Goal: Task Accomplishment & Management: Use online tool/utility

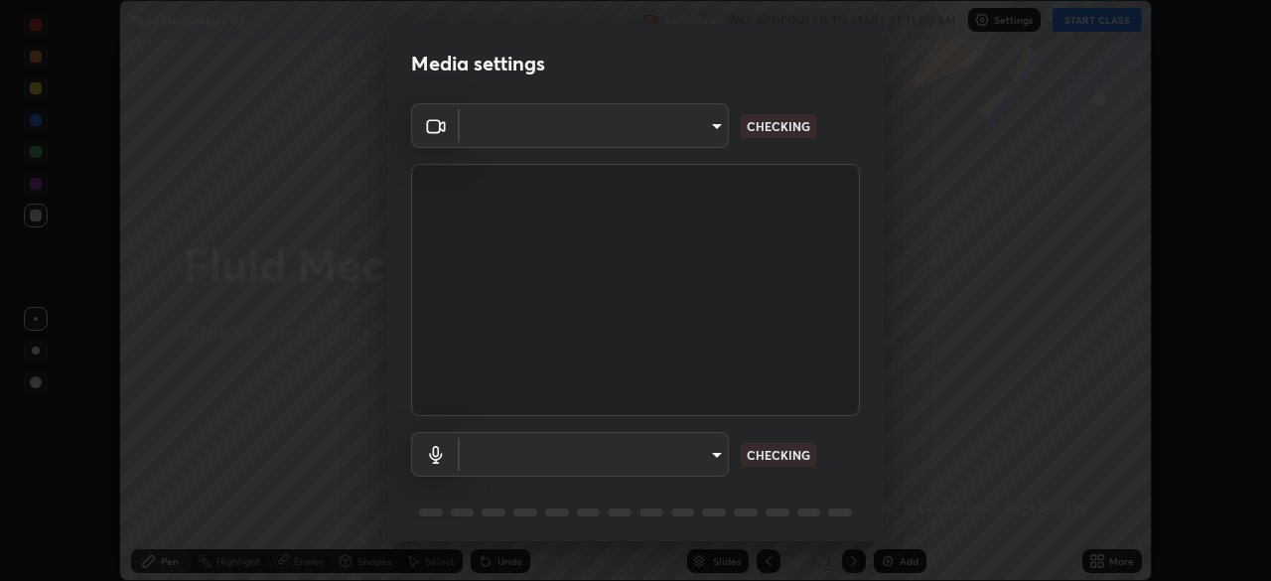
scroll to position [581, 1271]
type input "bc685aeedd285d7db1af28b48484641fa4278282599c71468c92a44d82825933"
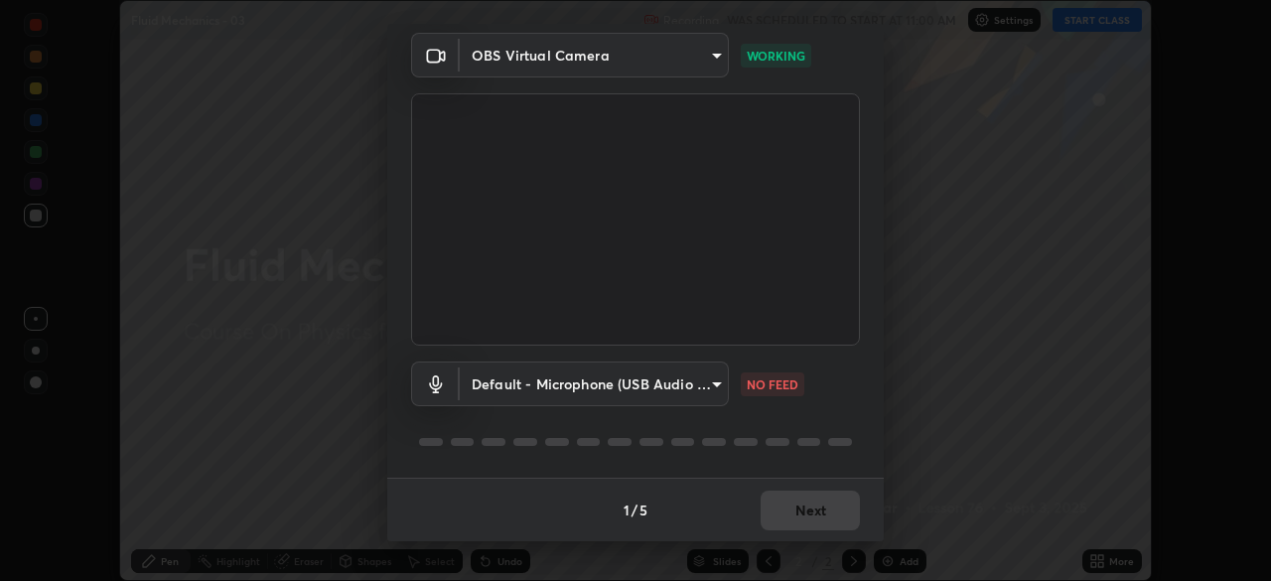
click at [717, 388] on body "Erase all Fluid Mechanics - 03 Recording WAS SCHEDULED TO START AT 11:00 AM Set…" at bounding box center [635, 290] width 1271 height 581
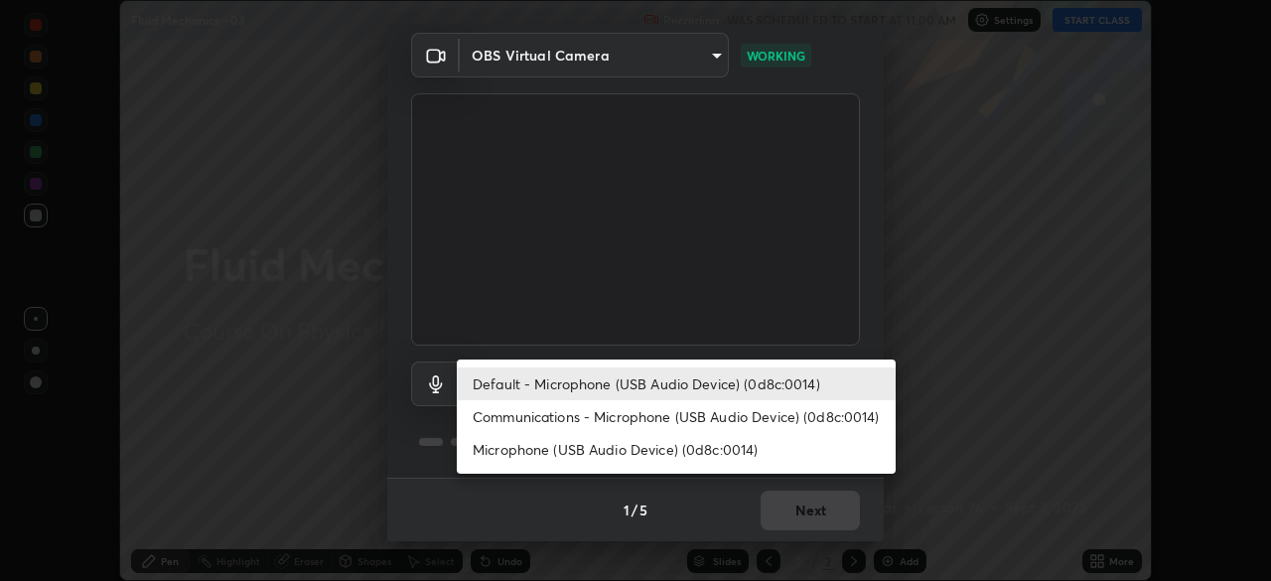
click at [692, 417] on li "Communications - Microphone (USB Audio Device) (0d8c:0014)" at bounding box center [676, 416] width 439 height 33
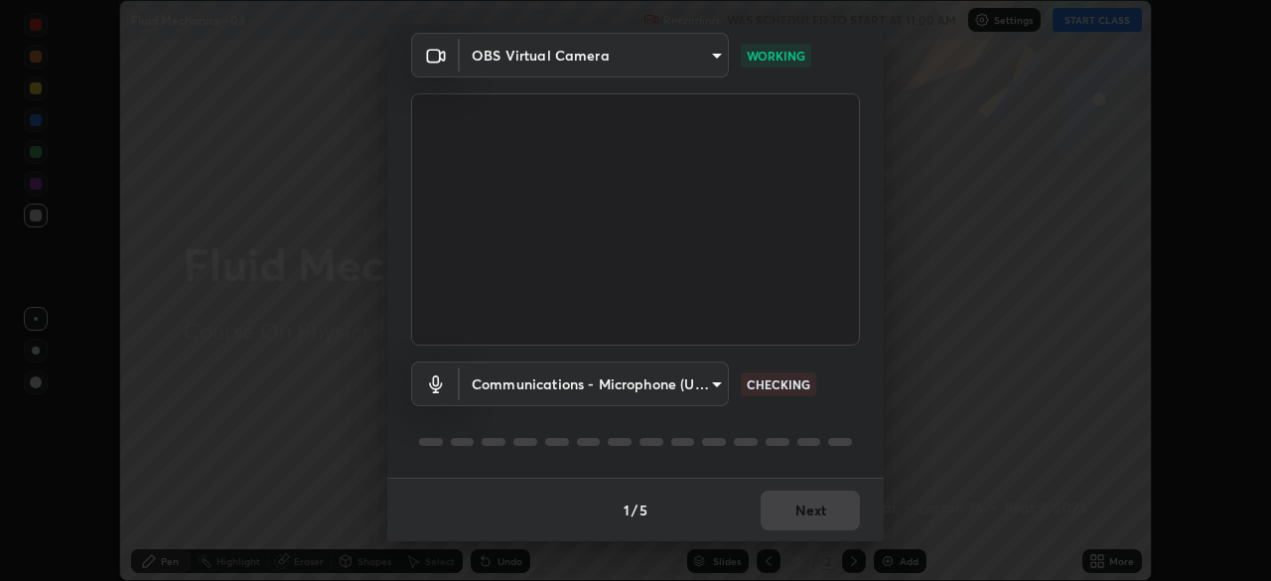
click at [696, 397] on body "Erase all Fluid Mechanics - 03 Recording WAS SCHEDULED TO START AT 11:00 AM Set…" at bounding box center [635, 290] width 1271 height 581
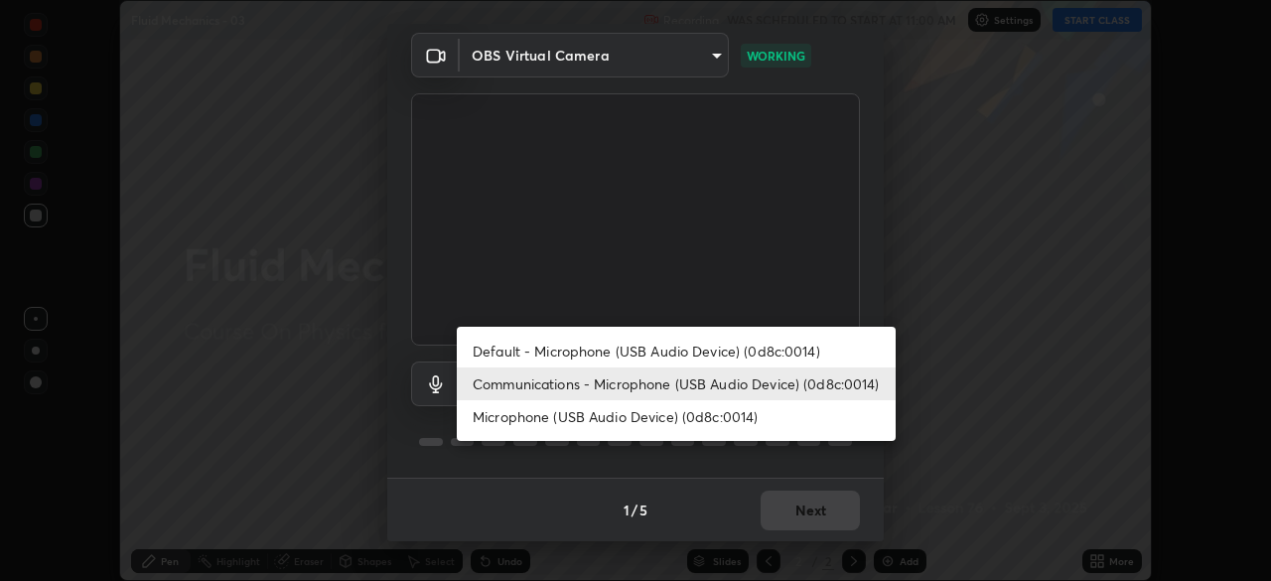
click at [700, 366] on li "Default - Microphone (USB Audio Device) (0d8c:0014)" at bounding box center [676, 351] width 439 height 33
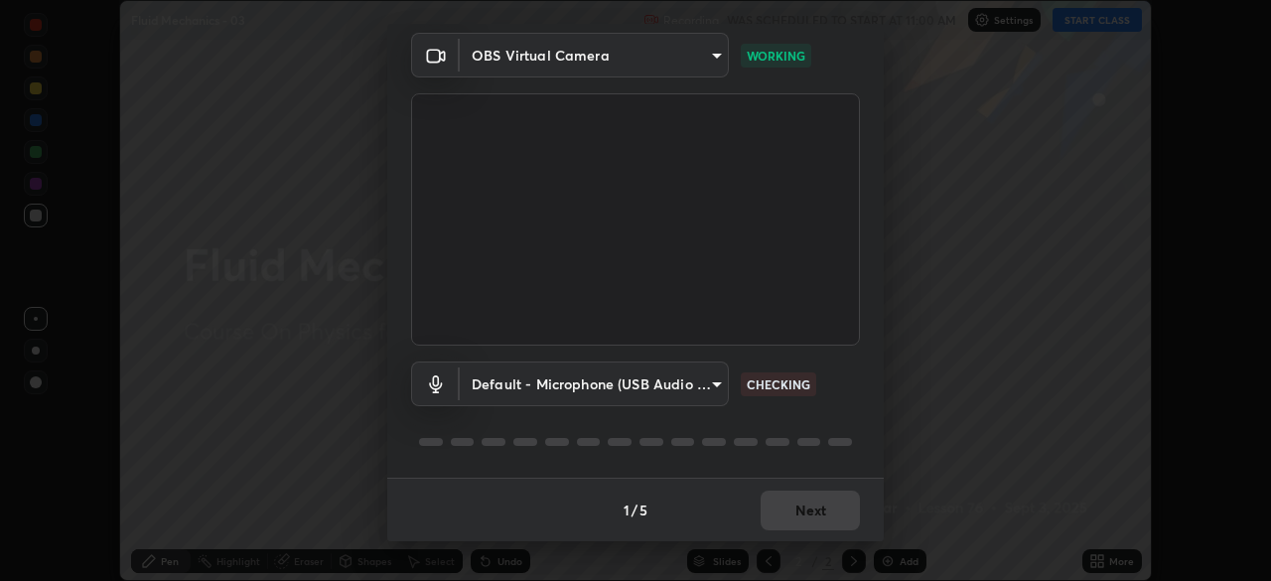
click at [715, 342] on video at bounding box center [635, 219] width 449 height 252
click at [700, 401] on body "Erase all Fluid Mechanics - 03 Recording WAS SCHEDULED TO START AT 11:00 AM Set…" at bounding box center [635, 290] width 1271 height 581
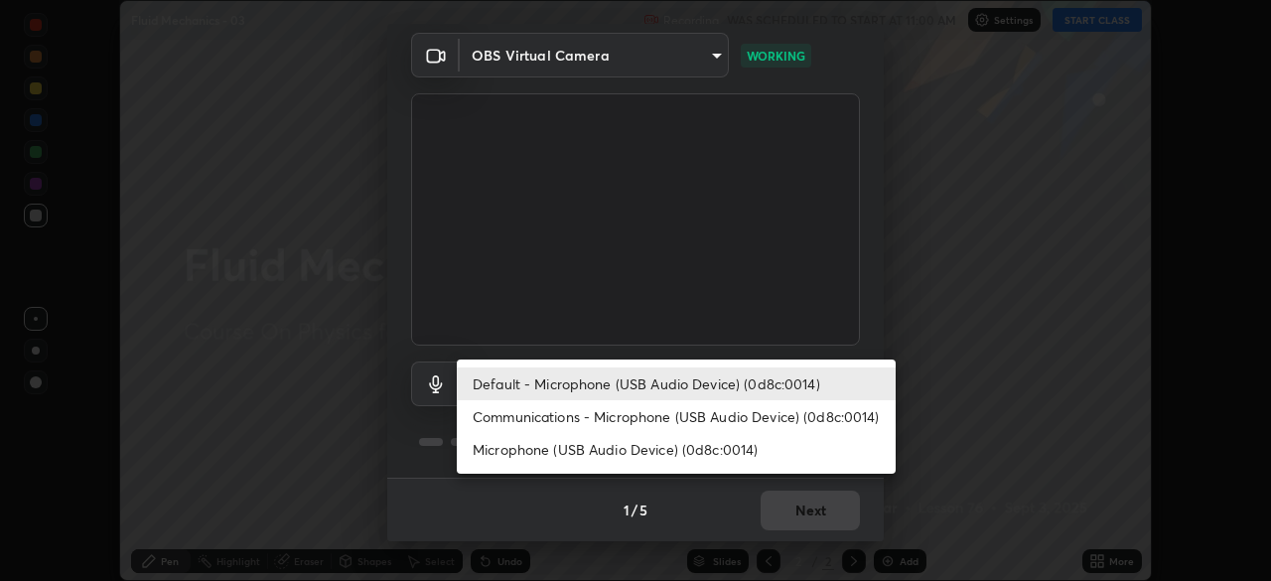
click at [705, 383] on li "Default - Microphone (USB Audio Device) (0d8c:0014)" at bounding box center [676, 383] width 439 height 33
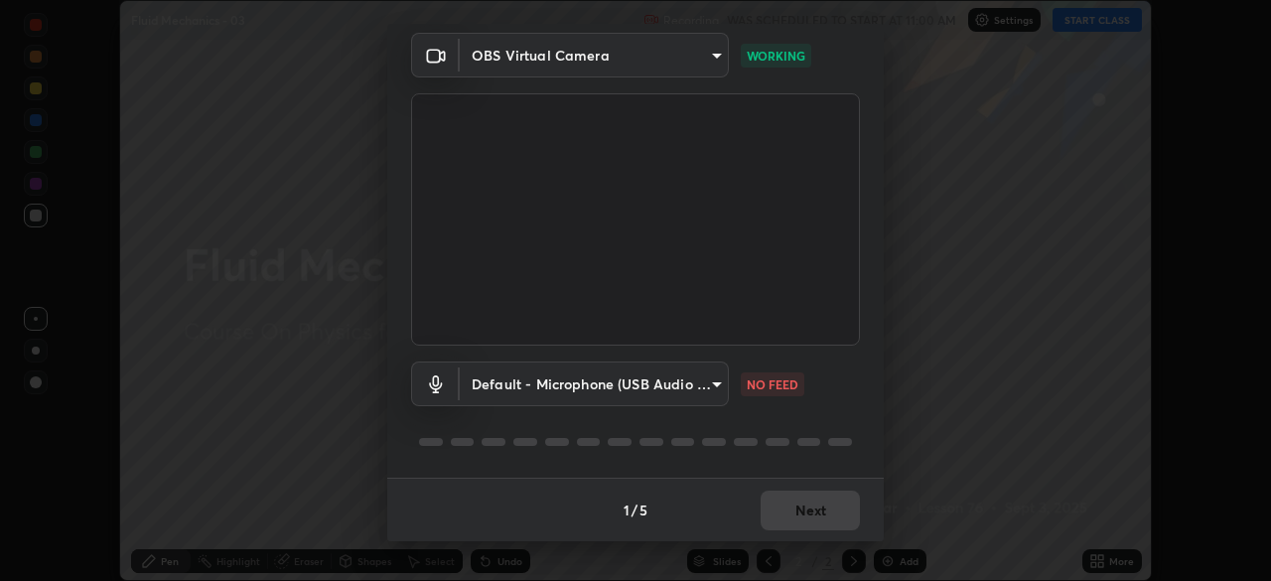
click at [700, 388] on body "Erase all Fluid Mechanics - 03 Recording WAS SCHEDULED TO START AT 11:00 AM Set…" at bounding box center [635, 290] width 1271 height 581
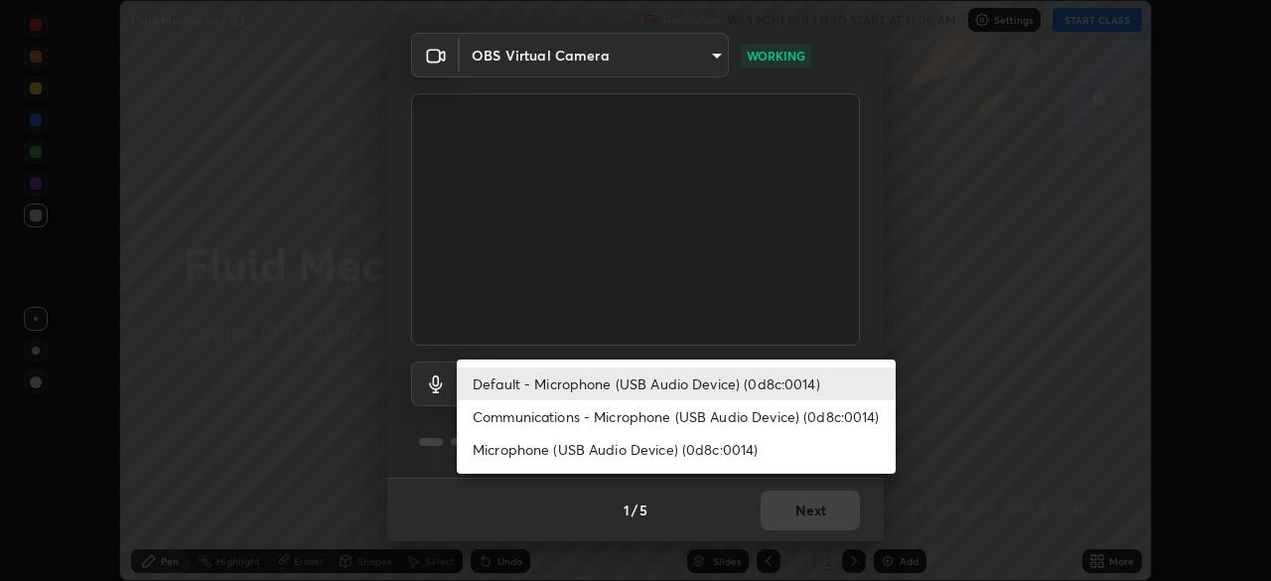
click at [689, 422] on li "Communications - Microphone (USB Audio Device) (0d8c:0014)" at bounding box center [676, 416] width 439 height 33
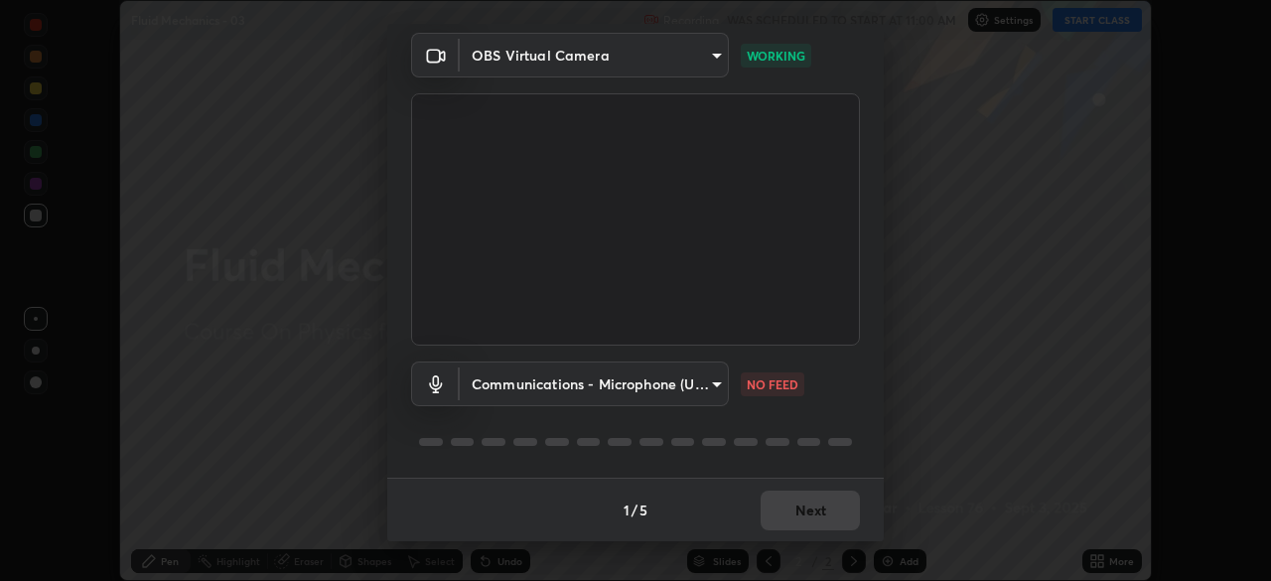
click at [688, 395] on body "Erase all Fluid Mechanics - 03 Recording WAS SCHEDULED TO START AT 11:00 AM Set…" at bounding box center [635, 290] width 1271 height 581
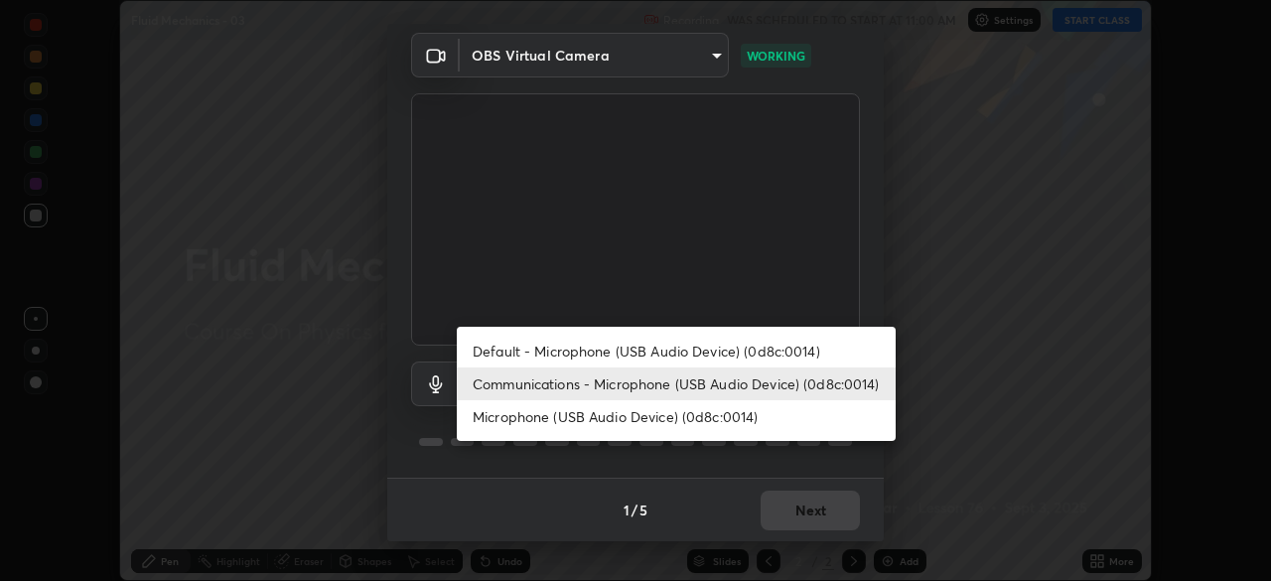
click at [694, 349] on li "Default - Microphone (USB Audio Device) (0d8c:0014)" at bounding box center [676, 351] width 439 height 33
type input "default"
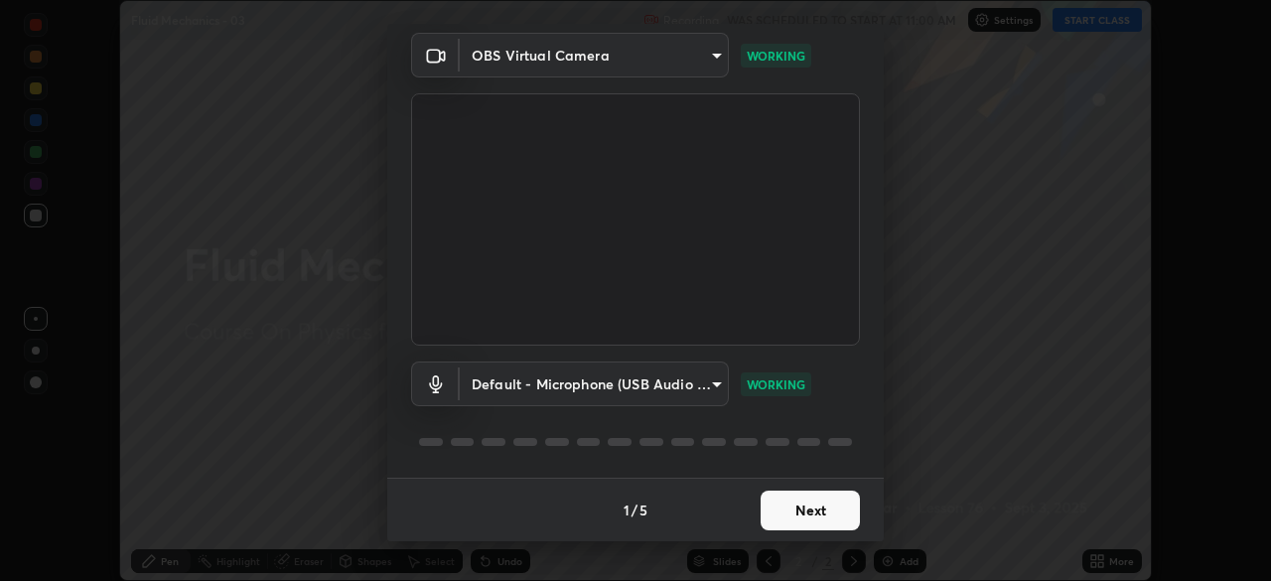
click at [821, 525] on button "Next" at bounding box center [810, 511] width 99 height 40
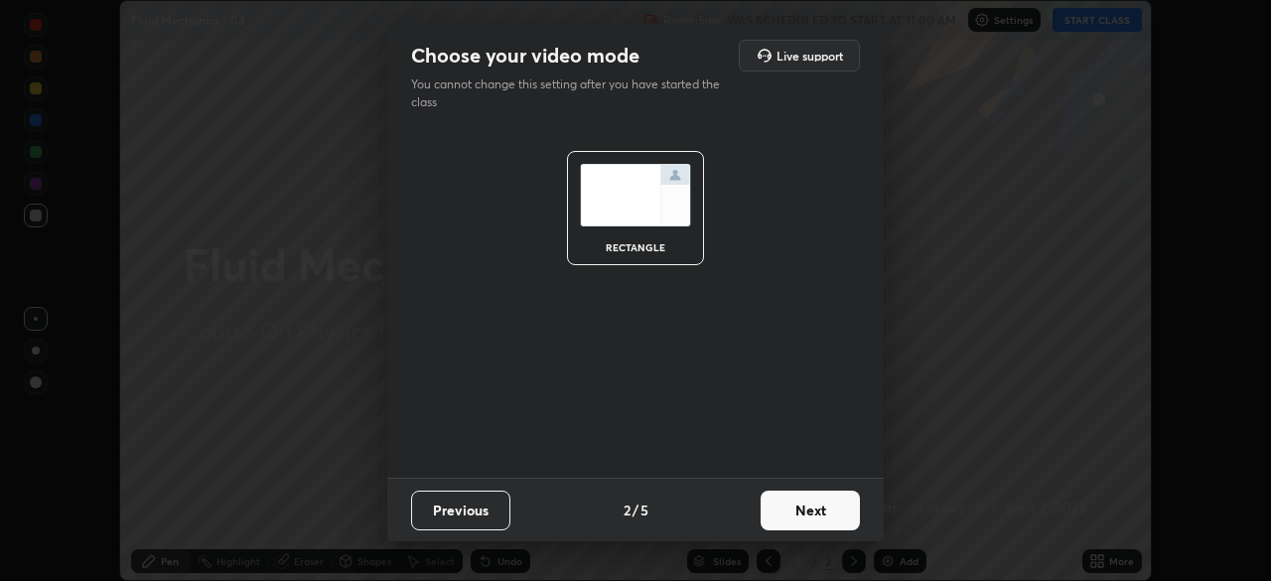
scroll to position [0, 0]
click at [831, 517] on button "Next" at bounding box center [810, 511] width 99 height 40
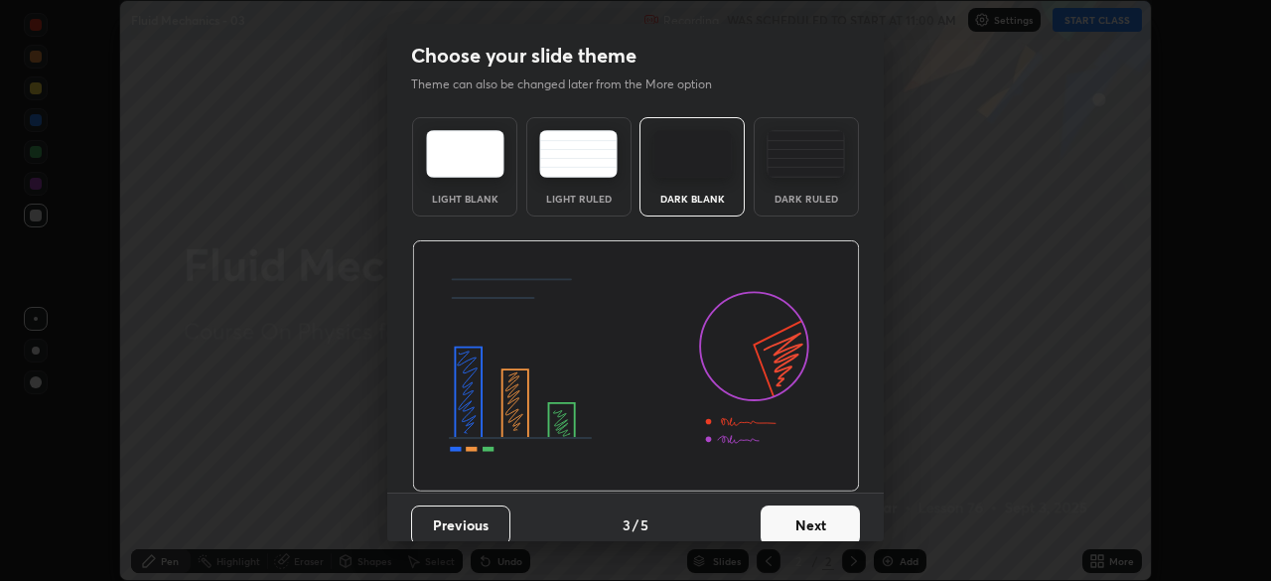
click at [842, 513] on button "Next" at bounding box center [810, 526] width 99 height 40
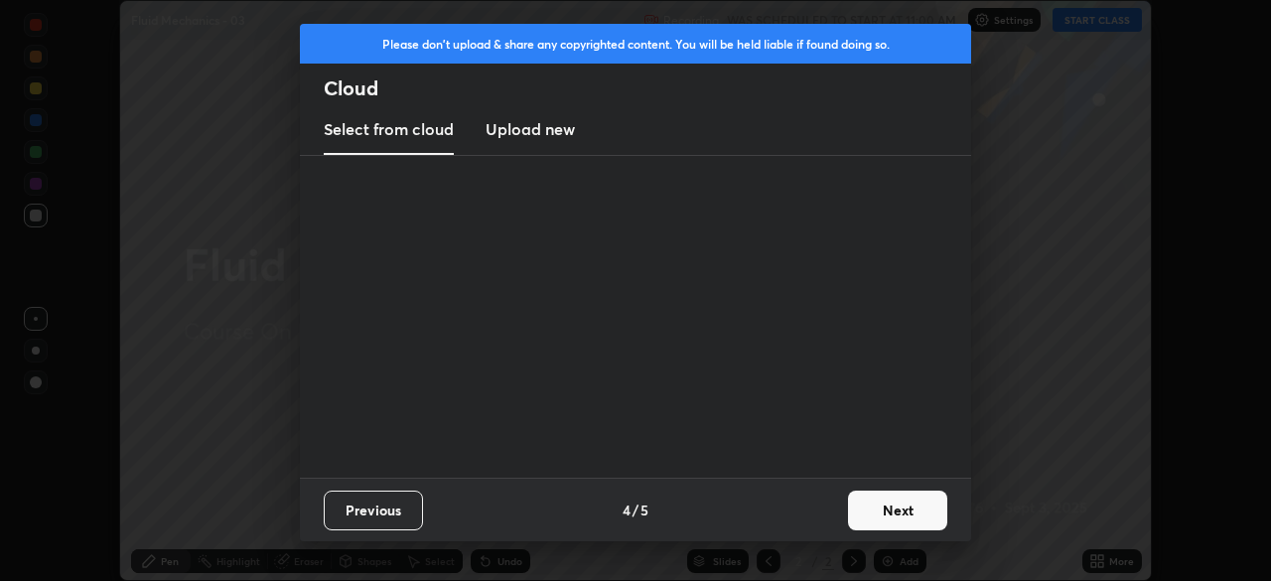
click at [858, 514] on button "Next" at bounding box center [897, 511] width 99 height 40
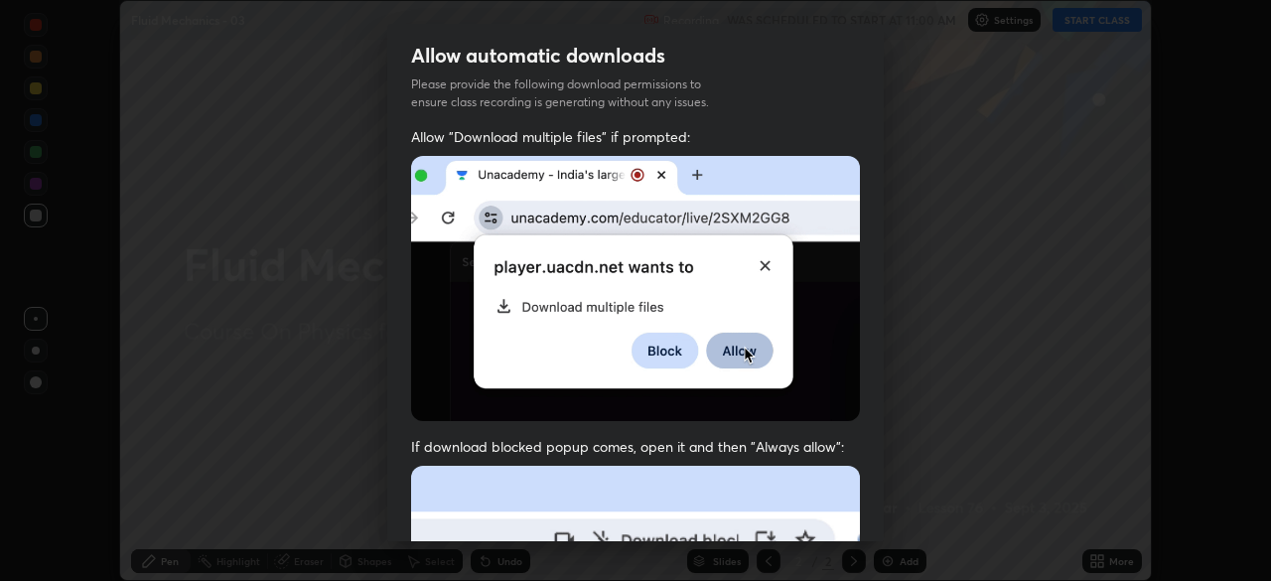
click at [857, 514] on div "Allow "Download multiple files" if prompted: If download blocked popup comes, o…" at bounding box center [635, 545] width 497 height 836
click at [856, 514] on div "Allow "Download multiple files" if prompted: If download blocked popup comes, o…" at bounding box center [635, 545] width 497 height 836
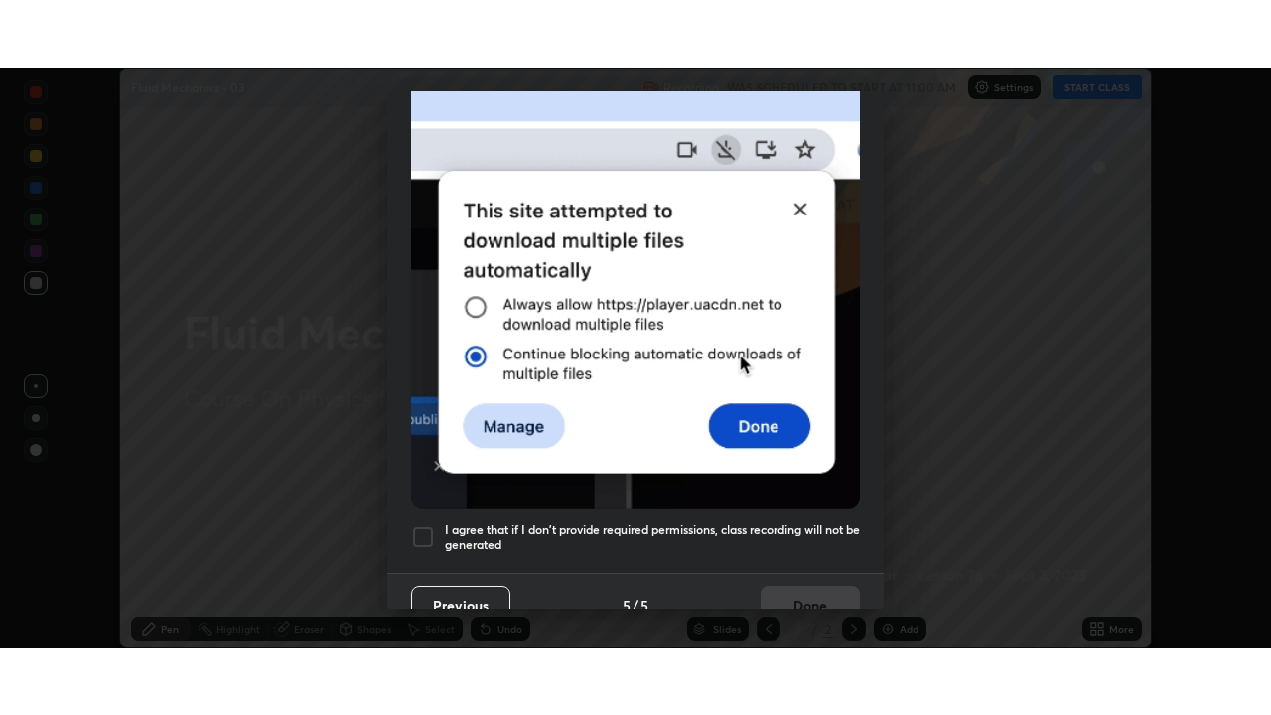
scroll to position [459, 0]
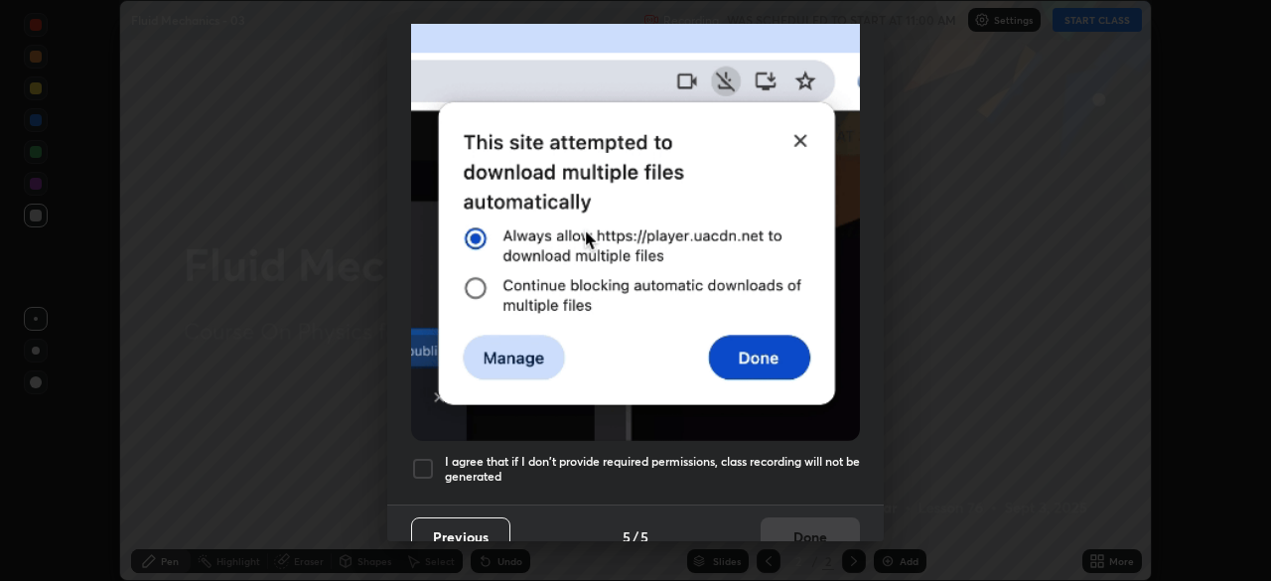
click at [795, 469] on h5 "I agree that if I don't provide required permissions, class recording will not …" at bounding box center [652, 469] width 415 height 31
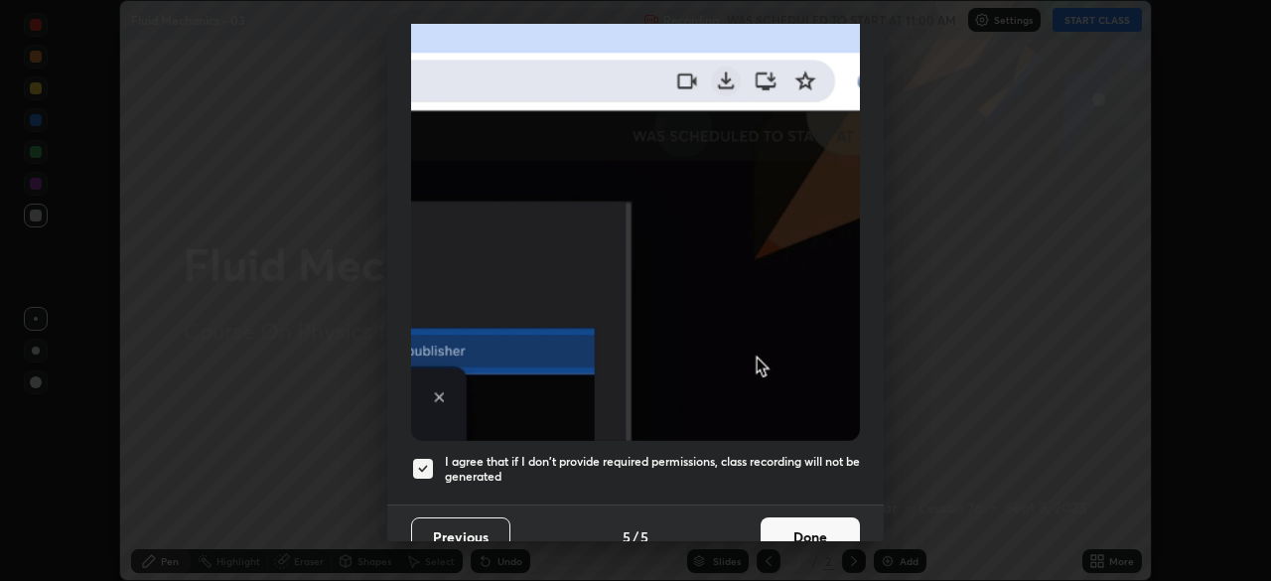
click at [799, 525] on button "Done" at bounding box center [810, 537] width 99 height 40
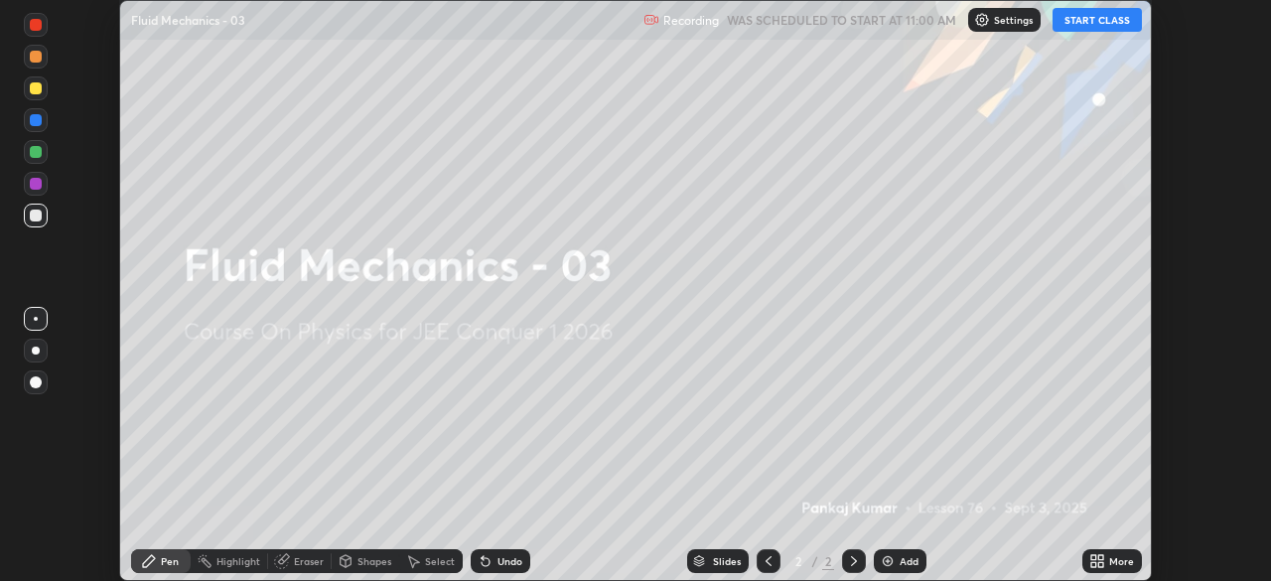
click at [1100, 564] on icon at bounding box center [1101, 564] width 5 height 5
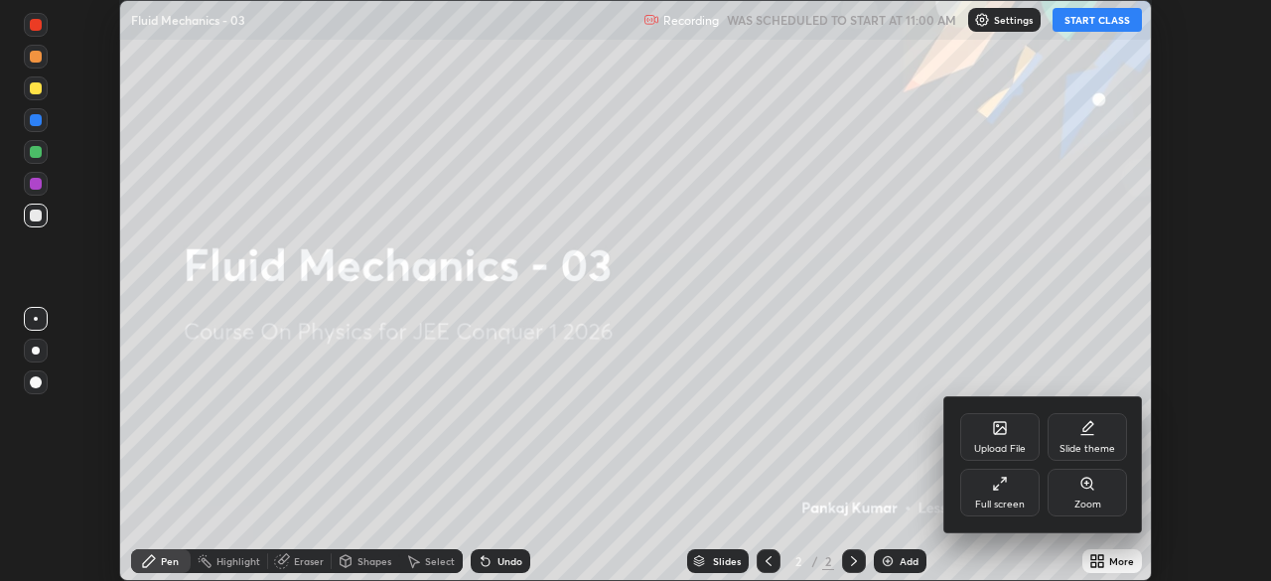
click at [996, 501] on div "Full screen" at bounding box center [1000, 505] width 50 height 10
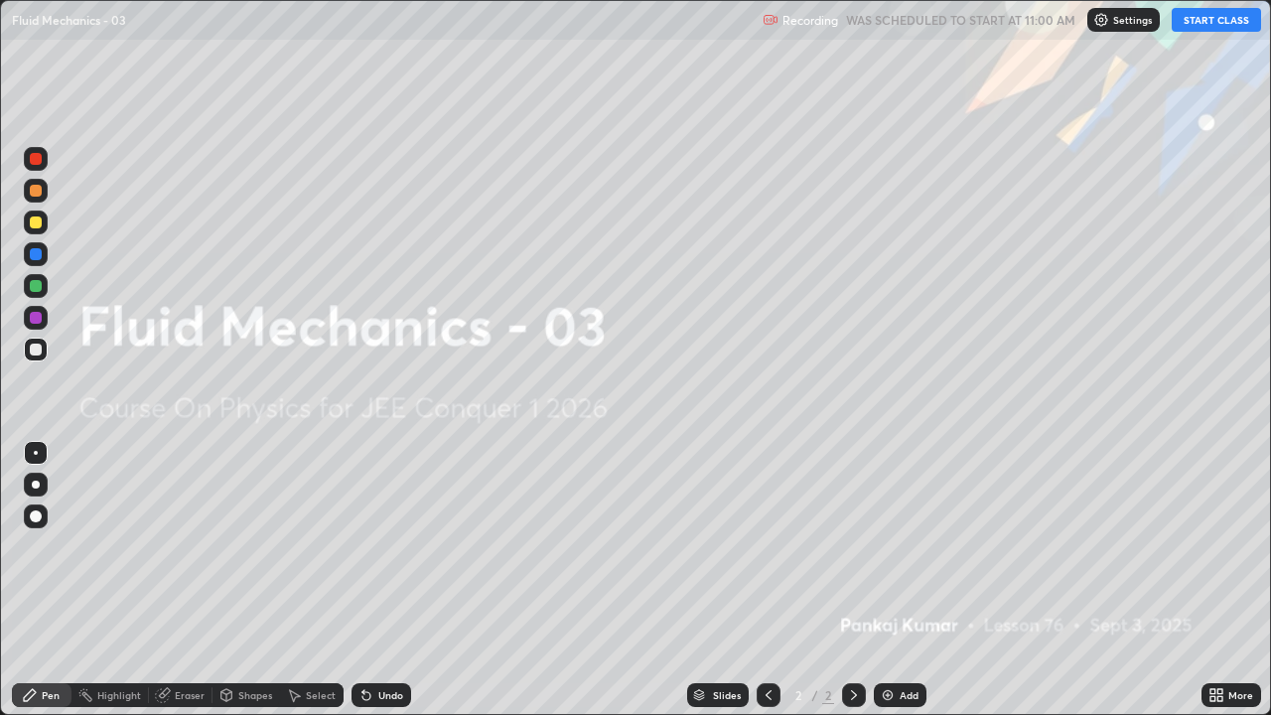
scroll to position [715, 1271]
click at [1225, 27] on button "START CLASS" at bounding box center [1216, 20] width 89 height 24
click at [891, 580] on img at bounding box center [888, 695] width 16 height 16
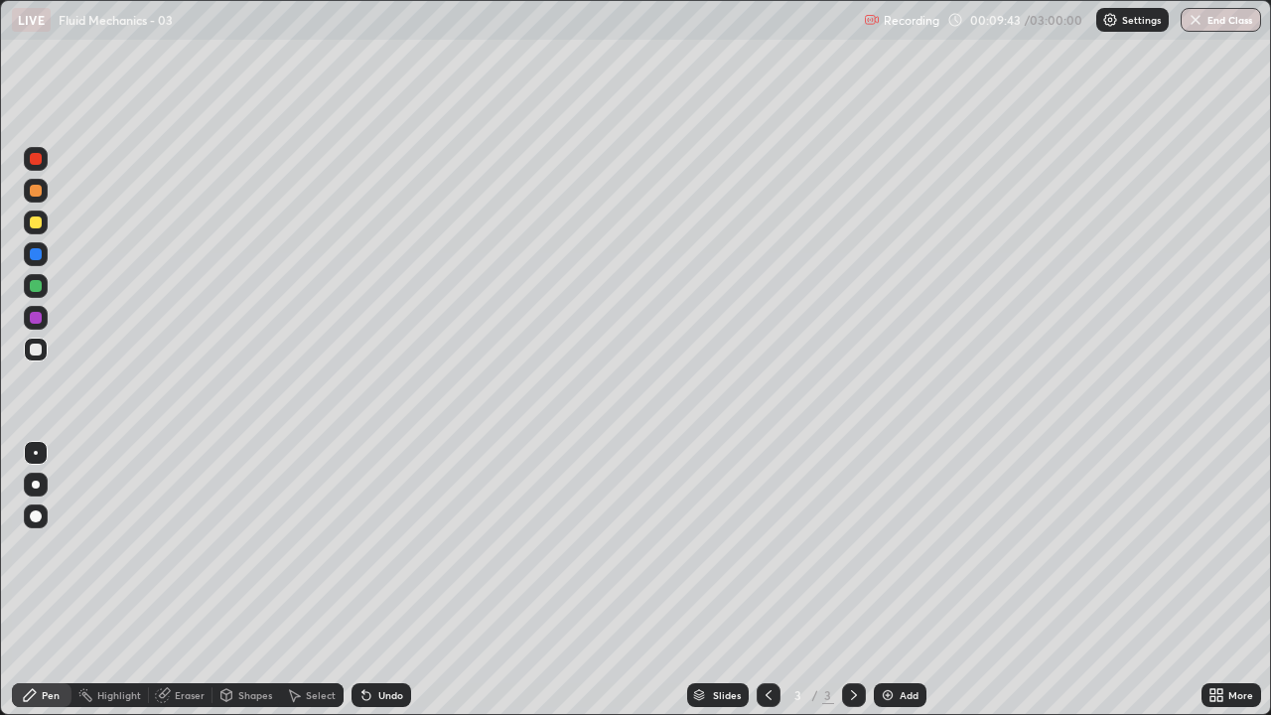
click at [248, 580] on div "Shapes" at bounding box center [247, 695] width 68 height 24
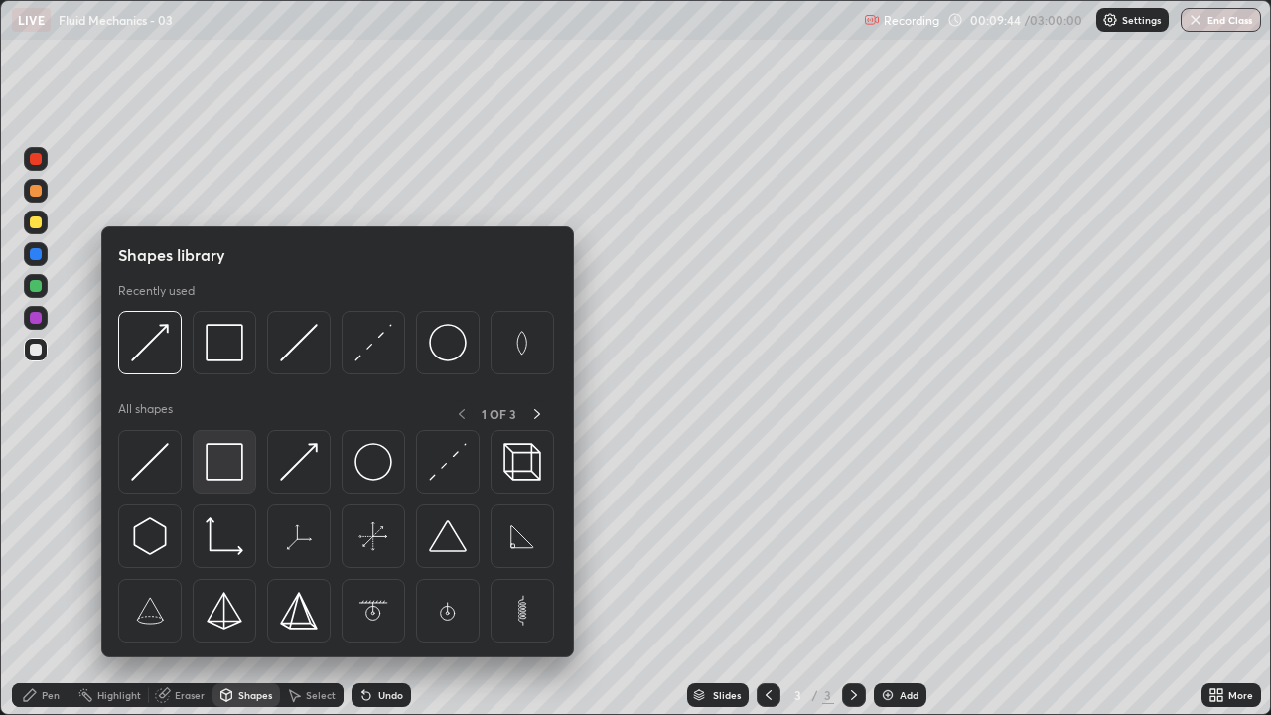
click at [231, 464] on img at bounding box center [225, 462] width 38 height 38
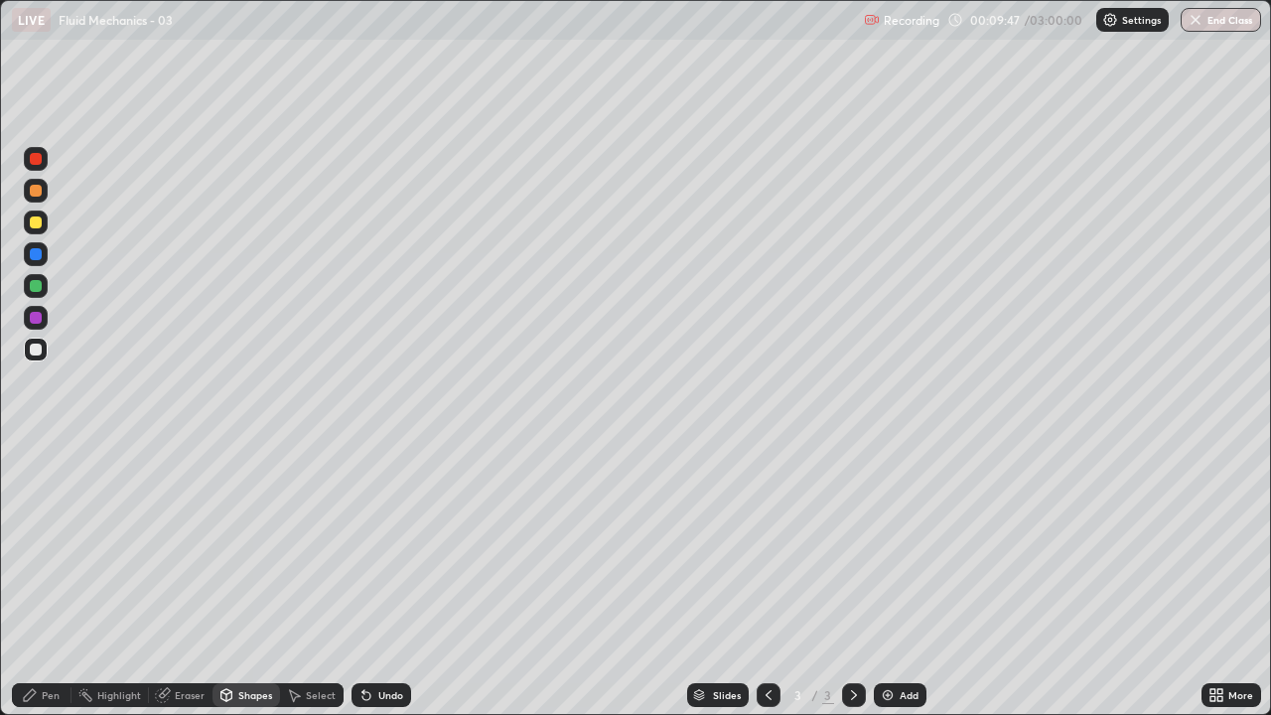
click at [193, 580] on div "Eraser" at bounding box center [190, 695] width 30 height 10
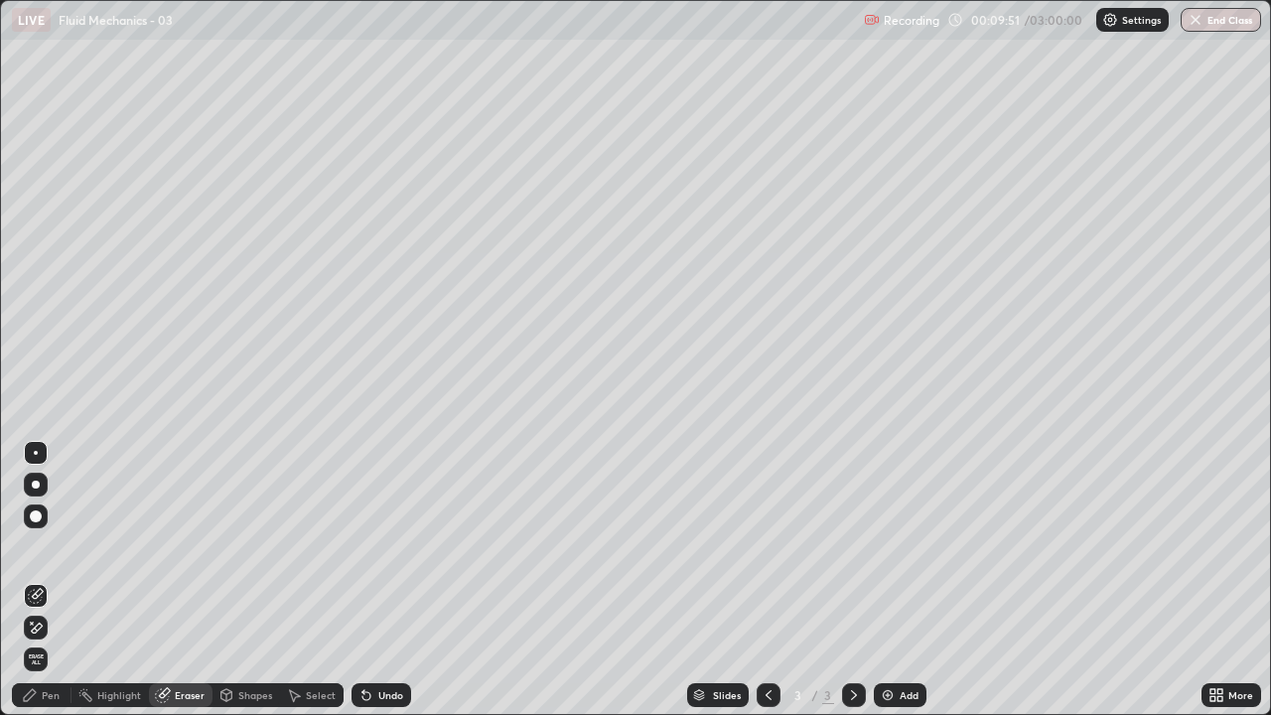
click at [251, 580] on div "Shapes" at bounding box center [255, 695] width 34 height 10
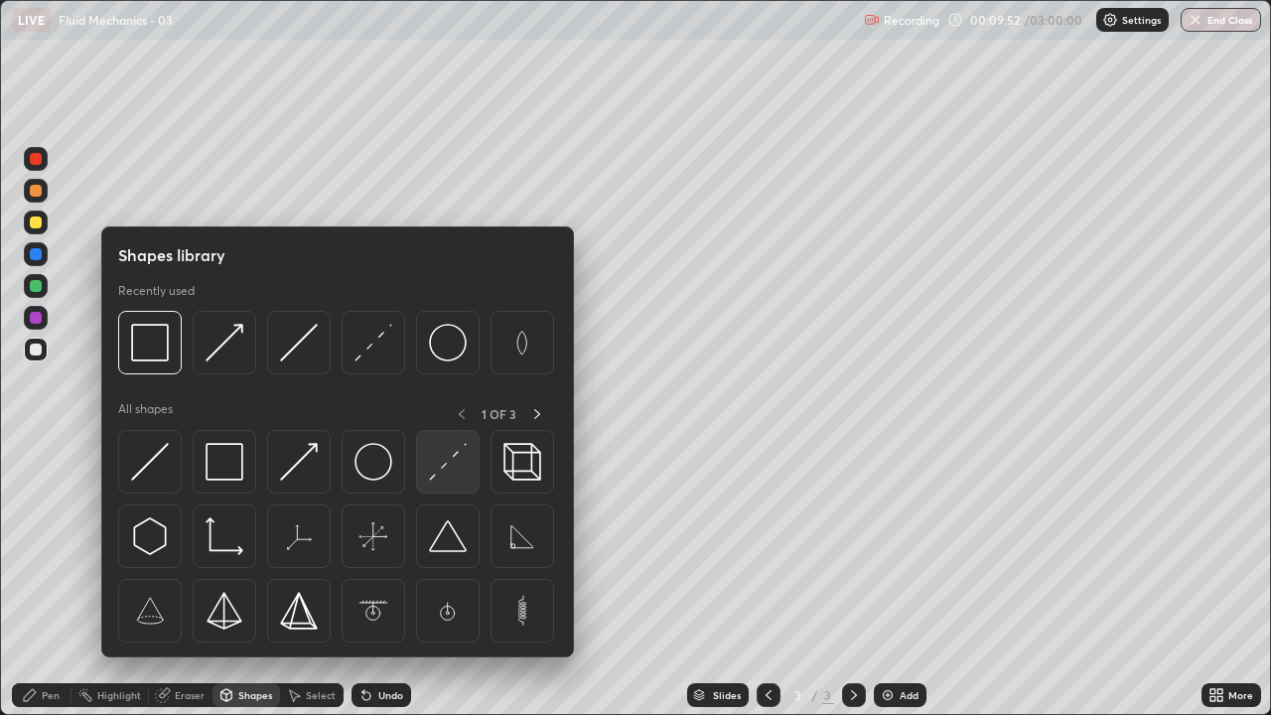
click at [448, 473] on img at bounding box center [448, 462] width 38 height 38
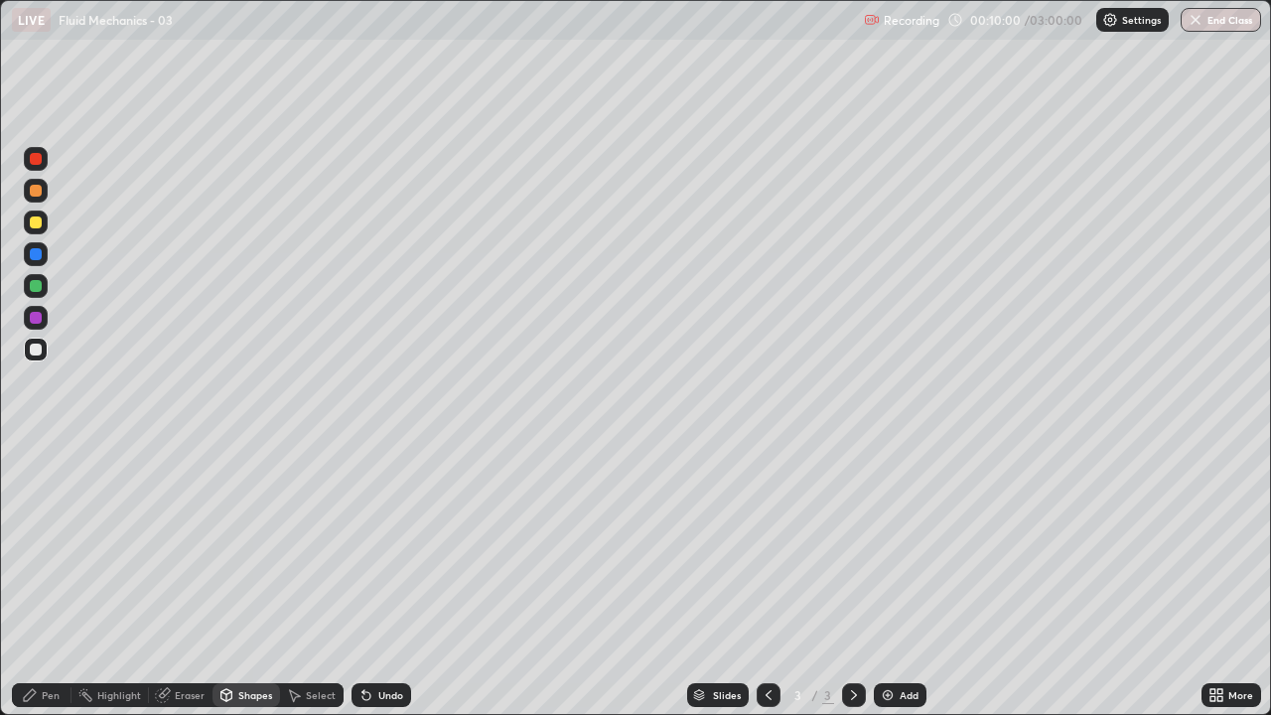
click at [251, 580] on div "Shapes" at bounding box center [255, 695] width 34 height 10
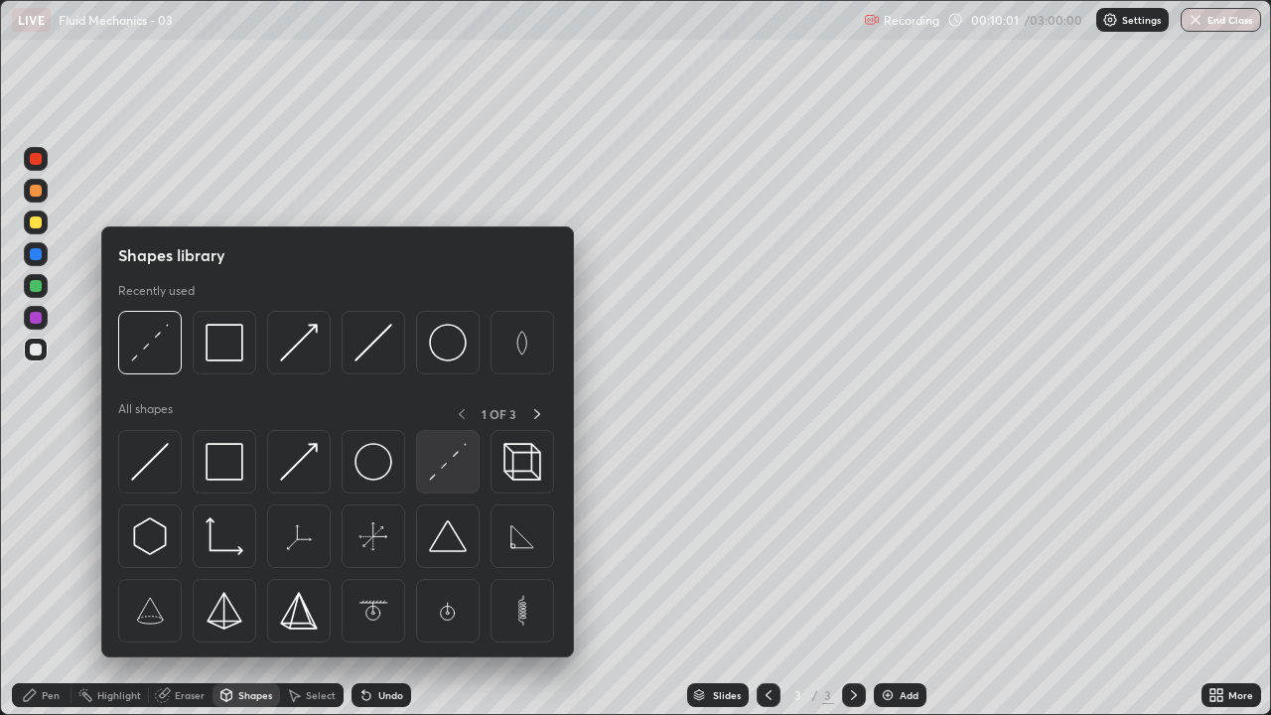
click at [450, 471] on img at bounding box center [448, 462] width 38 height 38
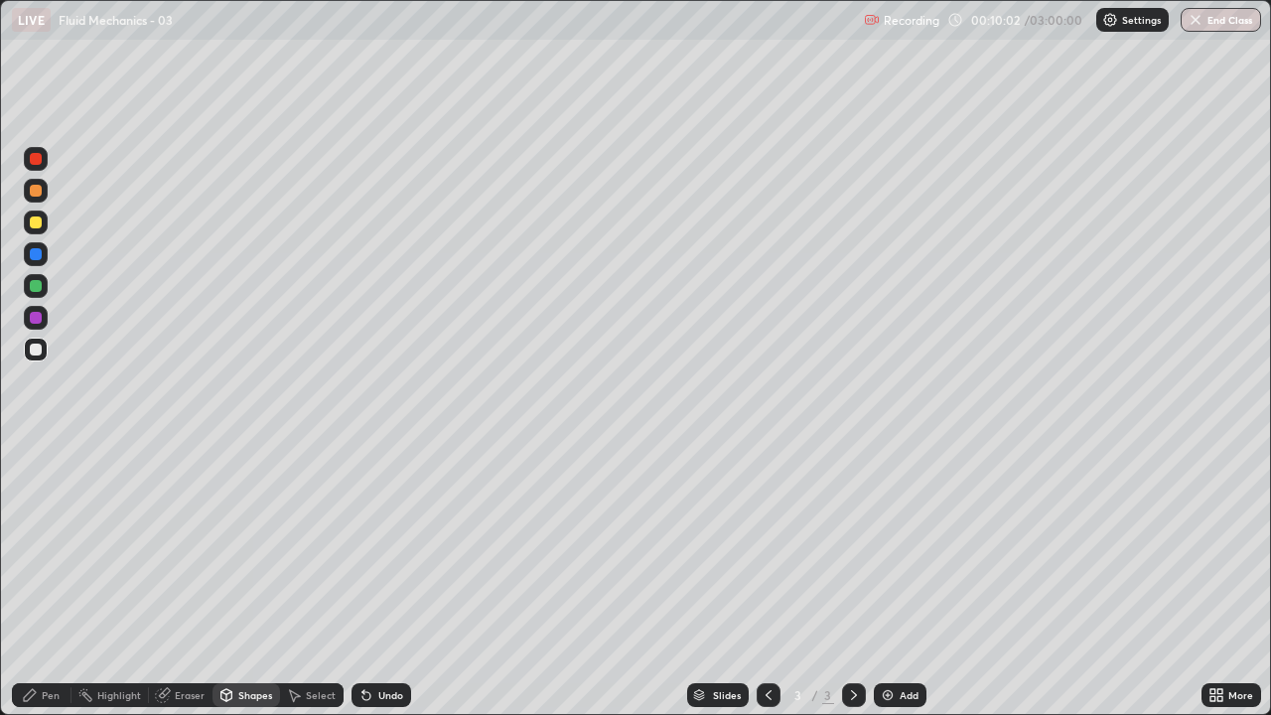
click at [38, 222] on div at bounding box center [36, 223] width 12 height 12
click at [34, 580] on icon at bounding box center [30, 695] width 16 height 16
click at [37, 350] on div at bounding box center [36, 350] width 12 height 12
click at [35, 227] on div at bounding box center [36, 223] width 12 height 12
click at [244, 580] on div "Shapes" at bounding box center [255, 695] width 34 height 10
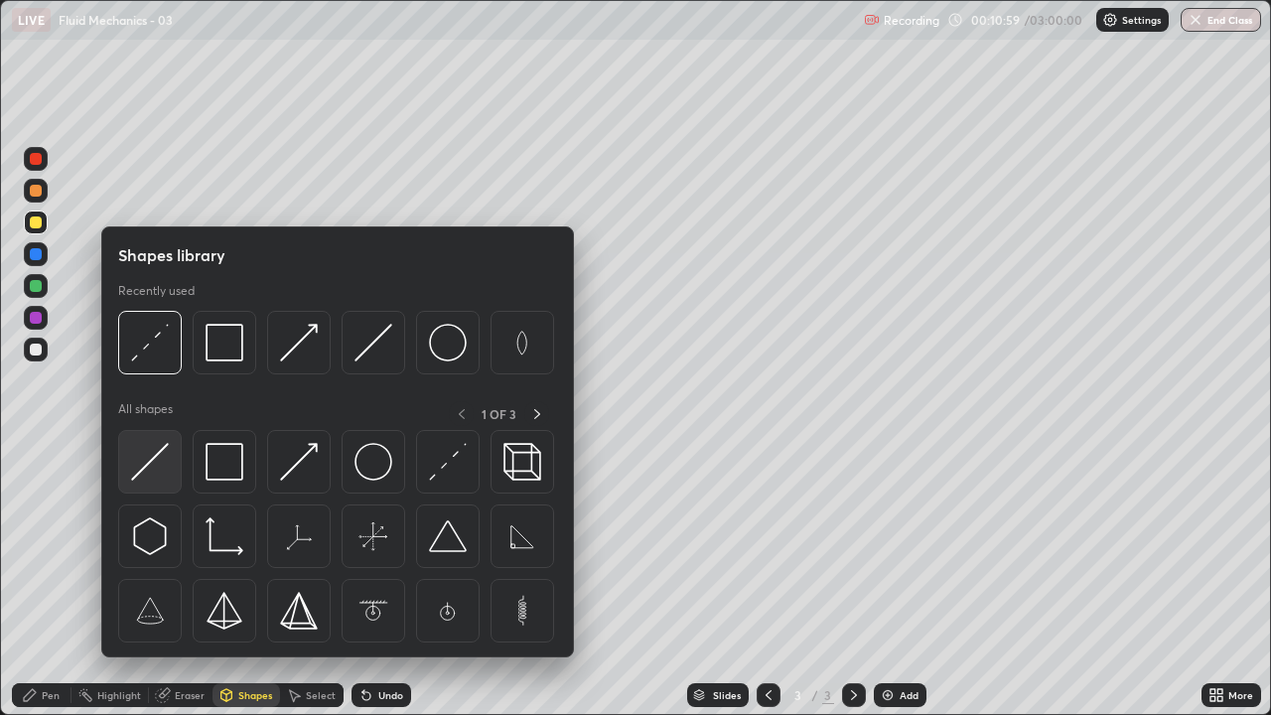
click at [153, 460] on img at bounding box center [150, 462] width 38 height 38
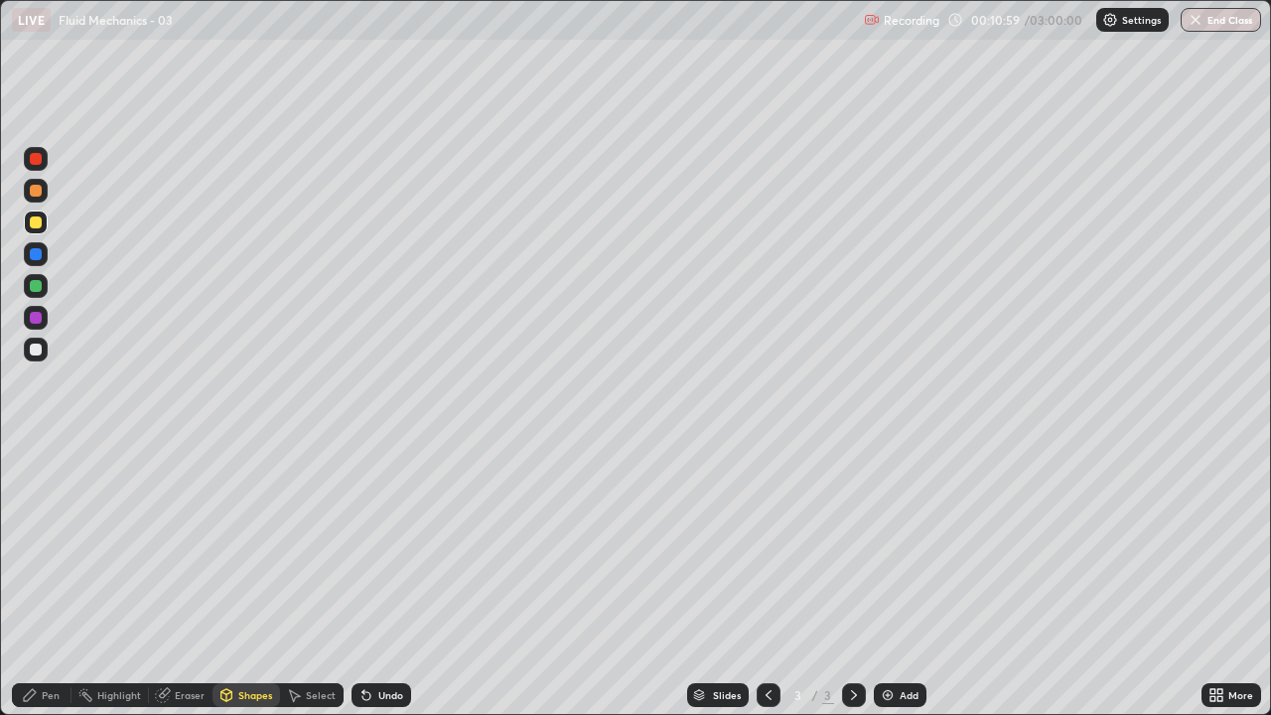
click at [34, 318] on div at bounding box center [36, 318] width 12 height 12
click at [24, 580] on icon at bounding box center [30, 695] width 16 height 16
click at [247, 580] on div "Shapes" at bounding box center [255, 695] width 34 height 10
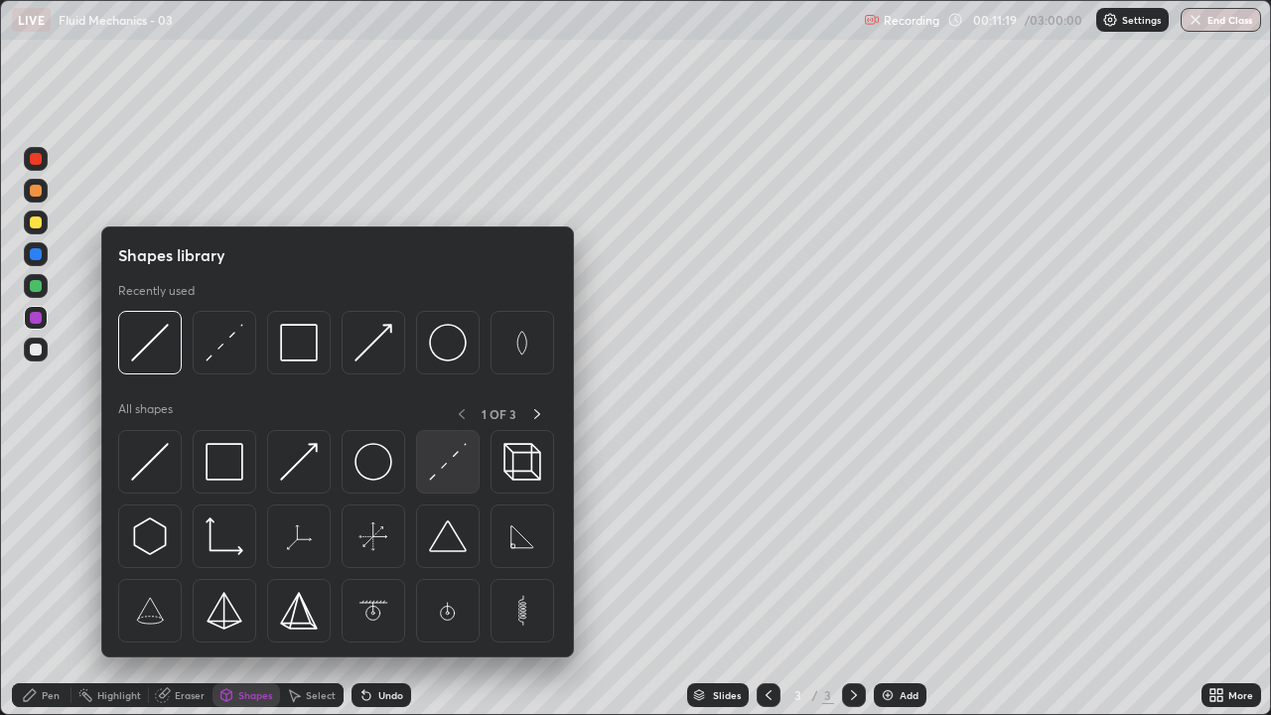
click at [449, 467] on img at bounding box center [448, 462] width 38 height 38
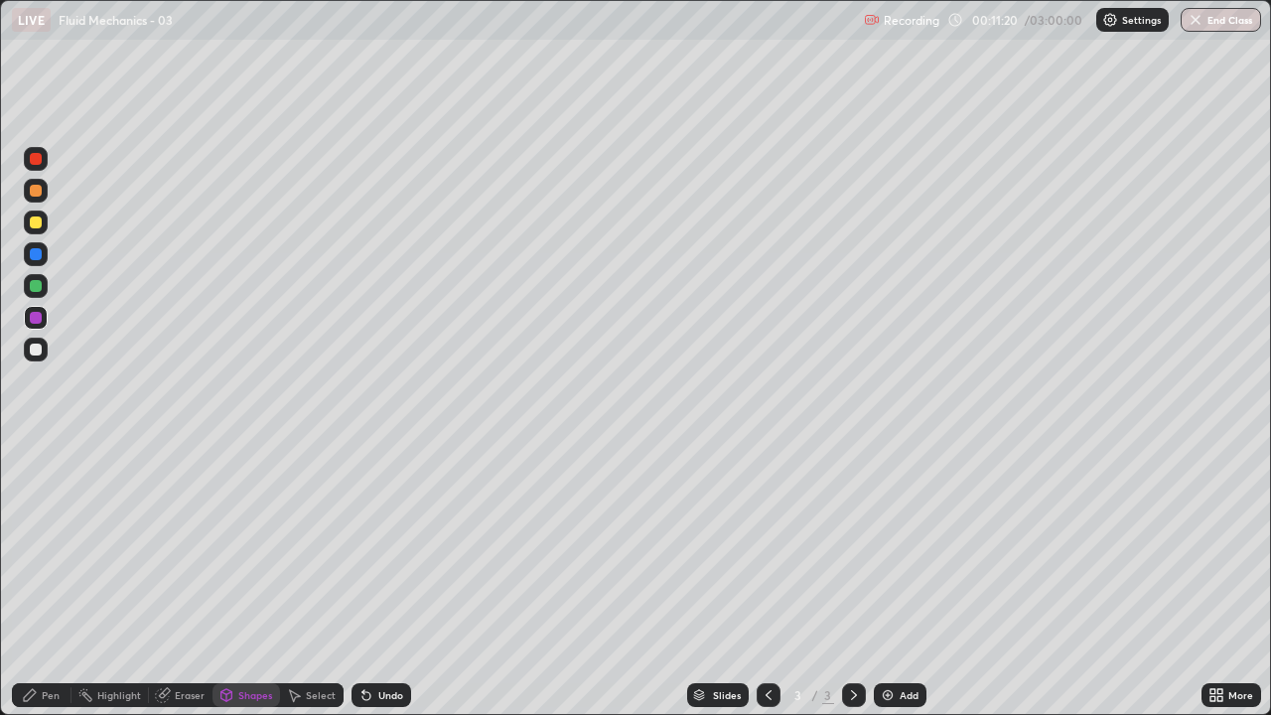
click at [32, 345] on div at bounding box center [36, 350] width 12 height 12
click at [42, 580] on div "Pen" at bounding box center [51, 695] width 18 height 10
click at [40, 221] on div at bounding box center [36, 223] width 12 height 12
click at [37, 346] on div at bounding box center [36, 350] width 12 height 12
click at [384, 580] on div "Undo" at bounding box center [382, 695] width 60 height 24
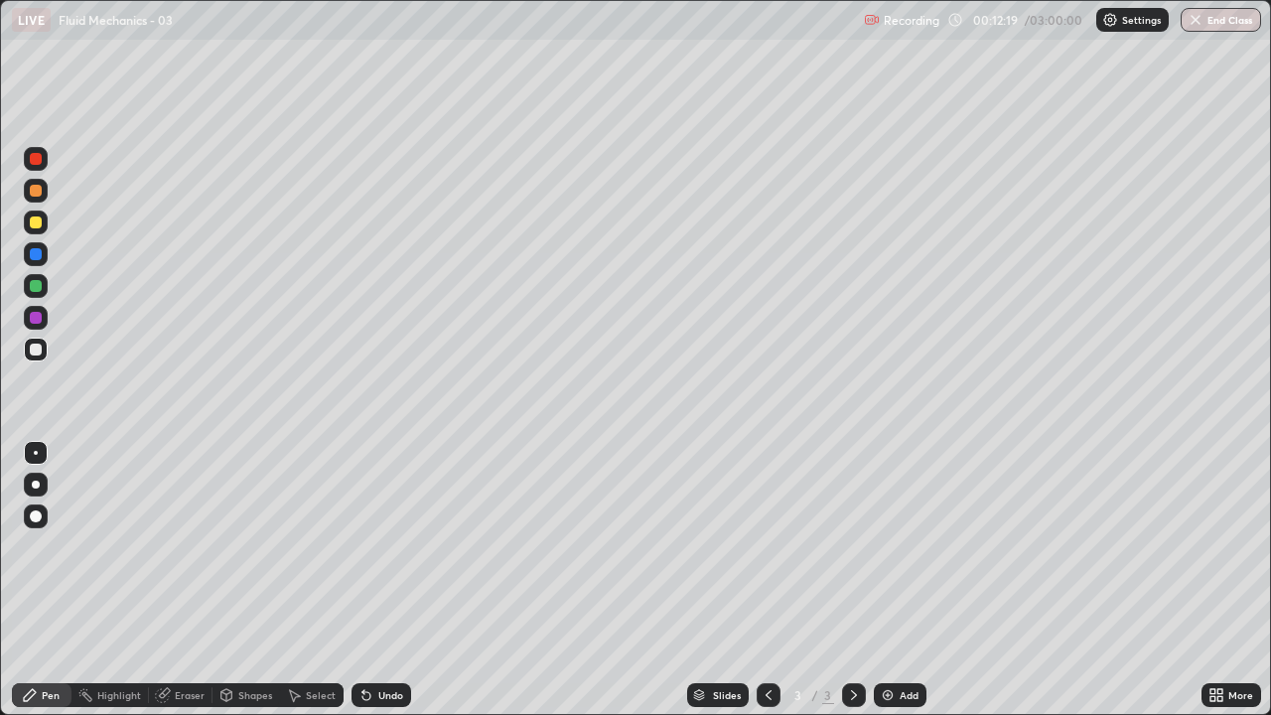
click at [37, 285] on div at bounding box center [36, 286] width 12 height 12
click at [384, 580] on div "Undo" at bounding box center [390, 695] width 25 height 10
click at [39, 348] on div at bounding box center [36, 350] width 12 height 12
click at [257, 580] on div "Shapes" at bounding box center [255, 695] width 34 height 10
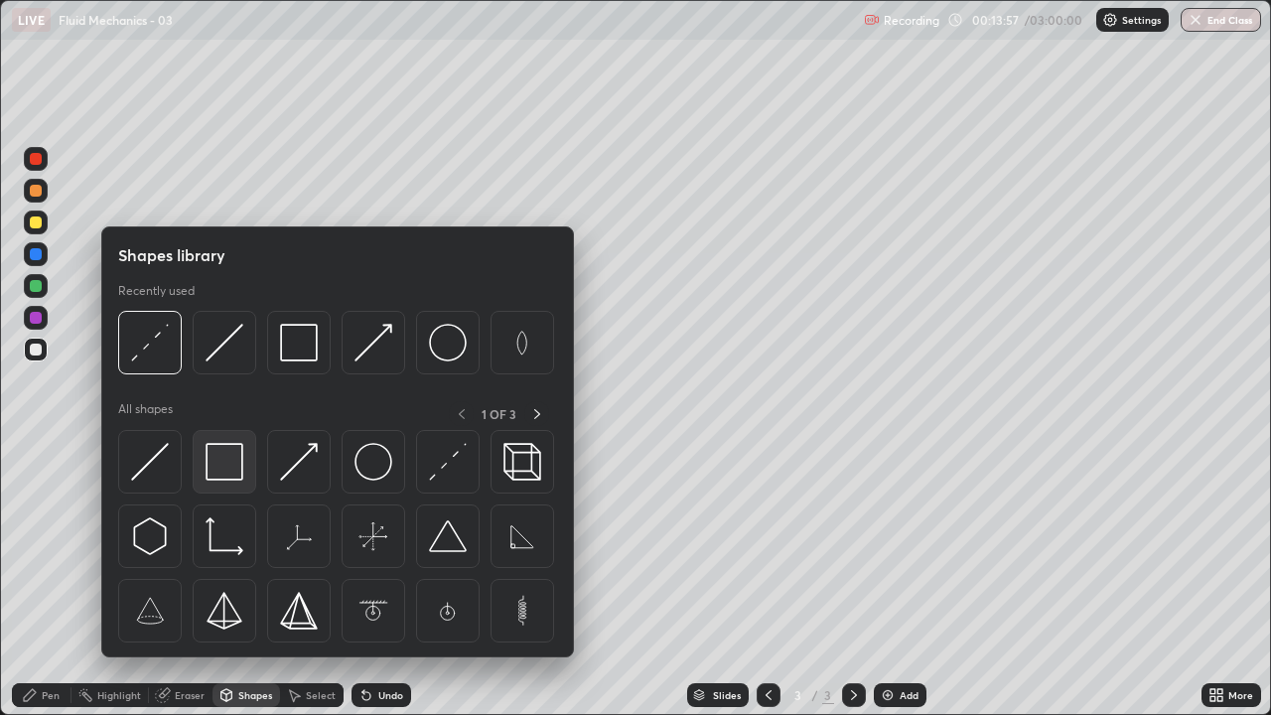
click at [221, 455] on img at bounding box center [225, 462] width 38 height 38
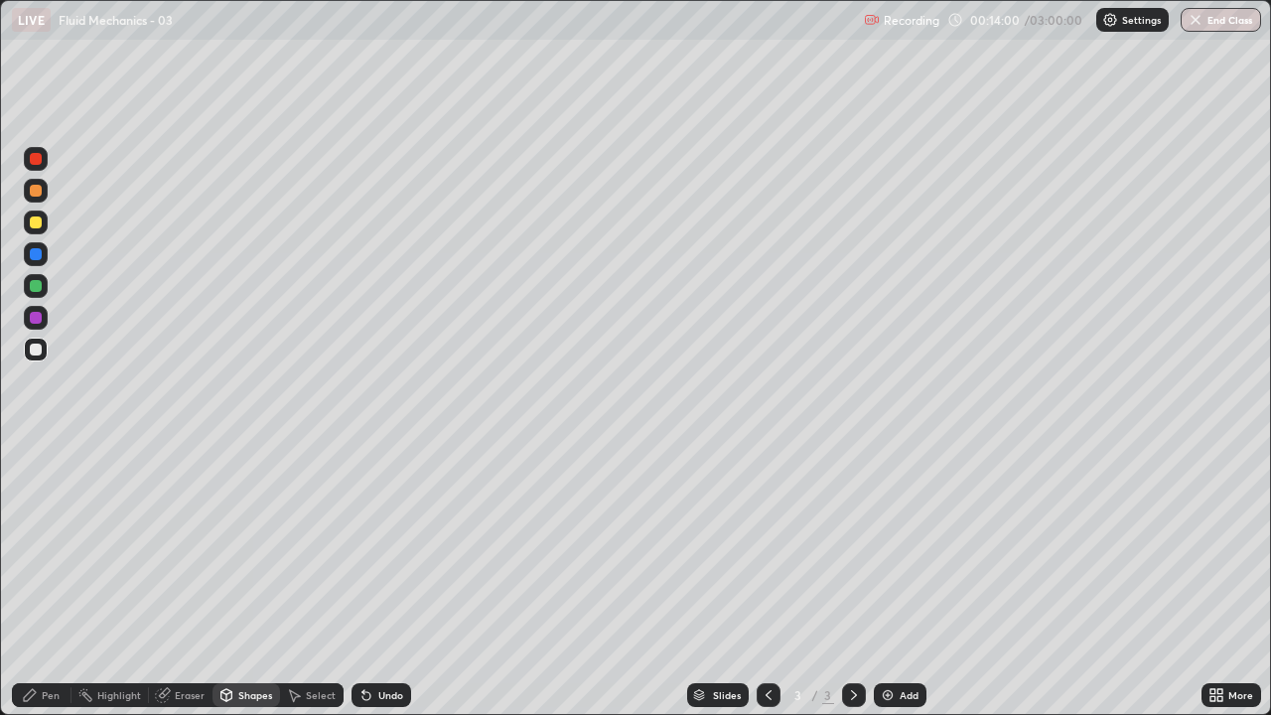
click at [47, 580] on div "Pen" at bounding box center [51, 695] width 18 height 10
click at [37, 350] on div at bounding box center [36, 350] width 12 height 12
click at [907, 580] on div "Add" at bounding box center [909, 695] width 19 height 10
click at [41, 225] on div at bounding box center [36, 223] width 12 height 12
click at [243, 580] on div "Shapes" at bounding box center [255, 695] width 34 height 10
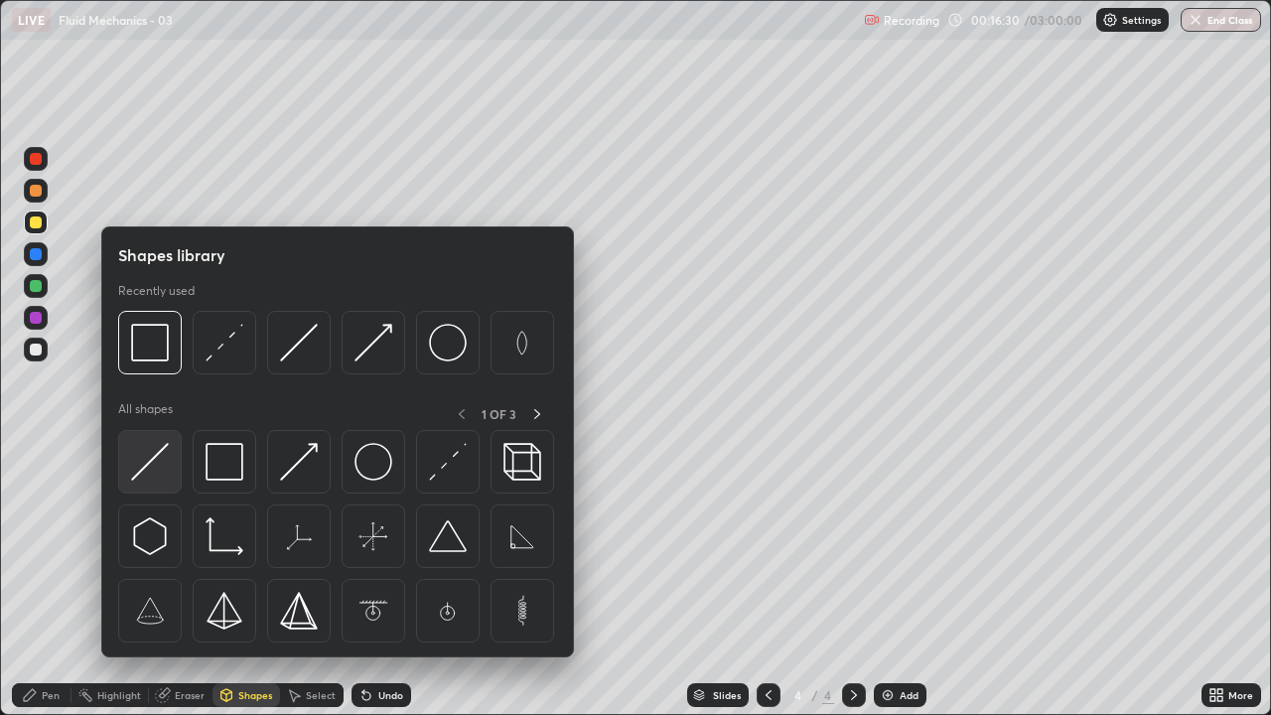
click at [146, 456] on img at bounding box center [150, 462] width 38 height 38
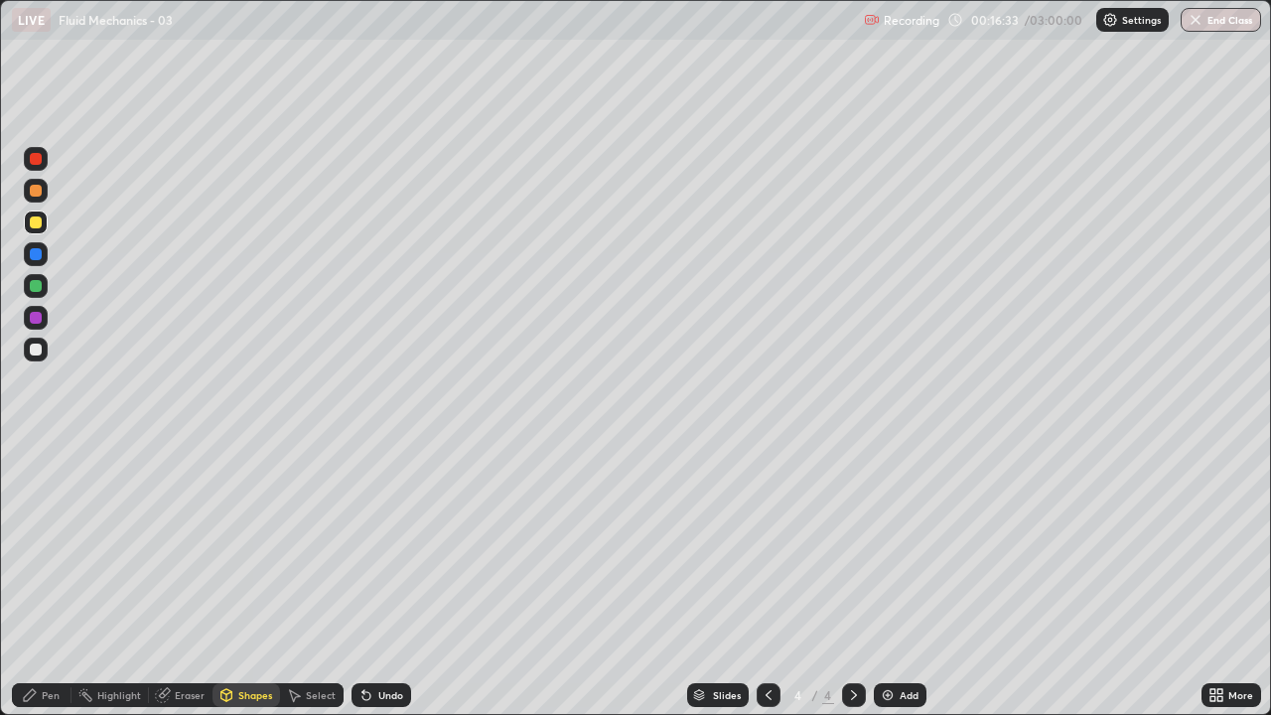
click at [251, 580] on div "Shapes" at bounding box center [255, 695] width 34 height 10
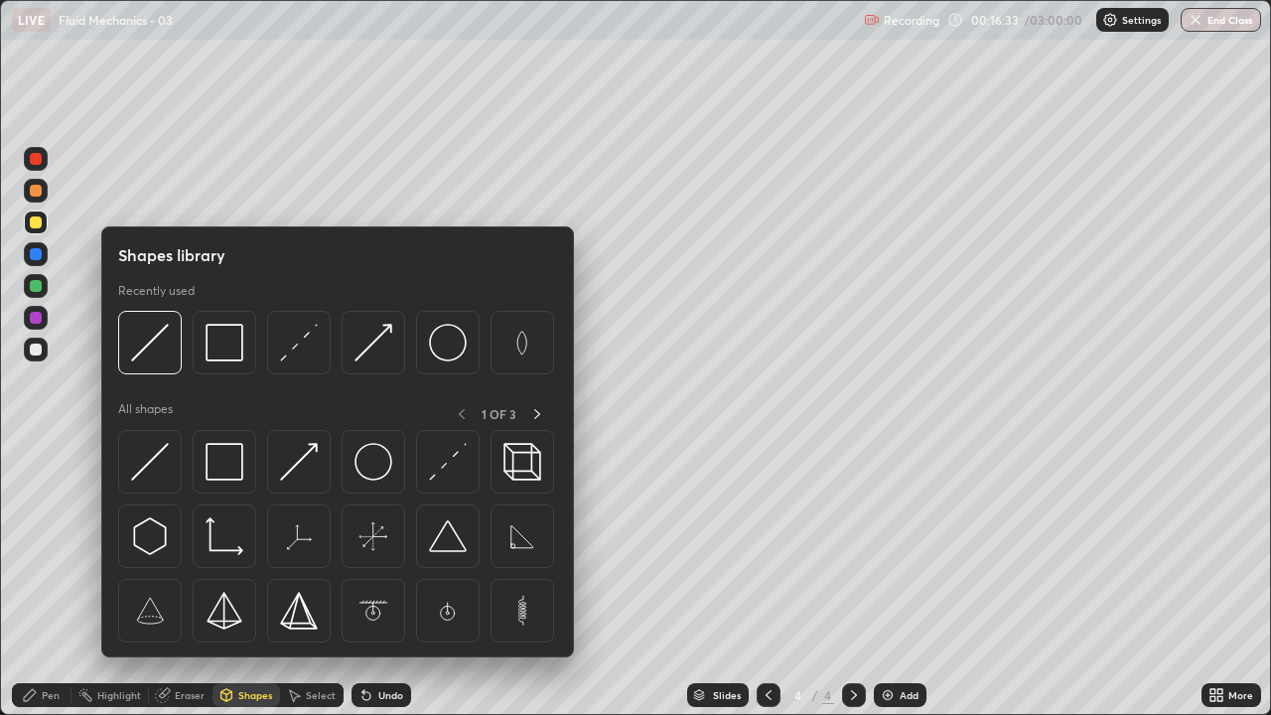
click at [222, 464] on img at bounding box center [225, 462] width 38 height 38
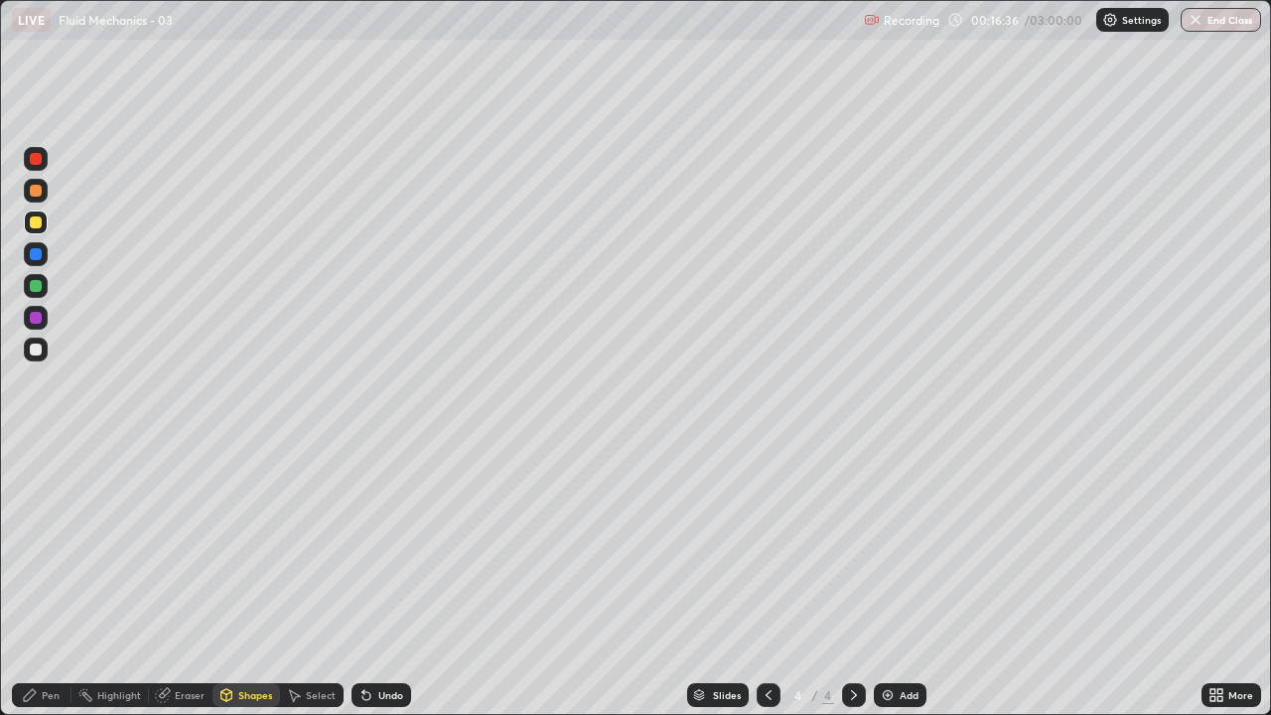
click at [192, 580] on div "Eraser" at bounding box center [190, 695] width 30 height 10
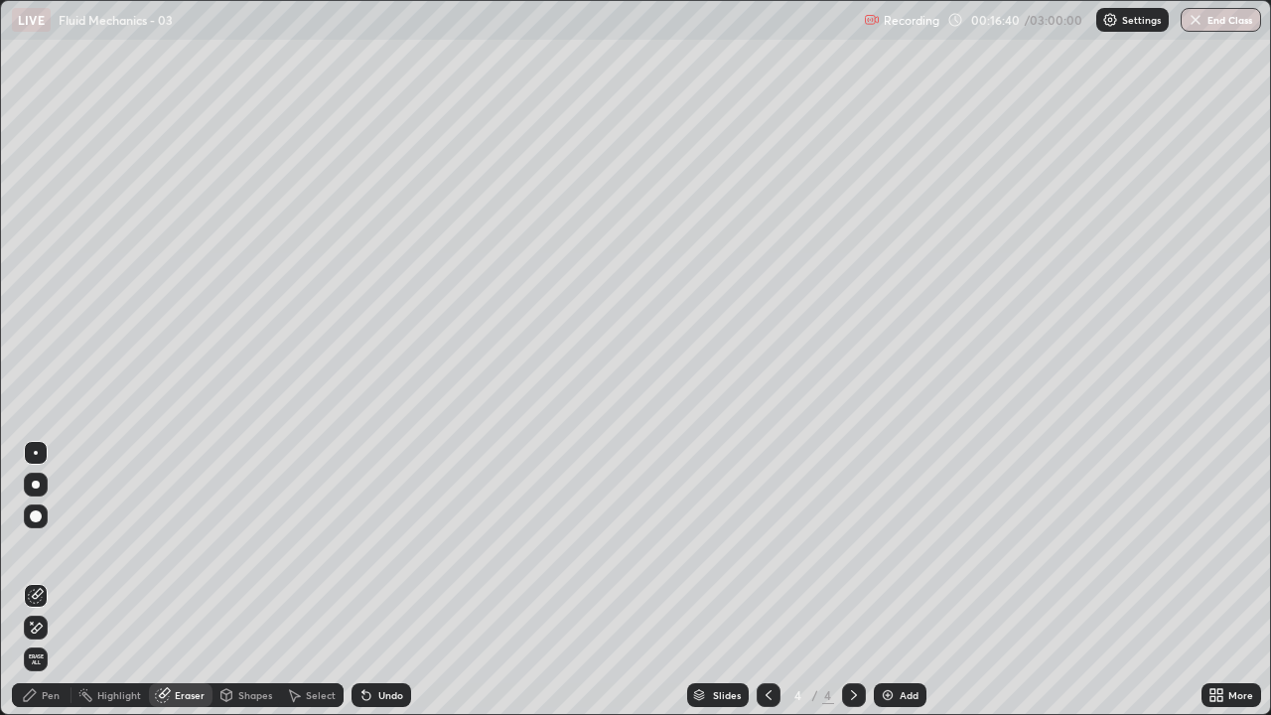
click at [191, 580] on div "Eraser" at bounding box center [181, 695] width 64 height 24
click at [255, 580] on div "Shapes" at bounding box center [255, 695] width 34 height 10
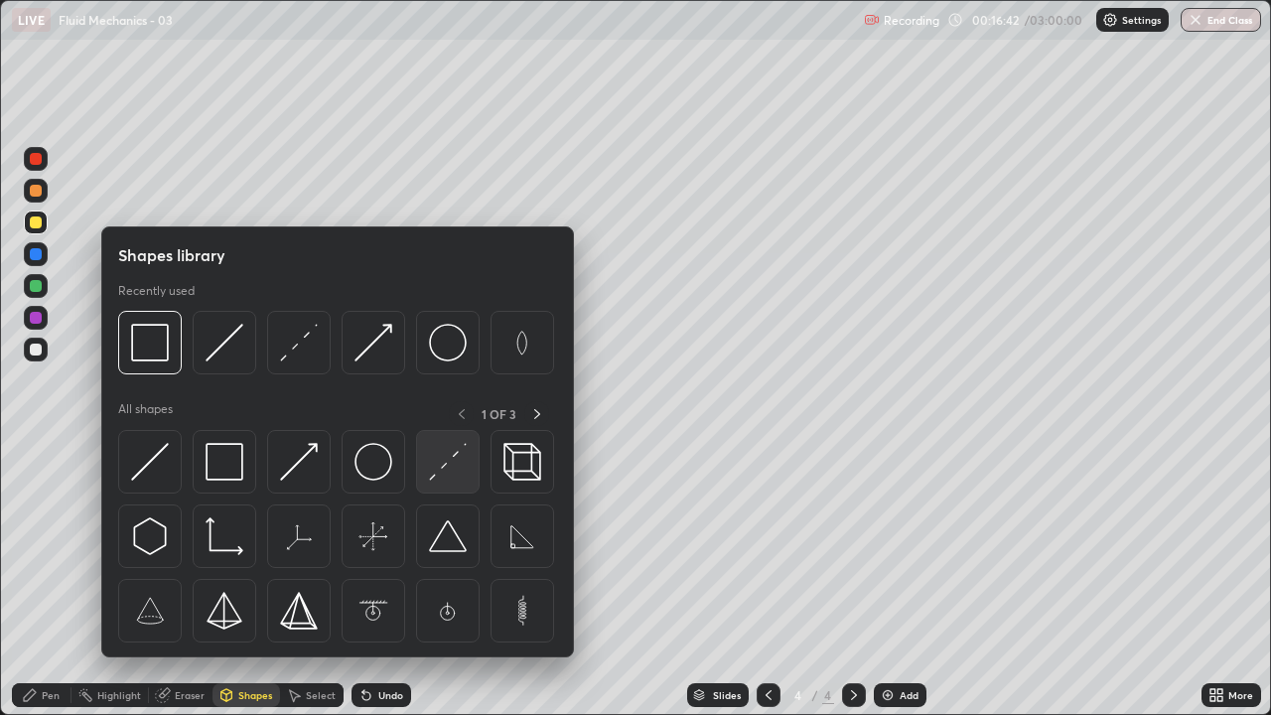
click at [458, 471] on img at bounding box center [448, 462] width 38 height 38
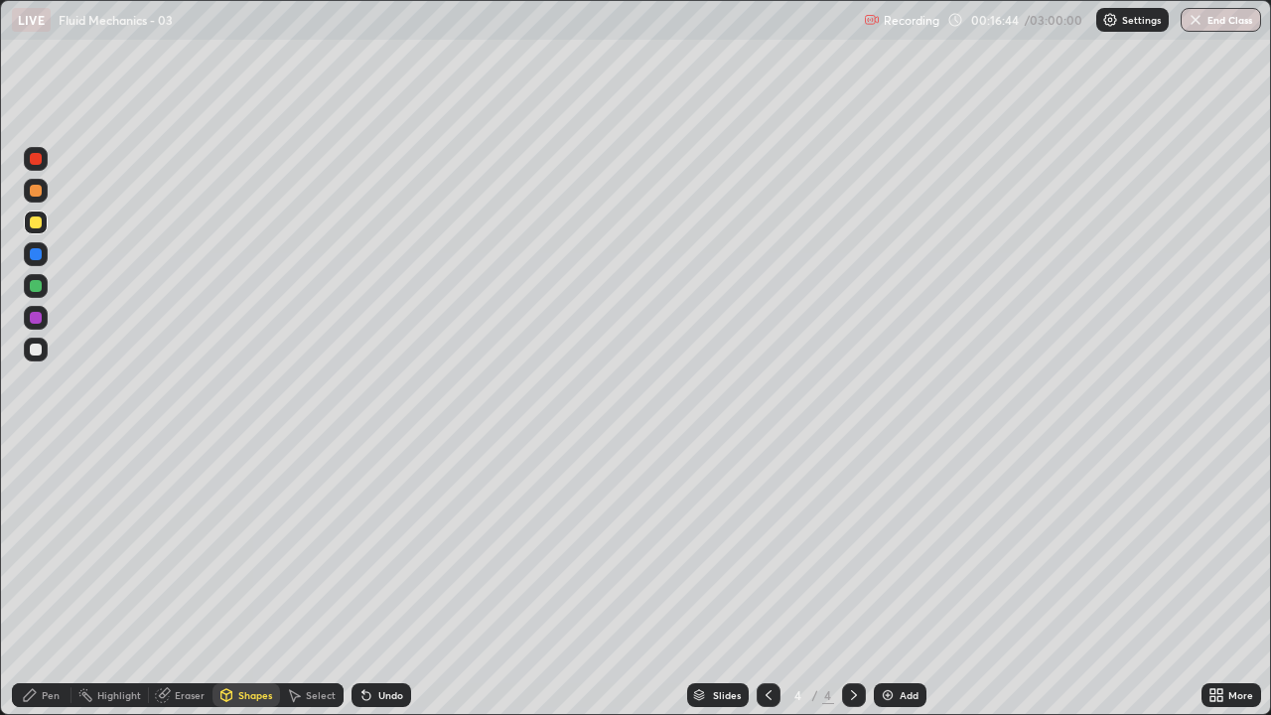
click at [35, 580] on icon at bounding box center [30, 695] width 16 height 16
click at [35, 251] on div at bounding box center [36, 254] width 12 height 12
click at [389, 580] on div "Undo" at bounding box center [390, 695] width 25 height 10
click at [41, 287] on div at bounding box center [36, 286] width 12 height 12
click at [253, 580] on div "Shapes" at bounding box center [247, 695] width 68 height 24
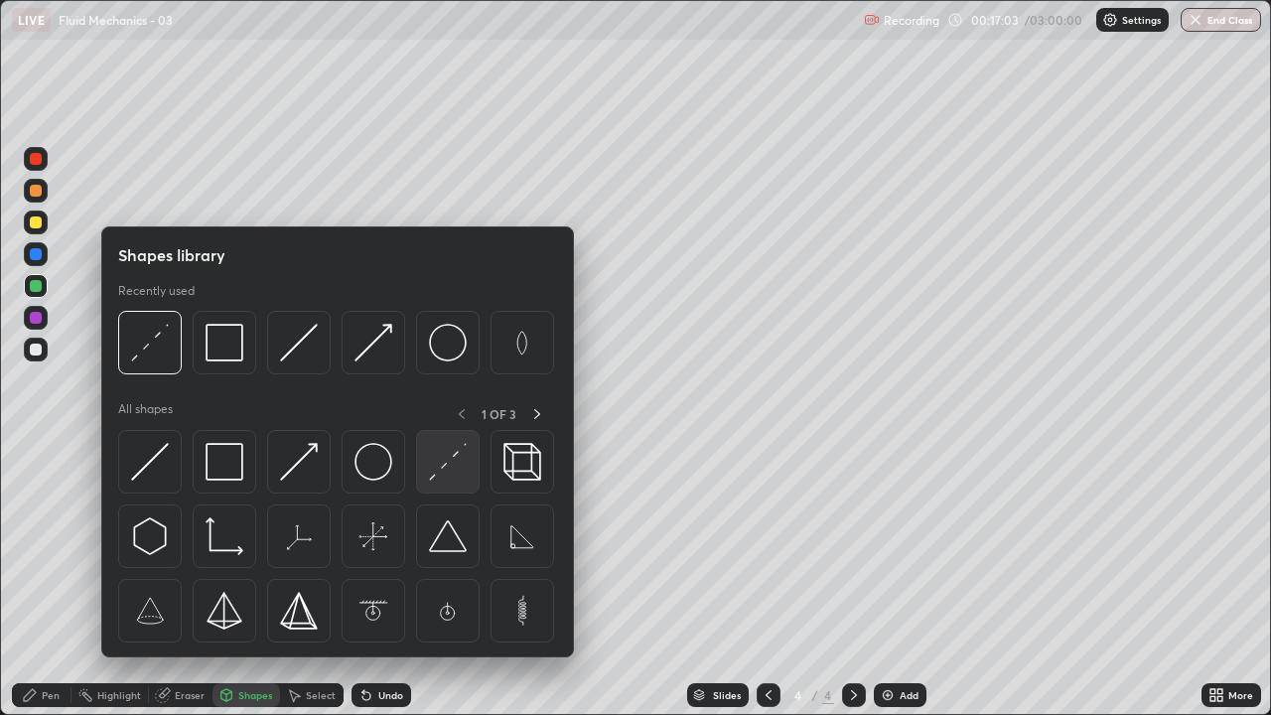
click at [456, 470] on img at bounding box center [448, 462] width 38 height 38
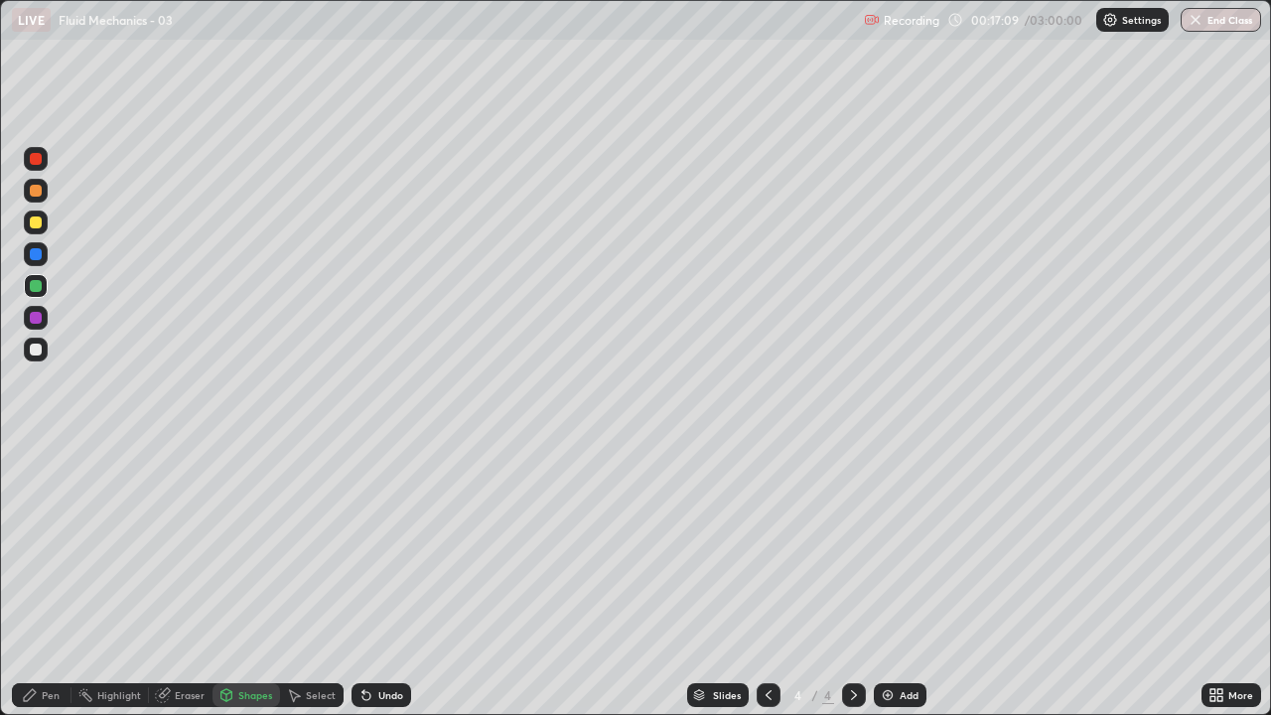
click at [232, 580] on icon at bounding box center [227, 695] width 16 height 16
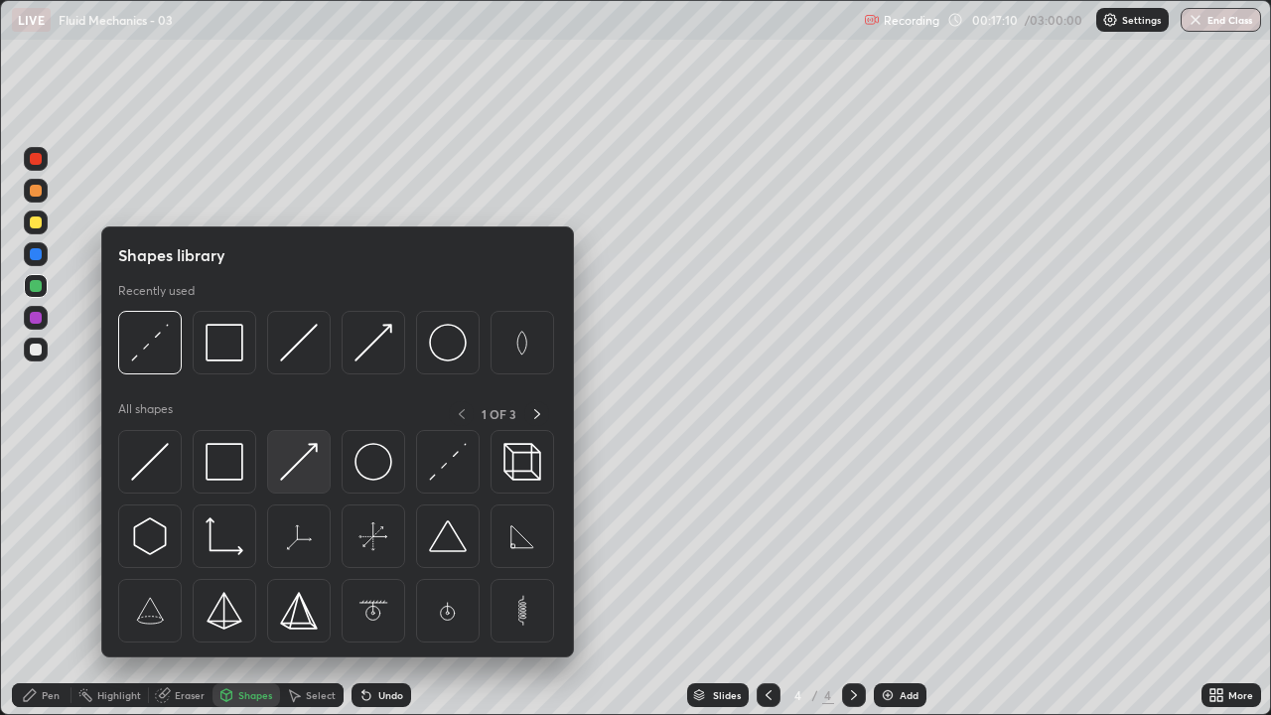
click at [307, 453] on img at bounding box center [299, 462] width 38 height 38
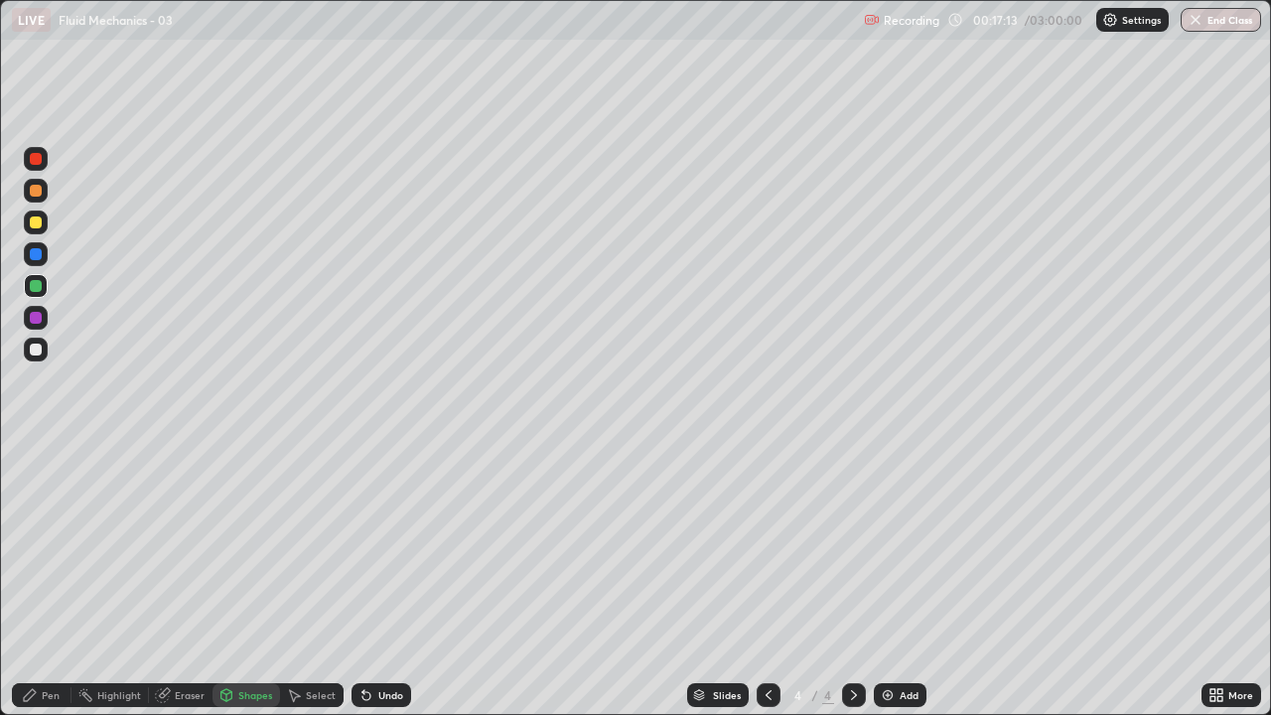
click at [25, 580] on icon at bounding box center [30, 695] width 12 height 12
click at [246, 580] on div "Shapes" at bounding box center [255, 695] width 34 height 10
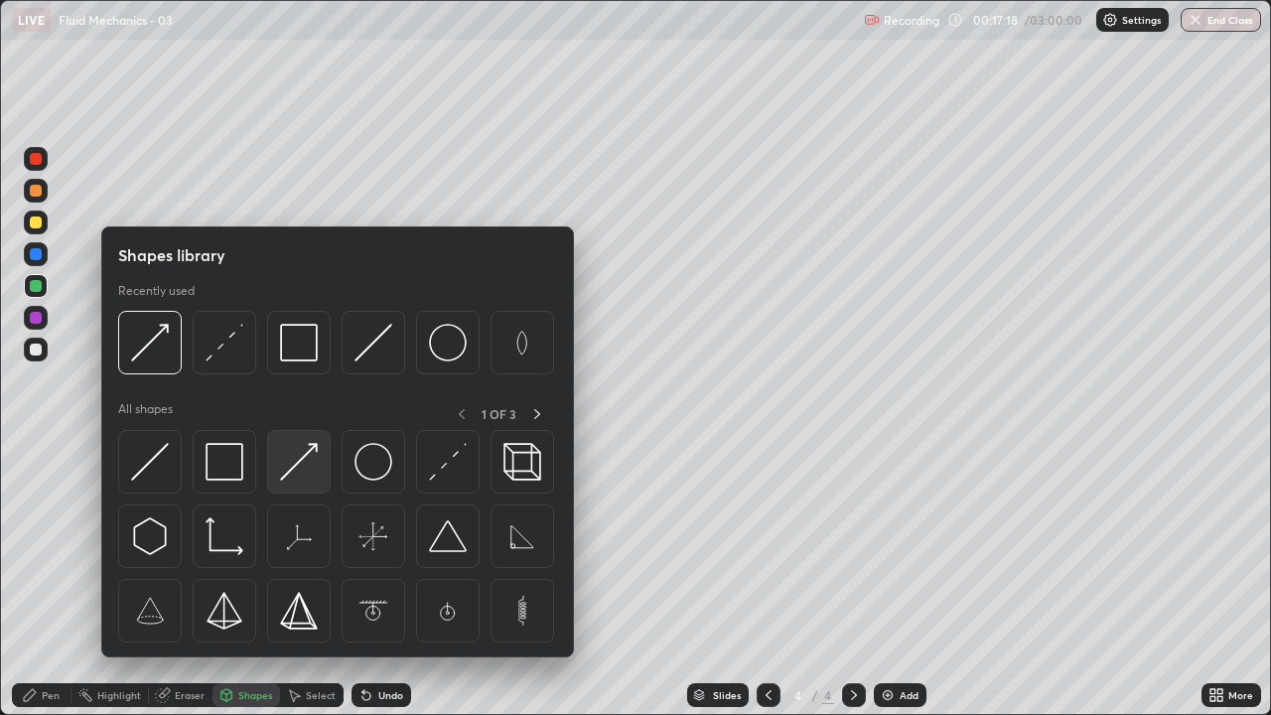
click at [299, 462] on img at bounding box center [299, 462] width 38 height 38
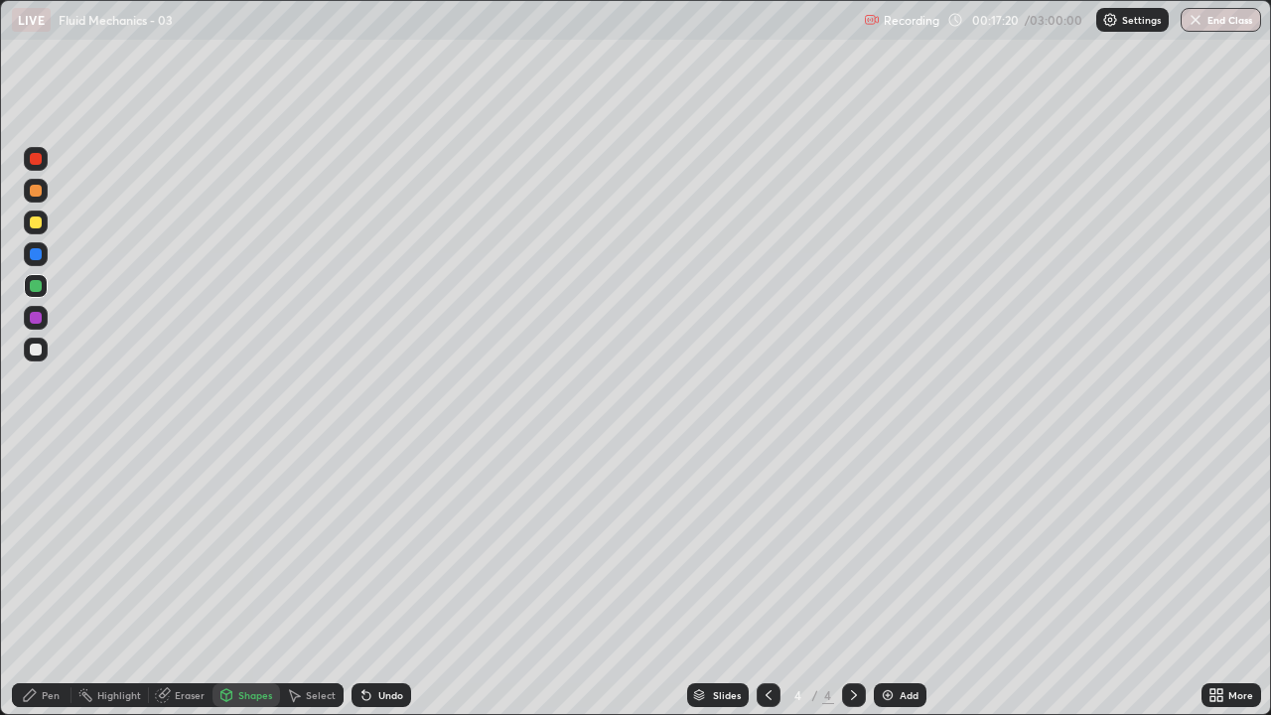
click at [193, 580] on div "Eraser" at bounding box center [190, 695] width 30 height 10
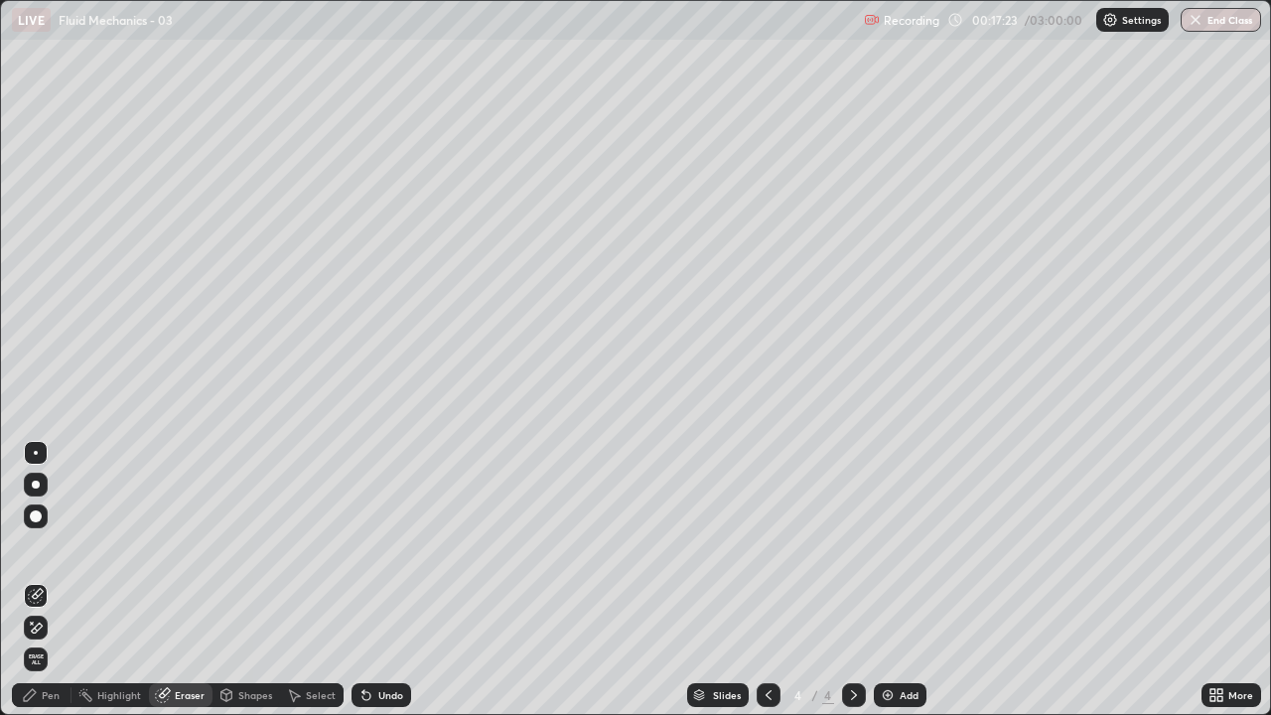
click at [38, 580] on div "Pen" at bounding box center [42, 695] width 60 height 24
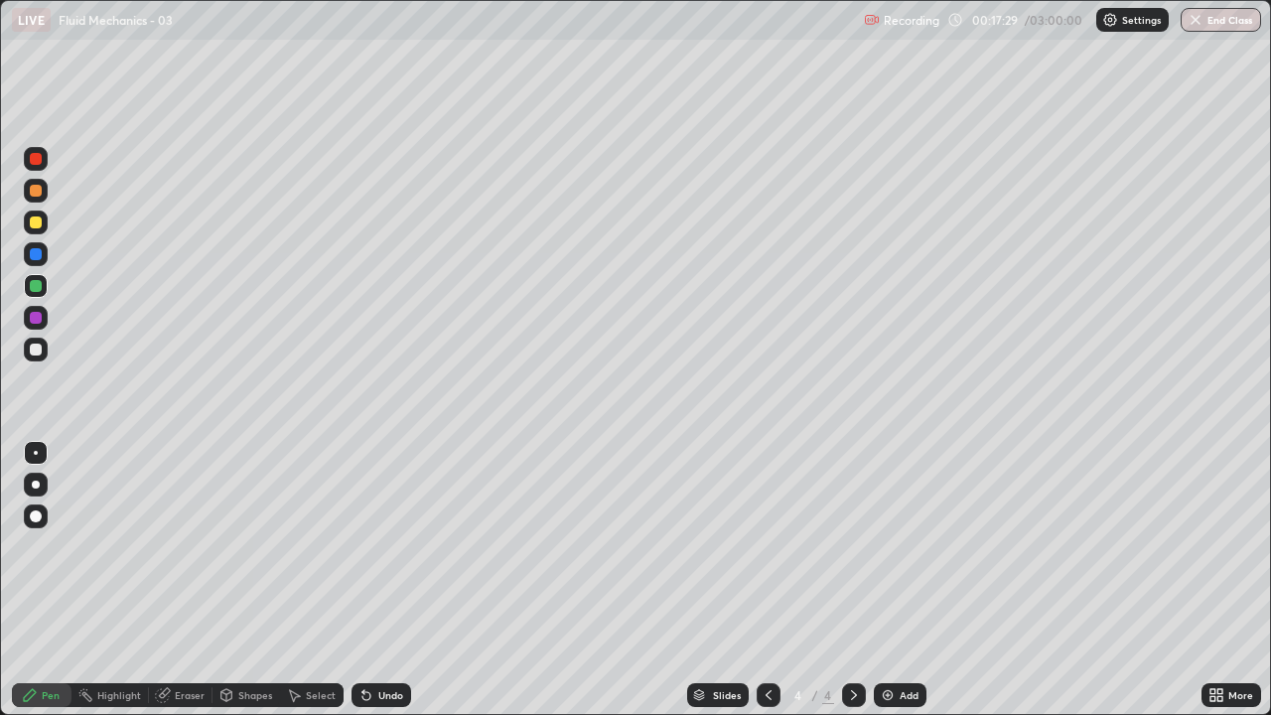
click at [244, 580] on div "Shapes" at bounding box center [247, 695] width 68 height 24
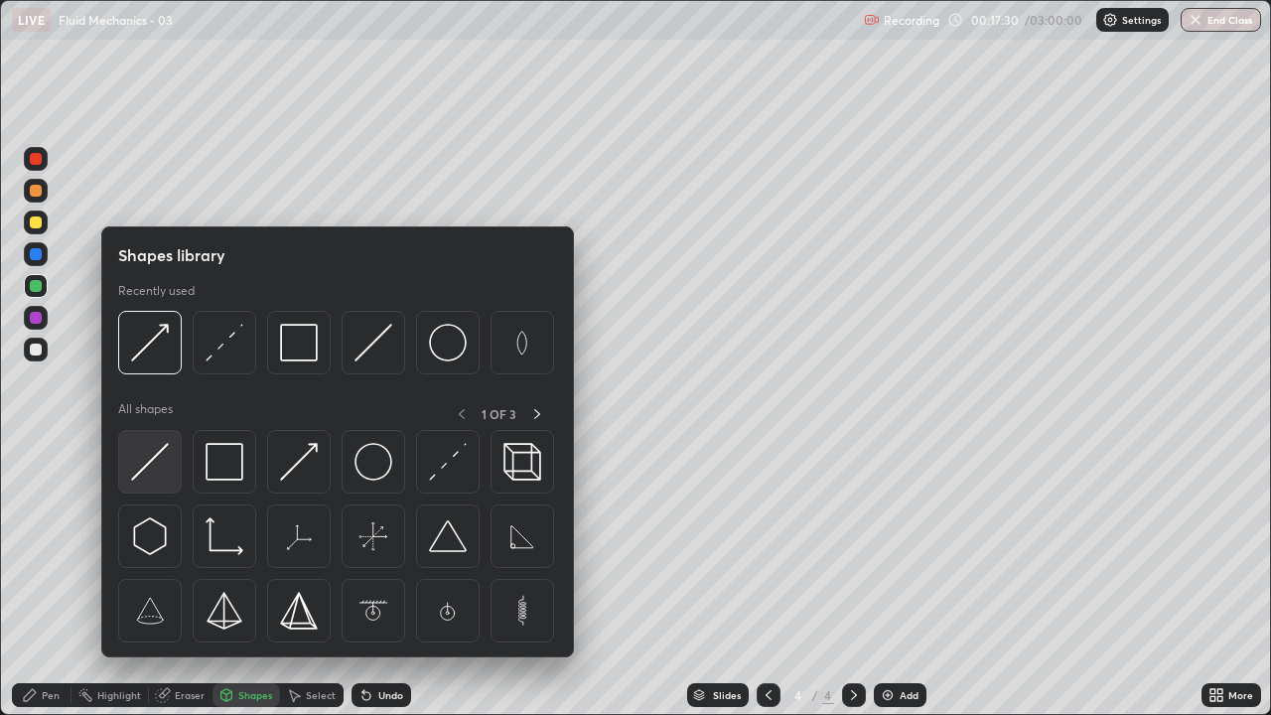
click at [159, 465] on img at bounding box center [150, 462] width 38 height 38
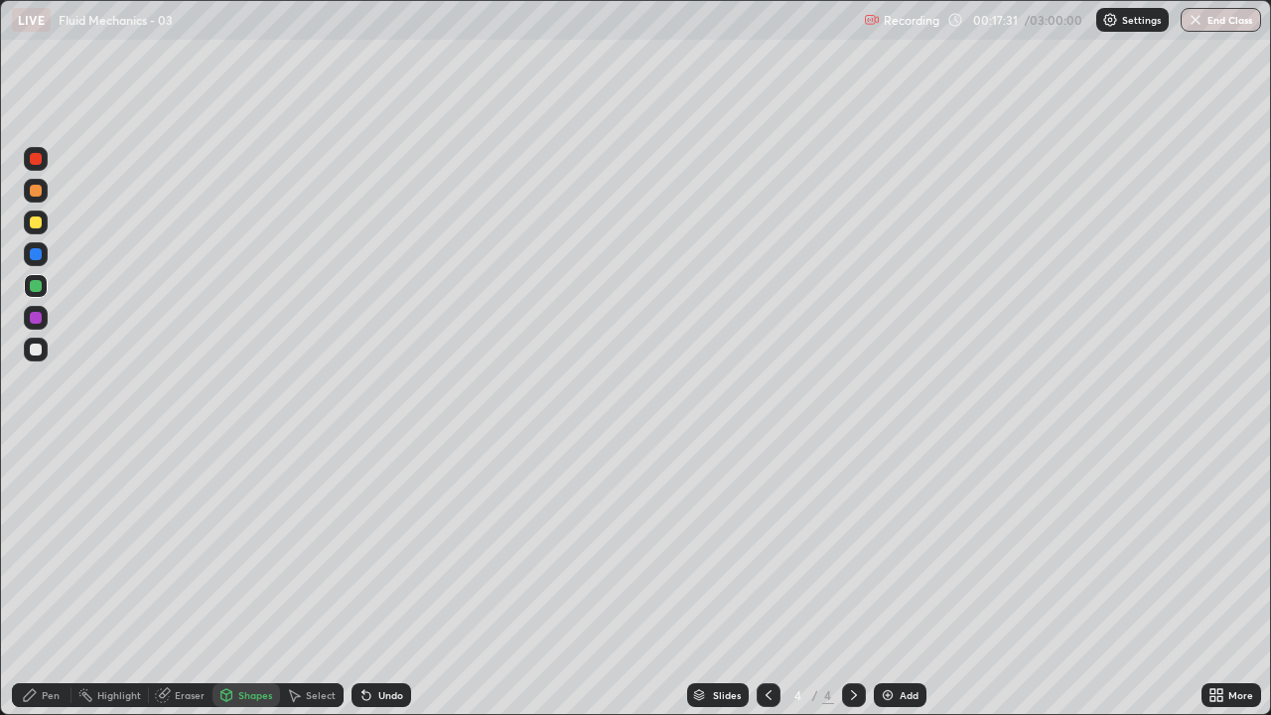
click at [38, 349] on div at bounding box center [36, 350] width 12 height 12
click at [29, 580] on icon at bounding box center [30, 695] width 16 height 16
click at [37, 222] on div at bounding box center [36, 223] width 12 height 12
click at [42, 580] on div "Pen" at bounding box center [42, 695] width 60 height 24
click at [47, 354] on div at bounding box center [36, 350] width 24 height 24
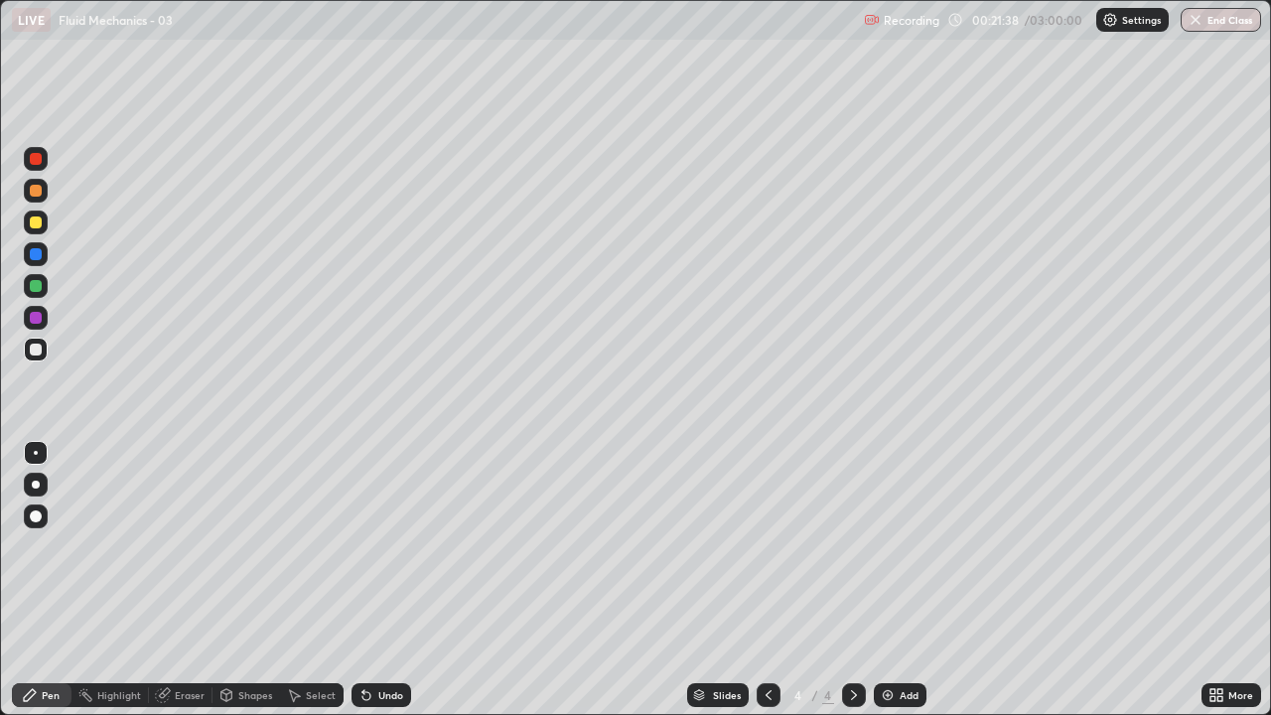
click at [36, 347] on div at bounding box center [36, 350] width 12 height 12
click at [37, 221] on div at bounding box center [36, 223] width 12 height 12
click at [39, 353] on div at bounding box center [36, 350] width 12 height 12
click at [246, 580] on div "Shapes" at bounding box center [255, 695] width 34 height 10
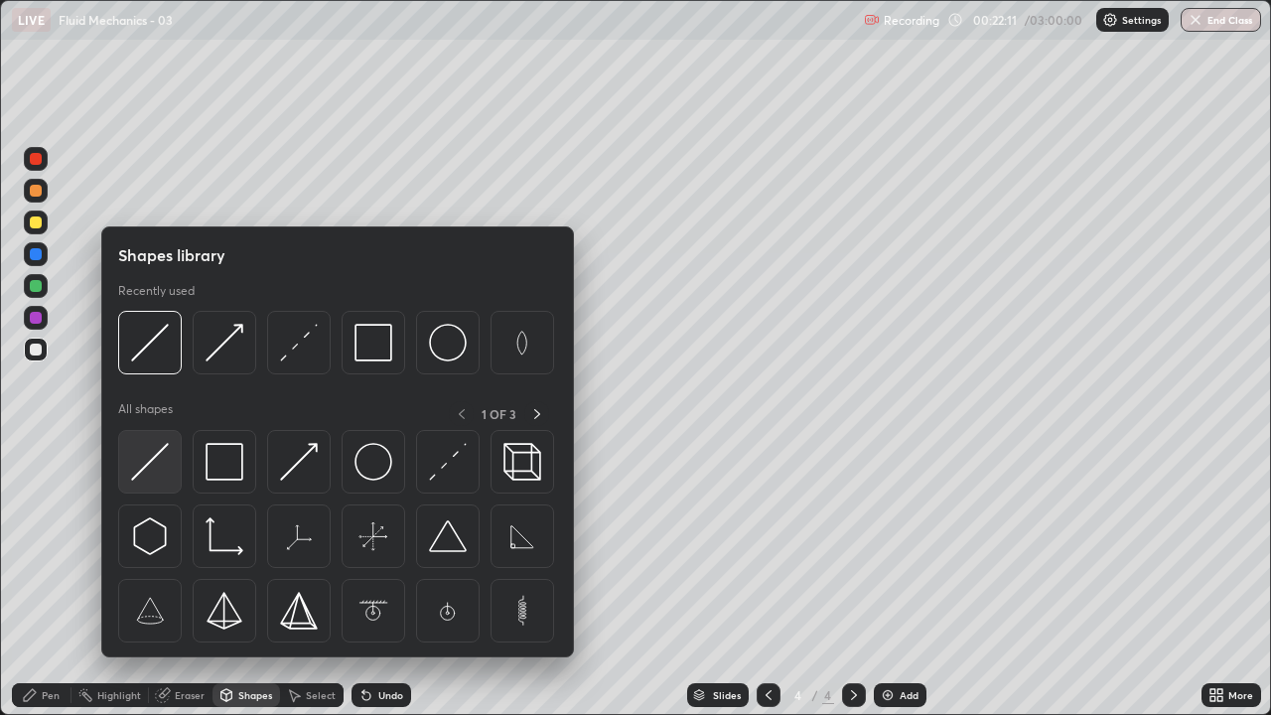
click at [160, 470] on img at bounding box center [150, 462] width 38 height 38
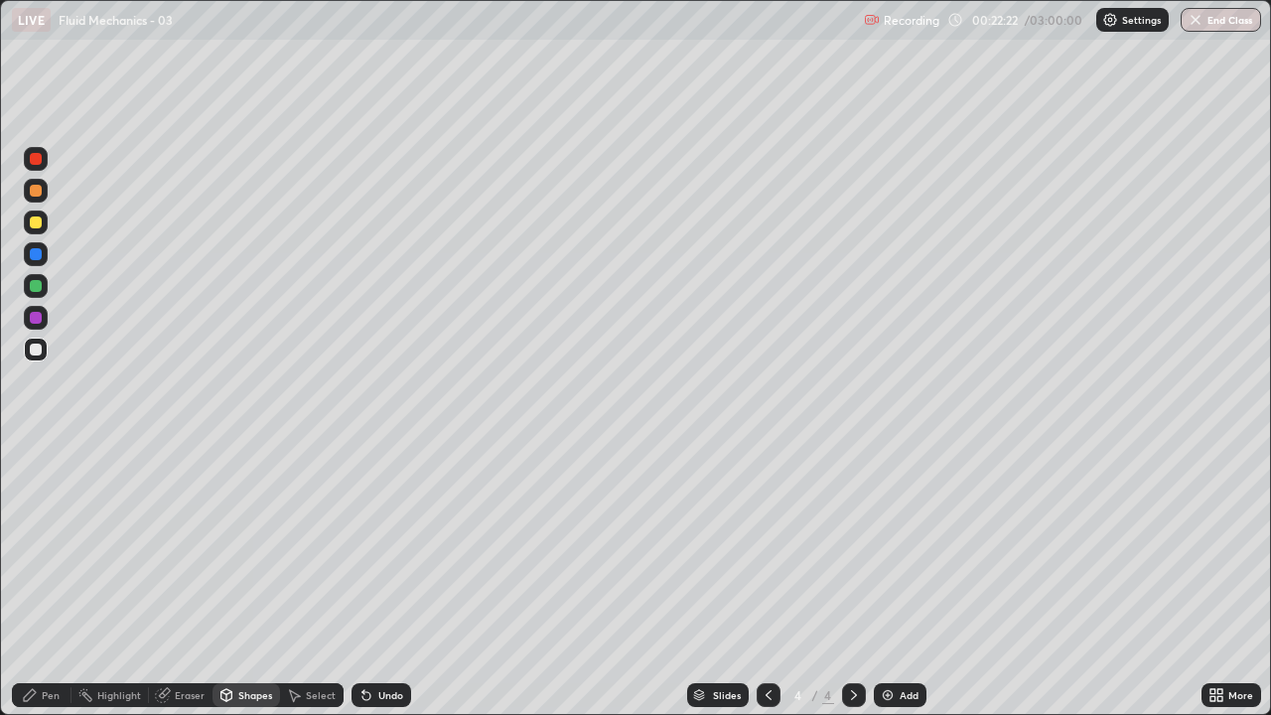
click at [52, 580] on div "Pen" at bounding box center [51, 695] width 18 height 10
click at [37, 352] on div at bounding box center [36, 350] width 12 height 12
click at [40, 224] on div at bounding box center [36, 223] width 12 height 12
click at [180, 580] on div "Eraser" at bounding box center [190, 695] width 30 height 10
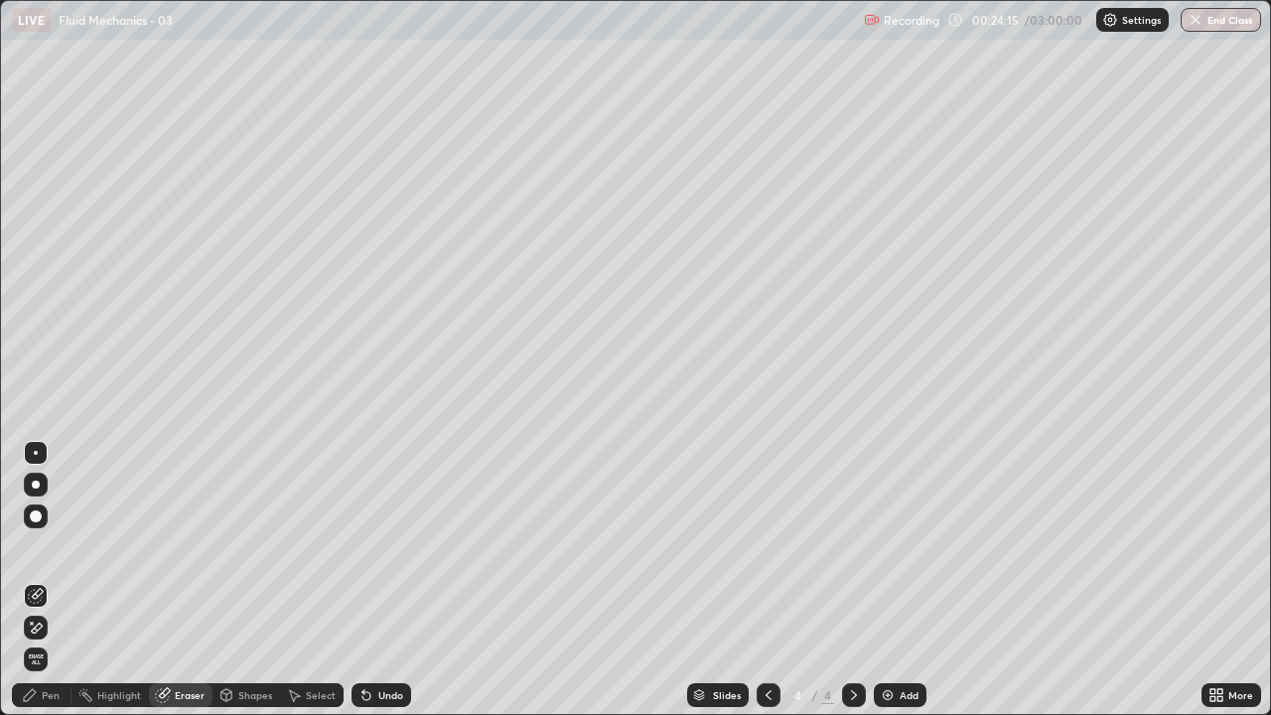
click at [39, 580] on icon at bounding box center [37, 628] width 11 height 10
click at [41, 580] on div "Pen" at bounding box center [42, 695] width 60 height 24
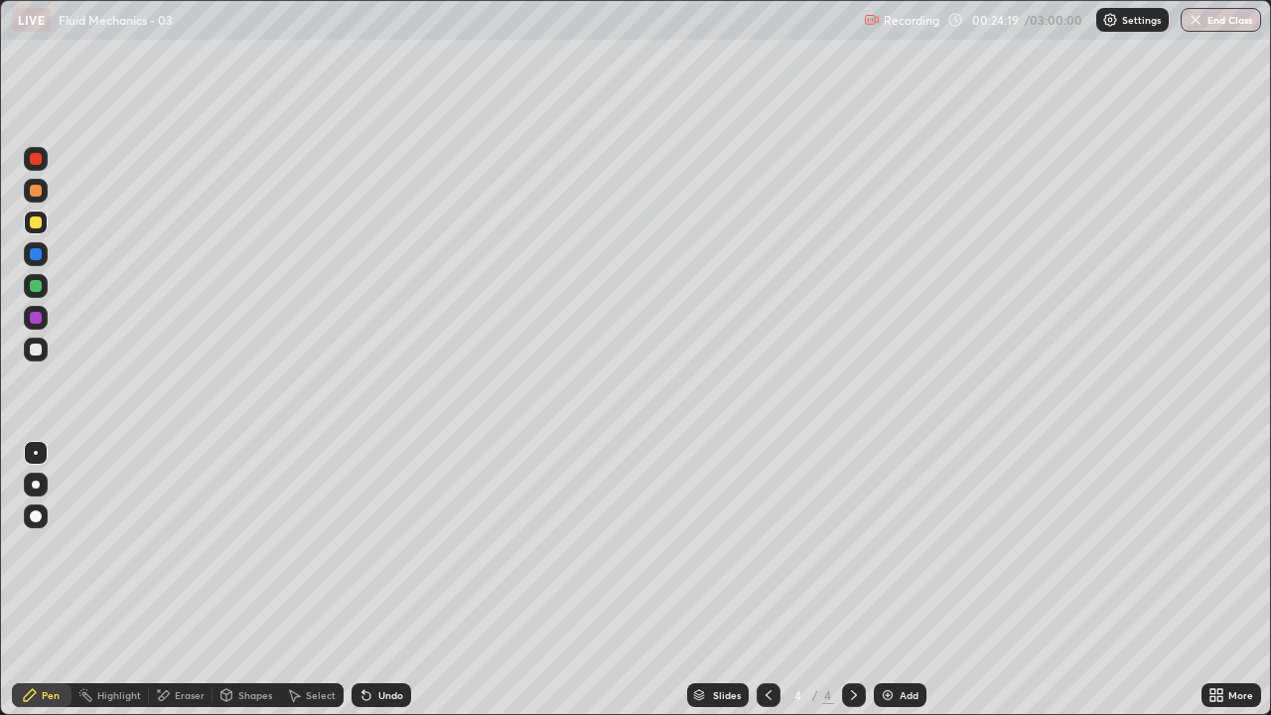
click at [378, 580] on div "Undo" at bounding box center [390, 695] width 25 height 10
click at [383, 580] on div "Undo" at bounding box center [390, 695] width 25 height 10
click at [379, 580] on div "Undo" at bounding box center [390, 695] width 25 height 10
click at [378, 580] on div "Undo" at bounding box center [390, 695] width 25 height 10
click at [380, 580] on div "Undo" at bounding box center [390, 695] width 25 height 10
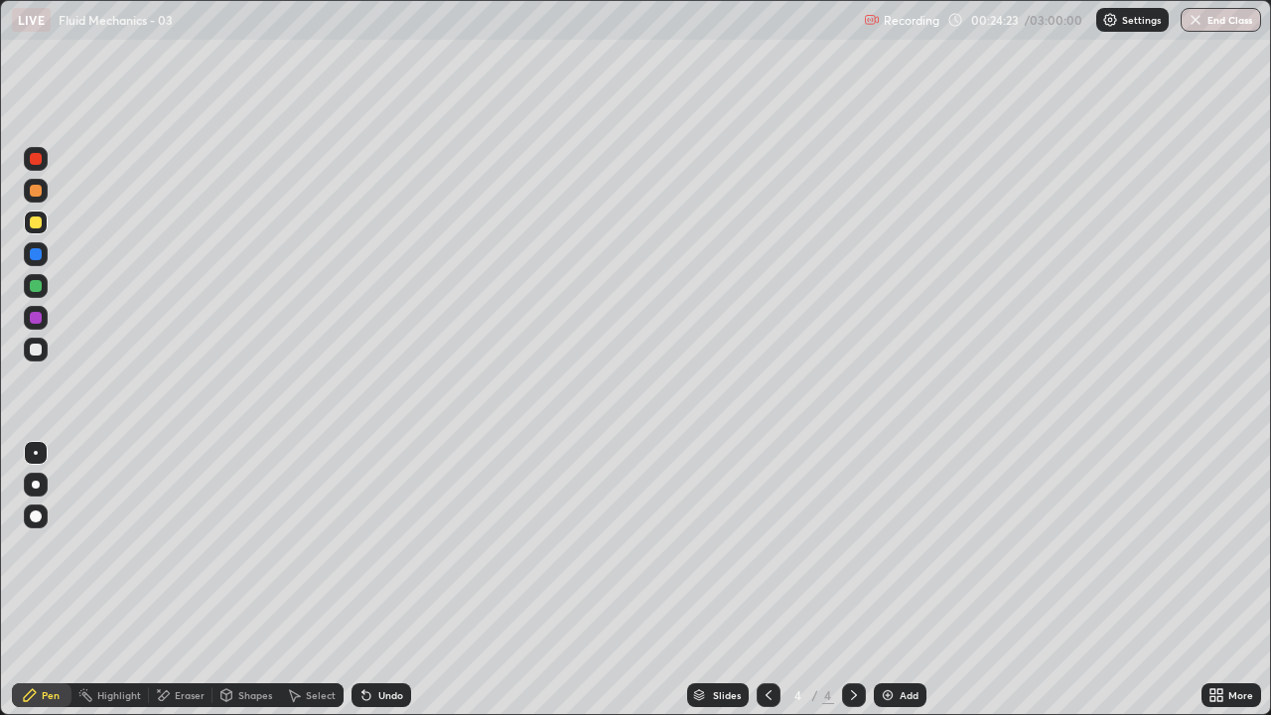
click at [375, 580] on div "Undo" at bounding box center [382, 695] width 60 height 24
click at [372, 580] on div "Undo" at bounding box center [382, 695] width 60 height 24
click at [176, 580] on div "Eraser" at bounding box center [190, 695] width 30 height 10
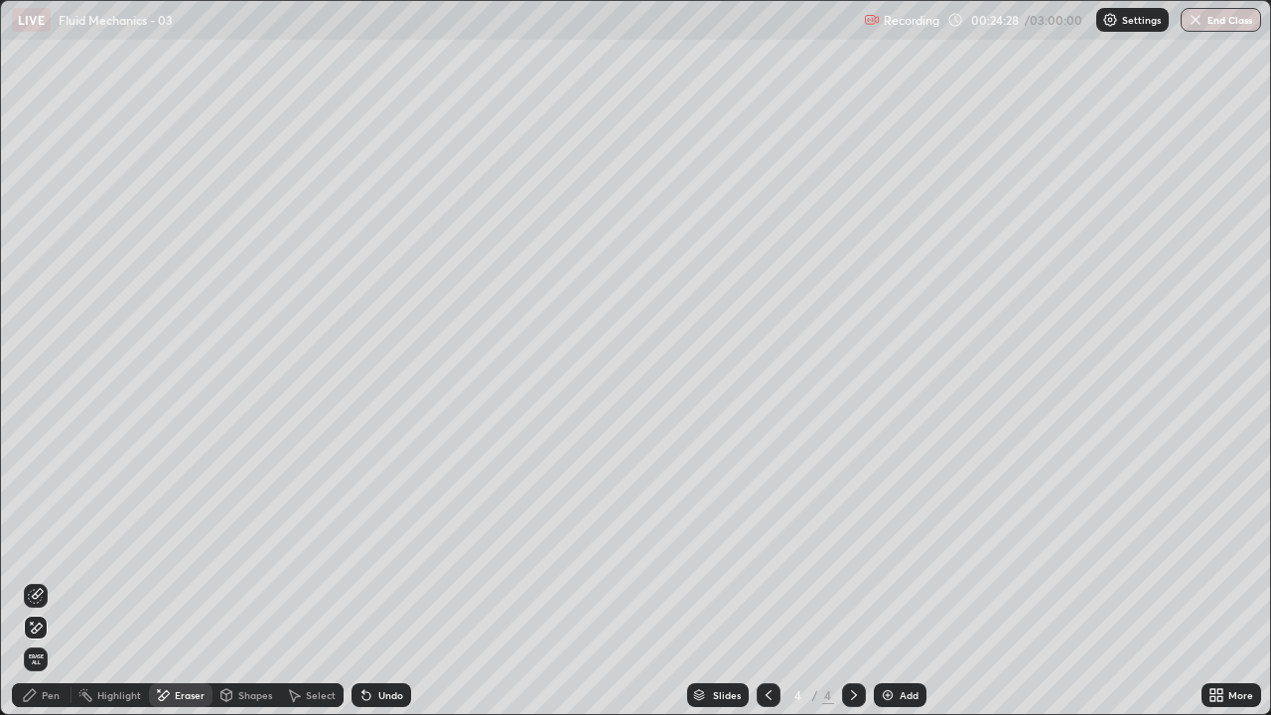
click at [44, 580] on div "Pen" at bounding box center [51, 695] width 18 height 10
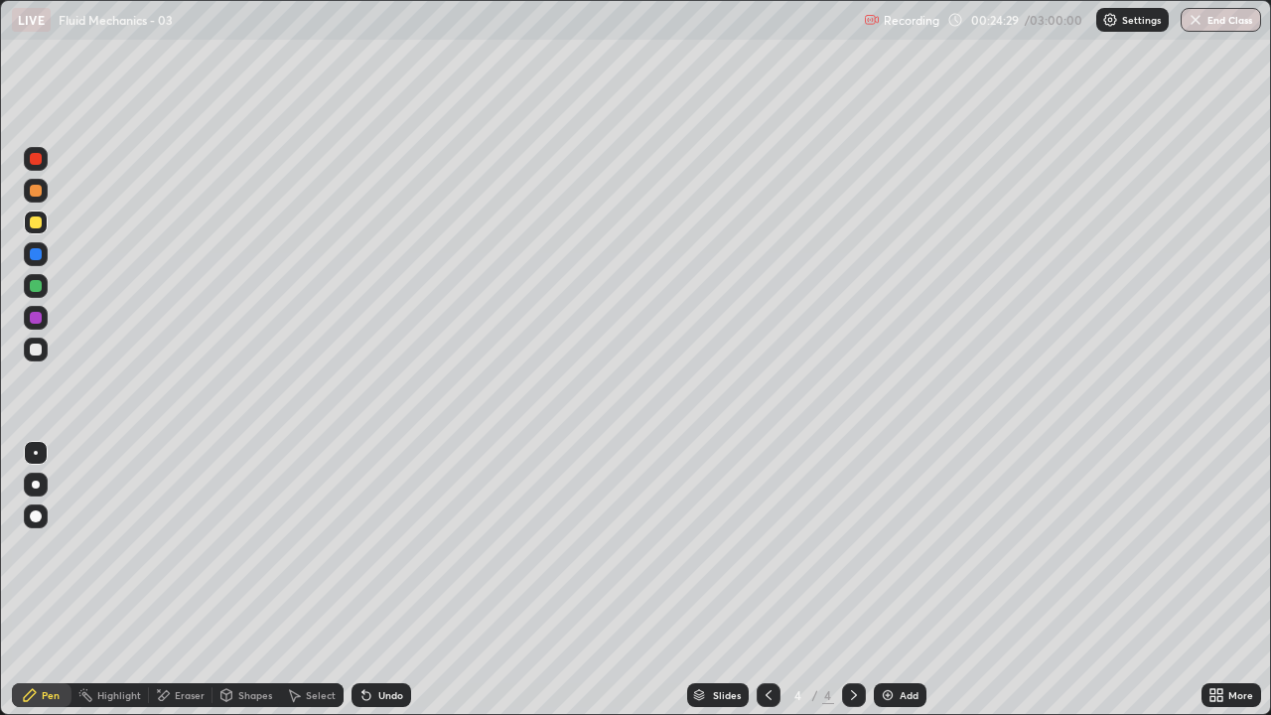
click at [31, 325] on div at bounding box center [36, 318] width 24 height 24
click at [34, 221] on div at bounding box center [36, 223] width 12 height 12
click at [910, 580] on div "Add" at bounding box center [909, 695] width 19 height 10
click at [262, 580] on div "Shapes" at bounding box center [247, 695] width 68 height 24
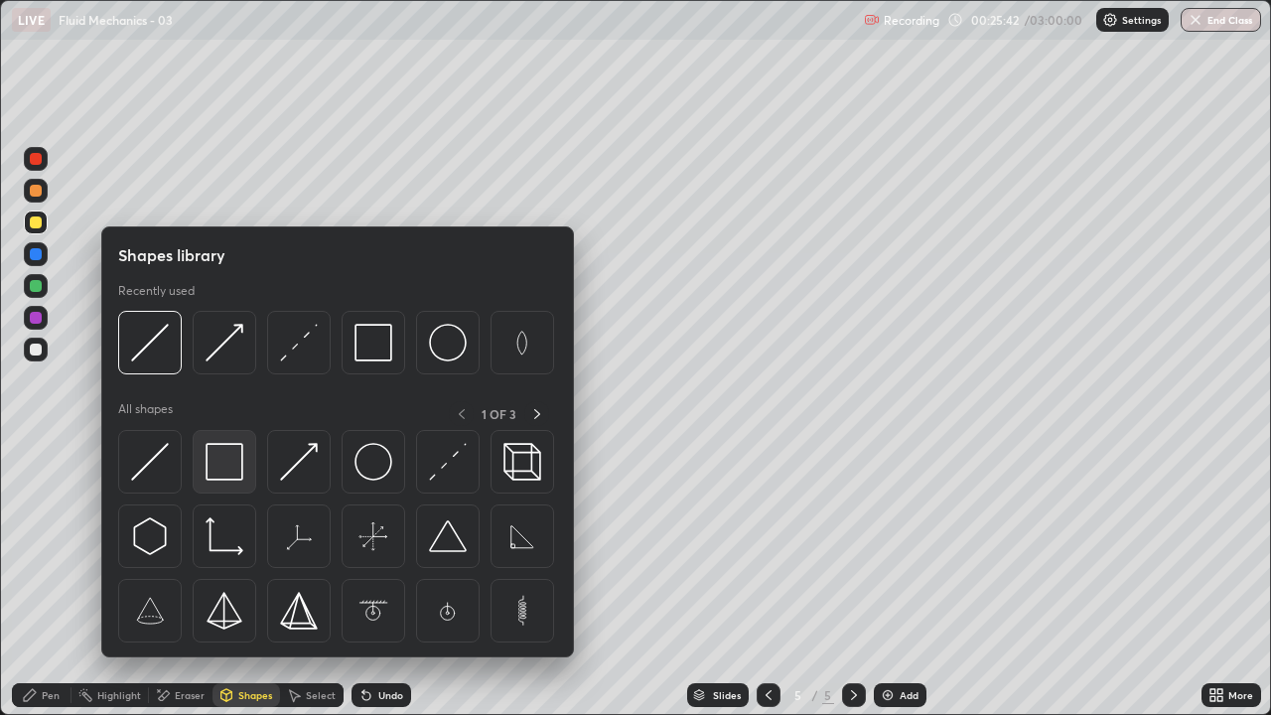
click at [228, 467] on img at bounding box center [225, 462] width 38 height 38
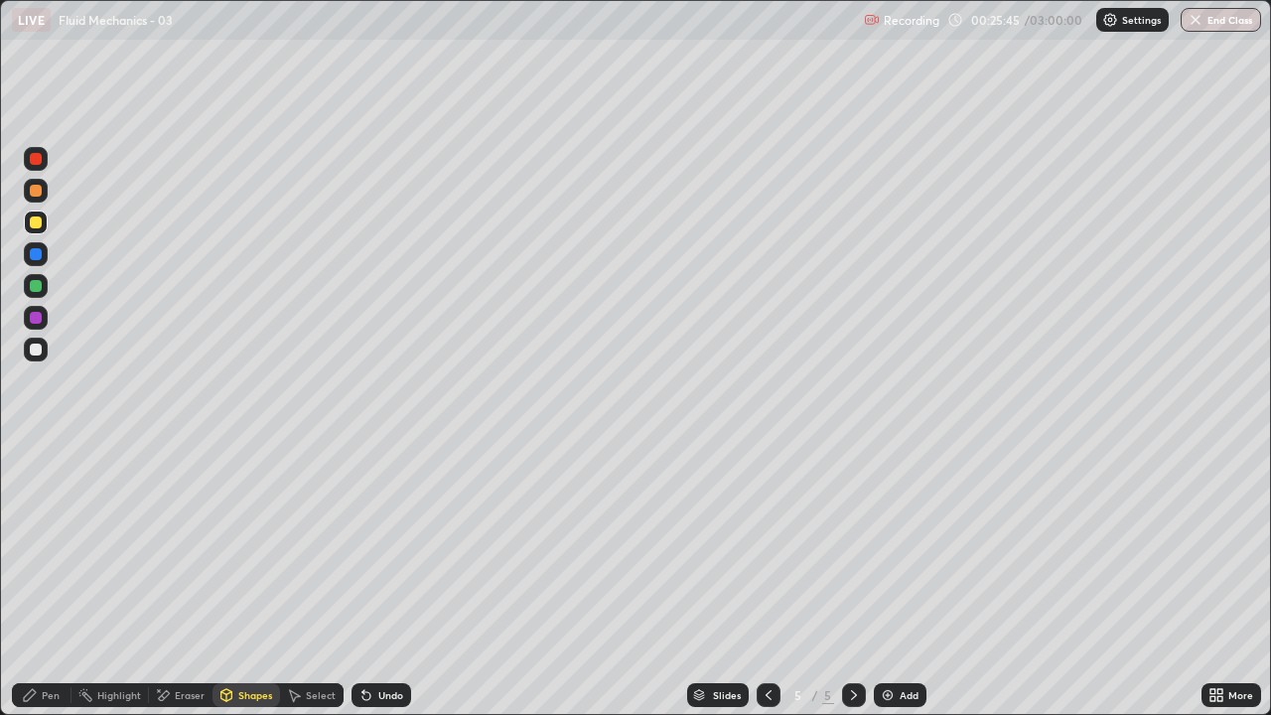
click at [180, 580] on div "Eraser" at bounding box center [190, 695] width 30 height 10
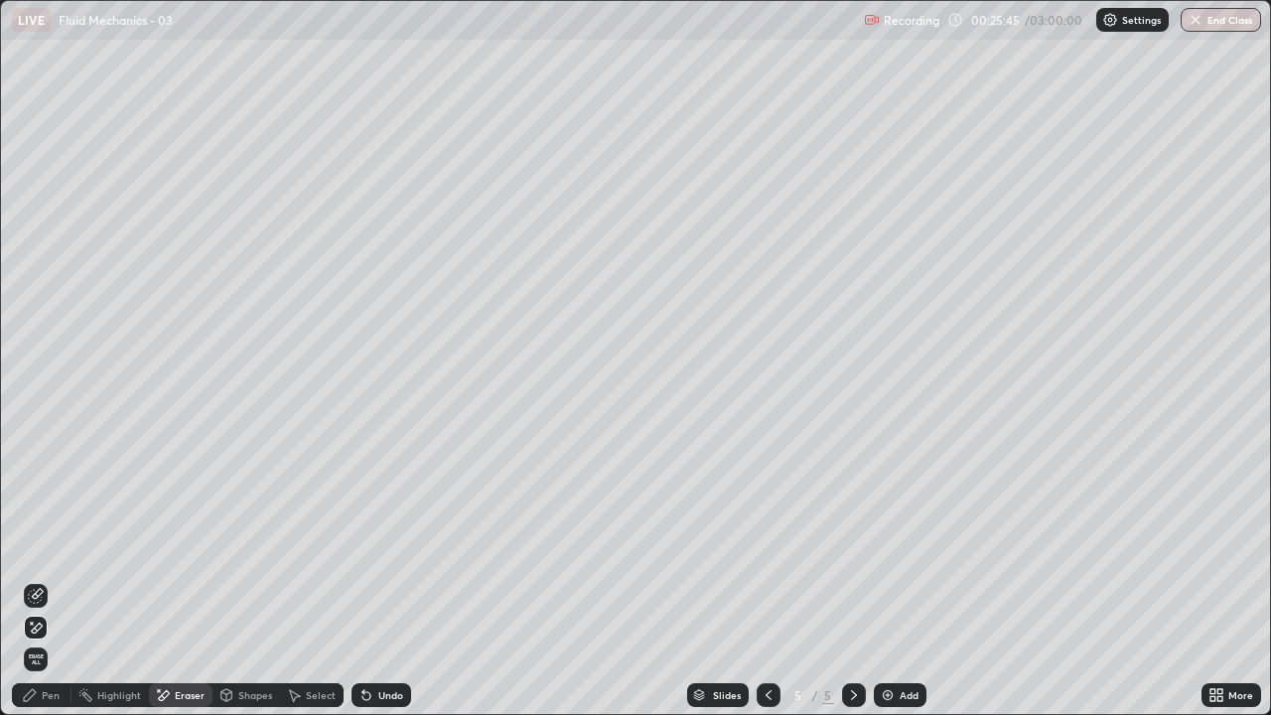
click at [31, 580] on icon at bounding box center [36, 596] width 16 height 16
click at [252, 580] on div "Shapes" at bounding box center [255, 695] width 34 height 10
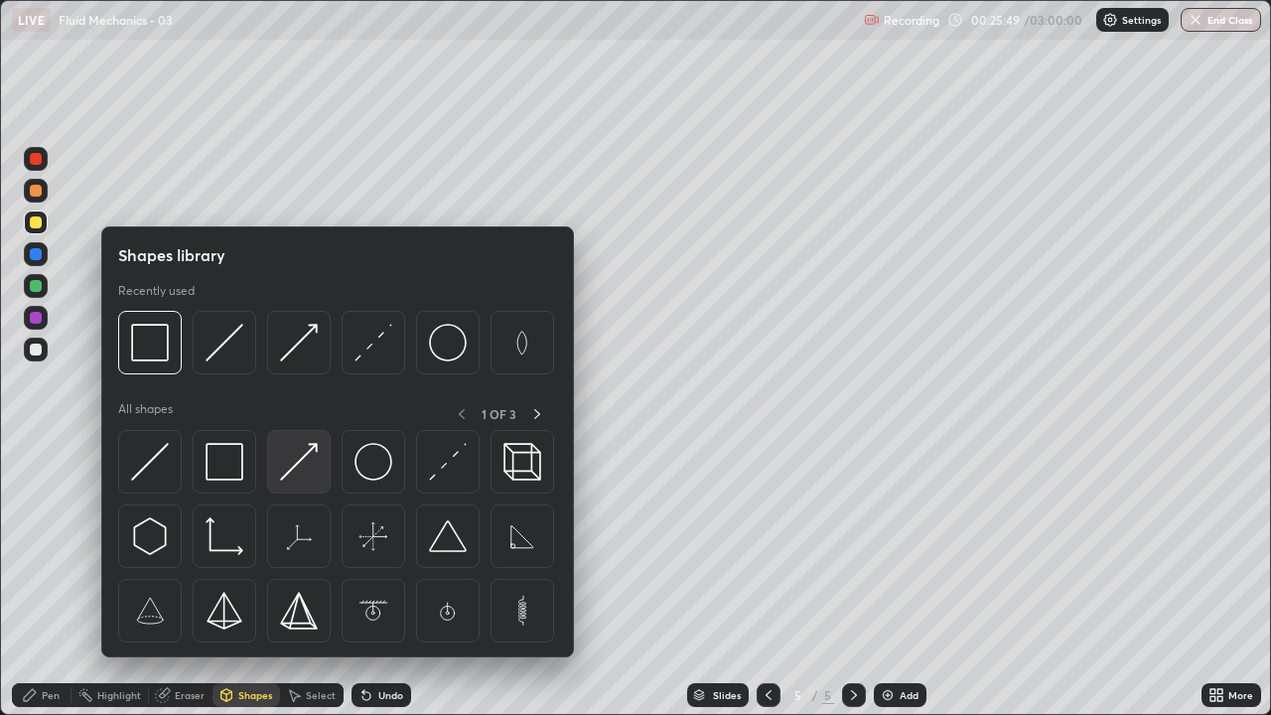
click at [304, 462] on img at bounding box center [299, 462] width 38 height 38
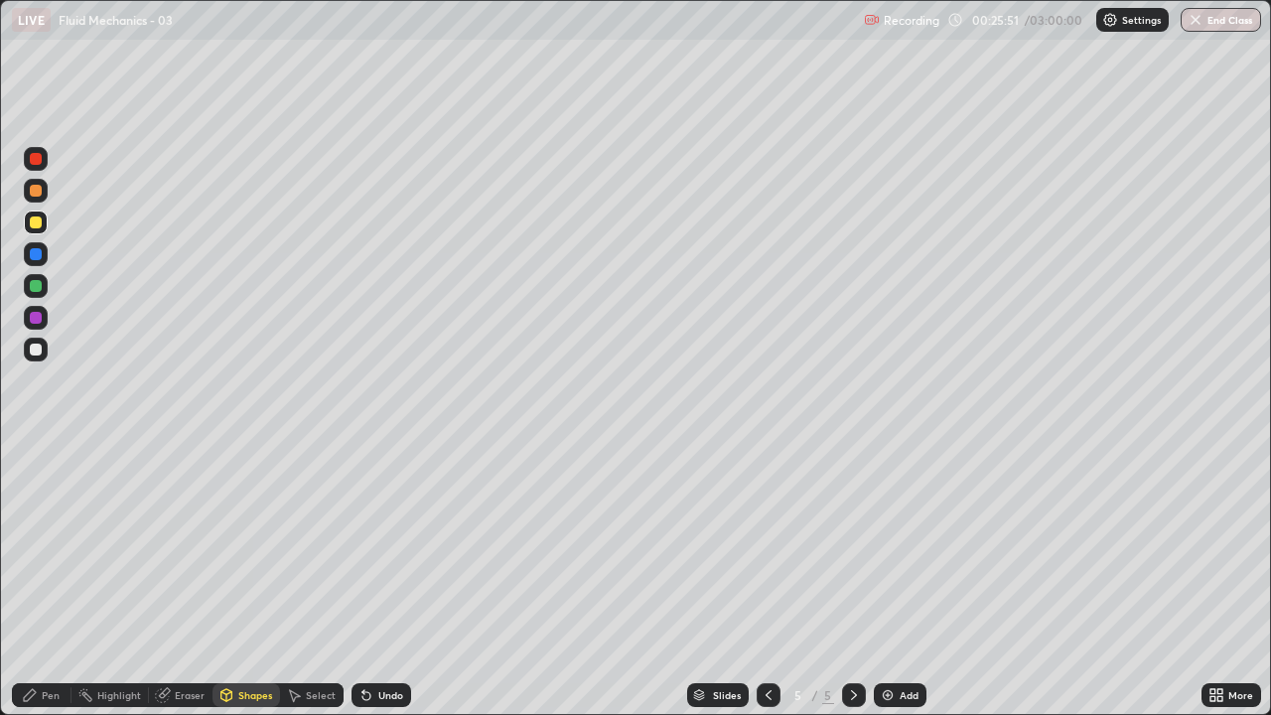
click at [173, 580] on div "Eraser" at bounding box center [181, 695] width 64 height 24
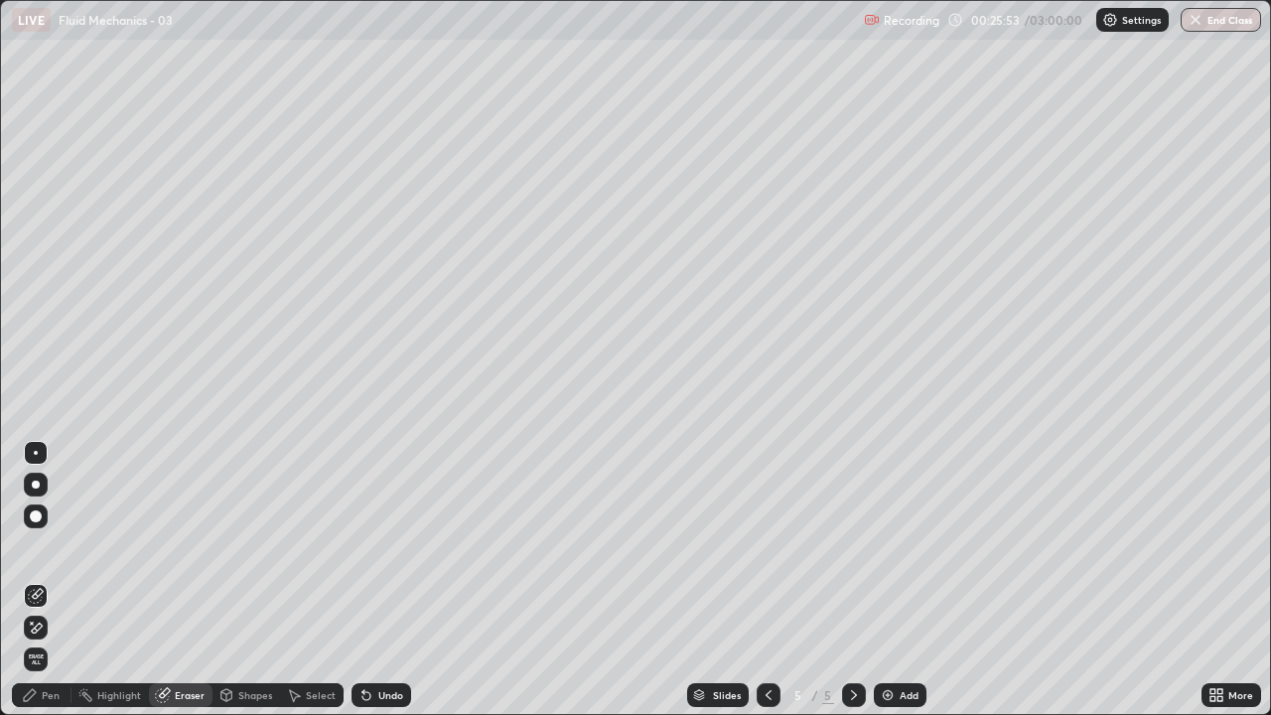
click at [32, 580] on icon at bounding box center [30, 695] width 12 height 12
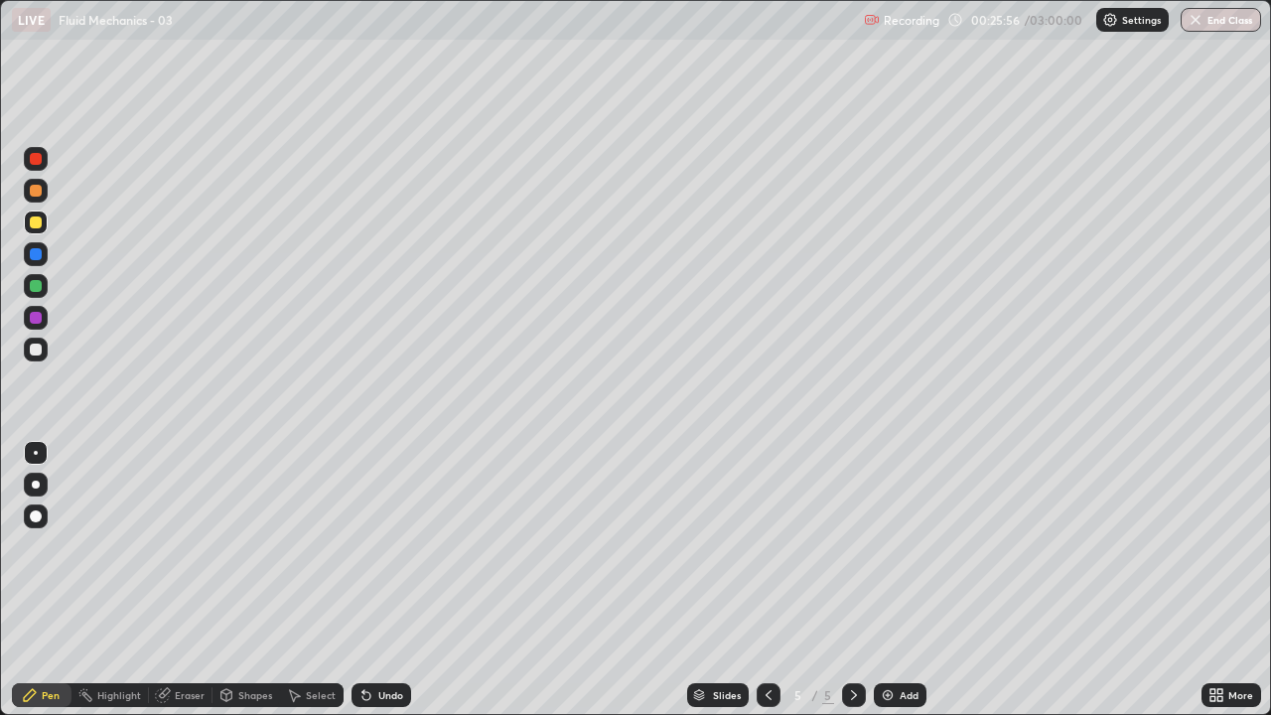
click at [252, 580] on div "Shapes" at bounding box center [255, 695] width 34 height 10
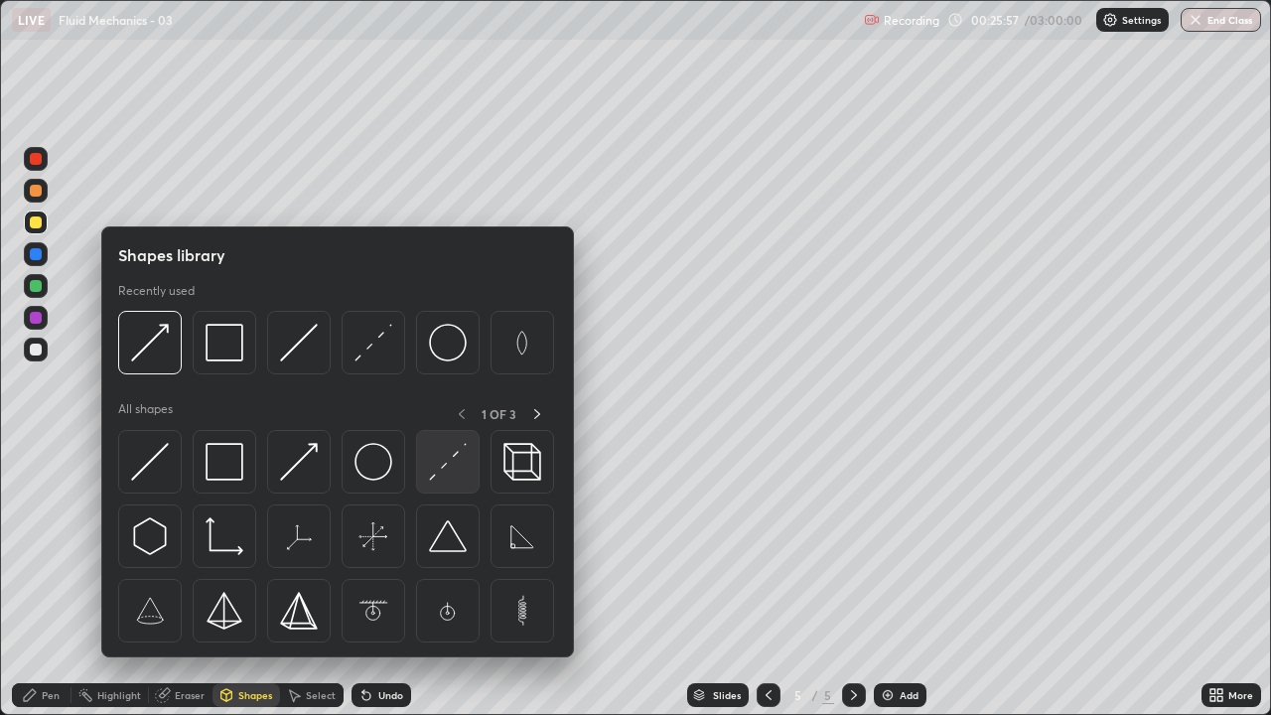
click at [439, 471] on img at bounding box center [448, 462] width 38 height 38
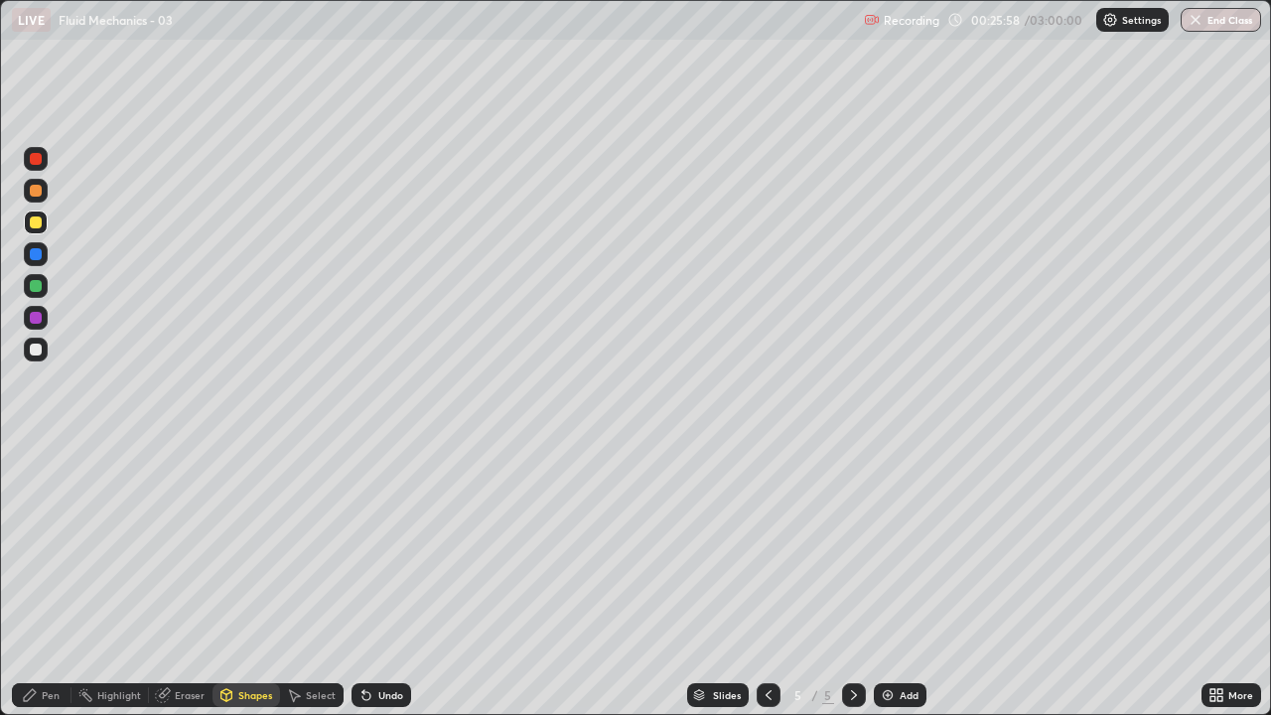
click at [44, 319] on div at bounding box center [36, 318] width 24 height 24
click at [249, 580] on div "Shapes" at bounding box center [247, 695] width 68 height 24
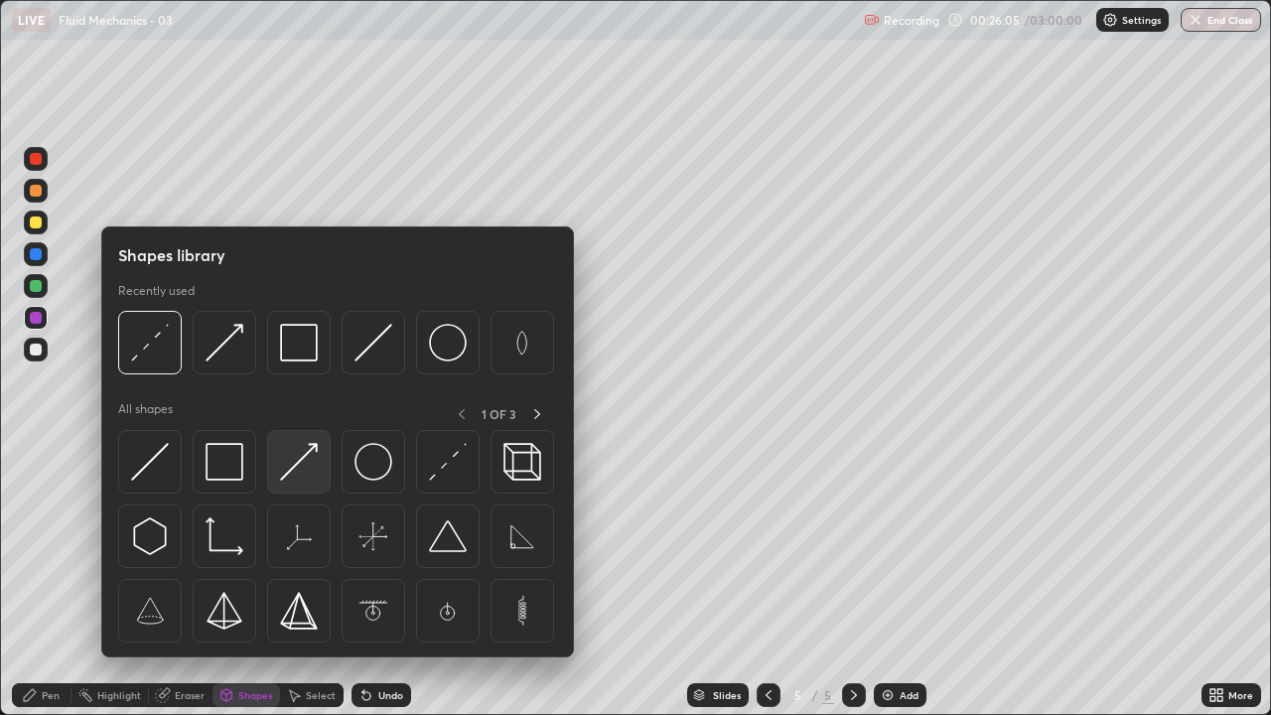
click at [297, 473] on img at bounding box center [299, 462] width 38 height 38
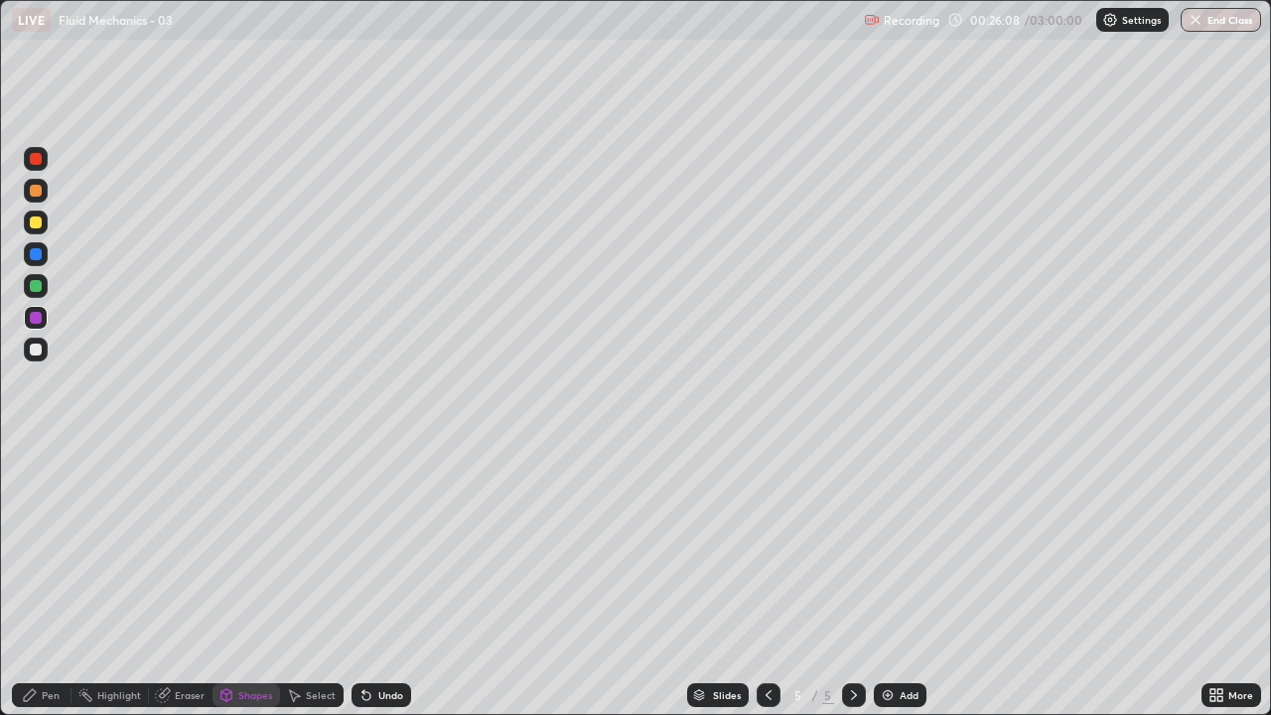
click at [184, 580] on div "Eraser" at bounding box center [181, 695] width 64 height 24
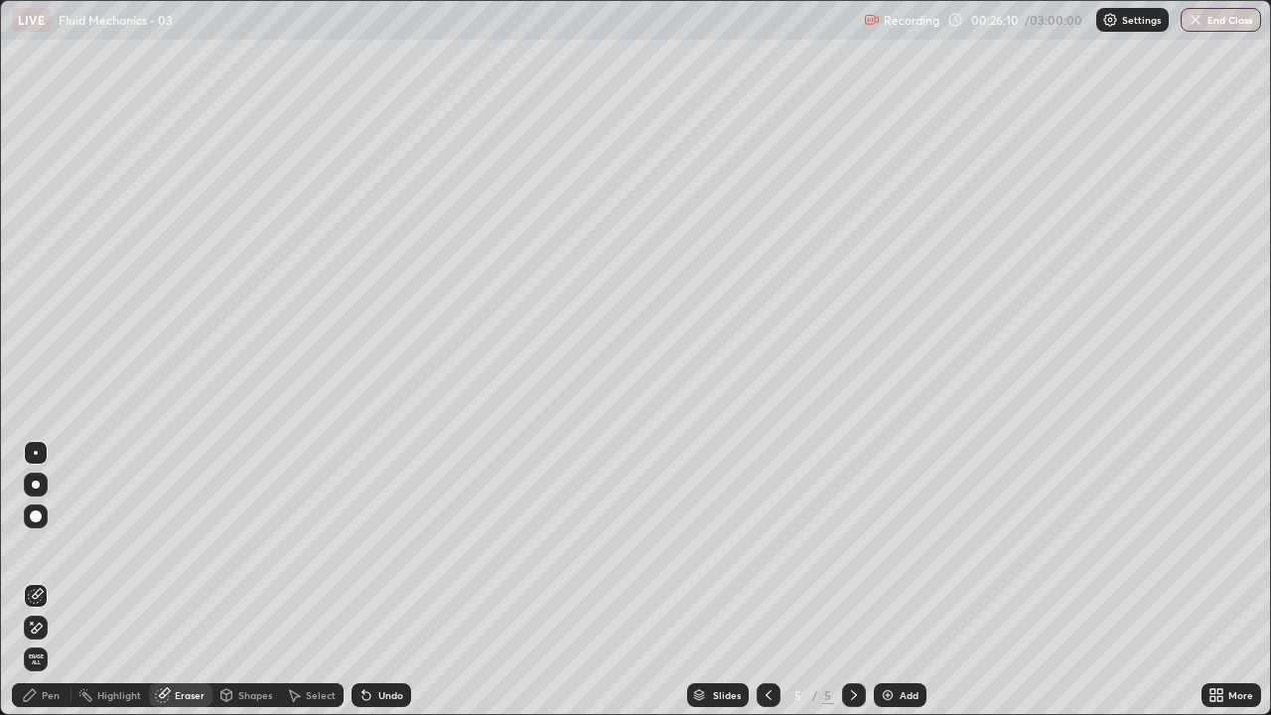
click at [31, 580] on icon at bounding box center [30, 695] width 16 height 16
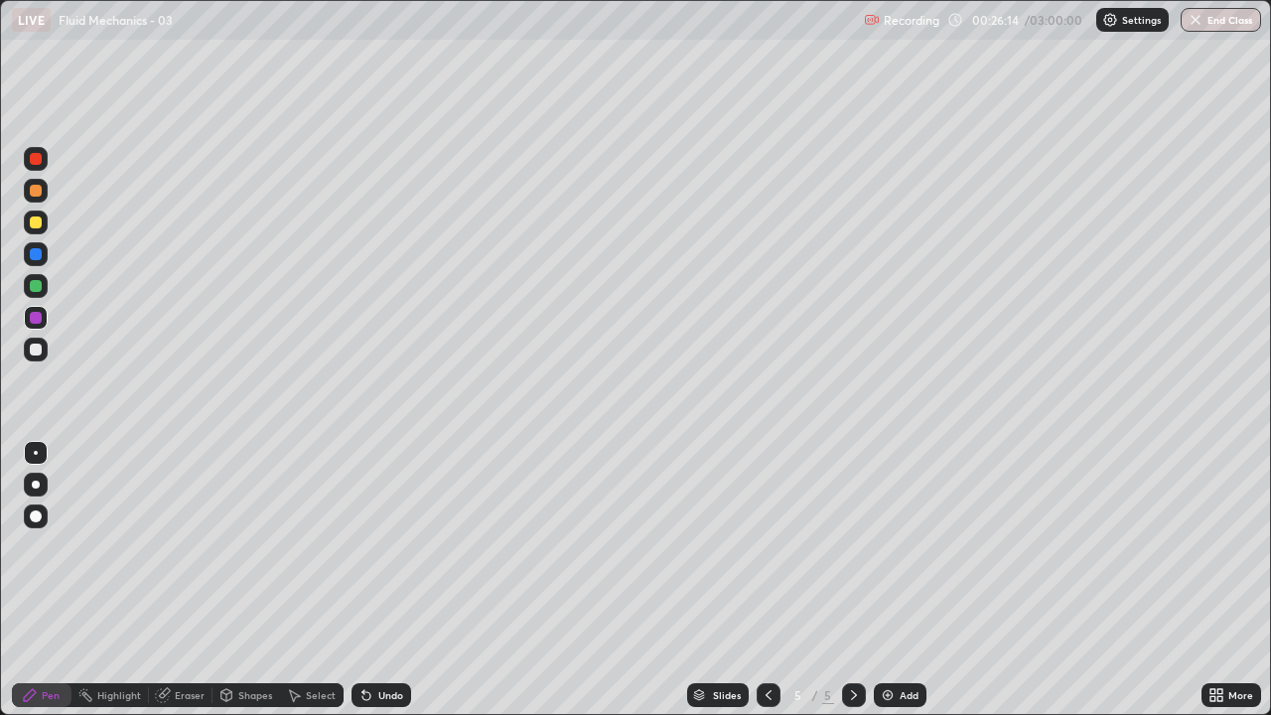
click at [249, 580] on div "Shapes" at bounding box center [247, 695] width 68 height 24
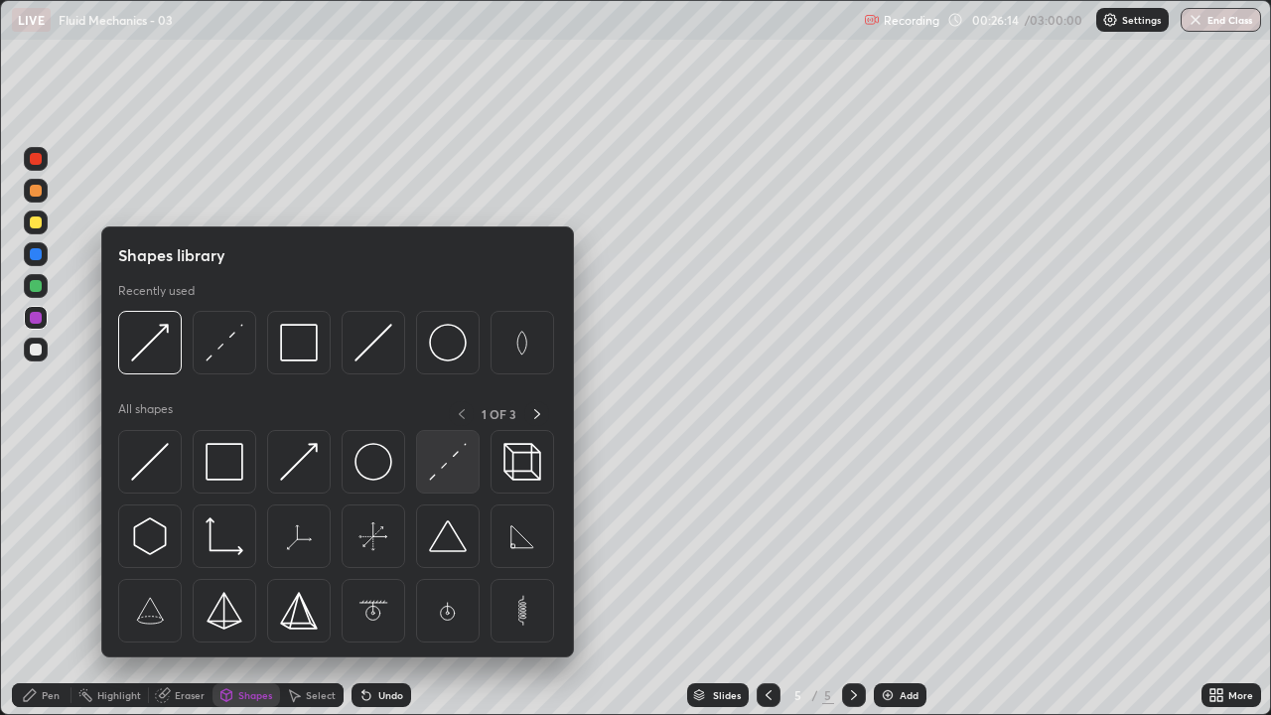
click at [445, 468] on img at bounding box center [448, 462] width 38 height 38
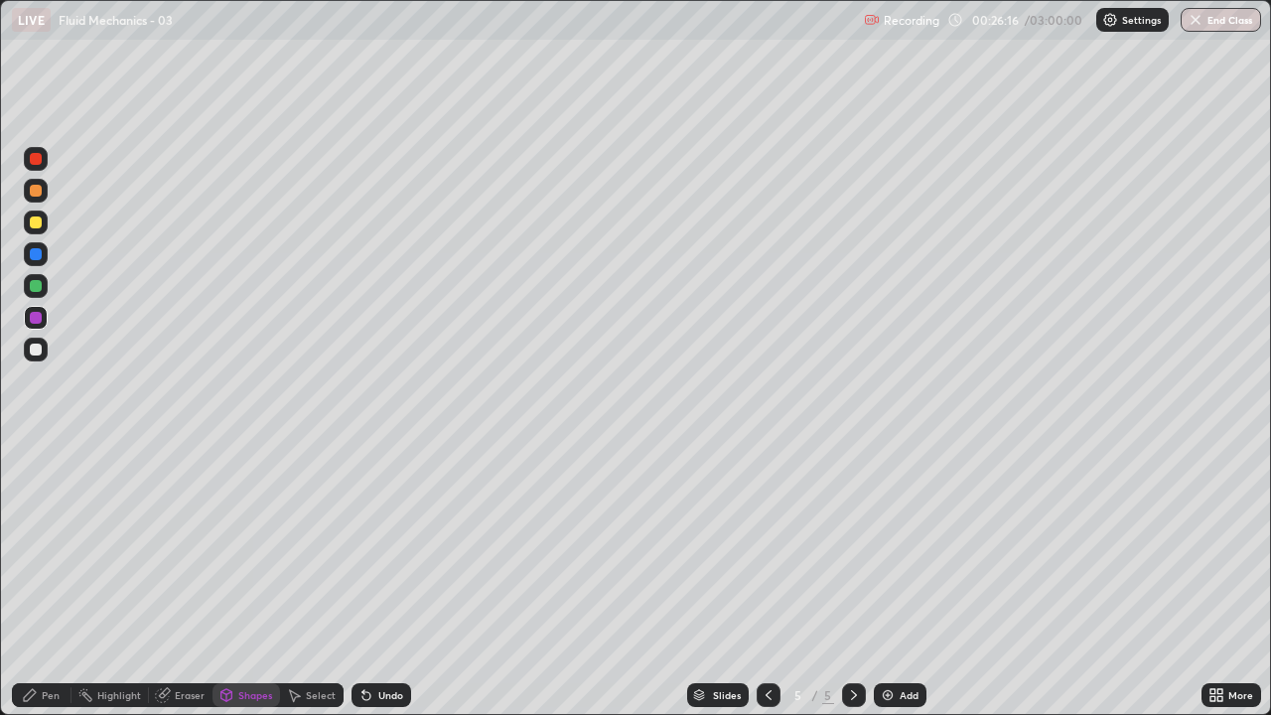
click at [35, 580] on icon at bounding box center [30, 695] width 16 height 16
click at [254, 580] on div "Shapes" at bounding box center [255, 695] width 34 height 10
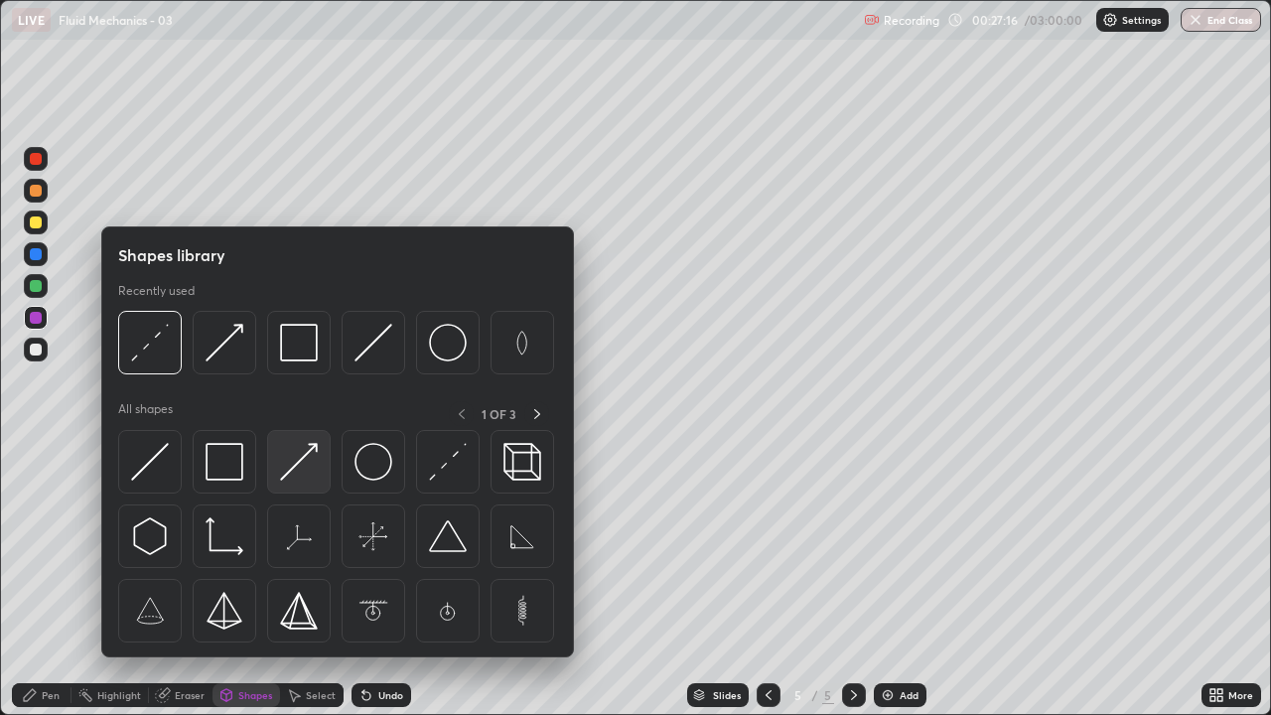
click at [306, 460] on img at bounding box center [299, 462] width 38 height 38
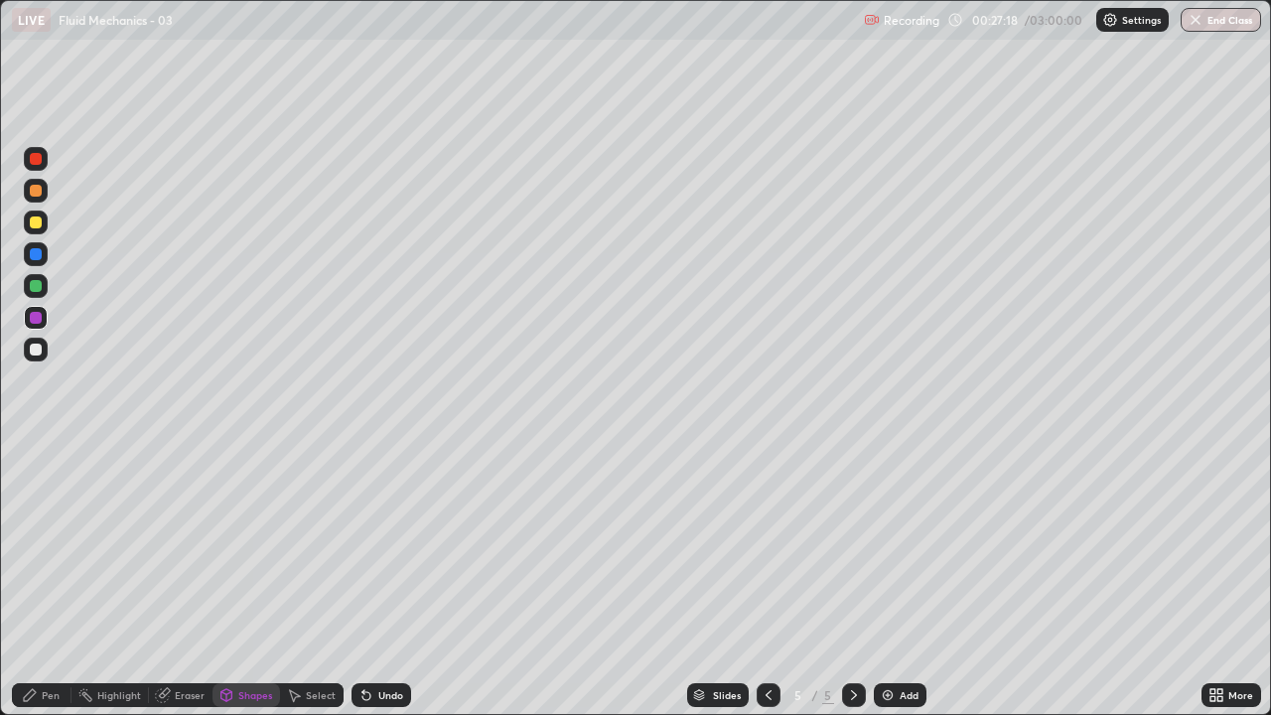
click at [178, 580] on div "Eraser" at bounding box center [190, 695] width 30 height 10
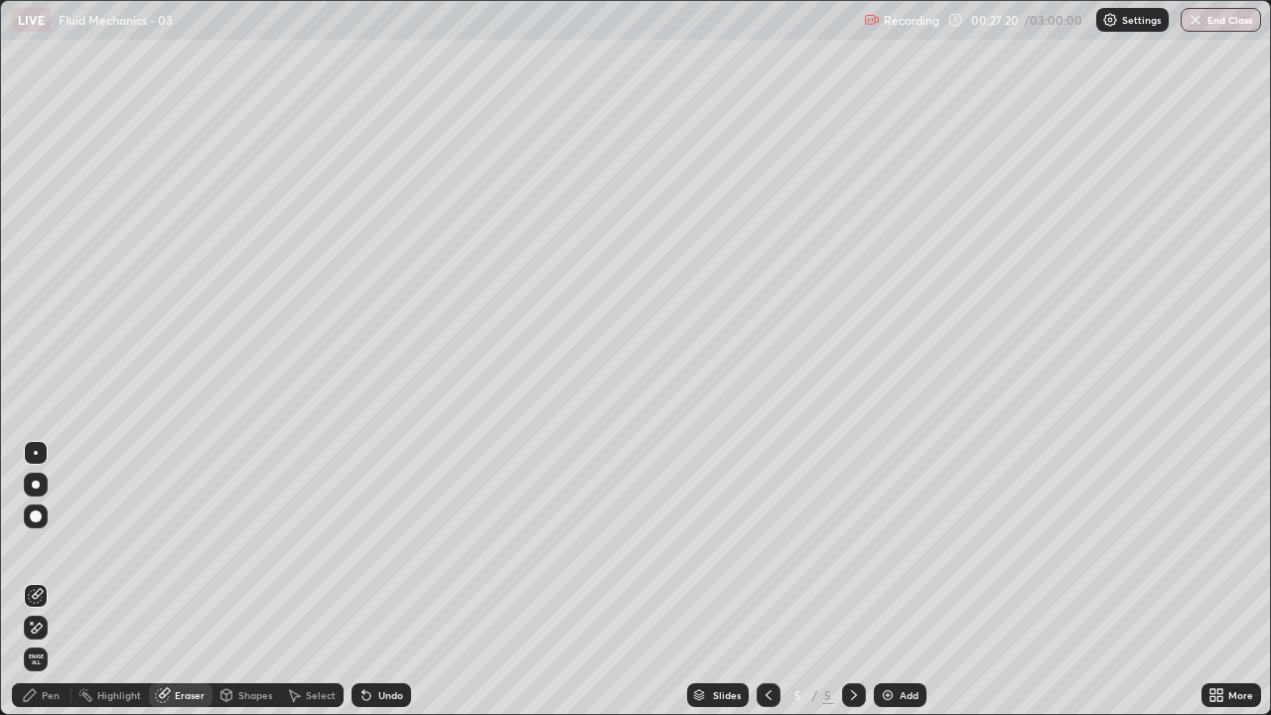
click at [31, 580] on icon at bounding box center [30, 695] width 16 height 16
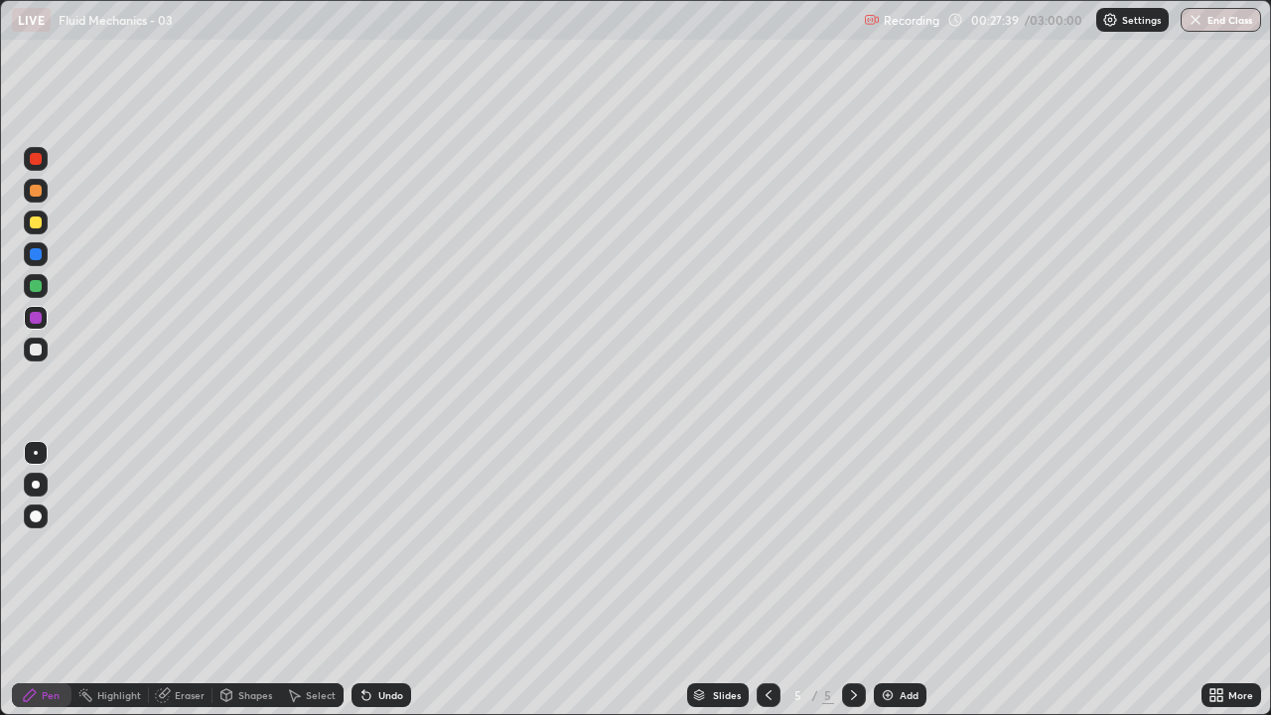
click at [47, 580] on div "Pen" at bounding box center [51, 695] width 18 height 10
click at [39, 222] on div at bounding box center [36, 223] width 12 height 12
click at [373, 580] on div "Undo" at bounding box center [382, 695] width 60 height 24
click at [226, 580] on icon at bounding box center [226, 697] width 0 height 7
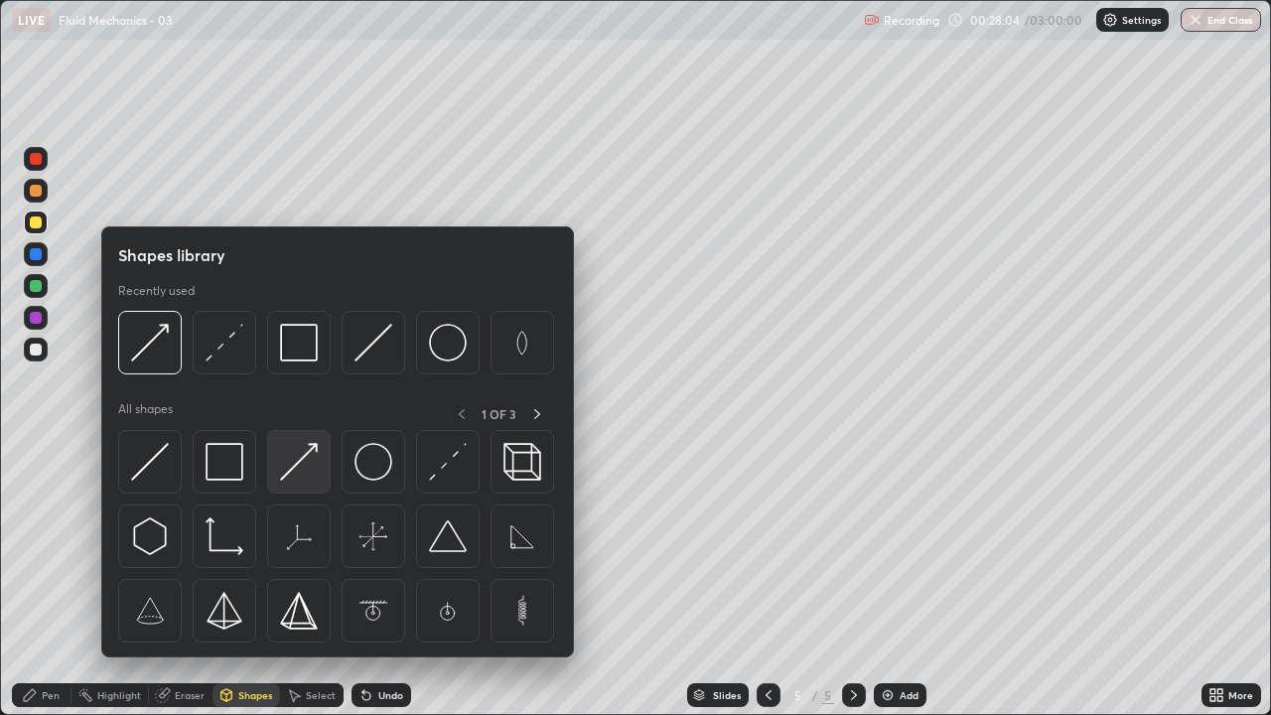
click at [300, 468] on img at bounding box center [299, 462] width 38 height 38
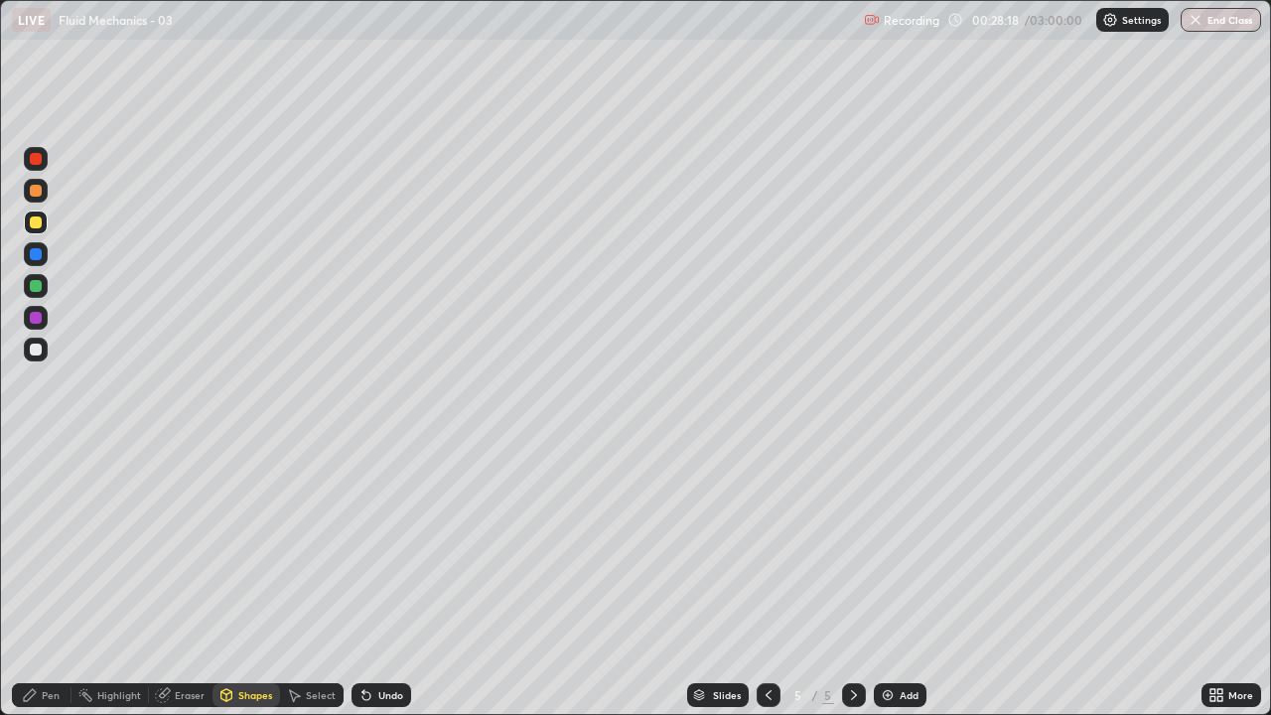
click at [39, 580] on div "Pen" at bounding box center [42, 695] width 60 height 24
click at [897, 580] on div "Add" at bounding box center [900, 695] width 53 height 24
click at [43, 580] on div "Pen" at bounding box center [51, 695] width 18 height 10
click at [40, 350] on div at bounding box center [36, 350] width 12 height 12
click at [258, 580] on div "Shapes" at bounding box center [247, 695] width 68 height 24
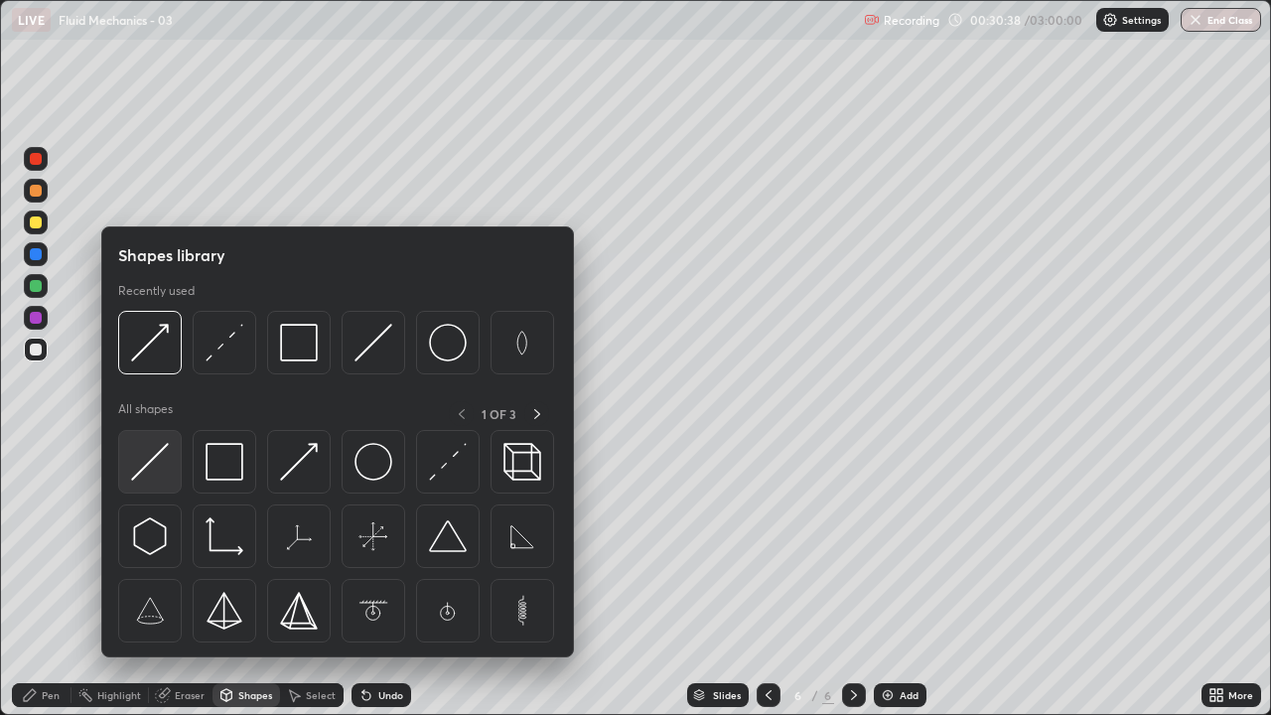
click at [153, 458] on img at bounding box center [150, 462] width 38 height 38
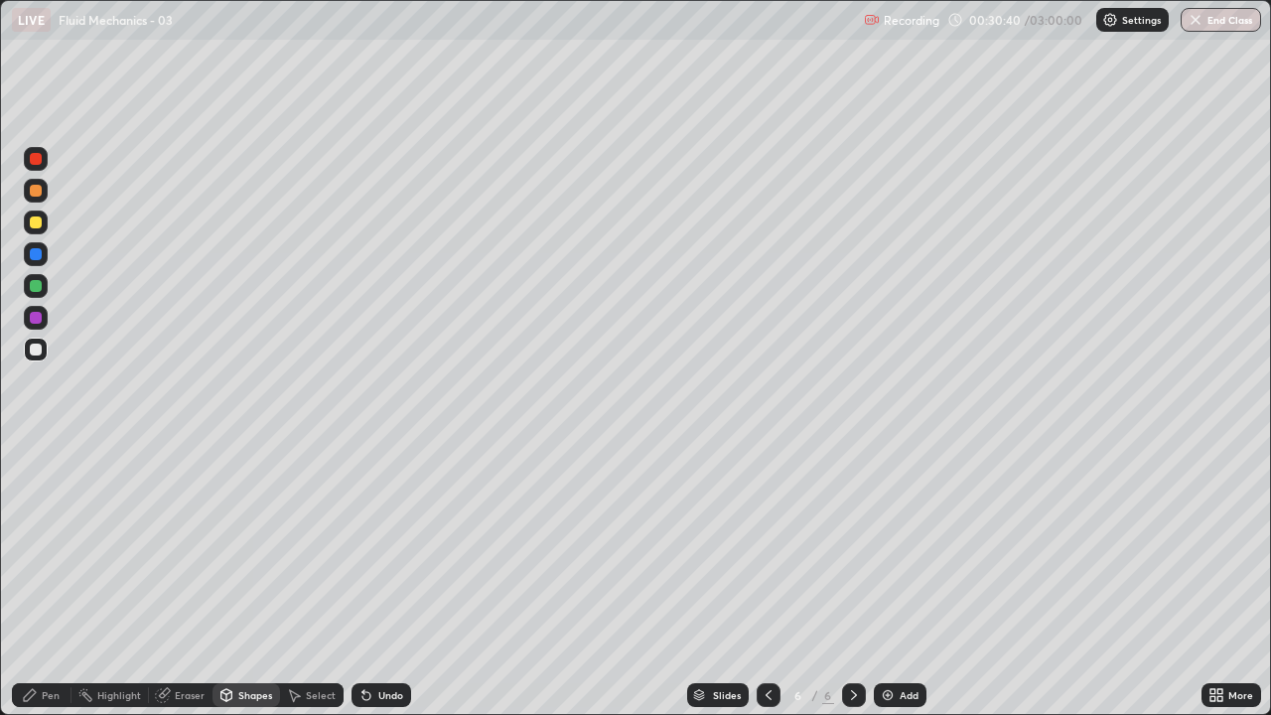
click at [240, 580] on div "Shapes" at bounding box center [247, 695] width 68 height 24
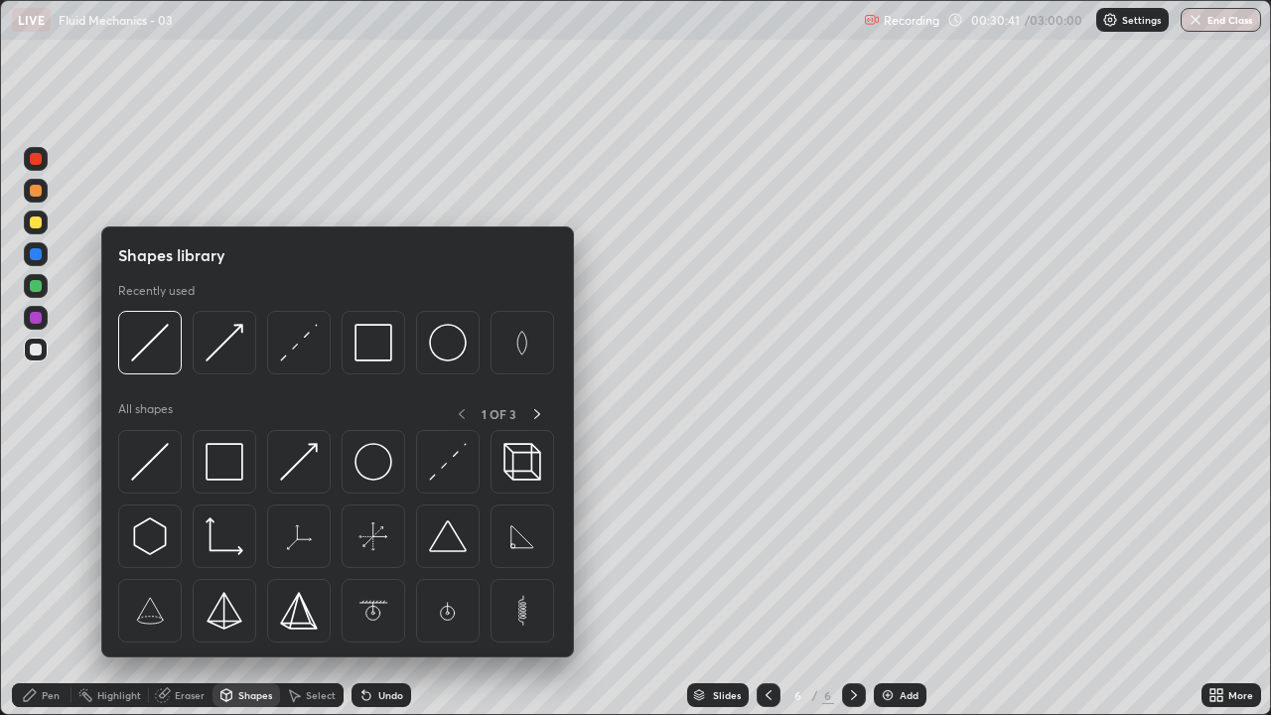
click at [30, 580] on icon at bounding box center [30, 695] width 16 height 16
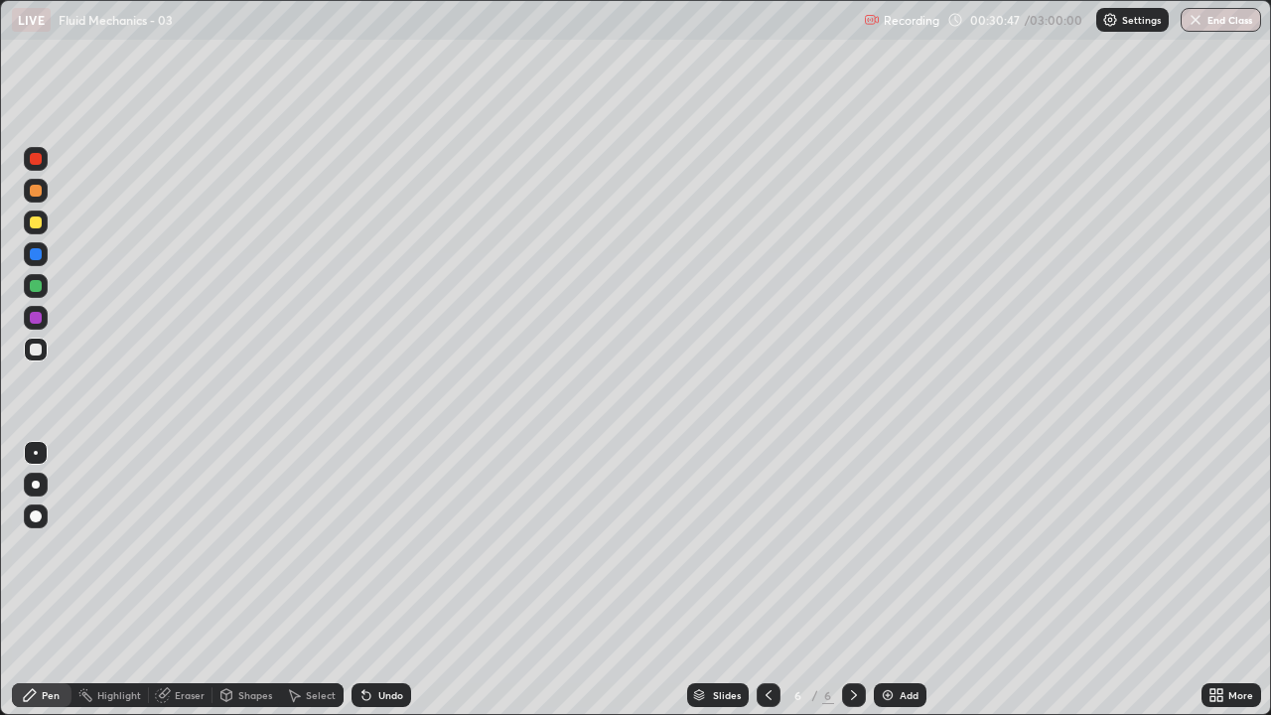
click at [234, 580] on div "Shapes" at bounding box center [247, 695] width 68 height 24
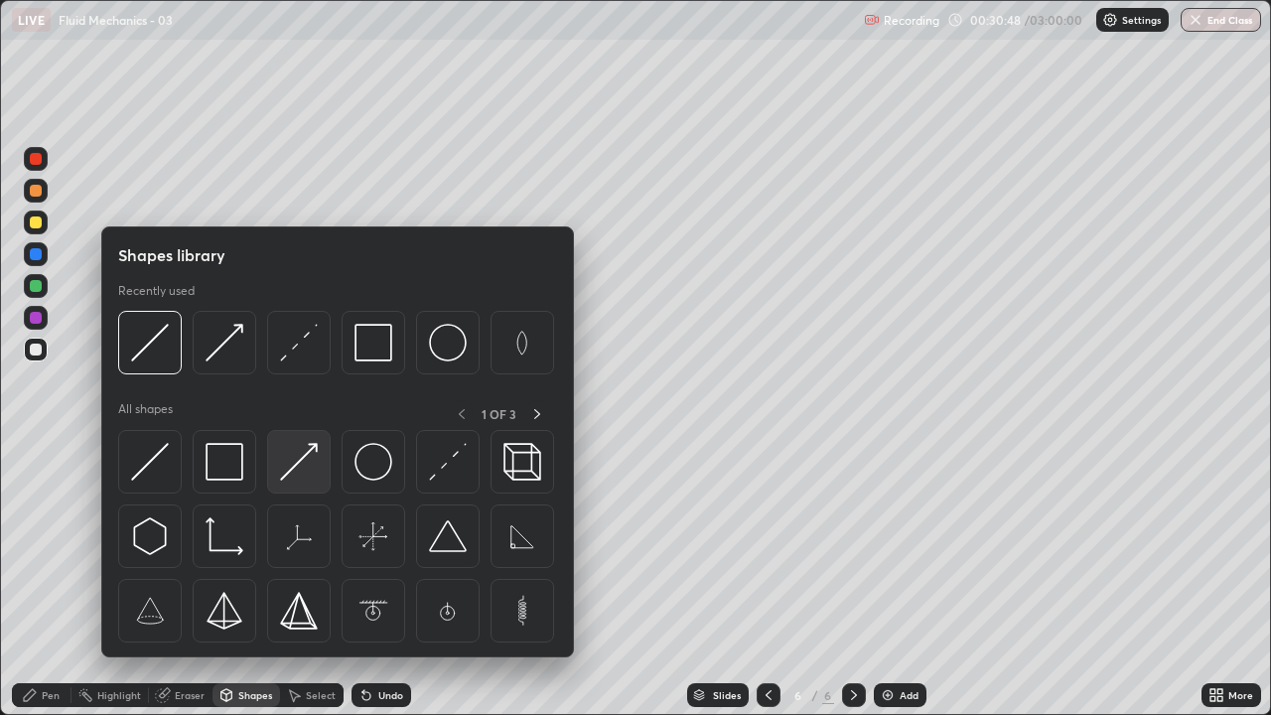
click at [295, 471] on img at bounding box center [299, 462] width 38 height 38
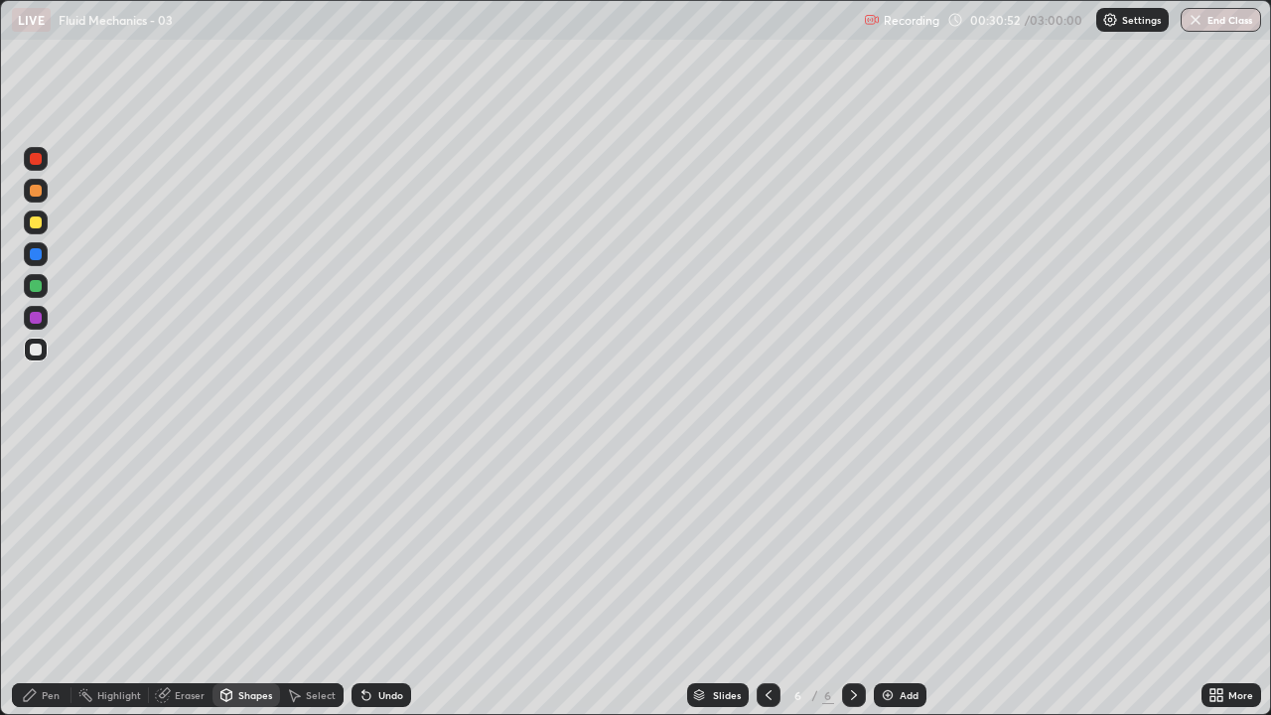
click at [37, 225] on div at bounding box center [36, 223] width 12 height 12
click at [385, 580] on div "Undo" at bounding box center [390, 695] width 25 height 10
click at [240, 580] on div "Shapes" at bounding box center [255, 695] width 34 height 10
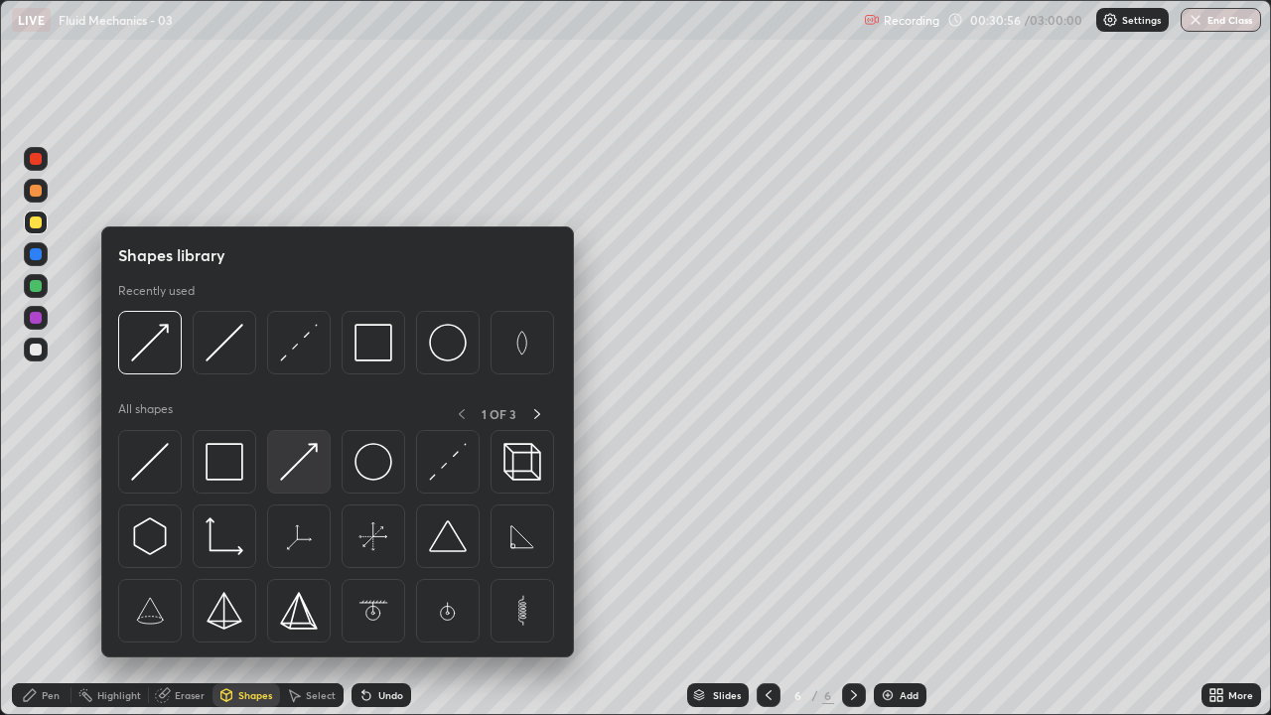
click at [293, 464] on img at bounding box center [299, 462] width 38 height 38
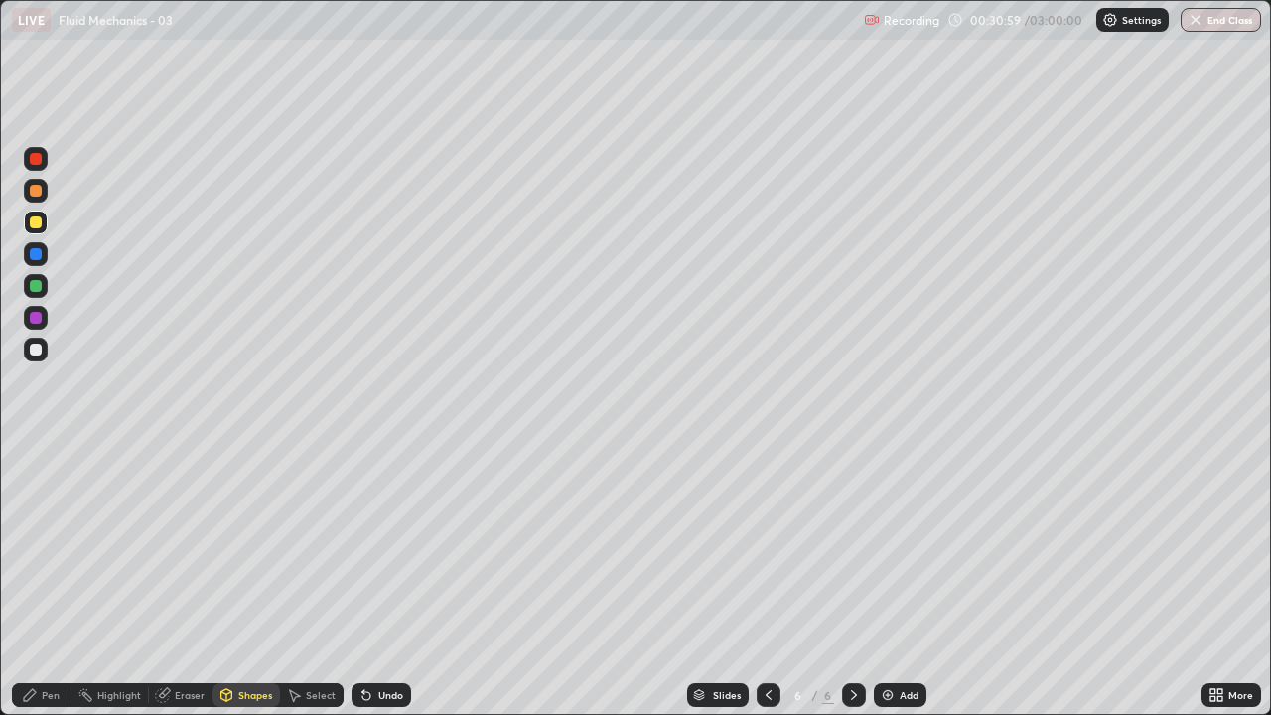
click at [38, 580] on icon at bounding box center [30, 695] width 16 height 16
click at [247, 580] on div "Shapes" at bounding box center [255, 695] width 34 height 10
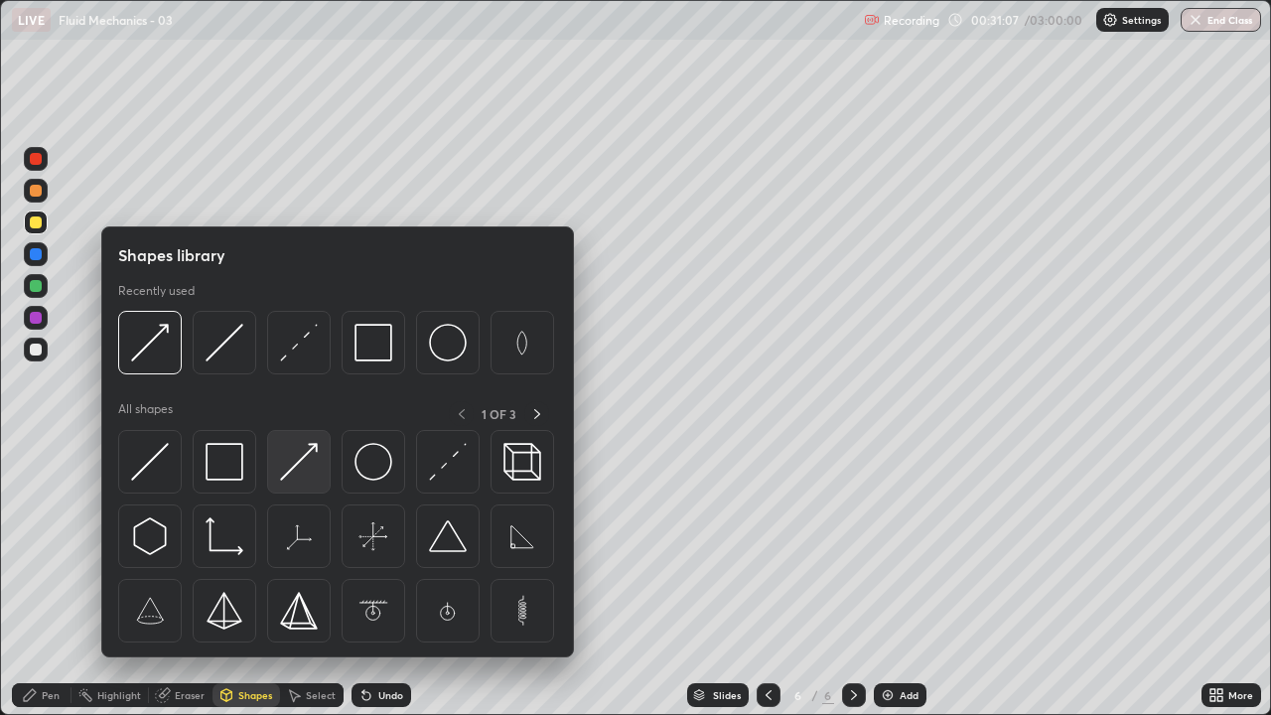
click at [298, 461] on img at bounding box center [299, 462] width 38 height 38
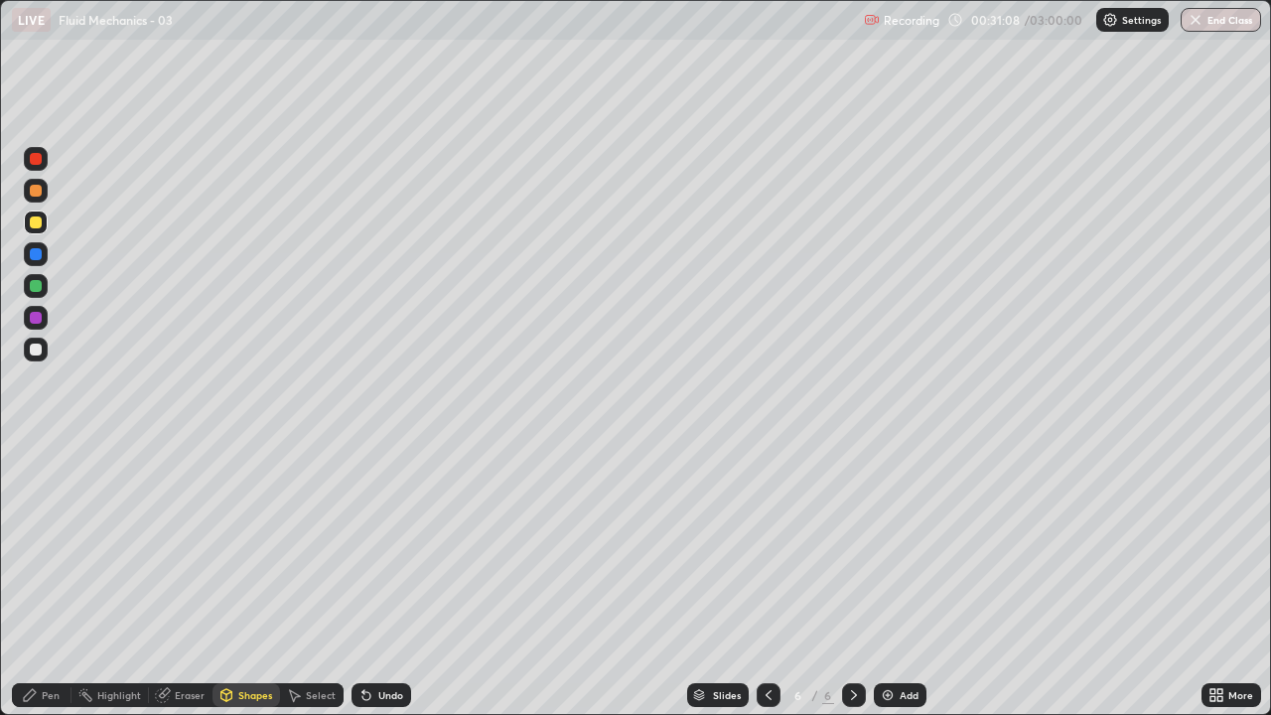
click at [34, 282] on div at bounding box center [36, 286] width 12 height 12
click at [35, 580] on icon at bounding box center [30, 695] width 16 height 16
click at [37, 287] on div at bounding box center [36, 286] width 12 height 12
click at [187, 580] on div "Eraser" at bounding box center [190, 695] width 30 height 10
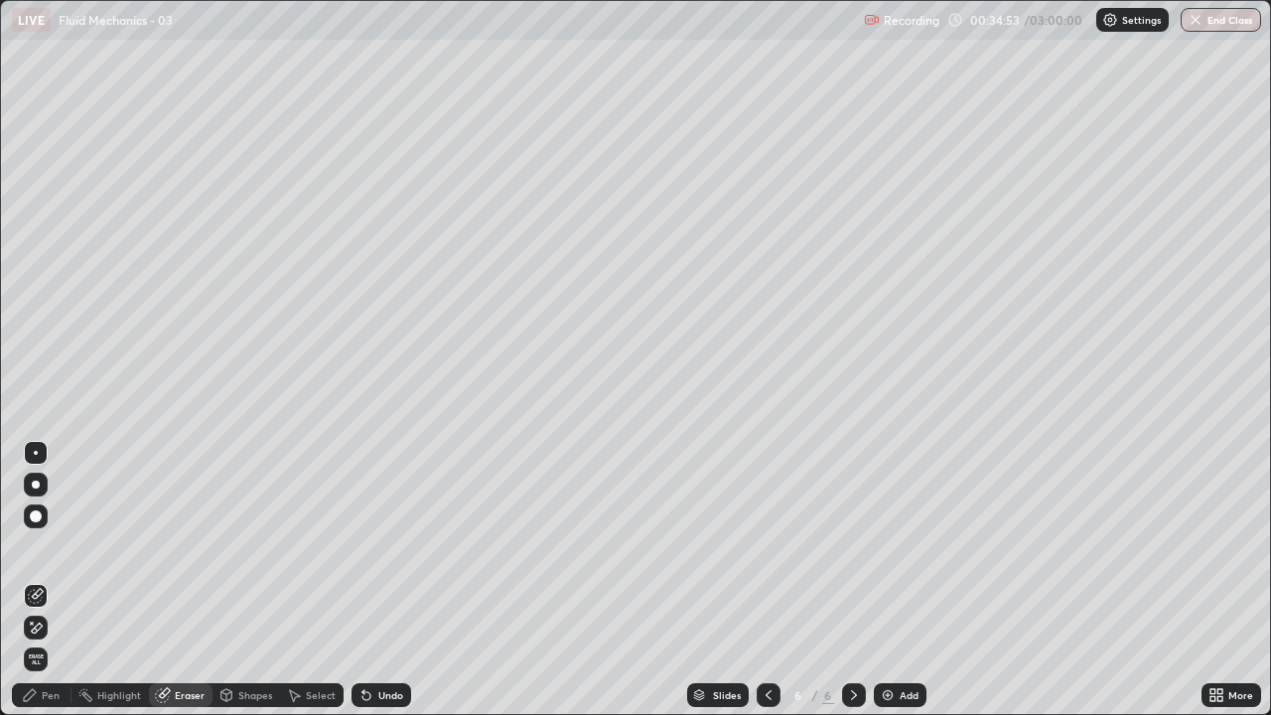
click at [37, 580] on icon at bounding box center [37, 628] width 11 height 10
click at [45, 580] on div "Pen" at bounding box center [42, 695] width 60 height 24
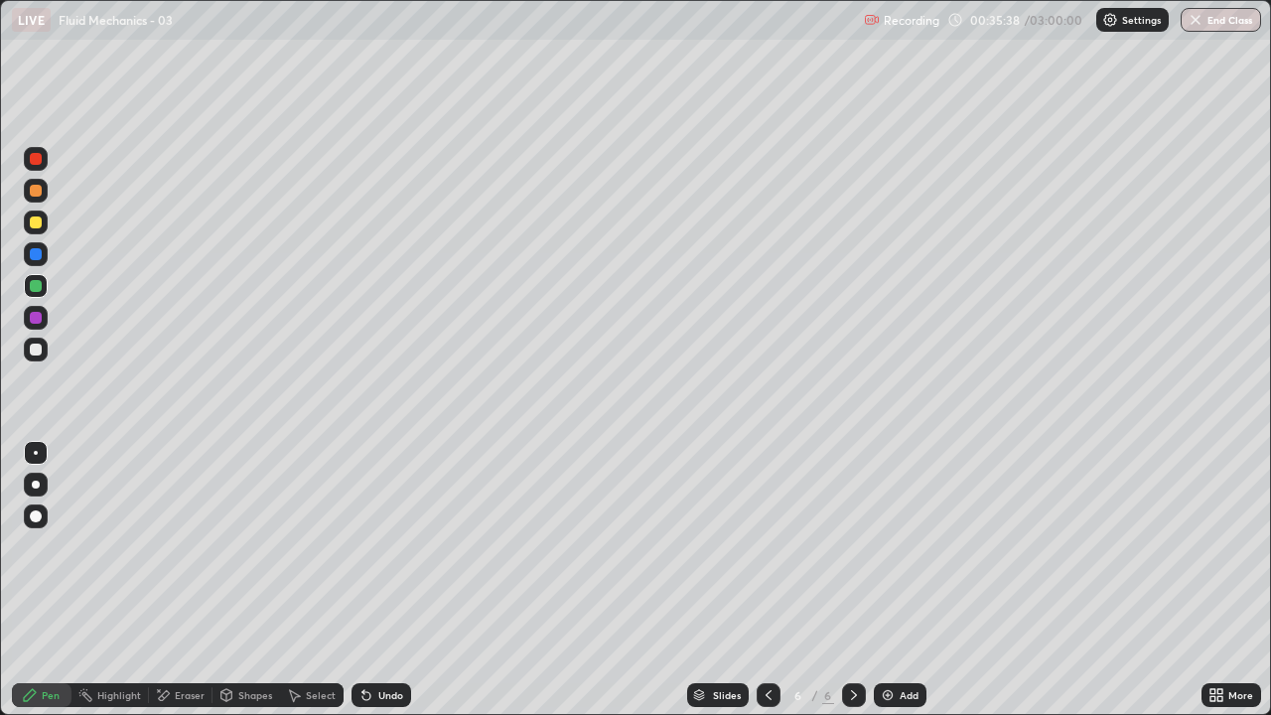
click at [41, 351] on div at bounding box center [36, 350] width 12 height 12
click at [50, 580] on div "Pen" at bounding box center [42, 695] width 60 height 24
click at [45, 356] on div at bounding box center [36, 350] width 24 height 24
click at [255, 580] on div "Shapes" at bounding box center [247, 695] width 68 height 24
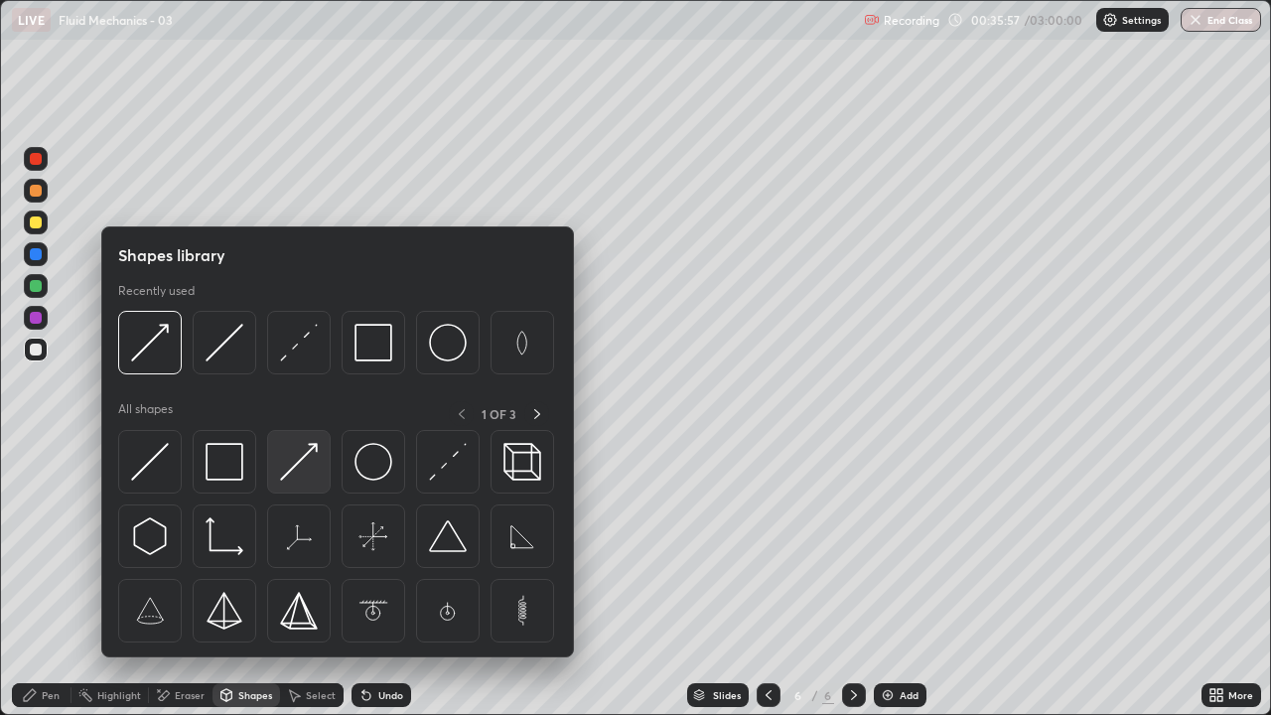
click at [308, 463] on img at bounding box center [299, 462] width 38 height 38
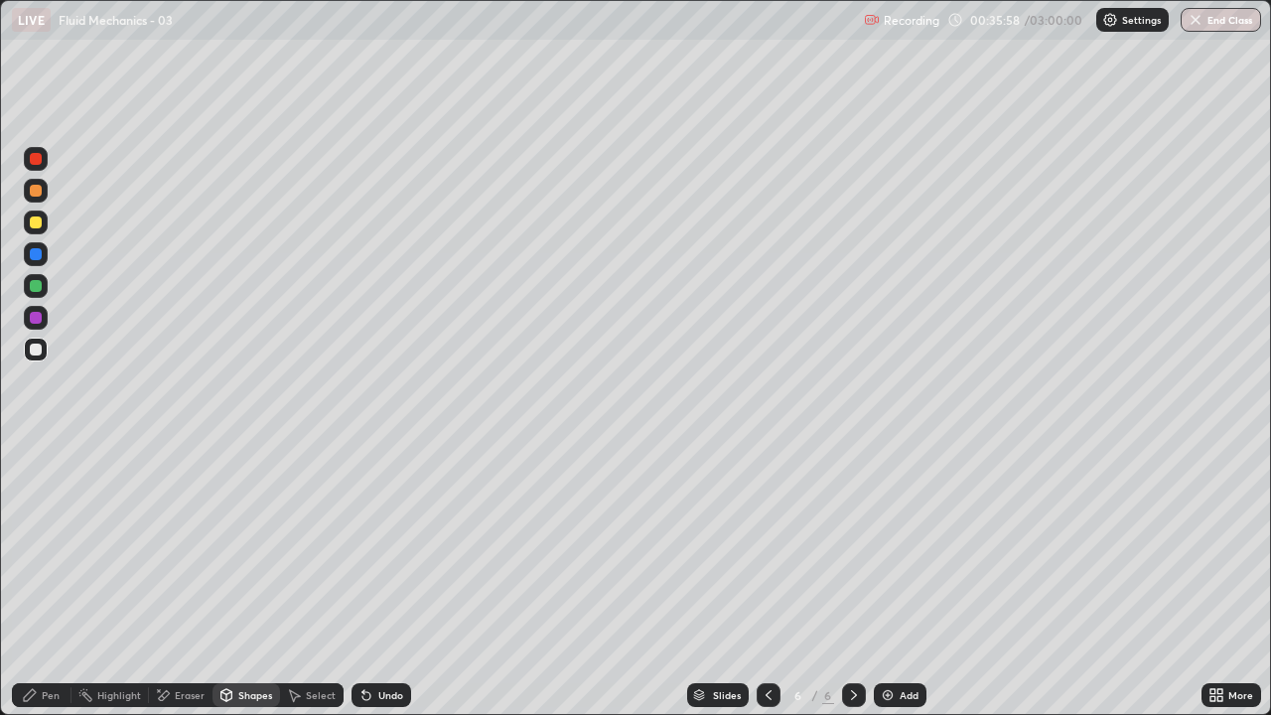
click at [39, 285] on div at bounding box center [36, 286] width 12 height 12
click at [44, 580] on div "Pen" at bounding box center [51, 695] width 18 height 10
click at [250, 580] on div "Shapes" at bounding box center [247, 695] width 68 height 24
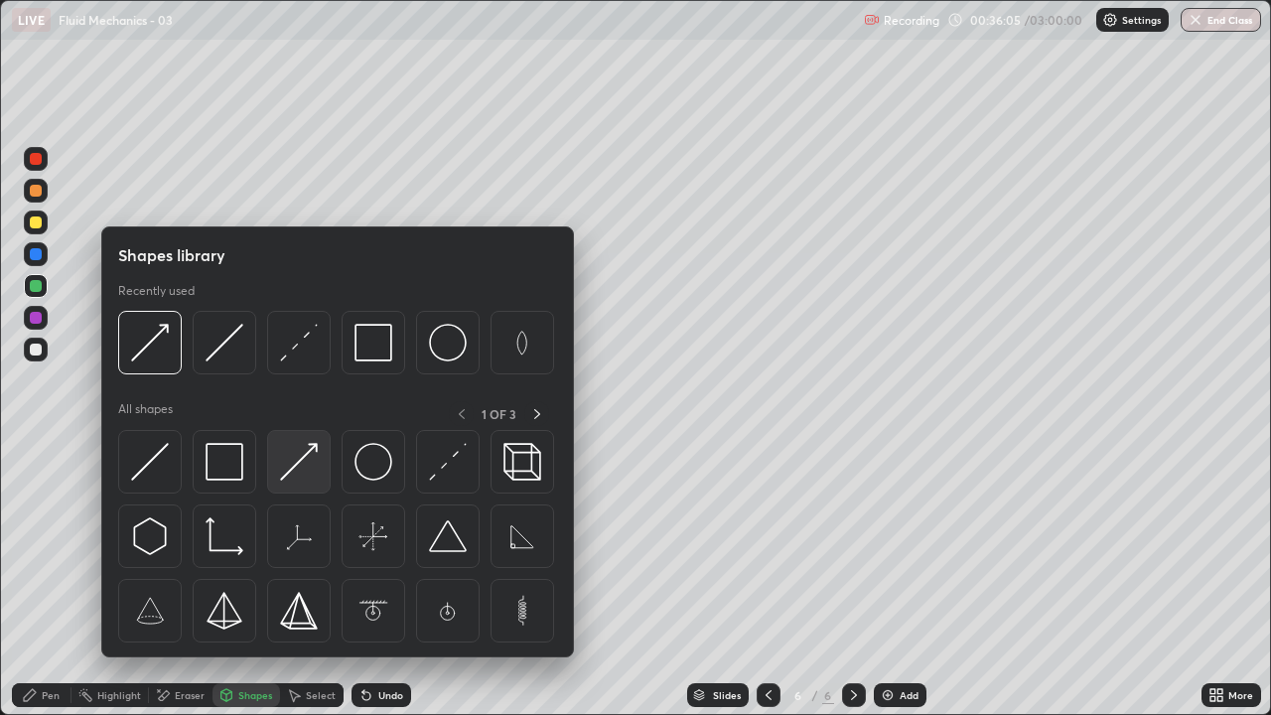
click at [302, 465] on img at bounding box center [299, 462] width 38 height 38
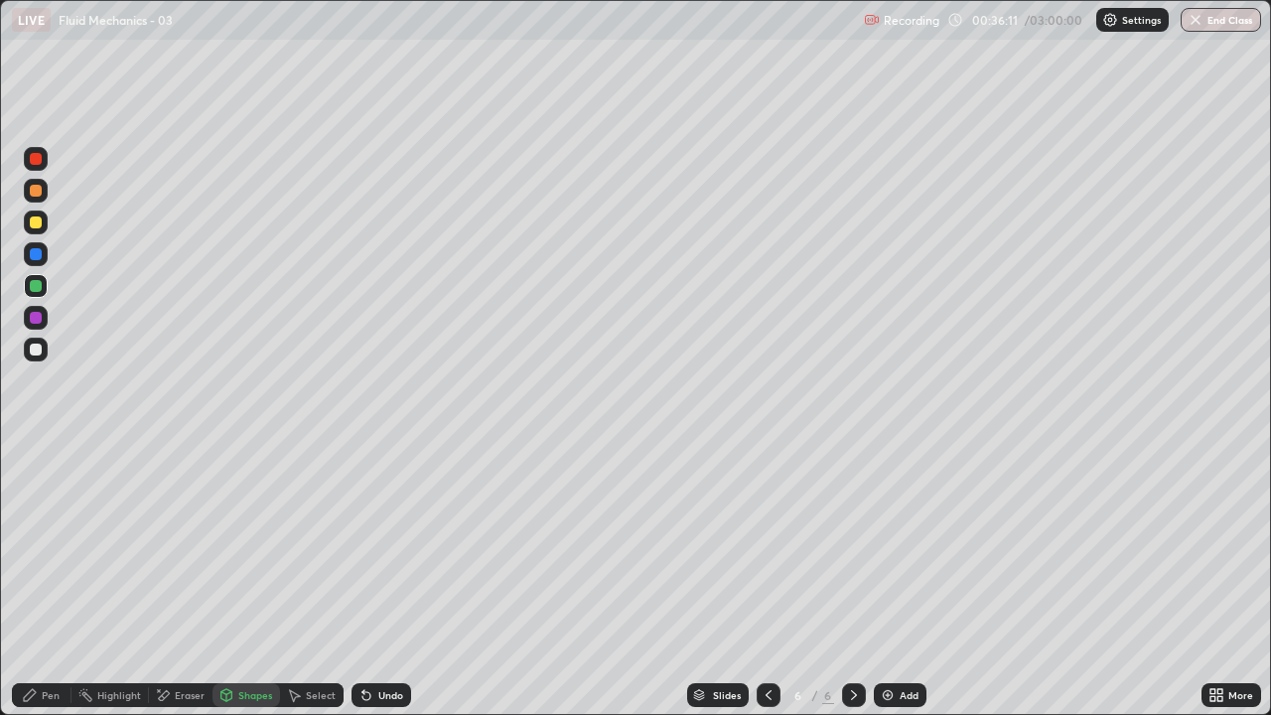
click at [40, 580] on div "Pen" at bounding box center [42, 695] width 60 height 24
click at [260, 580] on div "Shapes" at bounding box center [255, 695] width 34 height 10
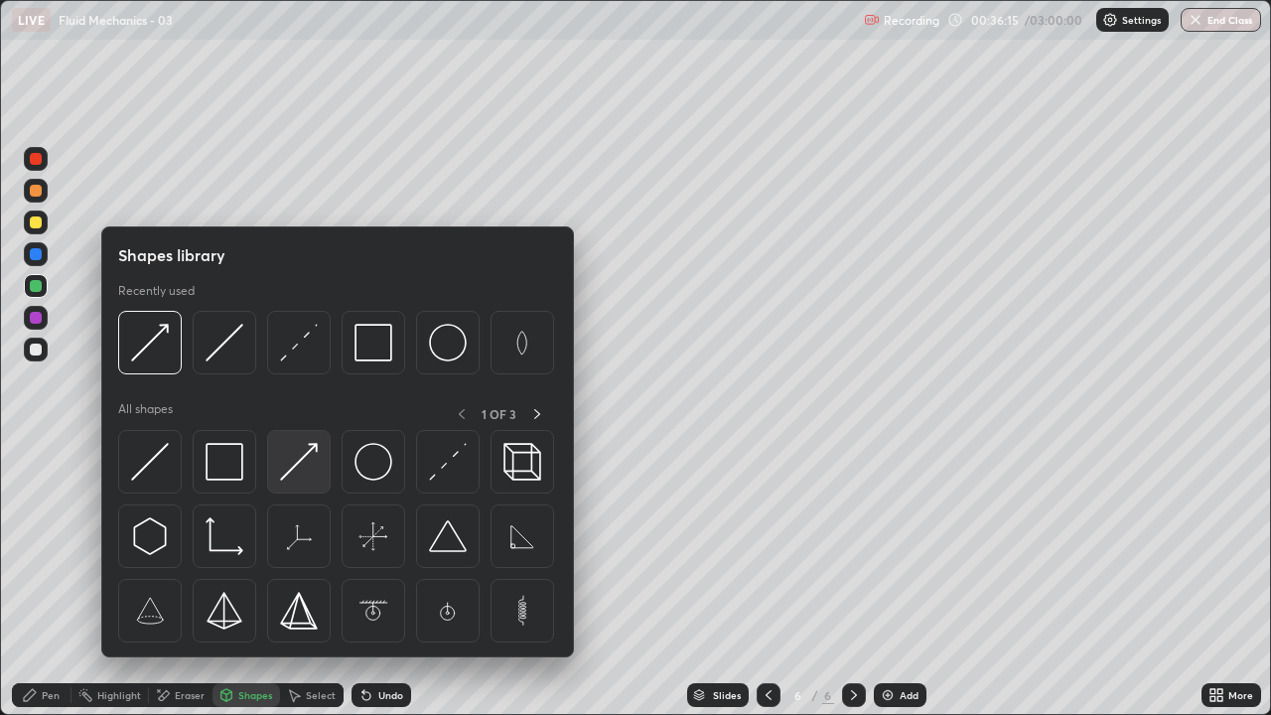
click at [306, 465] on img at bounding box center [299, 462] width 38 height 38
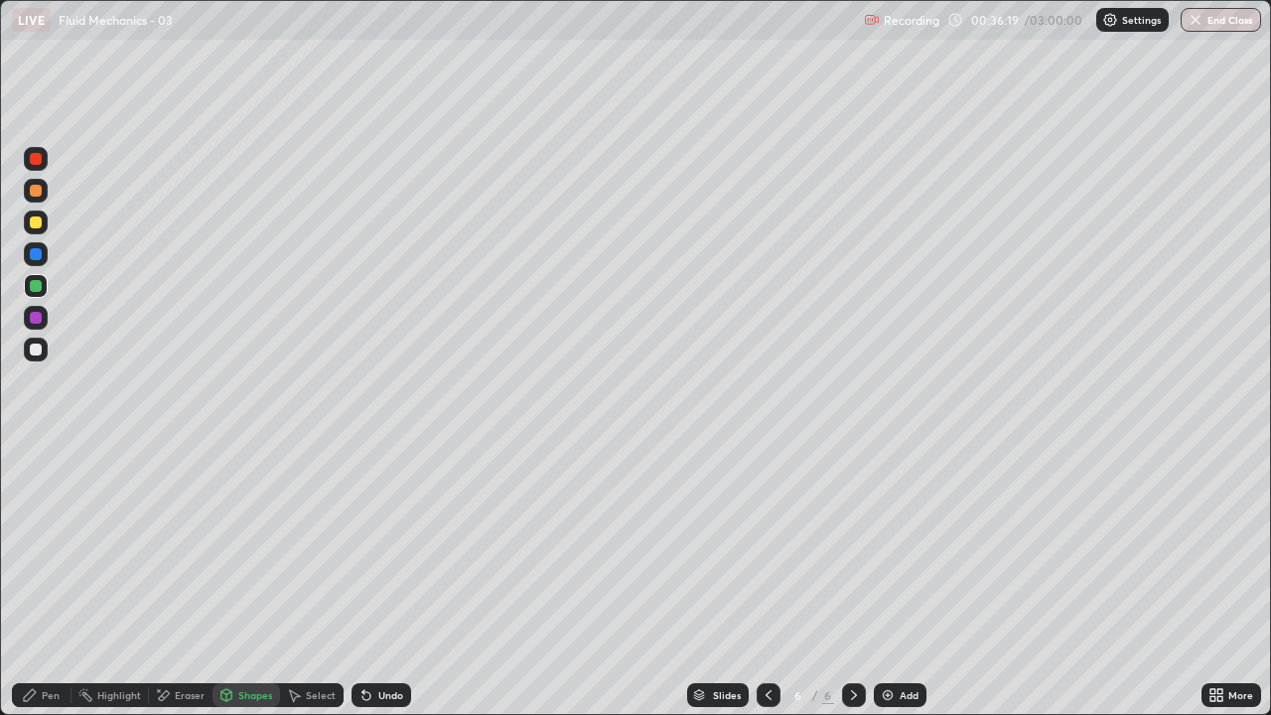
click at [46, 580] on div "Pen" at bounding box center [51, 695] width 18 height 10
click at [28, 356] on div at bounding box center [36, 350] width 24 height 24
click at [34, 580] on icon at bounding box center [30, 695] width 16 height 16
click at [38, 345] on div at bounding box center [36, 350] width 12 height 12
click at [21, 580] on div "Pen" at bounding box center [42, 695] width 60 height 24
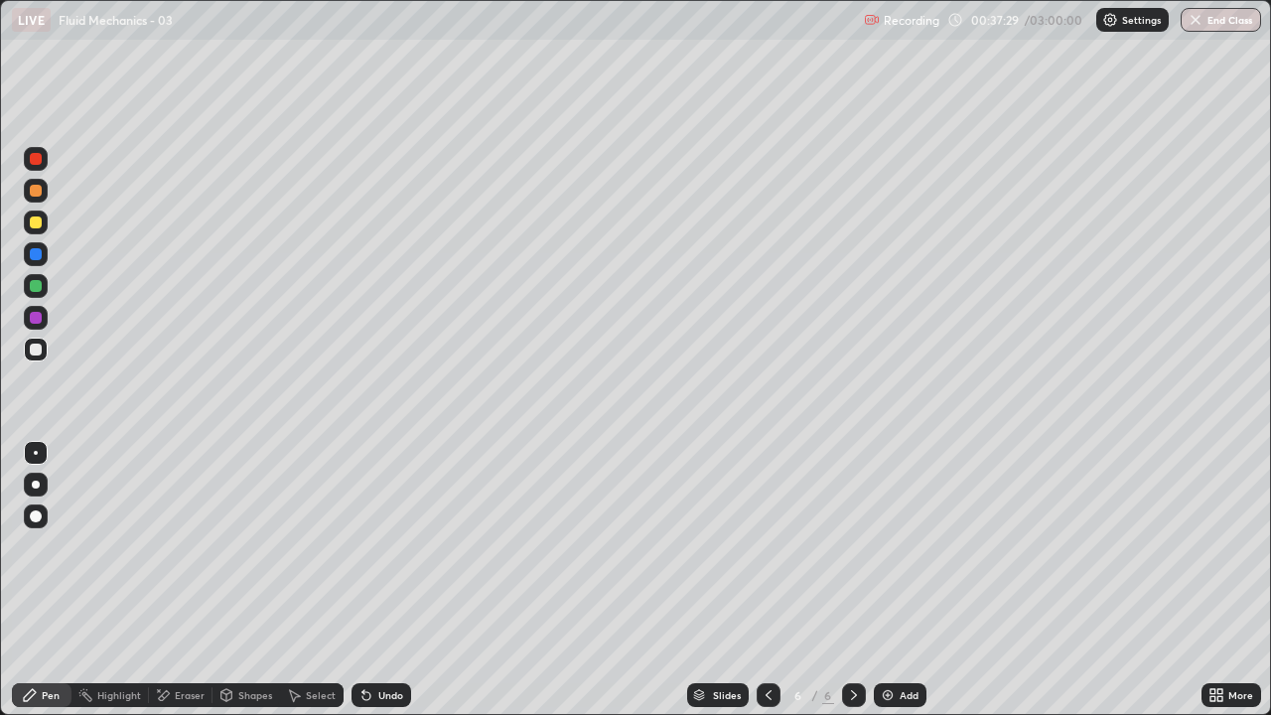
click at [37, 317] on div at bounding box center [36, 318] width 12 height 12
click at [44, 350] on div at bounding box center [36, 350] width 24 height 24
click at [907, 580] on div "Add" at bounding box center [909, 695] width 19 height 10
click at [257, 580] on div "Shapes" at bounding box center [247, 695] width 68 height 24
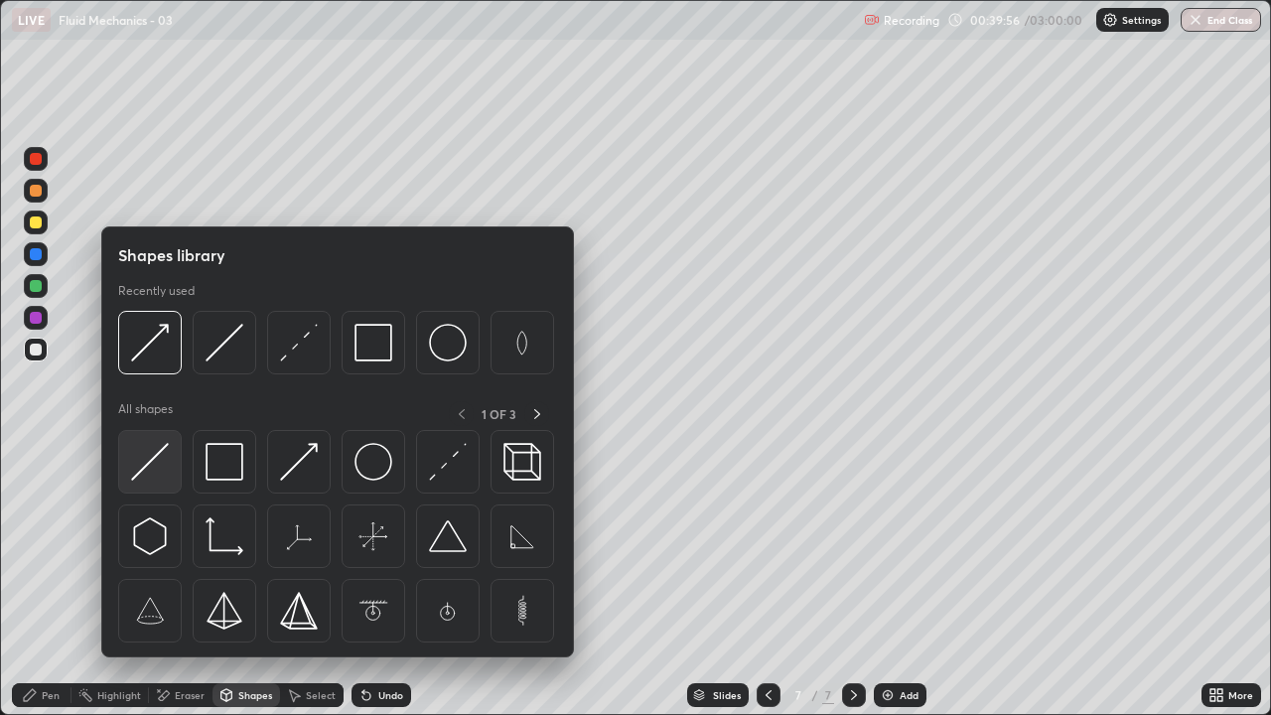
click at [152, 461] on img at bounding box center [150, 462] width 38 height 38
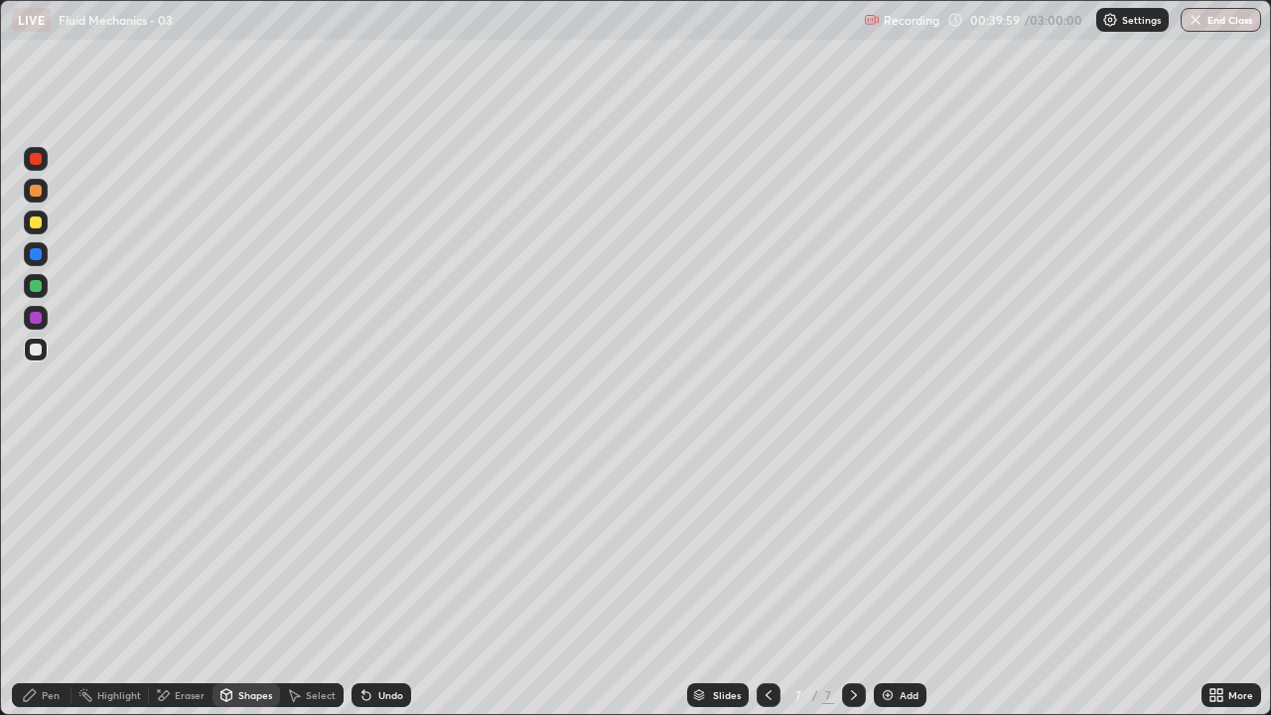
click at [38, 580] on div "Pen" at bounding box center [42, 695] width 60 height 24
click at [226, 580] on icon at bounding box center [226, 697] width 0 height 7
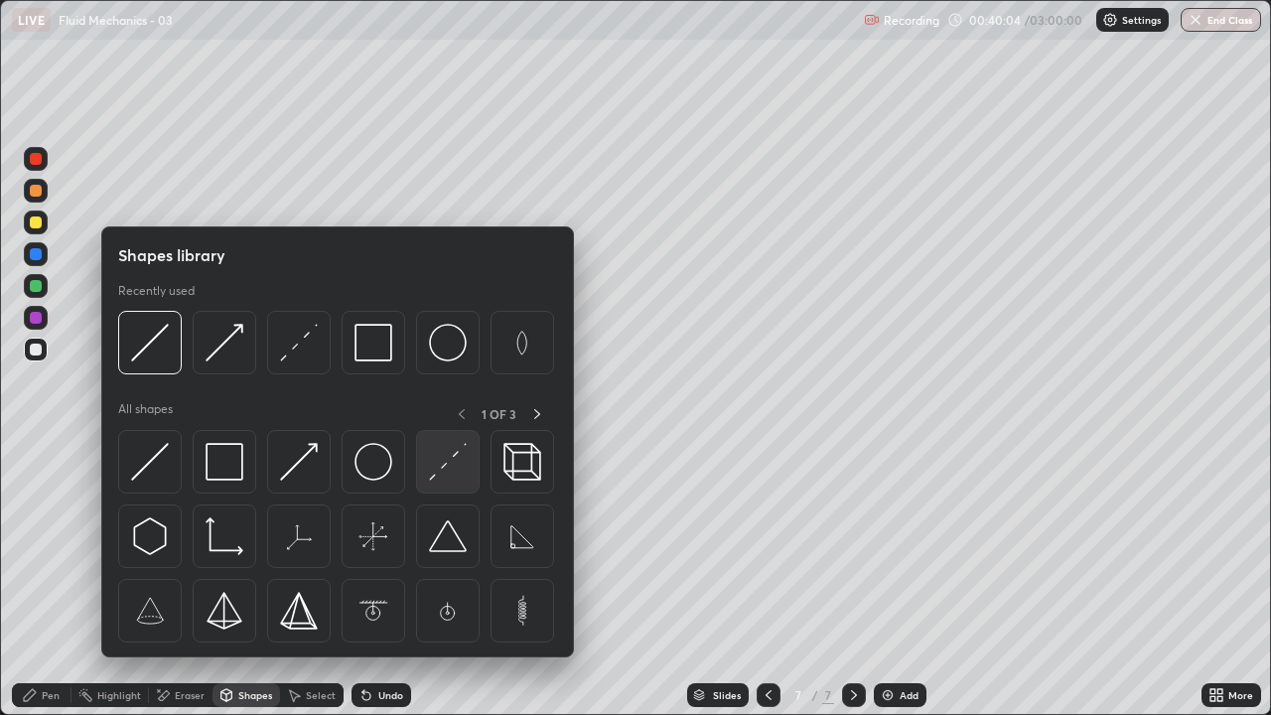
click at [449, 469] on img at bounding box center [448, 462] width 38 height 38
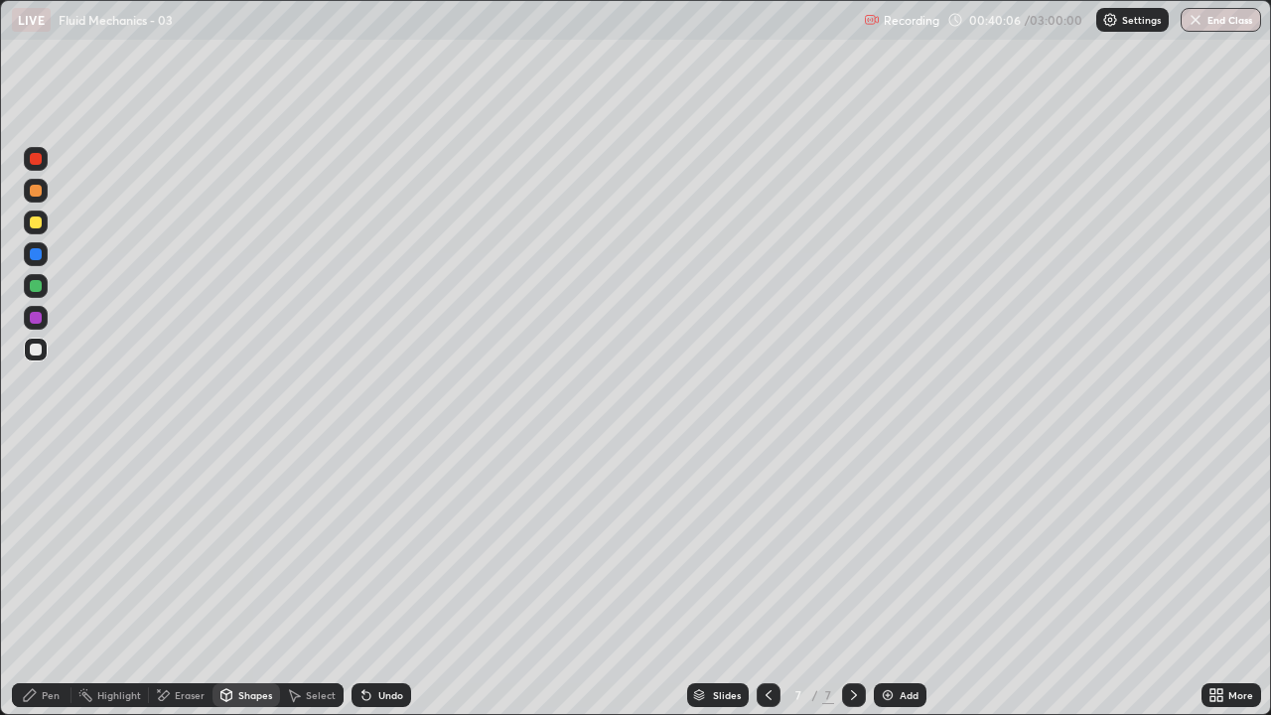
click at [244, 580] on div "Shapes" at bounding box center [255, 695] width 34 height 10
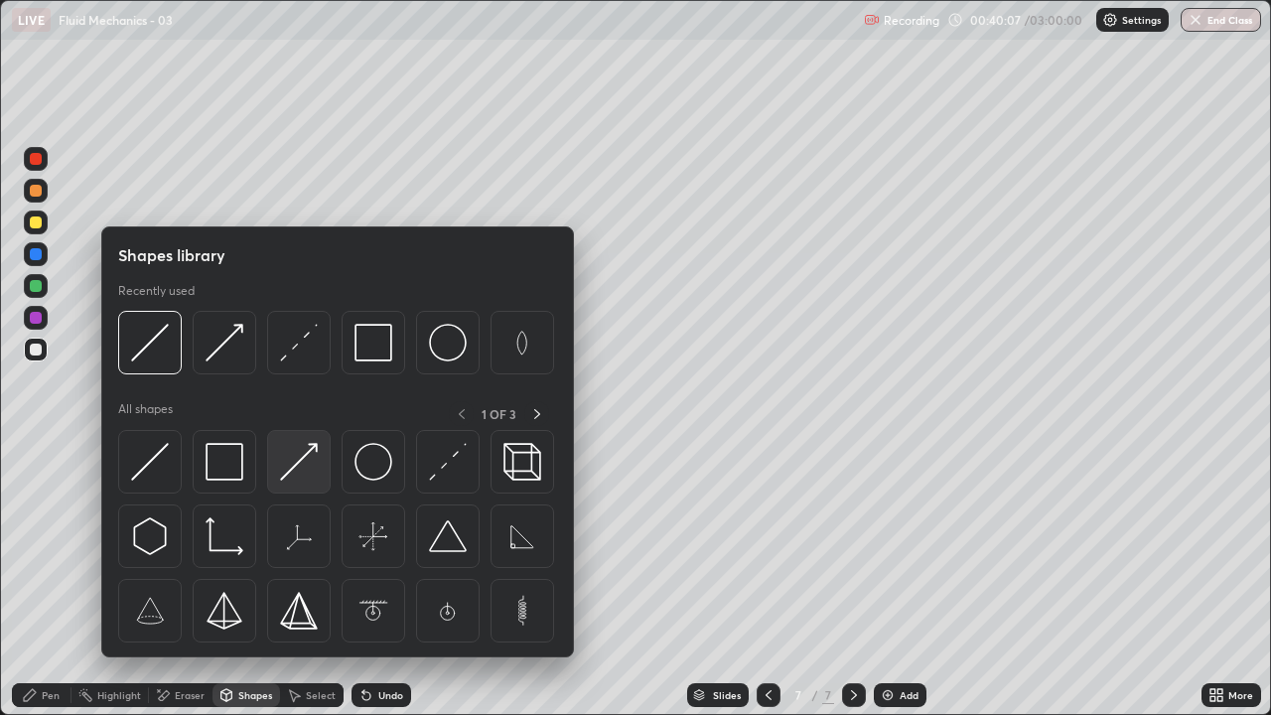
click at [302, 464] on img at bounding box center [299, 462] width 38 height 38
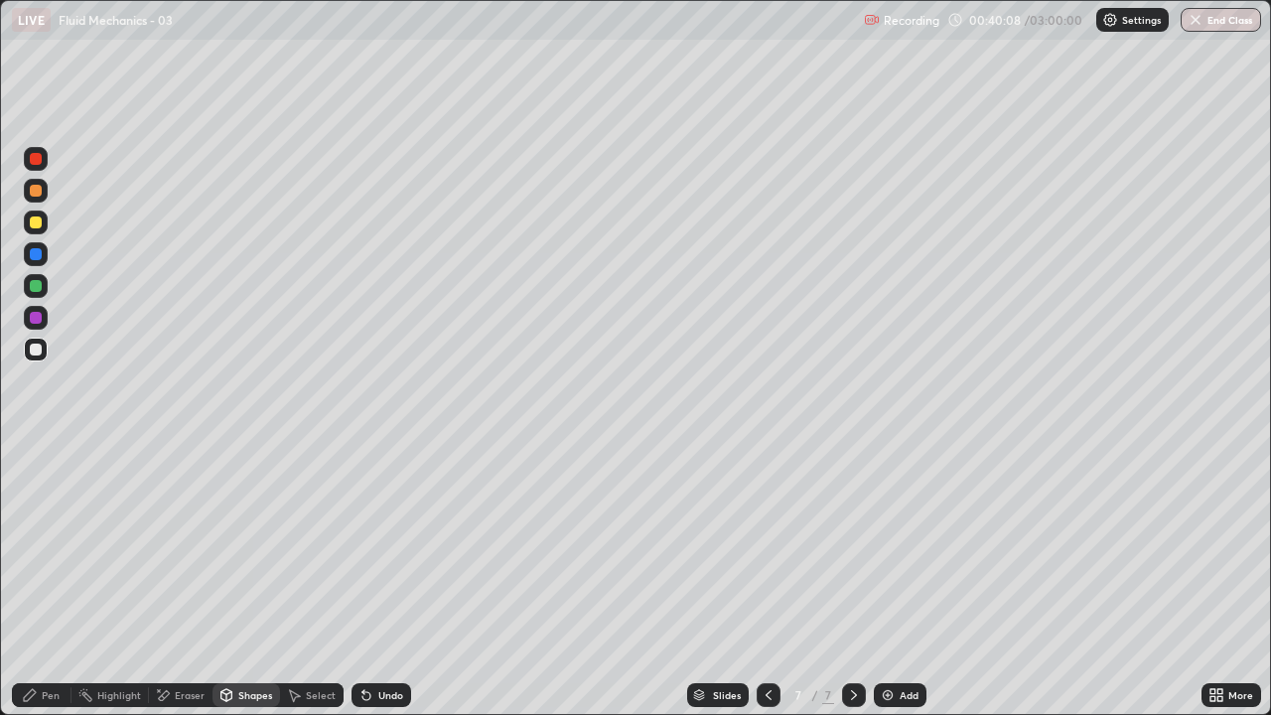
click at [251, 580] on div "Shapes" at bounding box center [247, 695] width 68 height 24
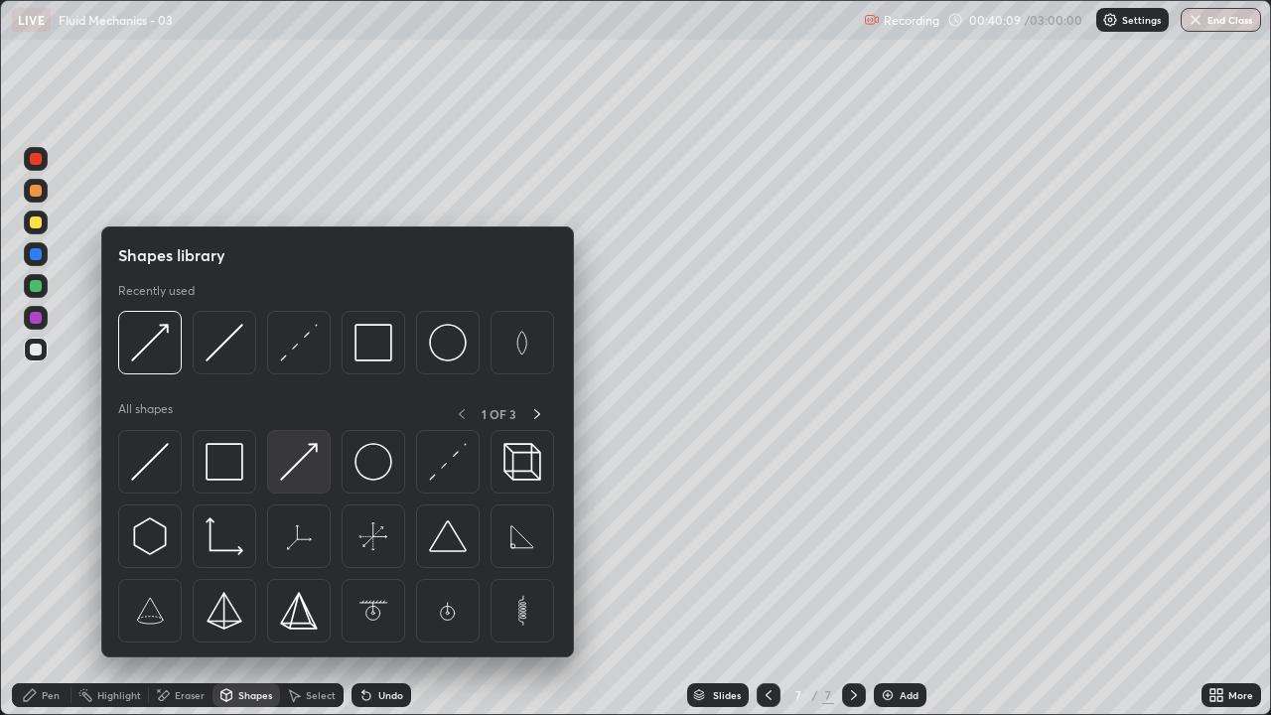
click at [303, 476] on img at bounding box center [299, 462] width 38 height 38
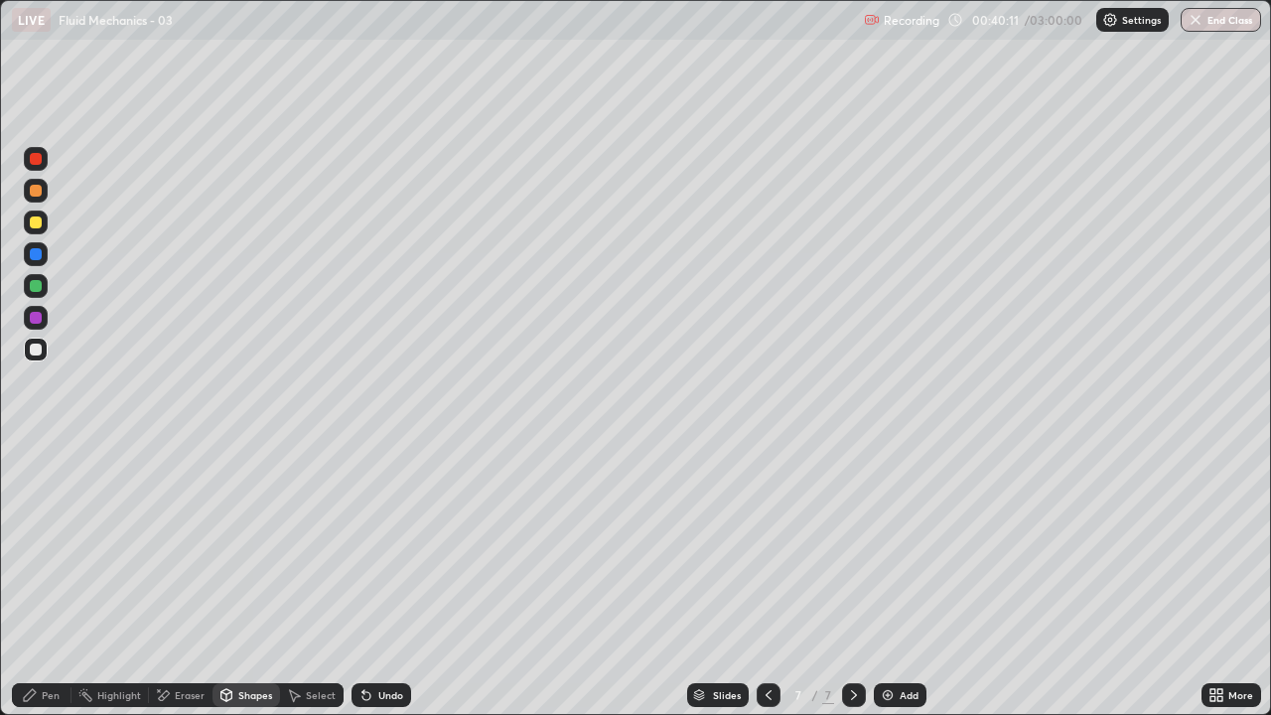
click at [32, 580] on icon at bounding box center [30, 695] width 12 height 12
click at [235, 580] on div "Shapes" at bounding box center [247, 695] width 68 height 24
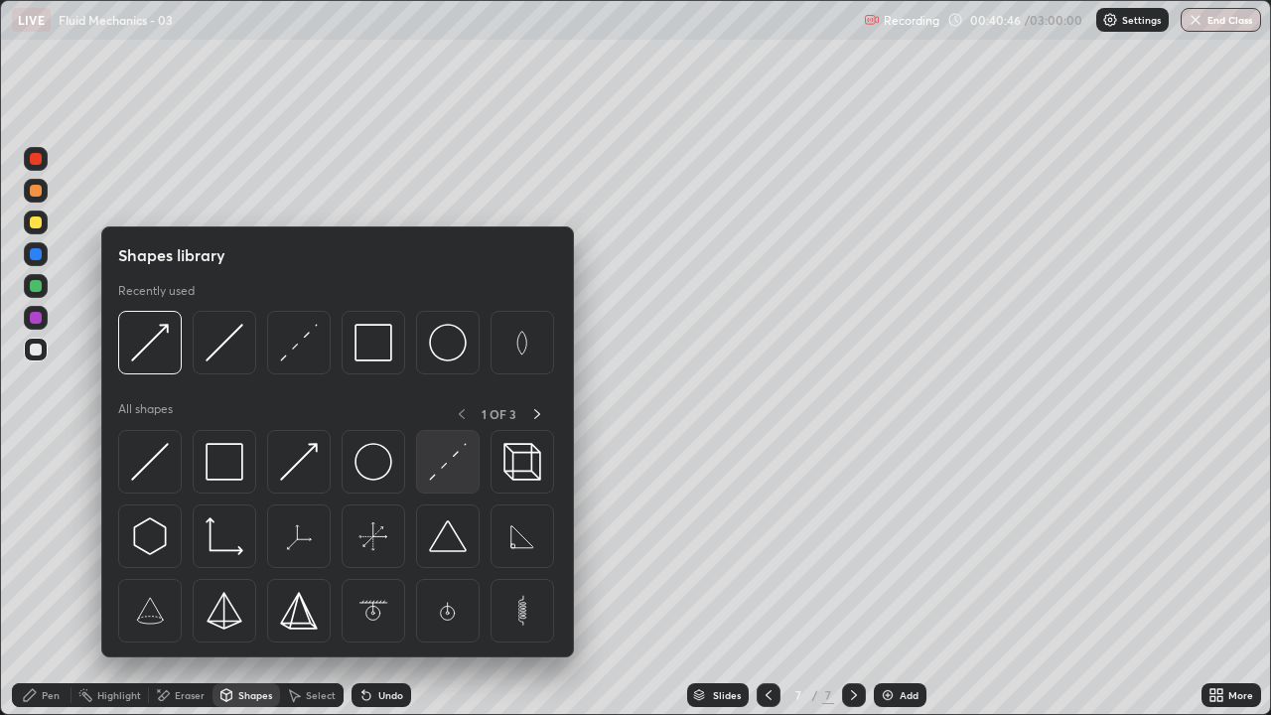
click at [445, 473] on img at bounding box center [448, 462] width 38 height 38
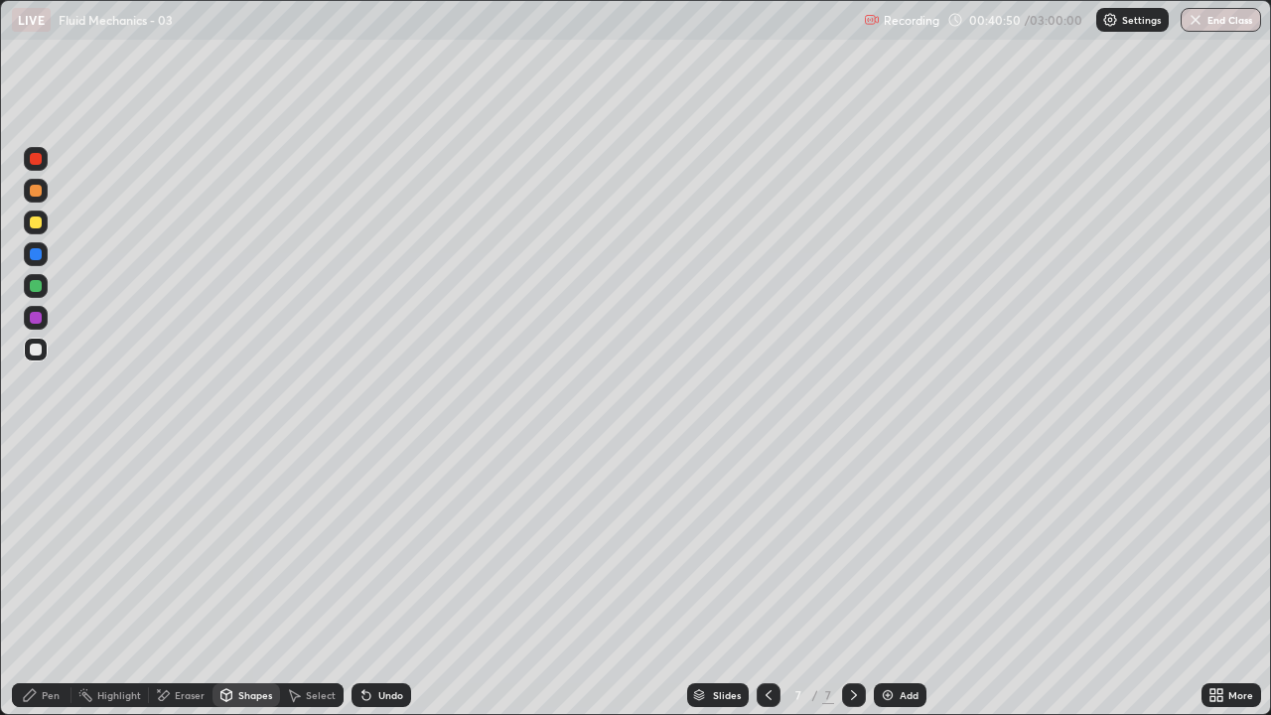
click at [38, 580] on icon at bounding box center [30, 695] width 16 height 16
click at [44, 347] on div at bounding box center [36, 350] width 24 height 24
click at [49, 580] on div "Pen" at bounding box center [51, 695] width 18 height 10
click at [38, 354] on div at bounding box center [36, 350] width 12 height 12
click at [36, 580] on div "Pen" at bounding box center [42, 695] width 60 height 24
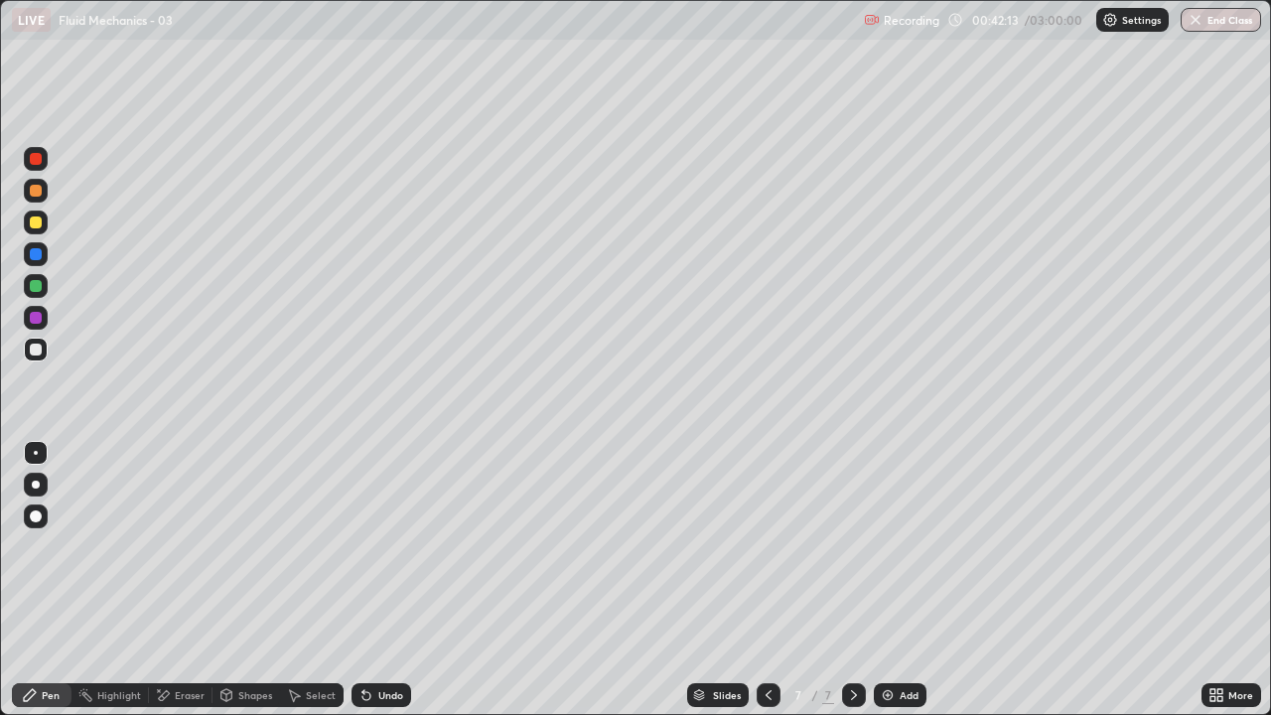
click at [38, 355] on div at bounding box center [36, 350] width 12 height 12
click at [254, 580] on div "Shapes" at bounding box center [255, 695] width 34 height 10
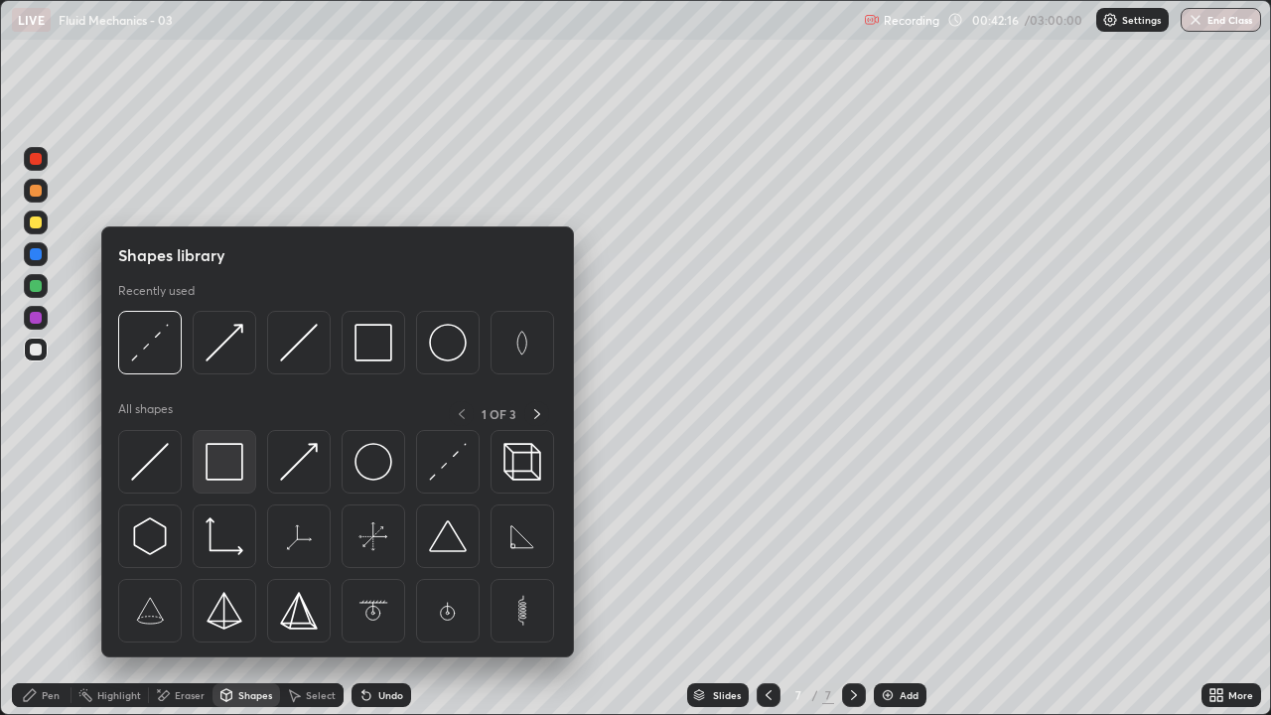
click at [228, 469] on img at bounding box center [225, 462] width 38 height 38
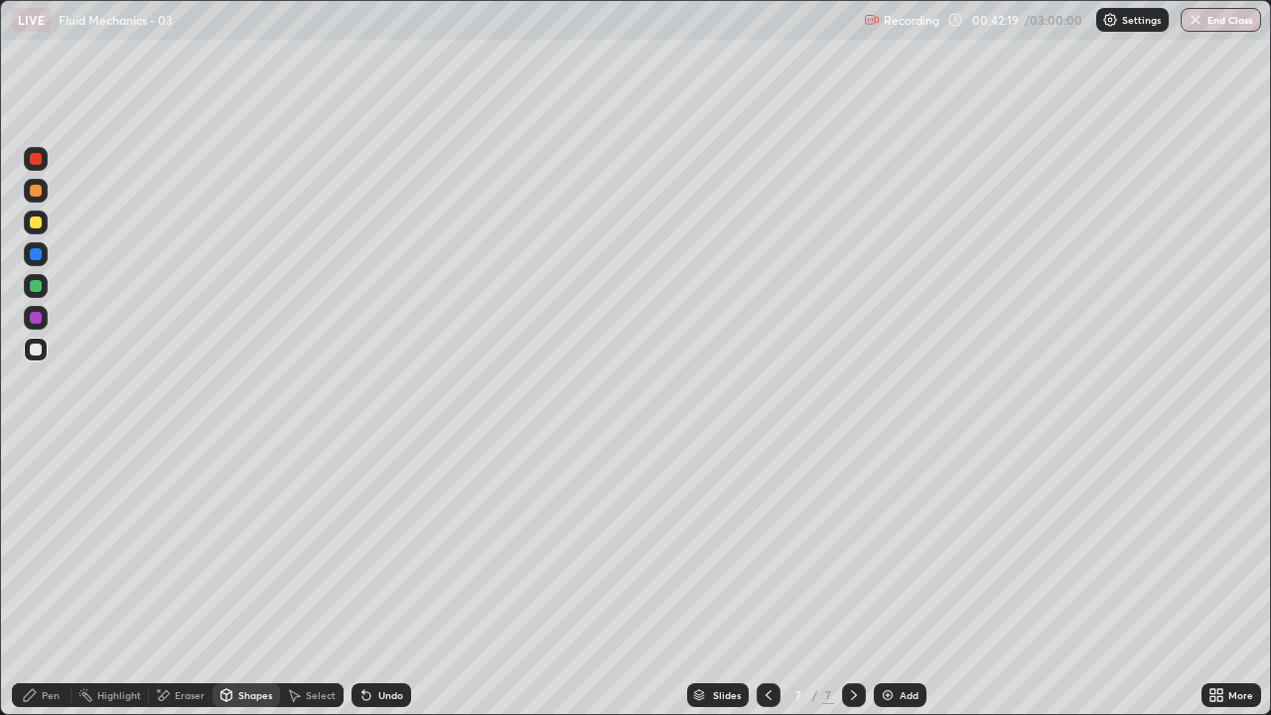
click at [34, 580] on icon at bounding box center [30, 695] width 12 height 12
click at [187, 580] on div "Eraser" at bounding box center [190, 695] width 30 height 10
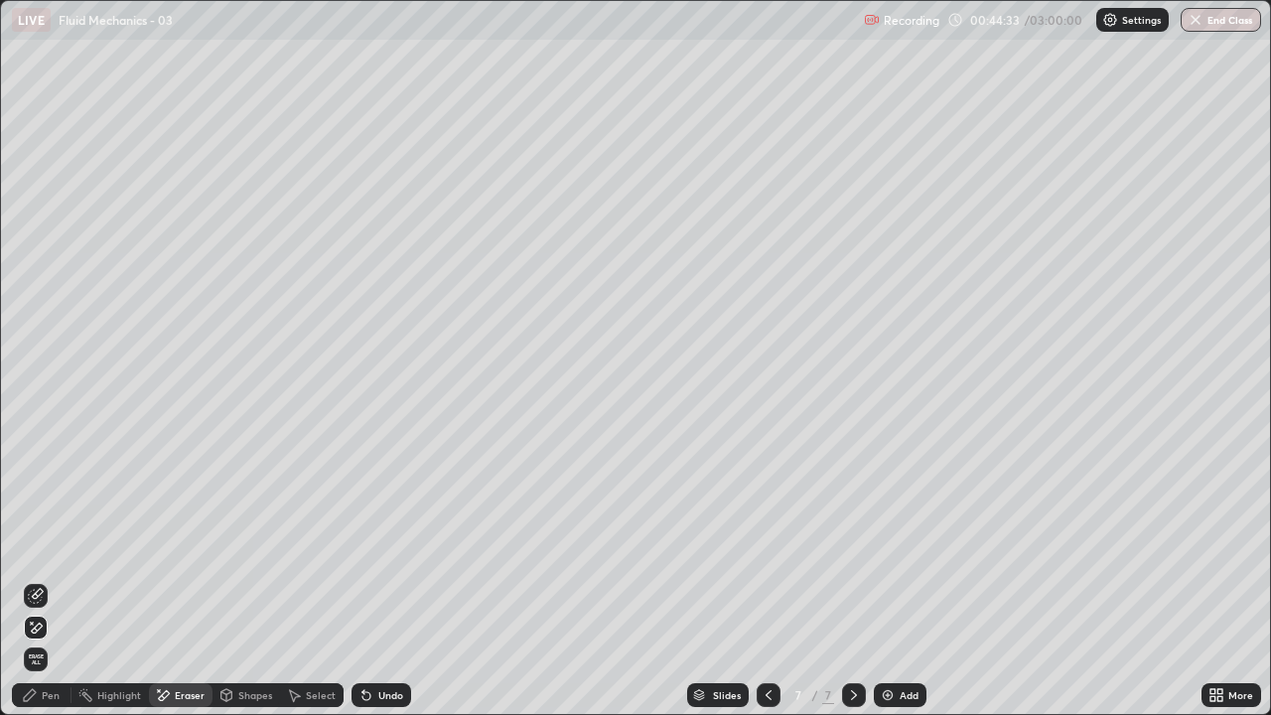
click at [902, 580] on div "Add" at bounding box center [909, 695] width 19 height 10
click at [50, 580] on div "Pen" at bounding box center [51, 695] width 18 height 10
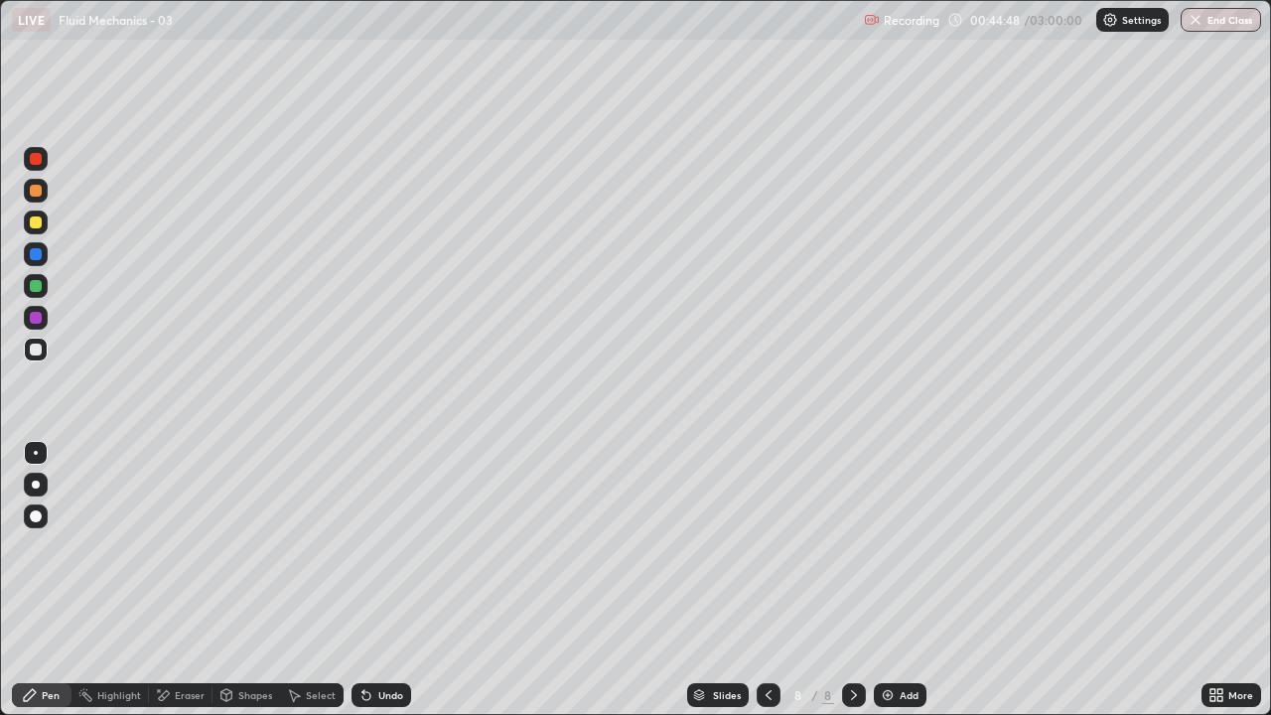
click at [184, 580] on div "Eraser" at bounding box center [181, 695] width 64 height 24
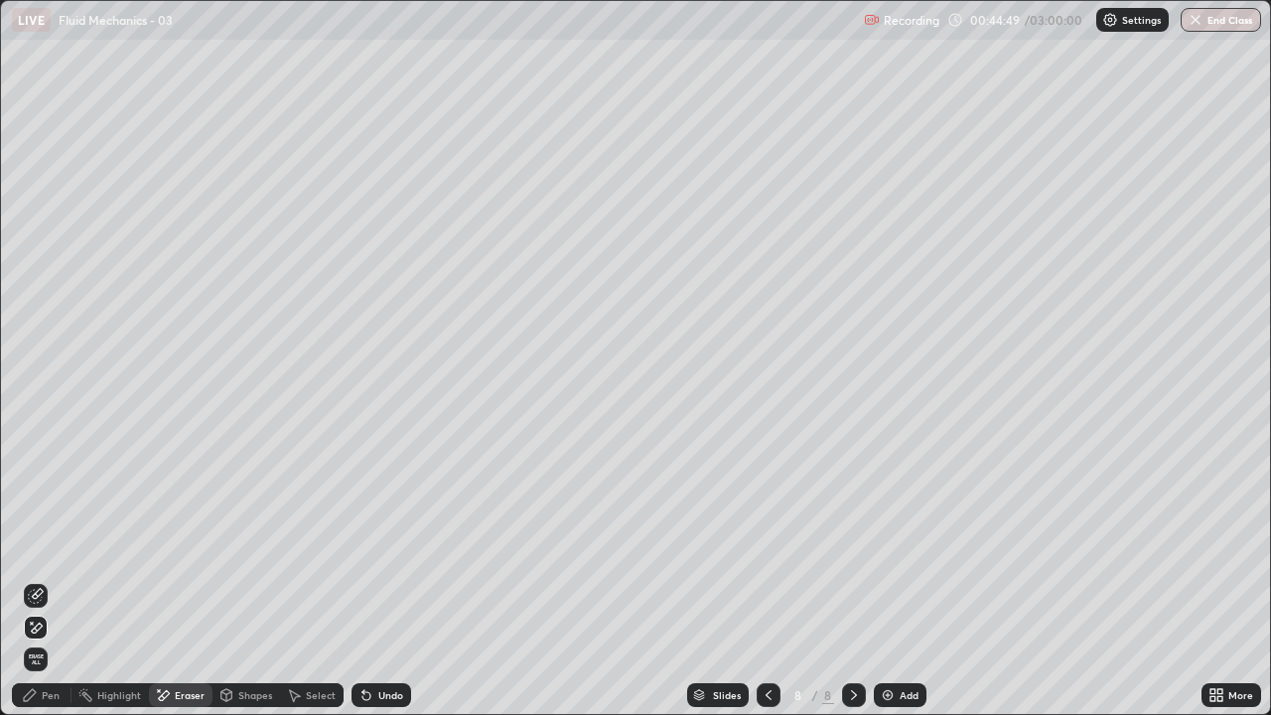
click at [245, 580] on div "Shapes" at bounding box center [255, 695] width 34 height 10
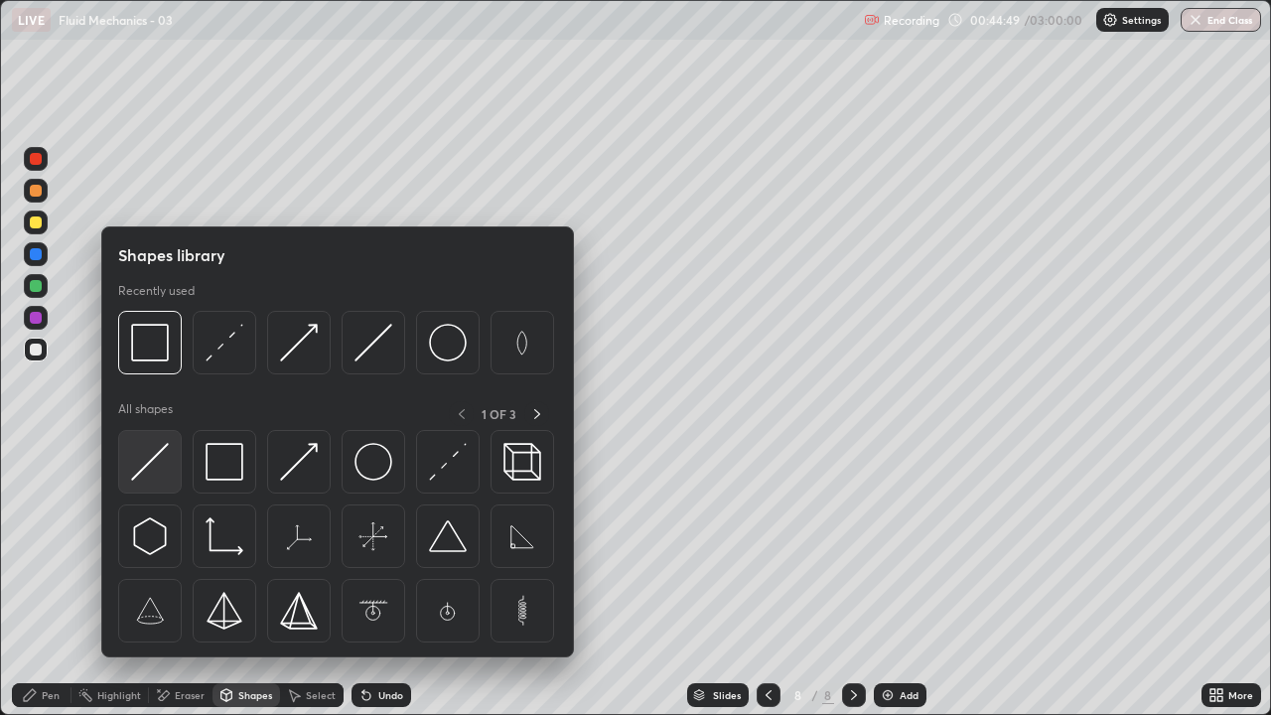
click at [156, 466] on img at bounding box center [150, 462] width 38 height 38
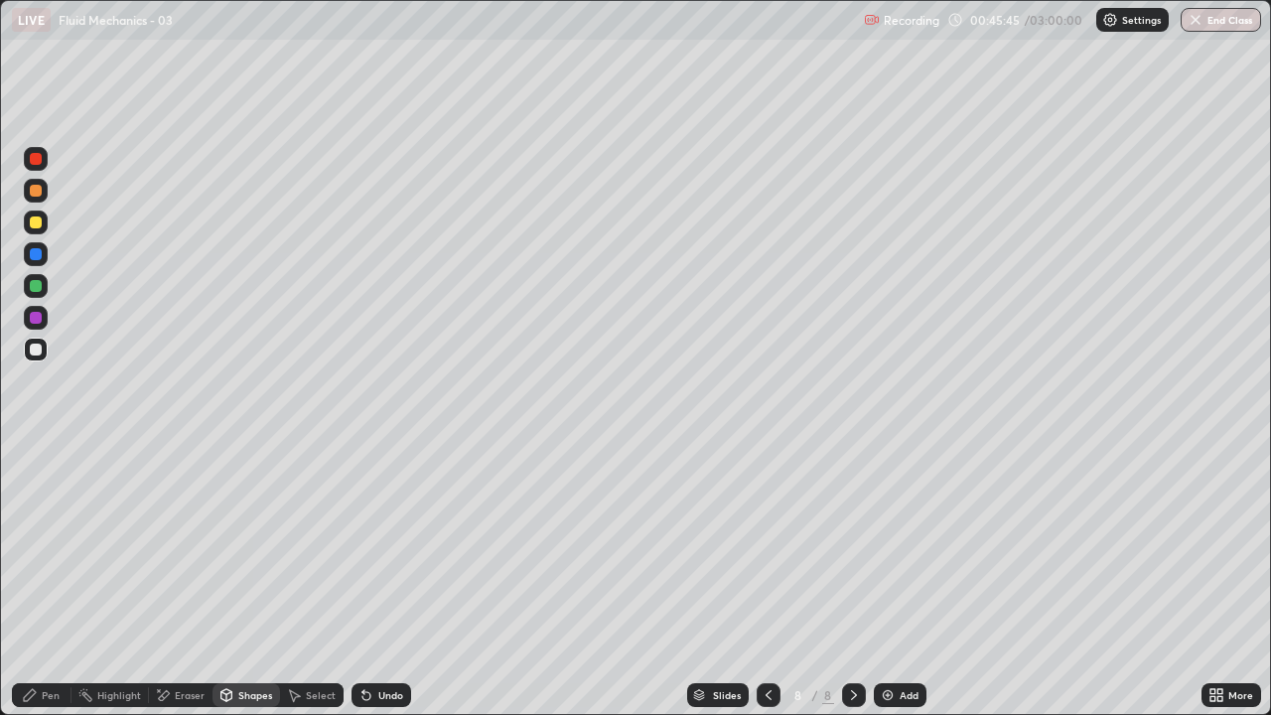
click at [53, 580] on div "Pen" at bounding box center [51, 695] width 18 height 10
click at [38, 580] on icon at bounding box center [30, 695] width 16 height 16
click at [34, 344] on div at bounding box center [36, 350] width 12 height 12
click at [252, 580] on div "Shapes" at bounding box center [255, 695] width 34 height 10
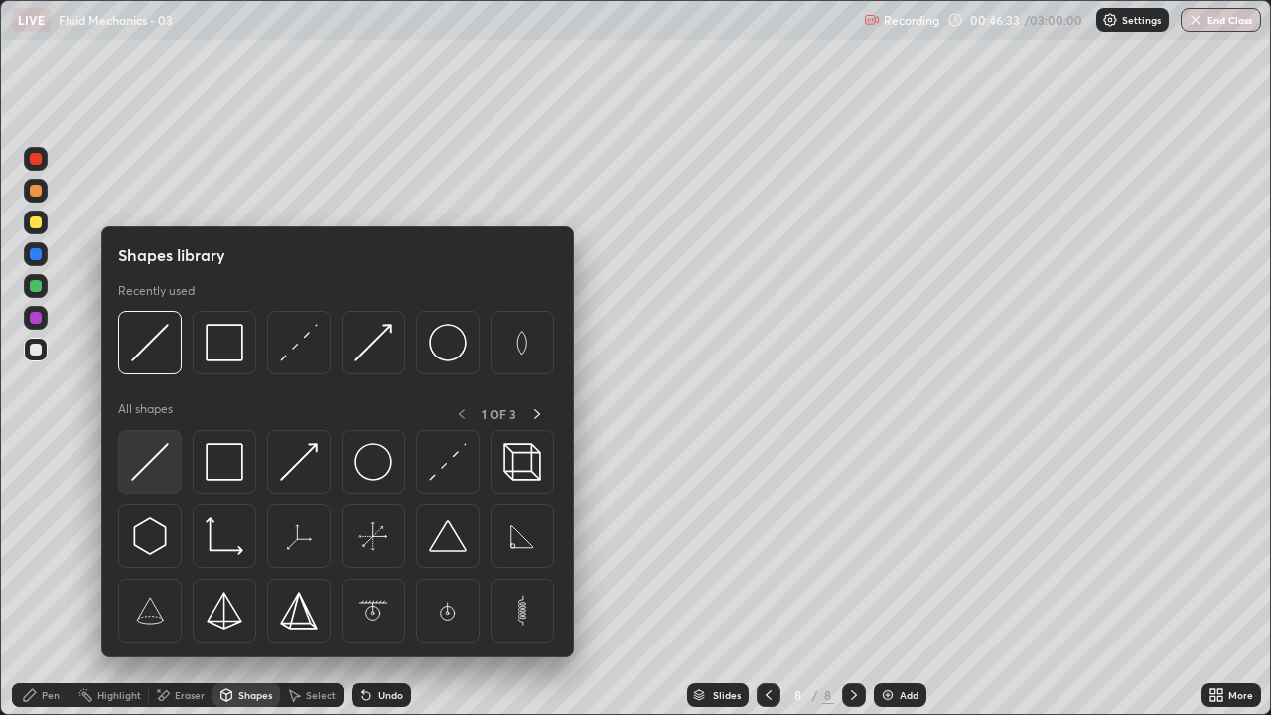
click at [151, 461] on img at bounding box center [150, 462] width 38 height 38
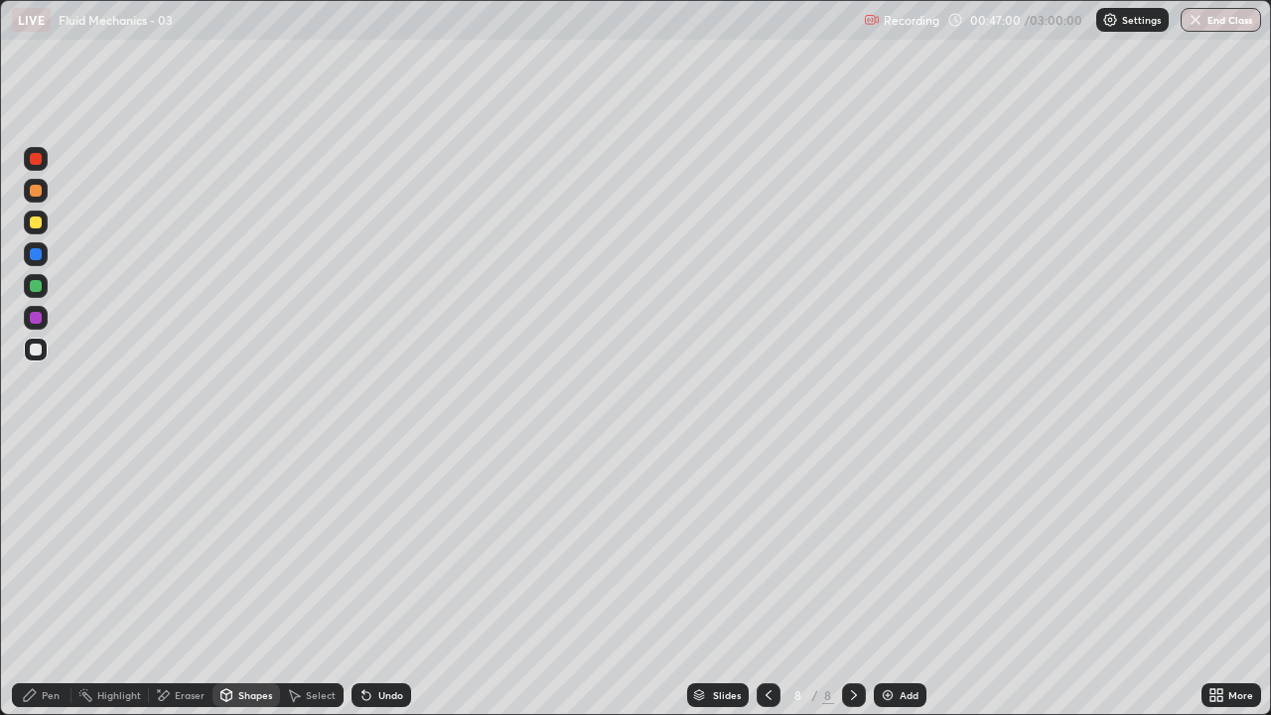
click at [40, 580] on div "Pen" at bounding box center [42, 695] width 60 height 24
click at [38, 354] on div at bounding box center [36, 350] width 12 height 12
click at [246, 580] on div "Shapes" at bounding box center [255, 695] width 34 height 10
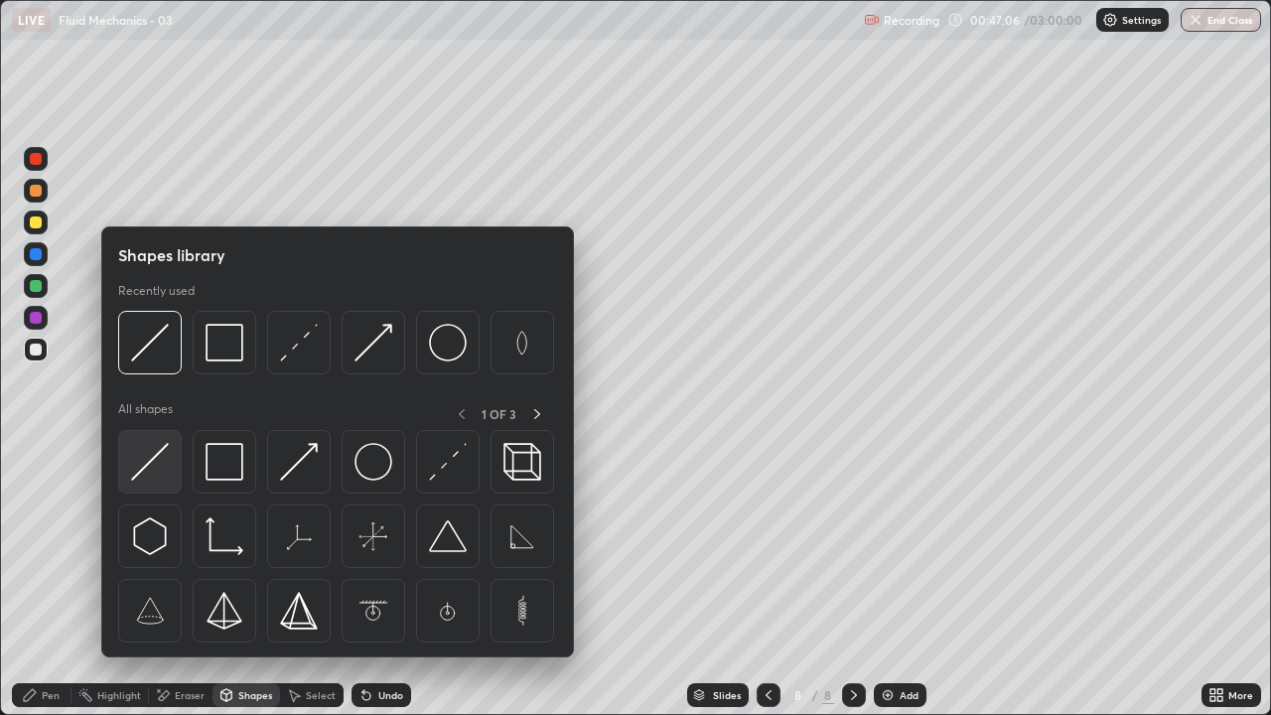
click at [155, 464] on img at bounding box center [150, 462] width 38 height 38
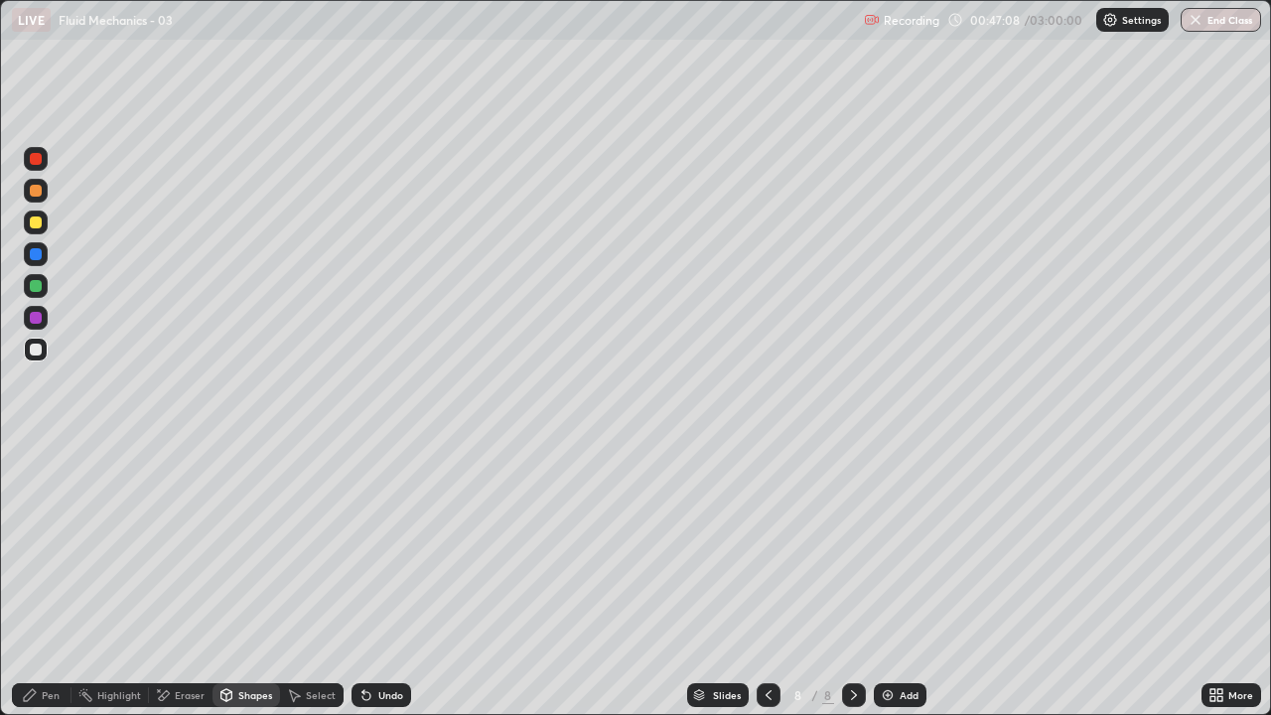
click at [35, 580] on div "Pen" at bounding box center [42, 695] width 60 height 24
click at [39, 318] on div at bounding box center [36, 318] width 12 height 12
click at [387, 580] on div "Undo" at bounding box center [390, 695] width 25 height 10
click at [377, 580] on div "Undo" at bounding box center [382, 695] width 60 height 24
click at [379, 580] on div "Undo" at bounding box center [382, 695] width 60 height 24
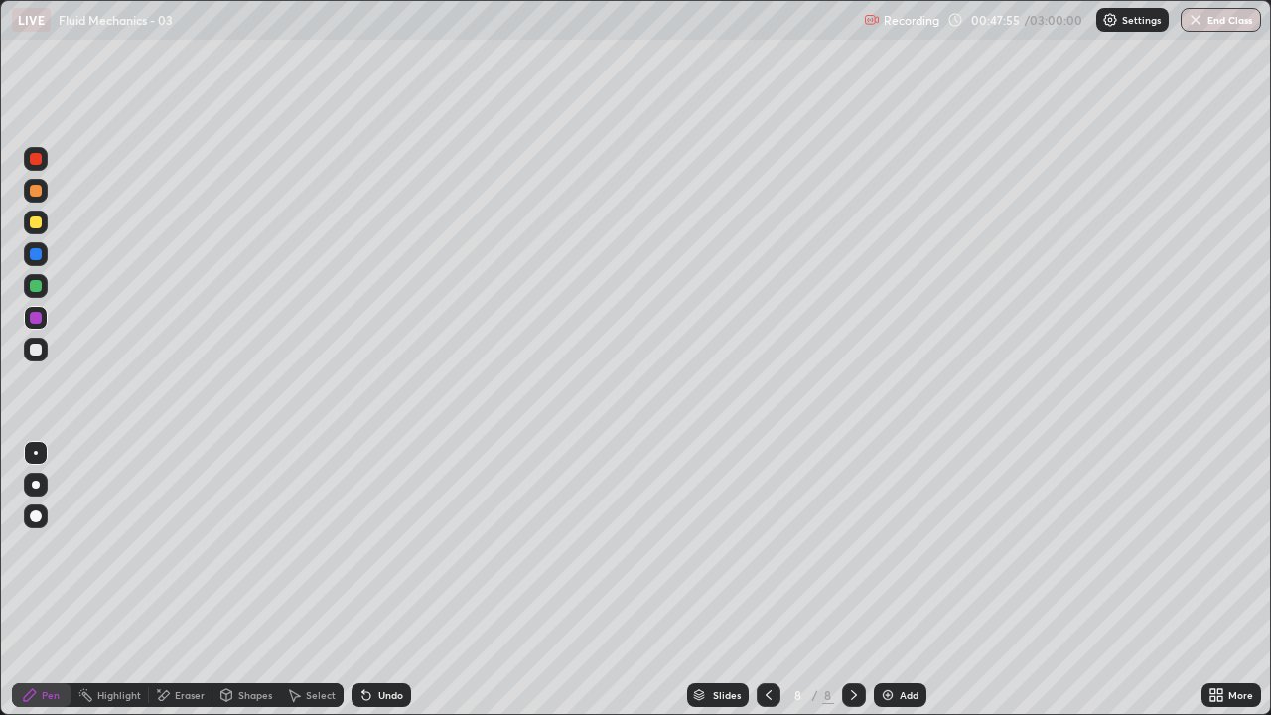
click at [239, 580] on div "Shapes" at bounding box center [255, 695] width 34 height 10
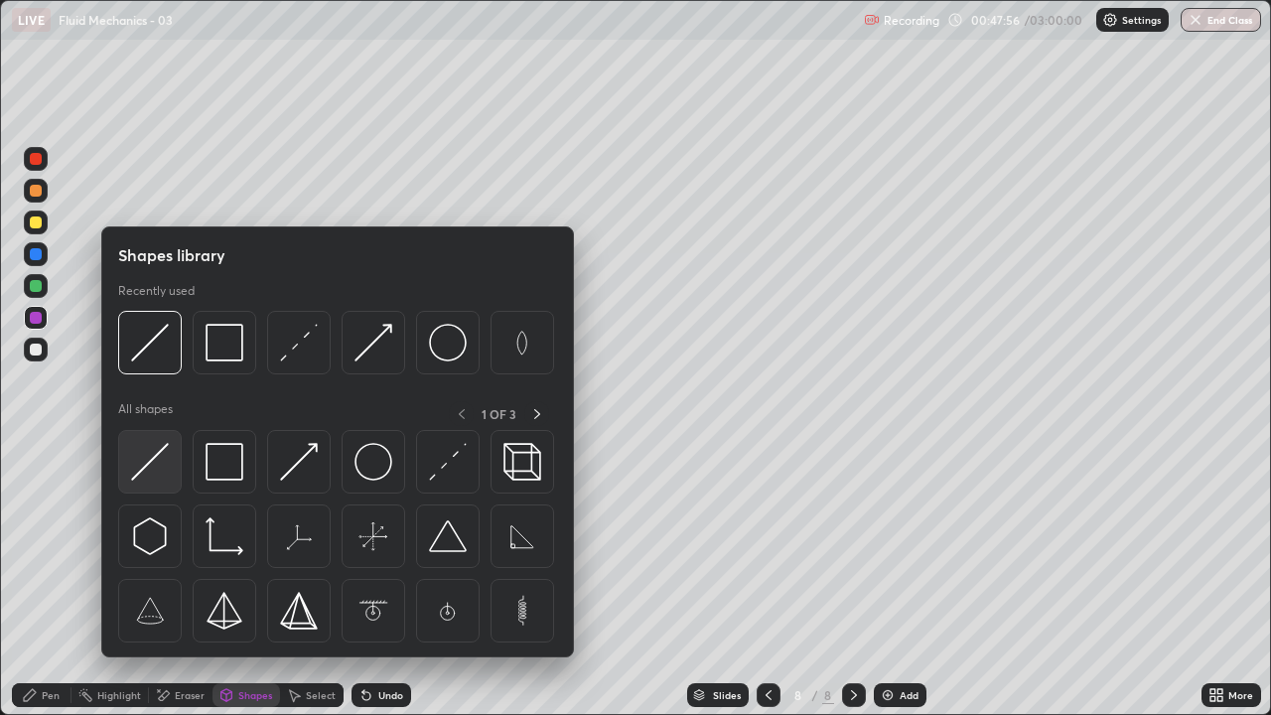
click at [159, 460] on img at bounding box center [150, 462] width 38 height 38
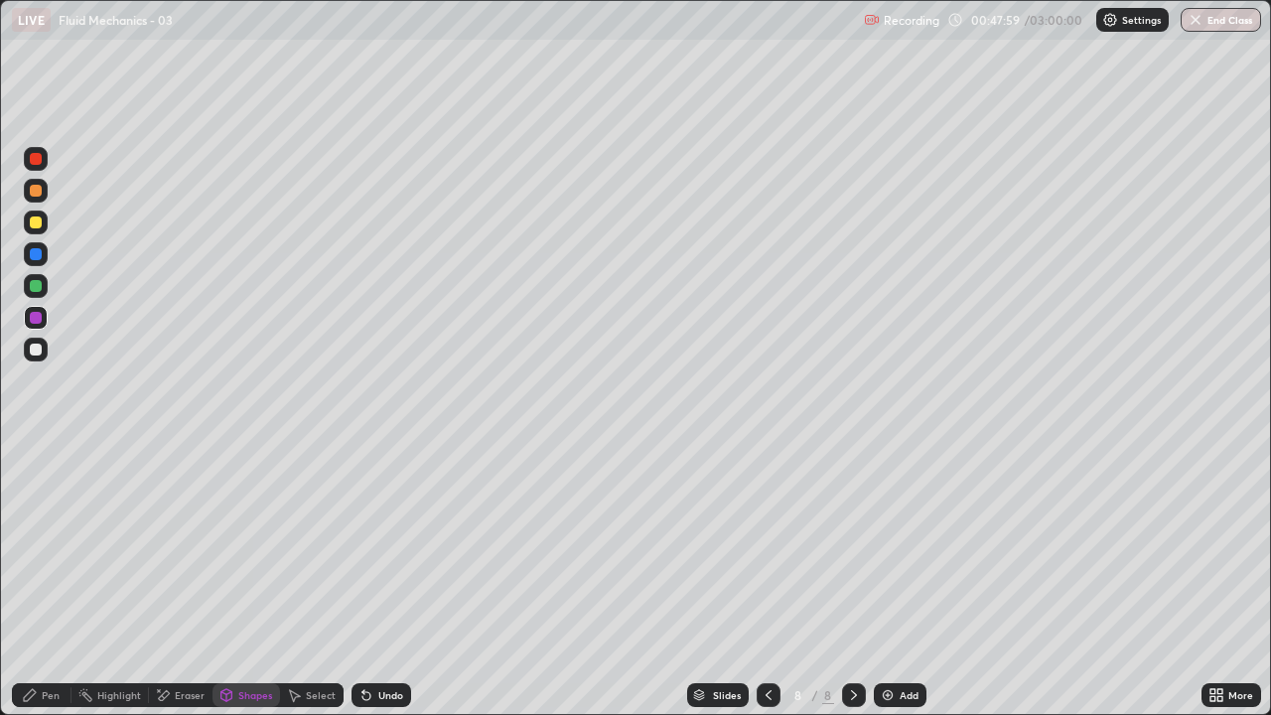
click at [15, 580] on div "Pen" at bounding box center [42, 695] width 60 height 24
click at [258, 580] on div "Shapes" at bounding box center [247, 695] width 68 height 24
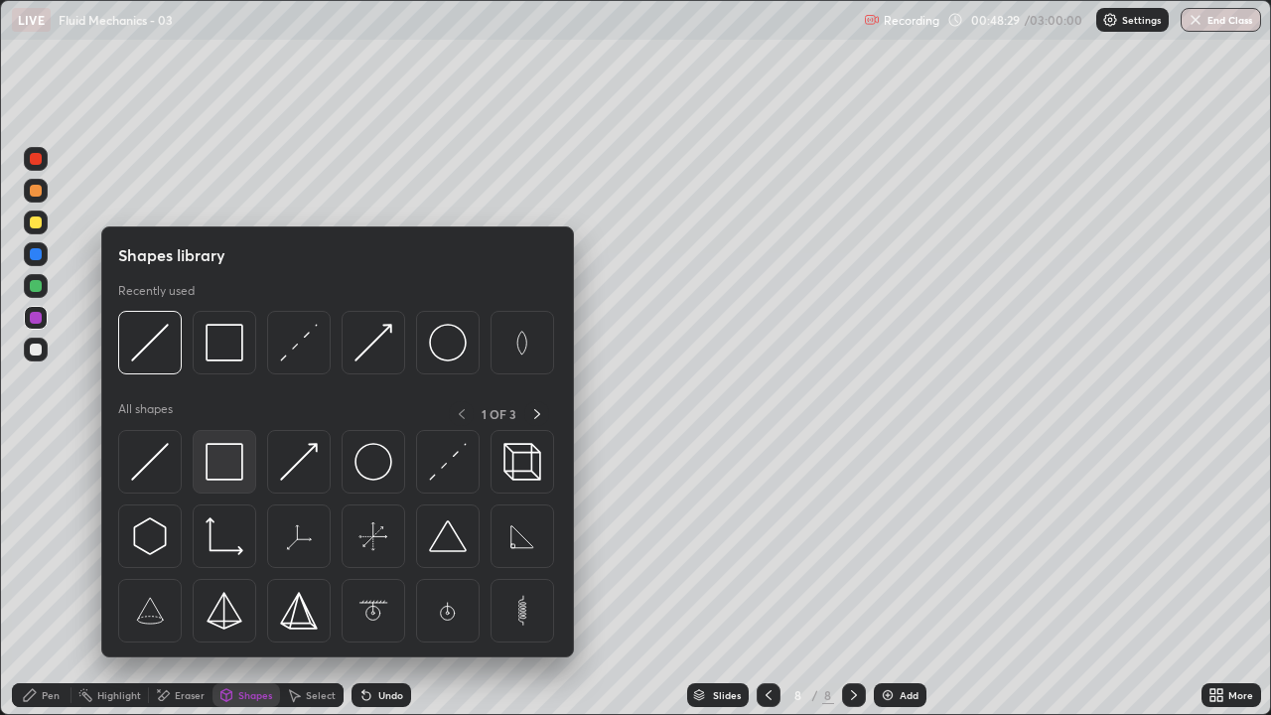
click at [229, 478] on img at bounding box center [225, 462] width 38 height 38
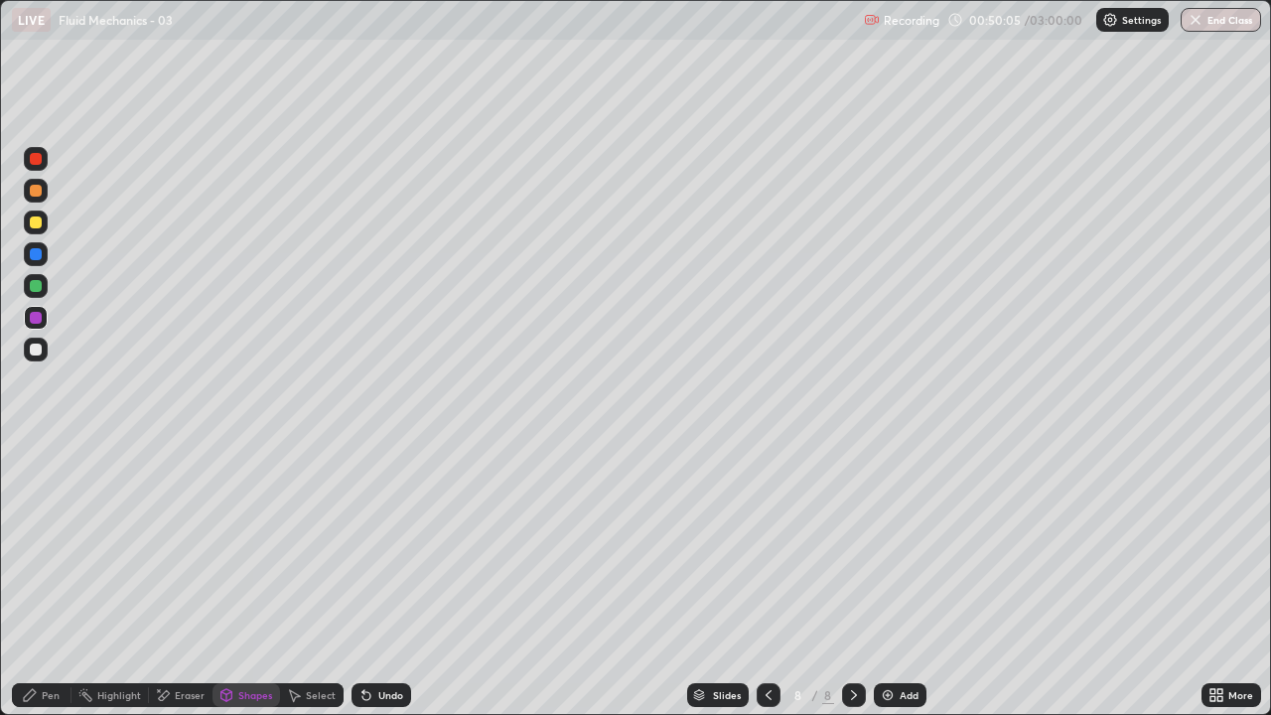
click at [915, 580] on div "Add" at bounding box center [909, 695] width 19 height 10
click at [51, 580] on div "Pen" at bounding box center [51, 695] width 18 height 10
click at [40, 348] on div at bounding box center [36, 350] width 12 height 12
click at [31, 580] on div "Pen" at bounding box center [42, 695] width 60 height 24
click at [254, 580] on div "Shapes" at bounding box center [247, 695] width 68 height 24
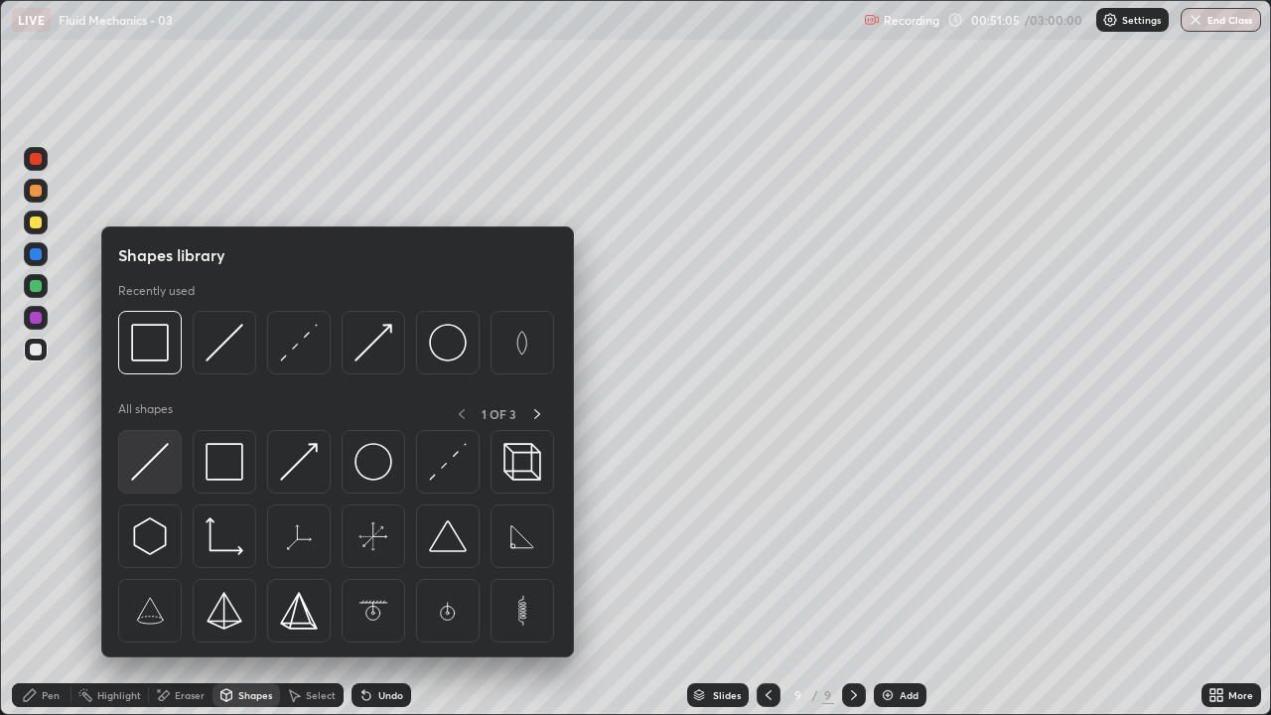
click at [153, 458] on img at bounding box center [150, 462] width 38 height 38
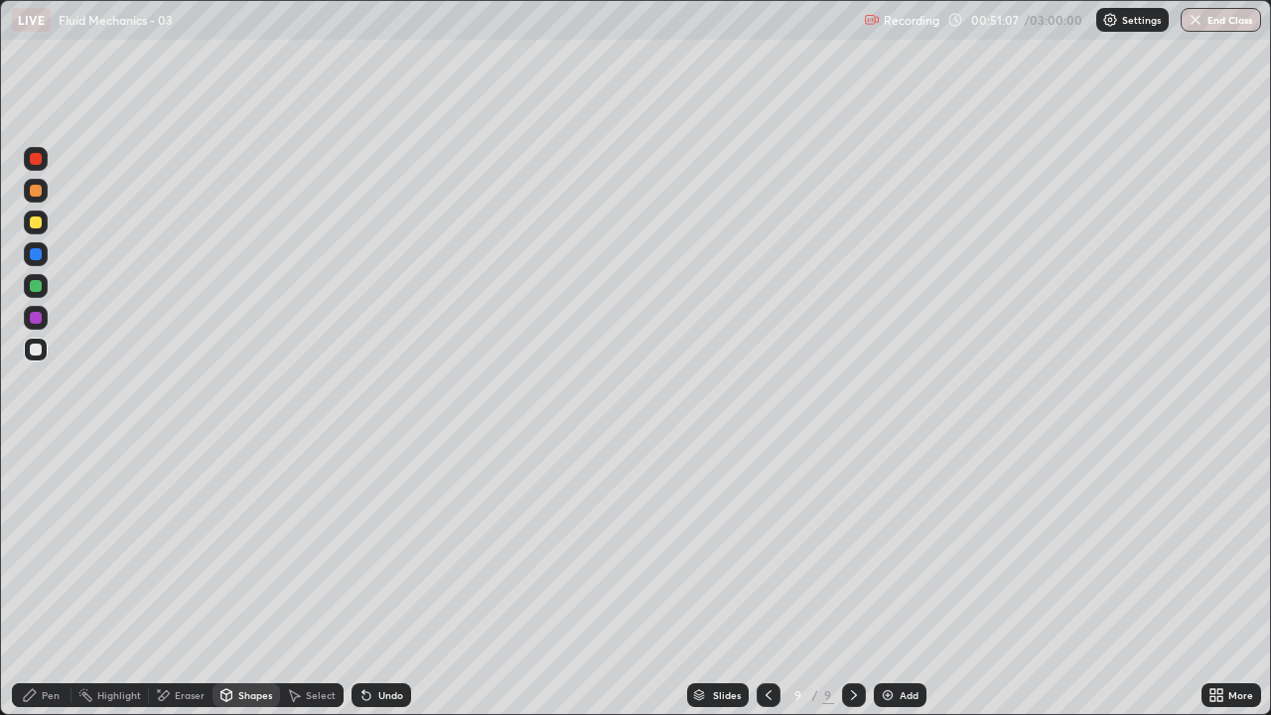
click at [38, 580] on icon at bounding box center [30, 695] width 16 height 16
click at [232, 580] on icon at bounding box center [227, 695] width 16 height 16
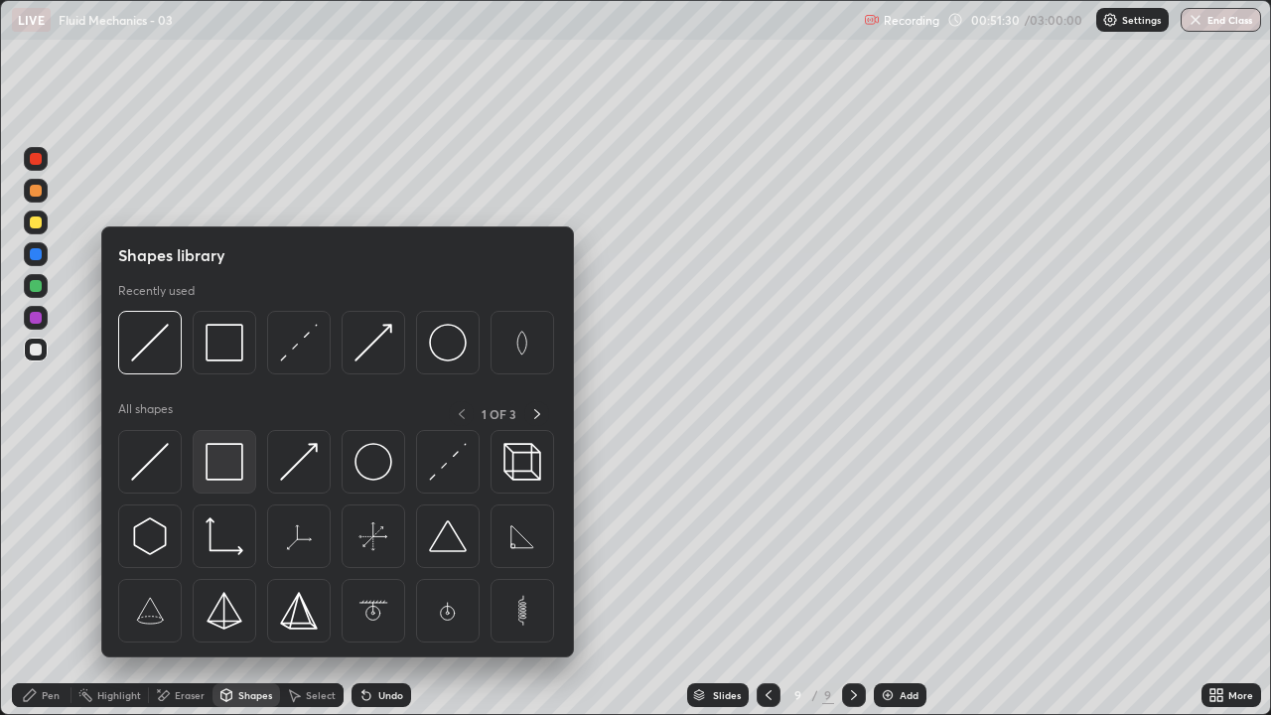
click at [229, 467] on img at bounding box center [225, 462] width 38 height 38
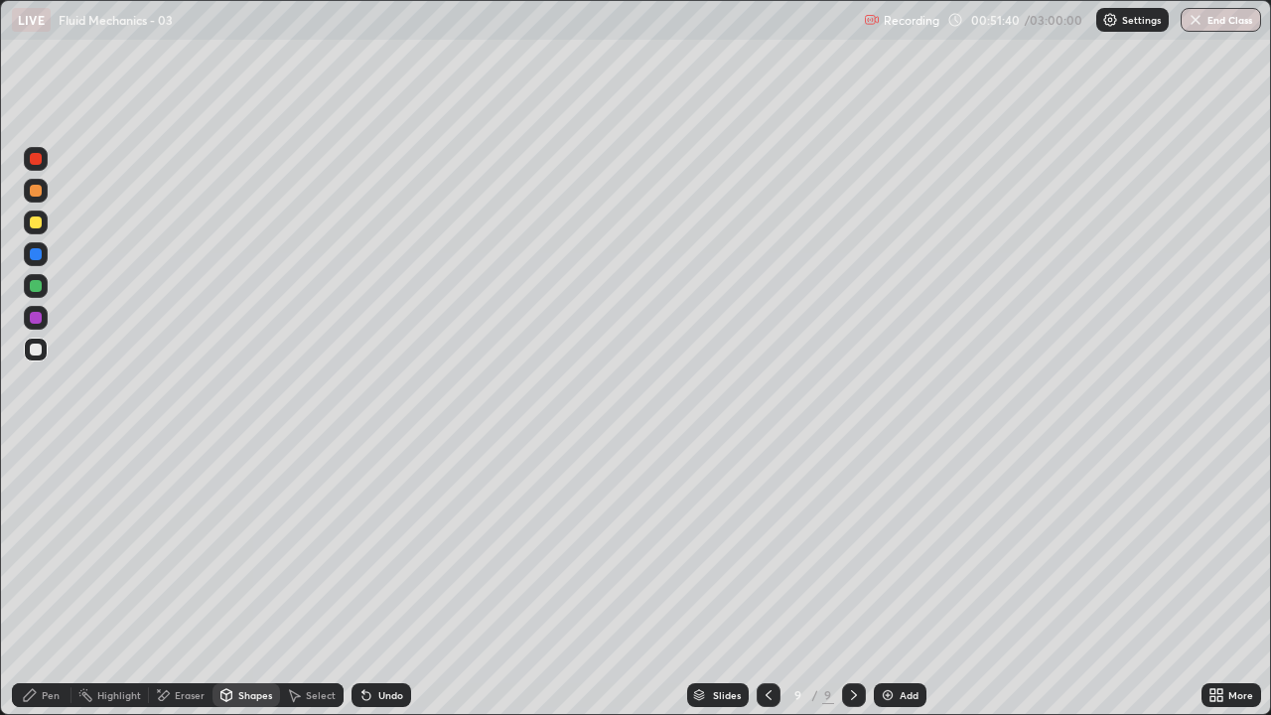
click at [15, 580] on div "Pen" at bounding box center [42, 695] width 60 height 24
click at [35, 348] on div at bounding box center [36, 350] width 12 height 12
click at [766, 580] on icon at bounding box center [769, 695] width 6 height 10
click at [854, 580] on icon at bounding box center [854, 695] width 16 height 16
click at [250, 580] on div "Shapes" at bounding box center [255, 695] width 34 height 10
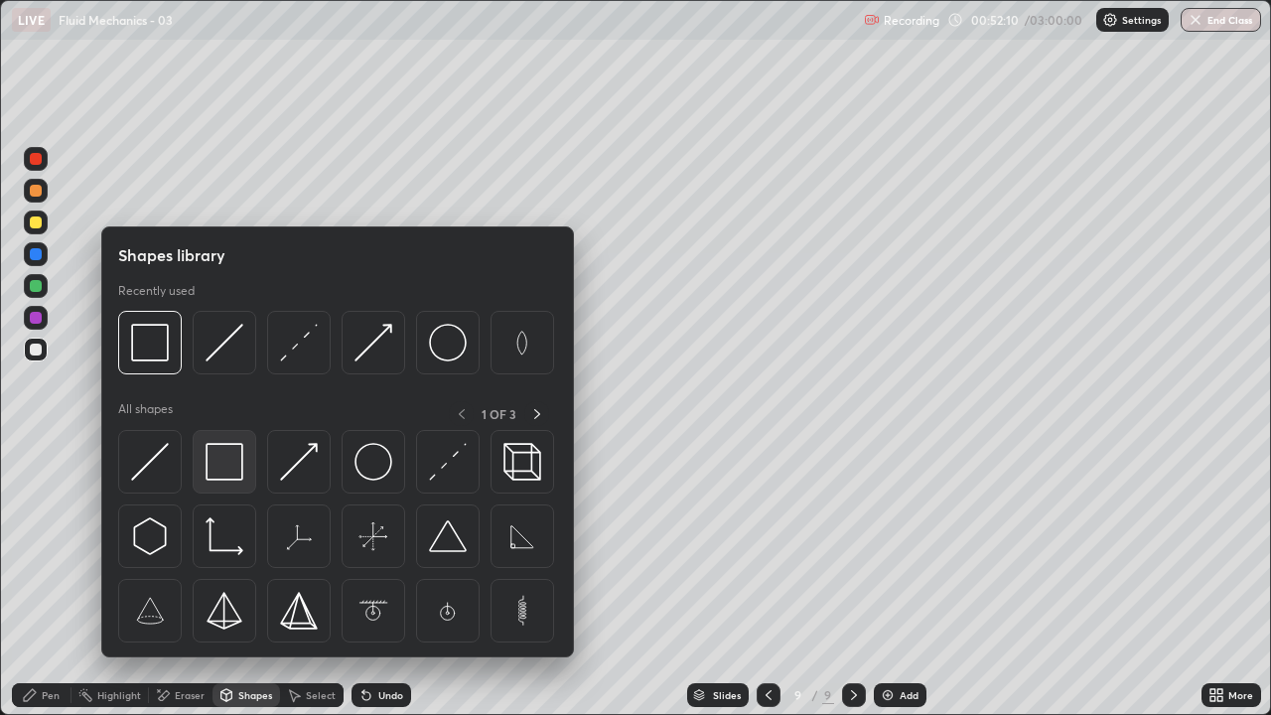
click at [228, 461] on img at bounding box center [225, 462] width 38 height 38
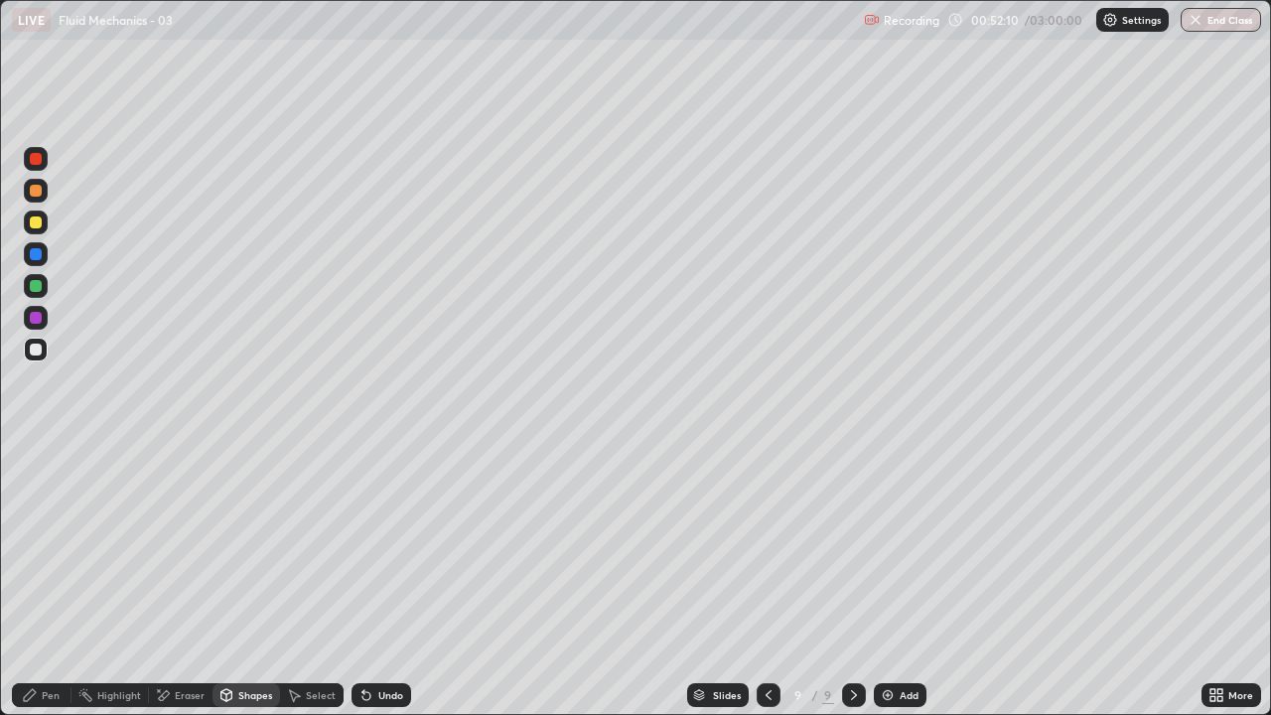
click at [37, 315] on div at bounding box center [36, 318] width 12 height 12
click at [43, 580] on div "Pen" at bounding box center [51, 695] width 18 height 10
click at [41, 347] on div at bounding box center [36, 350] width 12 height 12
click at [254, 580] on div "Shapes" at bounding box center [255, 695] width 34 height 10
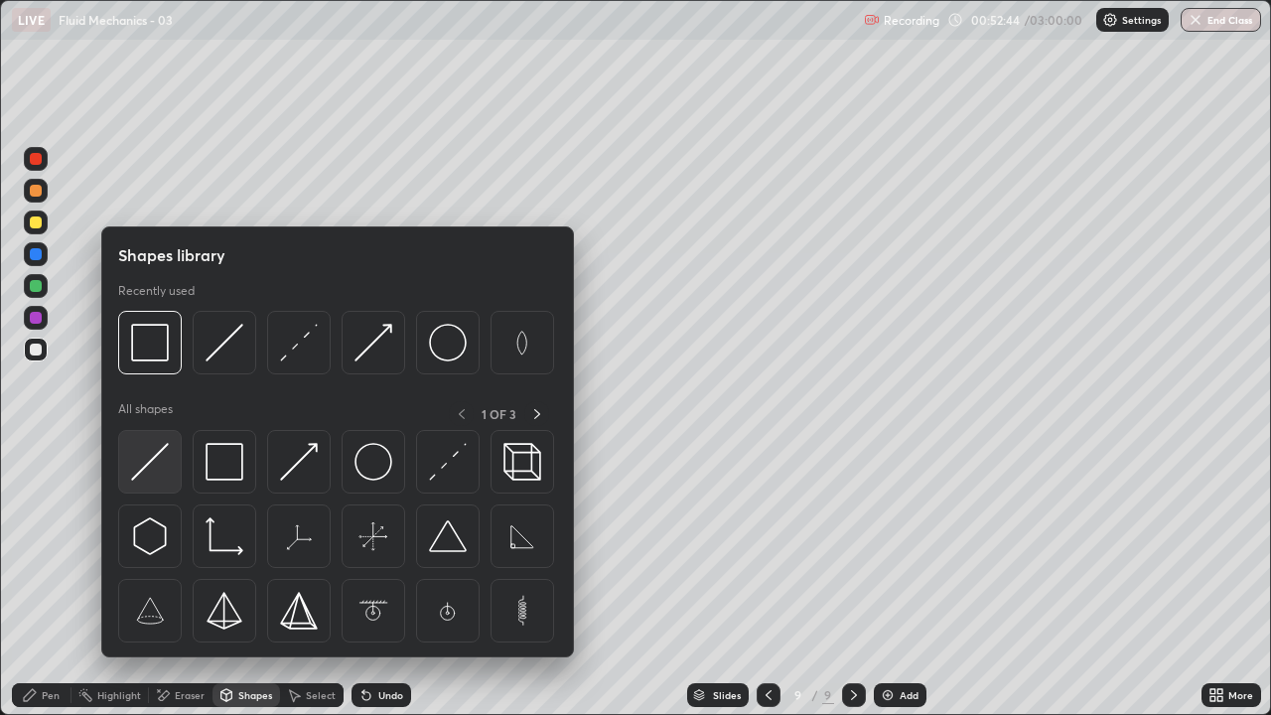
click at [154, 473] on img at bounding box center [150, 462] width 38 height 38
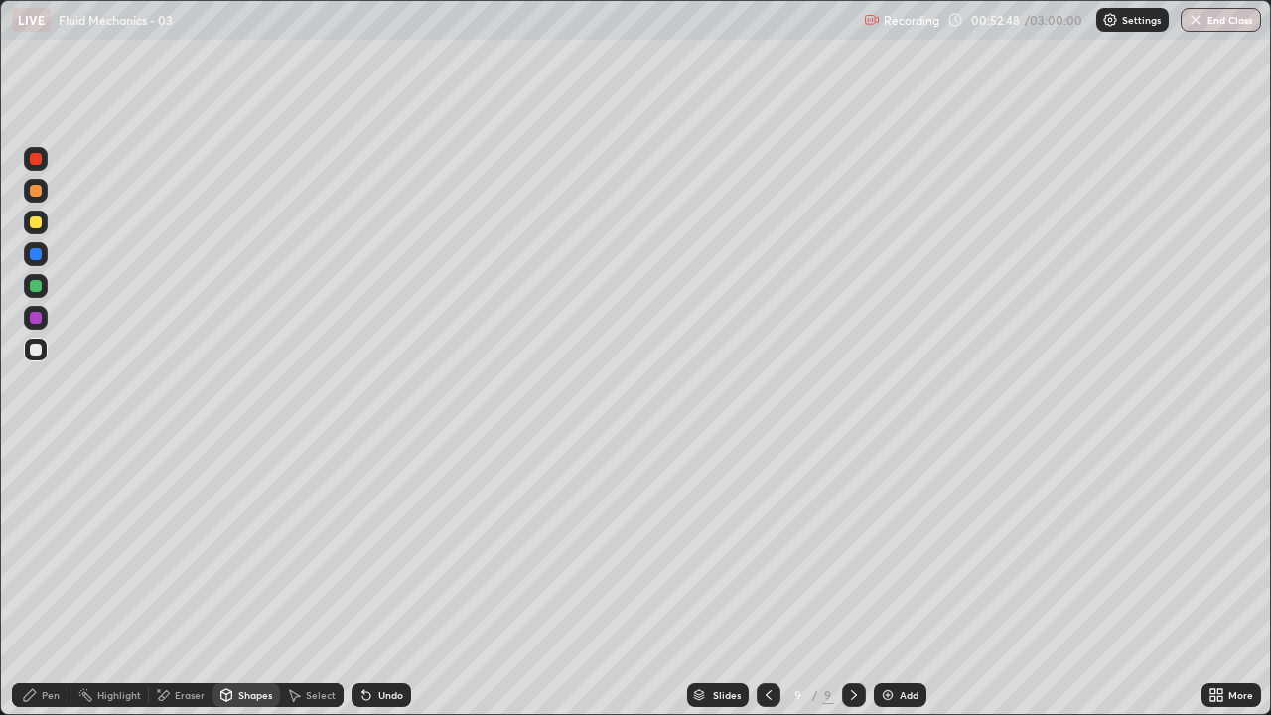
click at [48, 580] on div "Pen" at bounding box center [42, 695] width 60 height 24
click at [254, 580] on div "Shapes" at bounding box center [247, 695] width 68 height 24
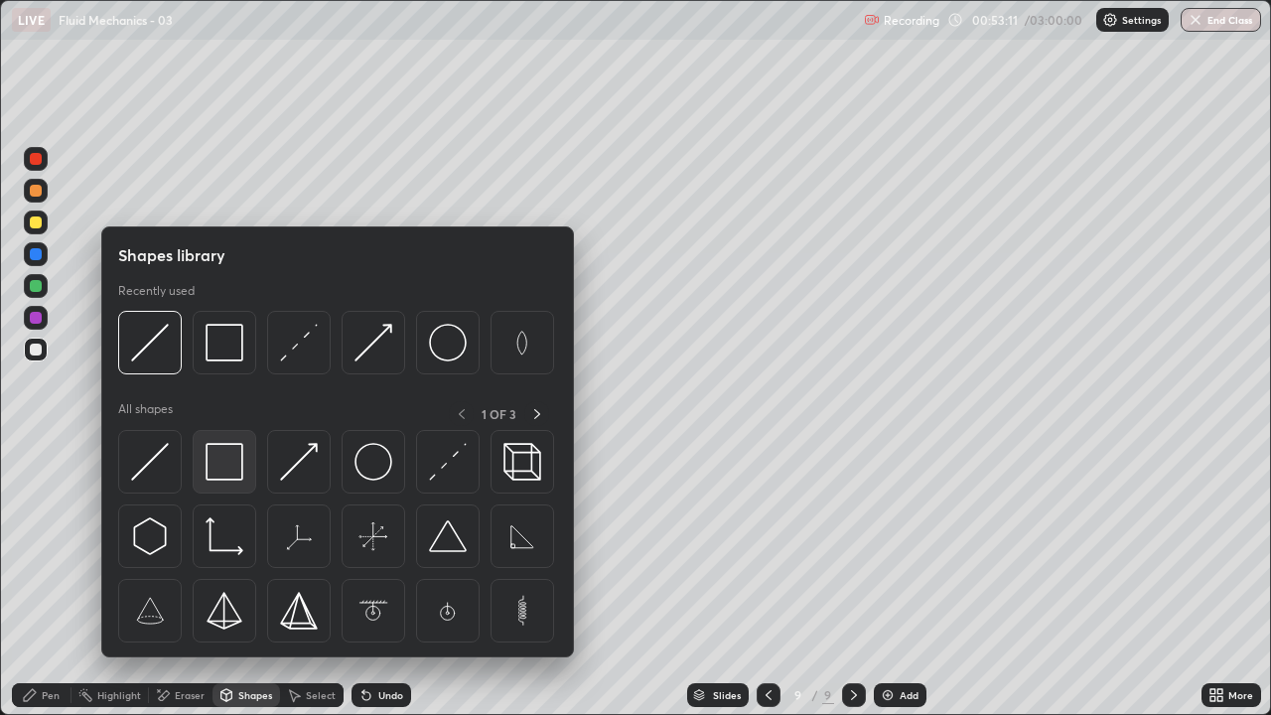
click at [231, 468] on img at bounding box center [225, 462] width 38 height 38
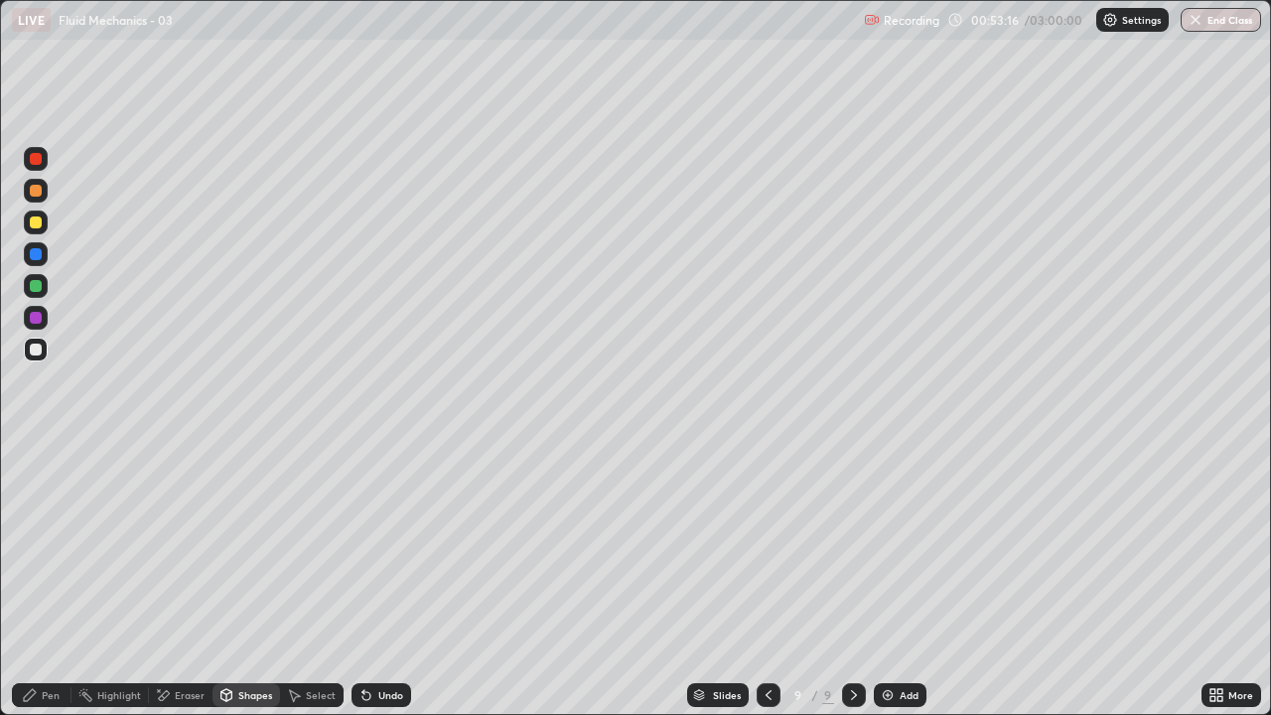
click at [38, 285] on div at bounding box center [36, 286] width 12 height 12
click at [247, 580] on div "Shapes" at bounding box center [247, 695] width 68 height 24
click at [239, 580] on div "Shapes" at bounding box center [255, 695] width 34 height 10
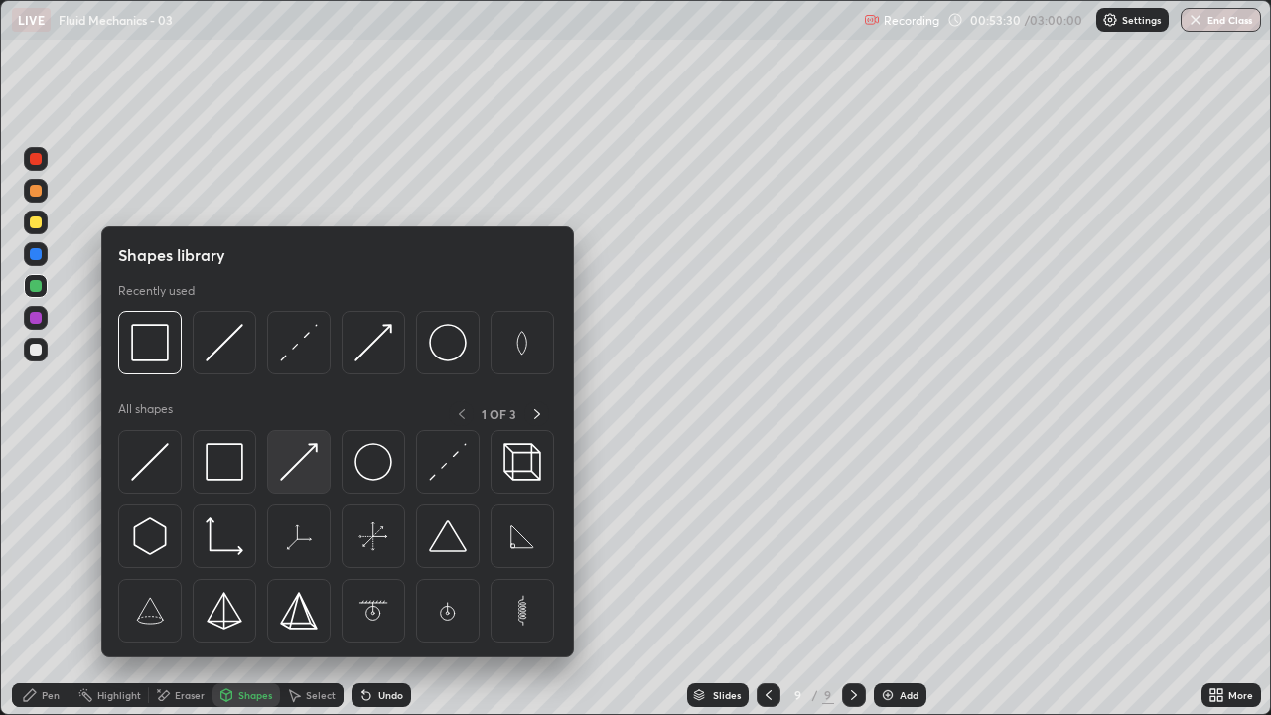
click at [304, 460] on img at bounding box center [299, 462] width 38 height 38
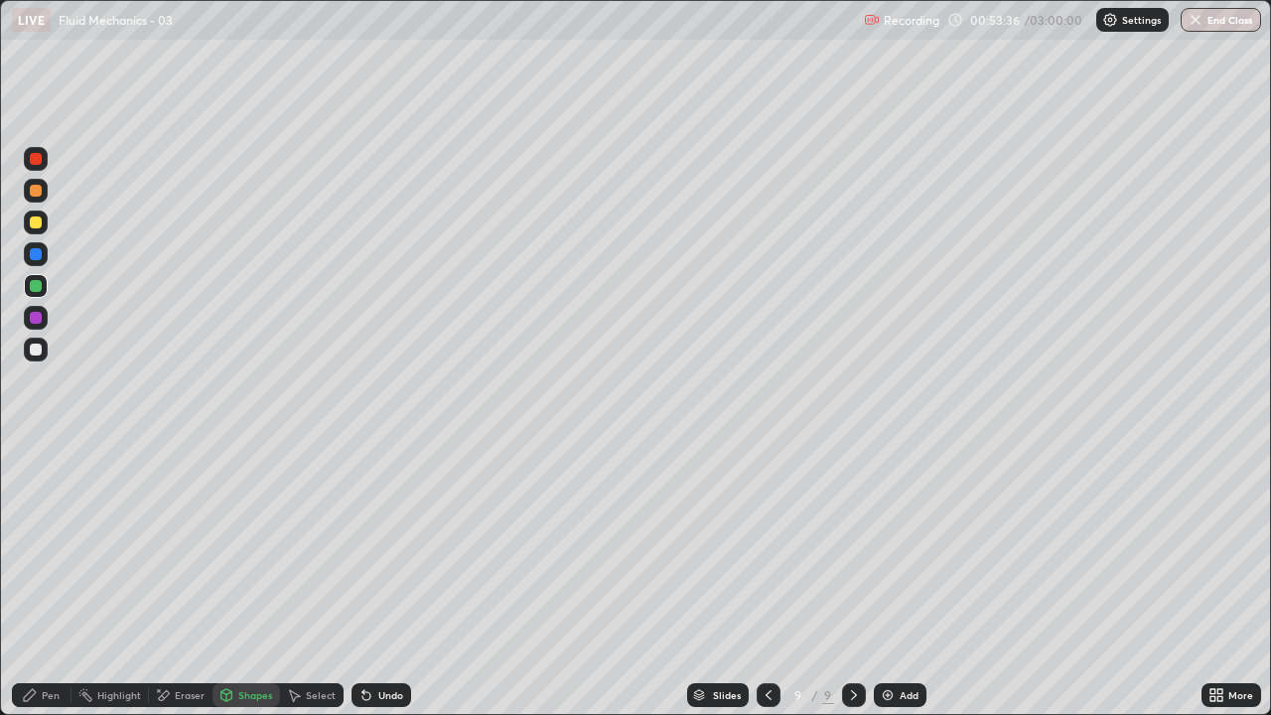
click at [41, 580] on div "Pen" at bounding box center [42, 695] width 60 height 24
click at [37, 350] on div at bounding box center [36, 350] width 12 height 12
click at [895, 580] on div "Add" at bounding box center [900, 695] width 53 height 24
click at [238, 580] on div "Shapes" at bounding box center [255, 695] width 34 height 10
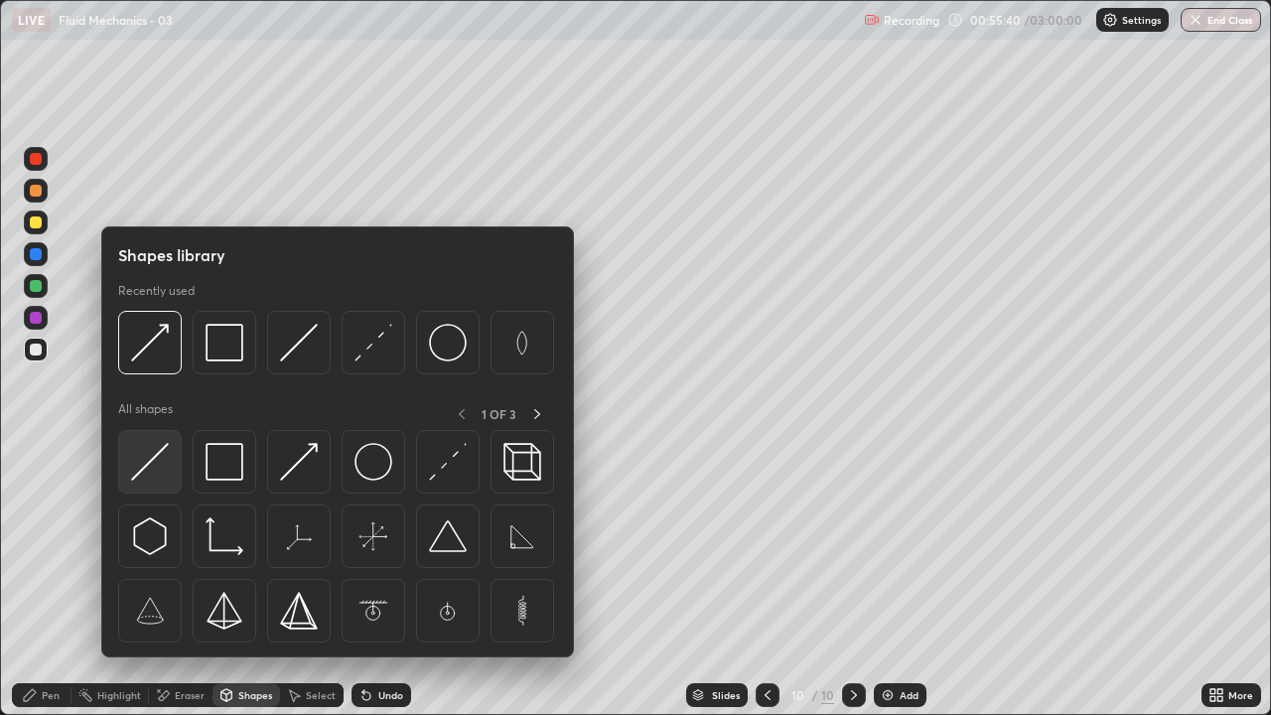
click at [156, 449] on img at bounding box center [150, 462] width 38 height 38
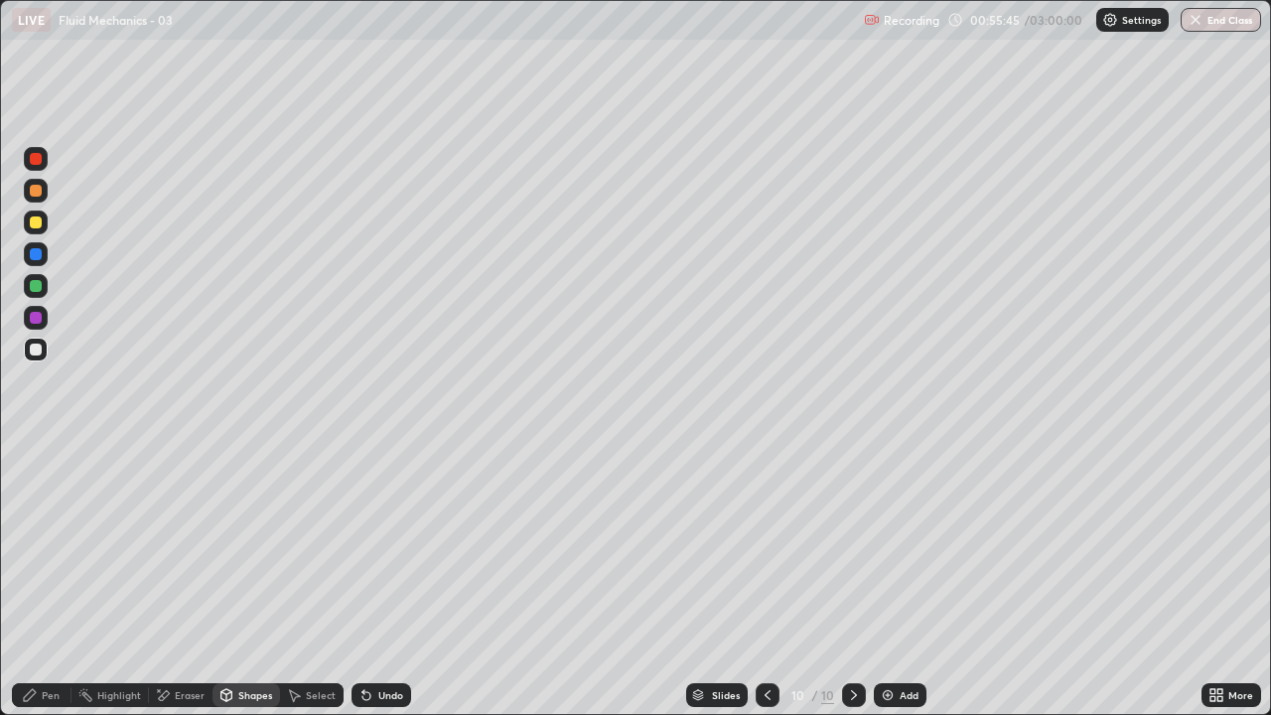
click at [38, 580] on div "Pen" at bounding box center [42, 695] width 60 height 24
click at [244, 580] on div "Shapes" at bounding box center [247, 695] width 68 height 24
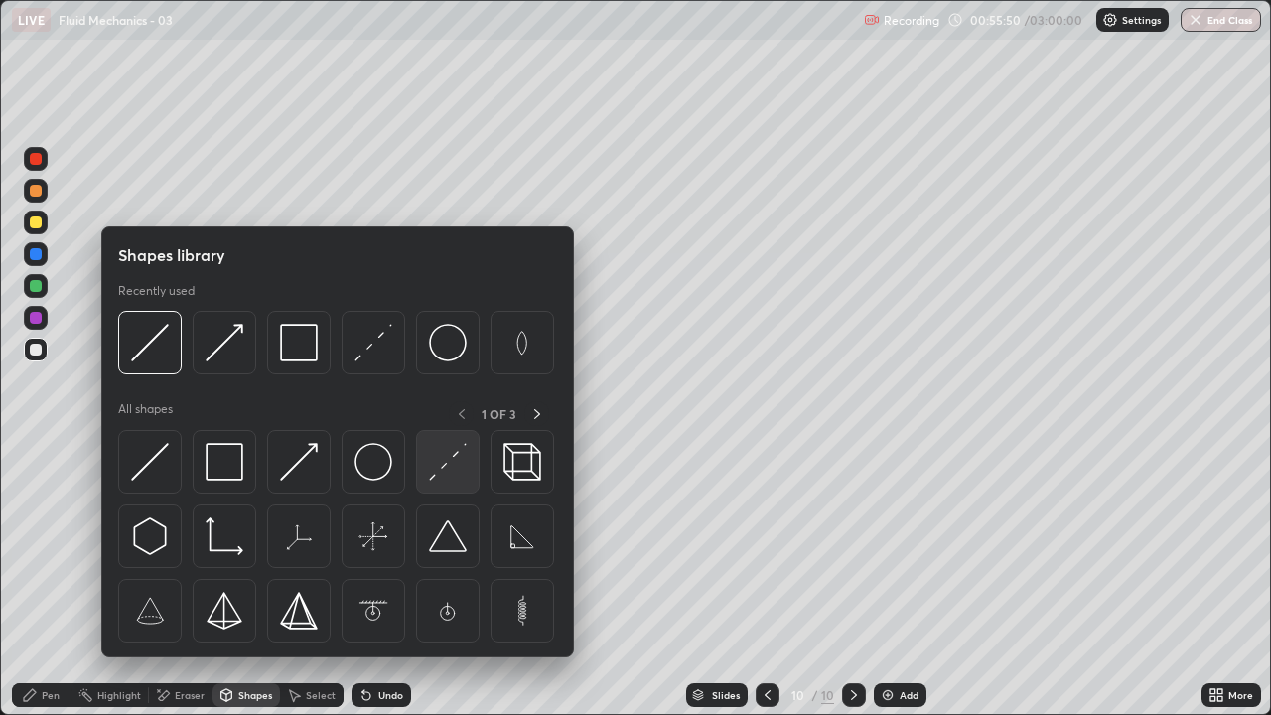
click at [462, 482] on div at bounding box center [448, 462] width 64 height 64
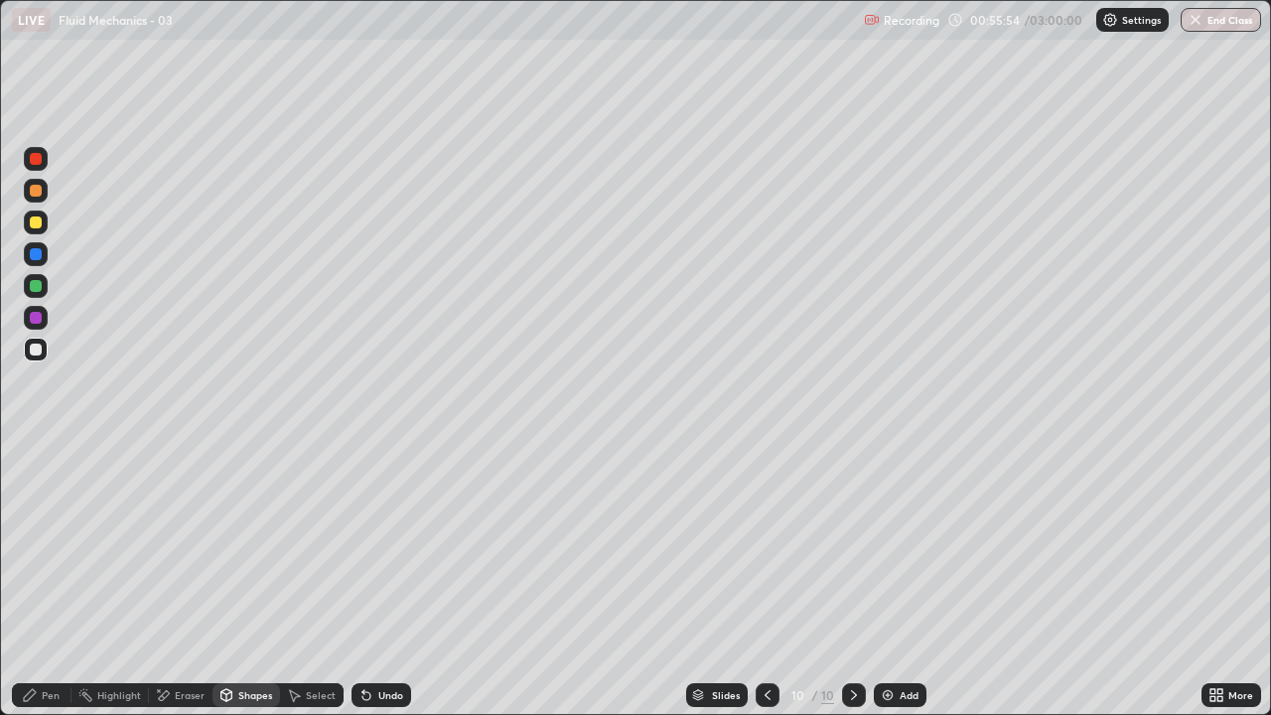
click at [34, 580] on div "Pen" at bounding box center [42, 695] width 60 height 24
click at [178, 580] on div "Eraser" at bounding box center [190, 695] width 30 height 10
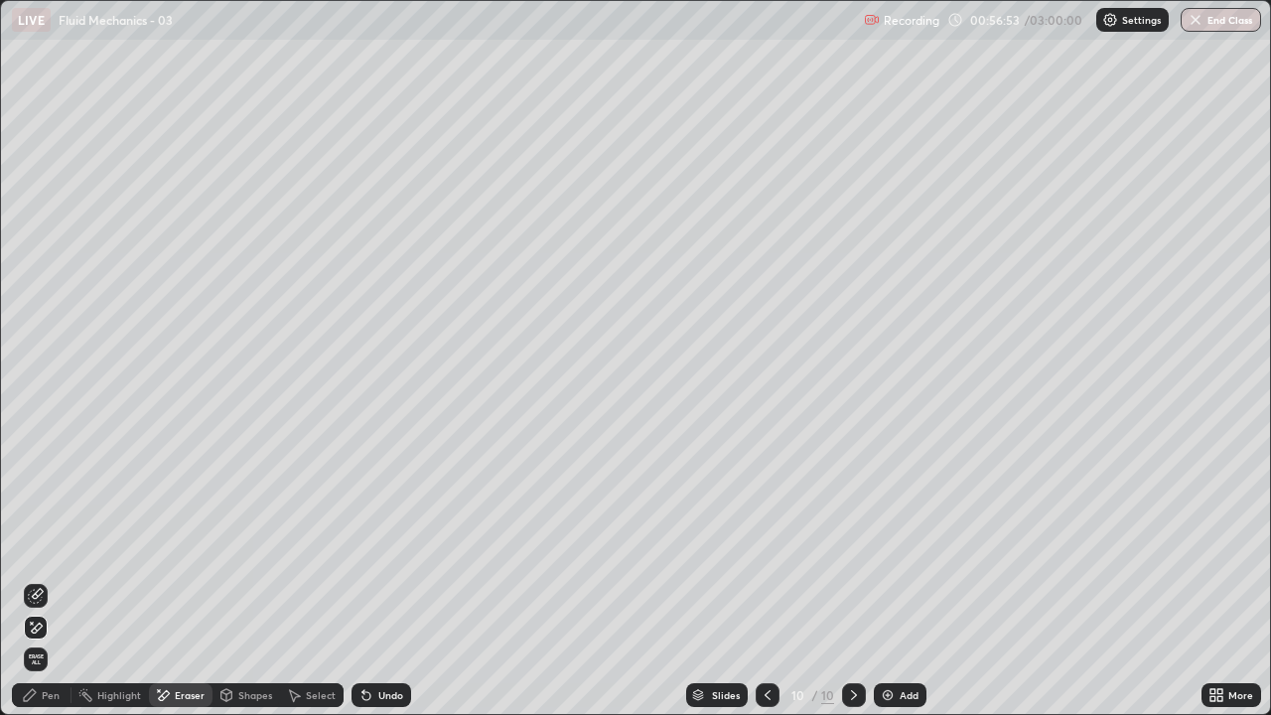
click at [44, 580] on div "Pen" at bounding box center [42, 695] width 60 height 24
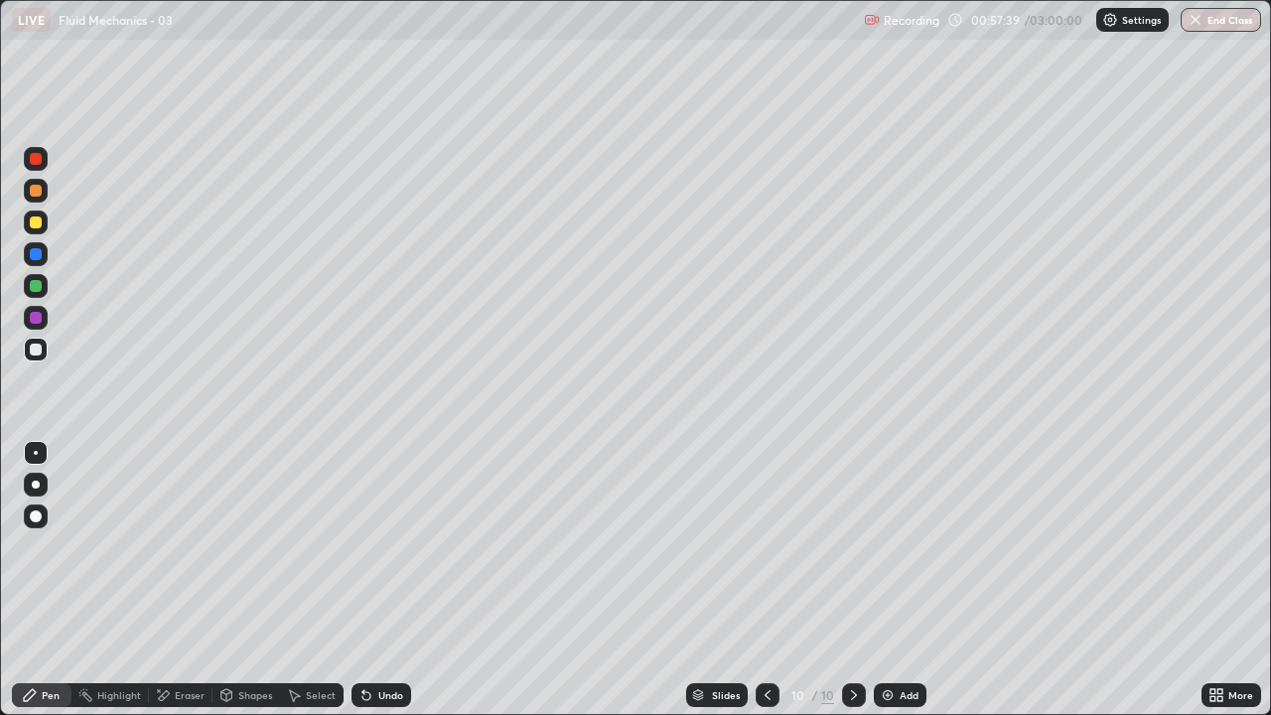
click at [38, 353] on div at bounding box center [36, 350] width 12 height 12
click at [177, 580] on div "Eraser" at bounding box center [181, 695] width 64 height 24
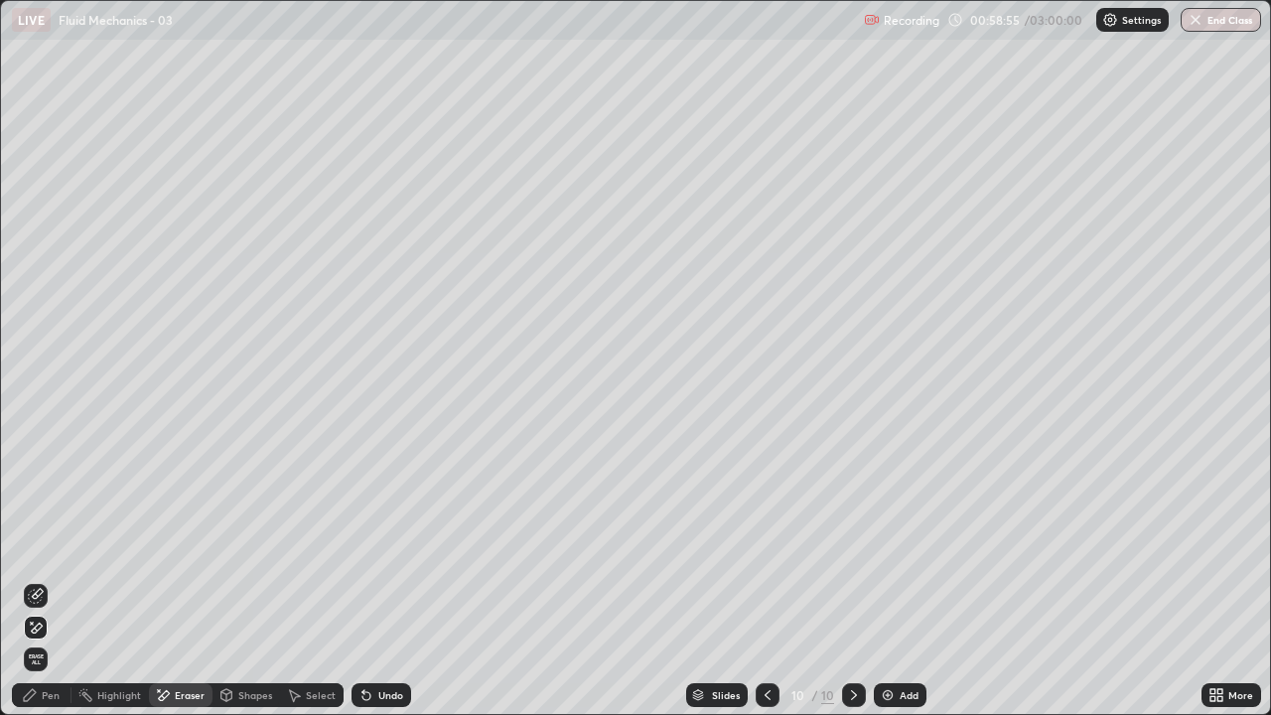
click at [44, 580] on div "Pen" at bounding box center [42, 695] width 60 height 24
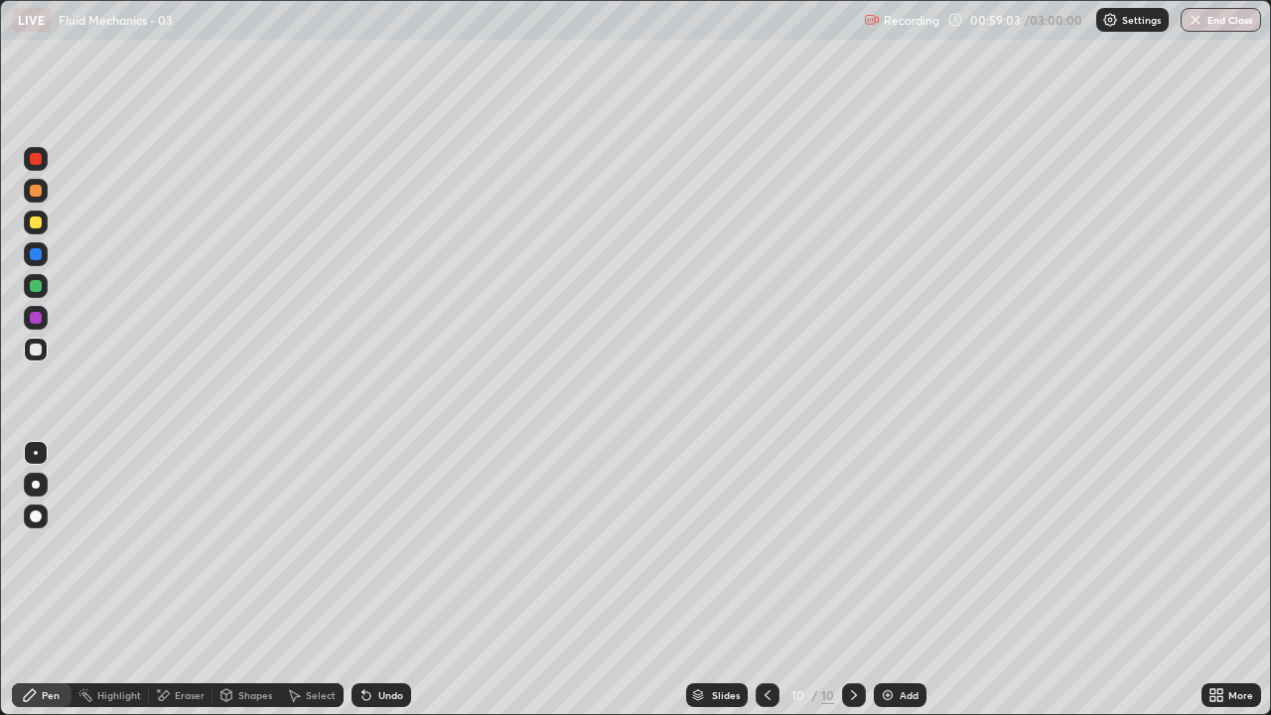
click at [43, 580] on div "Pen" at bounding box center [42, 695] width 60 height 24
click at [32, 354] on div at bounding box center [36, 350] width 12 height 12
click at [41, 580] on div "Pen" at bounding box center [42, 695] width 60 height 24
click at [40, 354] on div at bounding box center [36, 350] width 12 height 12
click at [38, 222] on div at bounding box center [36, 223] width 12 height 12
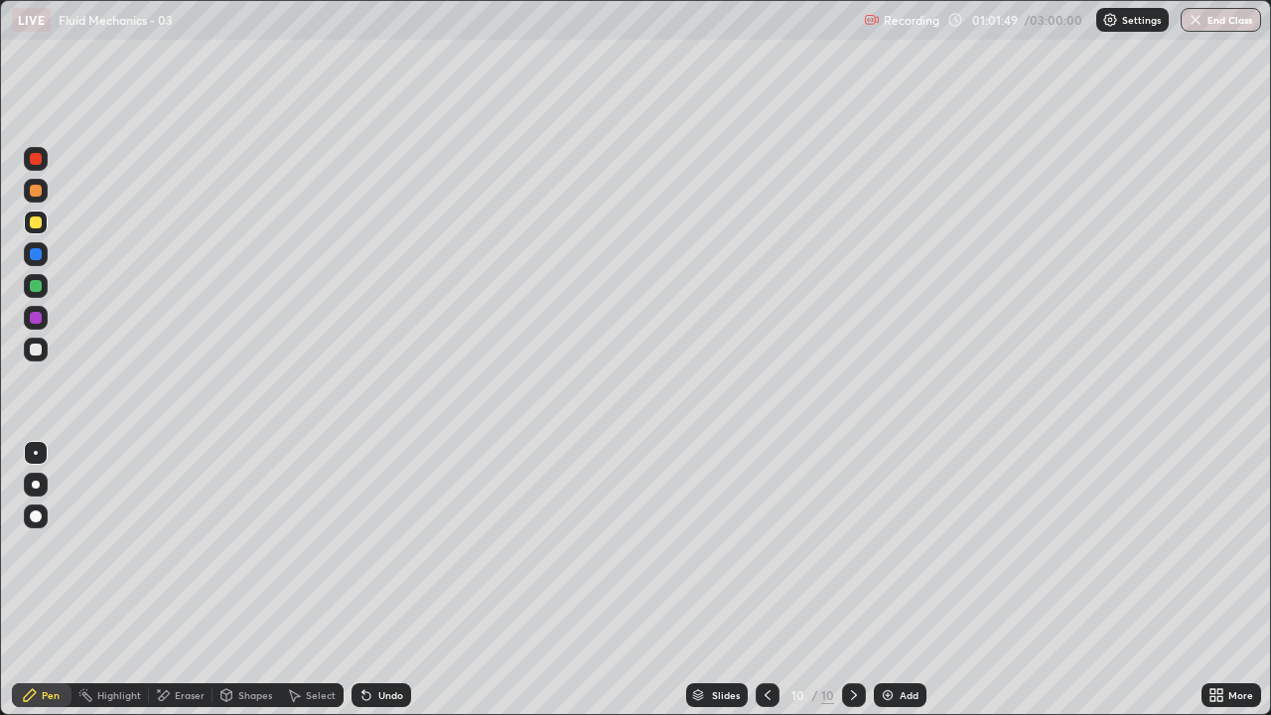
click at [900, 580] on div "Add" at bounding box center [900, 695] width 53 height 24
click at [45, 350] on div at bounding box center [36, 350] width 24 height 24
click at [58, 580] on div "Pen" at bounding box center [51, 695] width 18 height 10
click at [392, 580] on div "Undo" at bounding box center [390, 695] width 25 height 10
click at [248, 580] on div "Shapes" at bounding box center [247, 695] width 68 height 24
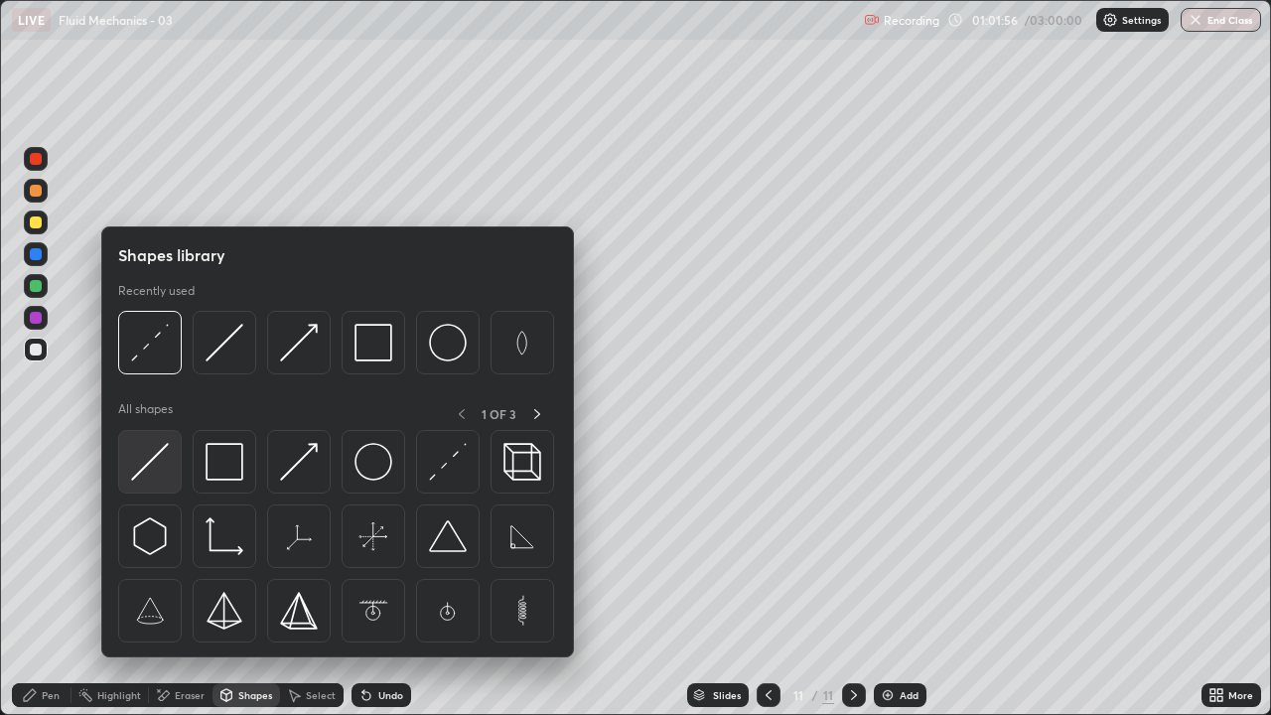
click at [151, 455] on img at bounding box center [150, 462] width 38 height 38
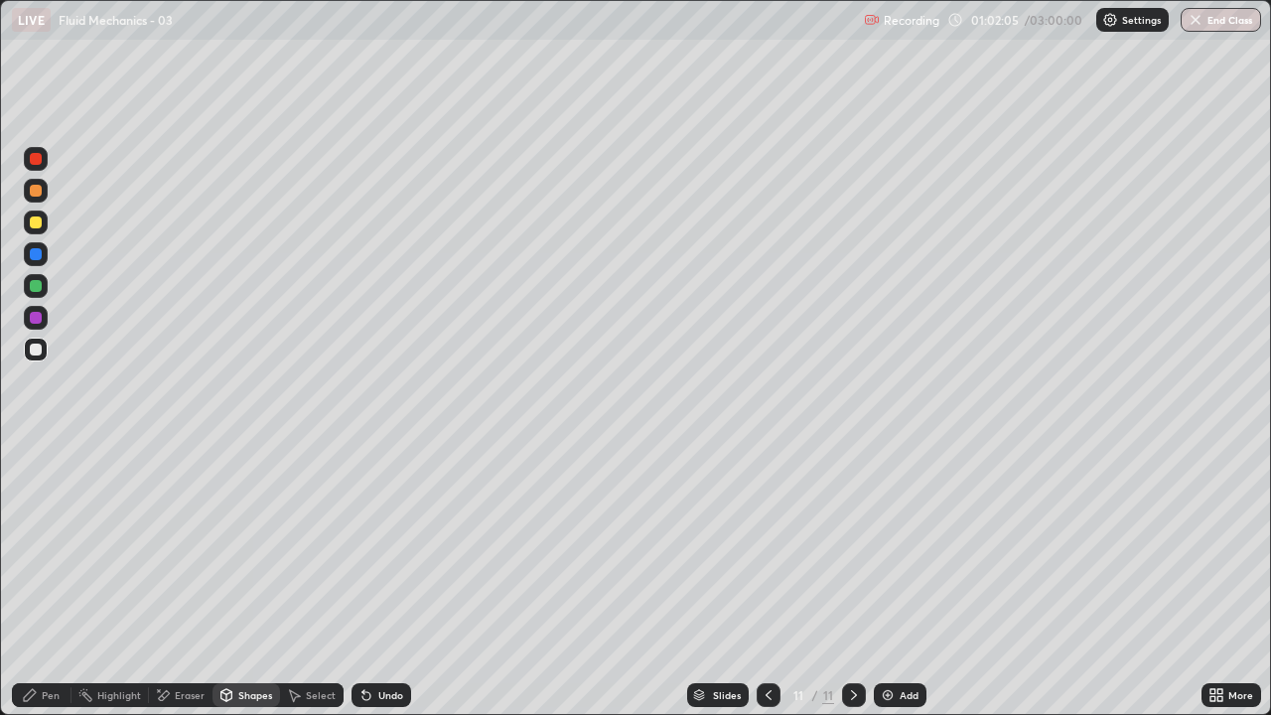
click at [246, 580] on div "Shapes" at bounding box center [255, 695] width 34 height 10
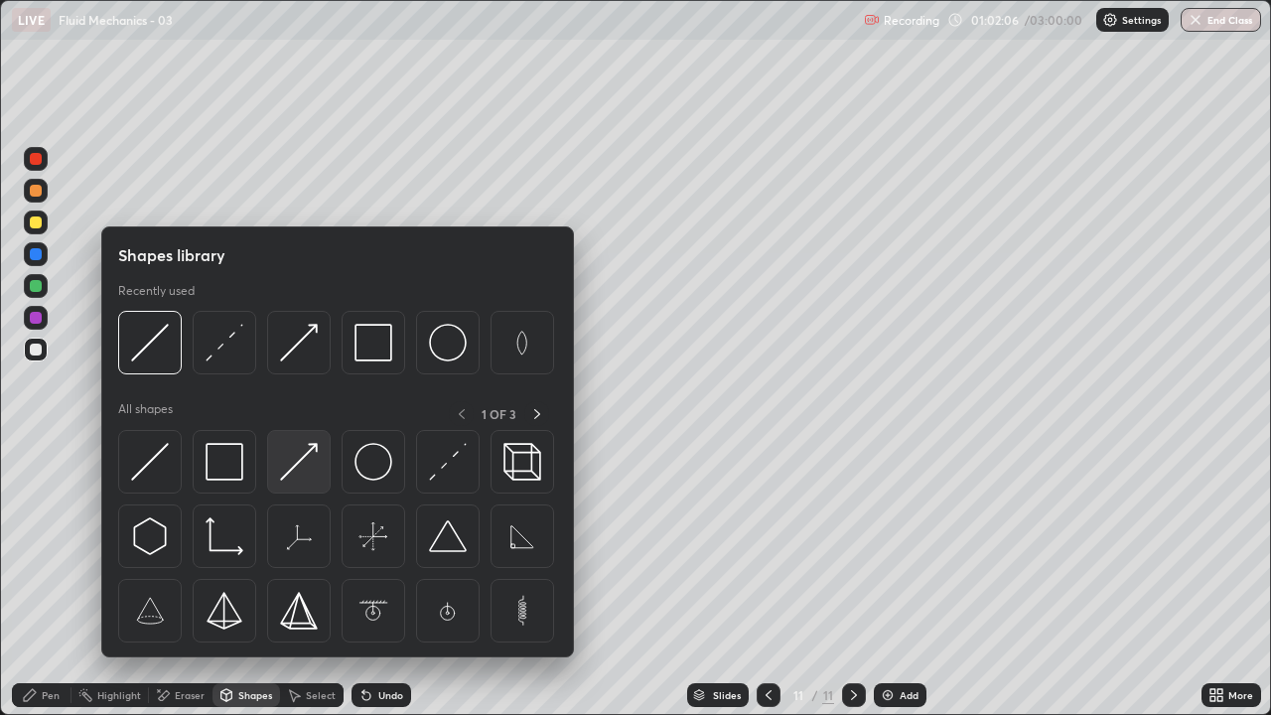
click at [299, 471] on img at bounding box center [299, 462] width 38 height 38
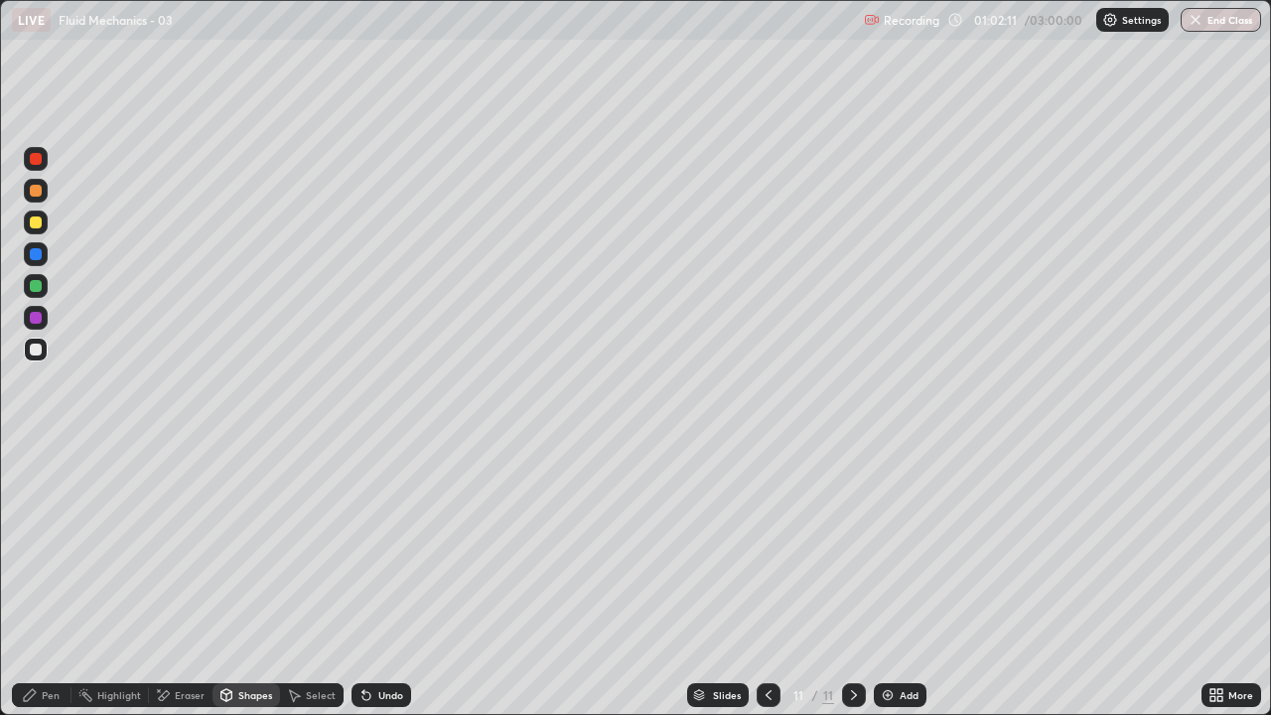
click at [43, 580] on div "Pen" at bounding box center [51, 695] width 18 height 10
click at [261, 580] on div "Shapes" at bounding box center [247, 695] width 68 height 24
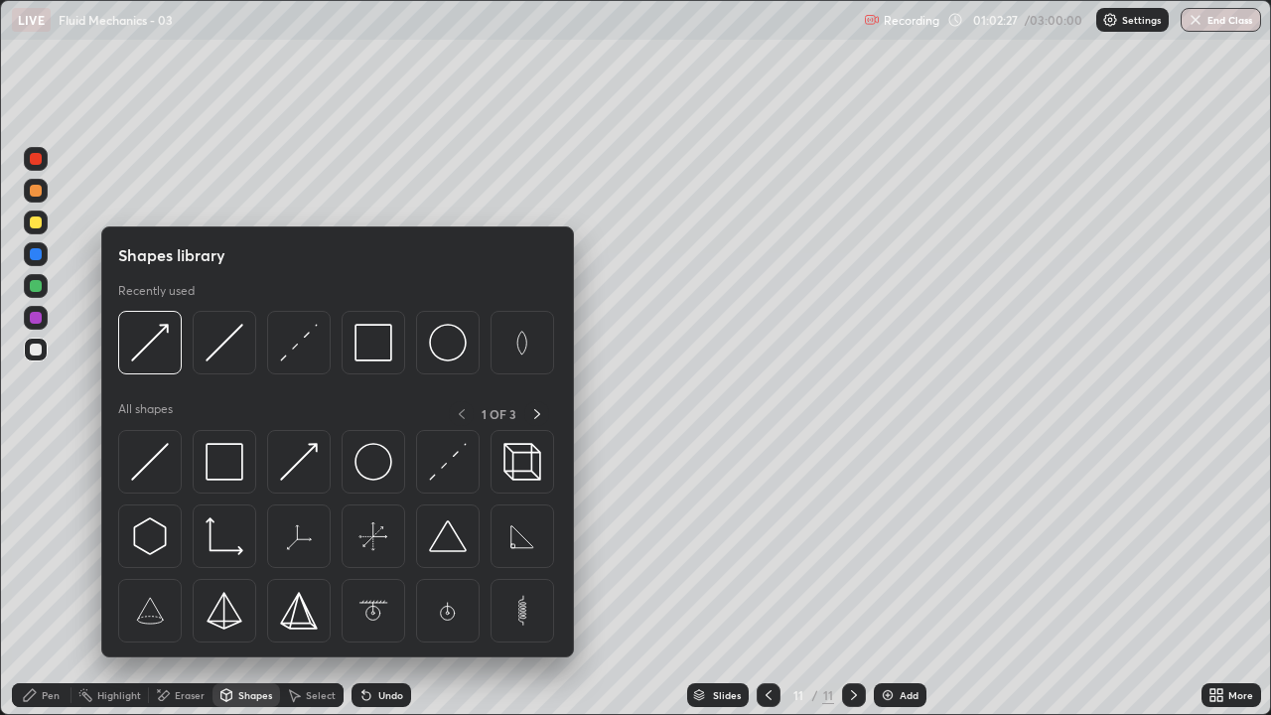
click at [31, 580] on div "Pen" at bounding box center [42, 695] width 60 height 24
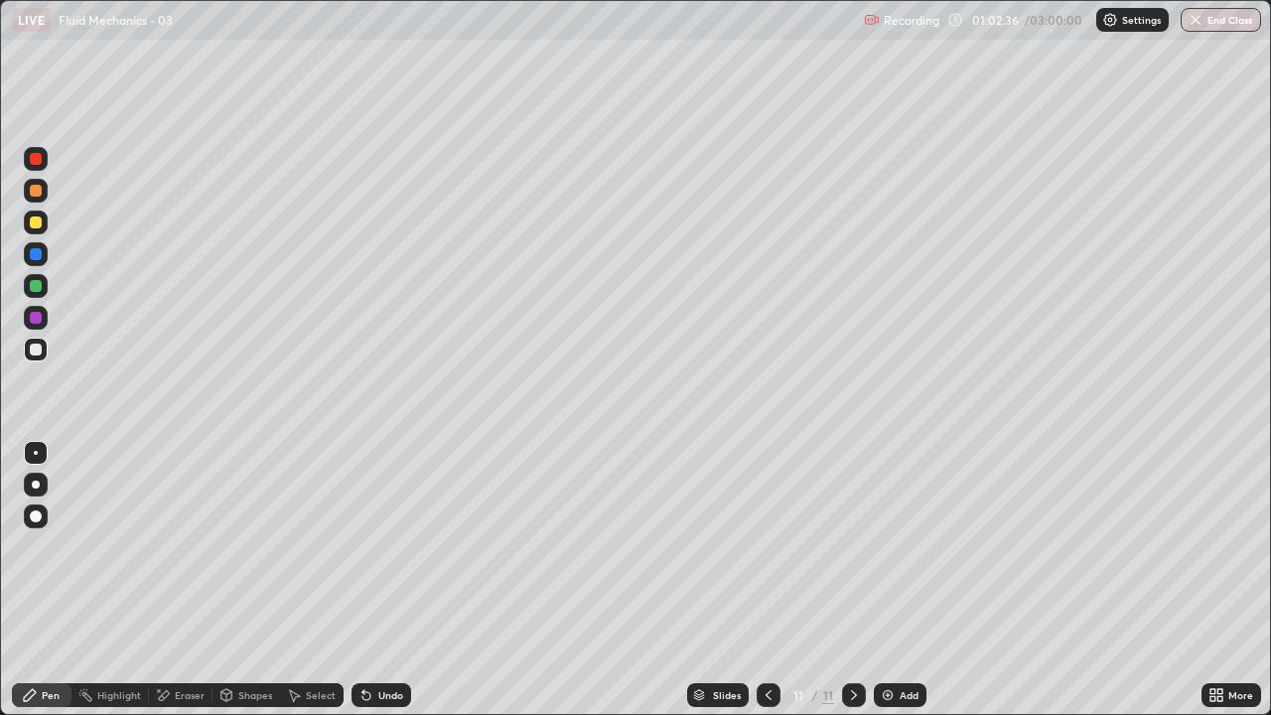
click at [400, 580] on div "Undo" at bounding box center [382, 695] width 60 height 24
click at [399, 580] on div "Undo" at bounding box center [382, 695] width 60 height 24
click at [400, 580] on div "Undo" at bounding box center [382, 695] width 60 height 24
click at [397, 580] on div "Undo" at bounding box center [382, 695] width 60 height 24
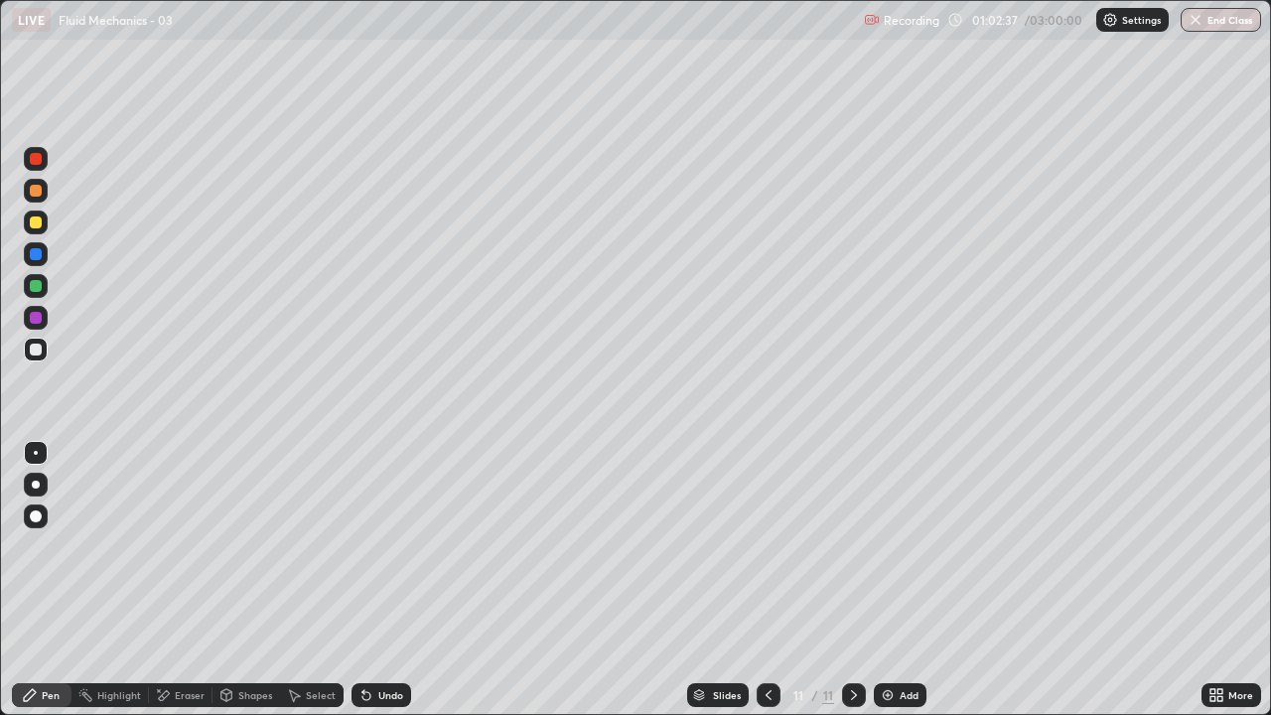
click at [402, 580] on div "Undo" at bounding box center [382, 695] width 60 height 24
click at [31, 580] on icon at bounding box center [30, 695] width 12 height 12
click at [37, 350] on div at bounding box center [36, 350] width 12 height 12
click at [30, 222] on div at bounding box center [36, 223] width 12 height 12
click at [913, 580] on div "Add" at bounding box center [909, 695] width 19 height 10
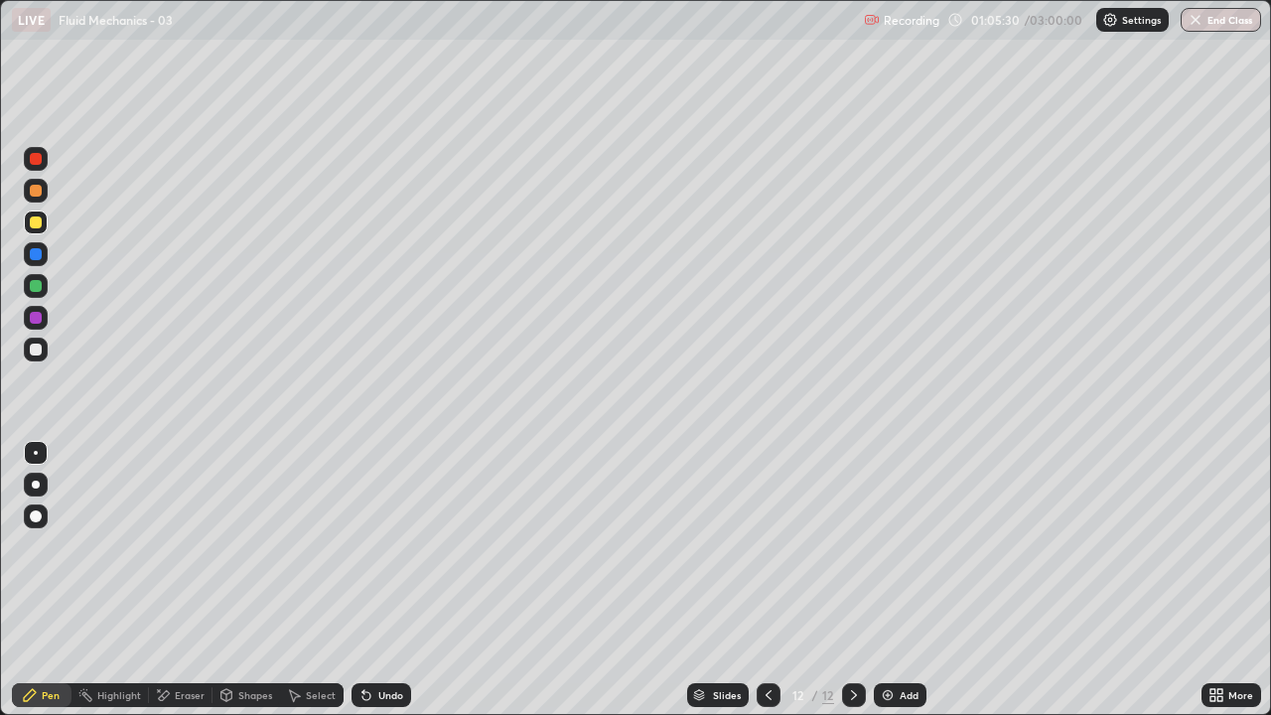
click at [261, 580] on div "Shapes" at bounding box center [247, 695] width 68 height 24
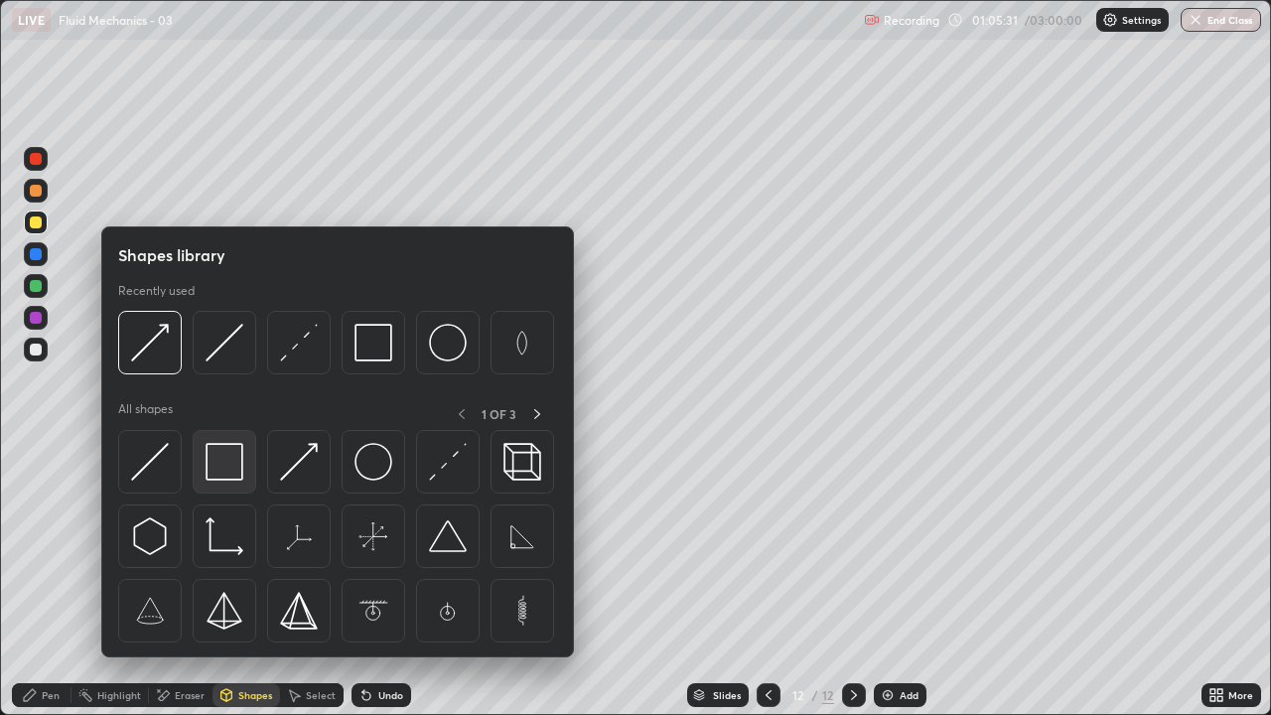
click at [230, 464] on img at bounding box center [225, 462] width 38 height 38
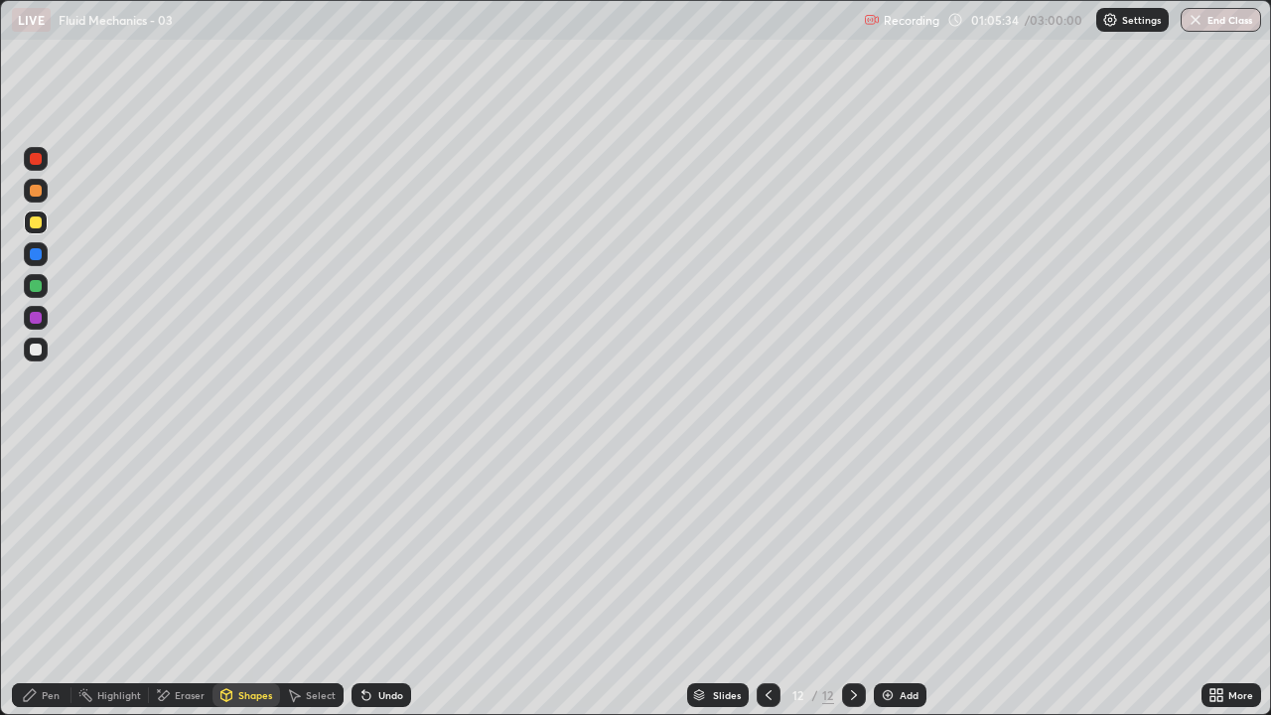
click at [239, 580] on div "Shapes" at bounding box center [255, 695] width 34 height 10
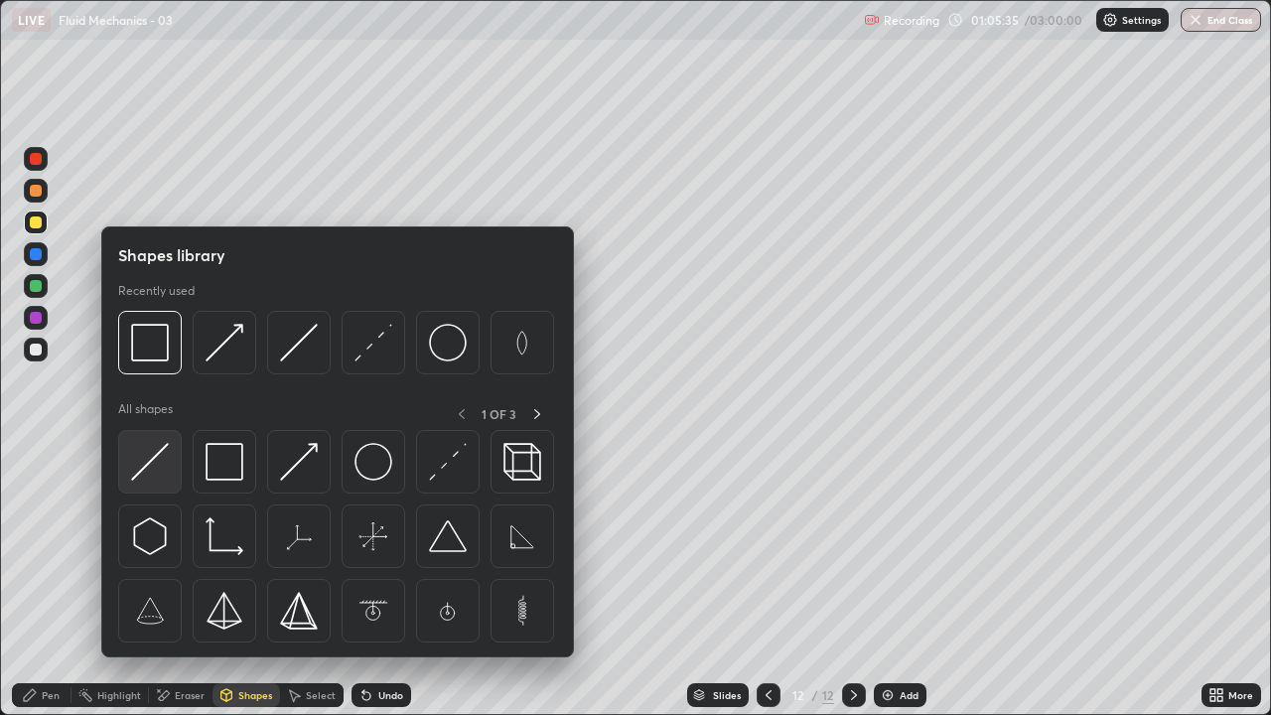
click at [163, 460] on img at bounding box center [150, 462] width 38 height 38
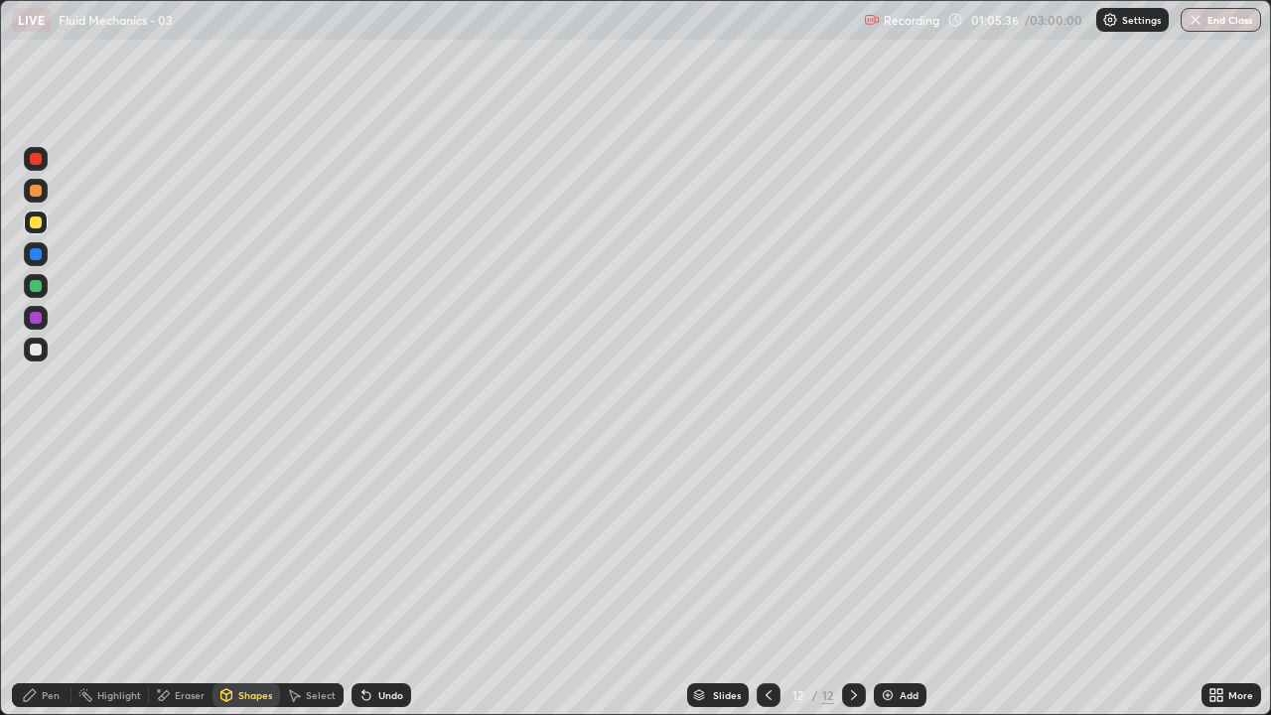
click at [35, 317] on div at bounding box center [36, 318] width 12 height 12
click at [37, 221] on div at bounding box center [36, 223] width 12 height 12
click at [39, 285] on div at bounding box center [36, 286] width 12 height 12
click at [251, 580] on div "Shapes" at bounding box center [247, 695] width 68 height 24
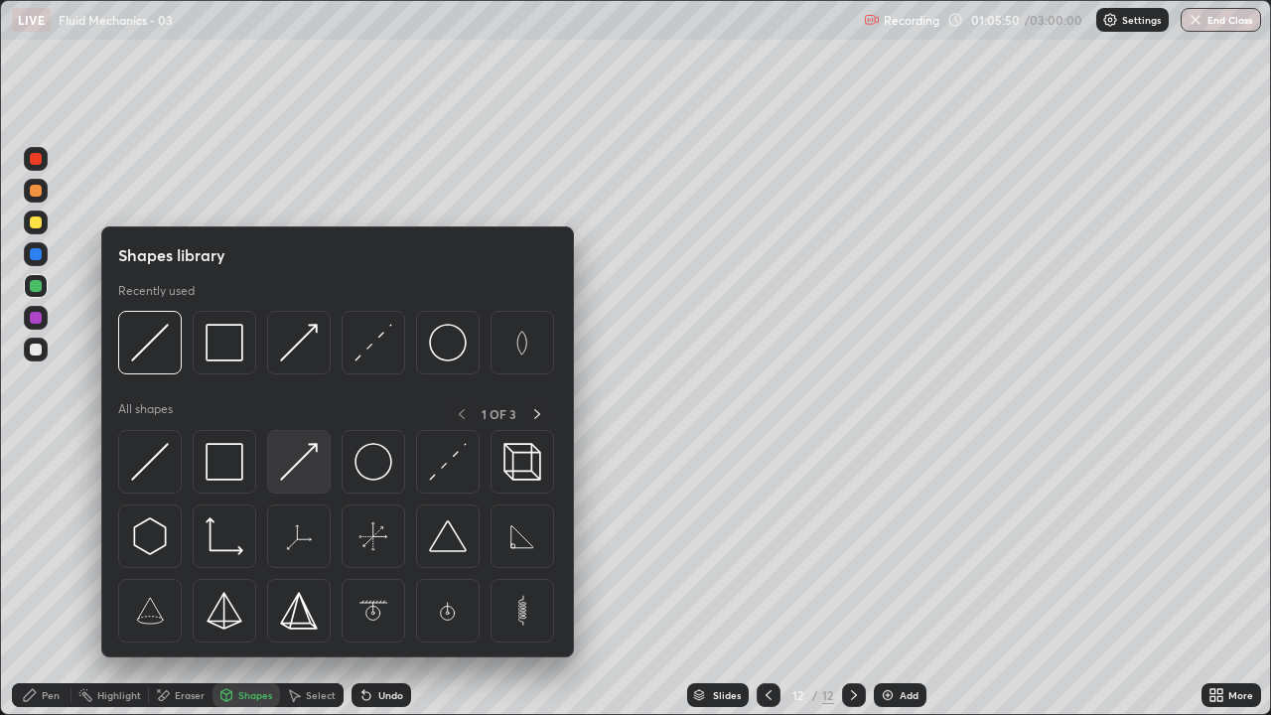
click at [308, 469] on img at bounding box center [299, 462] width 38 height 38
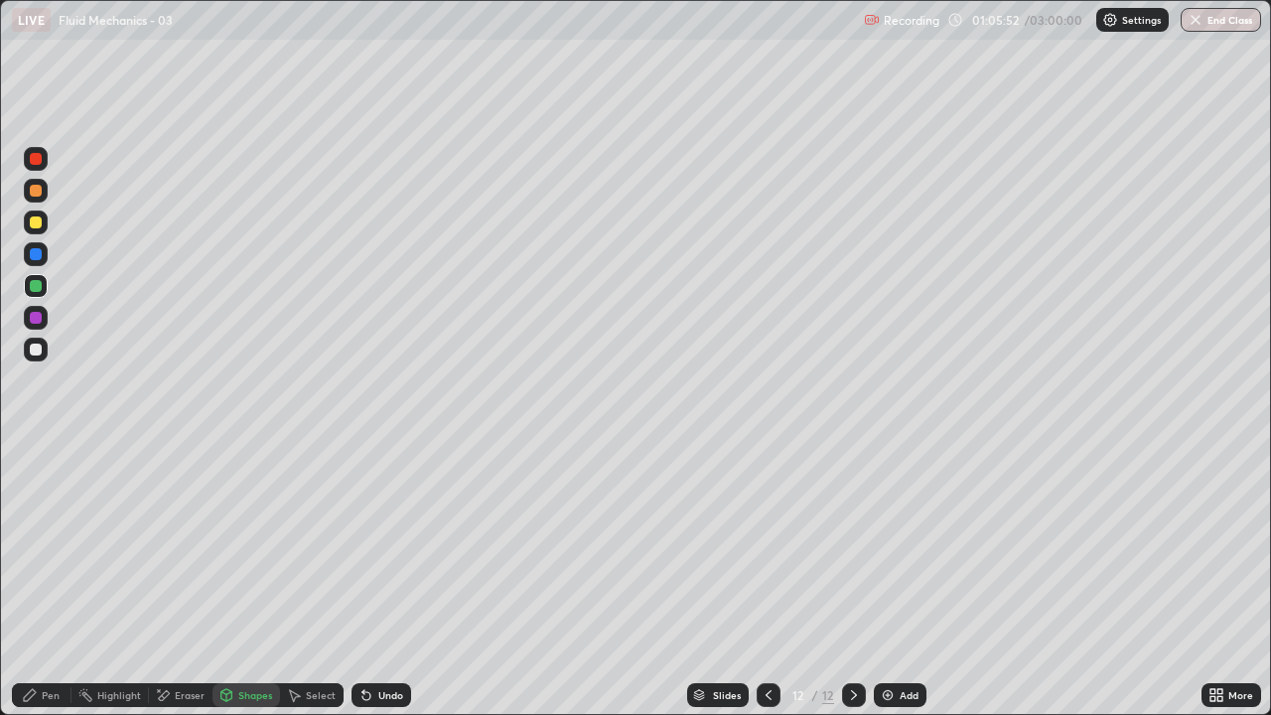
click at [32, 580] on icon at bounding box center [30, 695] width 12 height 12
click at [45, 350] on div at bounding box center [36, 350] width 24 height 24
click at [245, 580] on div "Shapes" at bounding box center [247, 695] width 68 height 24
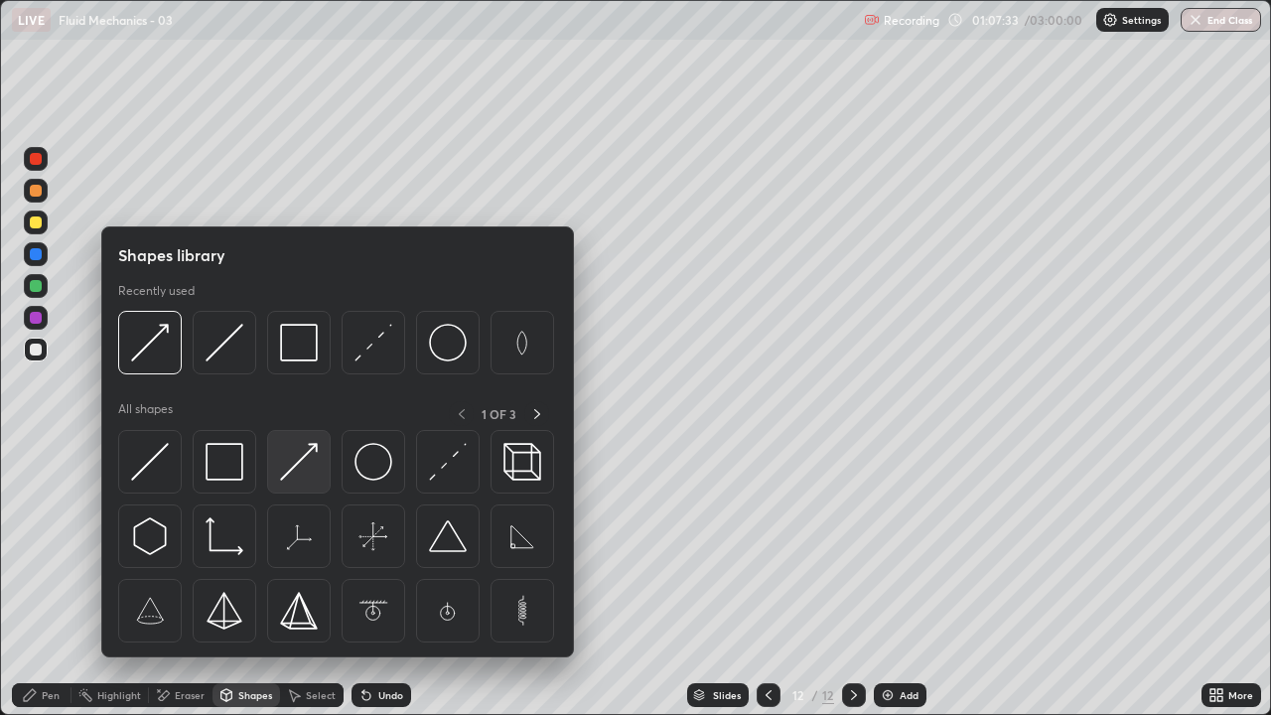
click at [295, 470] on img at bounding box center [299, 462] width 38 height 38
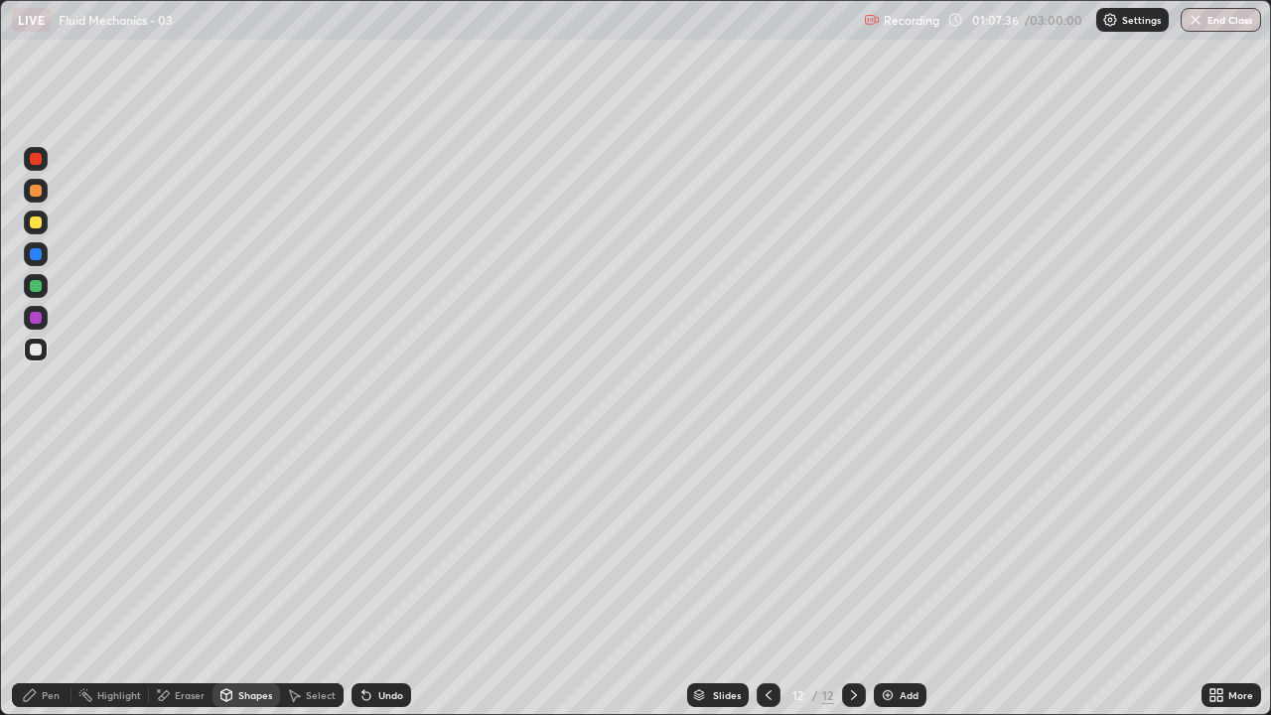
click at [22, 580] on icon at bounding box center [30, 695] width 16 height 16
click at [41, 580] on div "Pen" at bounding box center [42, 695] width 60 height 24
click at [38, 342] on div at bounding box center [36, 350] width 24 height 24
click at [254, 580] on div "Shapes" at bounding box center [255, 695] width 34 height 10
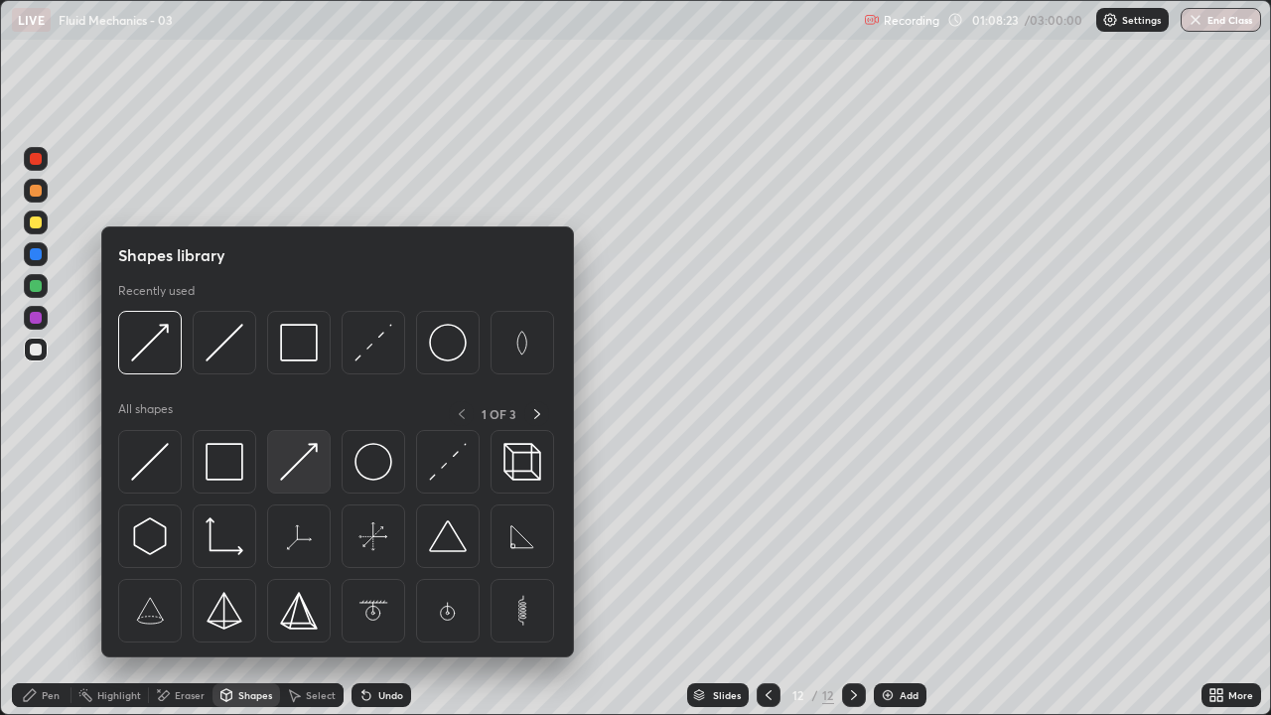
click at [306, 465] on img at bounding box center [299, 462] width 38 height 38
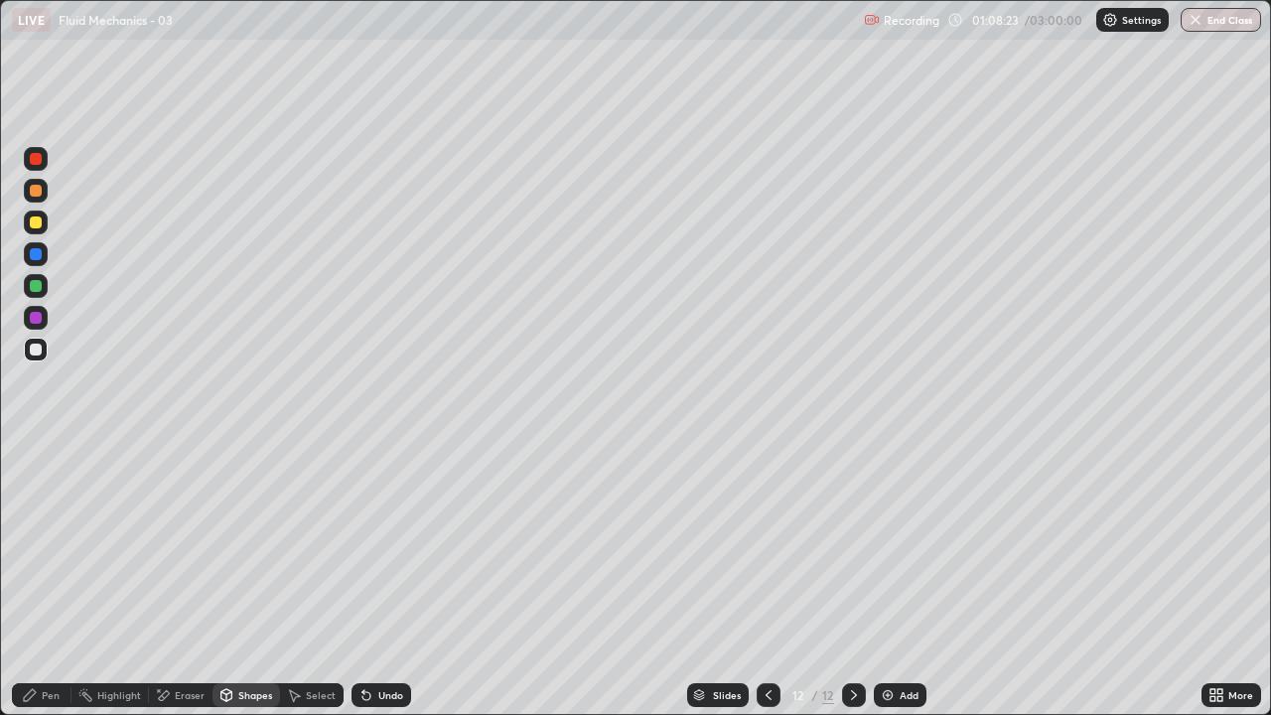
click at [37, 314] on div at bounding box center [36, 318] width 12 height 12
click at [32, 580] on icon at bounding box center [30, 695] width 12 height 12
click at [181, 580] on div "Eraser" at bounding box center [190, 695] width 30 height 10
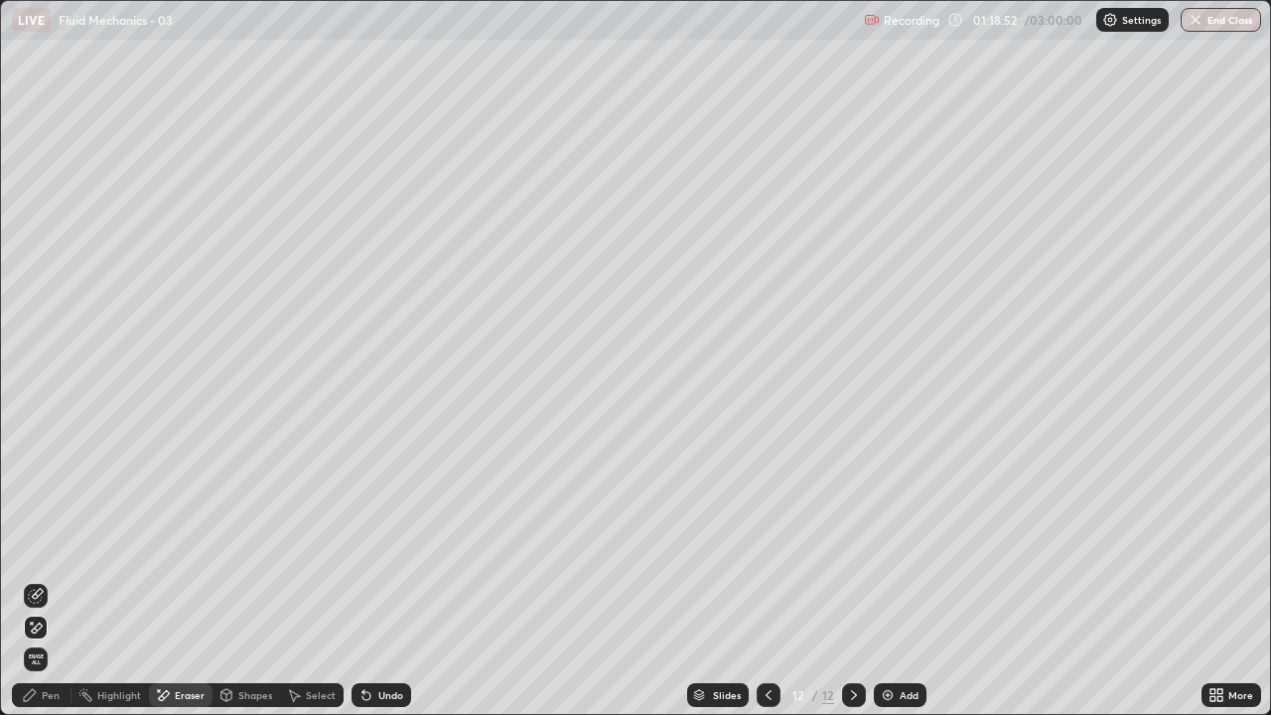
click at [43, 580] on div "Pen" at bounding box center [51, 695] width 18 height 10
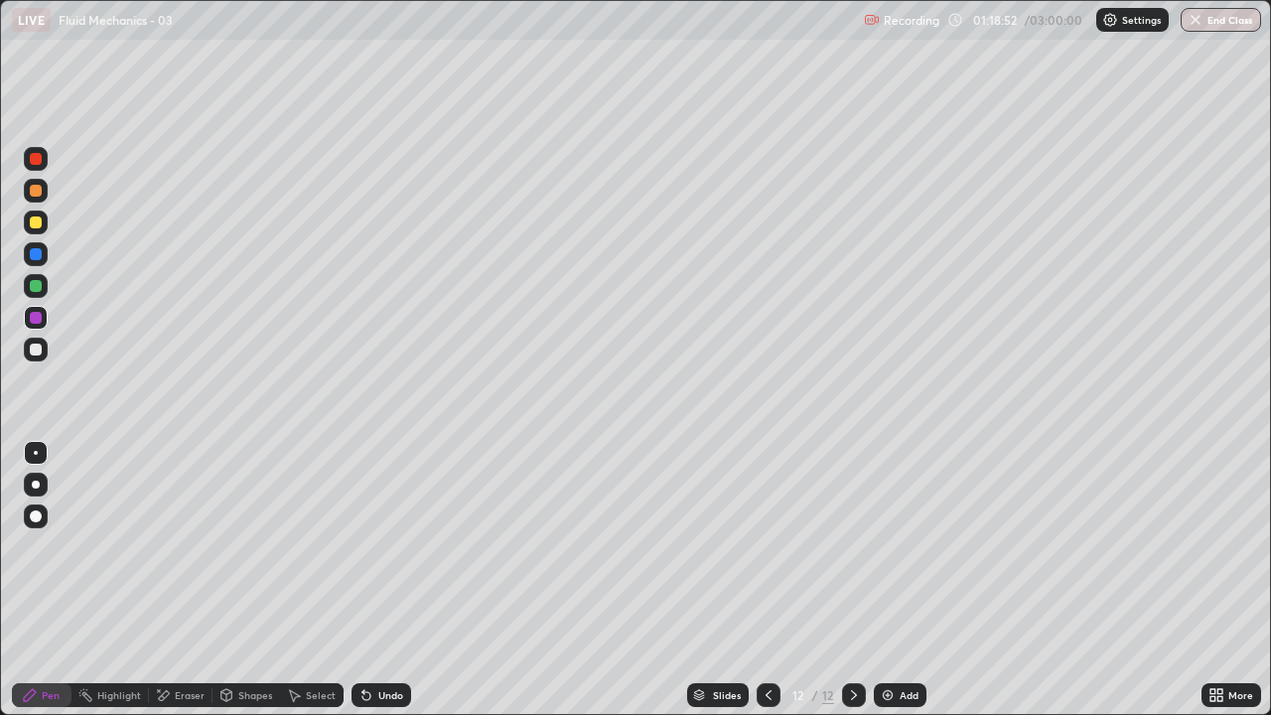
click at [37, 344] on div at bounding box center [36, 350] width 12 height 12
click at [168, 580] on icon at bounding box center [163, 695] width 16 height 17
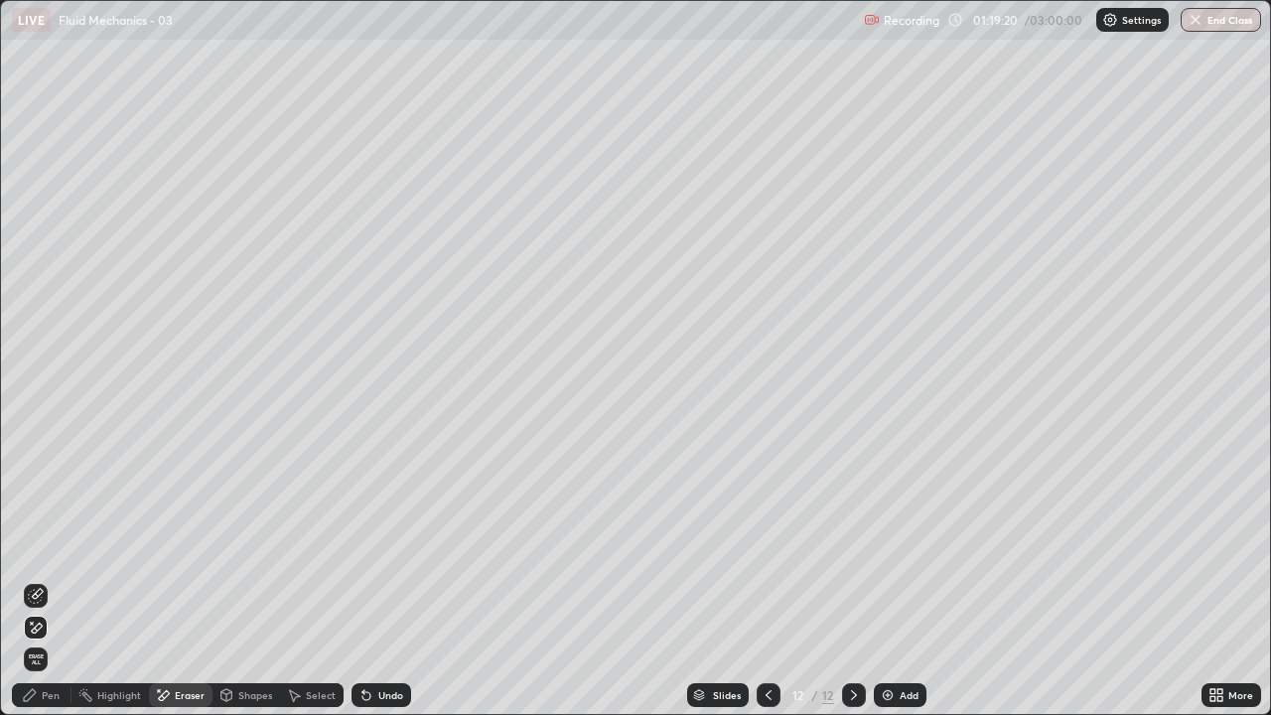
click at [33, 580] on icon at bounding box center [30, 695] width 12 height 12
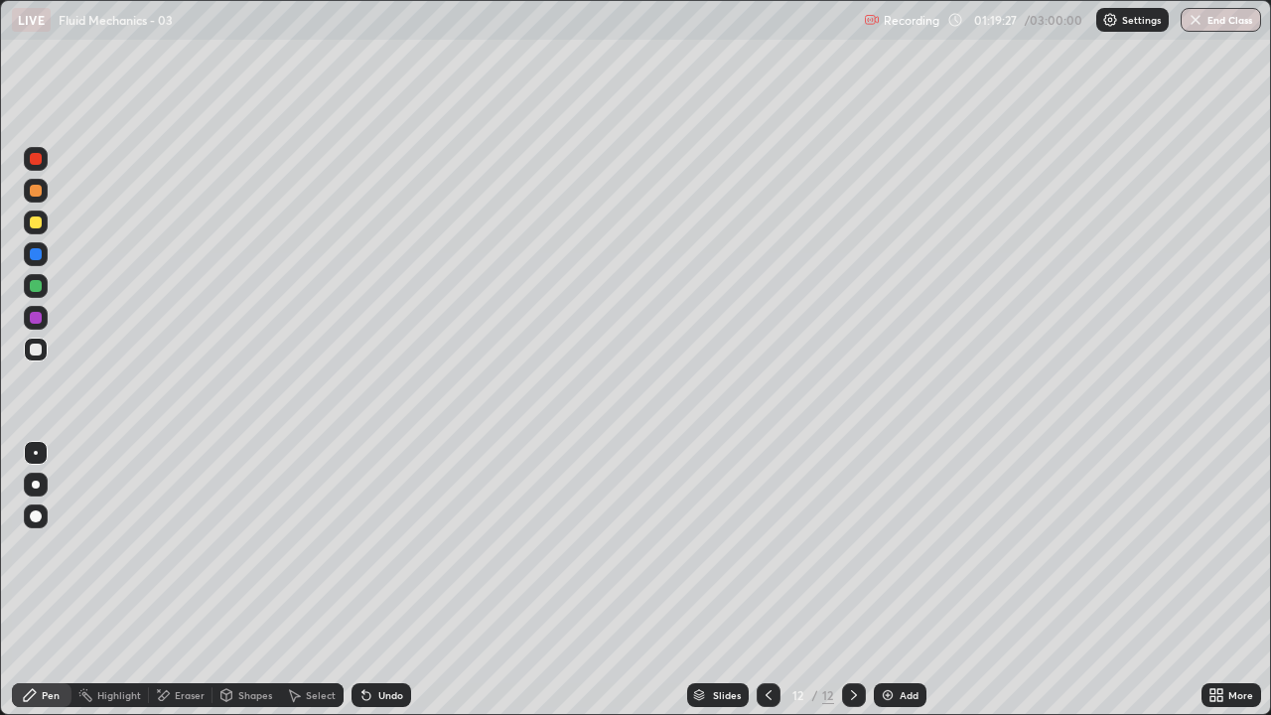
click at [36, 351] on div at bounding box center [36, 350] width 12 height 12
click at [44, 580] on div "Pen" at bounding box center [51, 695] width 18 height 10
click at [34, 346] on div at bounding box center [36, 350] width 12 height 12
click at [248, 580] on div "Shapes" at bounding box center [255, 695] width 34 height 10
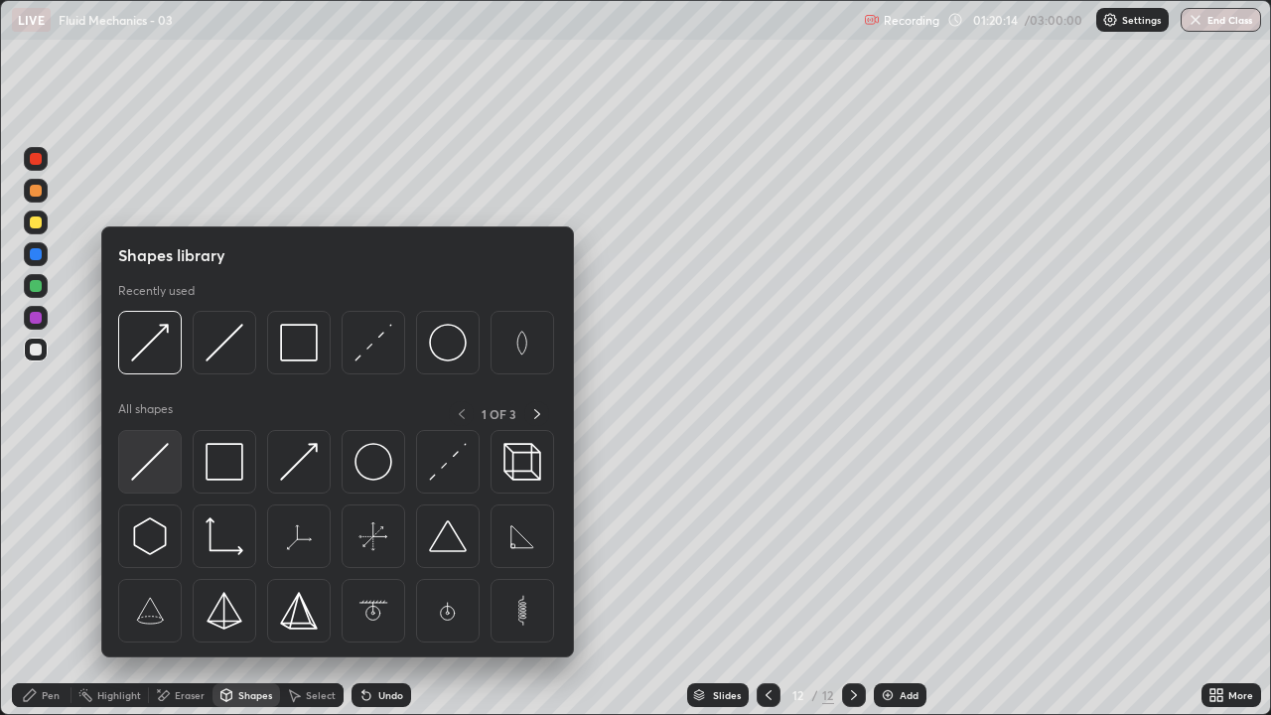
click at [149, 458] on img at bounding box center [150, 462] width 38 height 38
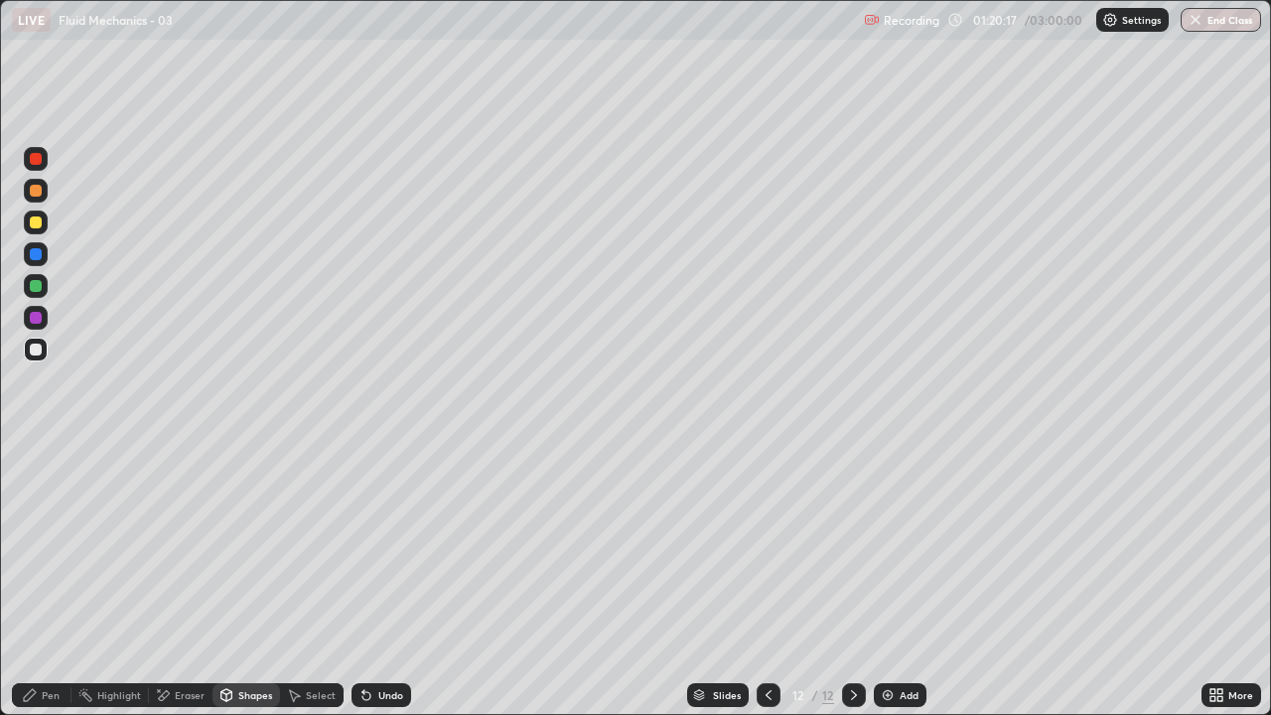
click at [22, 580] on icon at bounding box center [30, 695] width 16 height 16
click at [248, 580] on div "Shapes" at bounding box center [255, 695] width 34 height 10
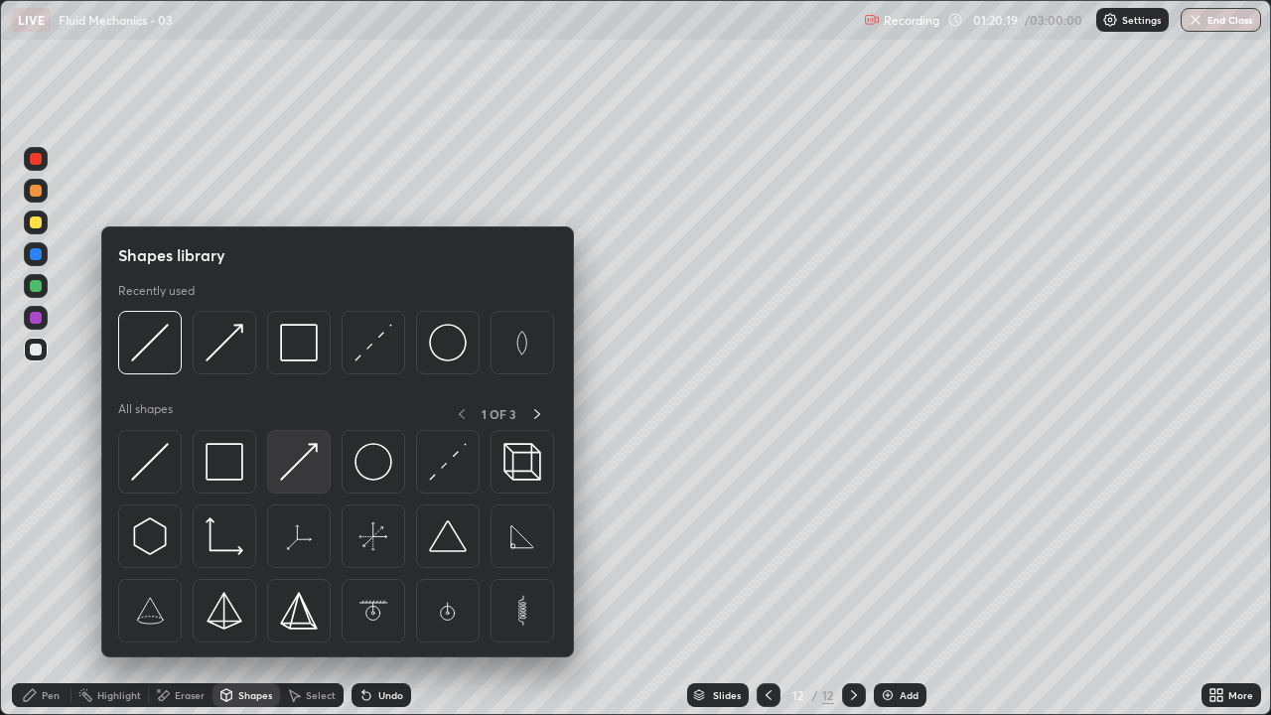
click at [294, 468] on img at bounding box center [299, 462] width 38 height 38
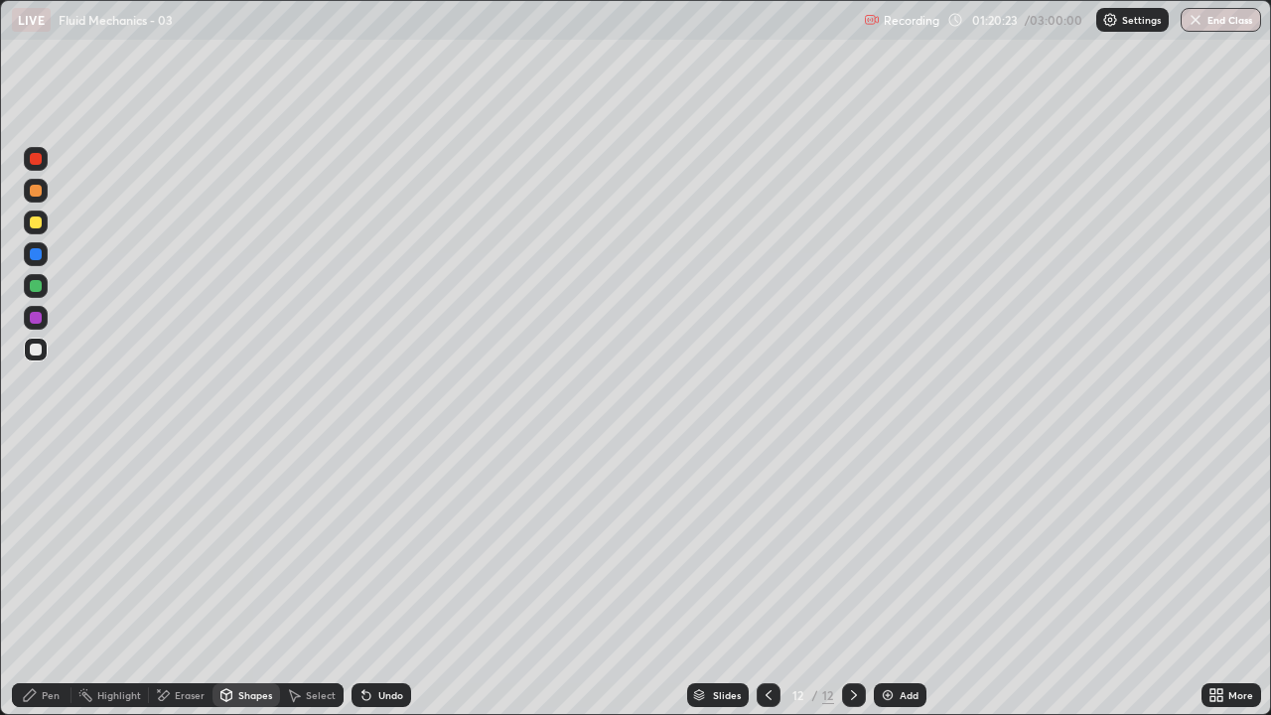
click at [24, 580] on icon at bounding box center [30, 695] width 12 height 12
click at [909, 580] on div "Add" at bounding box center [909, 695] width 19 height 10
click at [31, 350] on div at bounding box center [36, 350] width 12 height 12
click at [174, 580] on div "Eraser" at bounding box center [181, 695] width 64 height 24
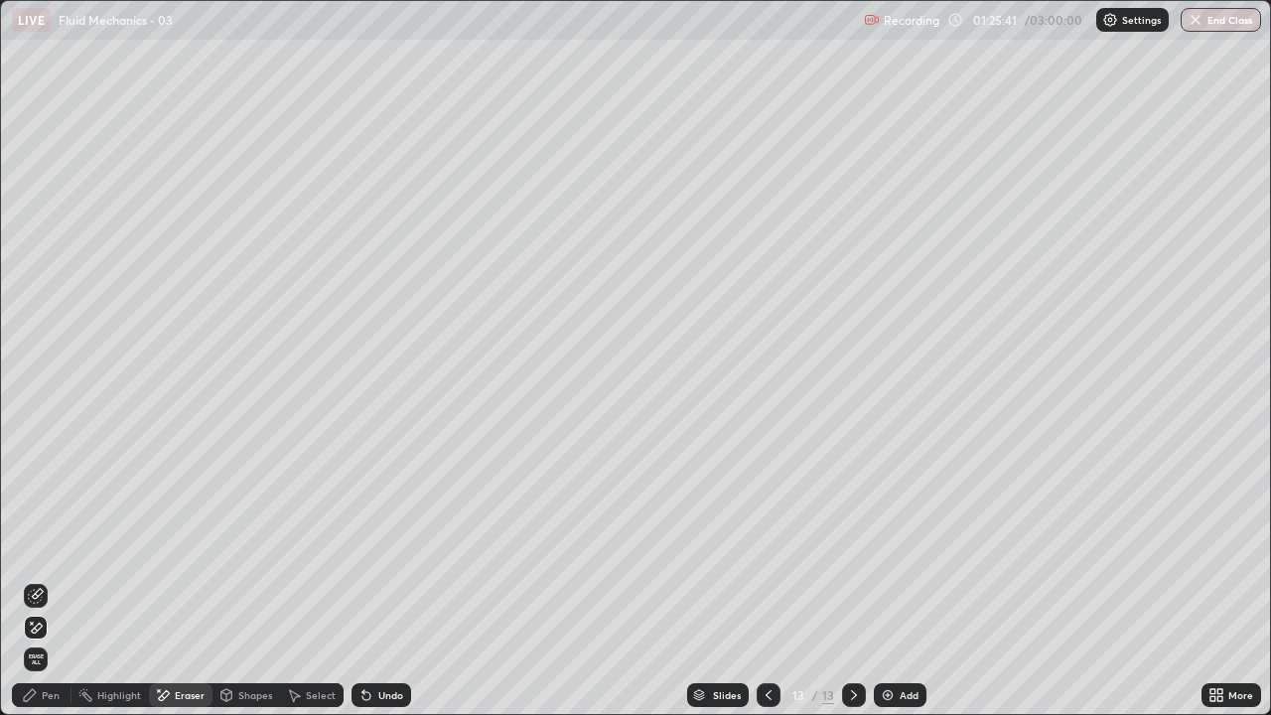
click at [31, 580] on icon at bounding box center [30, 695] width 16 height 16
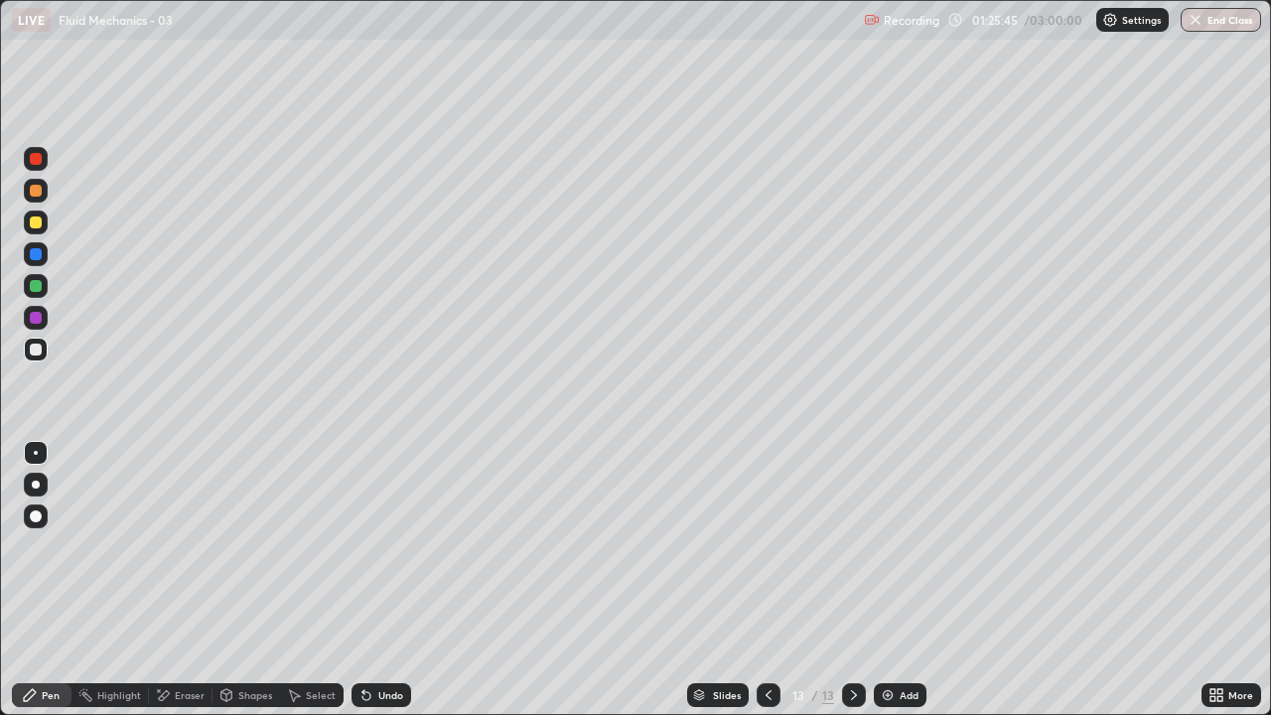
click at [250, 580] on div "Shapes" at bounding box center [255, 695] width 34 height 10
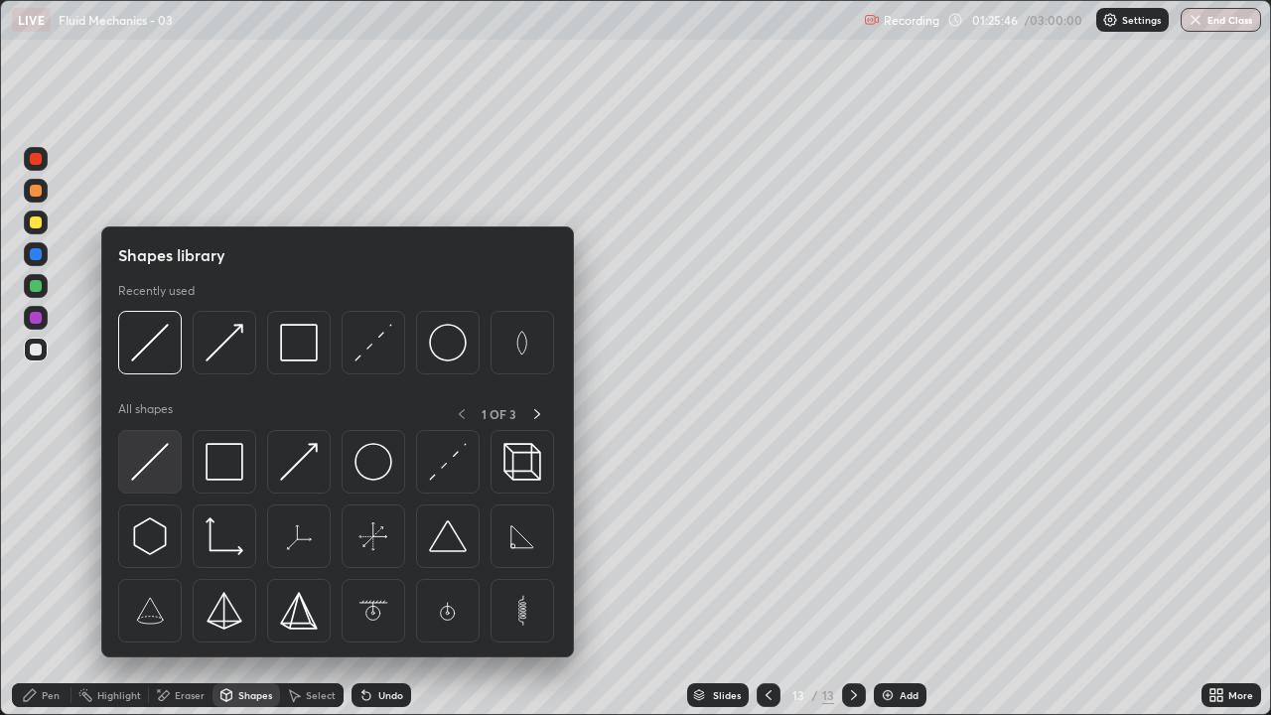
click at [152, 455] on img at bounding box center [150, 462] width 38 height 38
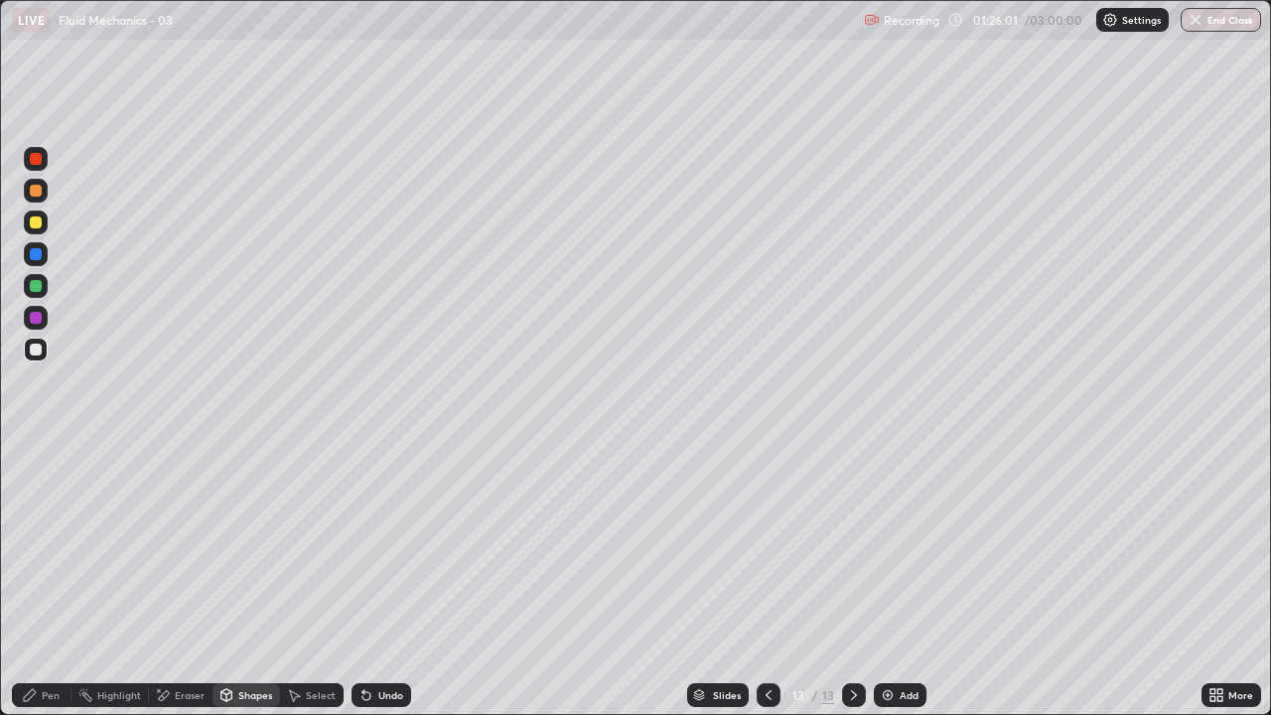
click at [249, 580] on div "Shapes" at bounding box center [247, 695] width 68 height 24
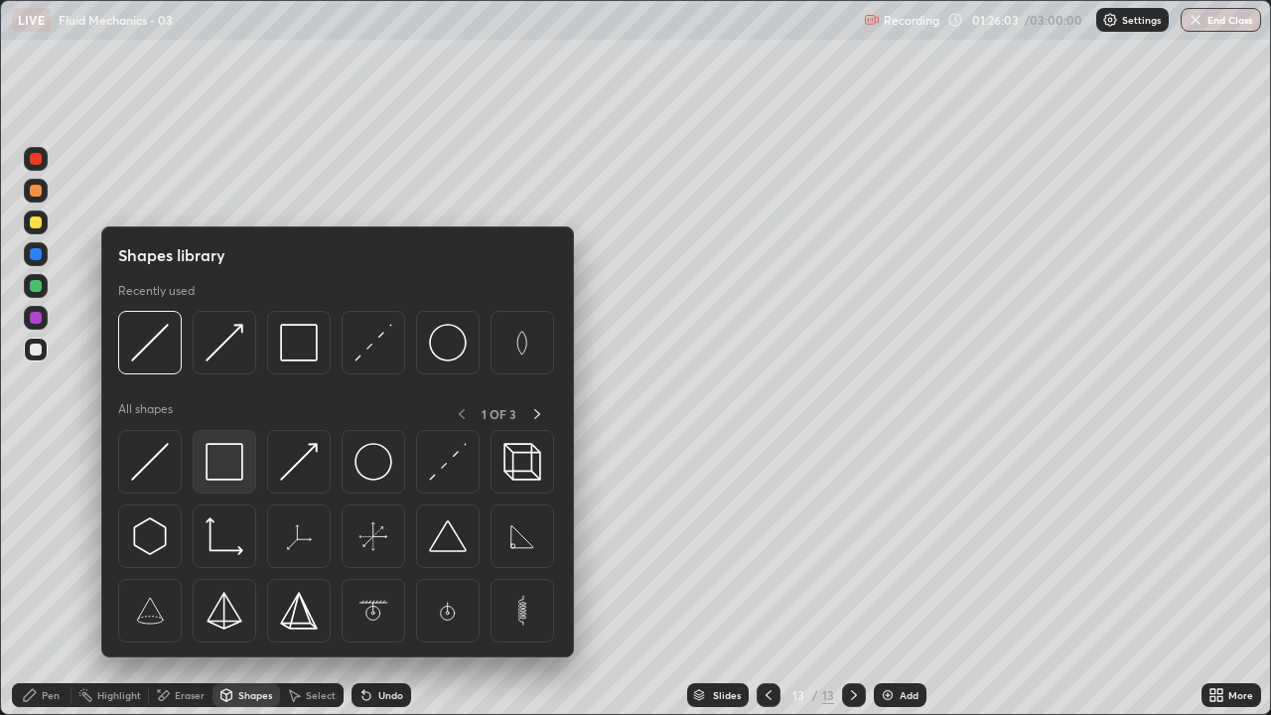
click at [226, 478] on img at bounding box center [225, 462] width 38 height 38
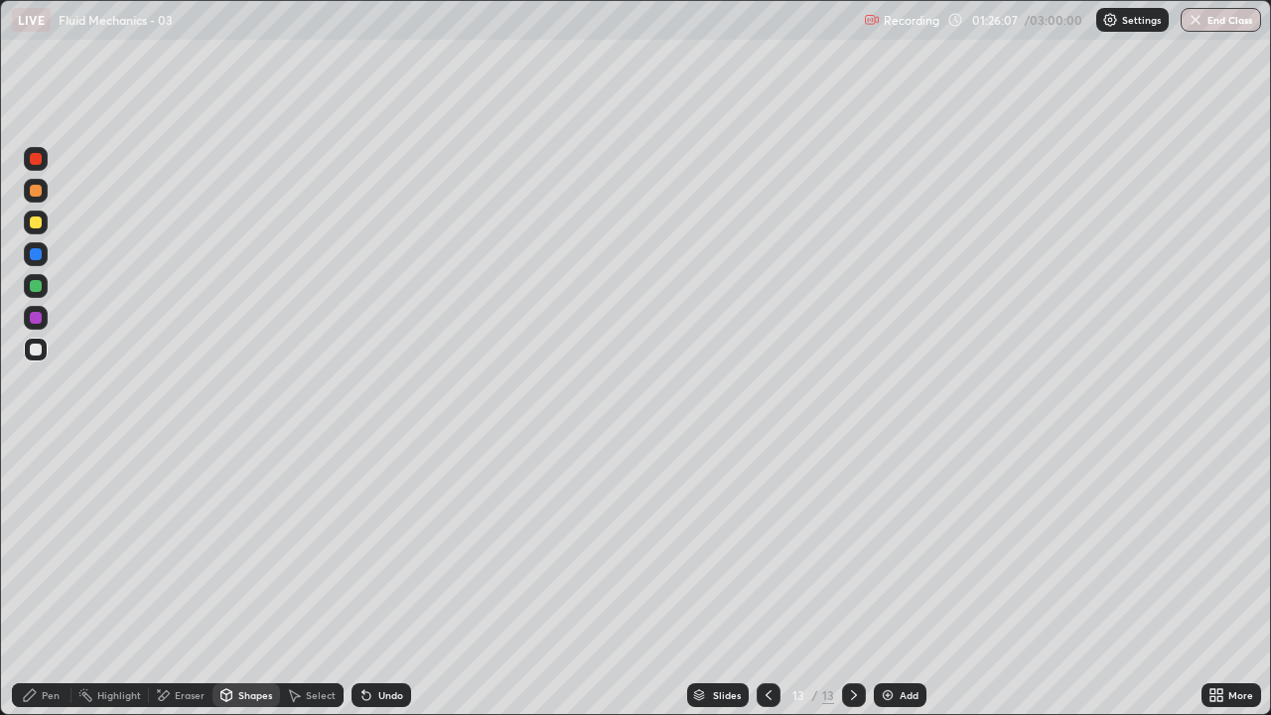
click at [235, 580] on div "Shapes" at bounding box center [247, 695] width 68 height 24
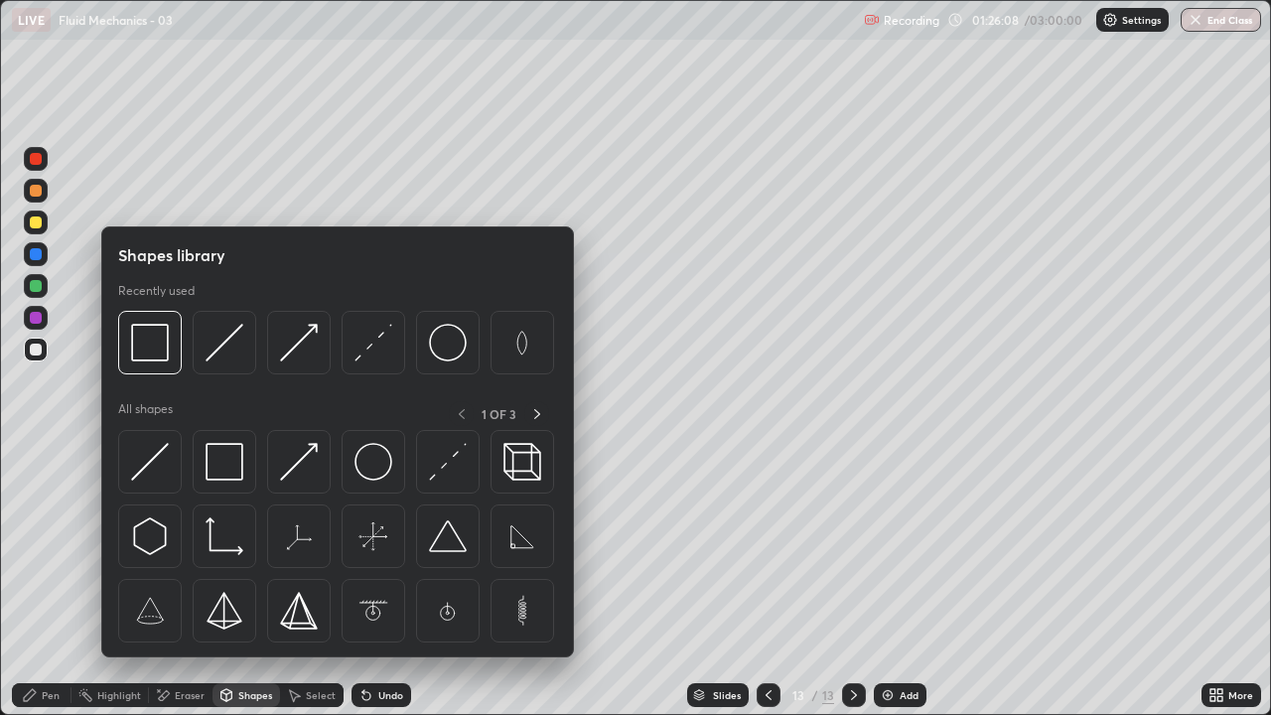
click at [177, 580] on div "Eraser" at bounding box center [190, 695] width 30 height 10
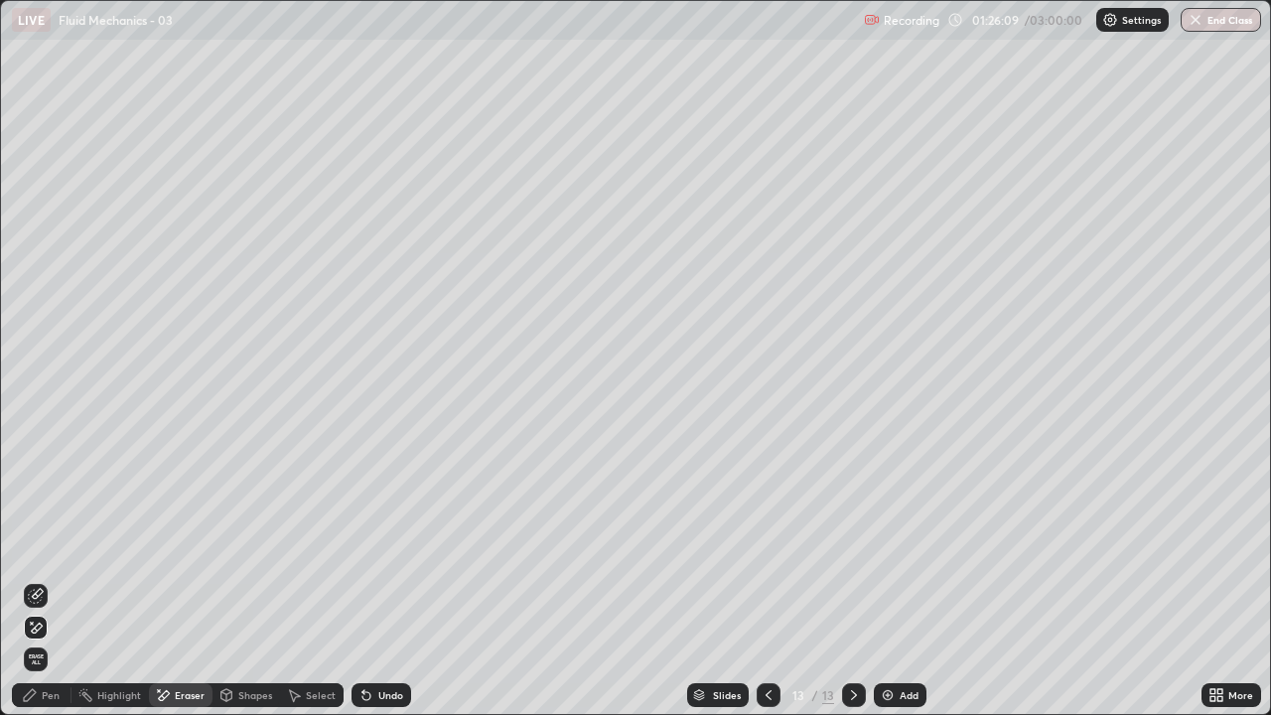
click at [30, 580] on icon at bounding box center [36, 596] width 16 height 16
click at [245, 580] on div "Shapes" at bounding box center [255, 695] width 34 height 10
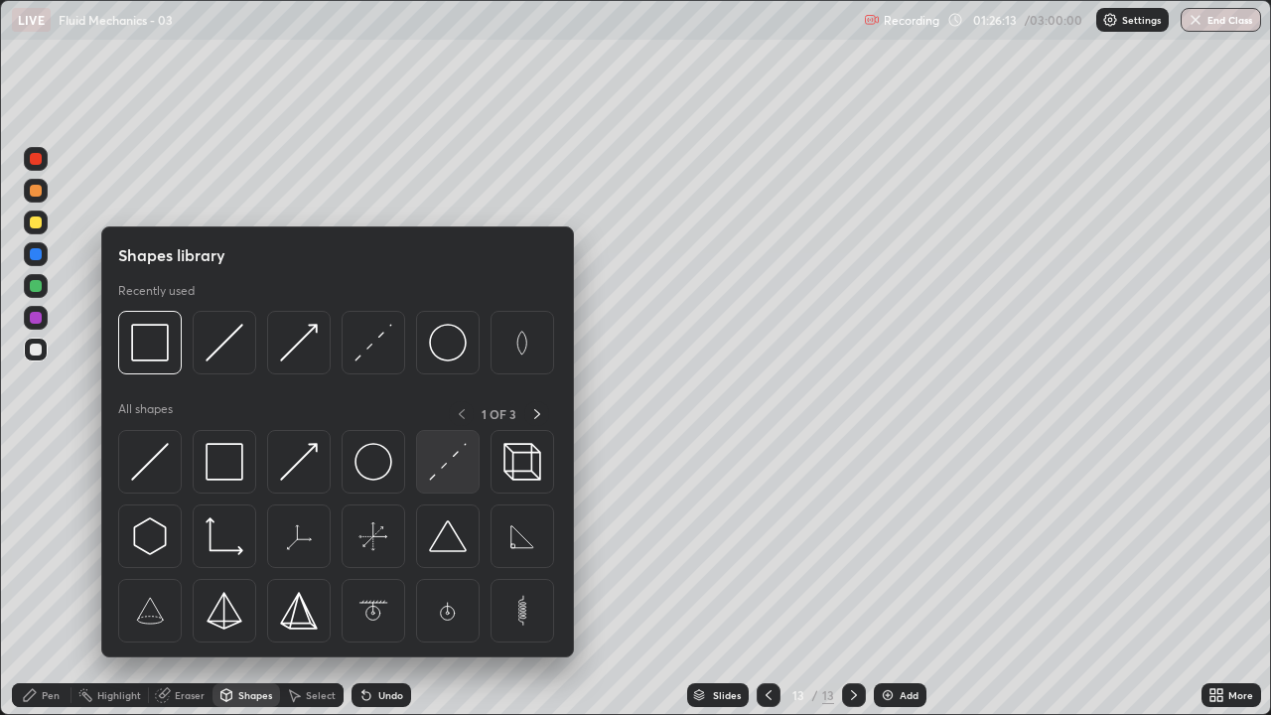
click at [447, 459] on img at bounding box center [448, 462] width 38 height 38
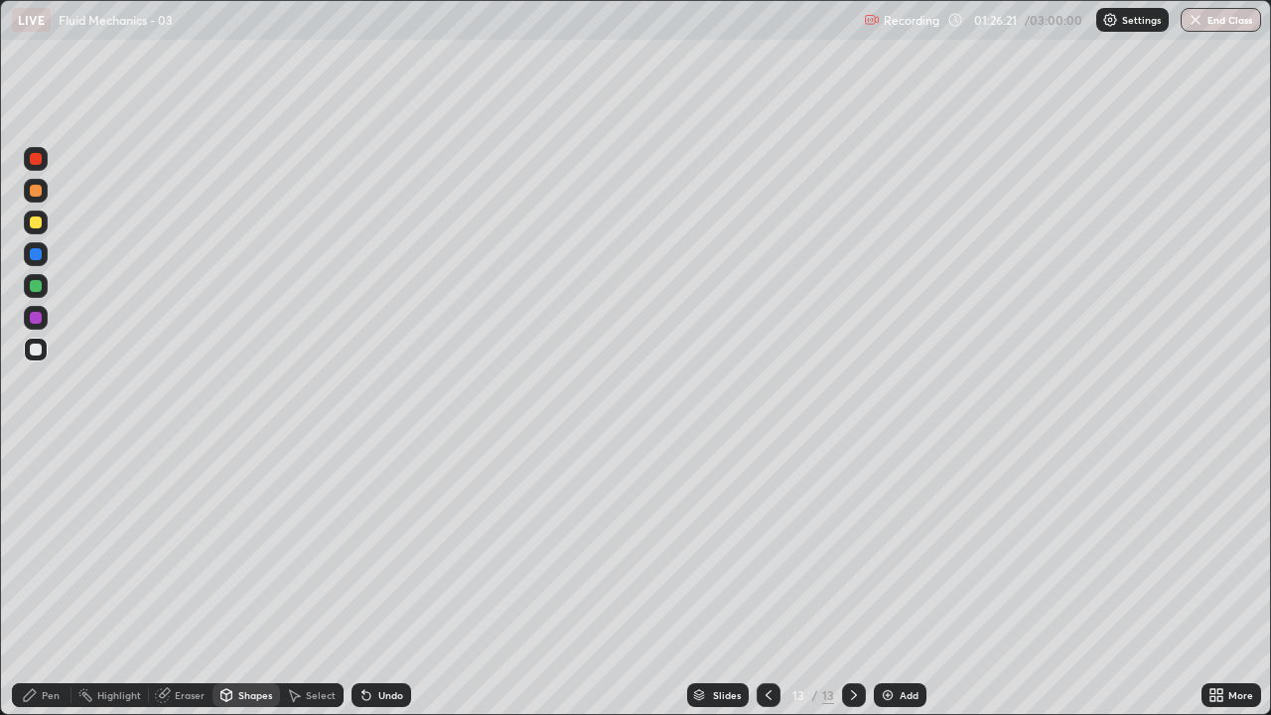
click at [254, 580] on div "Shapes" at bounding box center [247, 695] width 68 height 24
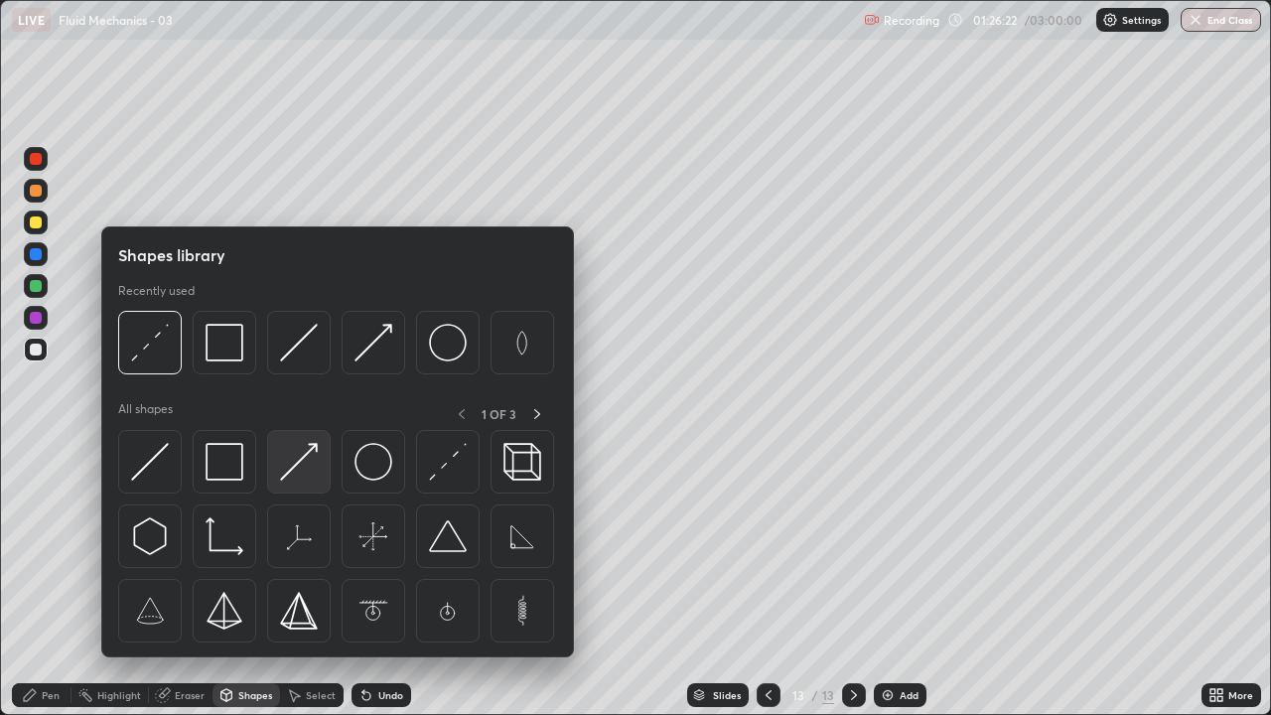
click at [301, 476] on img at bounding box center [299, 462] width 38 height 38
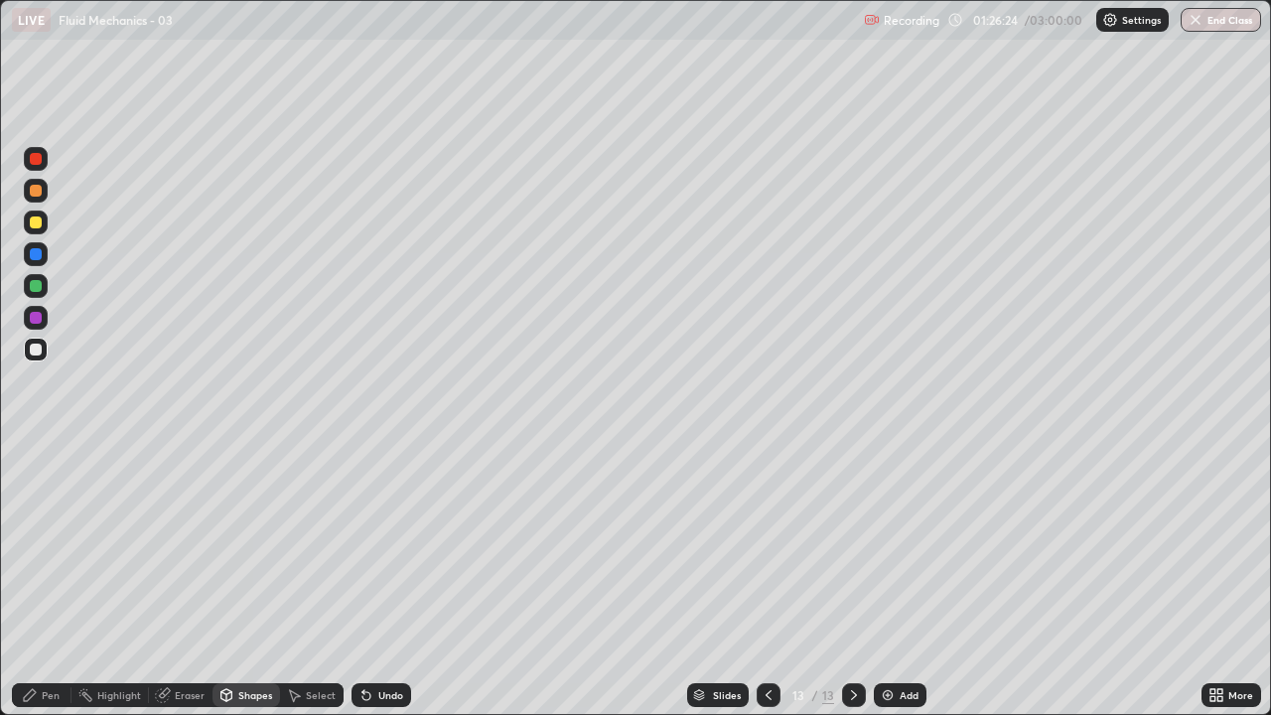
click at [178, 580] on div "Eraser" at bounding box center [190, 695] width 30 height 10
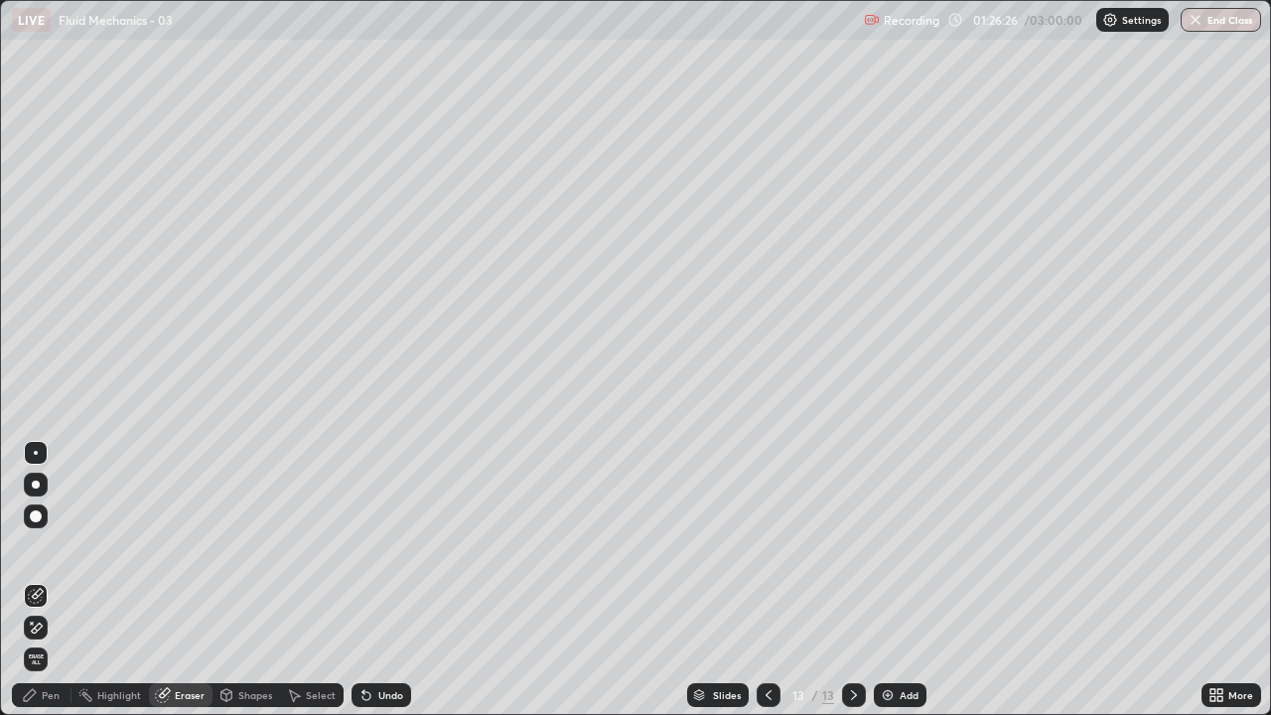
click at [43, 580] on div "Pen" at bounding box center [51, 695] width 18 height 10
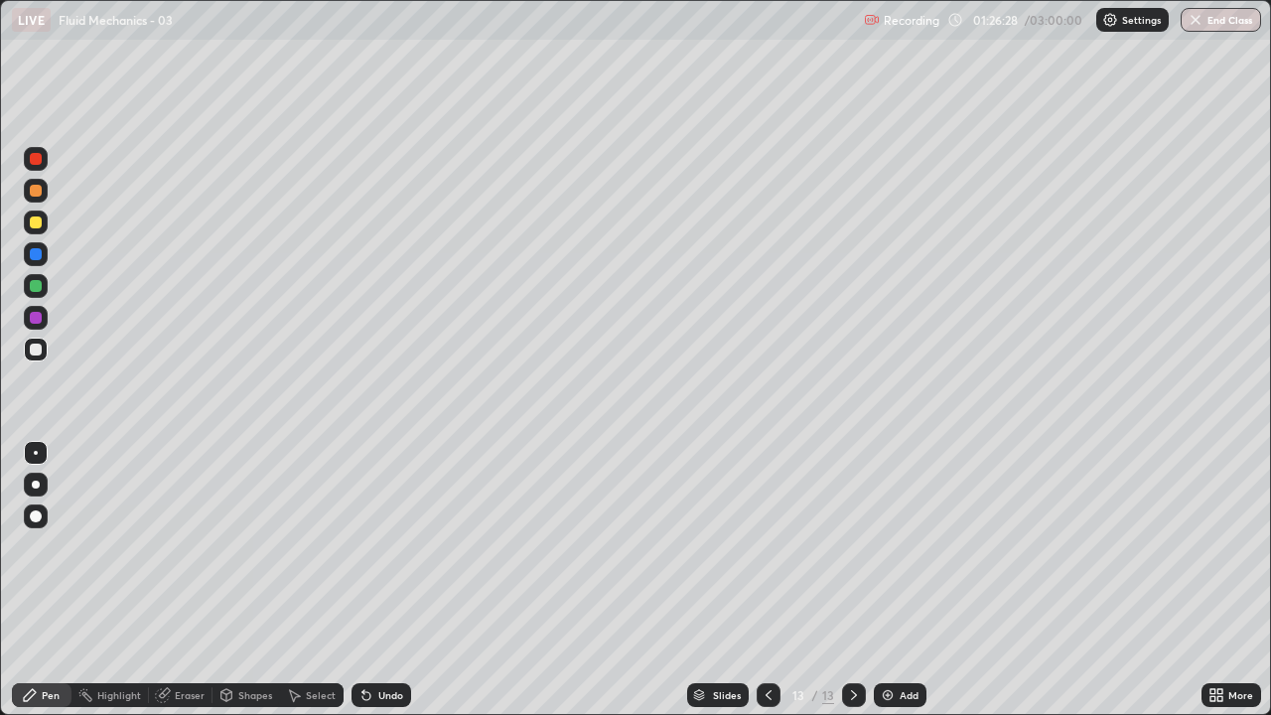
click at [38, 287] on div at bounding box center [36, 286] width 12 height 12
click at [234, 580] on div "Shapes" at bounding box center [247, 695] width 68 height 24
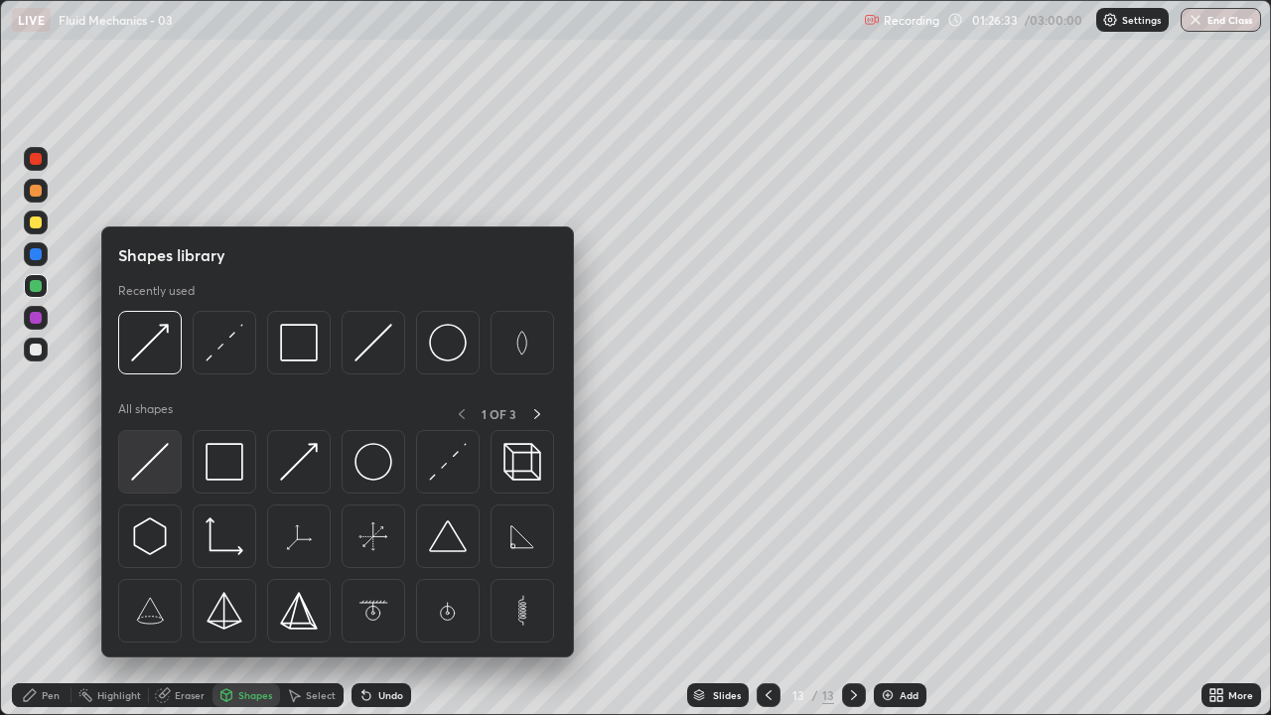
click at [153, 470] on img at bounding box center [150, 462] width 38 height 38
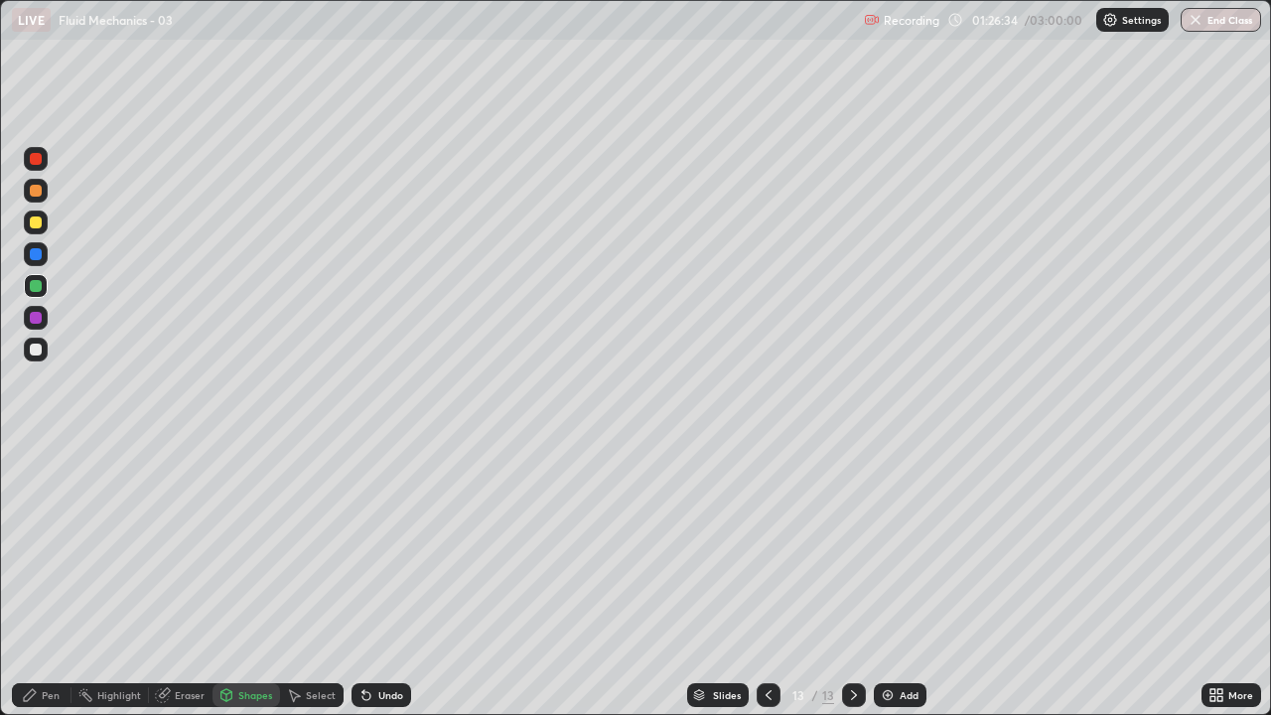
click at [36, 317] on div at bounding box center [36, 318] width 12 height 12
click at [178, 580] on div "Eraser" at bounding box center [190, 695] width 30 height 10
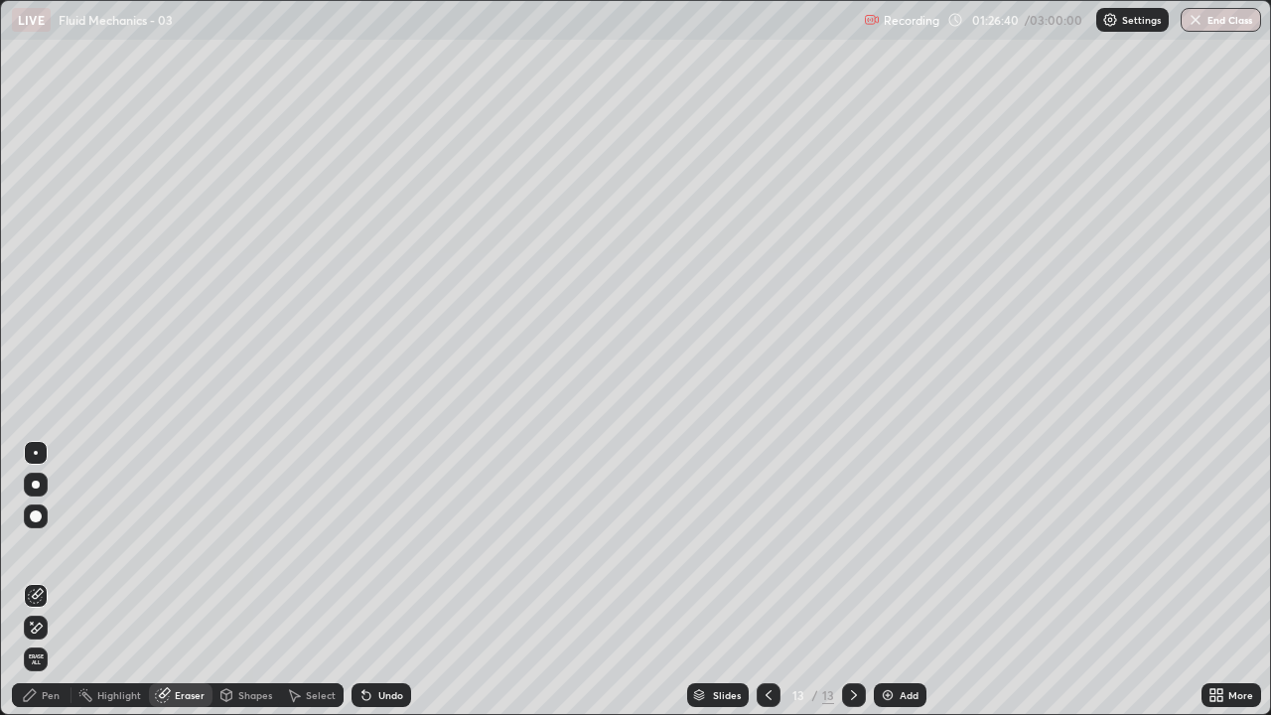
click at [243, 580] on div "Shapes" at bounding box center [247, 695] width 68 height 24
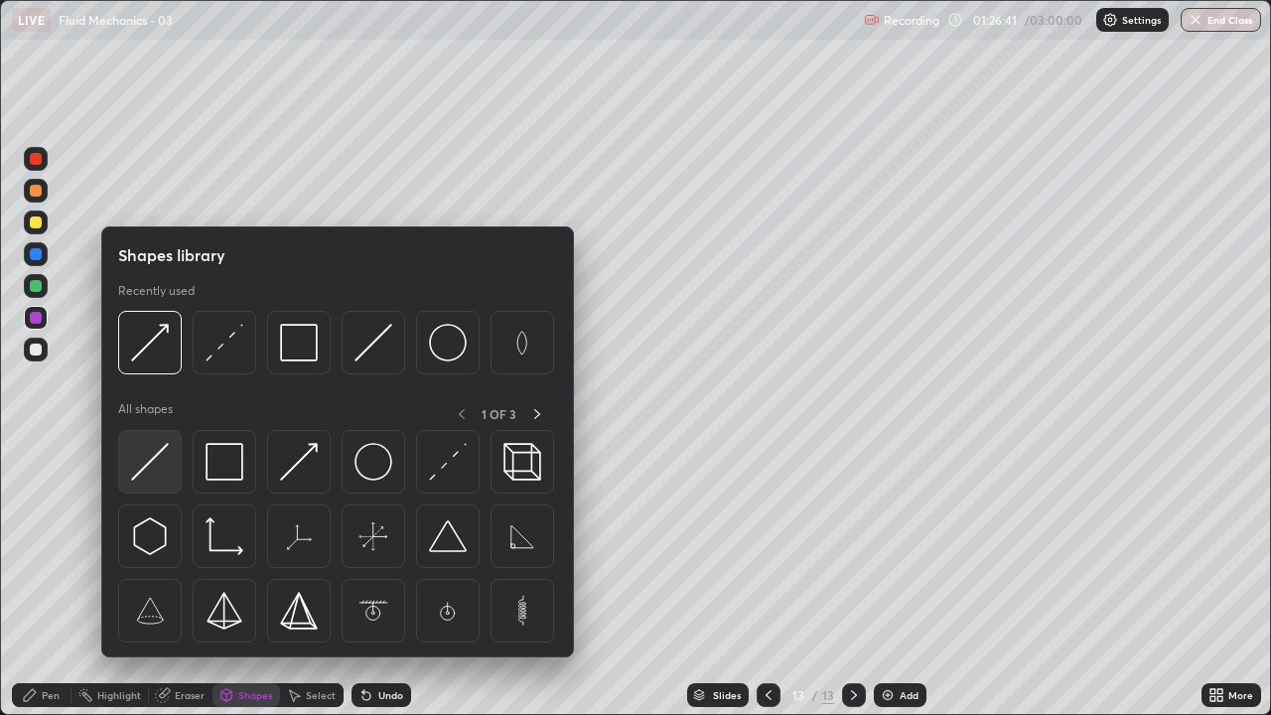
click at [147, 466] on img at bounding box center [150, 462] width 38 height 38
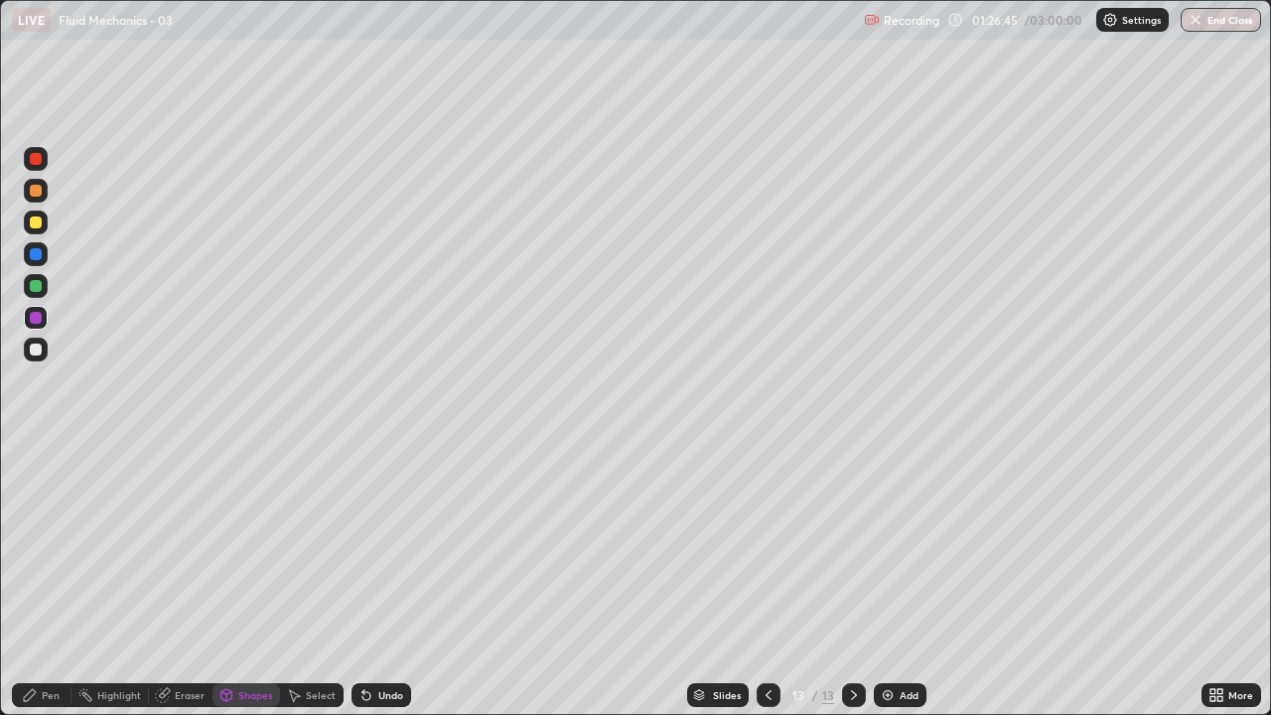
click at [39, 580] on div "Pen" at bounding box center [42, 695] width 60 height 24
click at [41, 350] on div at bounding box center [36, 350] width 12 height 12
click at [255, 580] on div "Shapes" at bounding box center [247, 695] width 68 height 24
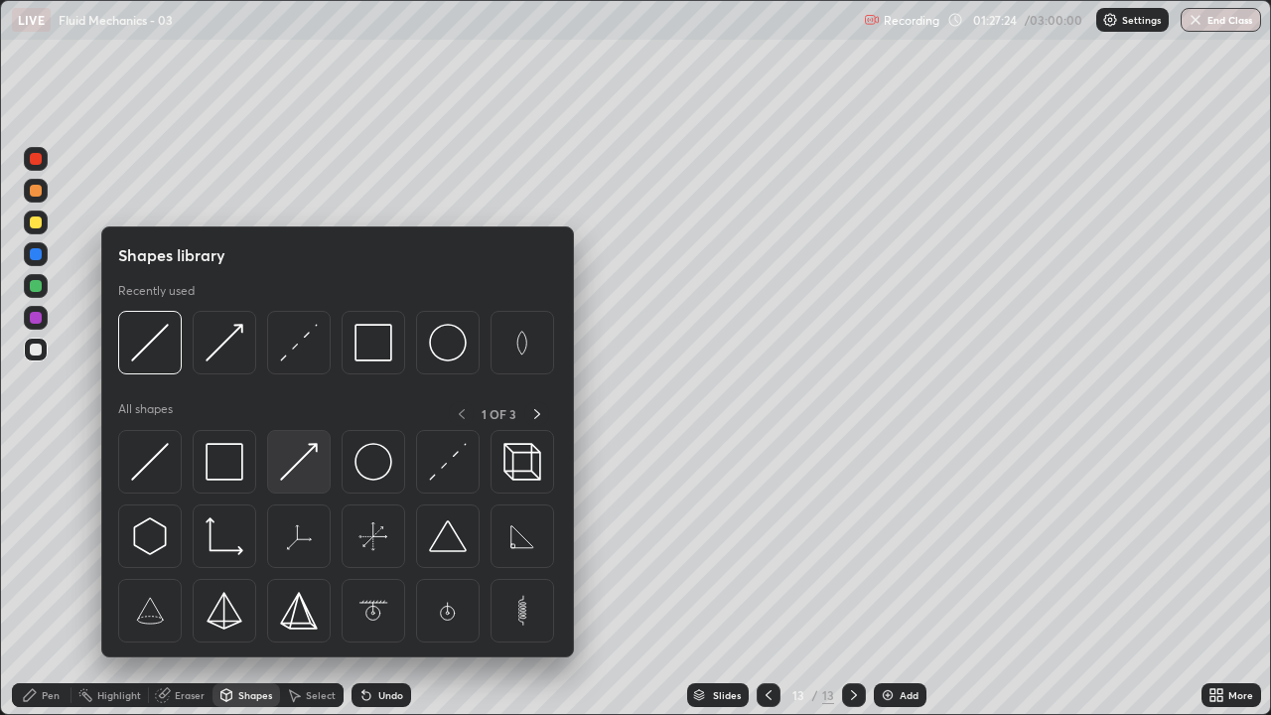
click at [297, 462] on img at bounding box center [299, 462] width 38 height 38
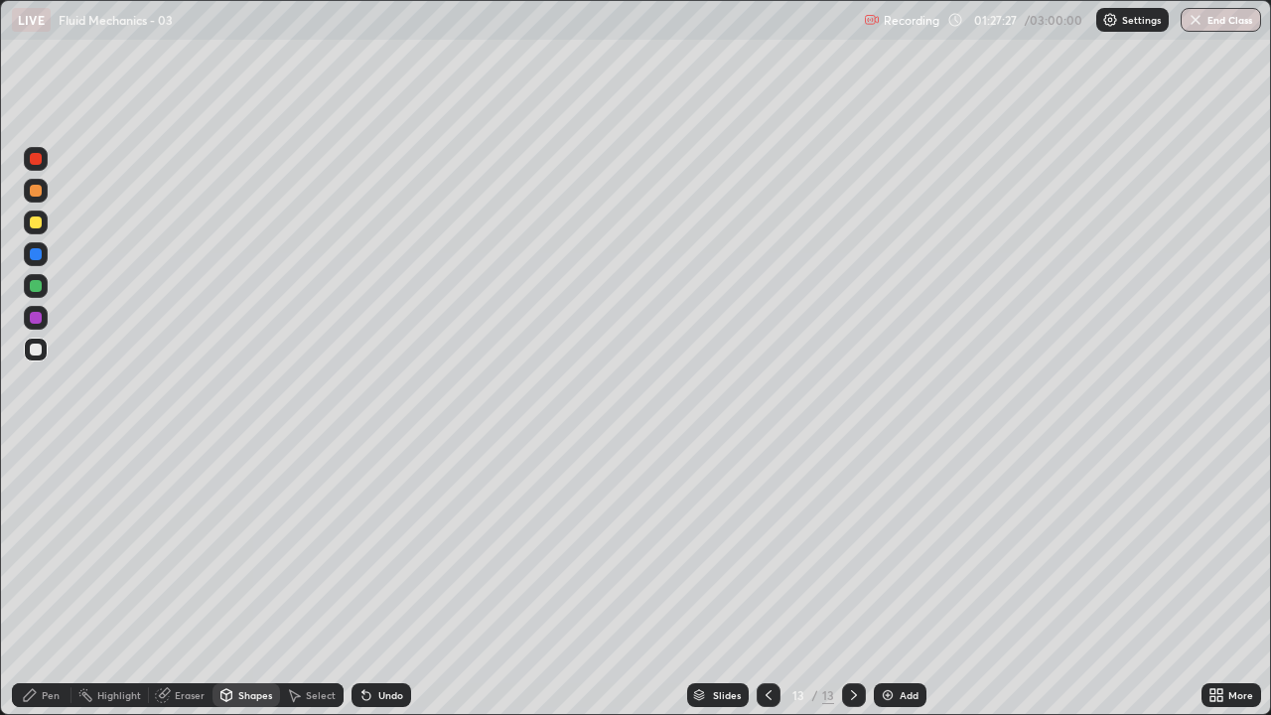
click at [29, 580] on icon at bounding box center [30, 695] width 12 height 12
click at [44, 345] on div at bounding box center [36, 350] width 24 height 24
click at [238, 580] on div "Shapes" at bounding box center [255, 695] width 34 height 10
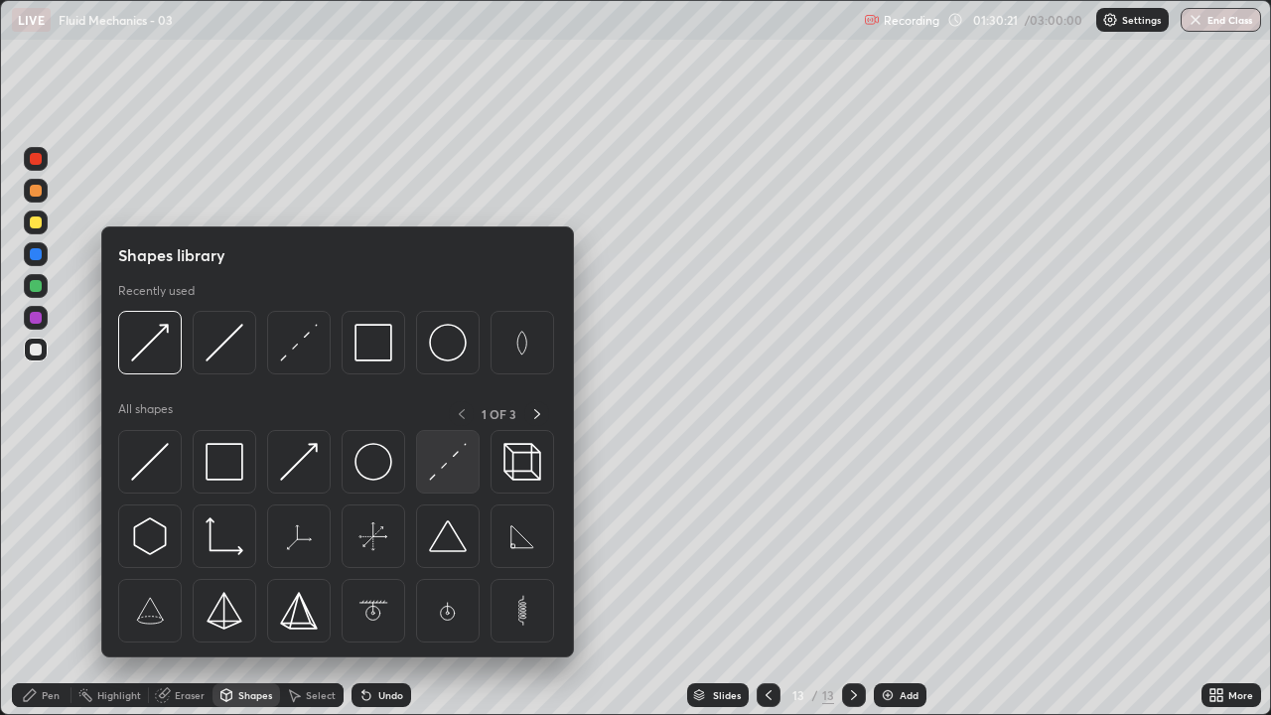
click at [446, 471] on img at bounding box center [448, 462] width 38 height 38
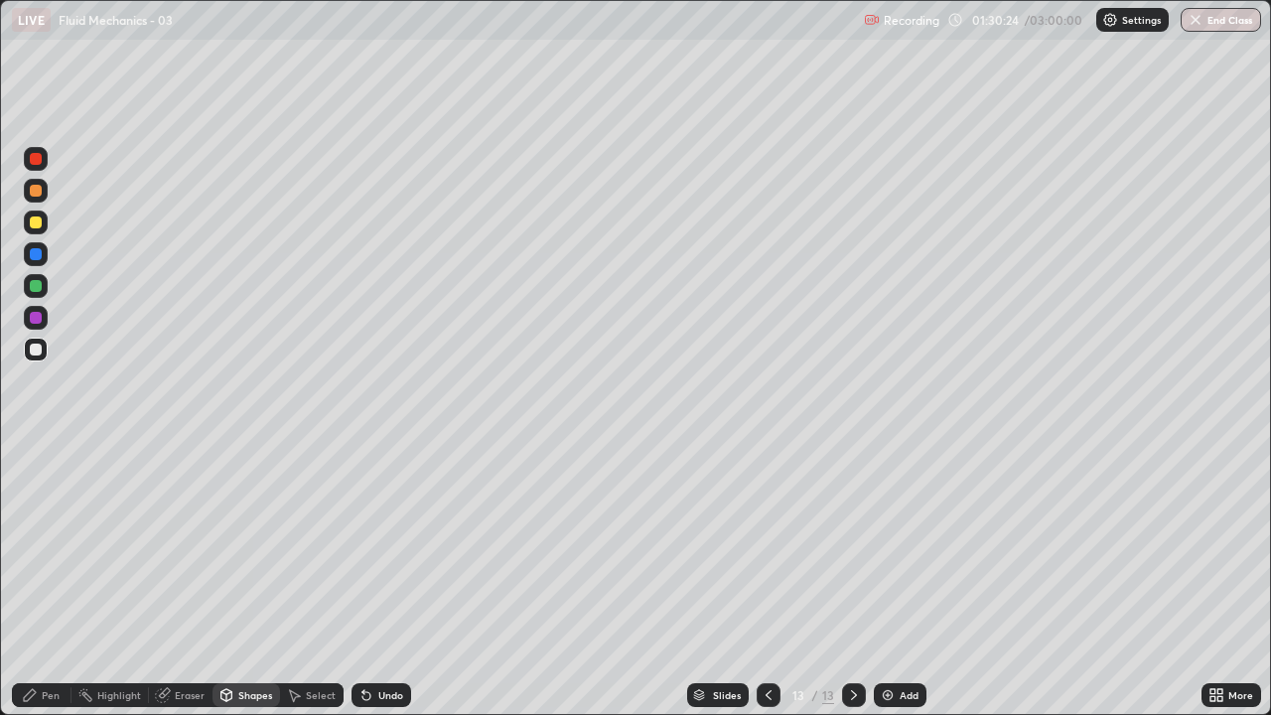
click at [50, 580] on div "Pen" at bounding box center [51, 695] width 18 height 10
click at [35, 350] on div at bounding box center [36, 350] width 12 height 12
click at [40, 350] on div at bounding box center [36, 350] width 12 height 12
click at [256, 580] on div "Shapes" at bounding box center [247, 695] width 68 height 24
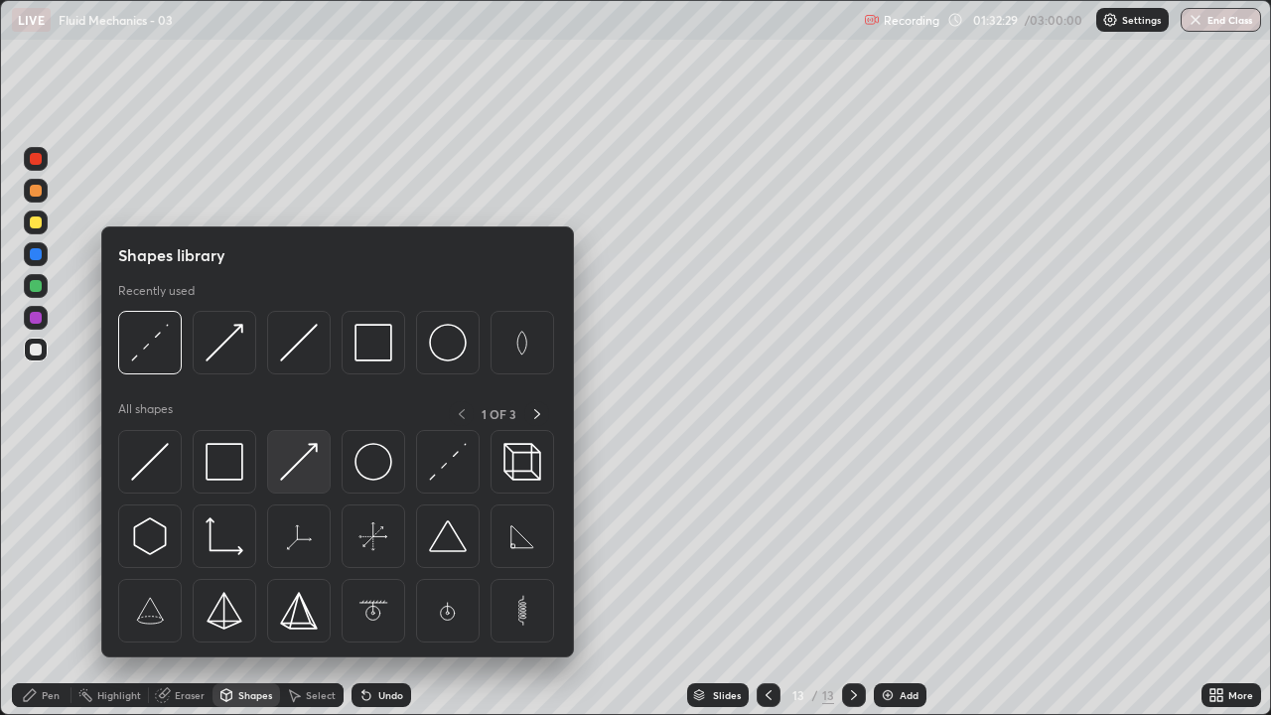
click at [303, 465] on img at bounding box center [299, 462] width 38 height 38
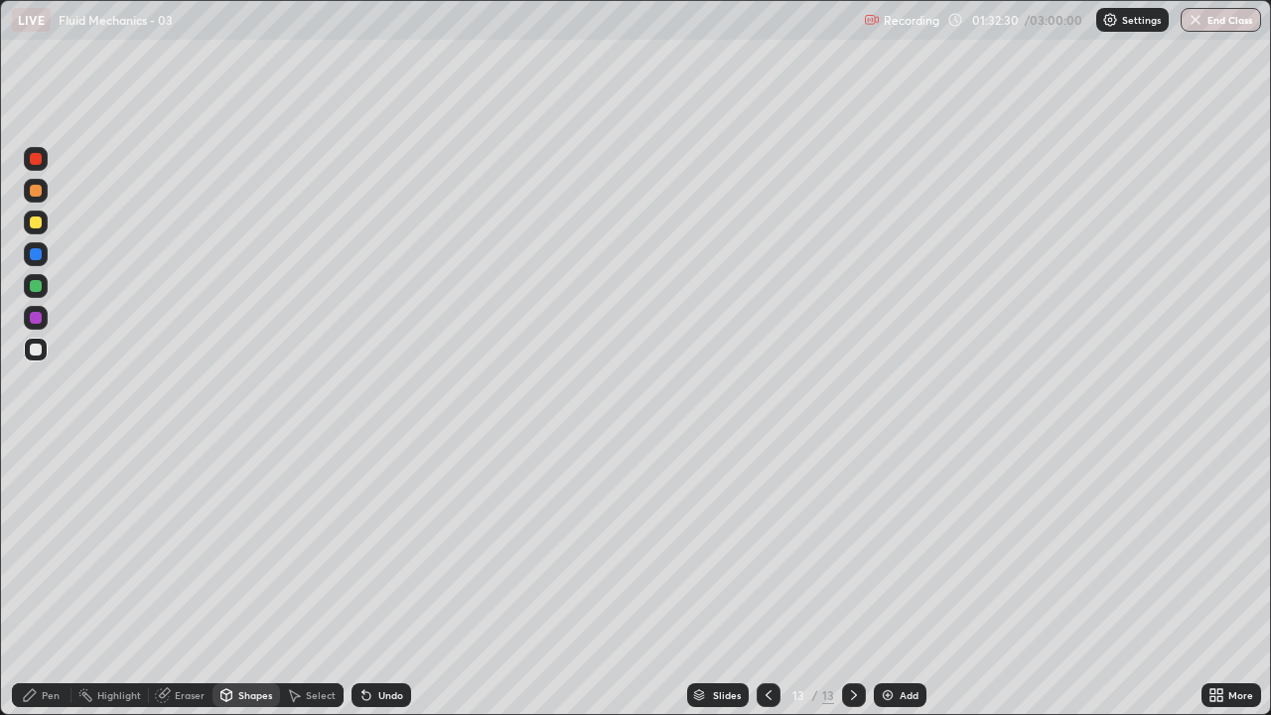
click at [37, 317] on div at bounding box center [36, 318] width 12 height 12
click at [41, 580] on div "Pen" at bounding box center [42, 695] width 60 height 24
click at [258, 580] on div "Shapes" at bounding box center [247, 695] width 68 height 24
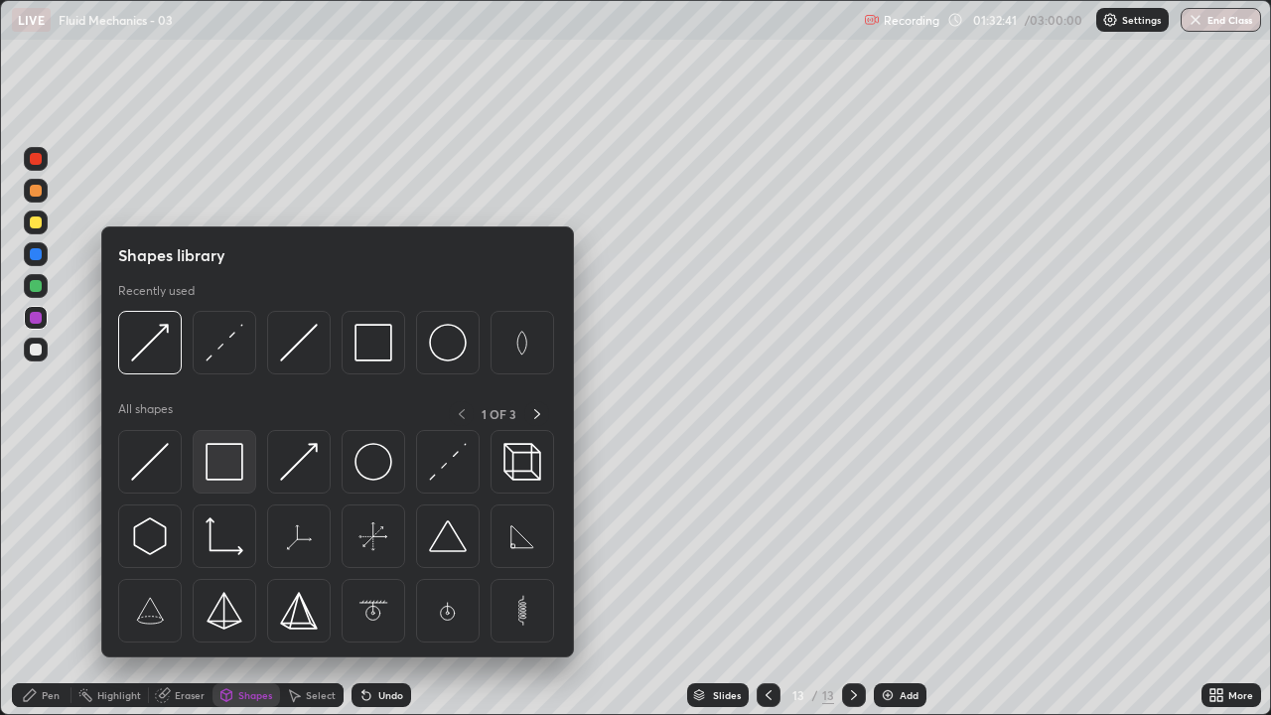
click at [230, 467] on img at bounding box center [225, 462] width 38 height 38
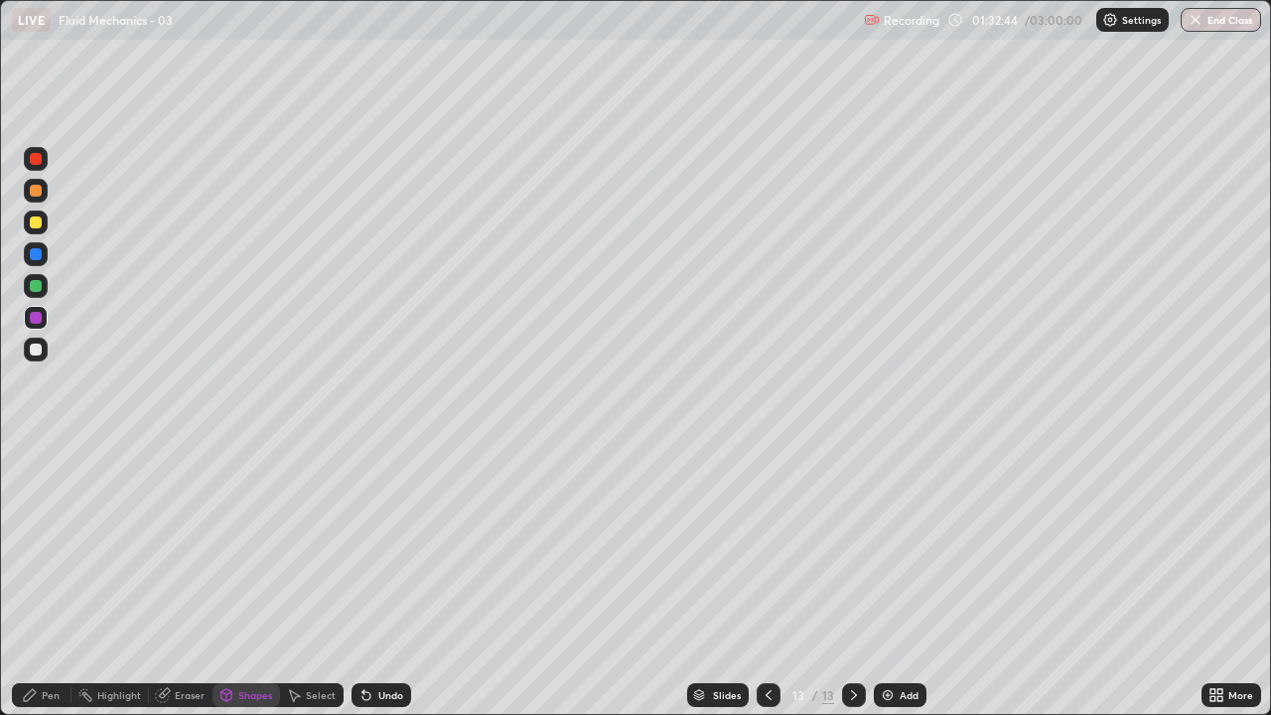
click at [58, 580] on div "Pen" at bounding box center [51, 695] width 18 height 10
click at [900, 580] on div "Add" at bounding box center [909, 695] width 19 height 10
click at [33, 351] on div at bounding box center [36, 350] width 12 height 12
click at [248, 580] on div "Shapes" at bounding box center [247, 695] width 68 height 24
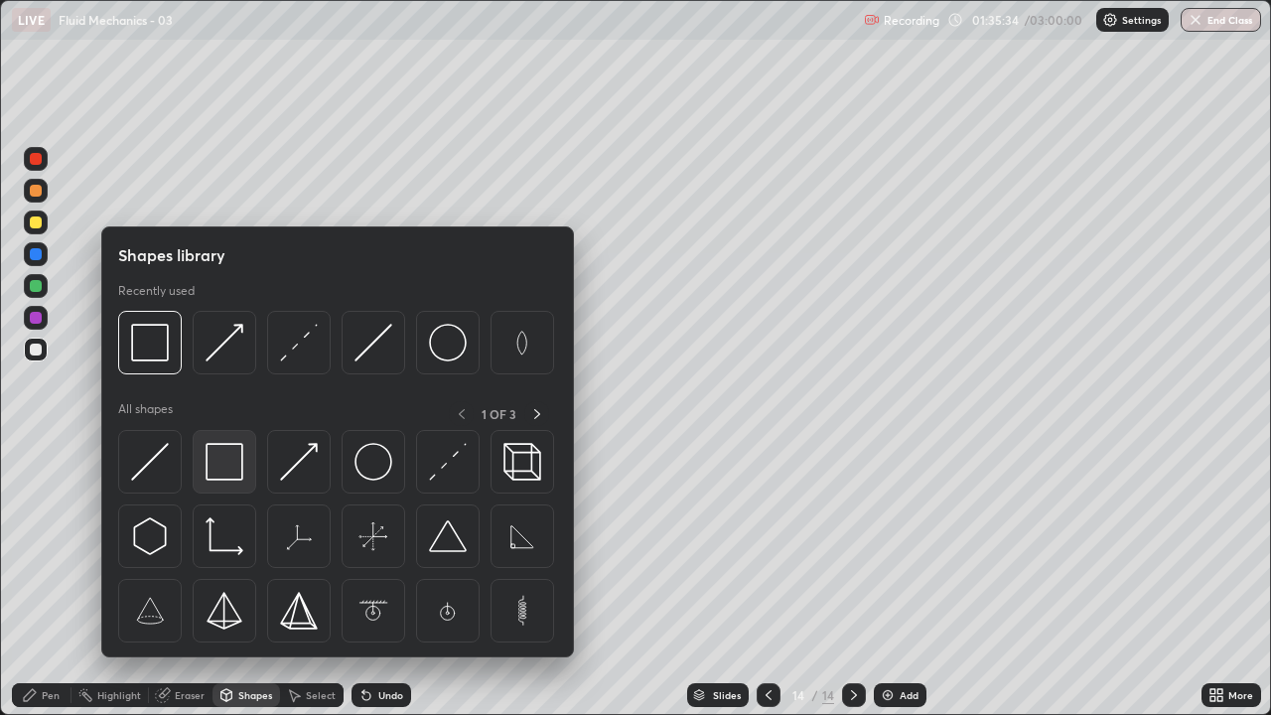
click at [237, 467] on img at bounding box center [225, 462] width 38 height 38
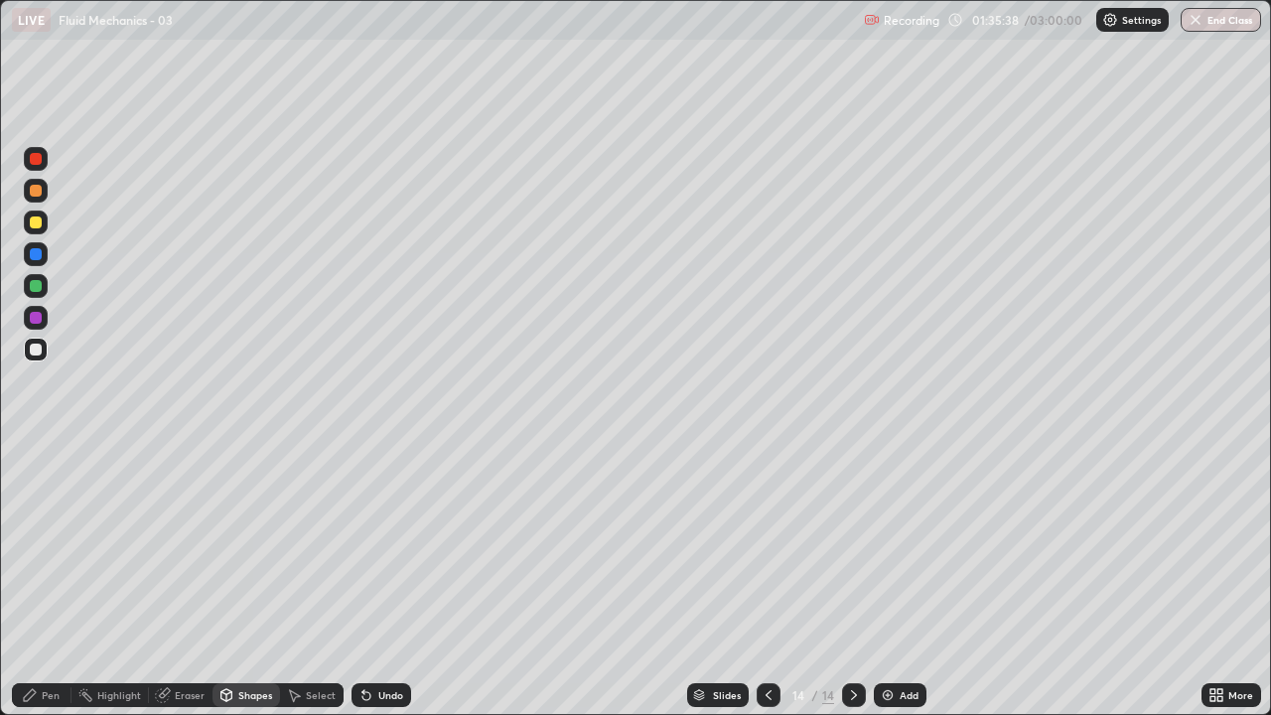
click at [177, 580] on div "Eraser" at bounding box center [190, 695] width 30 height 10
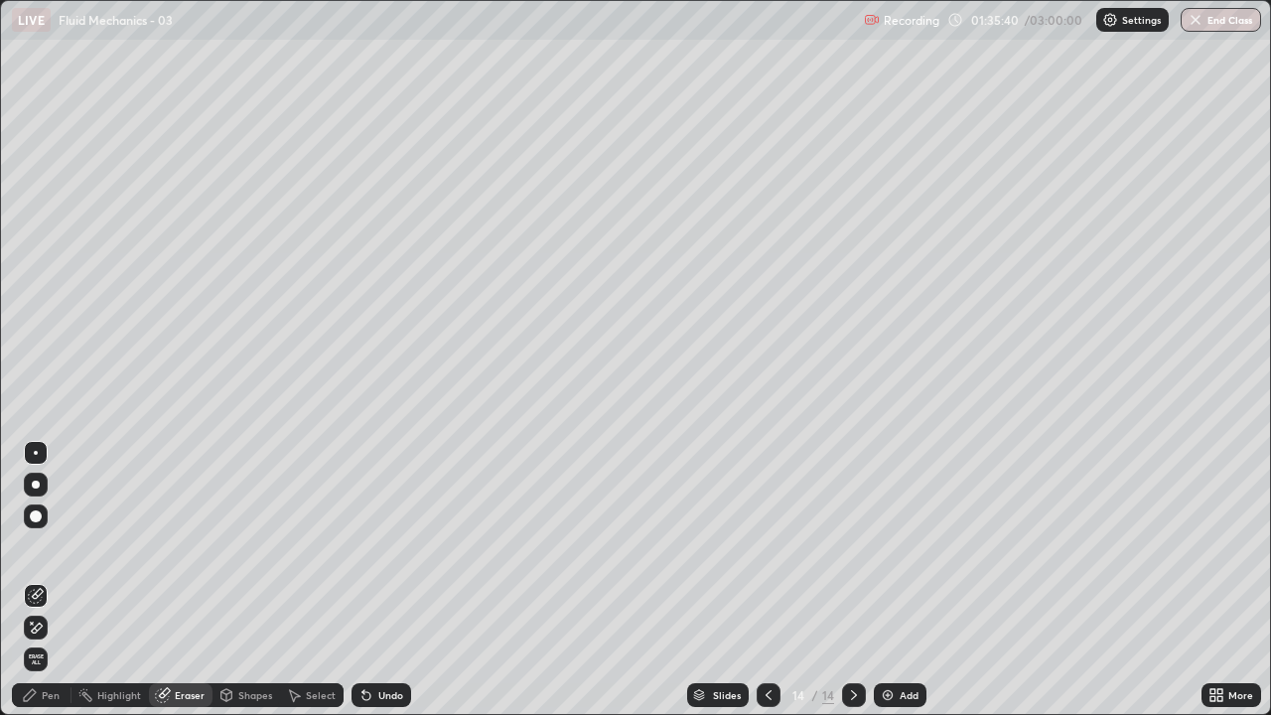
click at [256, 580] on div "Shapes" at bounding box center [255, 695] width 34 height 10
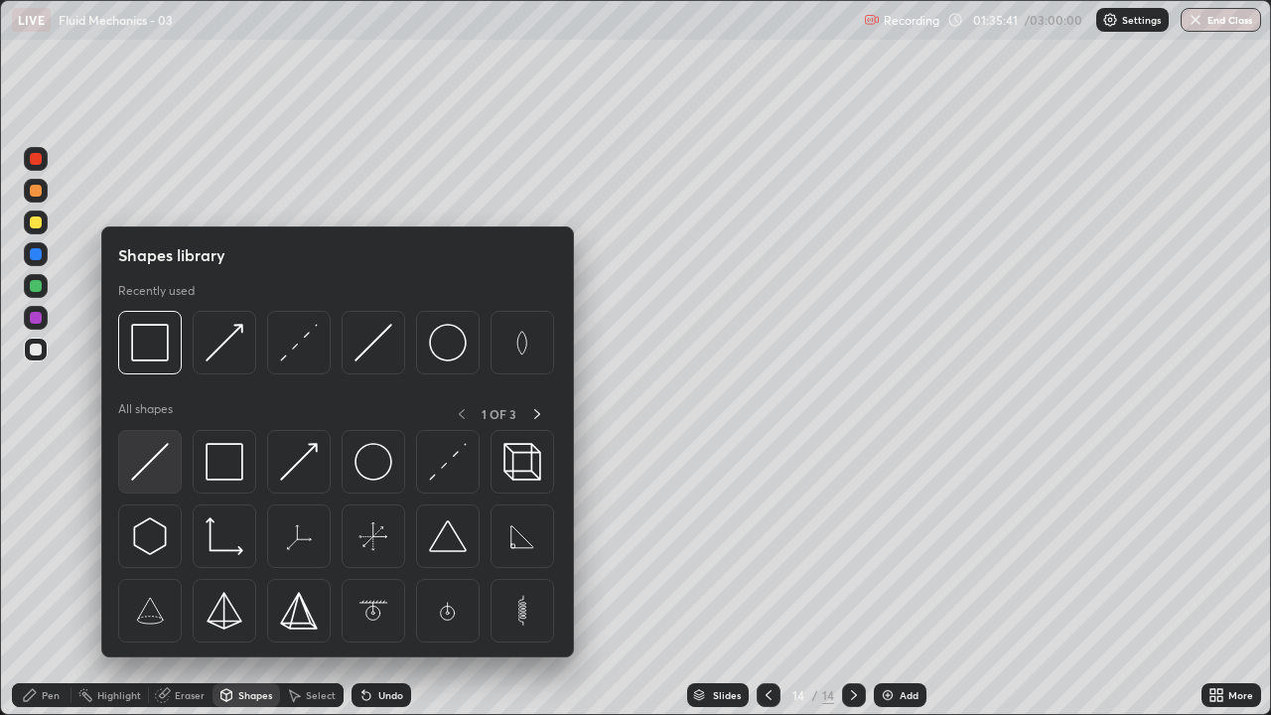
click at [156, 456] on img at bounding box center [150, 462] width 38 height 38
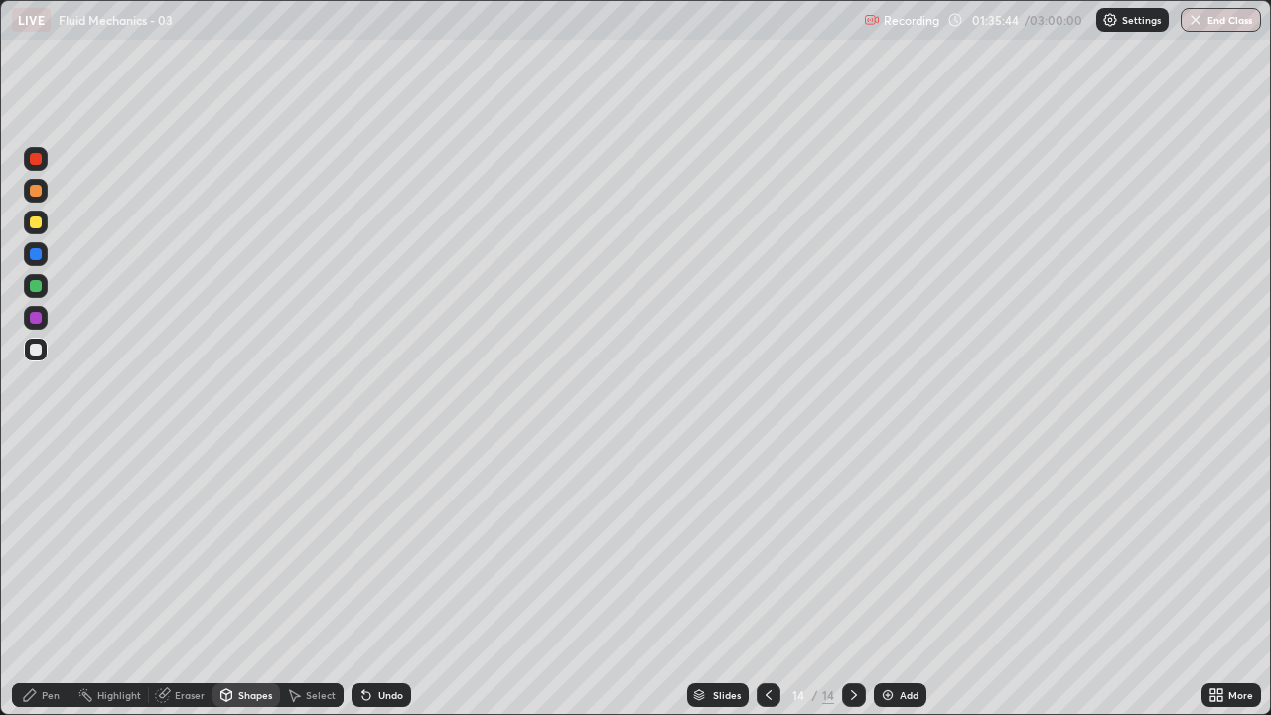
click at [383, 580] on div "Undo" at bounding box center [382, 695] width 60 height 24
click at [252, 580] on div "Shapes" at bounding box center [247, 695] width 68 height 24
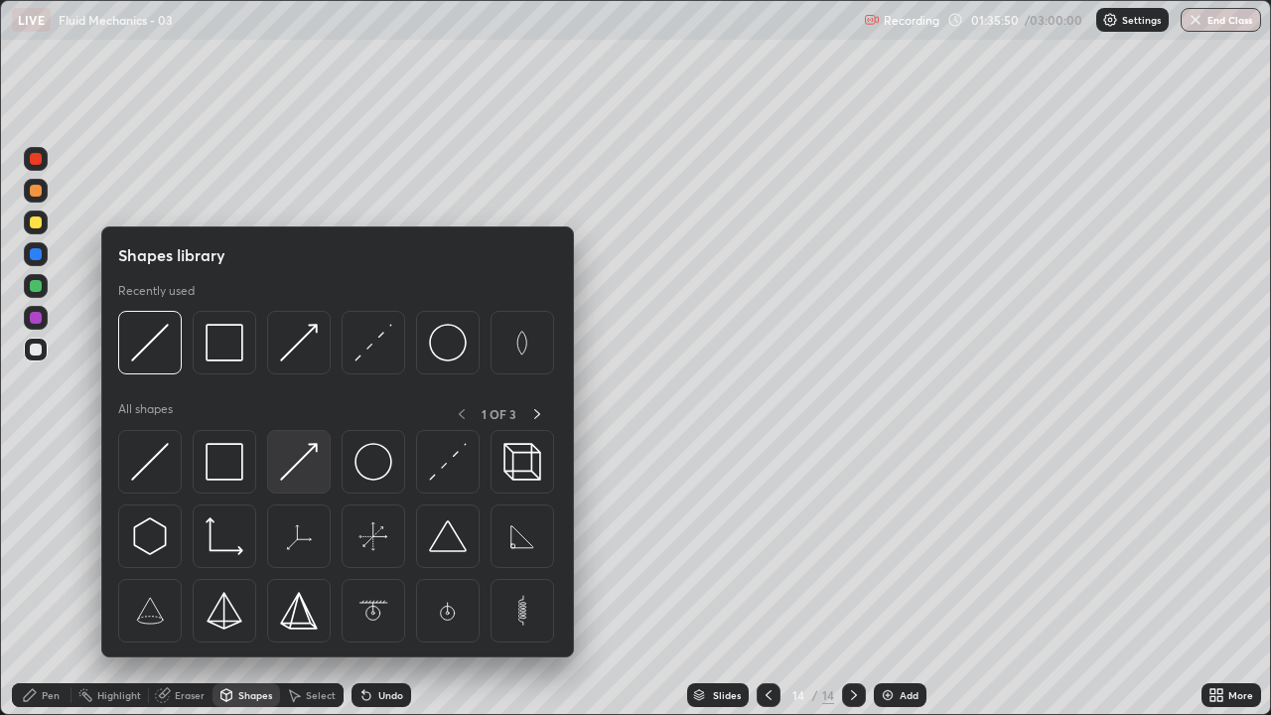
click at [302, 473] on img at bounding box center [299, 462] width 38 height 38
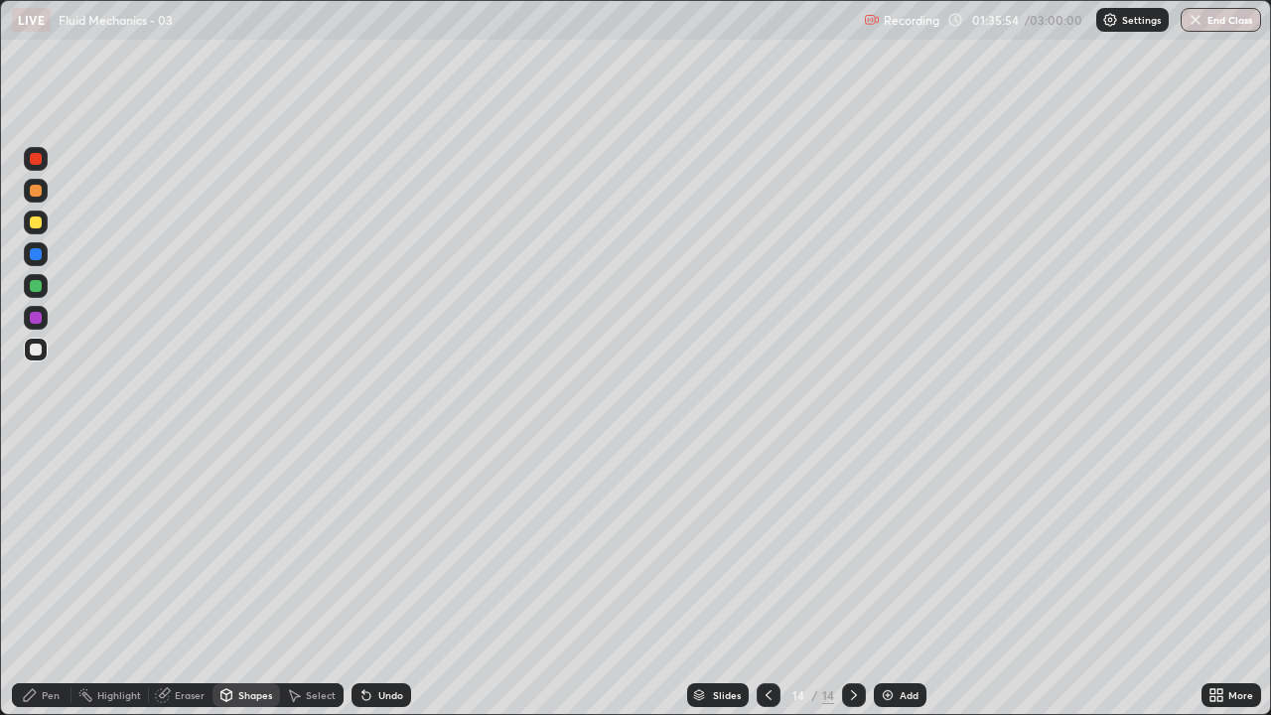
click at [187, 580] on div "Eraser" at bounding box center [190, 695] width 30 height 10
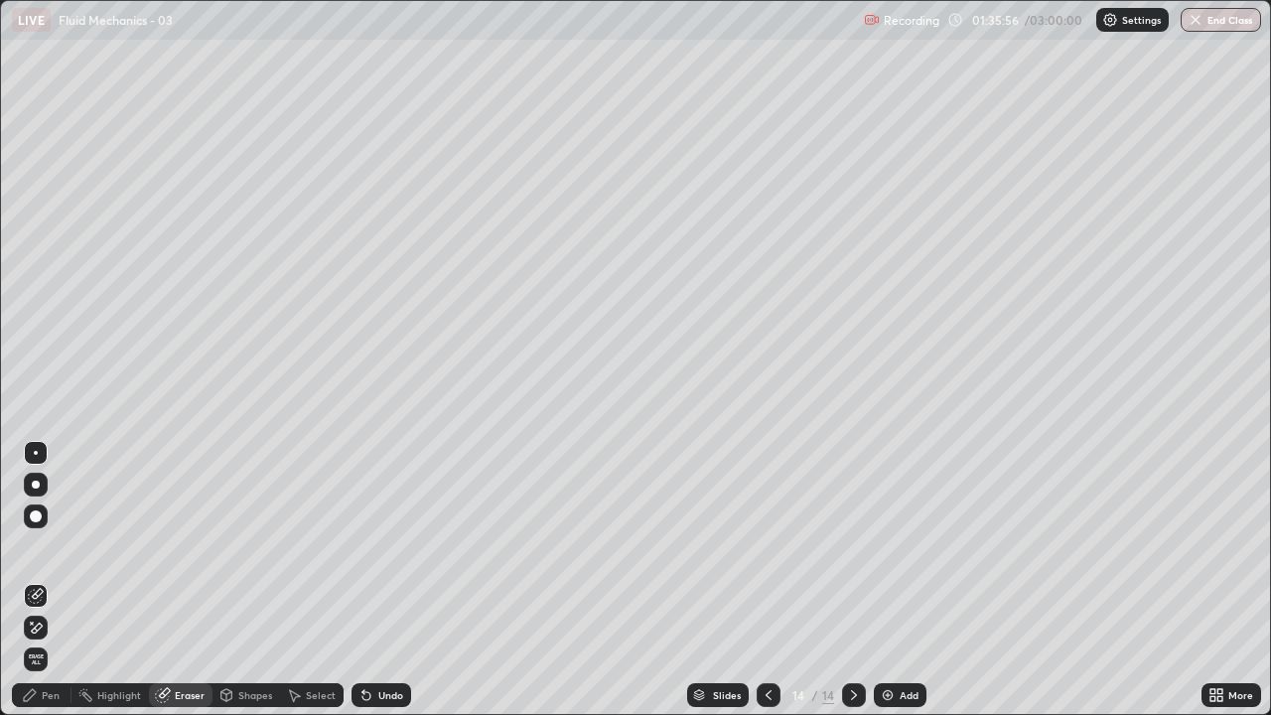
click at [38, 580] on icon at bounding box center [30, 695] width 16 height 16
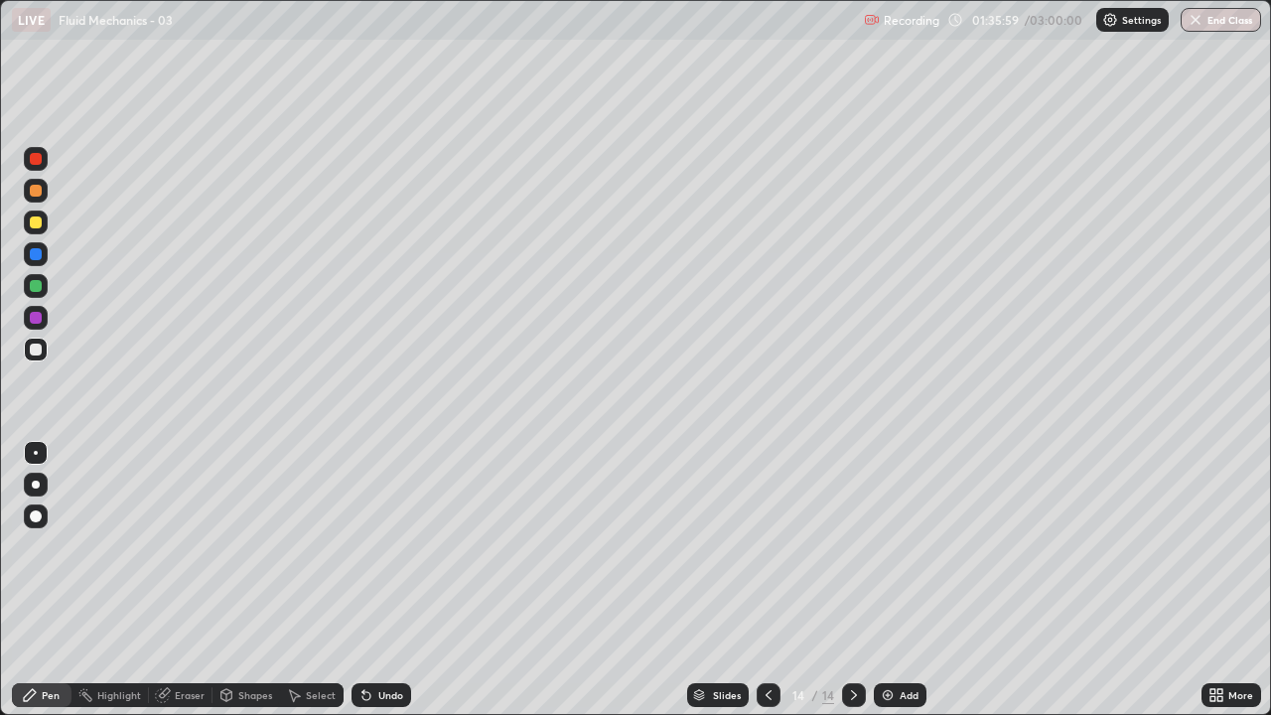
click at [244, 580] on div "Shapes" at bounding box center [247, 695] width 68 height 24
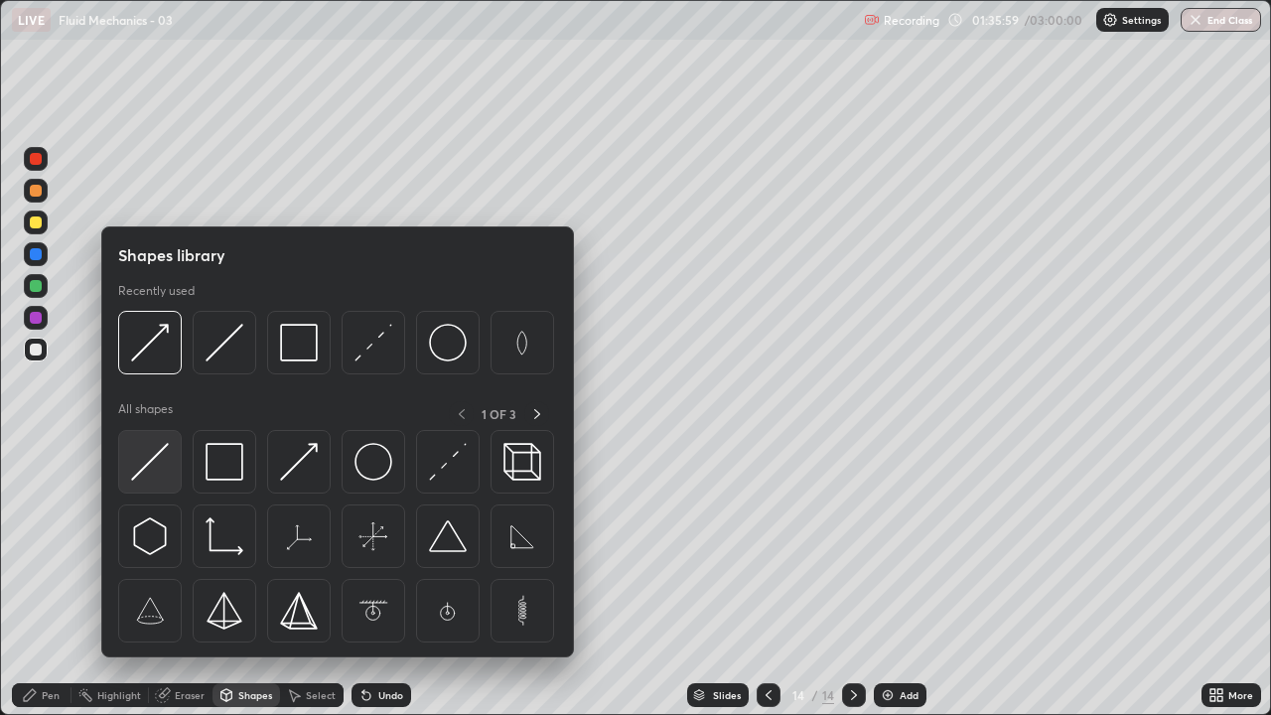
click at [156, 467] on img at bounding box center [150, 462] width 38 height 38
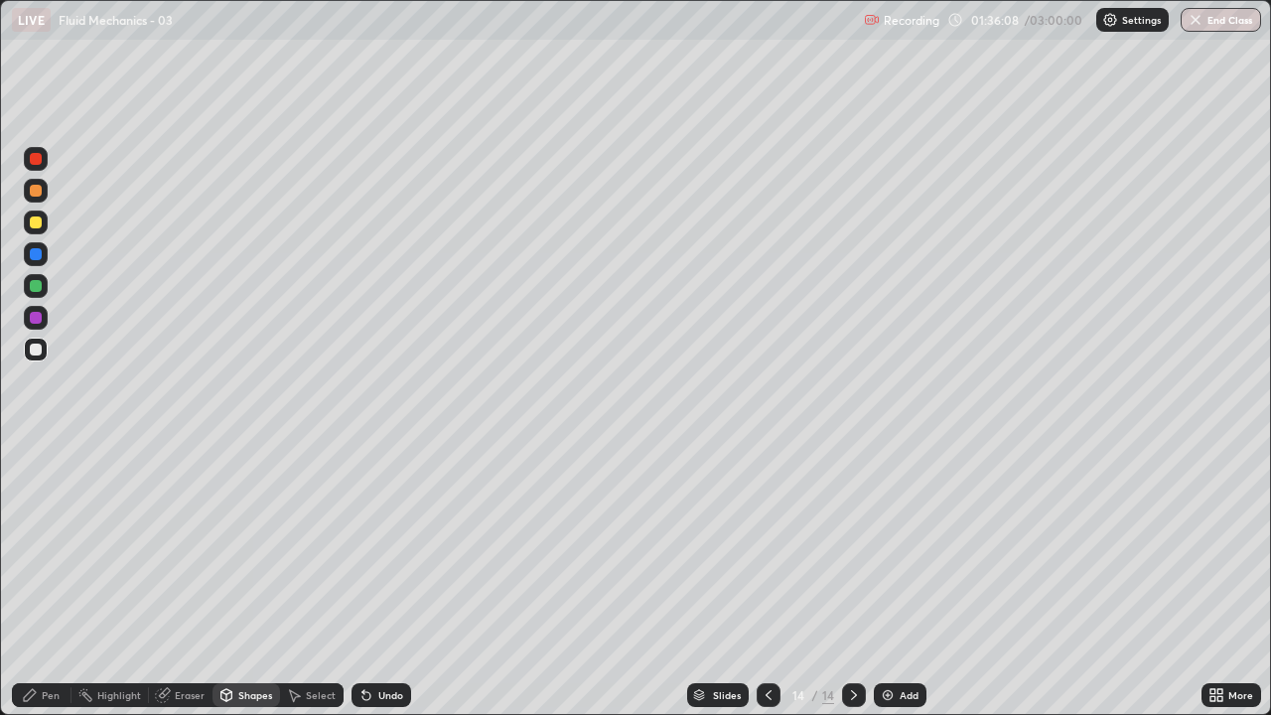
click at [177, 580] on div "Eraser" at bounding box center [181, 695] width 64 height 24
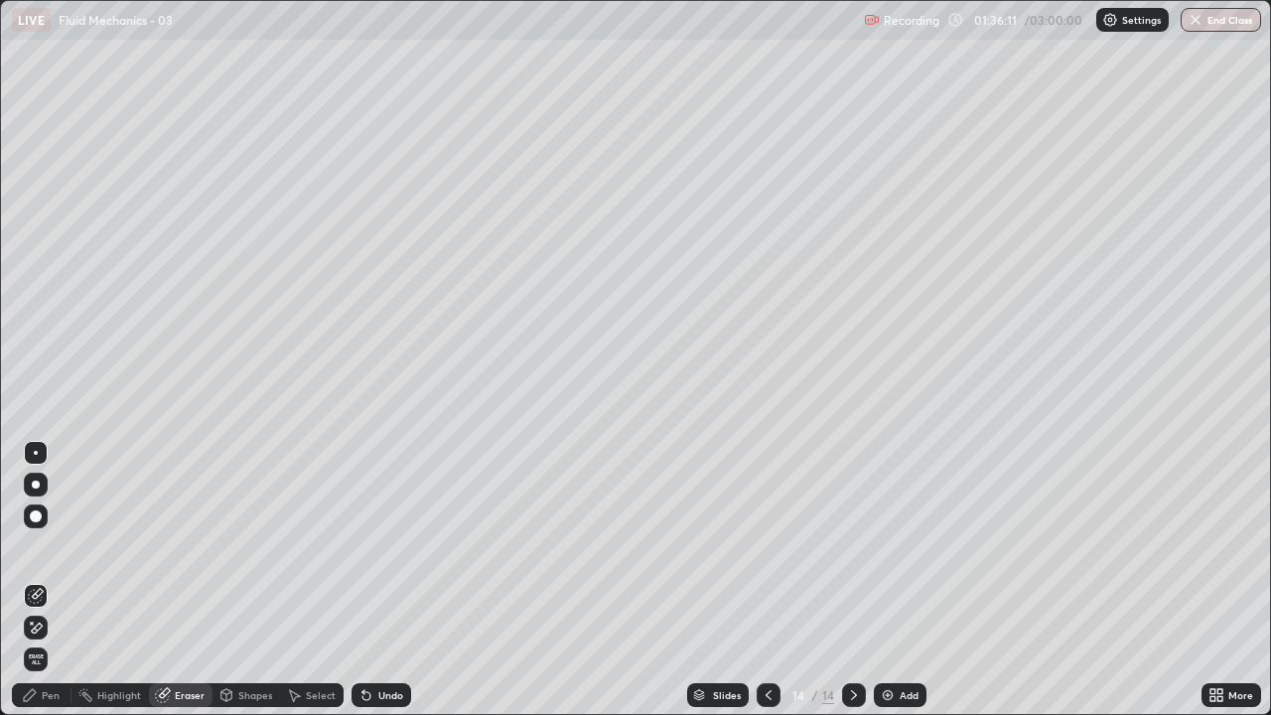
click at [249, 580] on div "Shapes" at bounding box center [255, 695] width 34 height 10
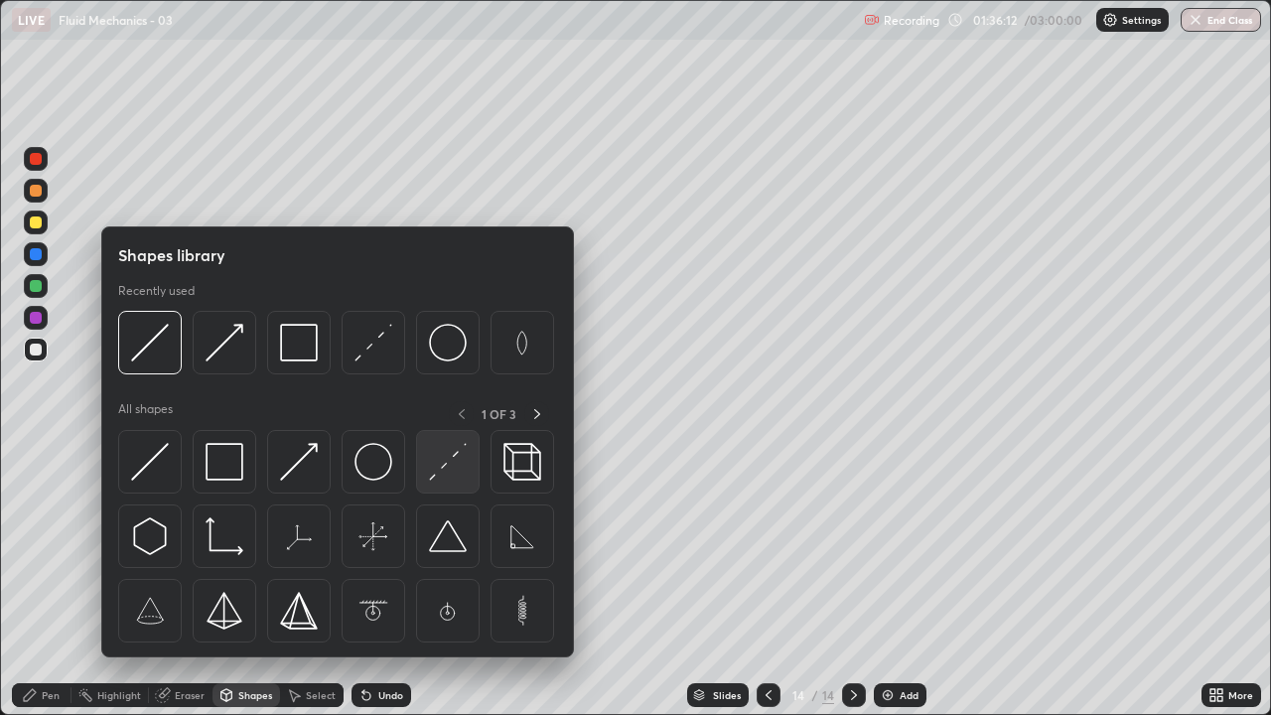
click at [456, 465] on img at bounding box center [448, 462] width 38 height 38
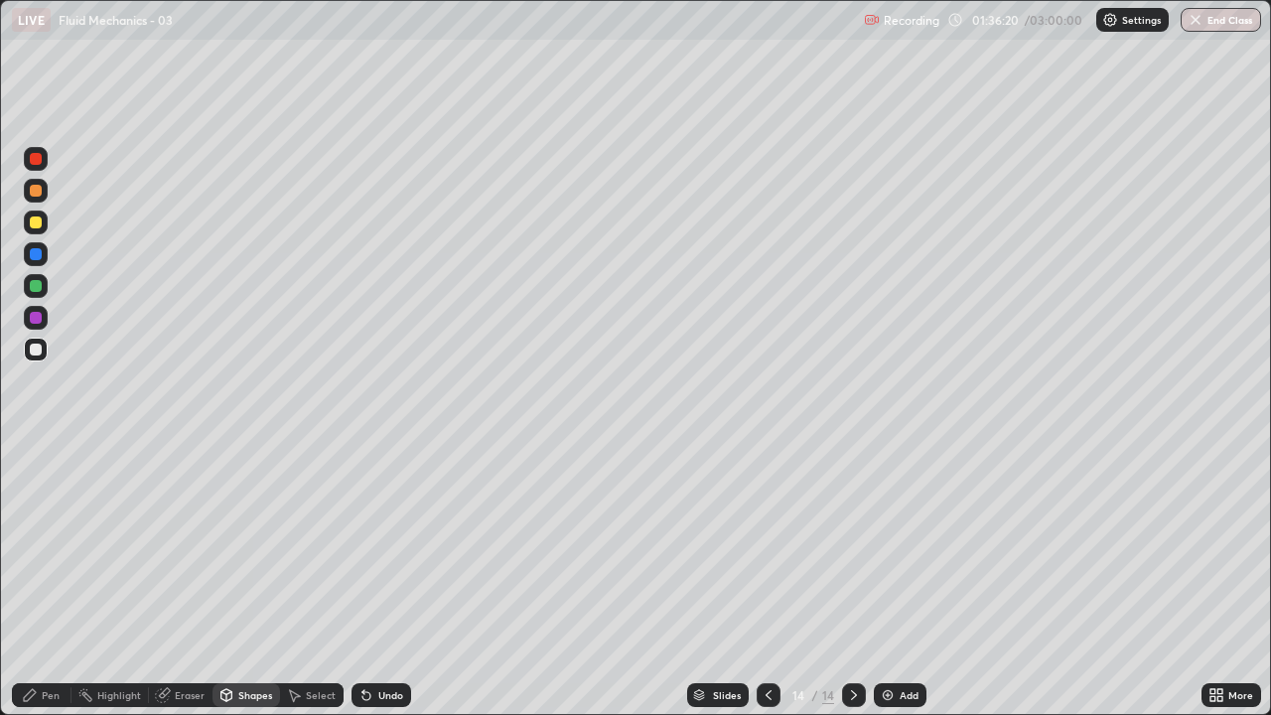
click at [246, 580] on div "Shapes" at bounding box center [255, 695] width 34 height 10
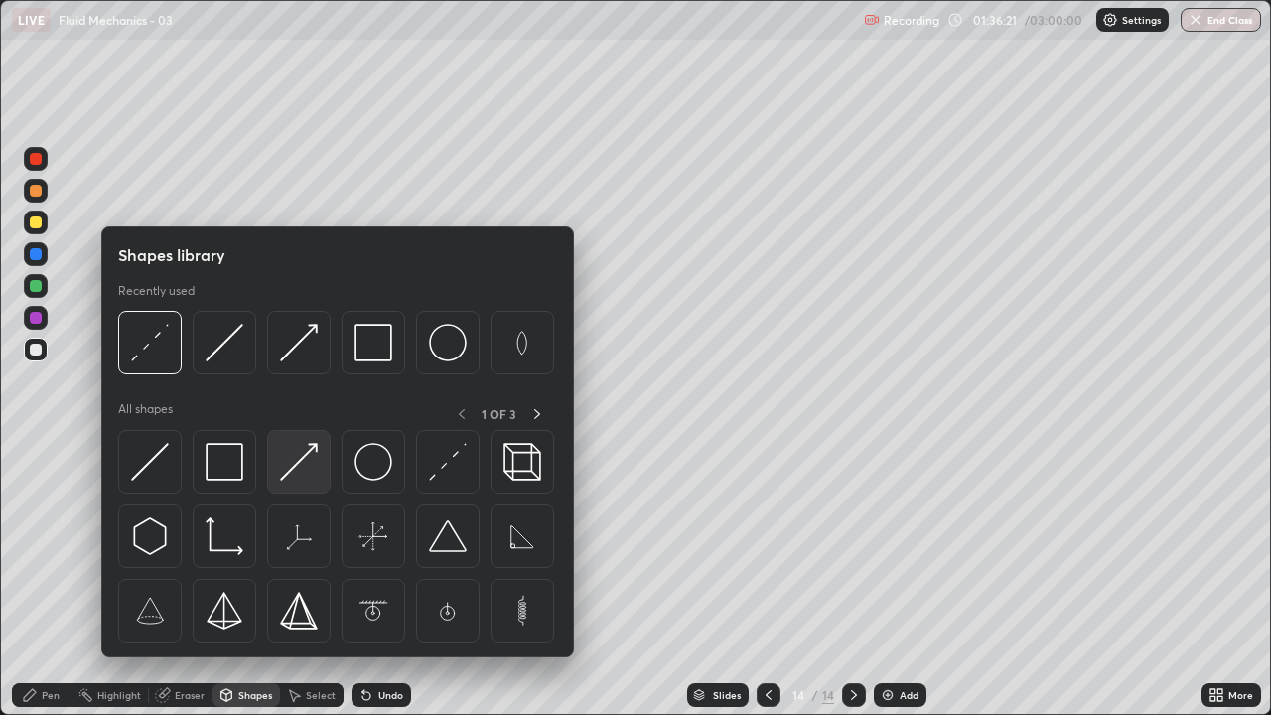
click at [313, 463] on img at bounding box center [299, 462] width 38 height 38
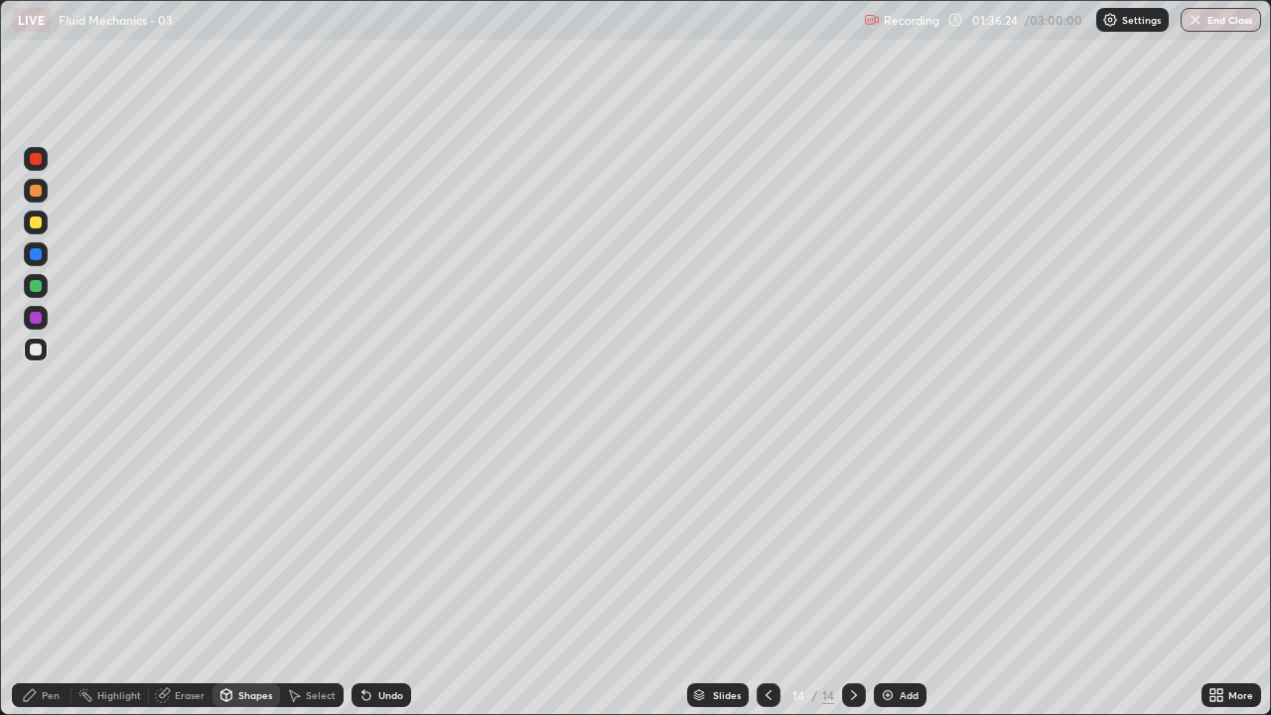
click at [251, 580] on div "Shapes" at bounding box center [255, 695] width 34 height 10
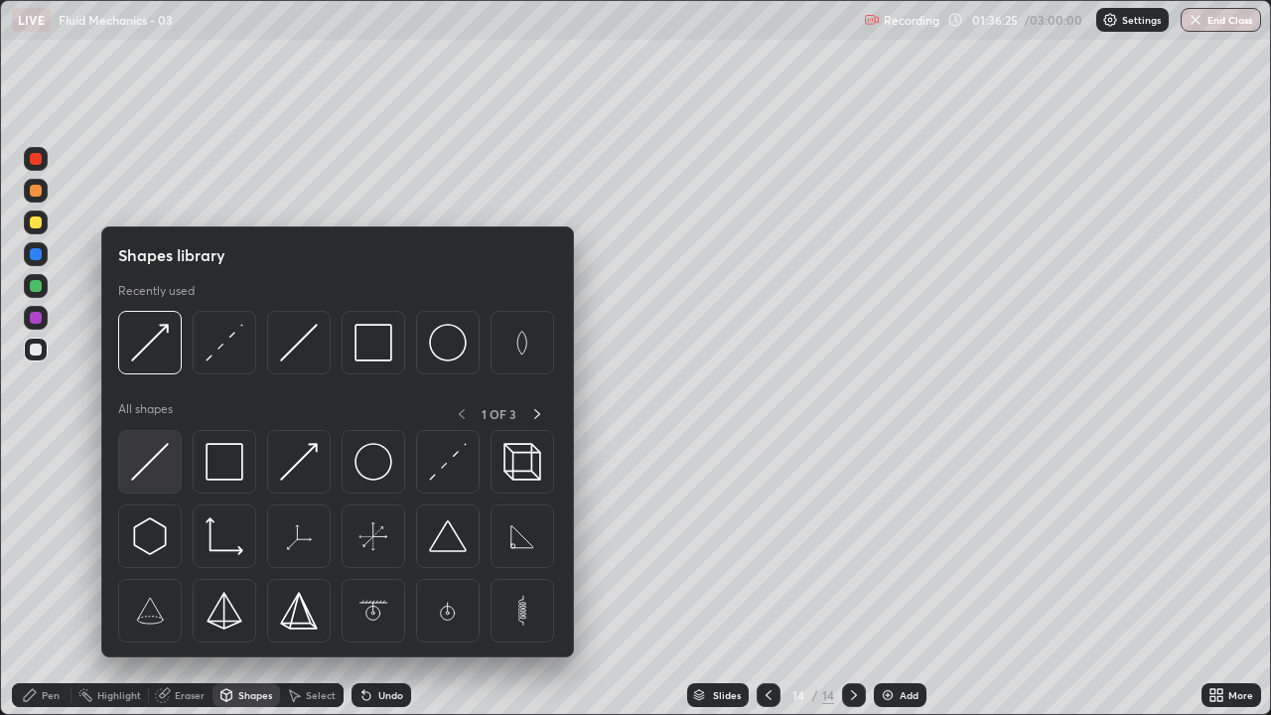
click at [153, 473] on img at bounding box center [150, 462] width 38 height 38
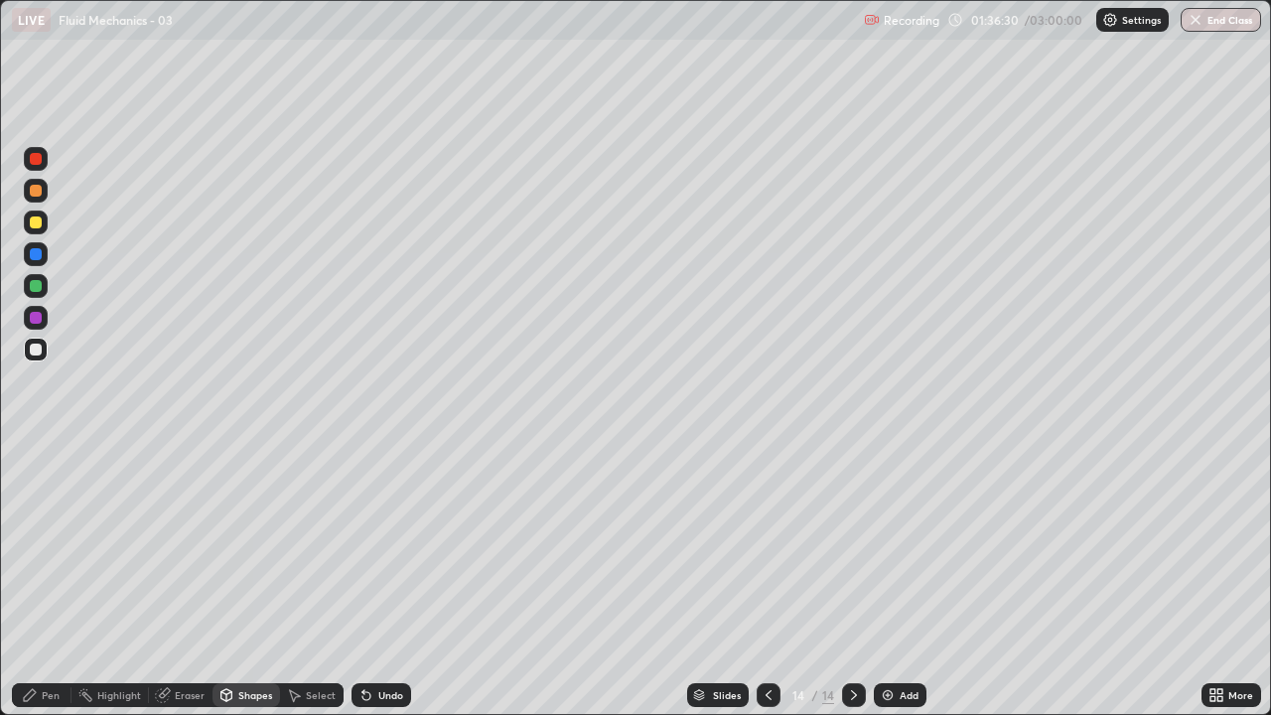
click at [177, 580] on div "Eraser" at bounding box center [190, 695] width 30 height 10
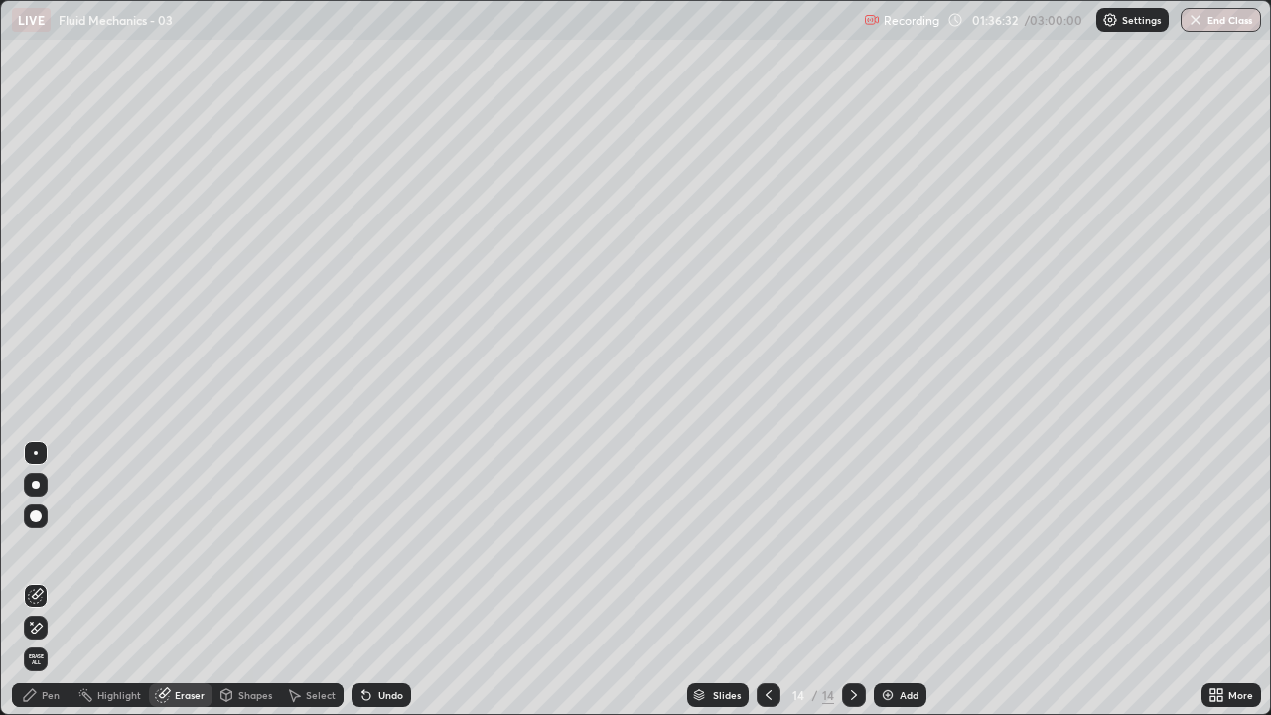
click at [31, 580] on icon at bounding box center [30, 695] width 16 height 16
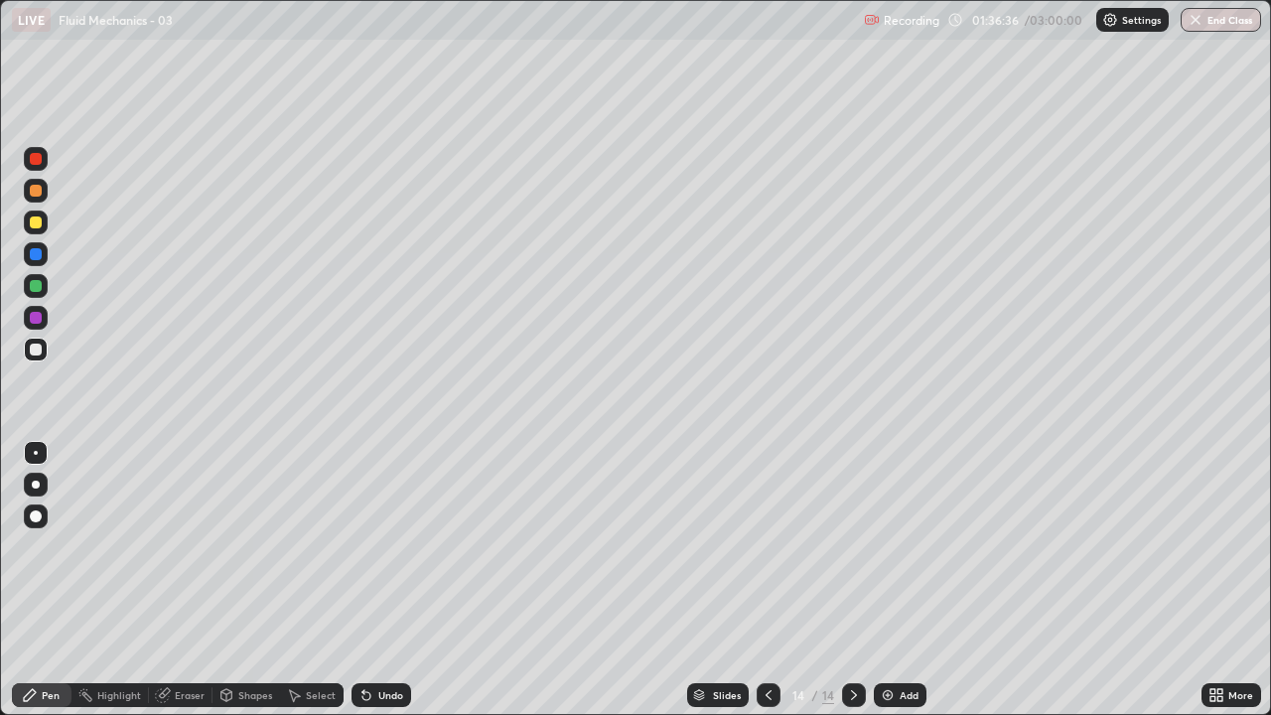
click at [246, 580] on div "Shapes" at bounding box center [255, 695] width 34 height 10
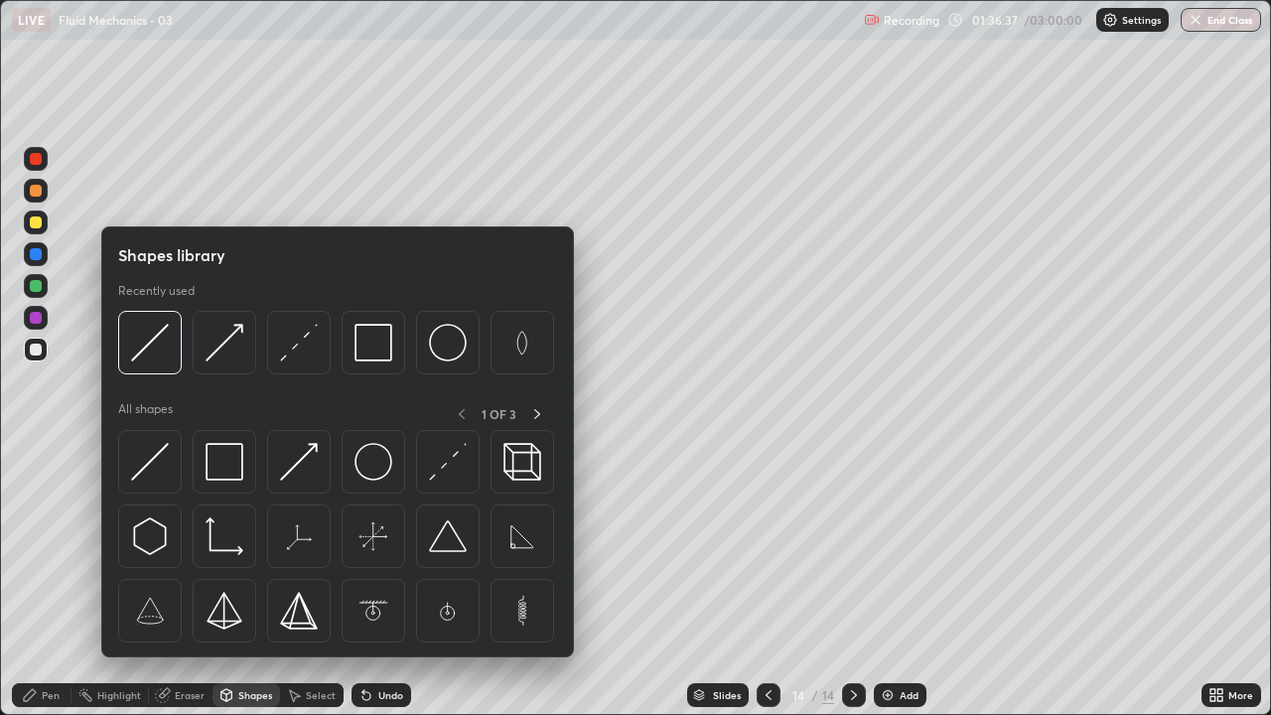
click at [241, 580] on div "Shapes" at bounding box center [247, 695] width 68 height 24
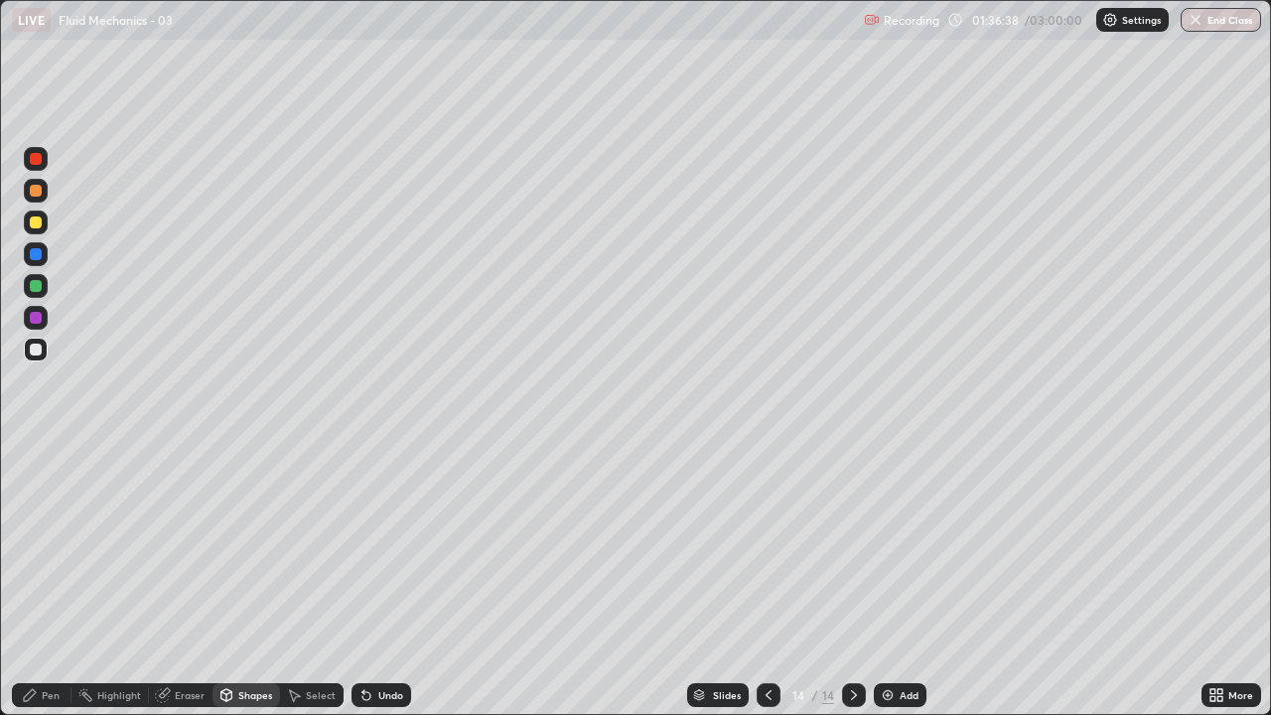
click at [45, 580] on div "Pen" at bounding box center [51, 695] width 18 height 10
click at [247, 580] on div "Shapes" at bounding box center [247, 695] width 68 height 24
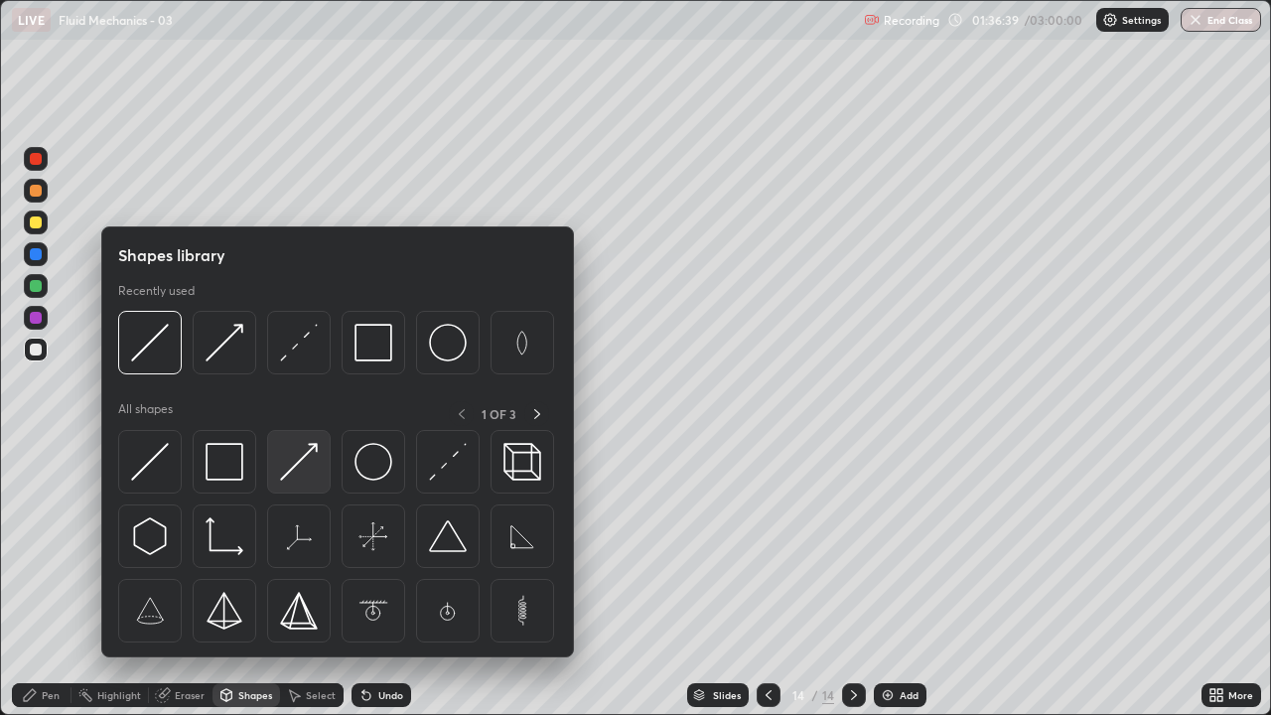
click at [300, 464] on img at bounding box center [299, 462] width 38 height 38
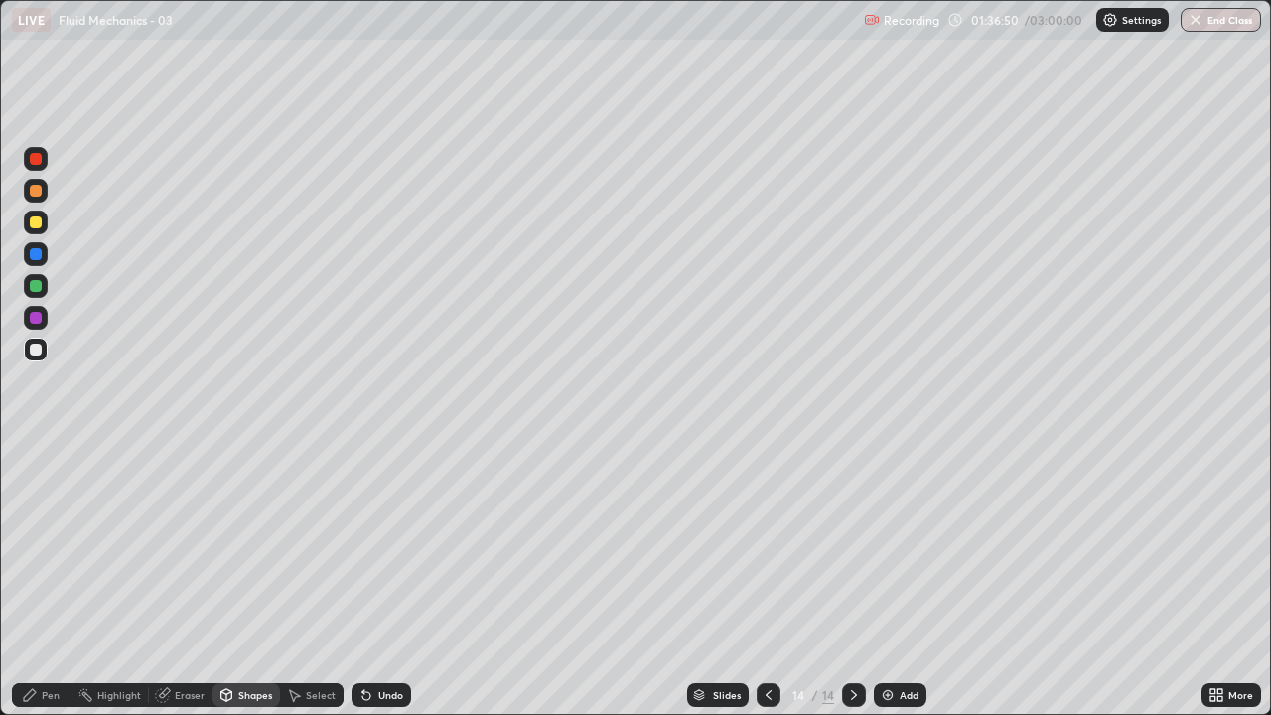
click at [45, 580] on div "Pen" at bounding box center [51, 695] width 18 height 10
click at [35, 580] on icon at bounding box center [30, 695] width 16 height 16
click at [38, 318] on div at bounding box center [36, 318] width 12 height 12
click at [37, 283] on div at bounding box center [36, 286] width 12 height 12
click at [35, 580] on div "Pen" at bounding box center [42, 695] width 60 height 24
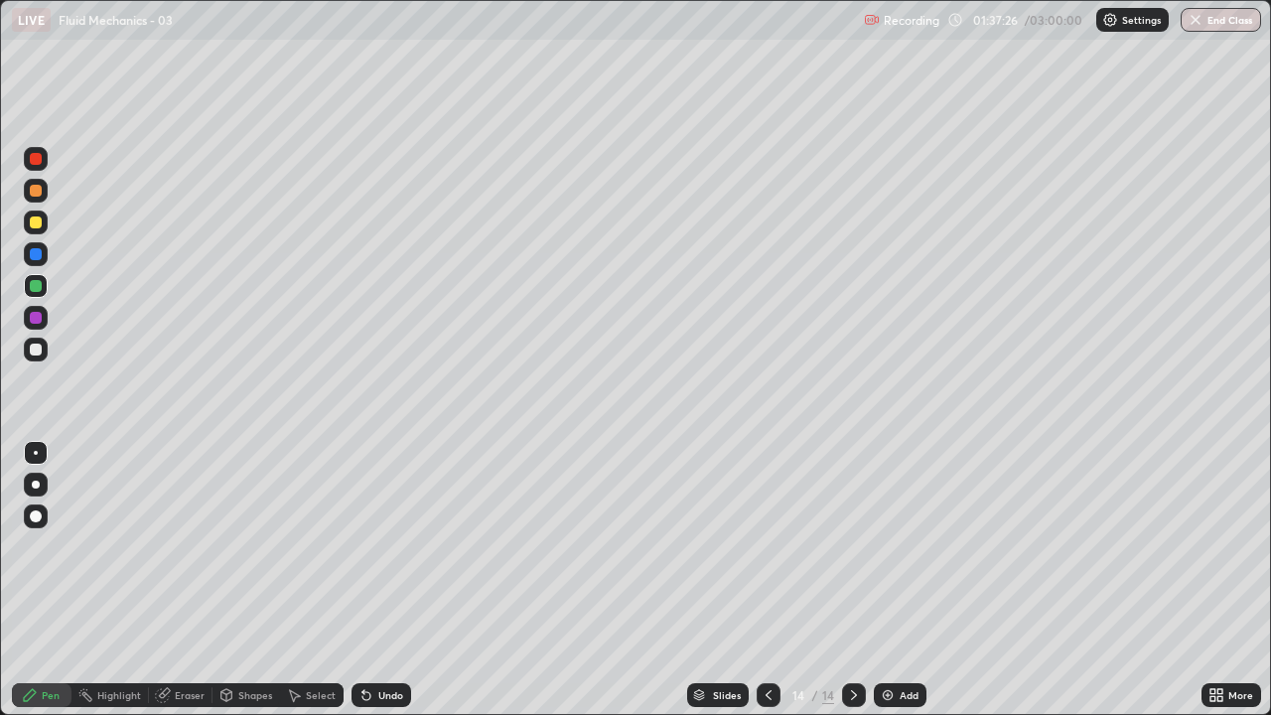
click at [250, 580] on div "Shapes" at bounding box center [255, 695] width 34 height 10
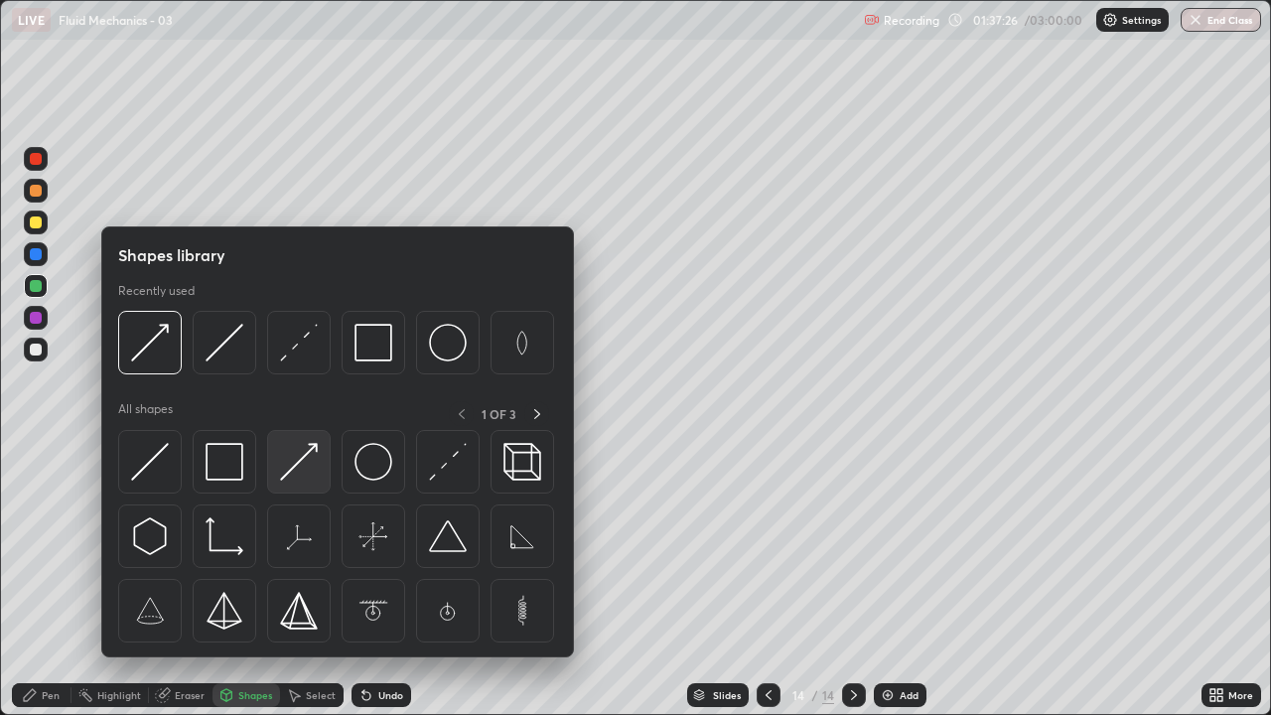
click at [296, 471] on img at bounding box center [299, 462] width 38 height 38
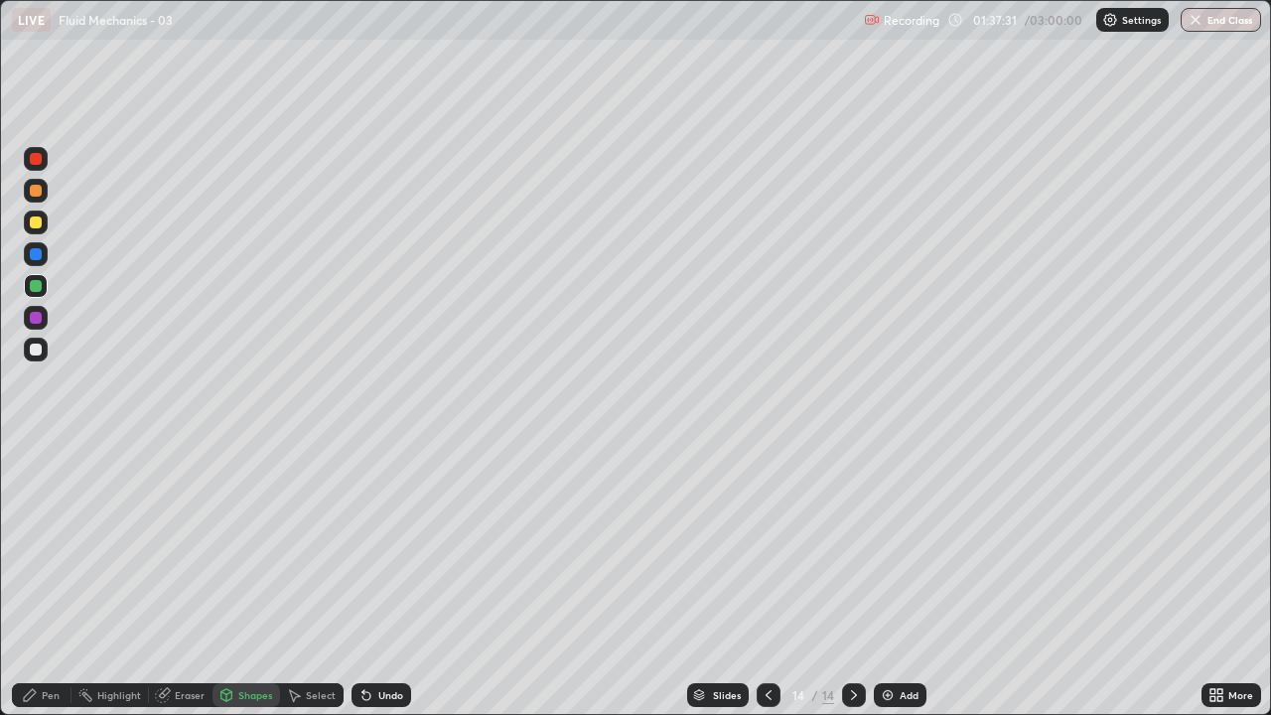
click at [36, 580] on icon at bounding box center [30, 695] width 16 height 16
click at [243, 580] on div "Shapes" at bounding box center [247, 695] width 68 height 24
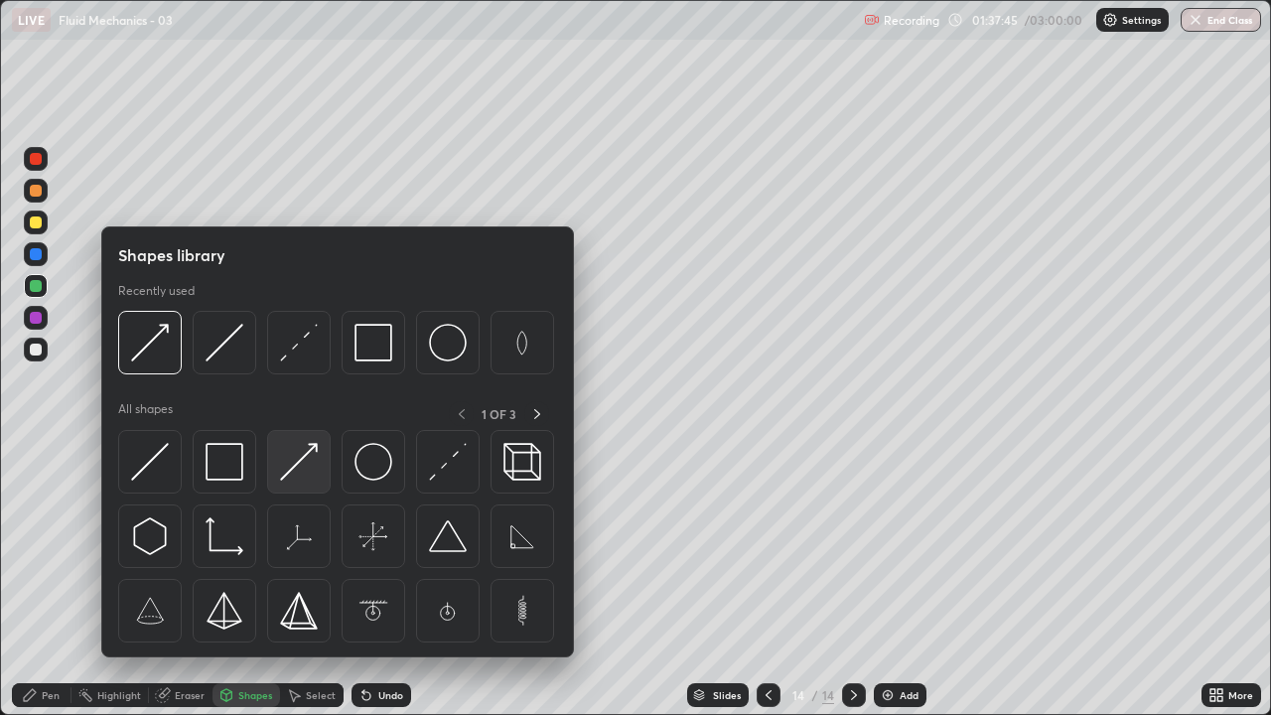
click at [299, 474] on img at bounding box center [299, 462] width 38 height 38
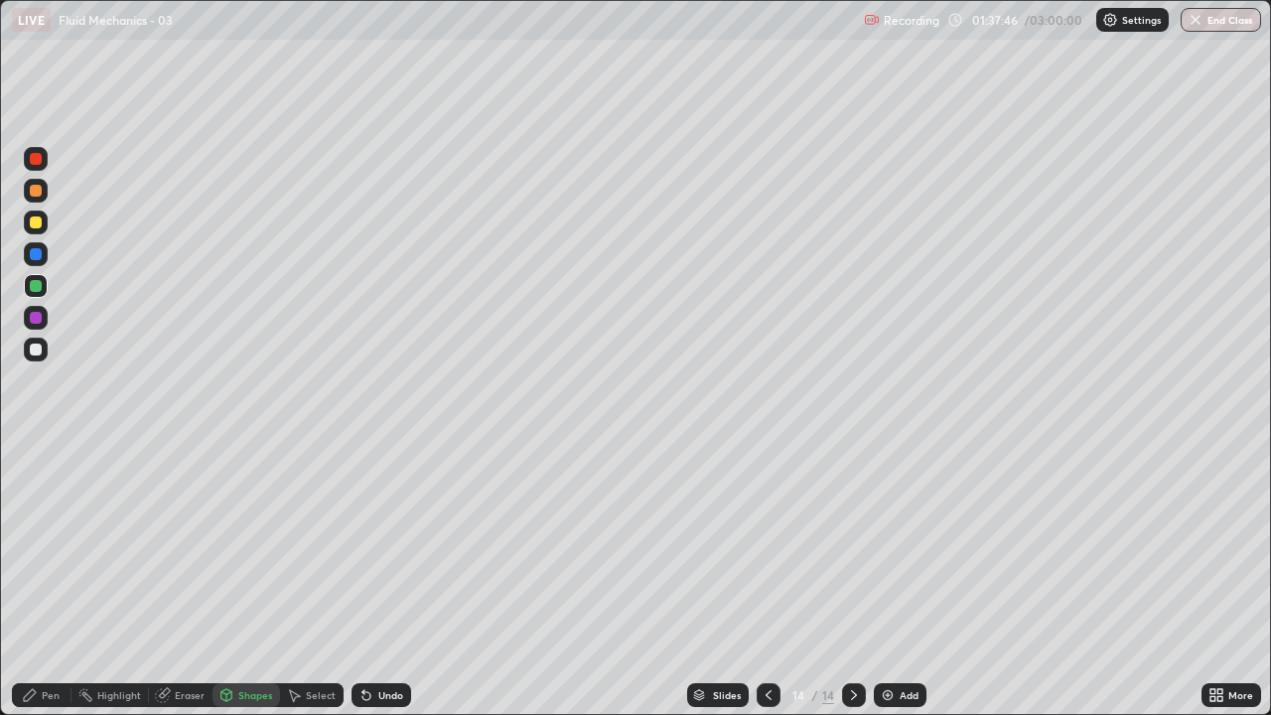
click at [231, 580] on icon at bounding box center [227, 695] width 16 height 16
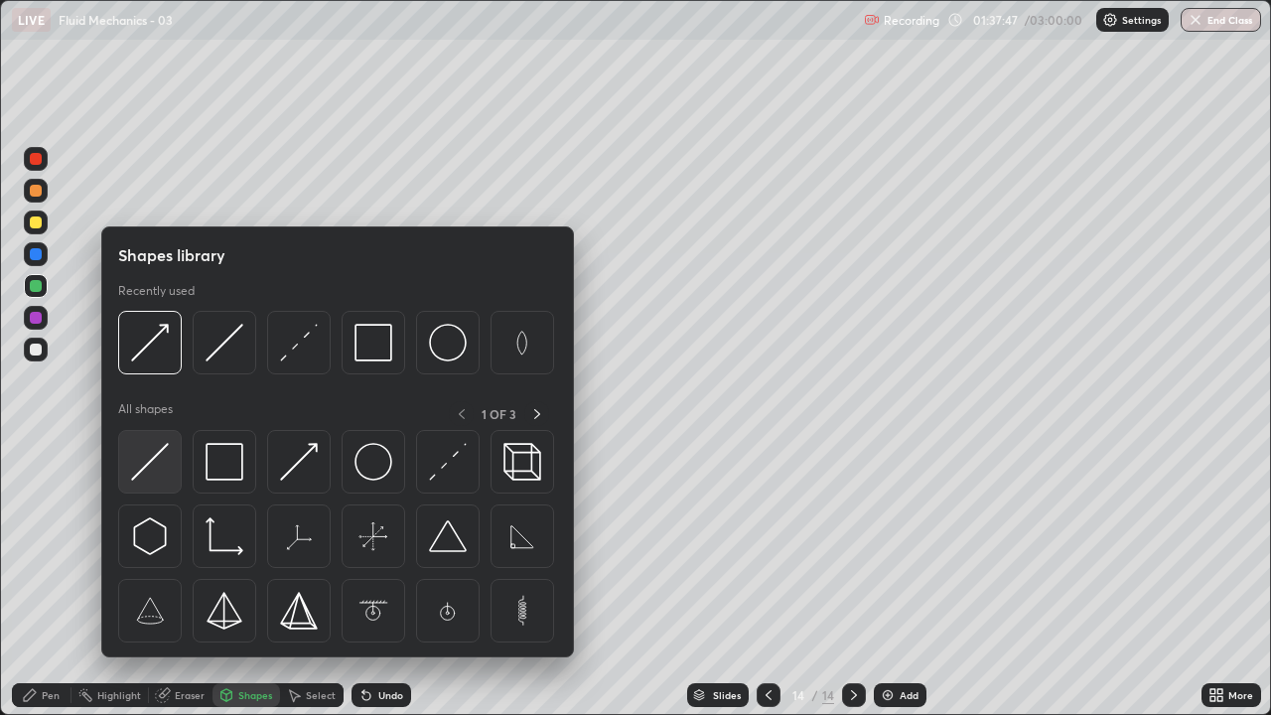
click at [155, 469] on img at bounding box center [150, 462] width 38 height 38
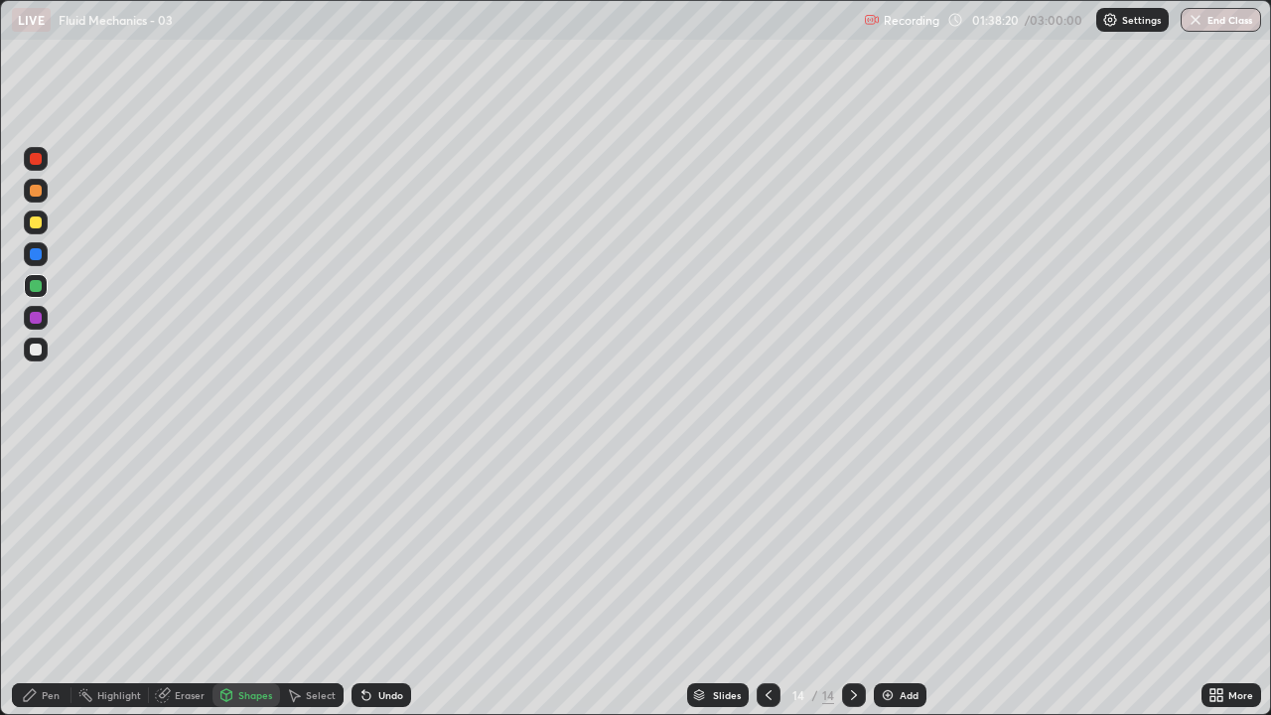
click at [253, 580] on div "Shapes" at bounding box center [247, 695] width 68 height 24
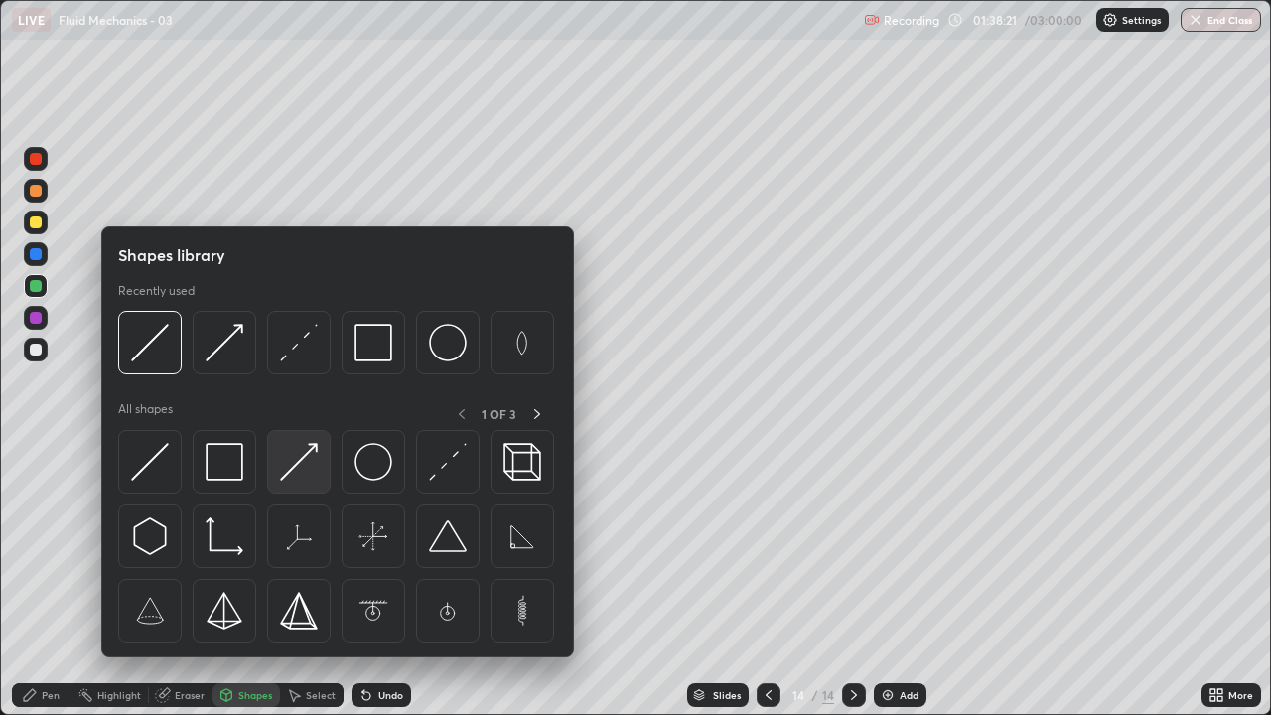
click at [303, 468] on img at bounding box center [299, 462] width 38 height 38
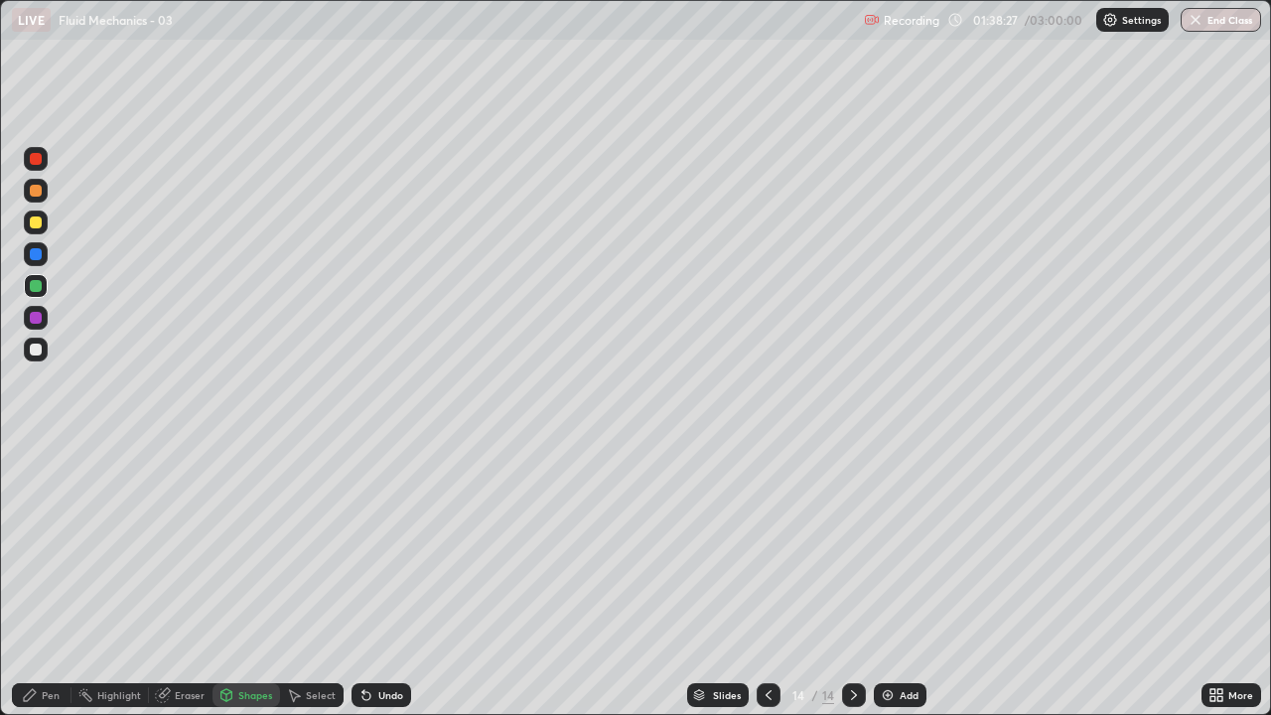
click at [243, 580] on div "Shapes" at bounding box center [247, 695] width 68 height 24
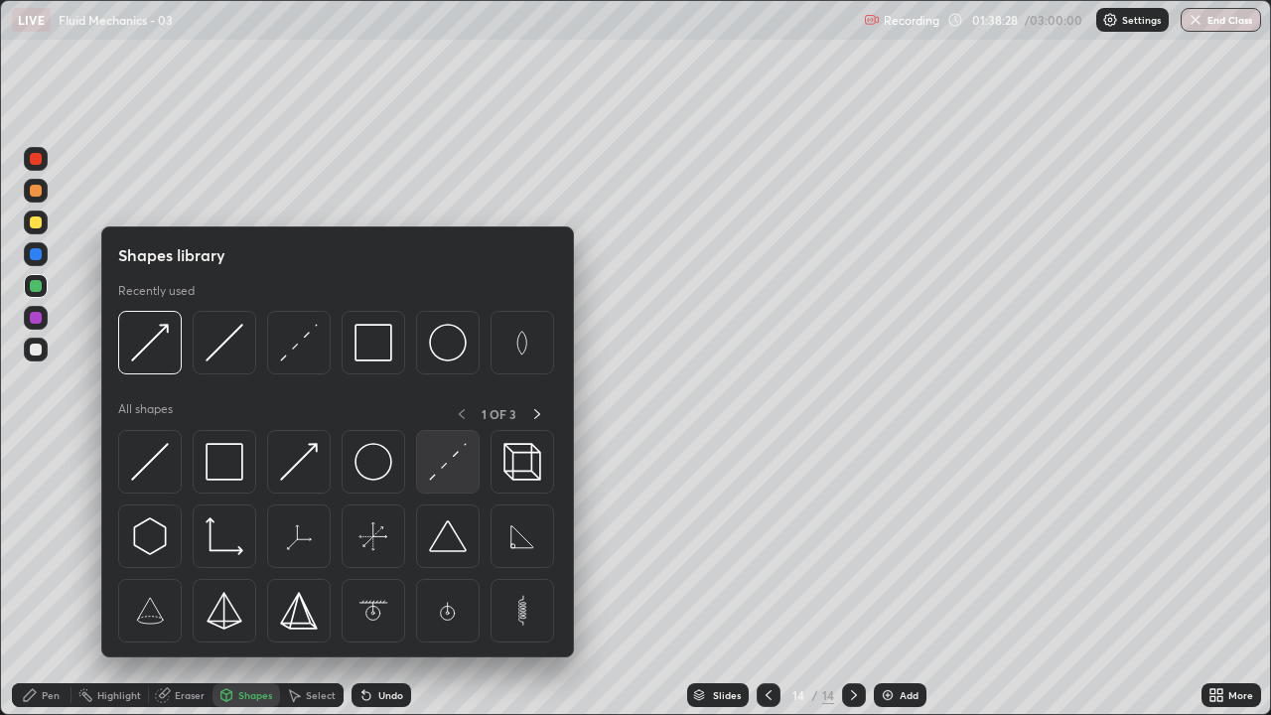
click at [450, 468] on img at bounding box center [448, 462] width 38 height 38
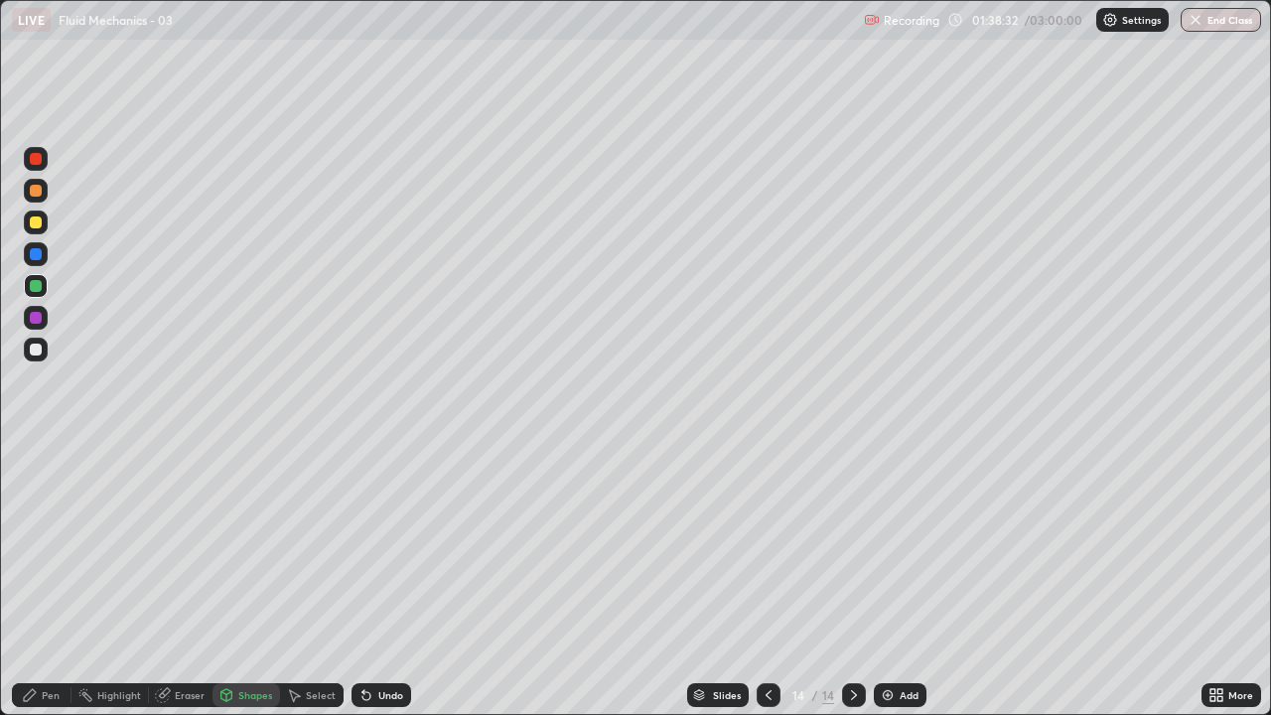
click at [55, 580] on div "Pen" at bounding box center [42, 695] width 60 height 24
click at [44, 349] on div at bounding box center [36, 350] width 24 height 24
click at [393, 580] on div "Undo" at bounding box center [390, 695] width 25 height 10
click at [390, 580] on div "Undo" at bounding box center [390, 695] width 25 height 10
click at [37, 315] on div at bounding box center [36, 318] width 12 height 12
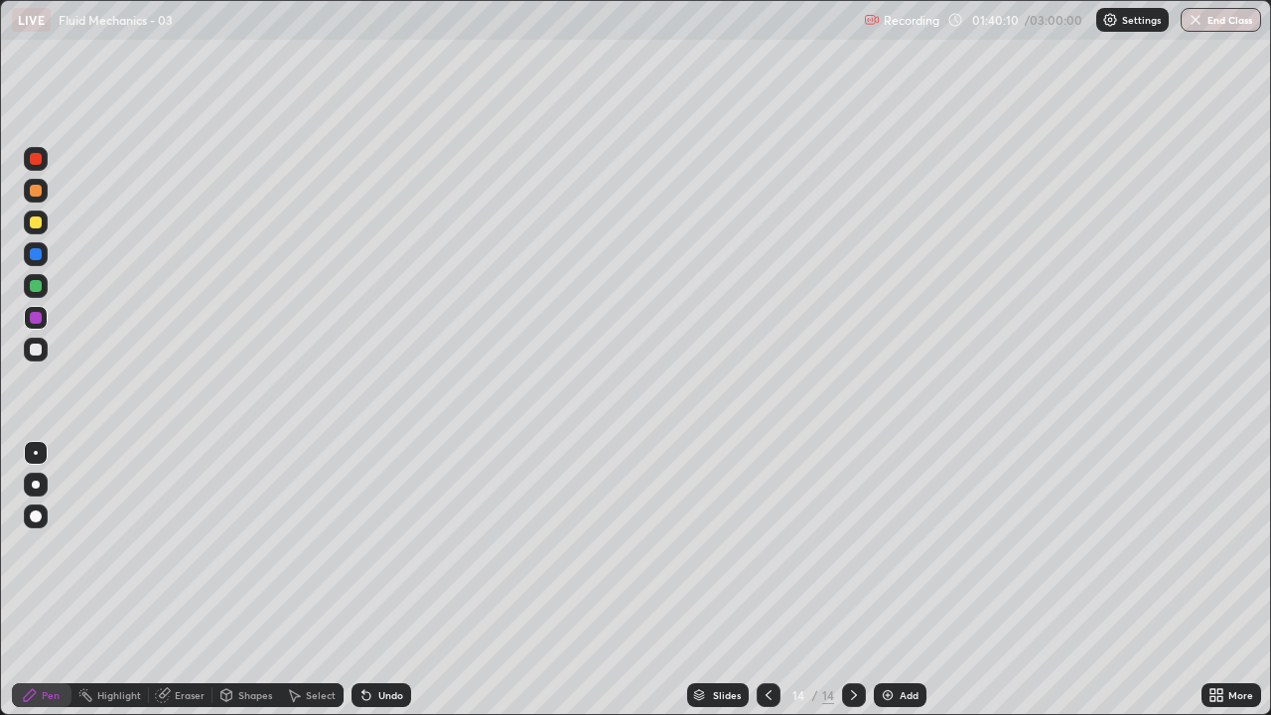
click at [397, 580] on div "Undo" at bounding box center [390, 695] width 25 height 10
click at [38, 225] on div at bounding box center [36, 223] width 12 height 12
click at [37, 222] on div at bounding box center [36, 223] width 12 height 12
click at [38, 283] on div at bounding box center [36, 286] width 12 height 12
click at [59, 580] on div "Pen" at bounding box center [42, 695] width 60 height 24
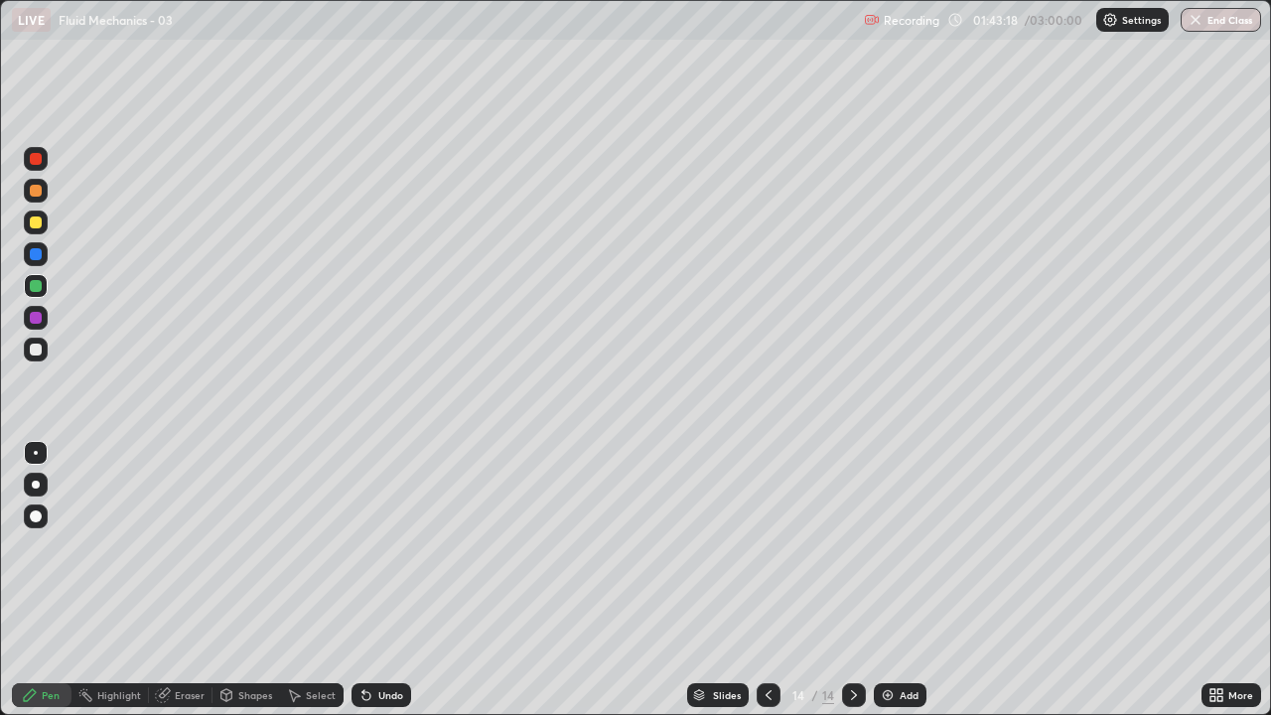
click at [253, 580] on div "Shapes" at bounding box center [247, 695] width 68 height 24
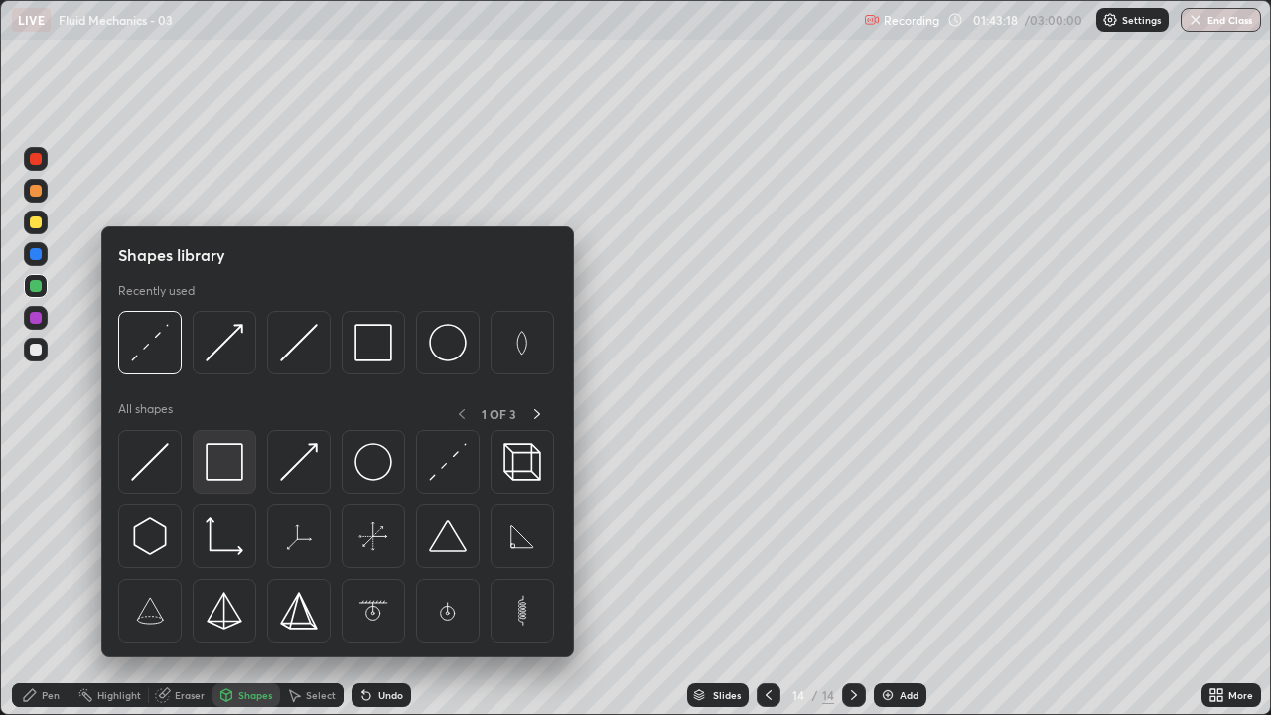
click at [214, 464] on img at bounding box center [225, 462] width 38 height 38
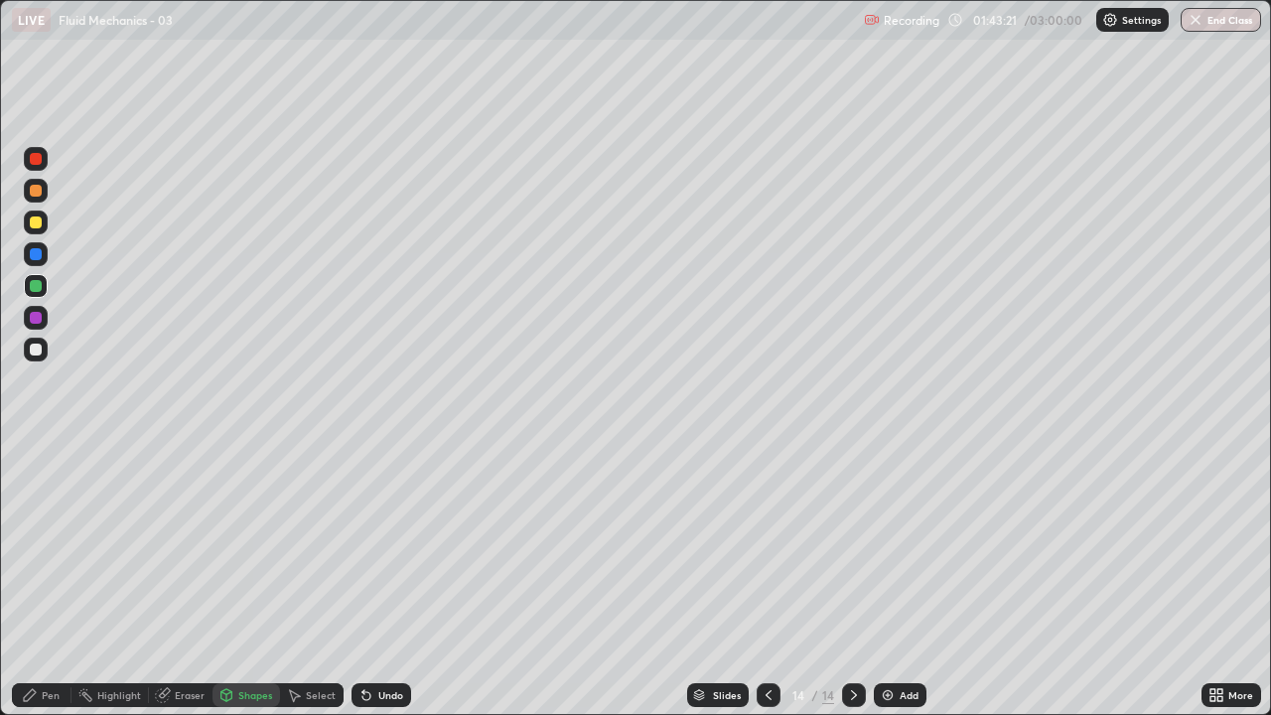
click at [41, 580] on div "Pen" at bounding box center [42, 695] width 60 height 24
click at [184, 580] on div "Eraser" at bounding box center [190, 695] width 30 height 10
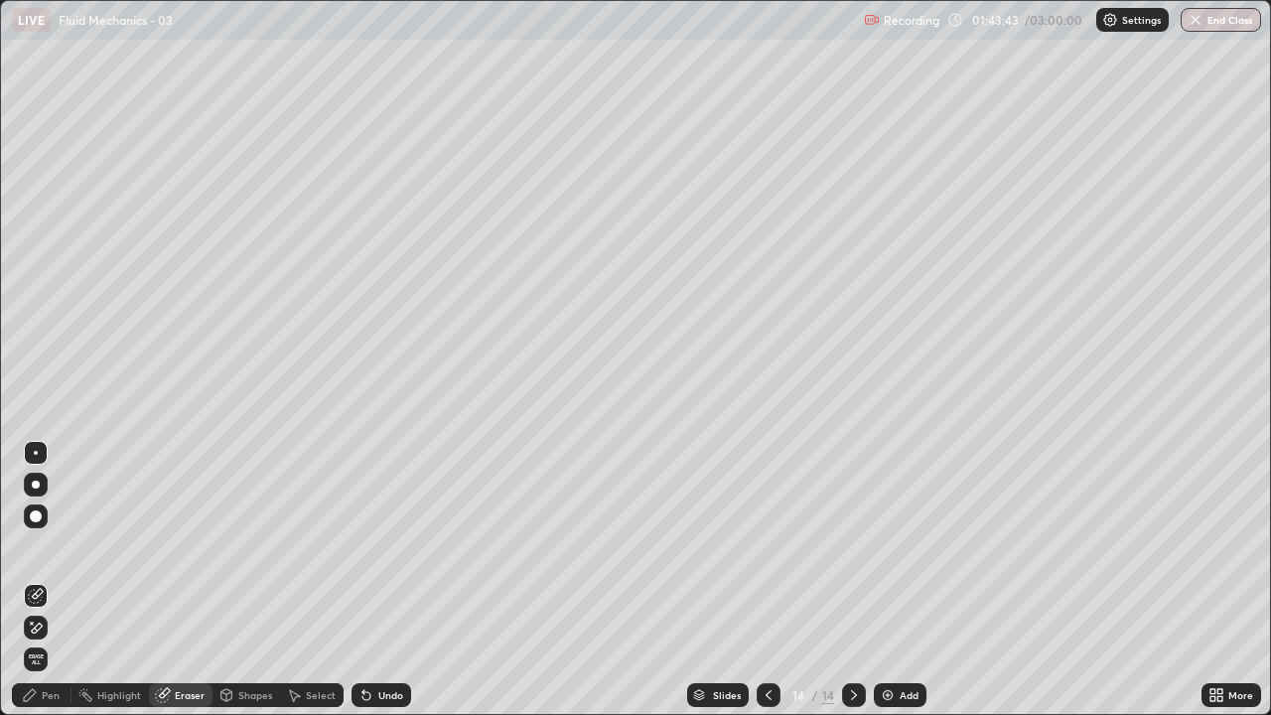
click at [58, 580] on div "Pen" at bounding box center [51, 695] width 18 height 10
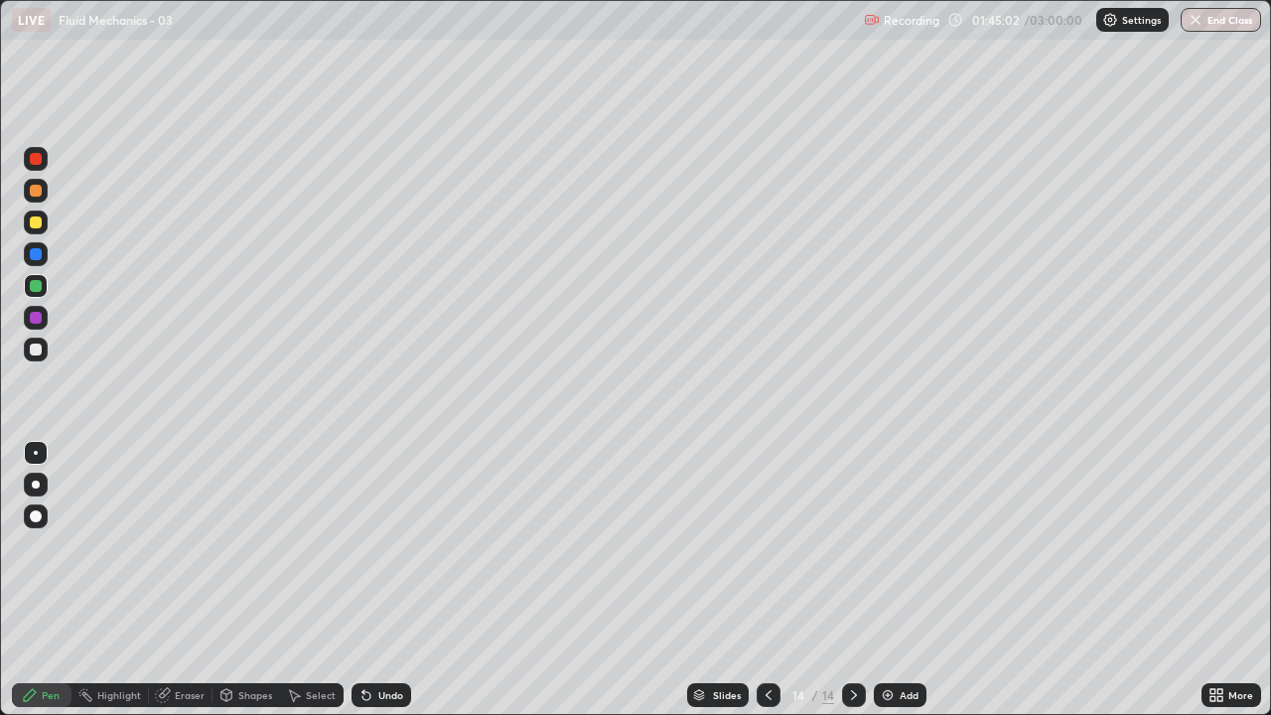
click at [910, 580] on div "Add" at bounding box center [909, 695] width 19 height 10
click at [257, 580] on div "Shapes" at bounding box center [247, 695] width 68 height 24
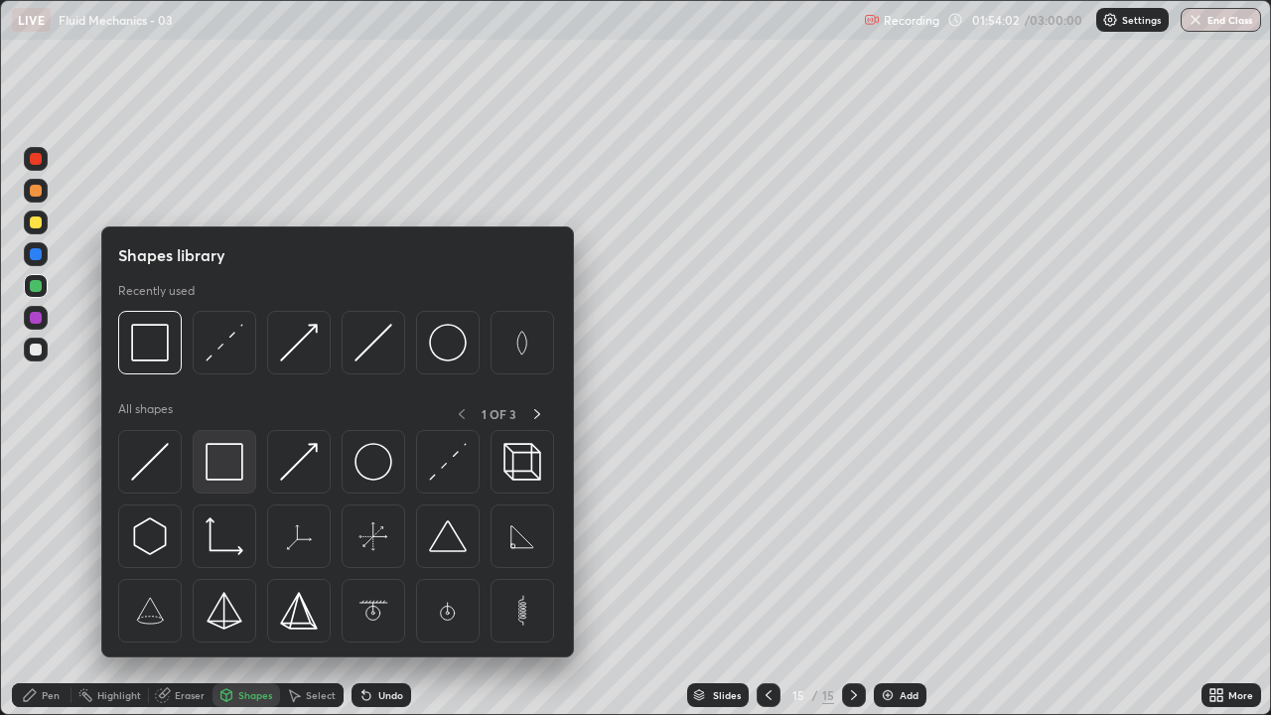
click at [220, 466] on img at bounding box center [225, 462] width 38 height 38
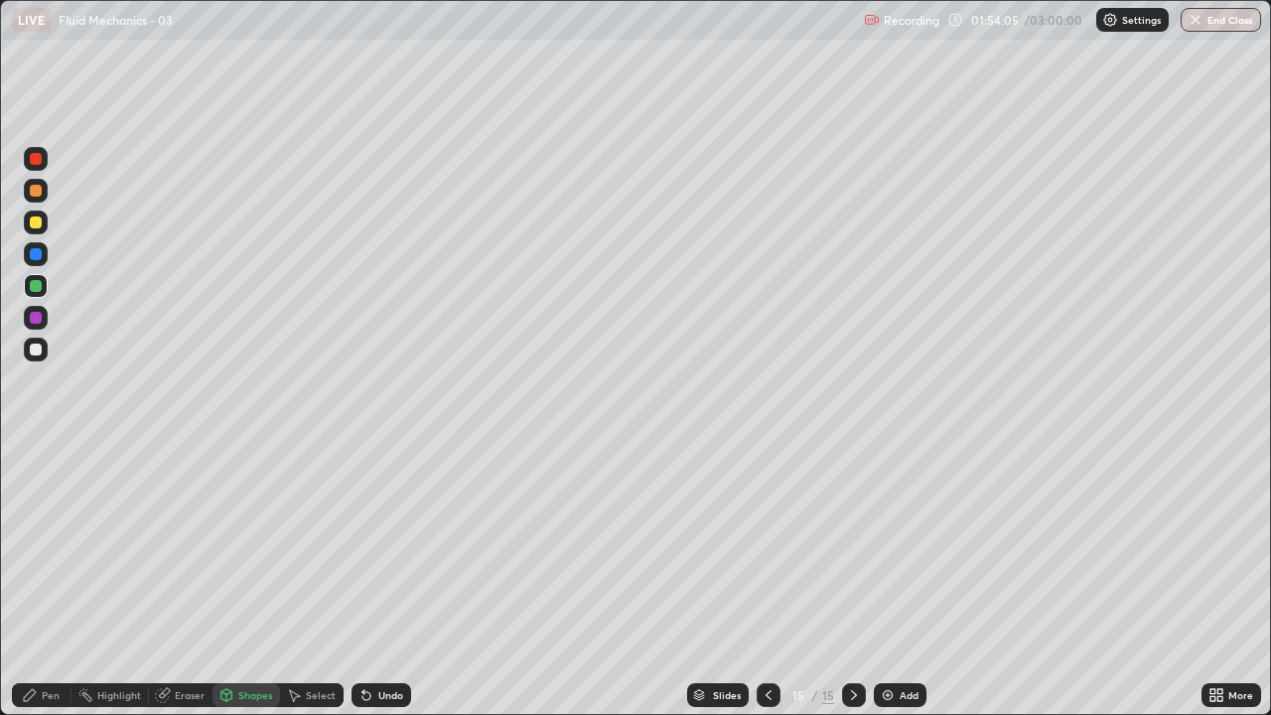
click at [181, 580] on div "Eraser" at bounding box center [190, 695] width 30 height 10
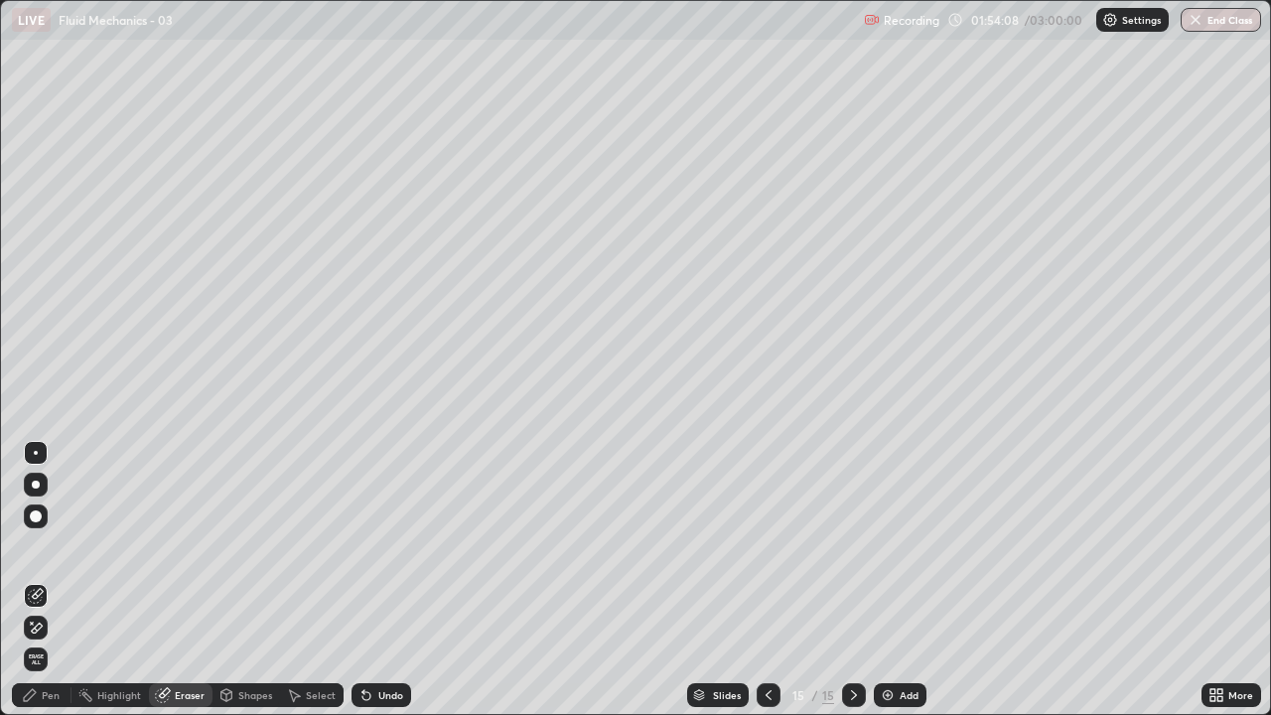
click at [252, 580] on div "Shapes" at bounding box center [247, 695] width 68 height 24
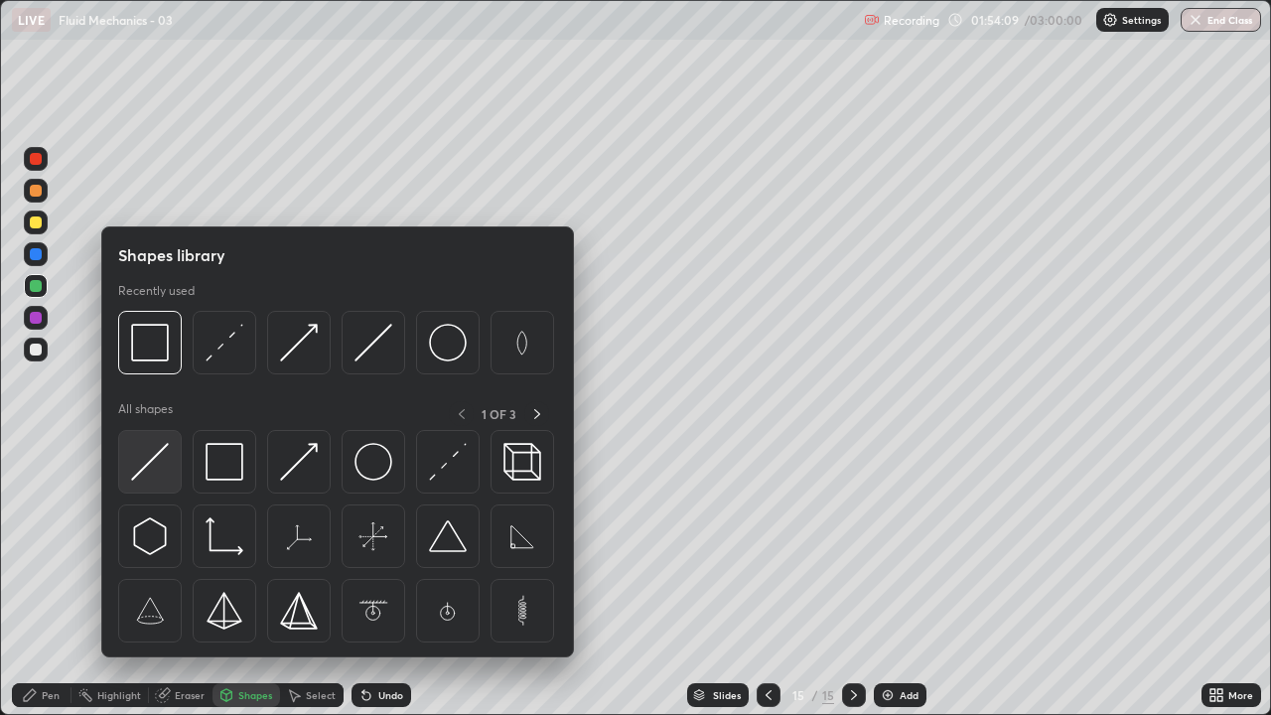
click at [146, 461] on img at bounding box center [150, 462] width 38 height 38
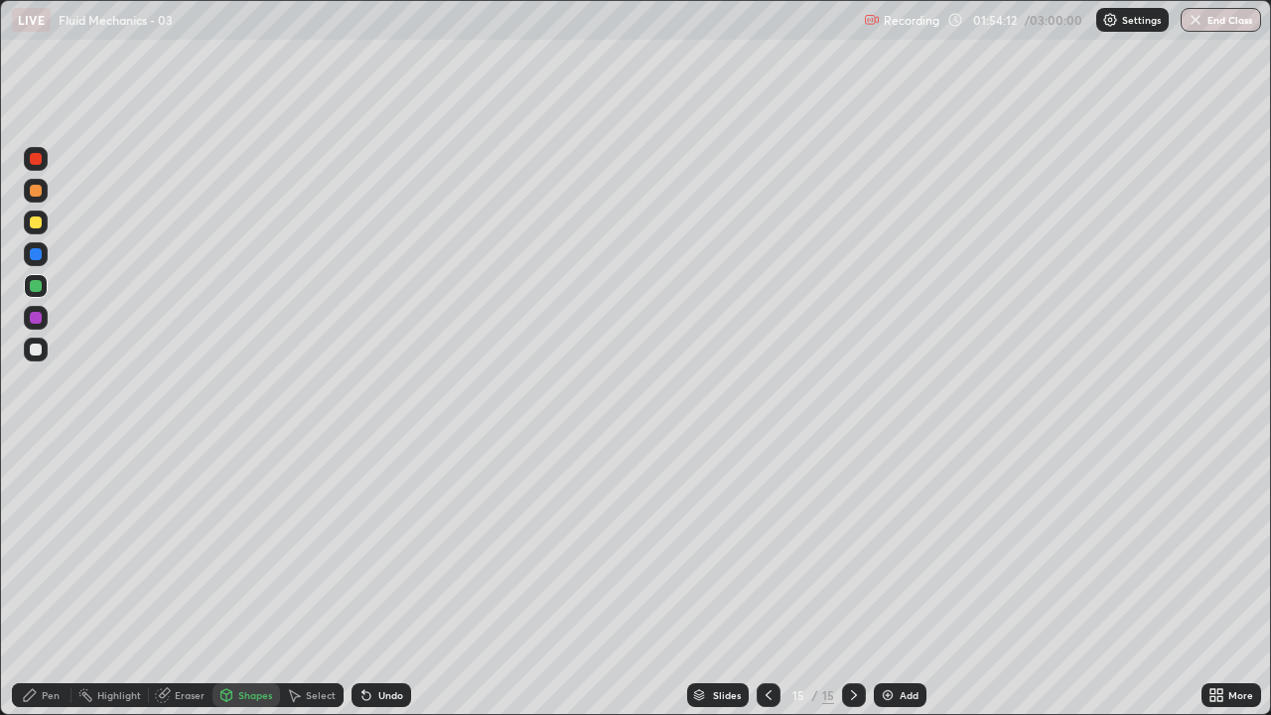
click at [246, 580] on div "Shapes" at bounding box center [255, 695] width 34 height 10
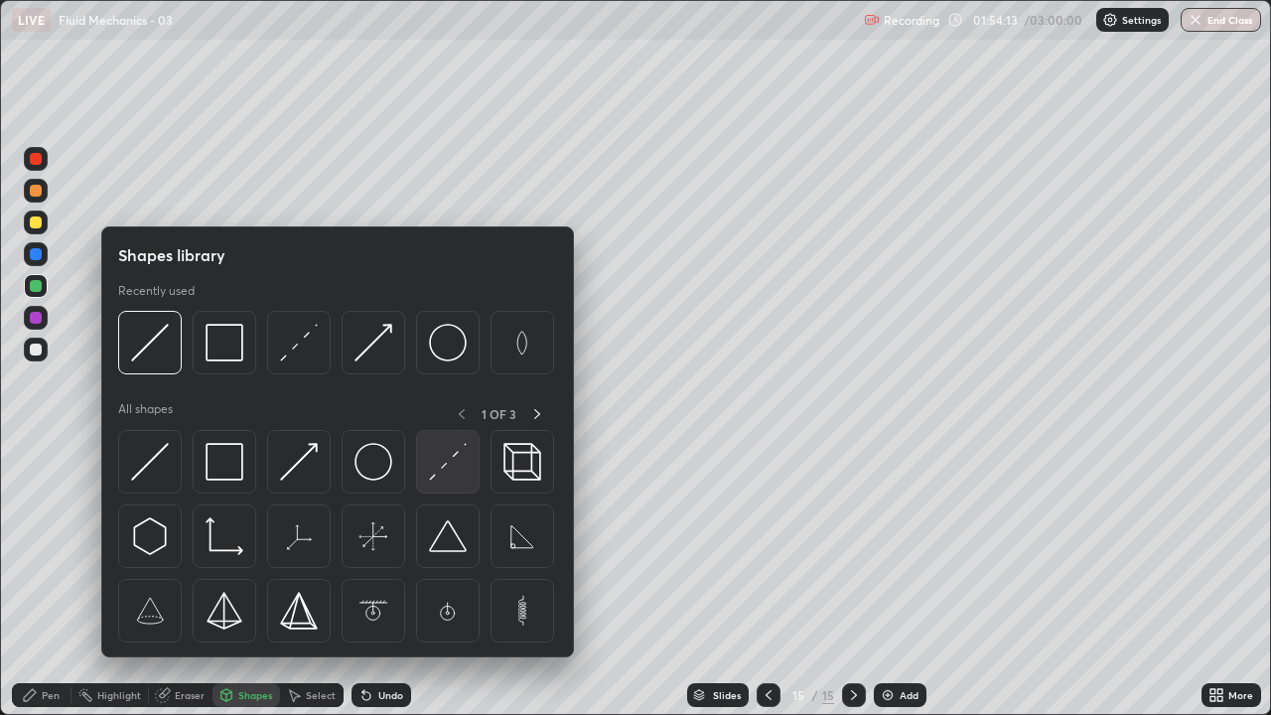
click at [451, 465] on img at bounding box center [448, 462] width 38 height 38
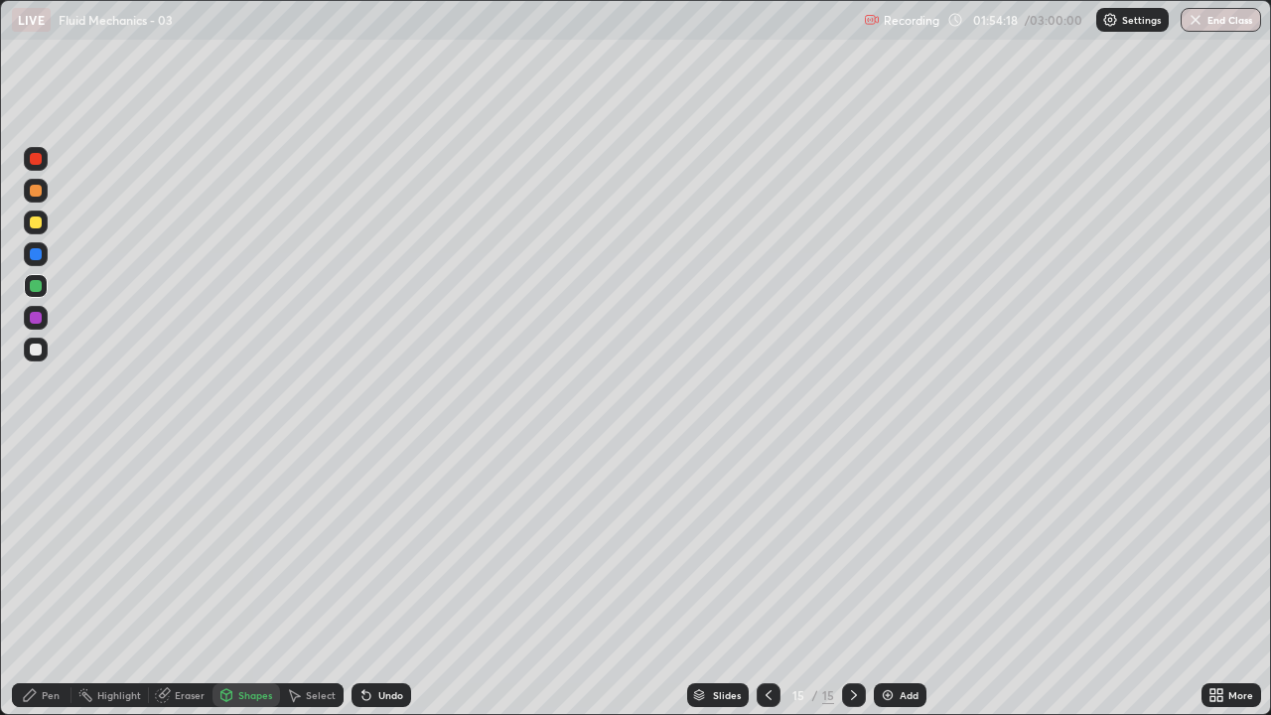
click at [253, 580] on div "Shapes" at bounding box center [247, 695] width 68 height 24
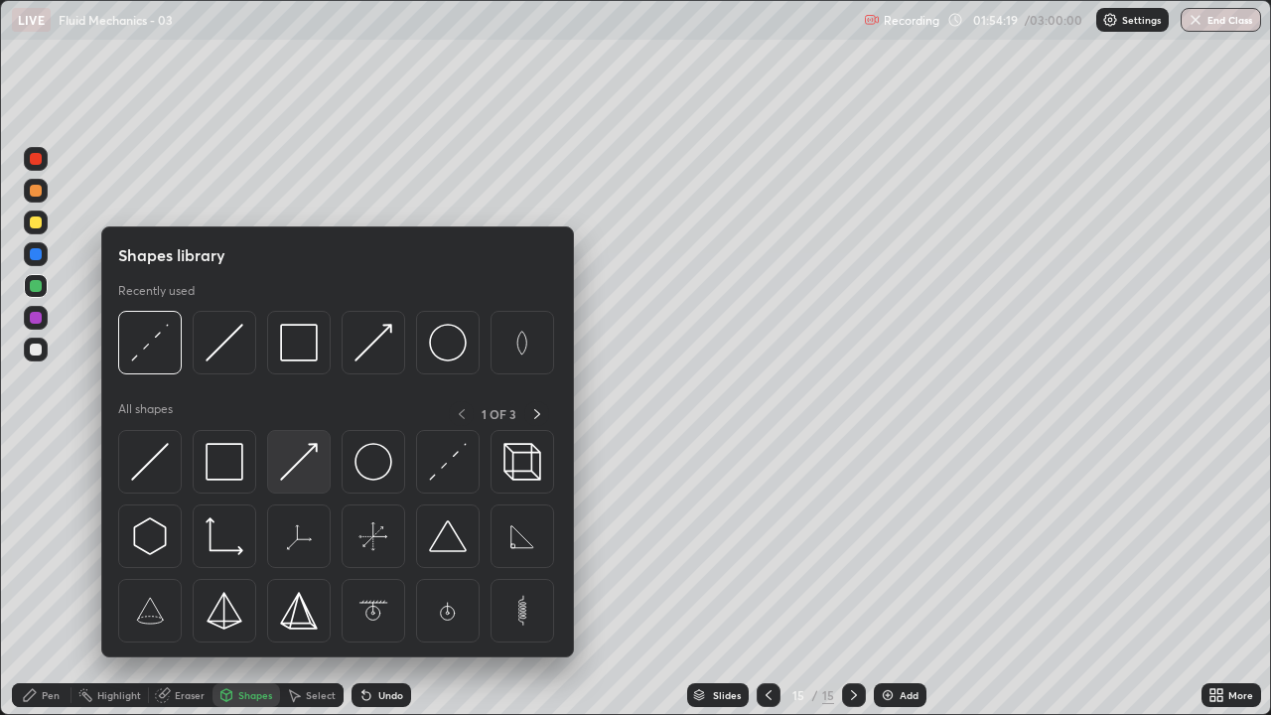
click at [299, 475] on img at bounding box center [299, 462] width 38 height 38
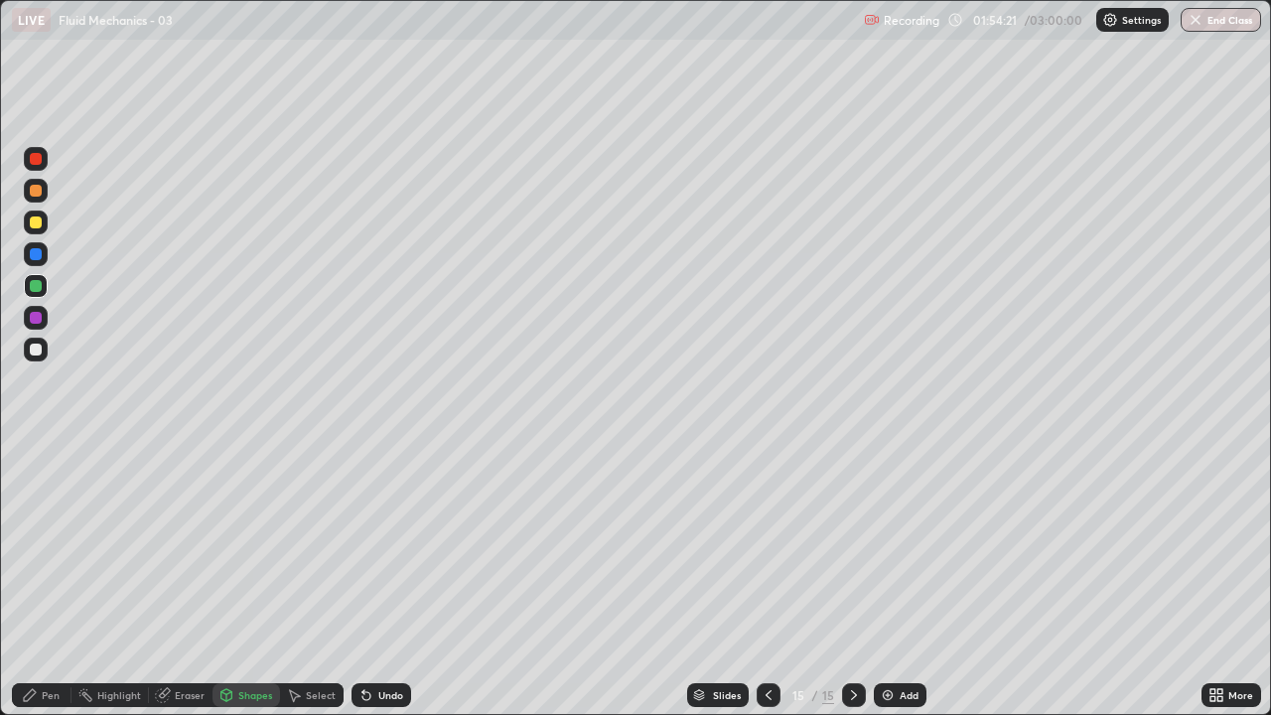
click at [179, 580] on div "Eraser" at bounding box center [190, 695] width 30 height 10
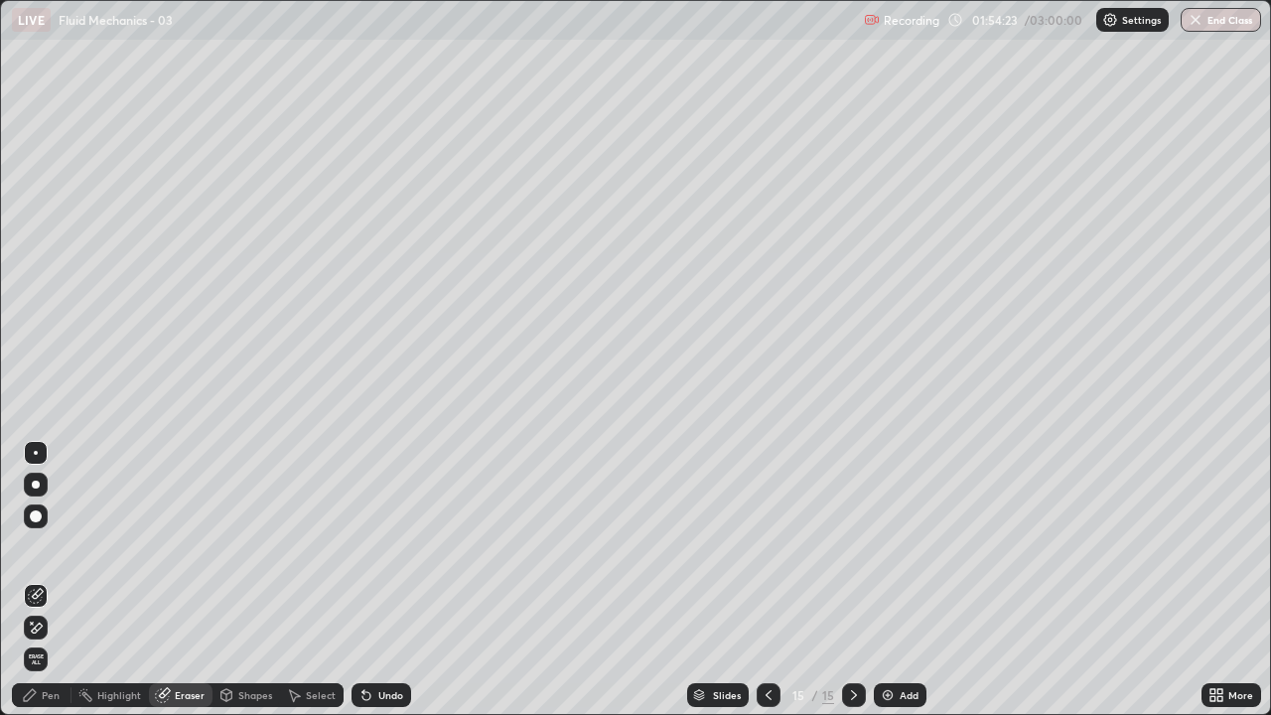
click at [36, 580] on div "Pen" at bounding box center [42, 695] width 60 height 24
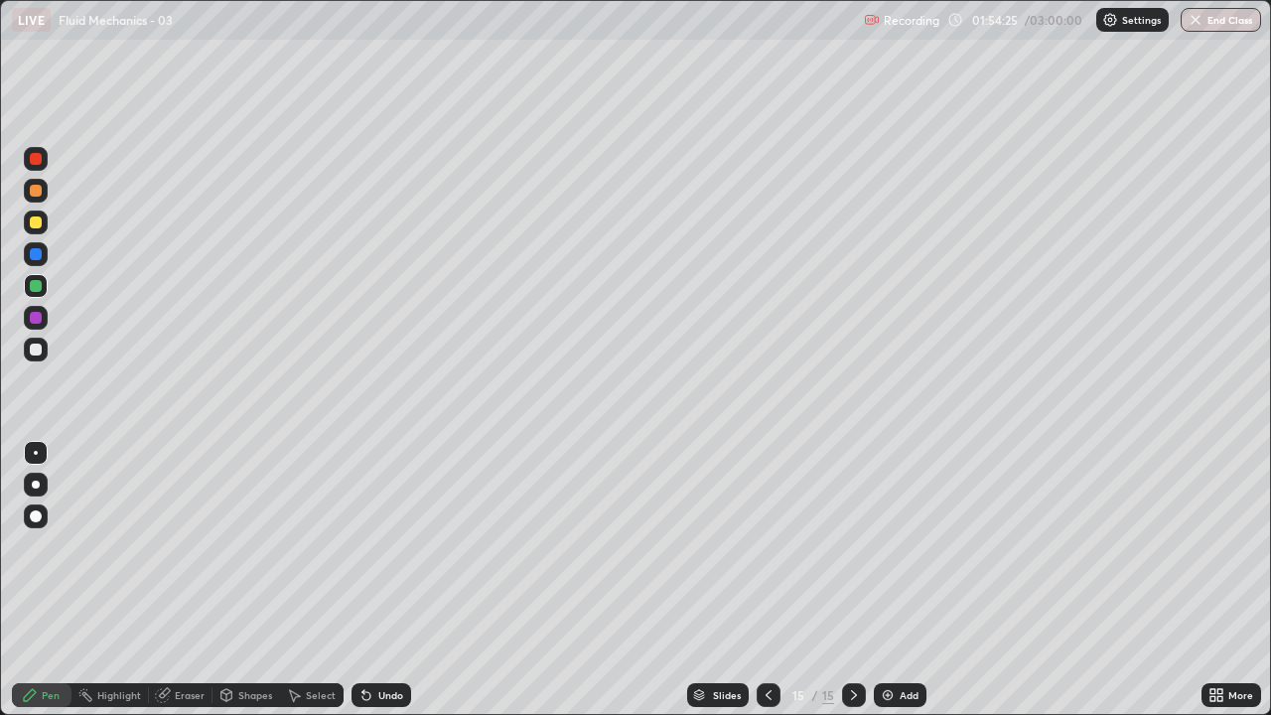
click at [253, 580] on div "Shapes" at bounding box center [247, 695] width 68 height 24
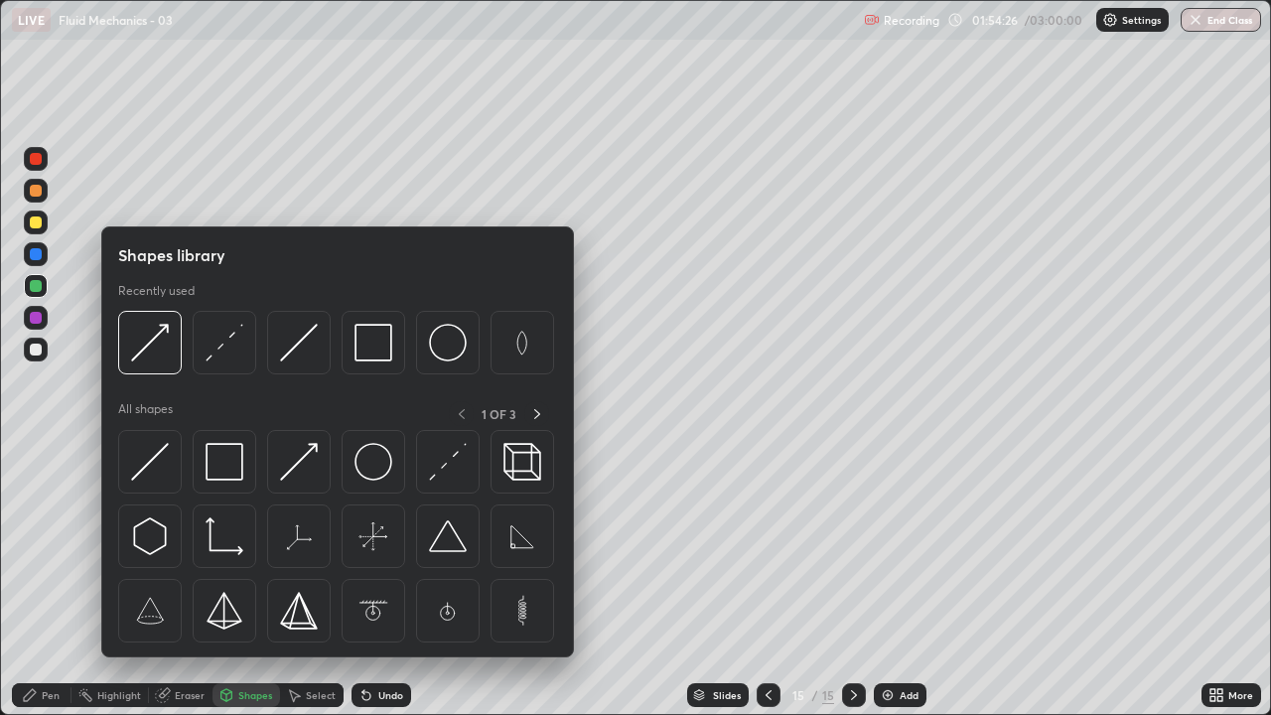
click at [51, 580] on div "Pen" at bounding box center [51, 695] width 18 height 10
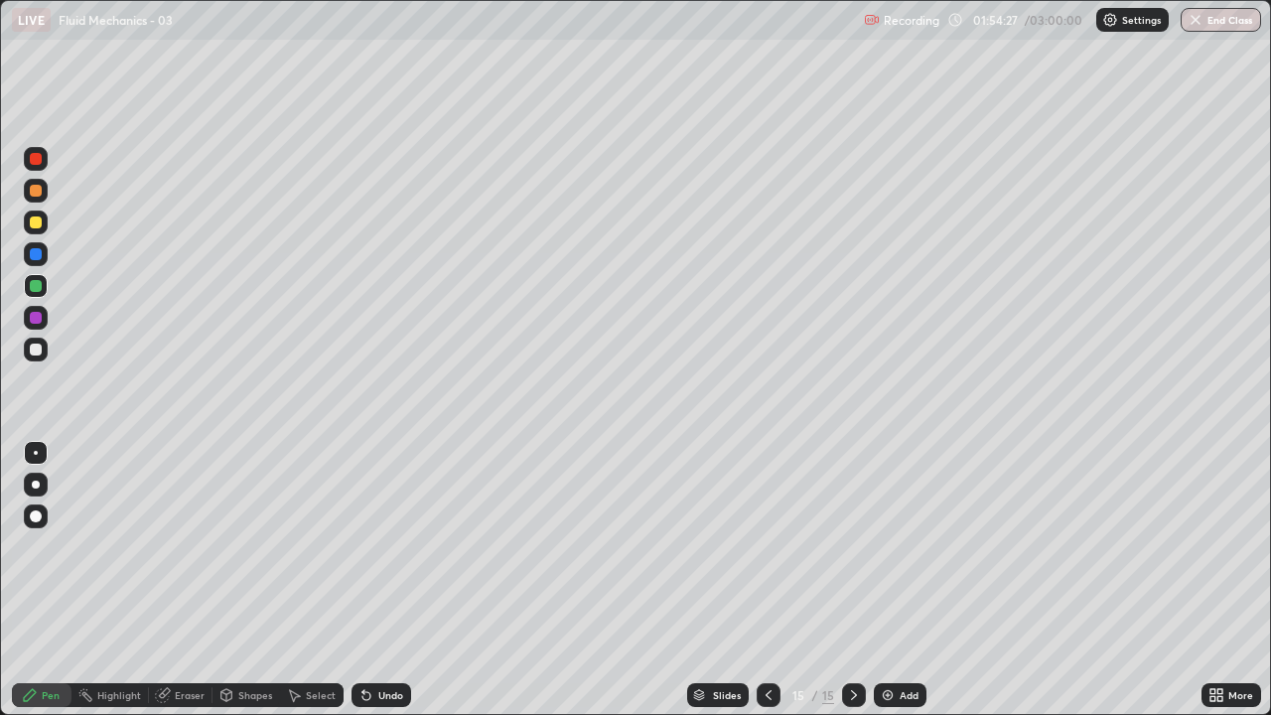
click at [36, 349] on div at bounding box center [36, 350] width 12 height 12
click at [236, 580] on div "Shapes" at bounding box center [247, 695] width 68 height 24
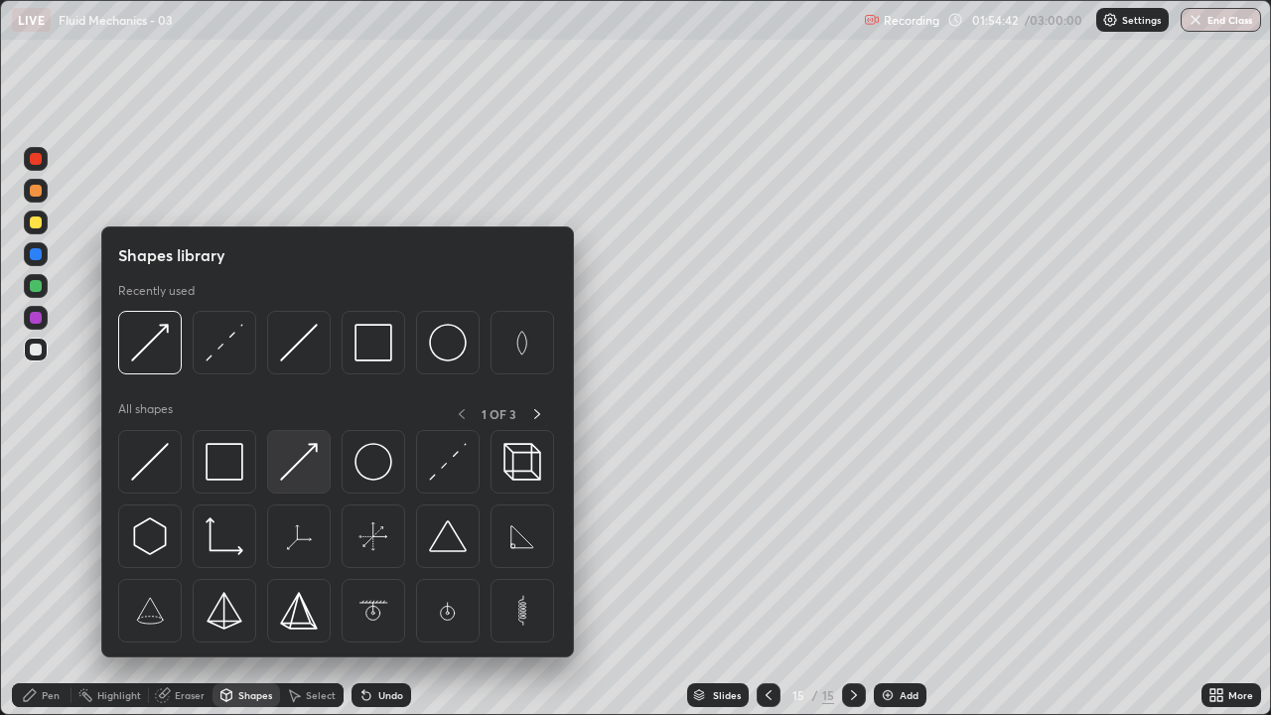
click at [291, 471] on img at bounding box center [299, 462] width 38 height 38
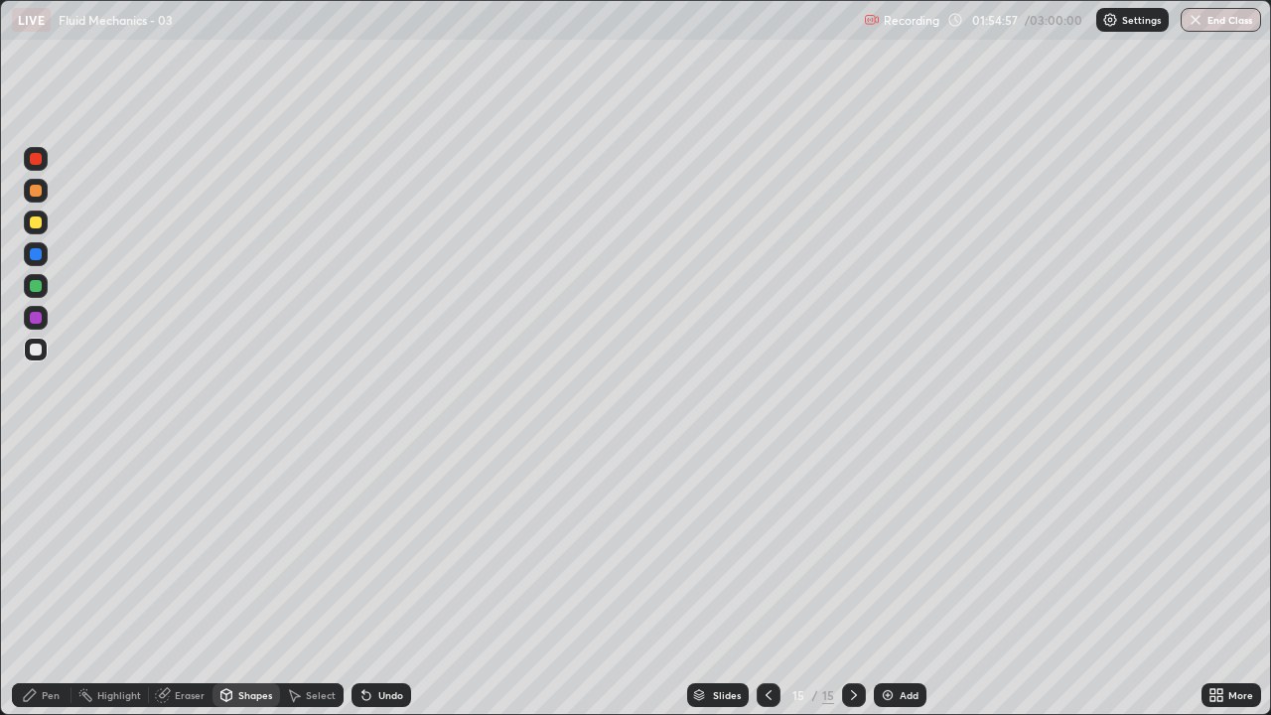
click at [41, 580] on div "Pen" at bounding box center [42, 695] width 60 height 24
click at [44, 342] on div at bounding box center [36, 350] width 24 height 24
click at [899, 580] on div "Add" at bounding box center [900, 695] width 53 height 24
click at [254, 580] on div "Shapes" at bounding box center [247, 695] width 68 height 24
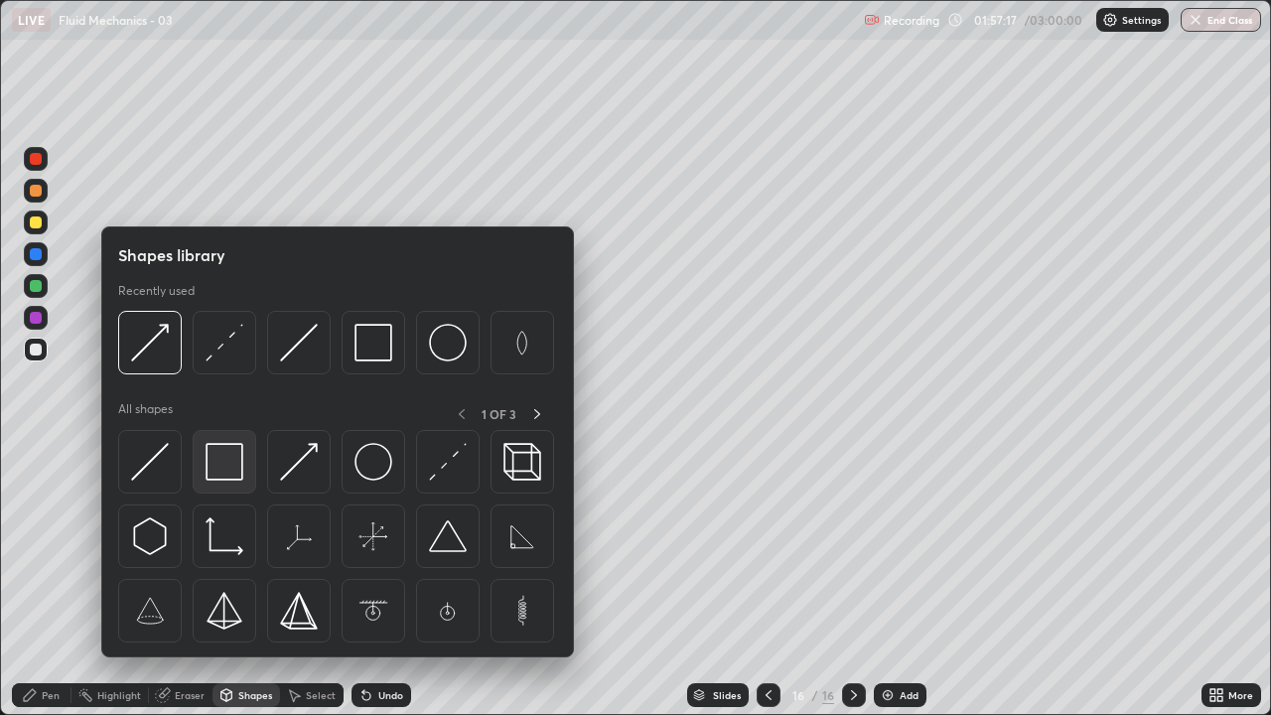
click at [232, 464] on img at bounding box center [225, 462] width 38 height 38
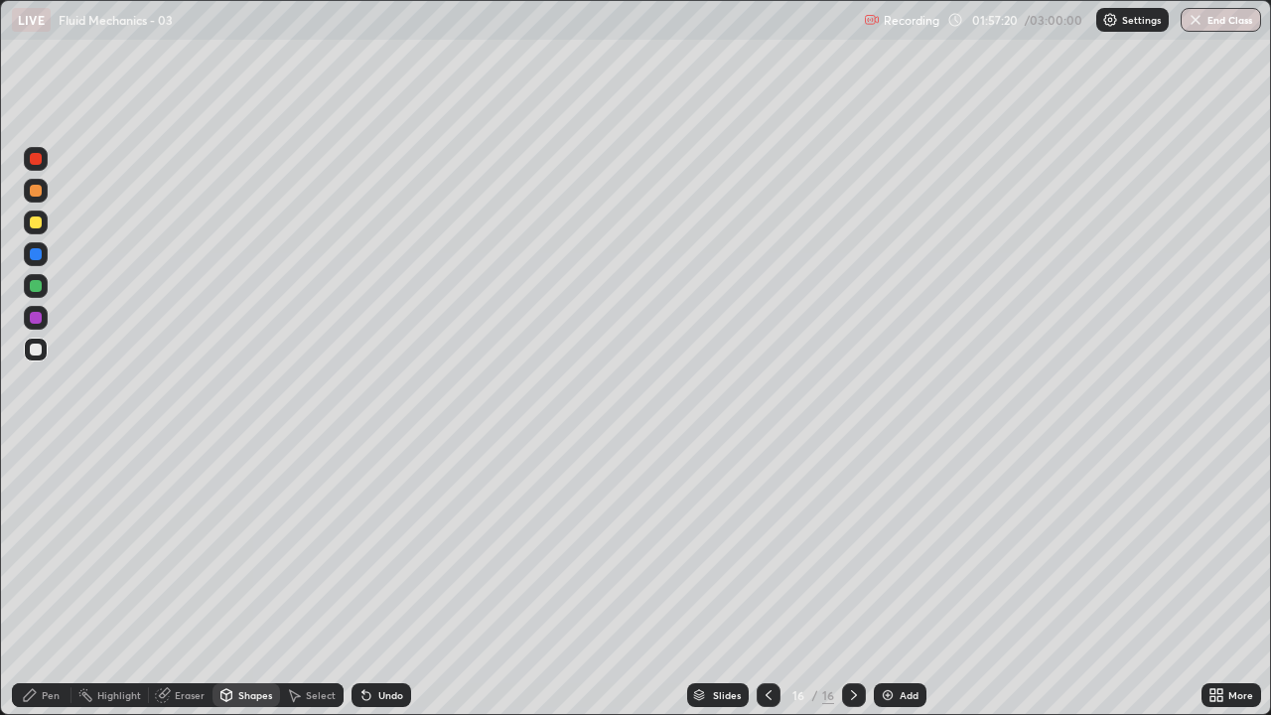
click at [179, 580] on div "Eraser" at bounding box center [190, 695] width 30 height 10
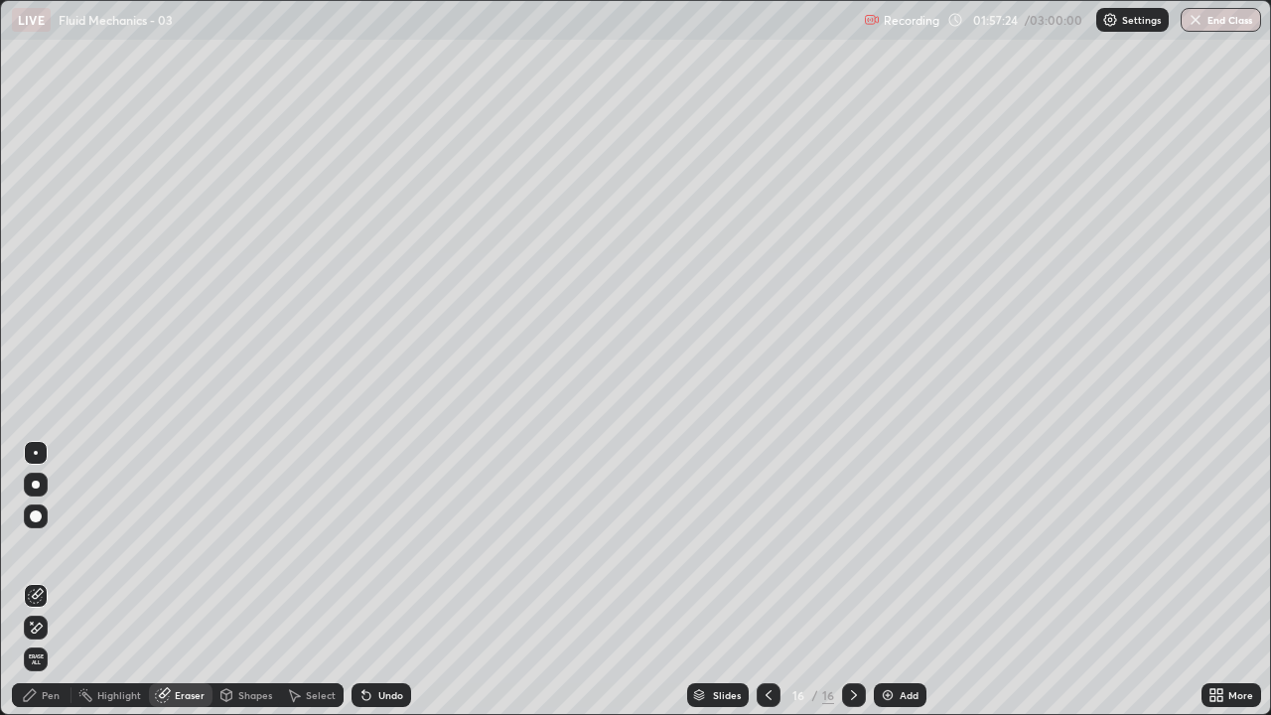
click at [248, 580] on div "Shapes" at bounding box center [255, 695] width 34 height 10
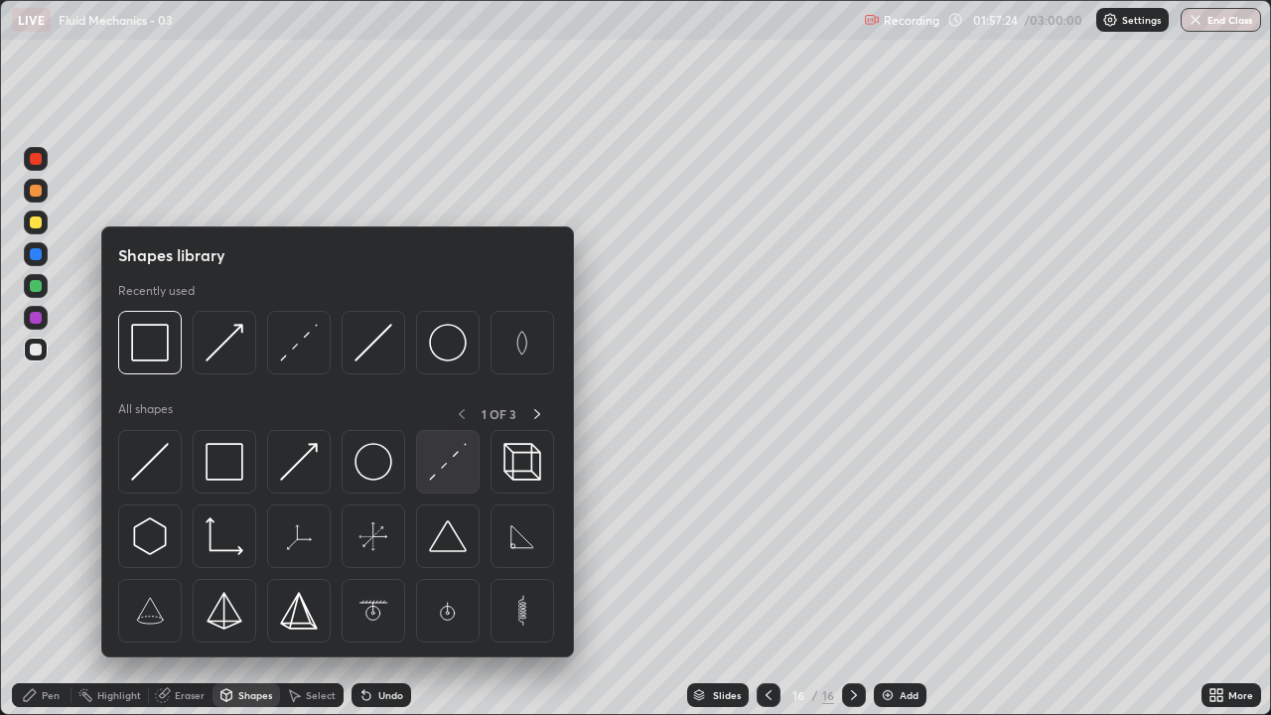
click at [446, 465] on img at bounding box center [448, 462] width 38 height 38
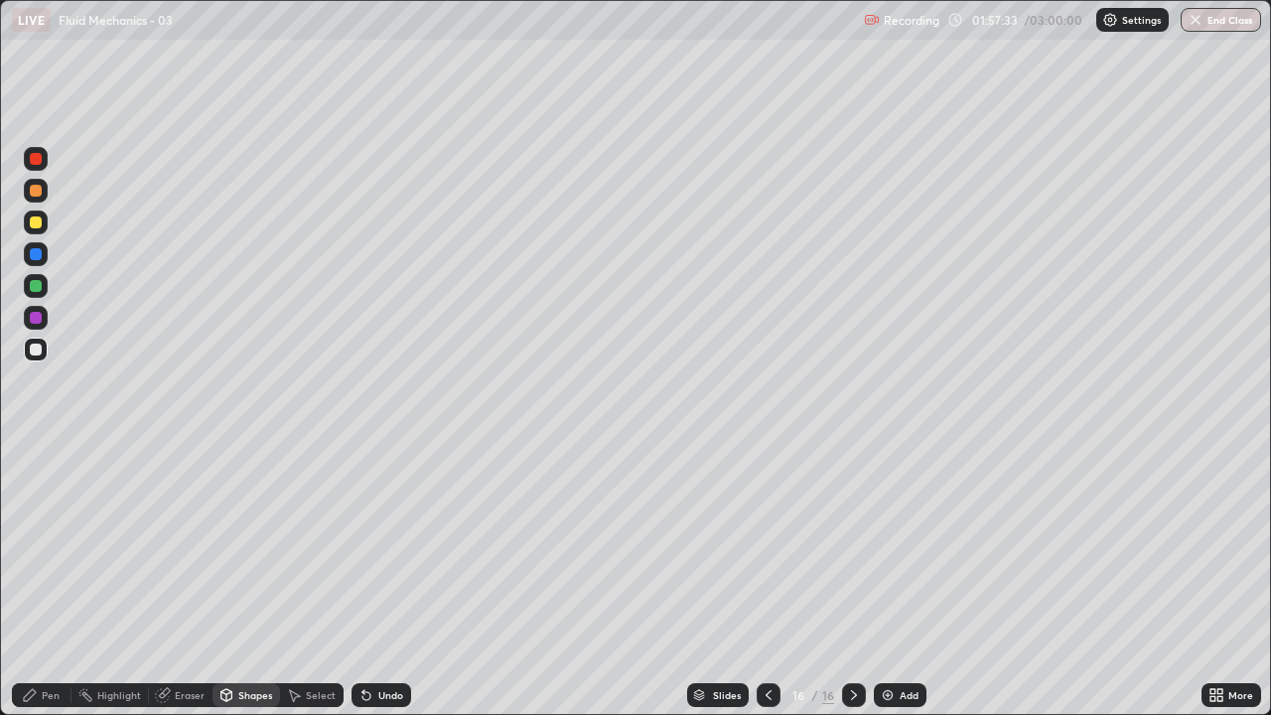
click at [257, 580] on div "Shapes" at bounding box center [247, 695] width 68 height 24
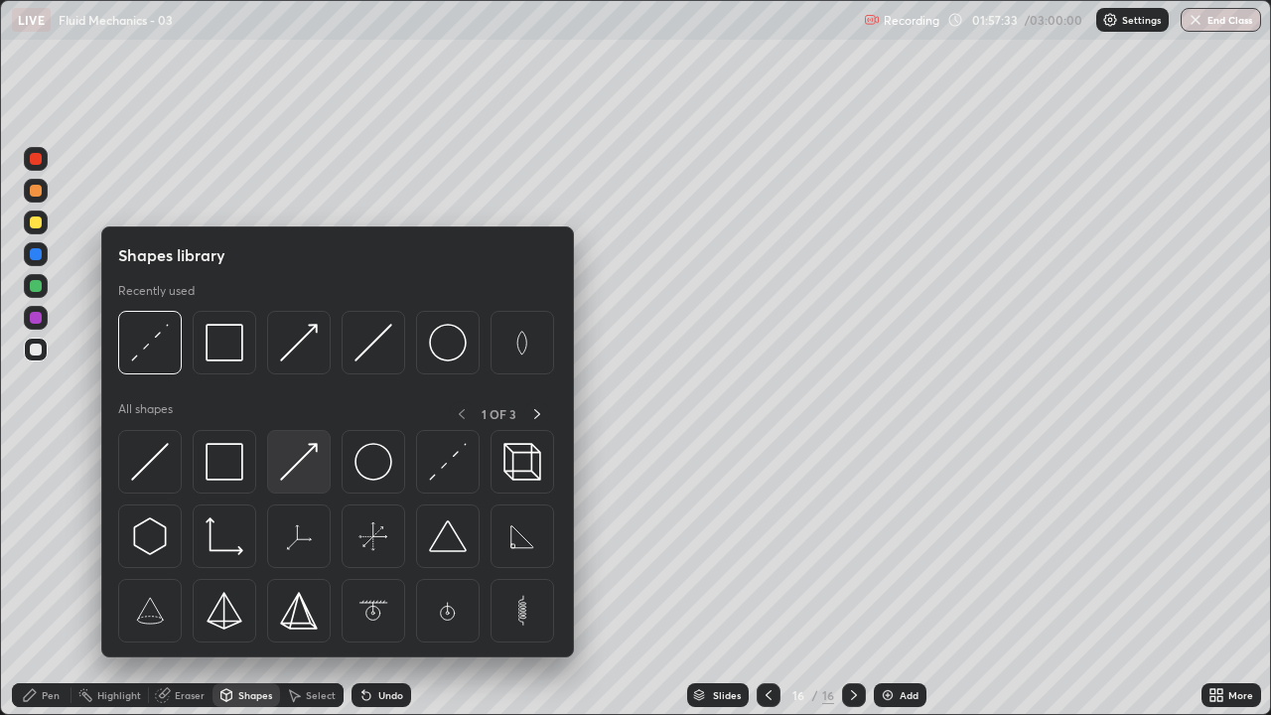
click at [314, 464] on img at bounding box center [299, 462] width 38 height 38
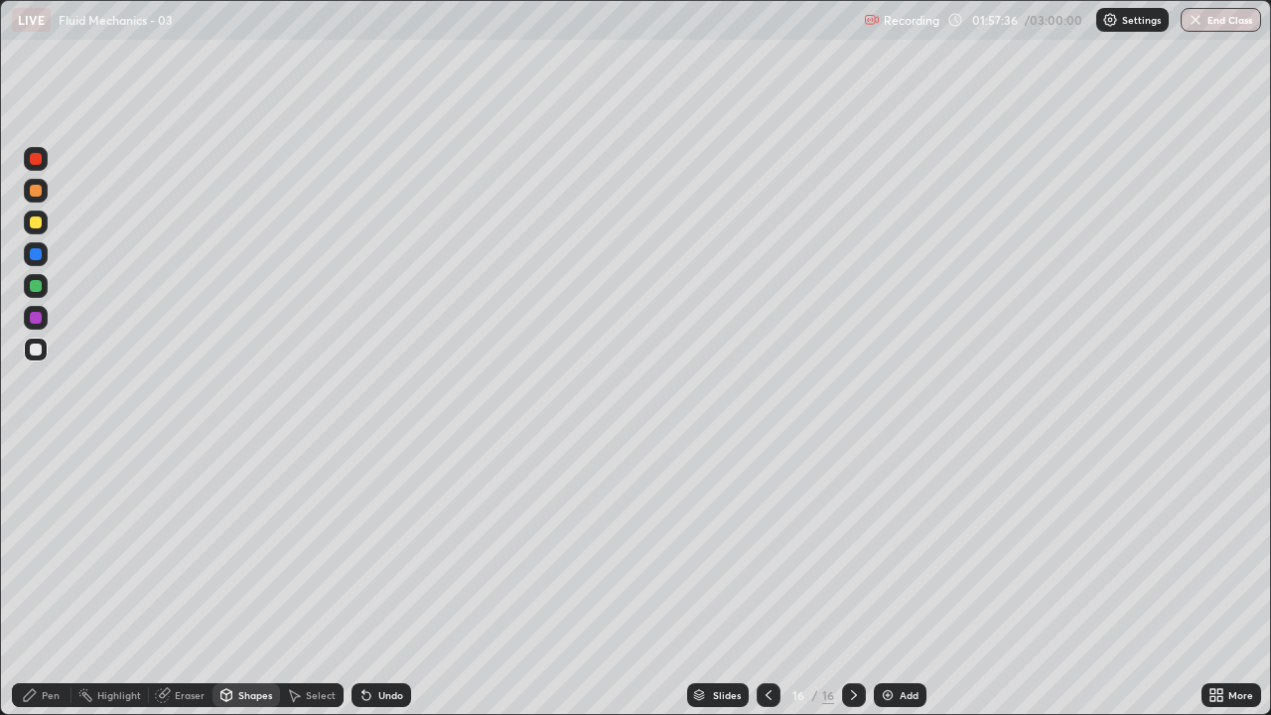
click at [181, 580] on div "Eraser" at bounding box center [190, 695] width 30 height 10
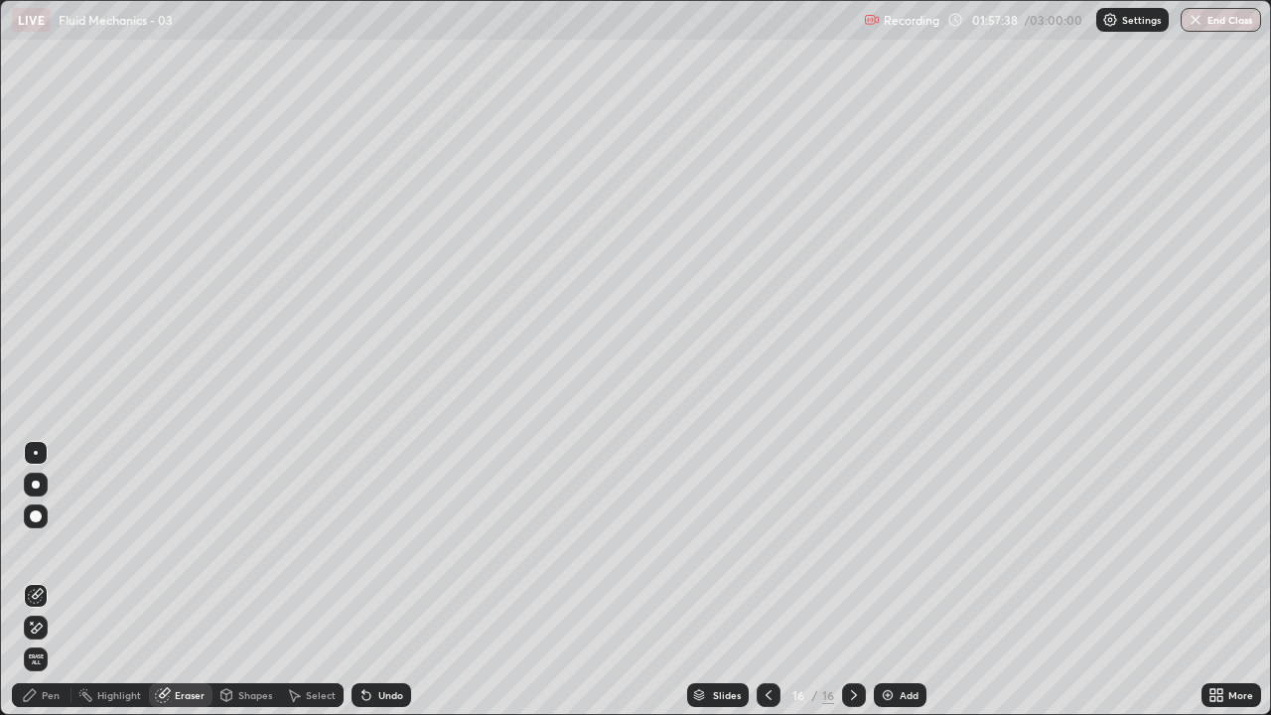
click at [38, 580] on icon at bounding box center [30, 695] width 16 height 16
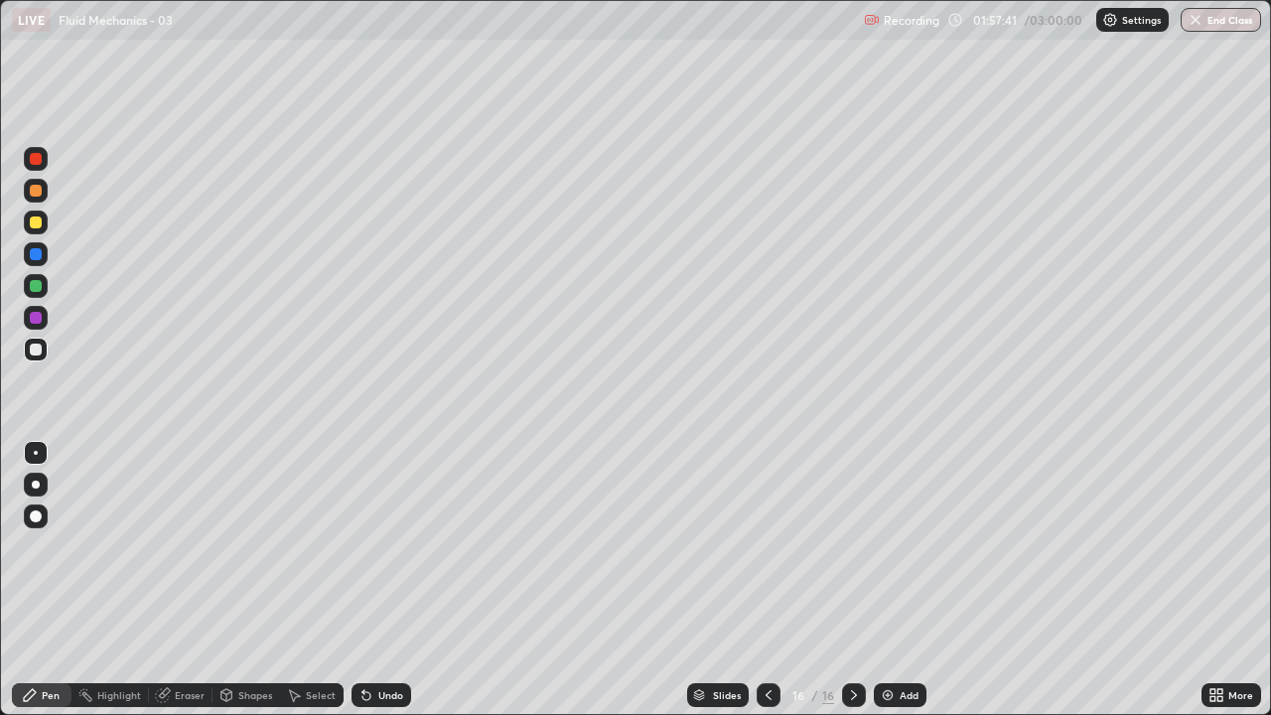
click at [250, 580] on div "Shapes" at bounding box center [255, 695] width 34 height 10
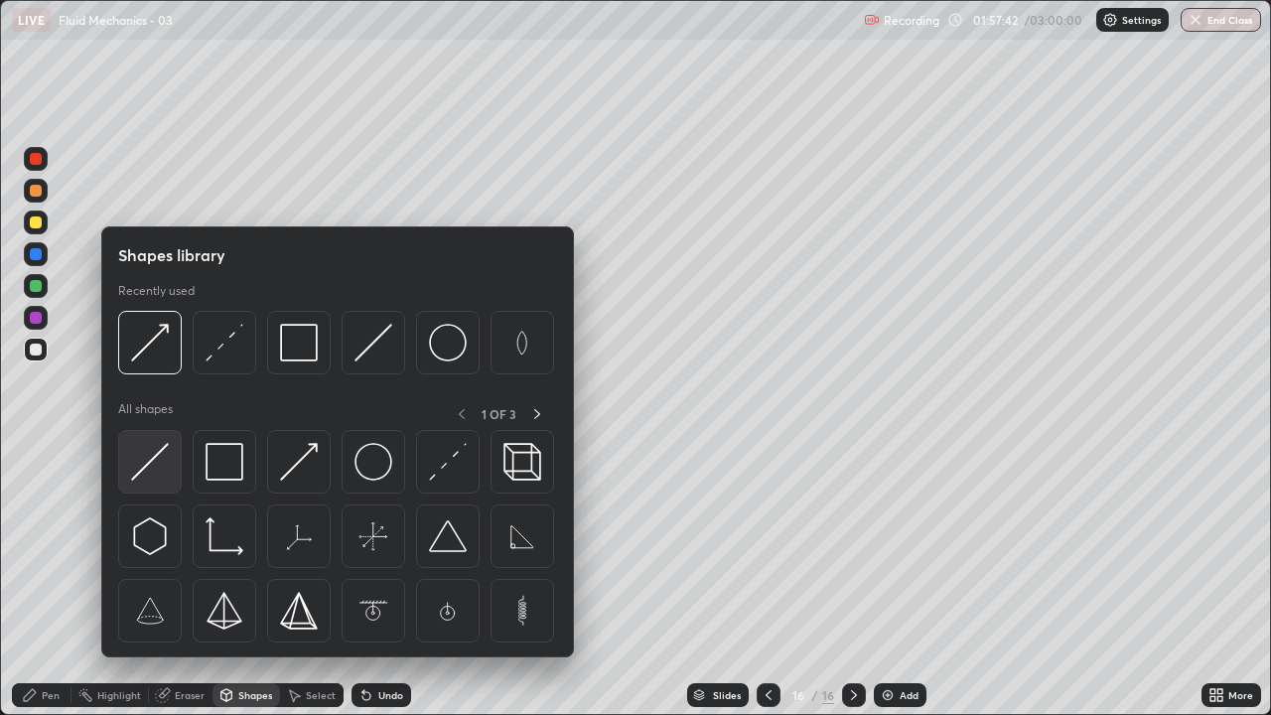
click at [153, 466] on img at bounding box center [150, 462] width 38 height 38
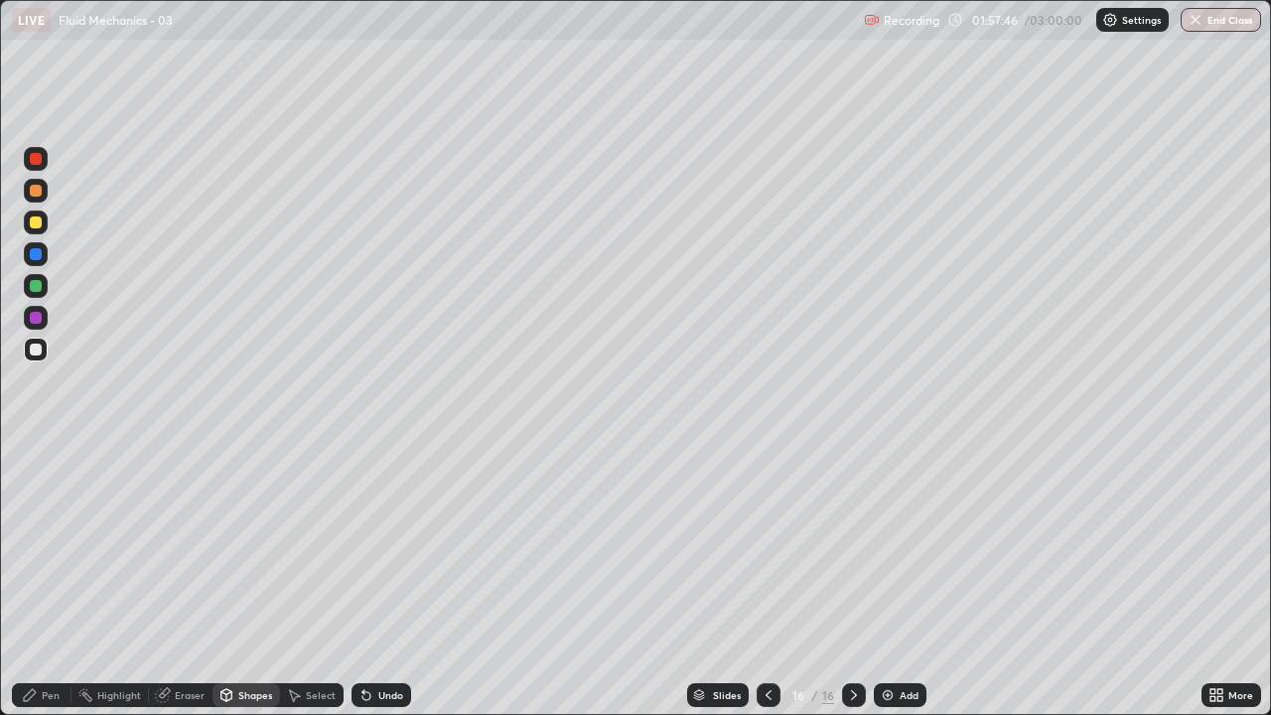
click at [187, 580] on div "Eraser" at bounding box center [190, 695] width 30 height 10
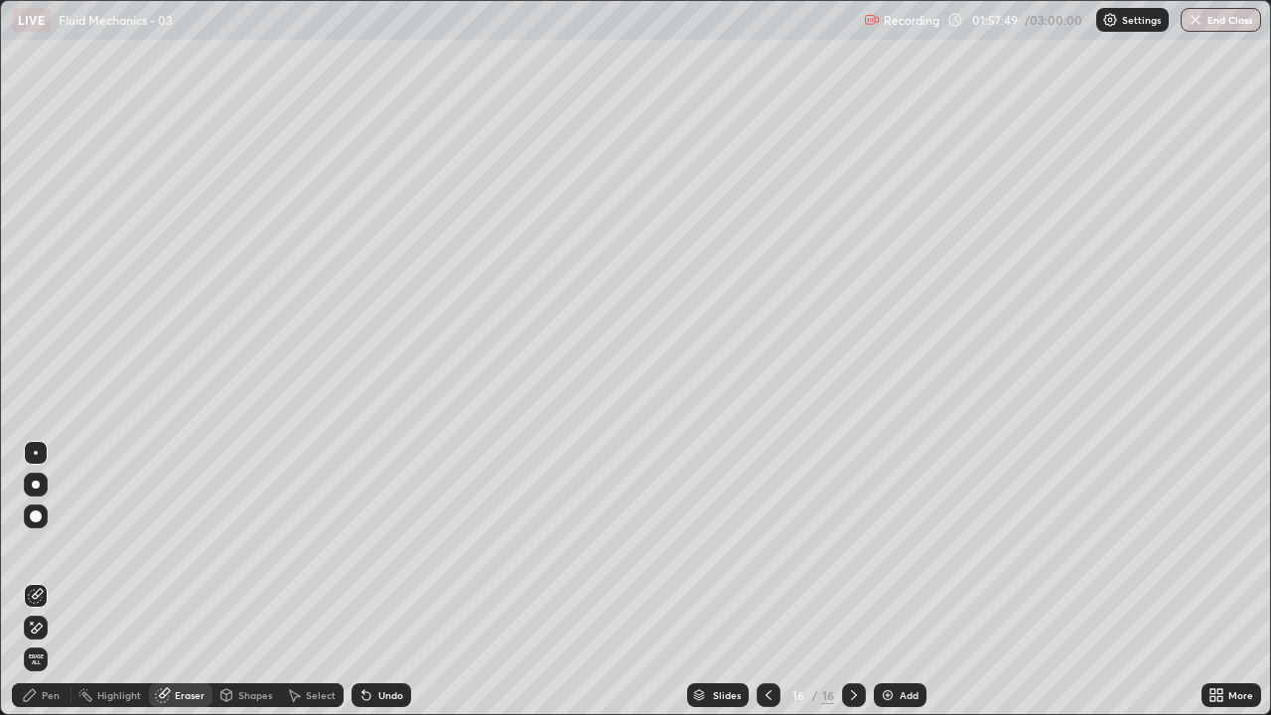
click at [250, 580] on div "Shapes" at bounding box center [255, 695] width 34 height 10
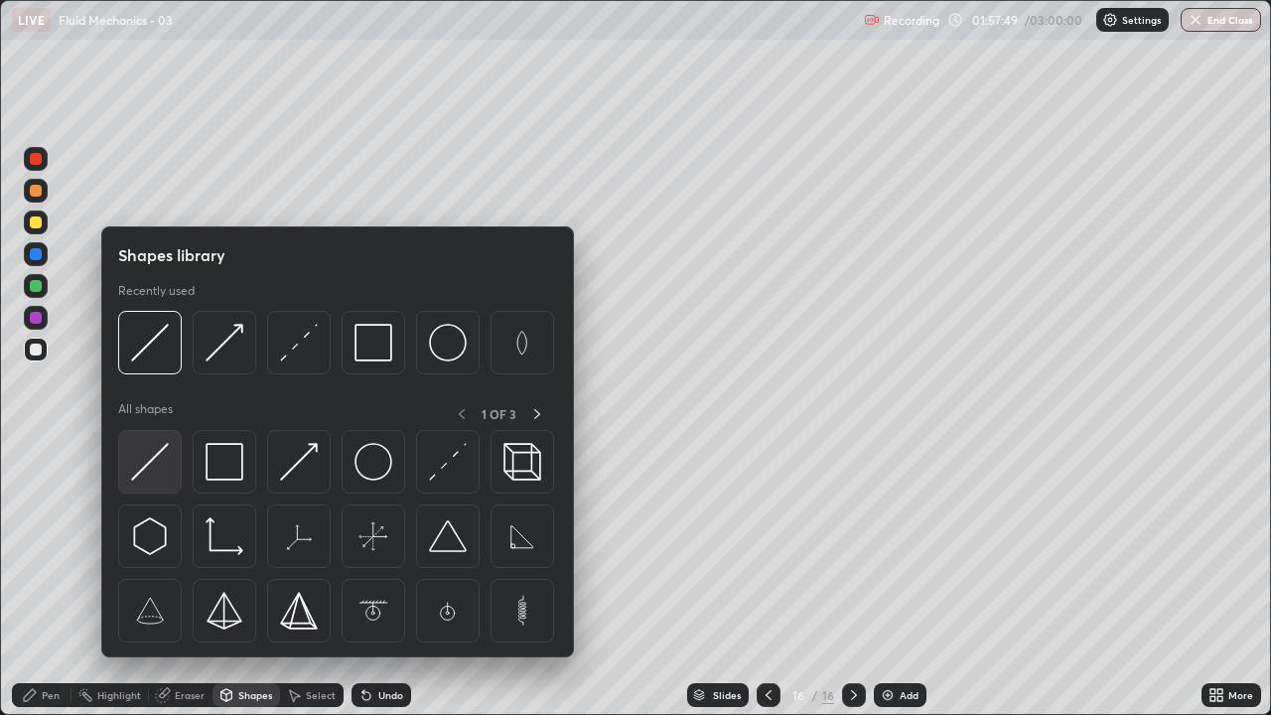
click at [153, 467] on img at bounding box center [150, 462] width 38 height 38
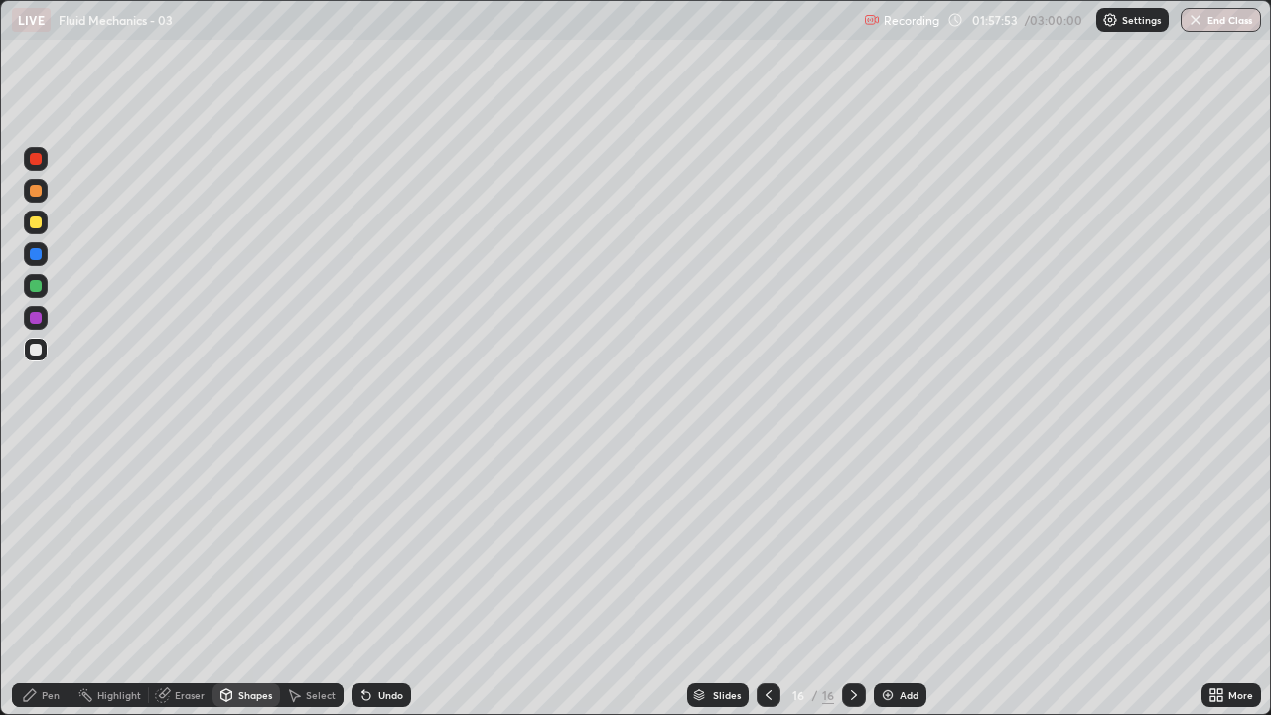
click at [46, 580] on div "Pen" at bounding box center [51, 695] width 18 height 10
click at [39, 348] on div at bounding box center [36, 350] width 12 height 12
click at [235, 580] on div "Shapes" at bounding box center [247, 695] width 68 height 24
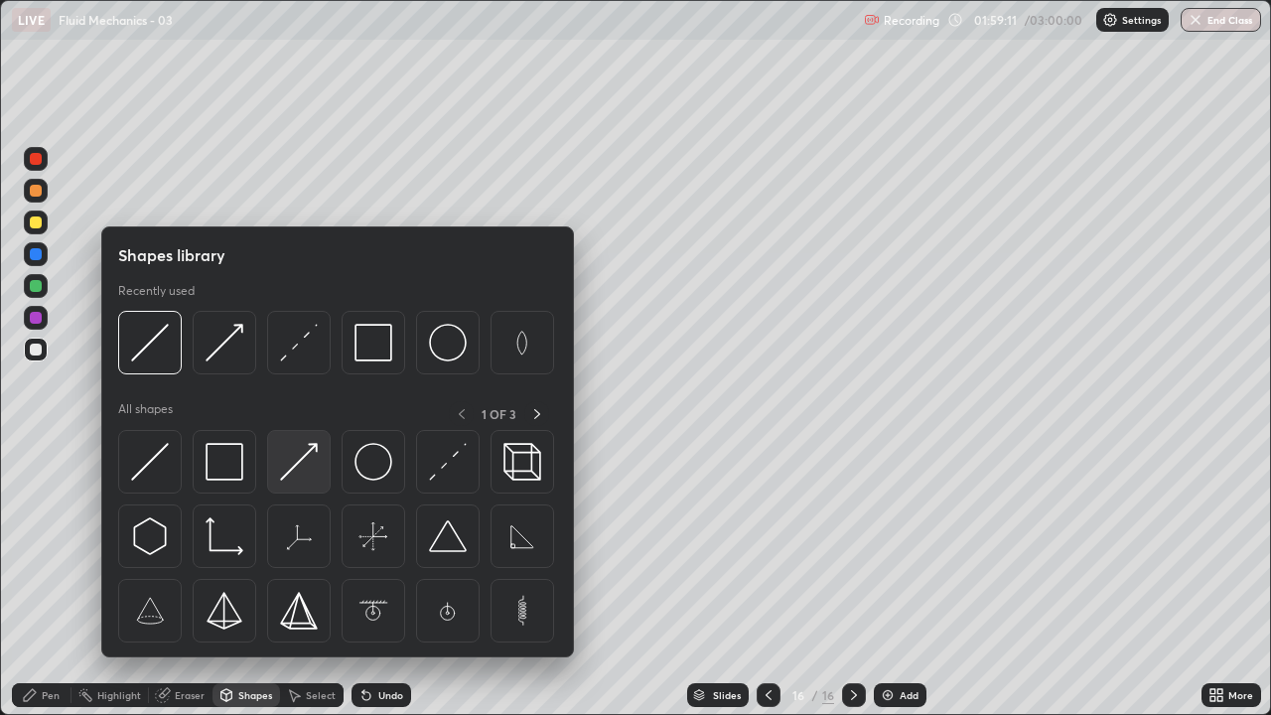
click at [292, 483] on div at bounding box center [299, 462] width 64 height 64
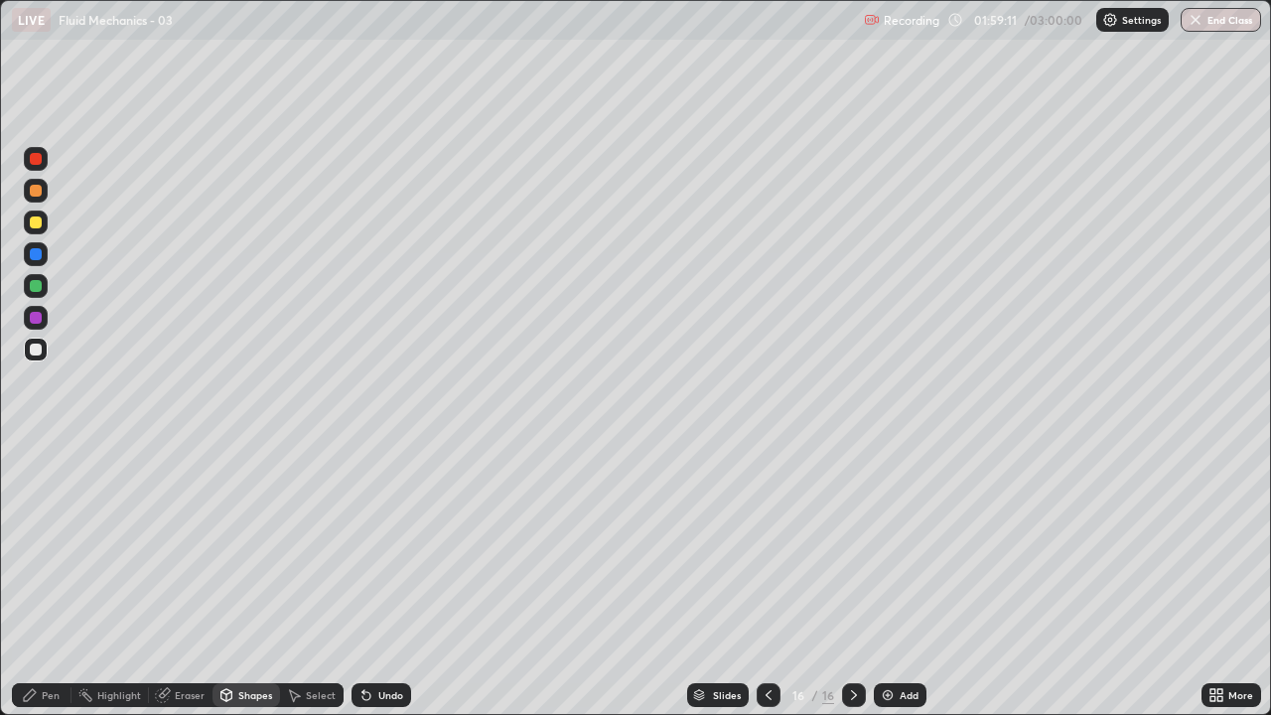
click at [38, 317] on div at bounding box center [36, 318] width 12 height 12
click at [42, 580] on div "Pen" at bounding box center [42, 695] width 60 height 24
click at [176, 580] on div "Eraser" at bounding box center [190, 695] width 30 height 10
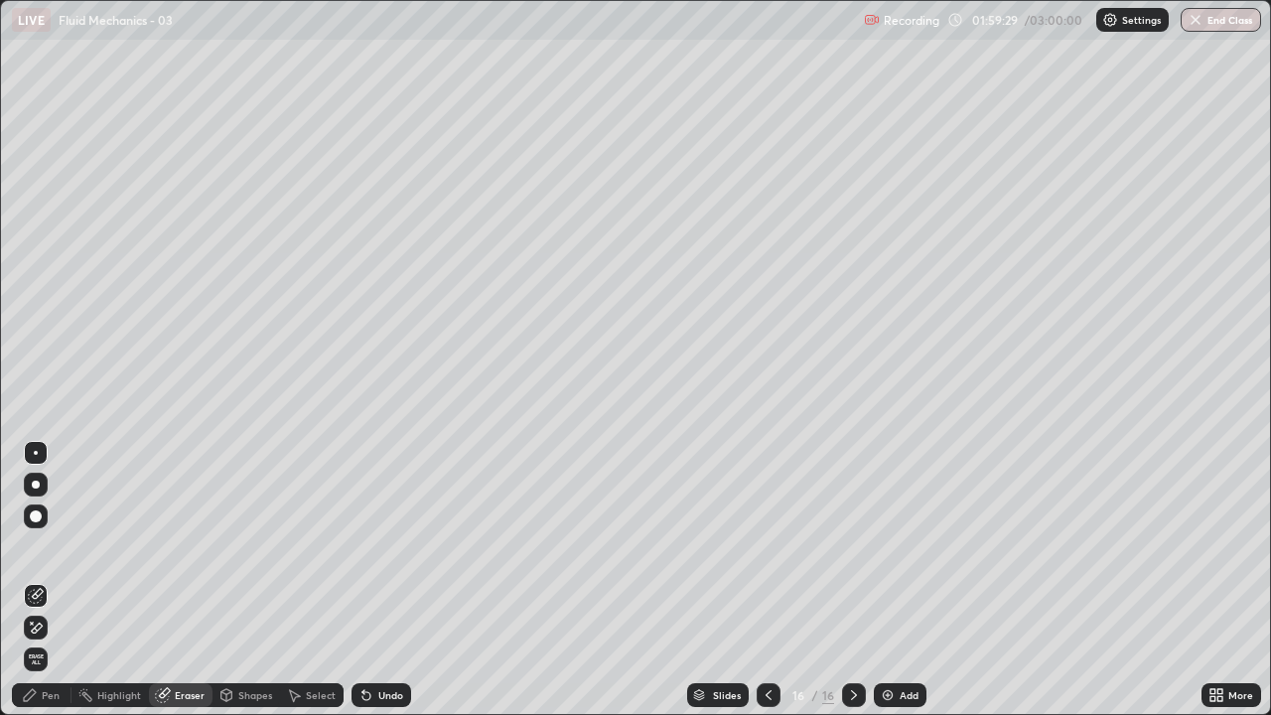
click at [34, 580] on div "Pen" at bounding box center [42, 695] width 60 height 24
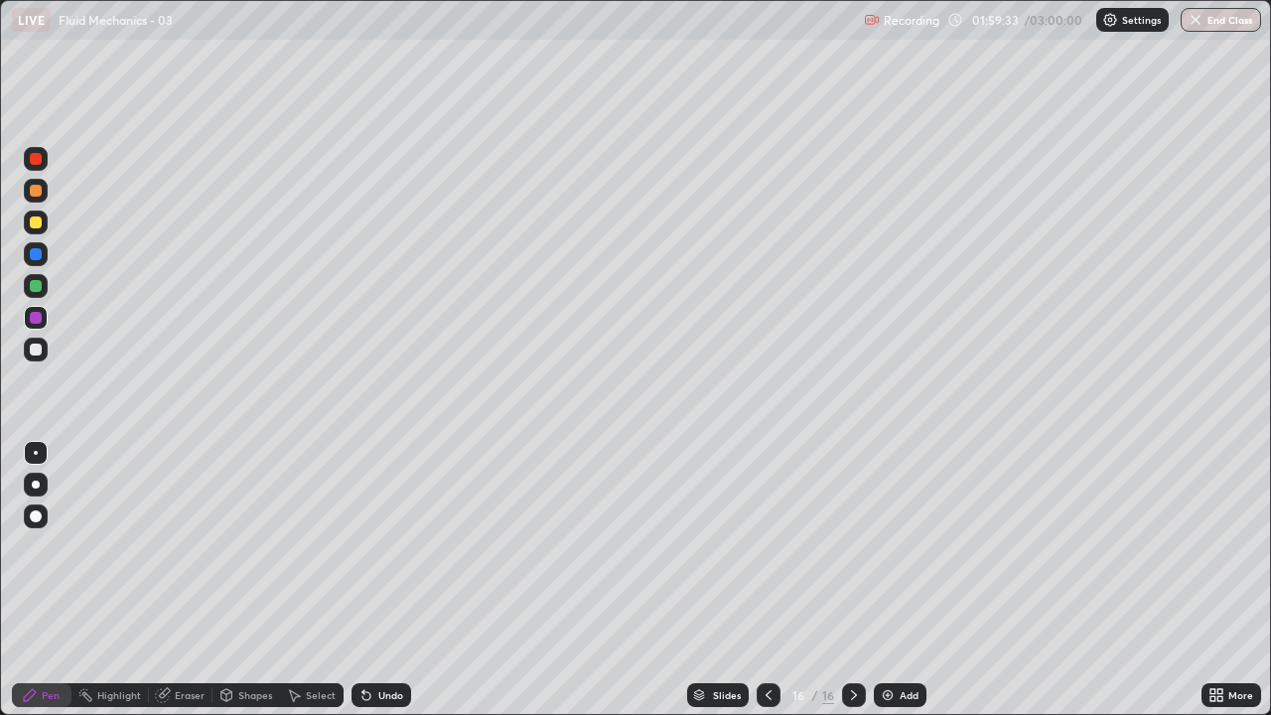
click at [241, 580] on div "Shapes" at bounding box center [255, 695] width 34 height 10
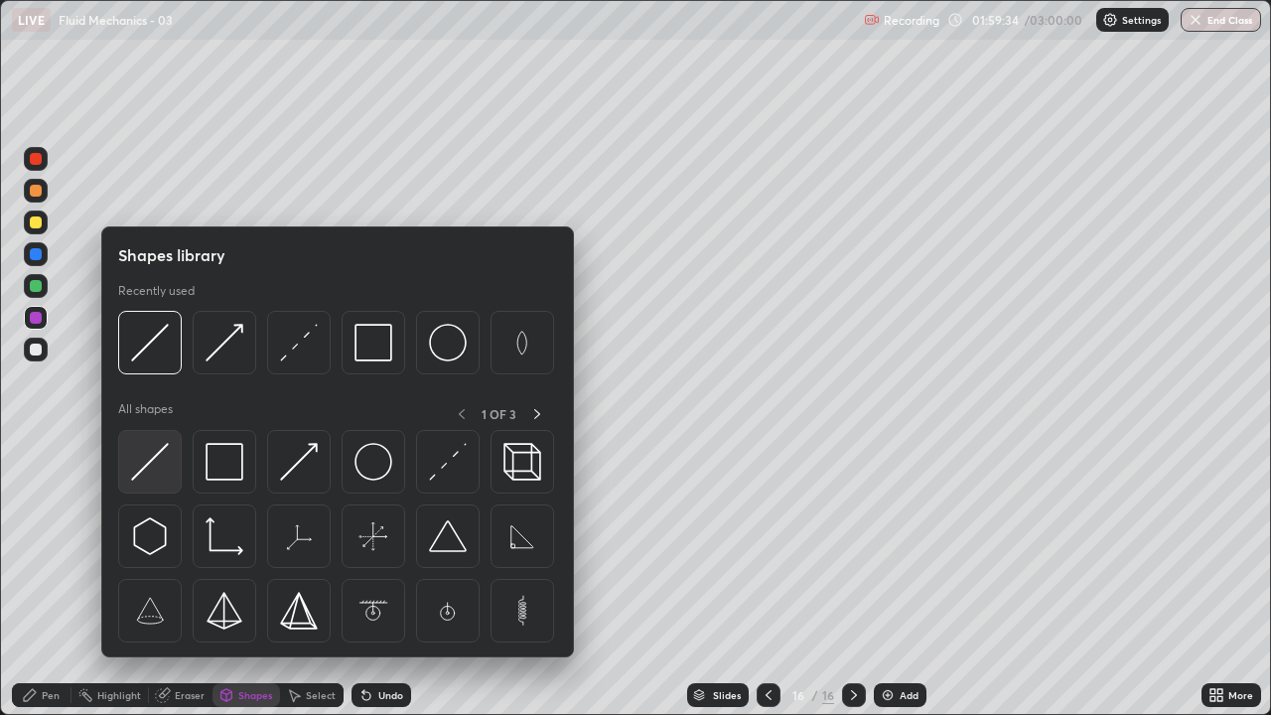
click at [155, 461] on img at bounding box center [150, 462] width 38 height 38
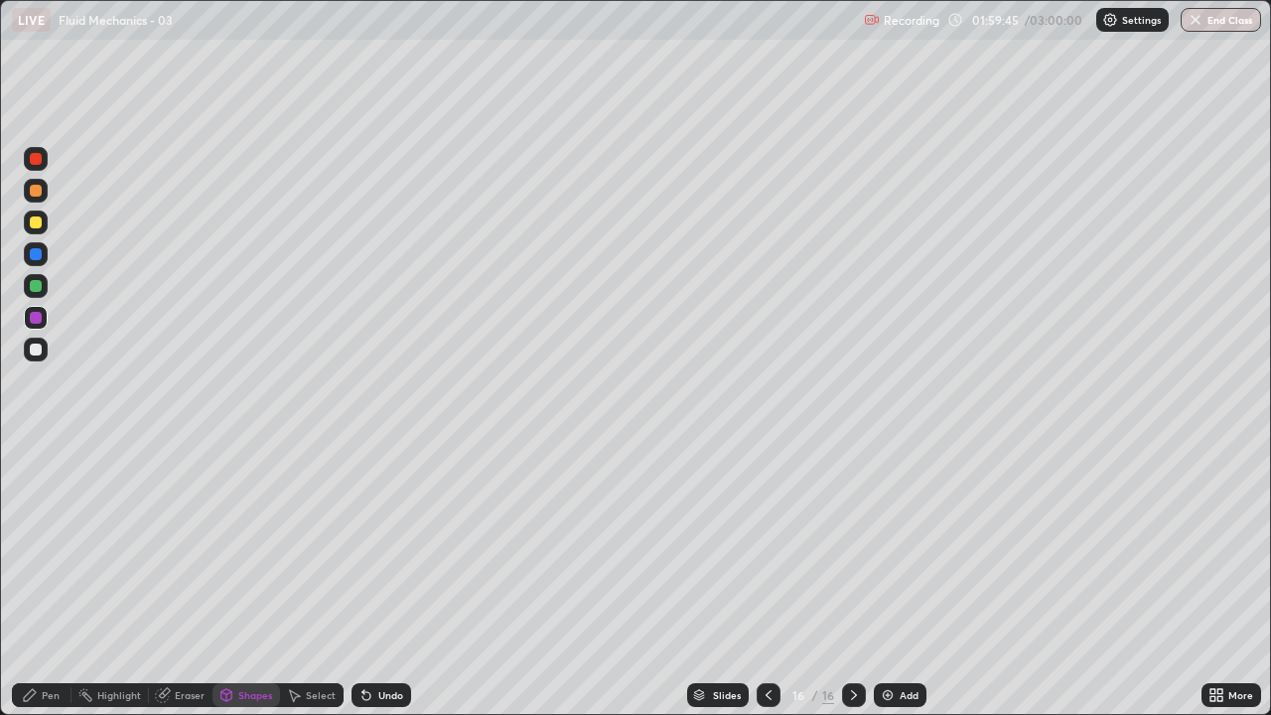
click at [44, 580] on div "Pen" at bounding box center [42, 695] width 60 height 24
click at [392, 580] on div "Undo" at bounding box center [382, 695] width 60 height 24
click at [39, 346] on div at bounding box center [36, 350] width 12 height 12
click at [245, 580] on div "Shapes" at bounding box center [255, 695] width 34 height 10
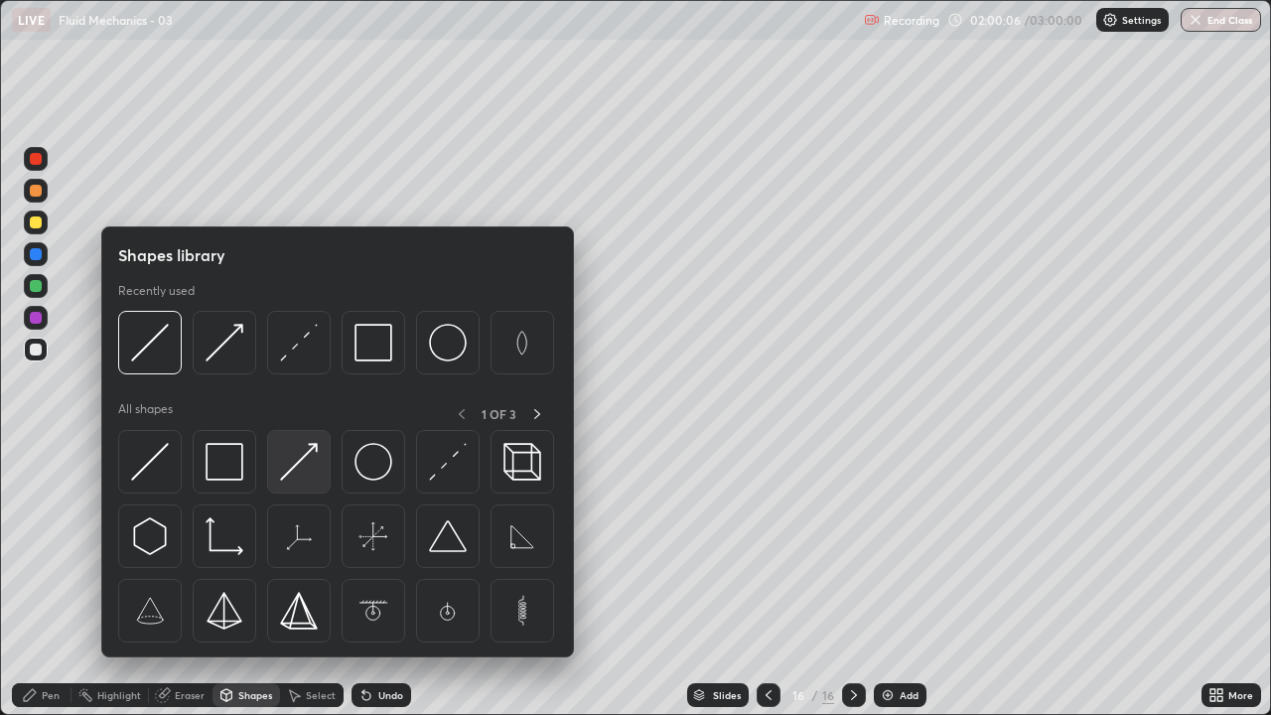
click at [289, 477] on img at bounding box center [299, 462] width 38 height 38
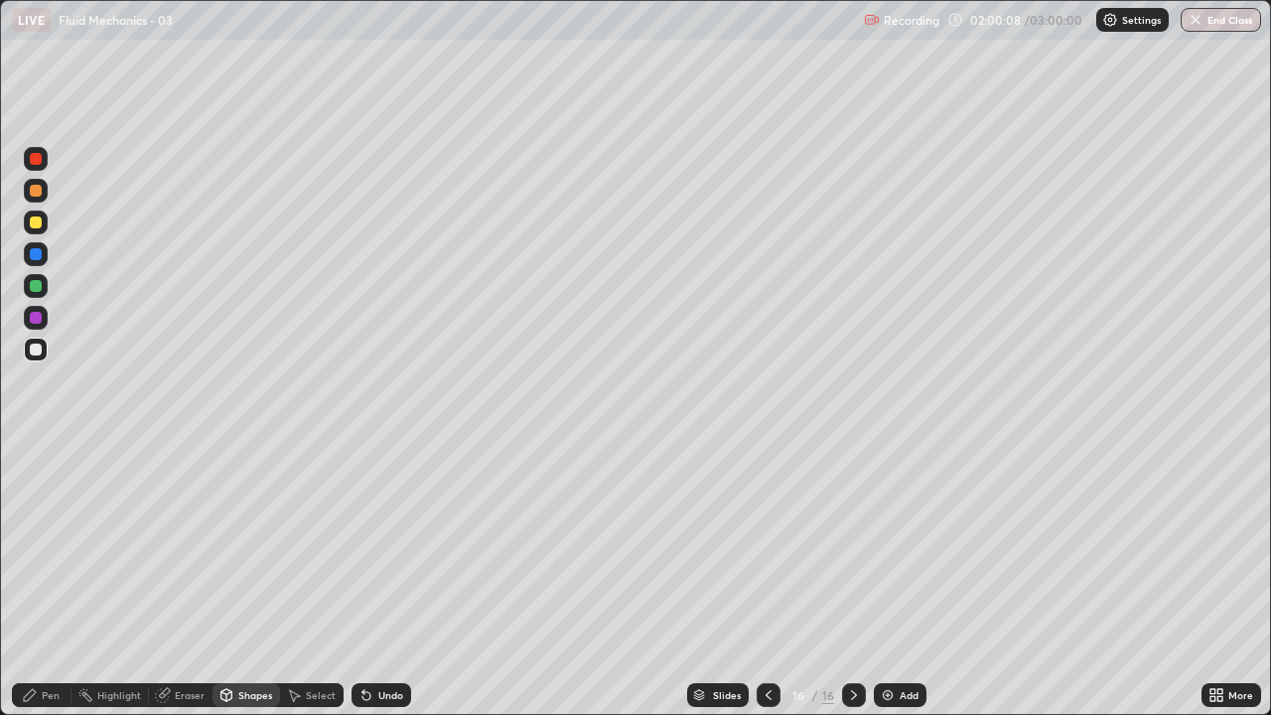
click at [35, 580] on icon at bounding box center [30, 695] width 16 height 16
click at [37, 350] on div at bounding box center [36, 350] width 12 height 12
click at [183, 580] on div "Eraser" at bounding box center [190, 695] width 30 height 10
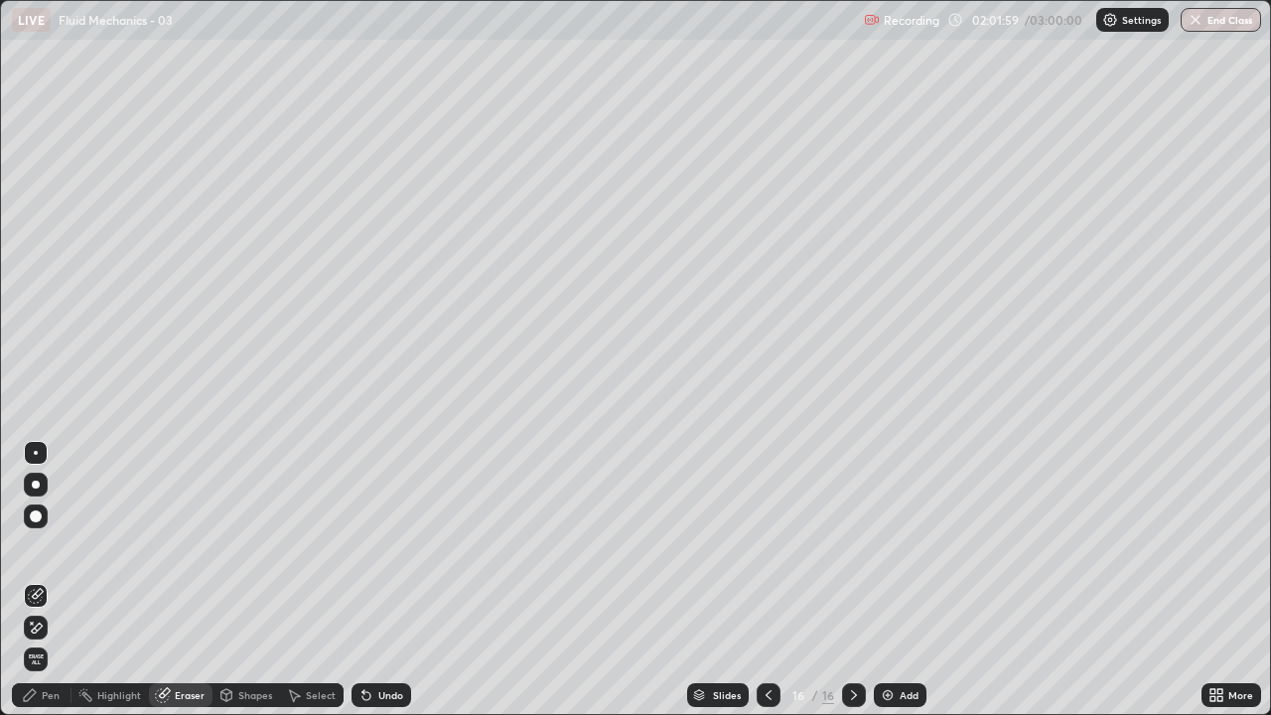
click at [34, 580] on icon at bounding box center [36, 628] width 16 height 17
click at [45, 580] on div "Pen" at bounding box center [51, 695] width 18 height 10
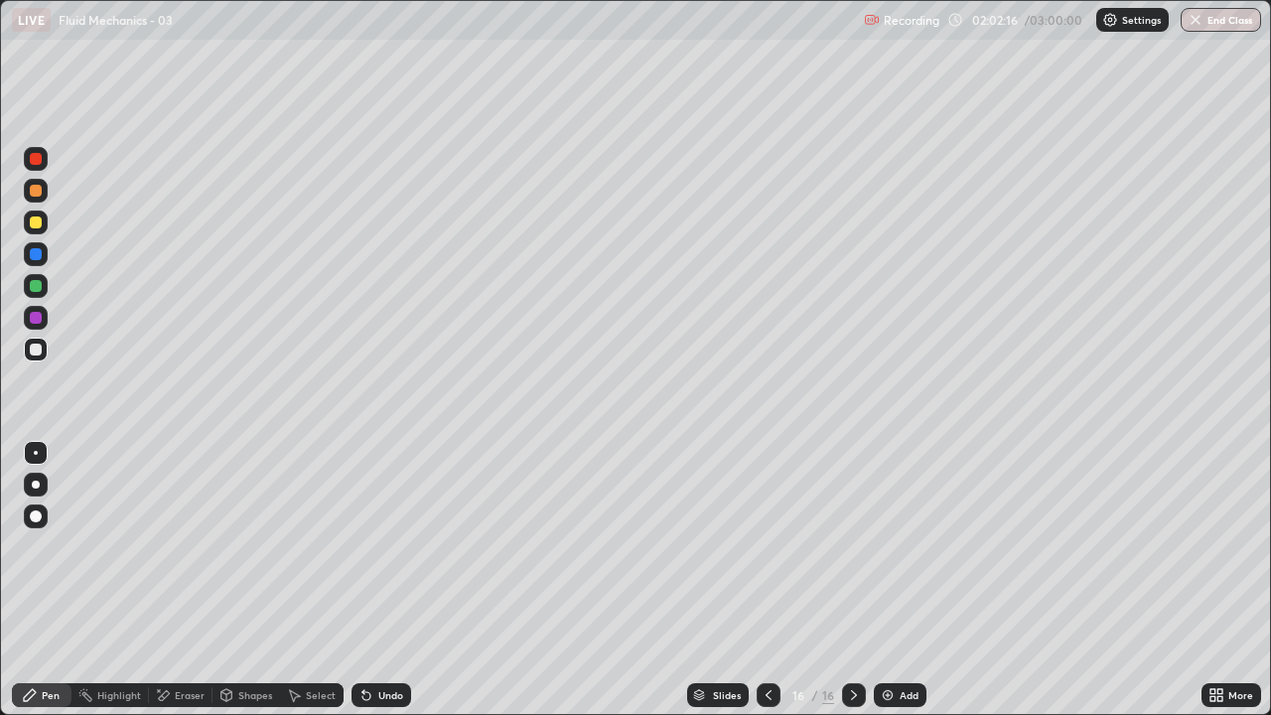
click at [38, 353] on div at bounding box center [36, 350] width 12 height 12
click at [394, 580] on div "Undo" at bounding box center [390, 695] width 25 height 10
click at [392, 580] on div "Undo" at bounding box center [390, 695] width 25 height 10
click at [59, 580] on div "Pen" at bounding box center [51, 695] width 18 height 10
click at [49, 580] on div "Pen" at bounding box center [51, 695] width 18 height 10
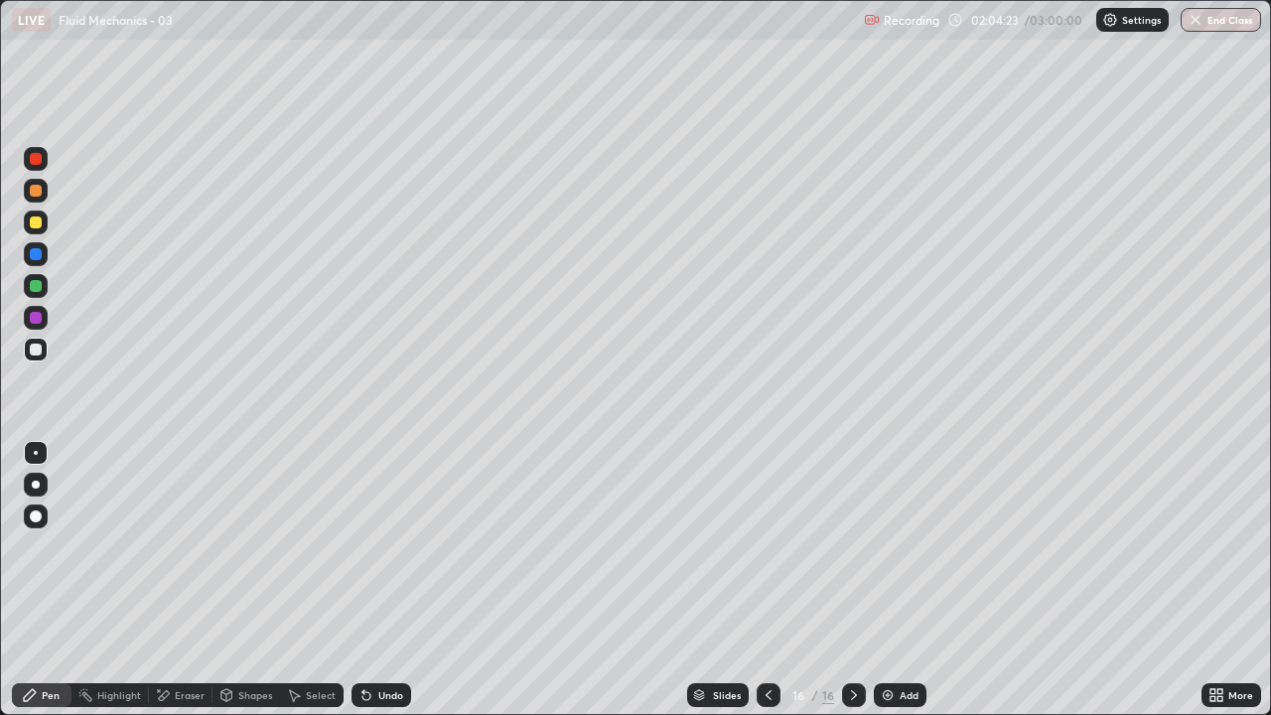
click at [40, 350] on div at bounding box center [36, 350] width 12 height 12
click at [767, 580] on icon at bounding box center [769, 695] width 16 height 16
click at [852, 580] on icon at bounding box center [854, 695] width 16 height 16
click at [191, 580] on div "Eraser" at bounding box center [190, 695] width 30 height 10
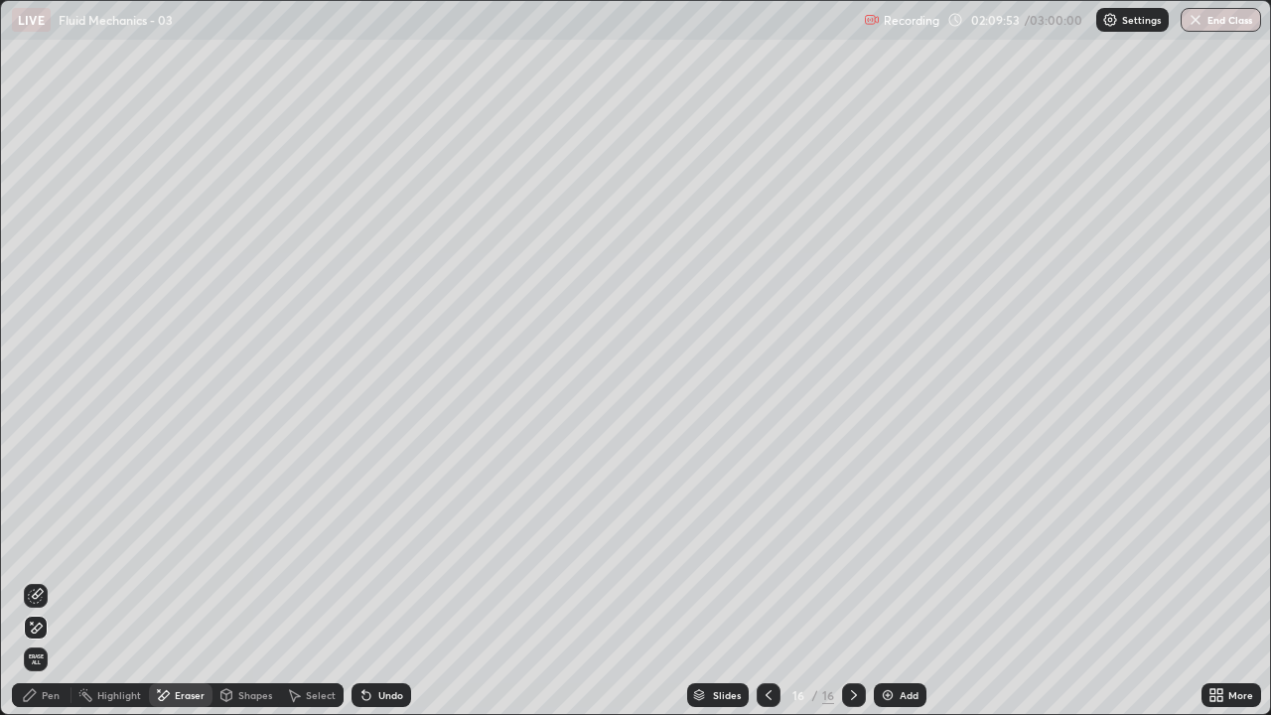
click at [53, 580] on div "Pen" at bounding box center [51, 695] width 18 height 10
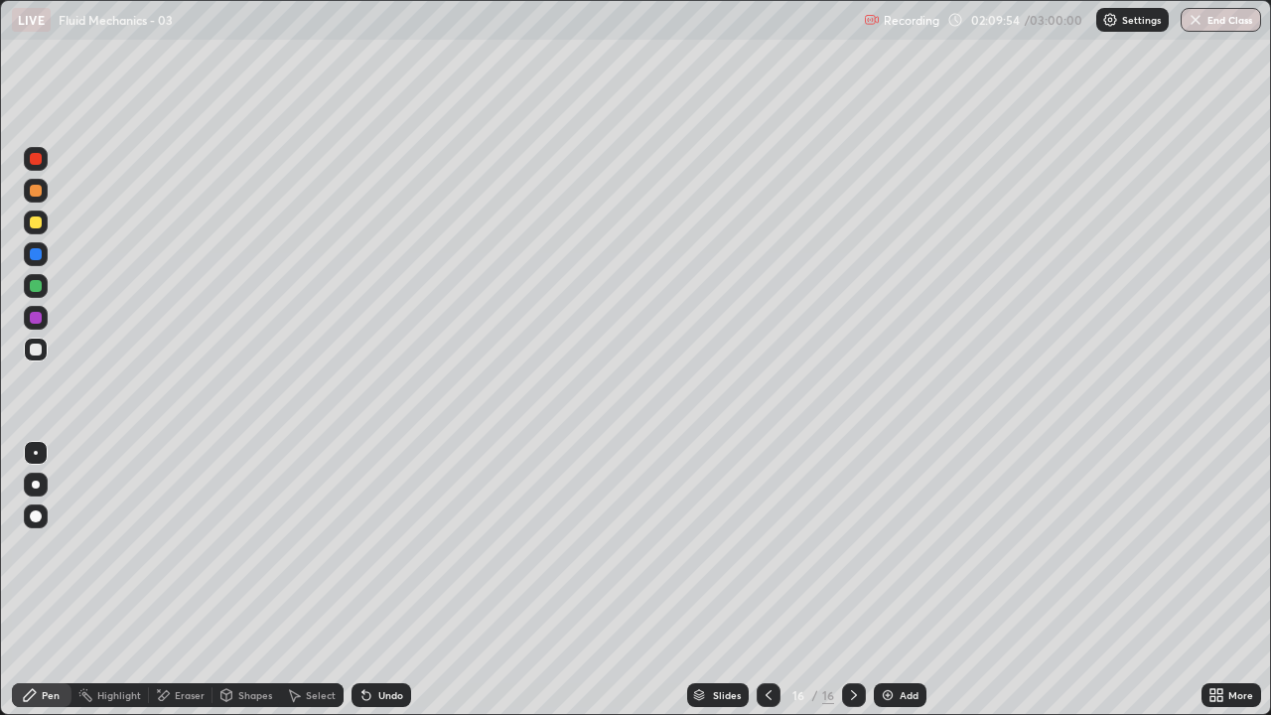
click at [39, 221] on div at bounding box center [36, 223] width 12 height 12
click at [240, 580] on div "Shapes" at bounding box center [255, 695] width 34 height 10
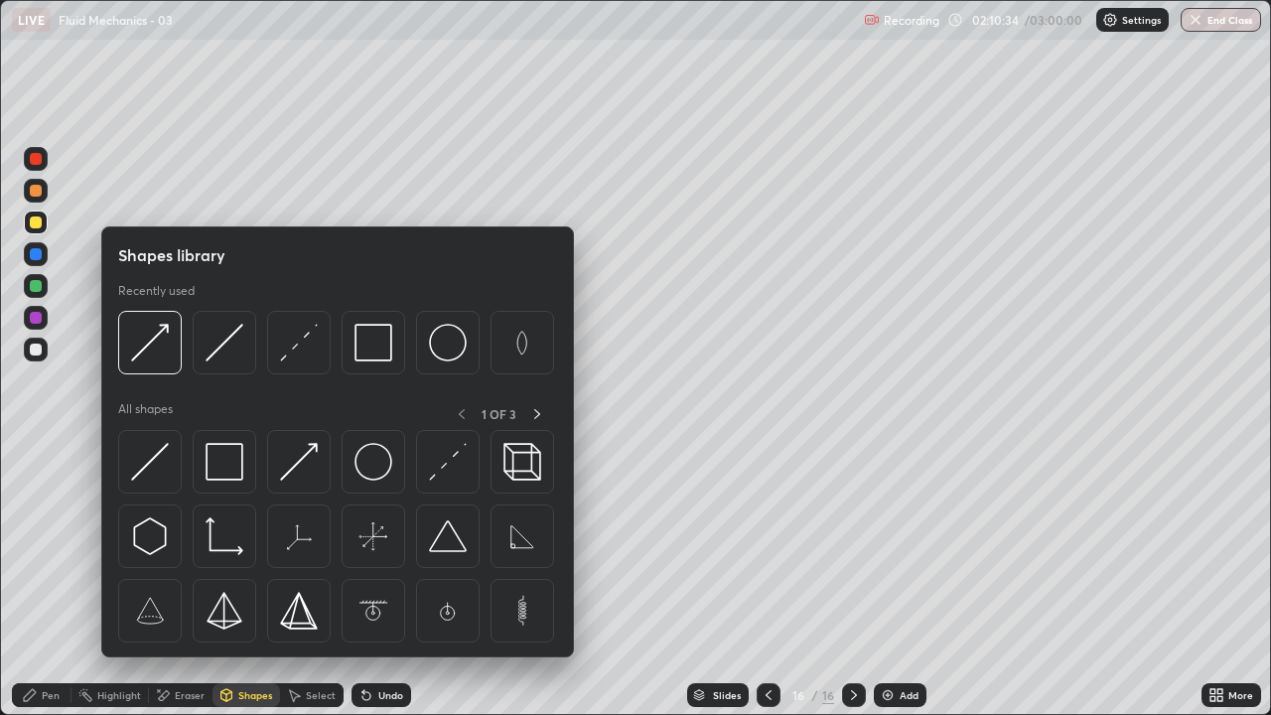
click at [150, 460] on img at bounding box center [150, 462] width 38 height 38
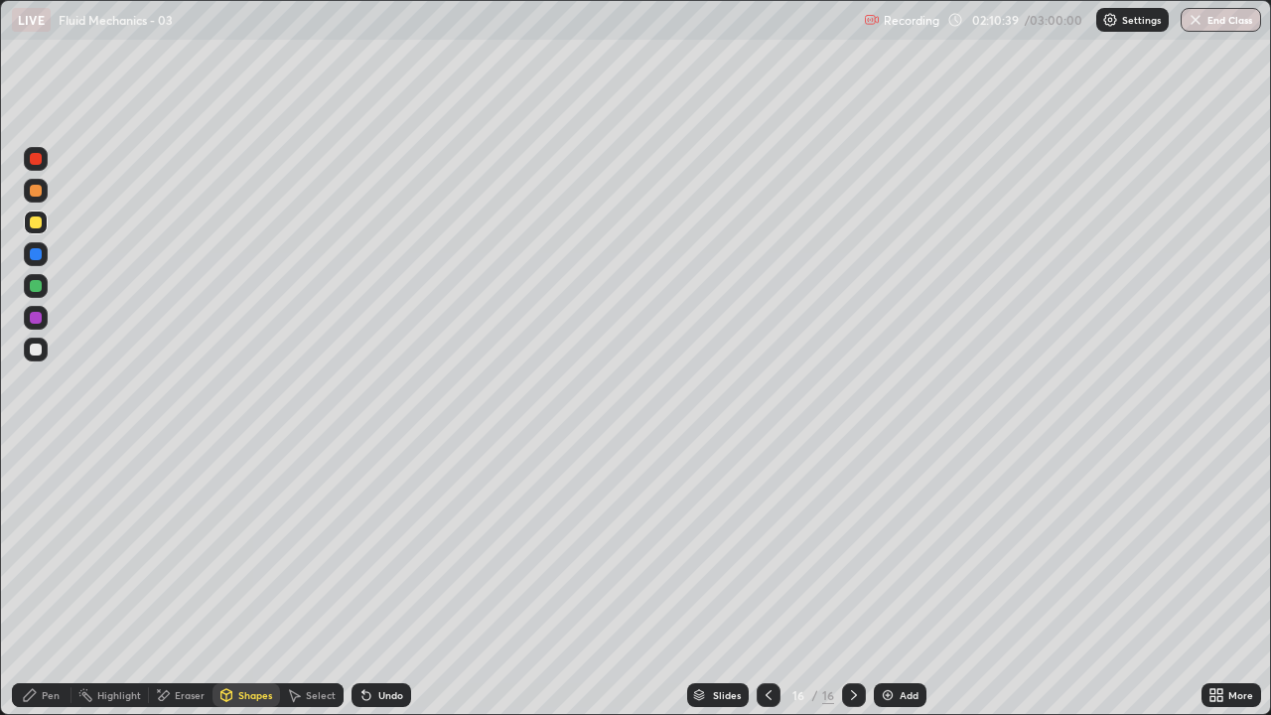
click at [49, 580] on div "Pen" at bounding box center [51, 695] width 18 height 10
click at [45, 351] on div at bounding box center [36, 350] width 24 height 24
click at [184, 580] on div "Eraser" at bounding box center [190, 695] width 30 height 10
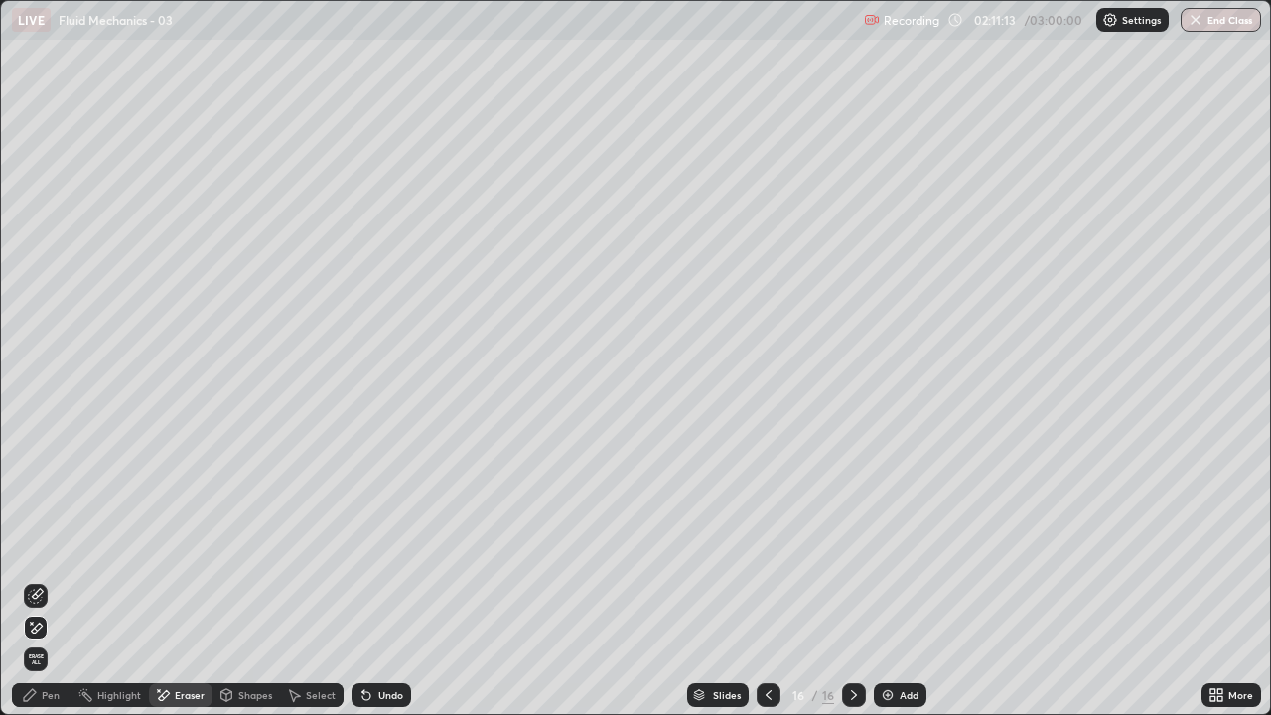
click at [25, 580] on icon at bounding box center [30, 695] width 12 height 12
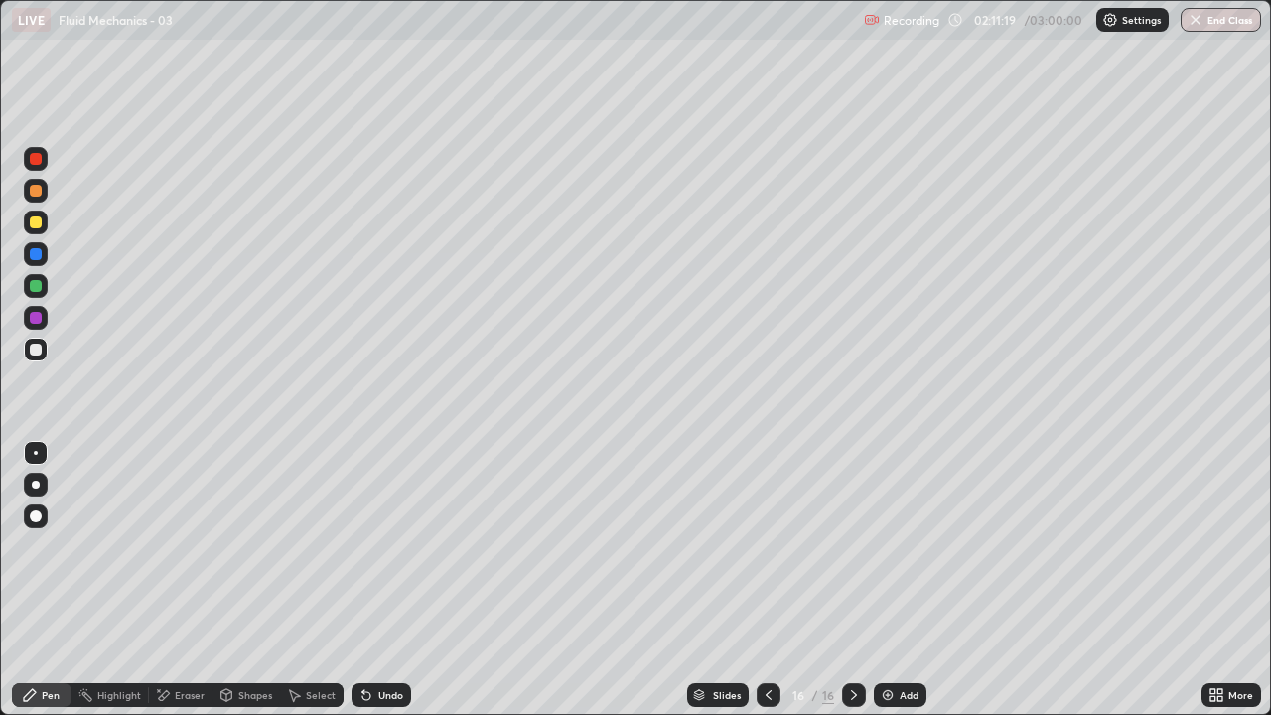
click at [37, 285] on div at bounding box center [36, 286] width 12 height 12
click at [910, 580] on div "Add" at bounding box center [909, 695] width 19 height 10
click at [37, 352] on div at bounding box center [36, 350] width 12 height 12
click at [241, 580] on div "Shapes" at bounding box center [255, 695] width 34 height 10
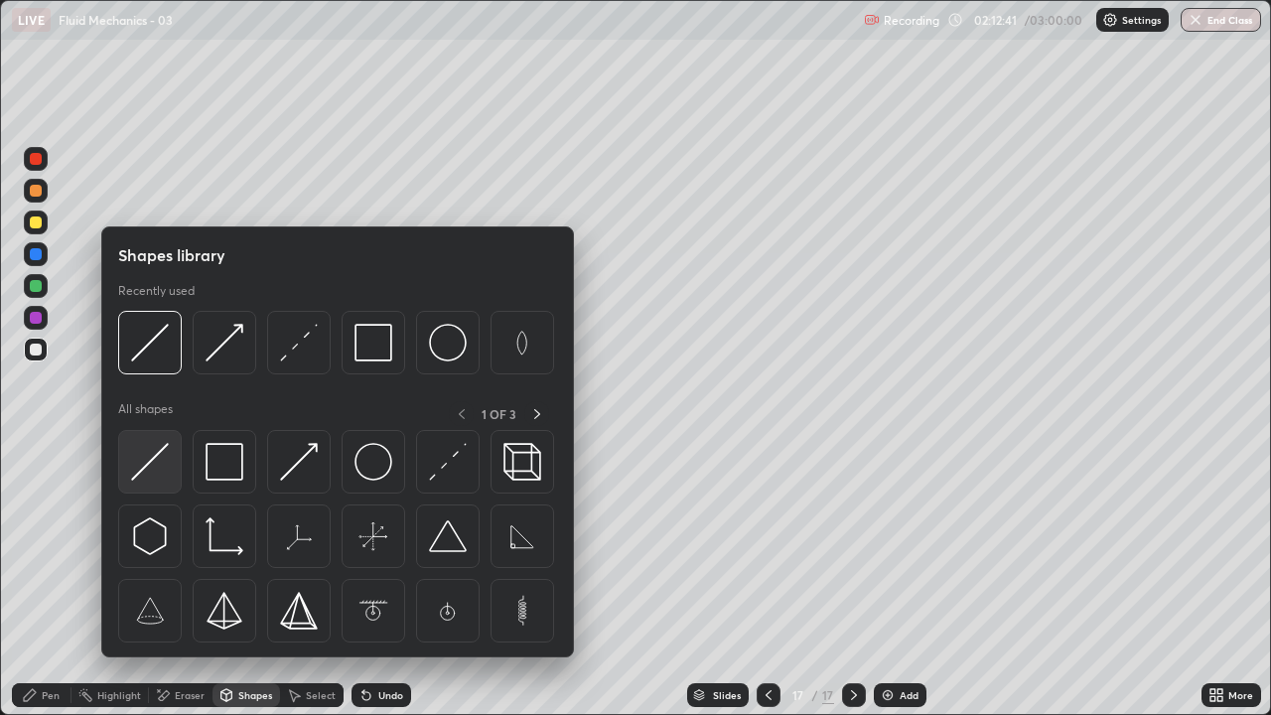
click at [150, 460] on img at bounding box center [150, 462] width 38 height 38
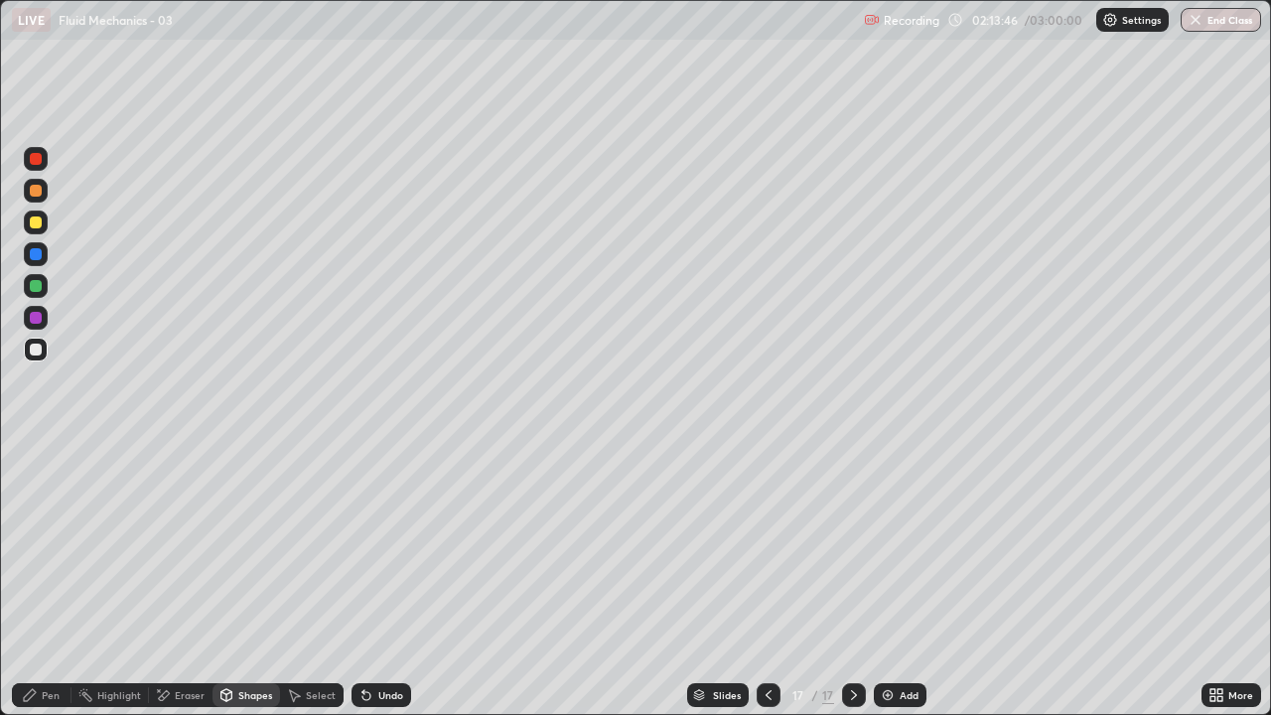
click at [248, 580] on div "Shapes" at bounding box center [247, 695] width 68 height 24
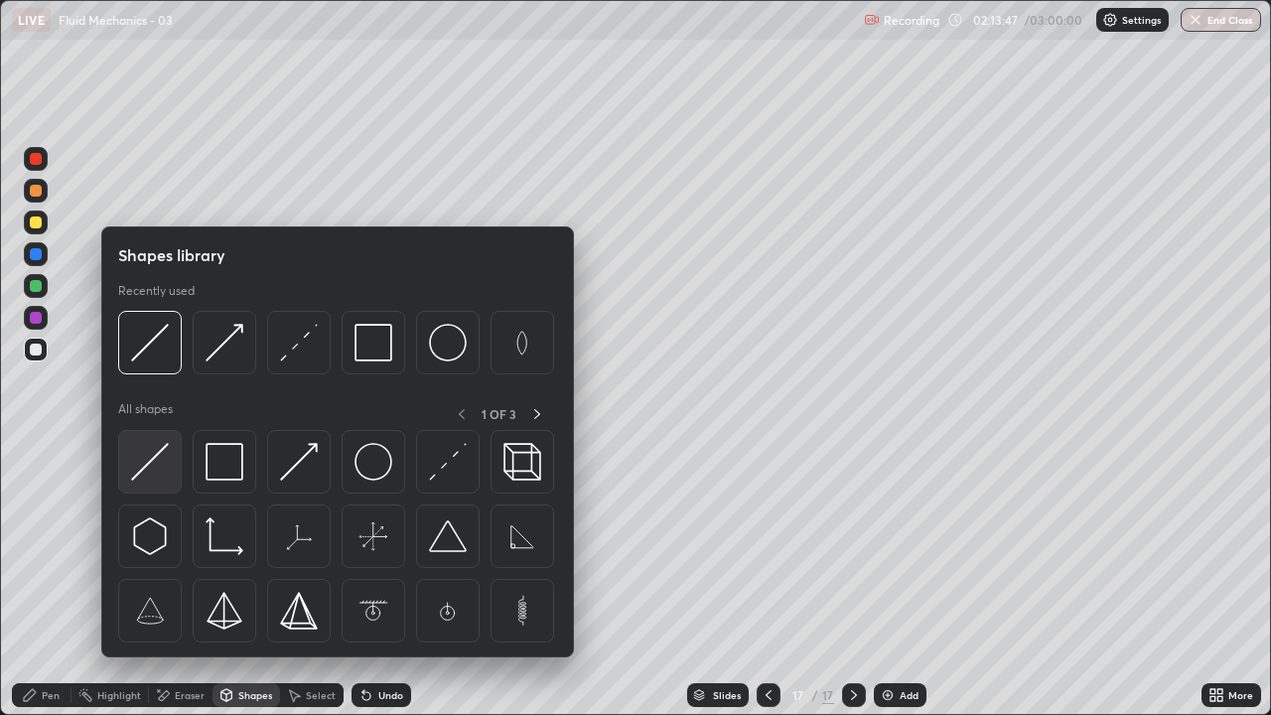
click at [147, 469] on img at bounding box center [150, 462] width 38 height 38
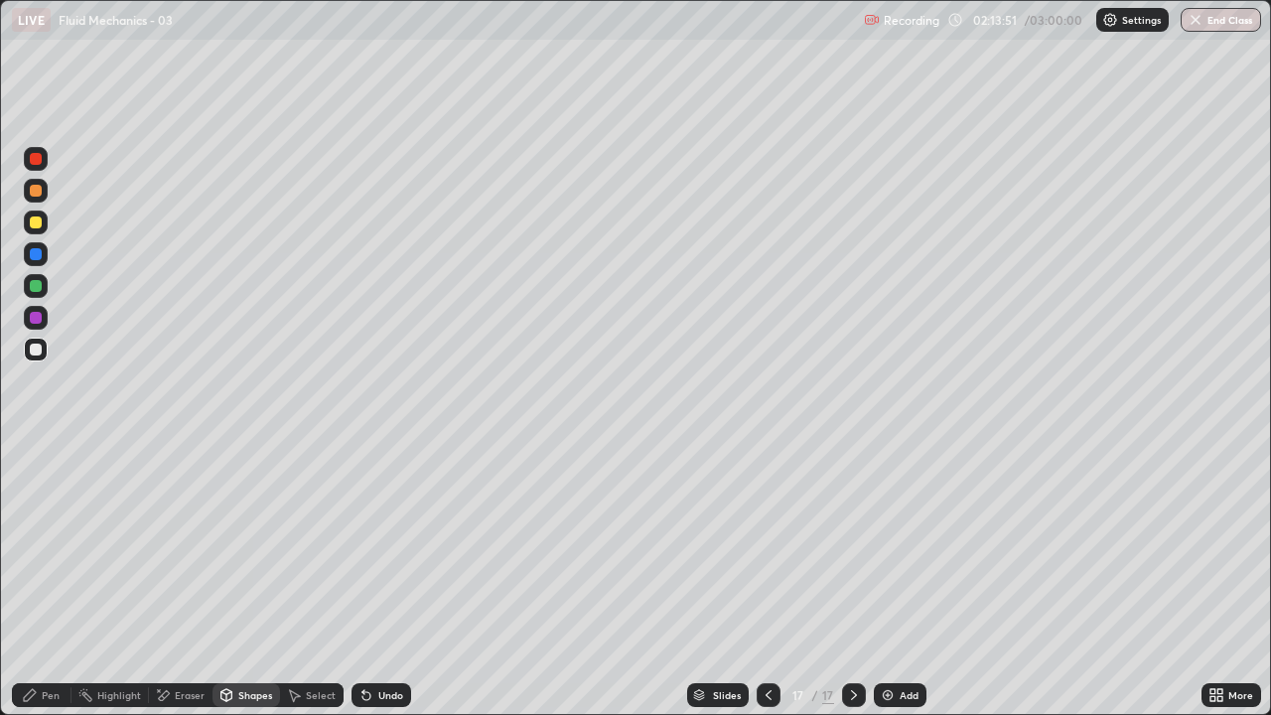
click at [248, 580] on div "Shapes" at bounding box center [247, 695] width 68 height 24
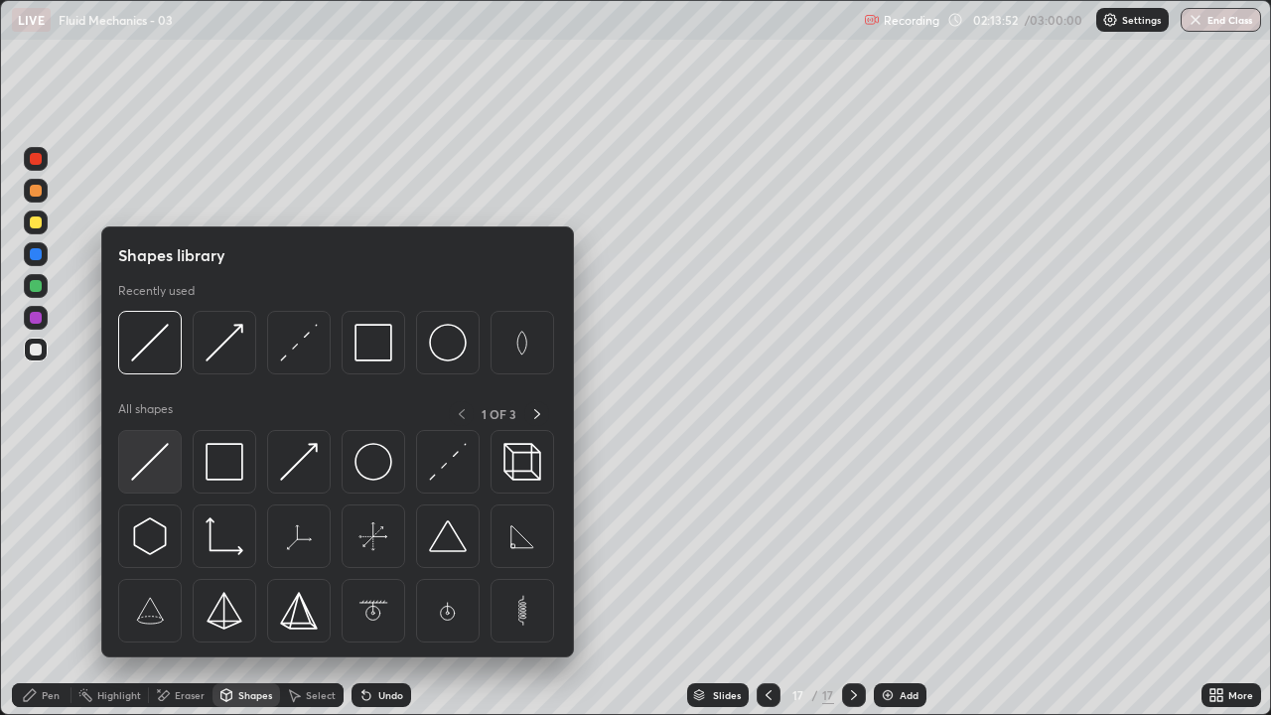
click at [146, 472] on img at bounding box center [150, 462] width 38 height 38
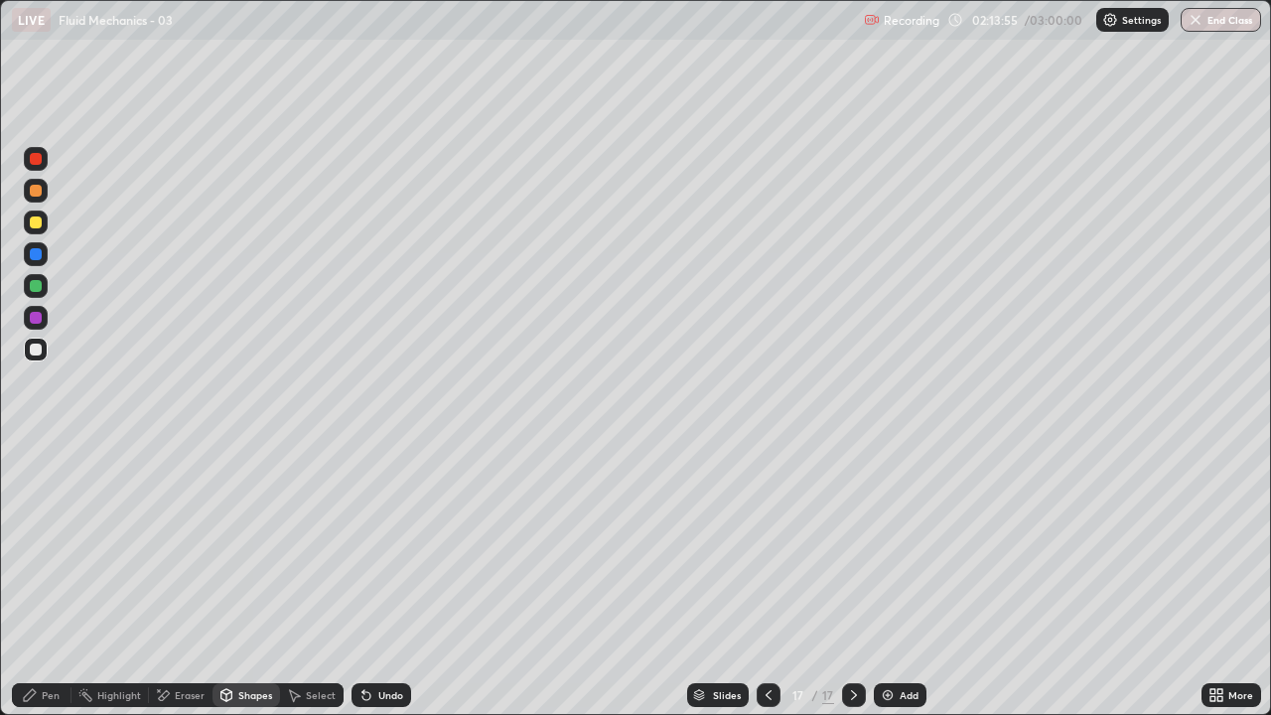
click at [246, 580] on div "Shapes" at bounding box center [255, 695] width 34 height 10
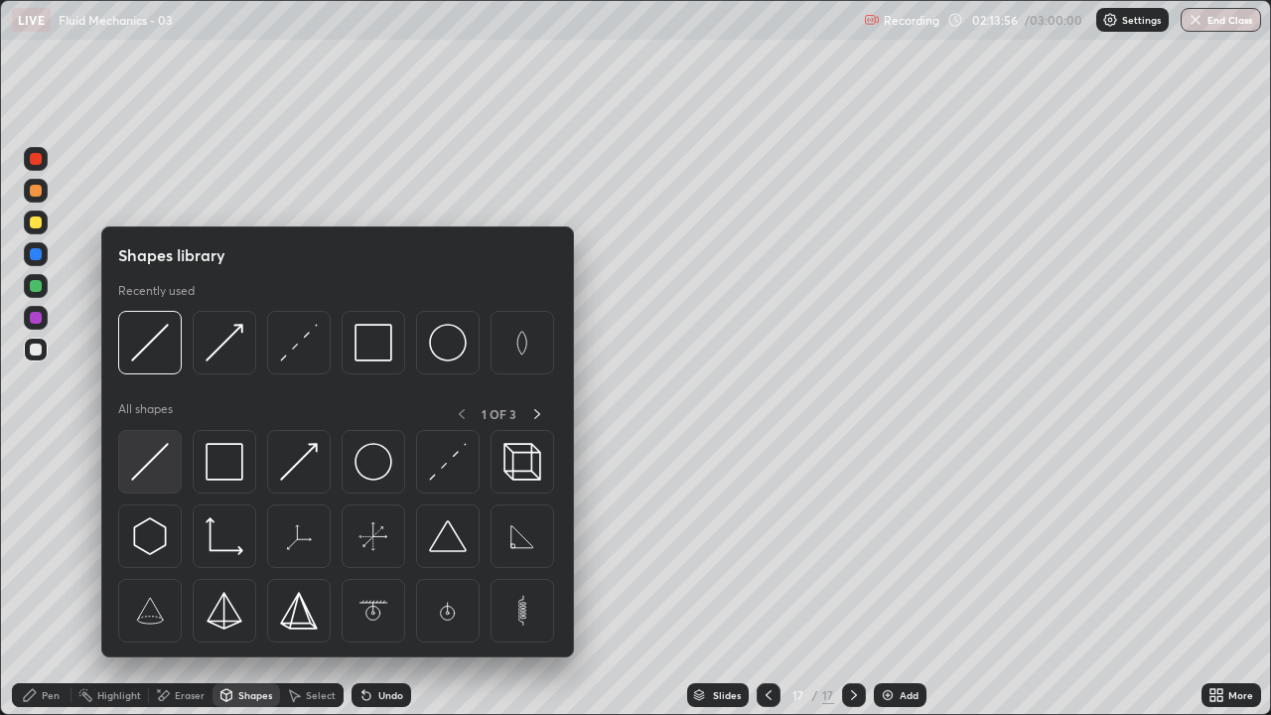
click at [149, 460] on img at bounding box center [150, 462] width 38 height 38
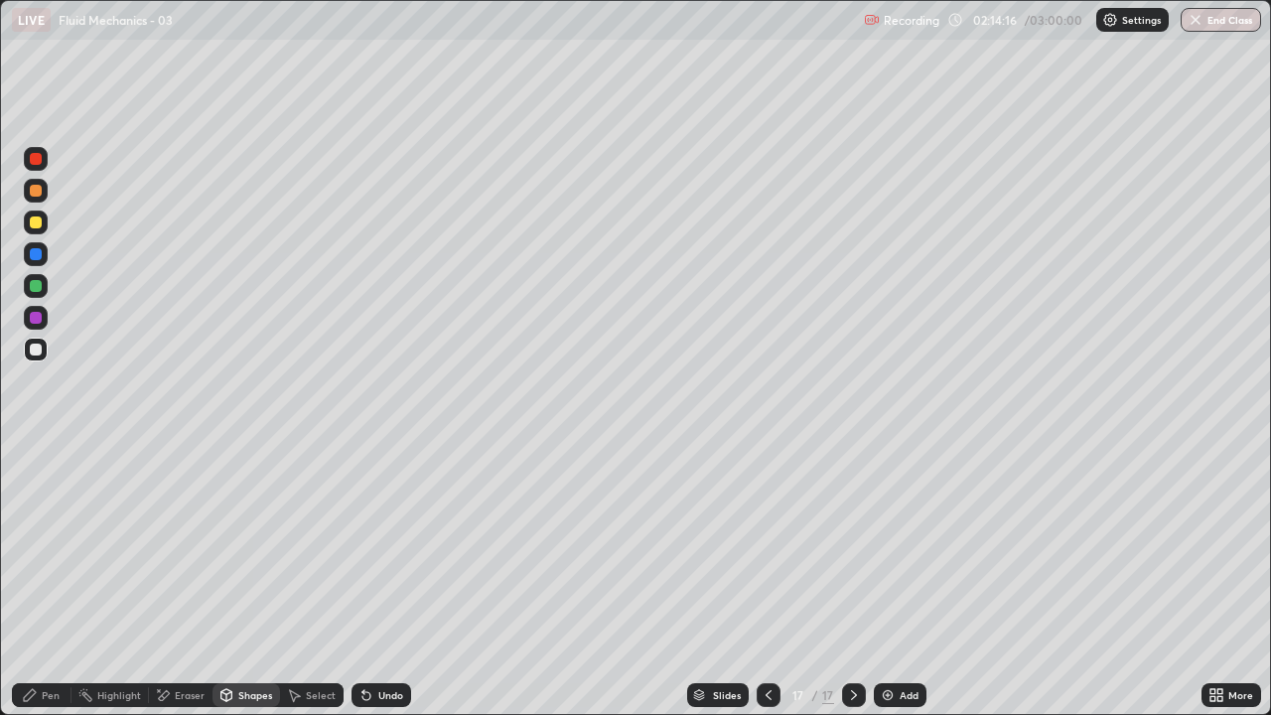
click at [183, 580] on div "Eraser" at bounding box center [190, 695] width 30 height 10
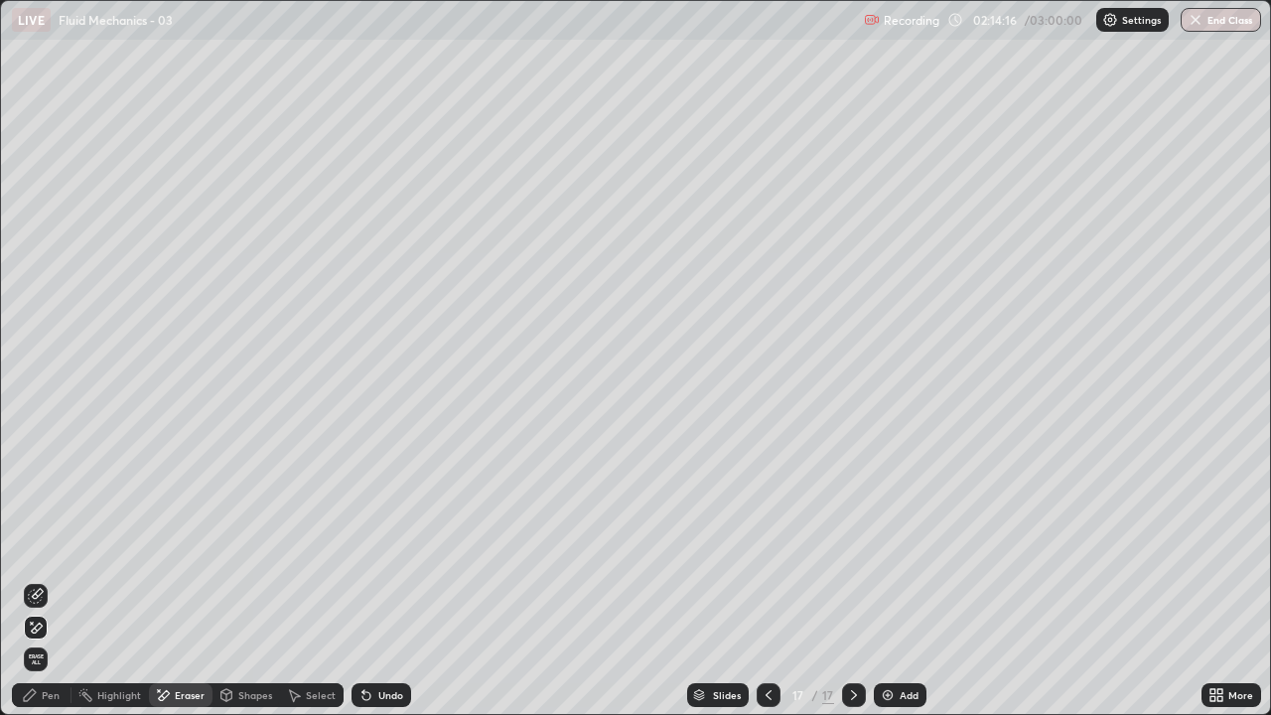
click at [37, 580] on icon at bounding box center [36, 596] width 16 height 16
click at [246, 580] on div "Shapes" at bounding box center [247, 695] width 68 height 24
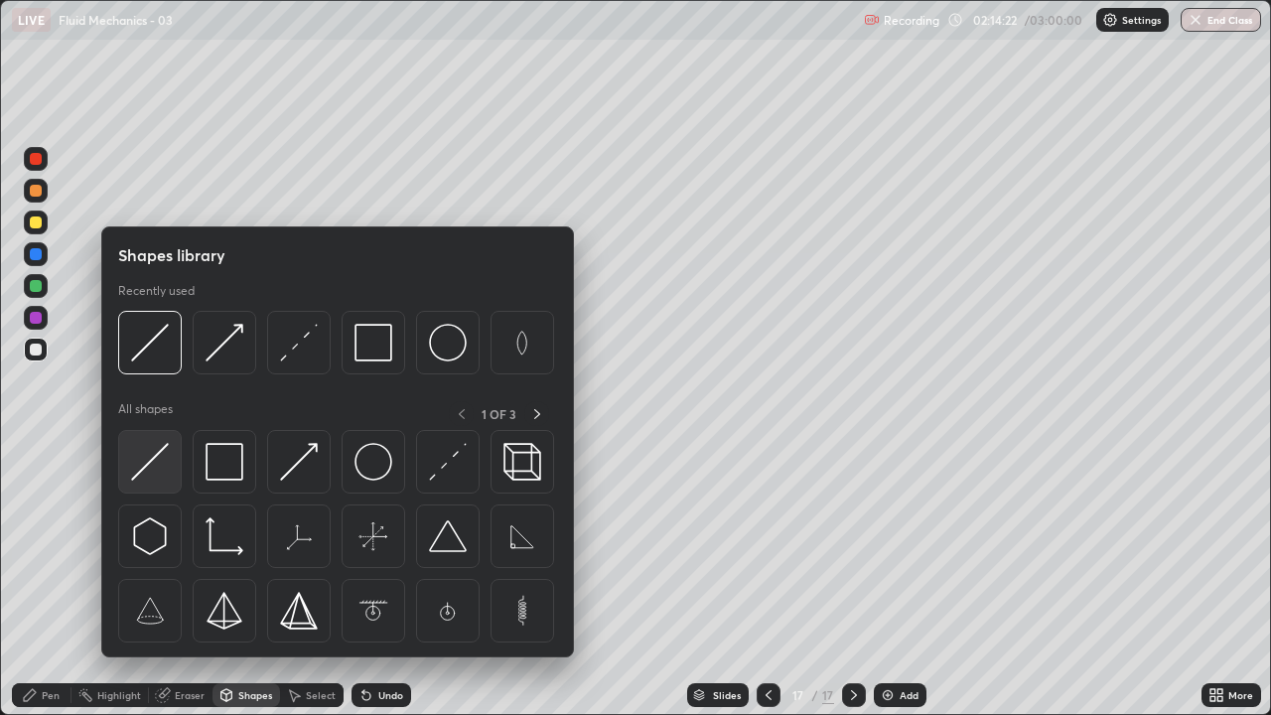
click at [149, 460] on img at bounding box center [150, 462] width 38 height 38
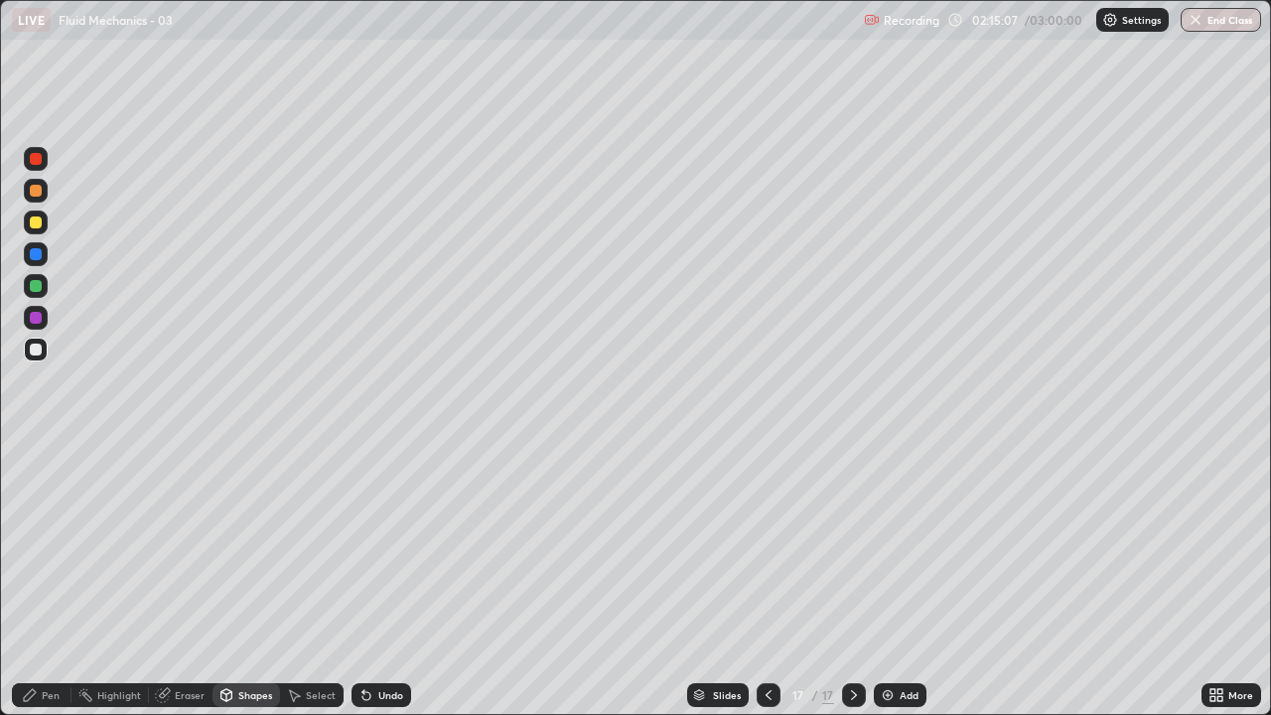
click at [254, 580] on div "Shapes" at bounding box center [255, 695] width 34 height 10
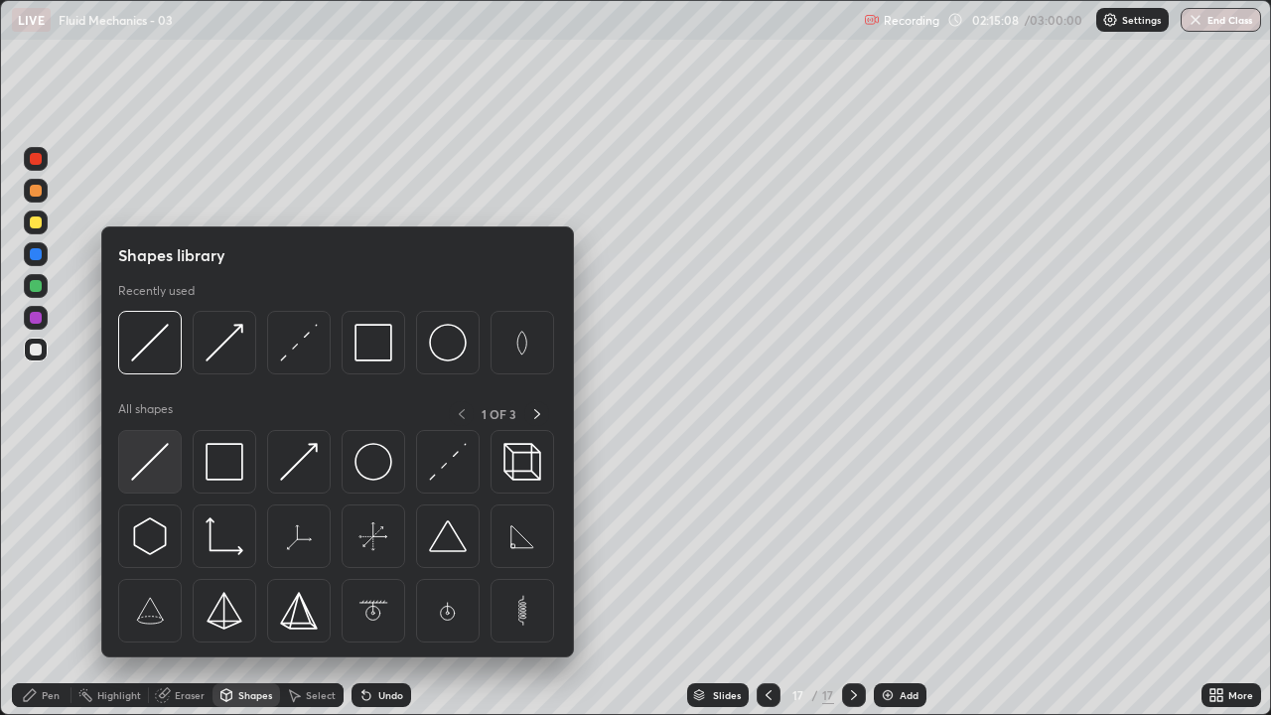
click at [145, 454] on img at bounding box center [150, 462] width 38 height 38
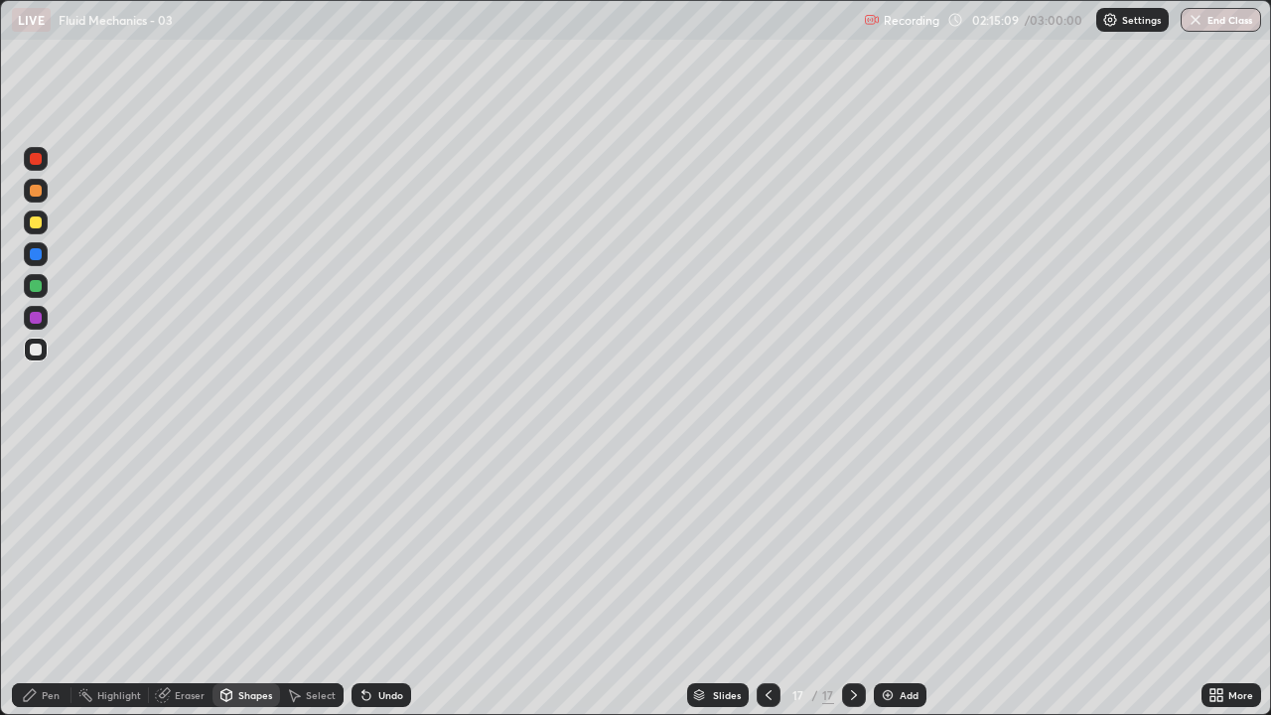
click at [36, 315] on div at bounding box center [36, 318] width 12 height 12
click at [394, 580] on div "Undo" at bounding box center [382, 695] width 60 height 24
click at [244, 580] on div "Shapes" at bounding box center [247, 695] width 68 height 24
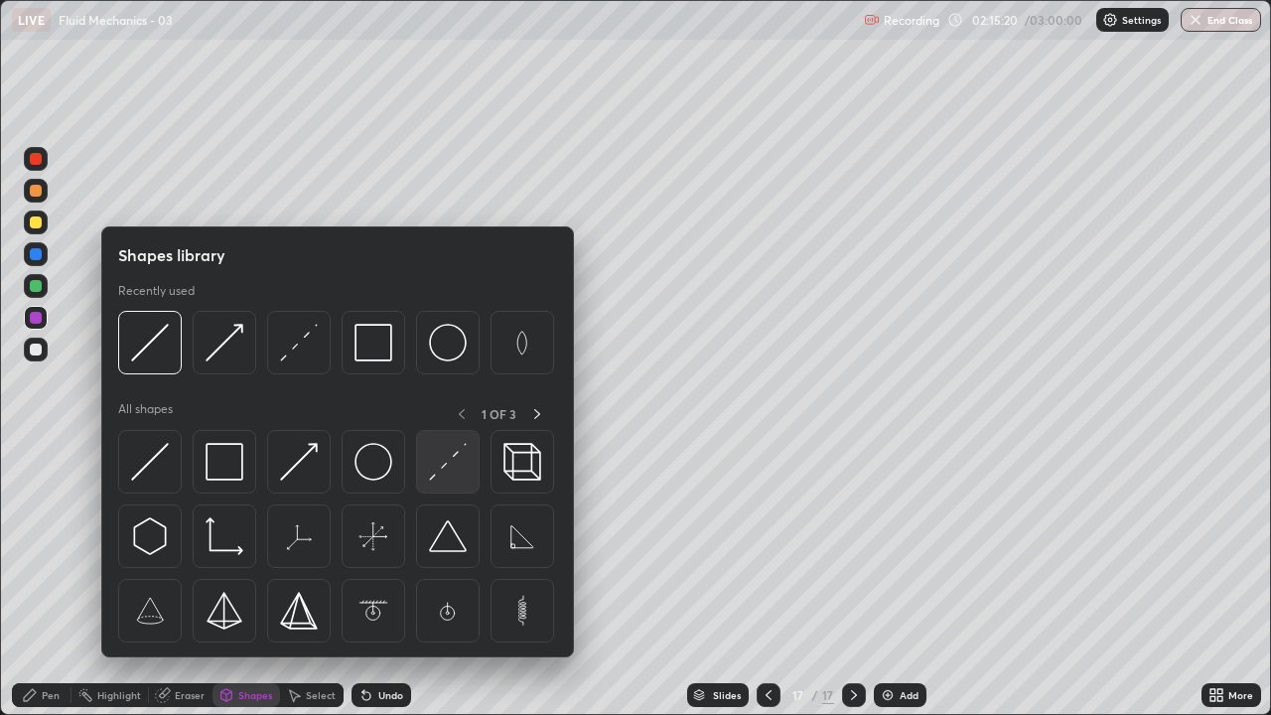
click at [442, 471] on img at bounding box center [448, 462] width 38 height 38
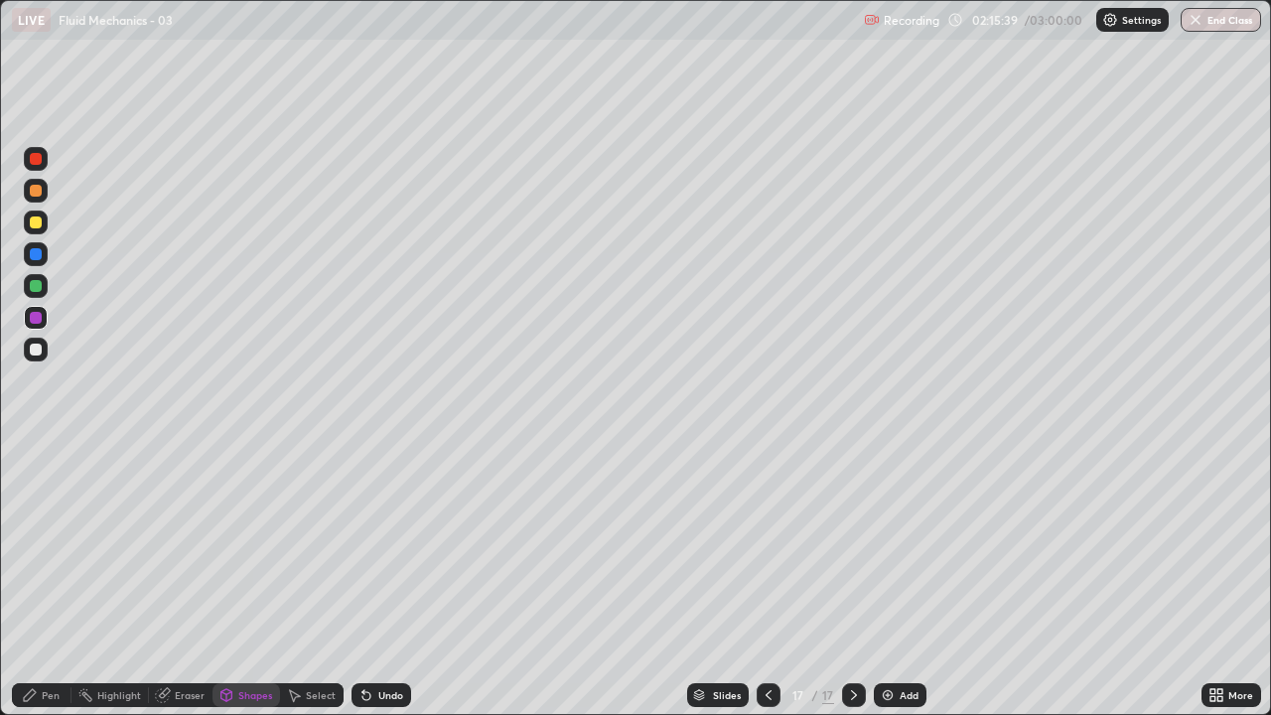
click at [242, 580] on div "Shapes" at bounding box center [247, 695] width 68 height 24
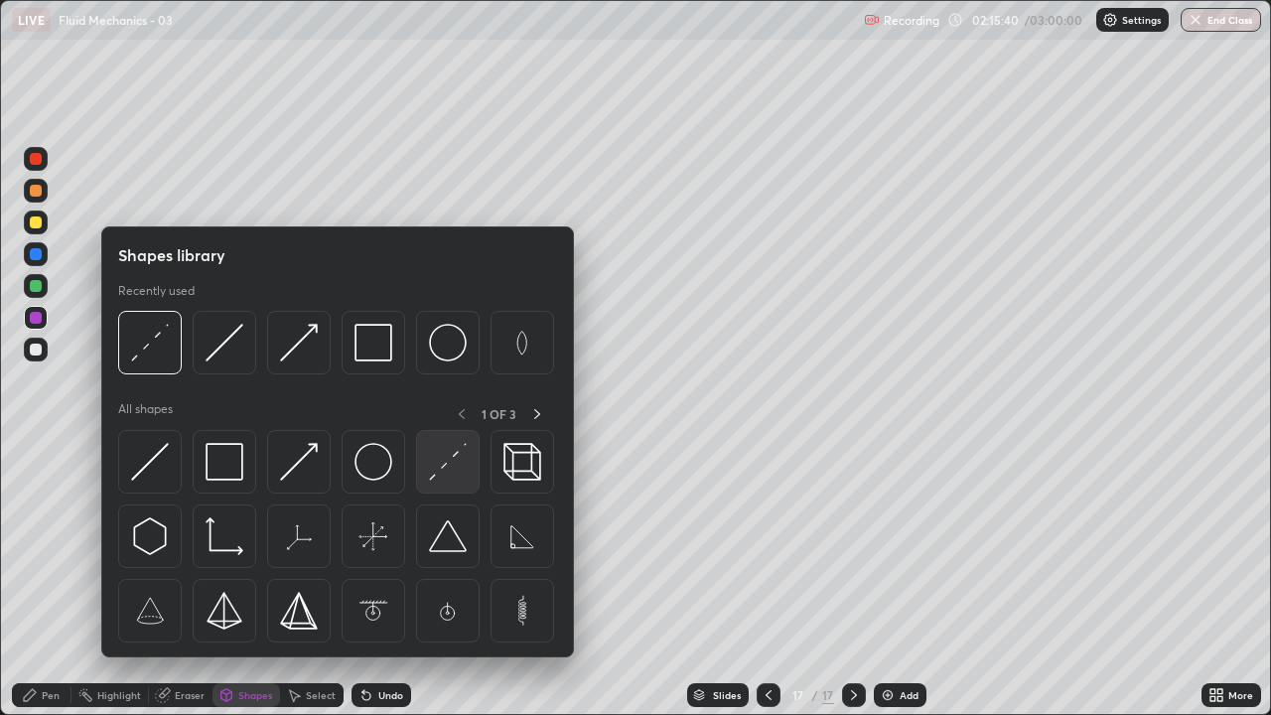
click at [451, 467] on img at bounding box center [448, 462] width 38 height 38
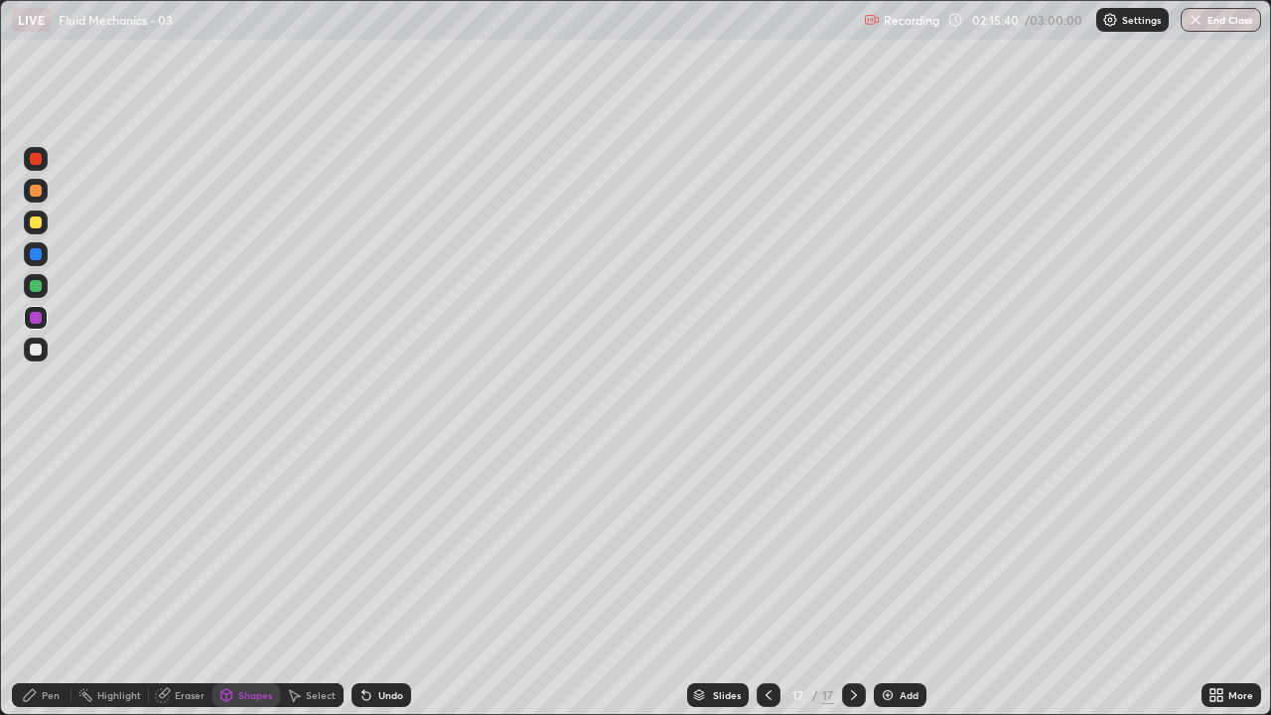
click at [31, 283] on div at bounding box center [36, 286] width 12 height 12
click at [244, 580] on div "Shapes" at bounding box center [247, 695] width 68 height 24
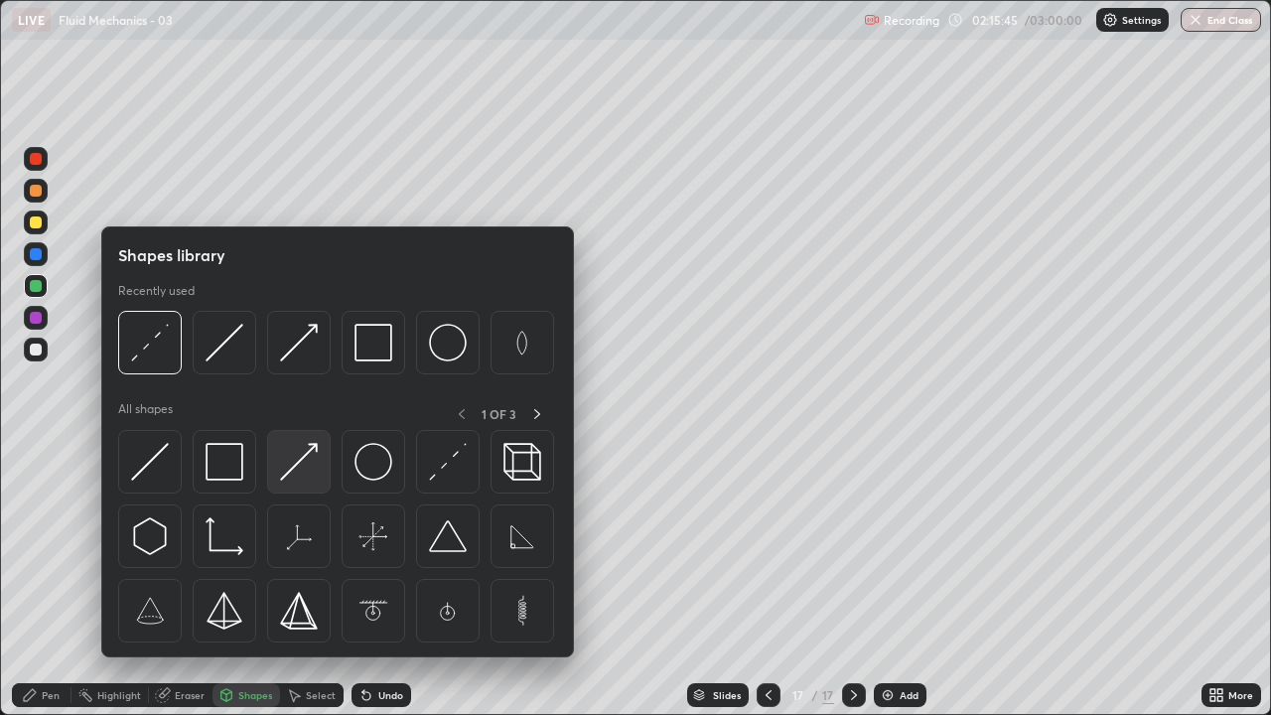
click at [299, 473] on img at bounding box center [299, 462] width 38 height 38
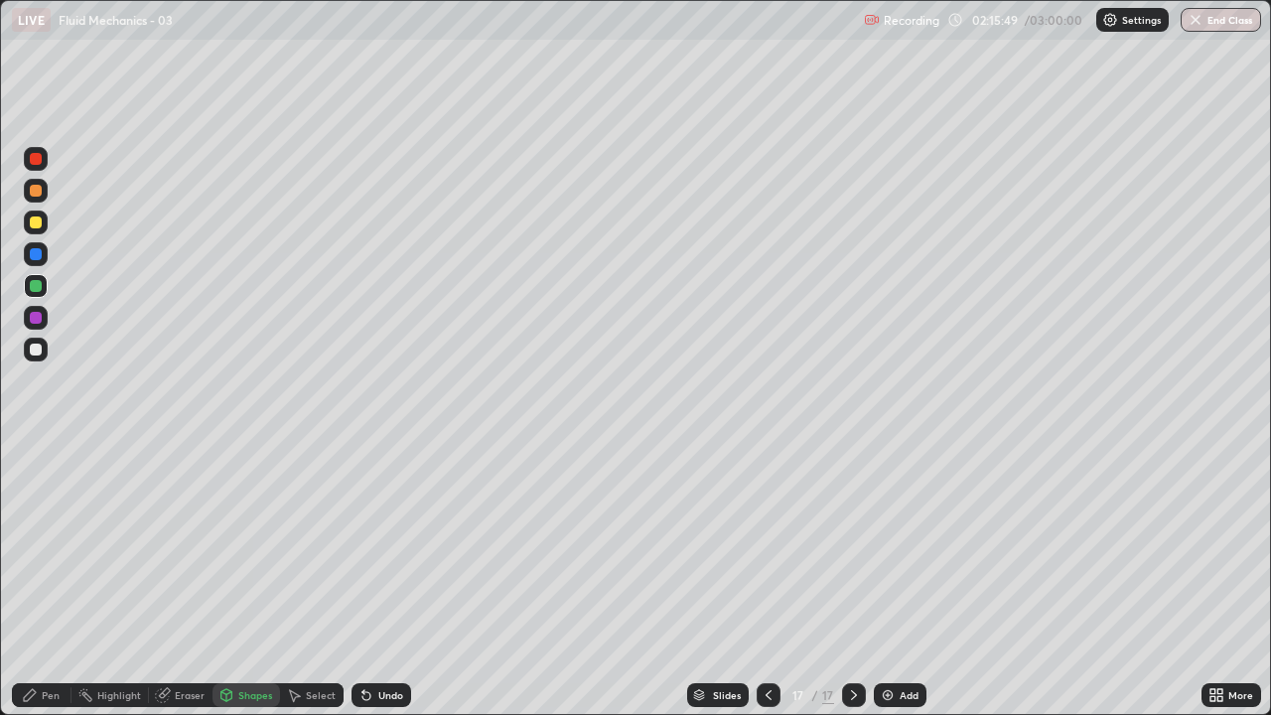
click at [38, 580] on div "Pen" at bounding box center [42, 695] width 60 height 24
click at [248, 580] on div "Shapes" at bounding box center [255, 695] width 34 height 10
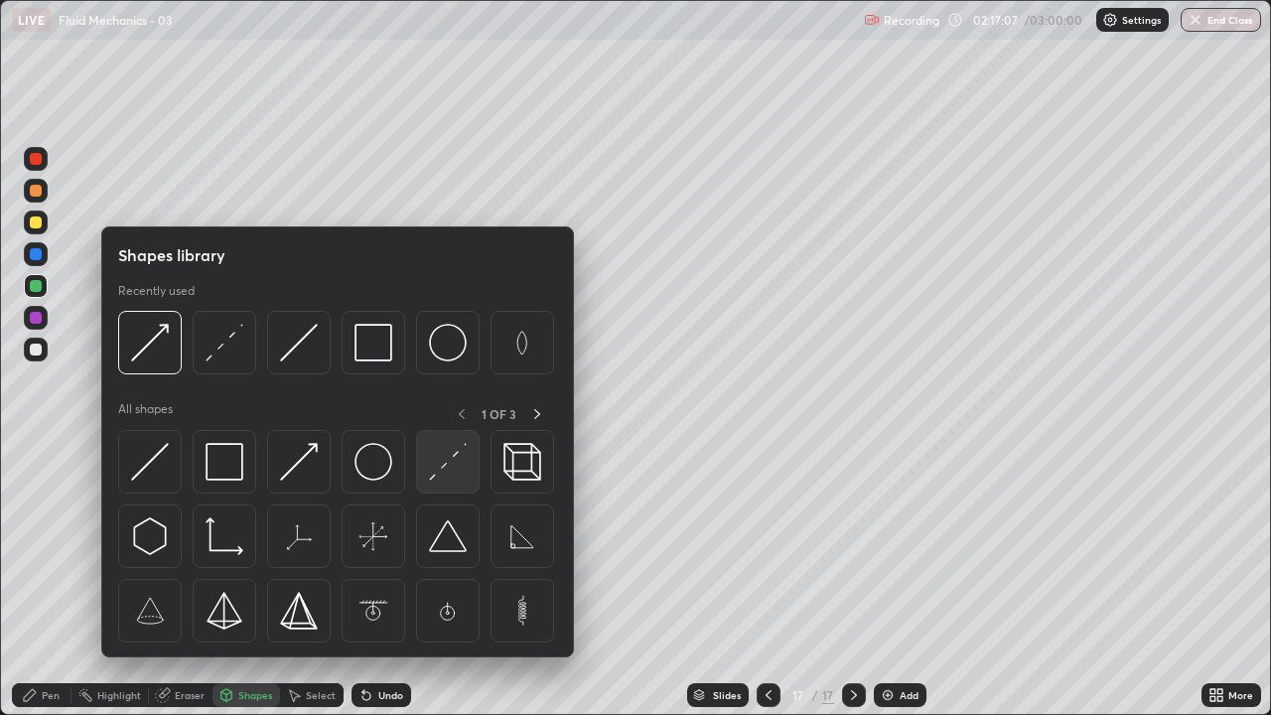
click at [437, 468] on img at bounding box center [448, 462] width 38 height 38
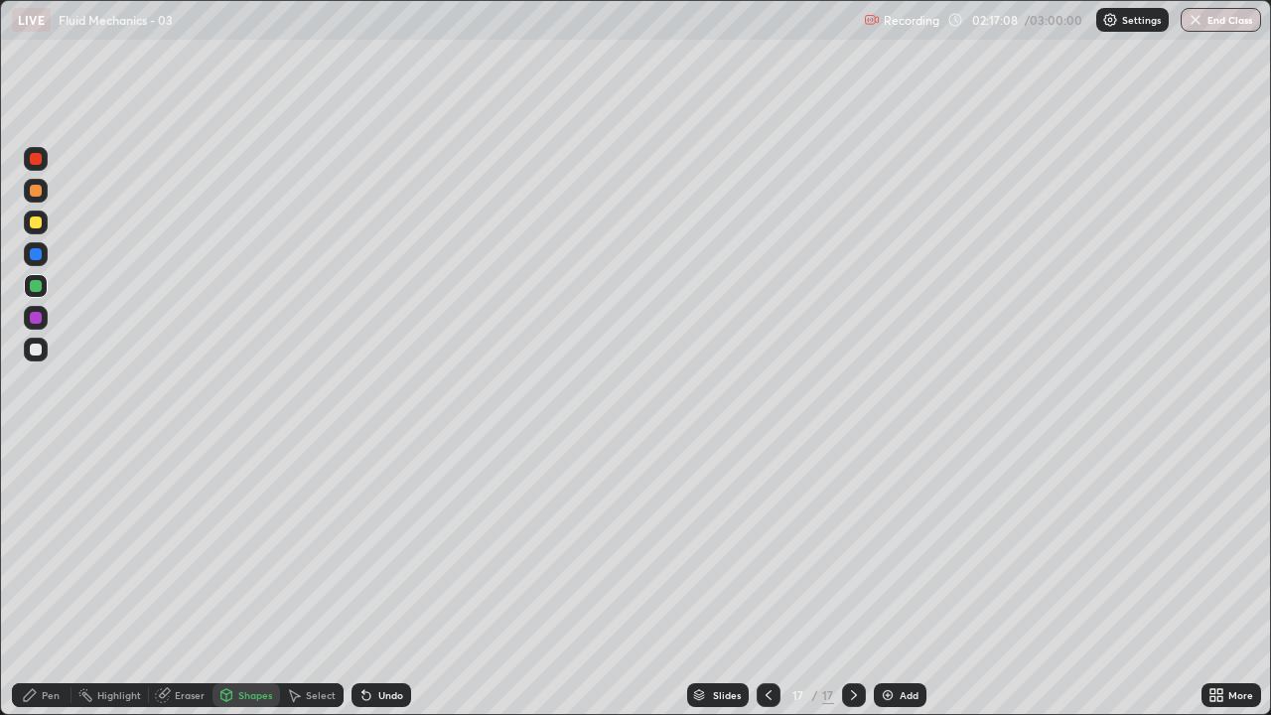
click at [40, 283] on div at bounding box center [36, 286] width 12 height 12
click at [36, 580] on icon at bounding box center [30, 695] width 16 height 16
click at [249, 580] on div "Shapes" at bounding box center [255, 695] width 34 height 10
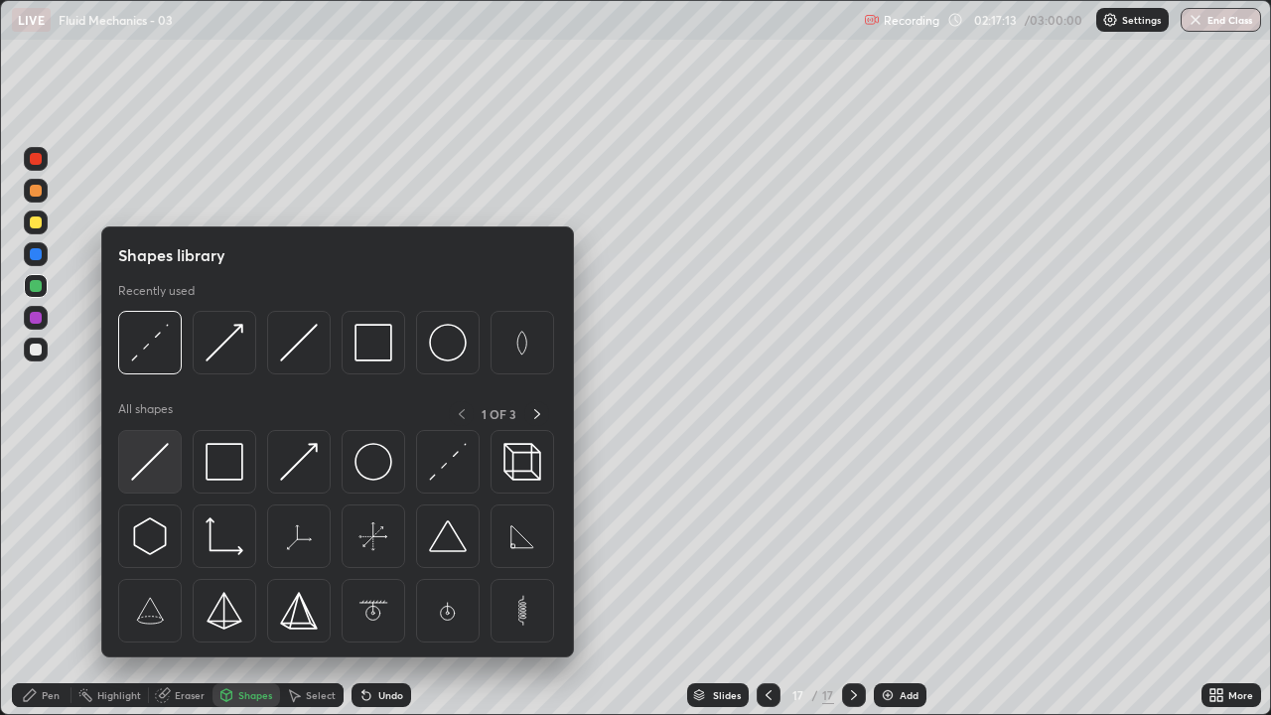
click at [155, 461] on img at bounding box center [150, 462] width 38 height 38
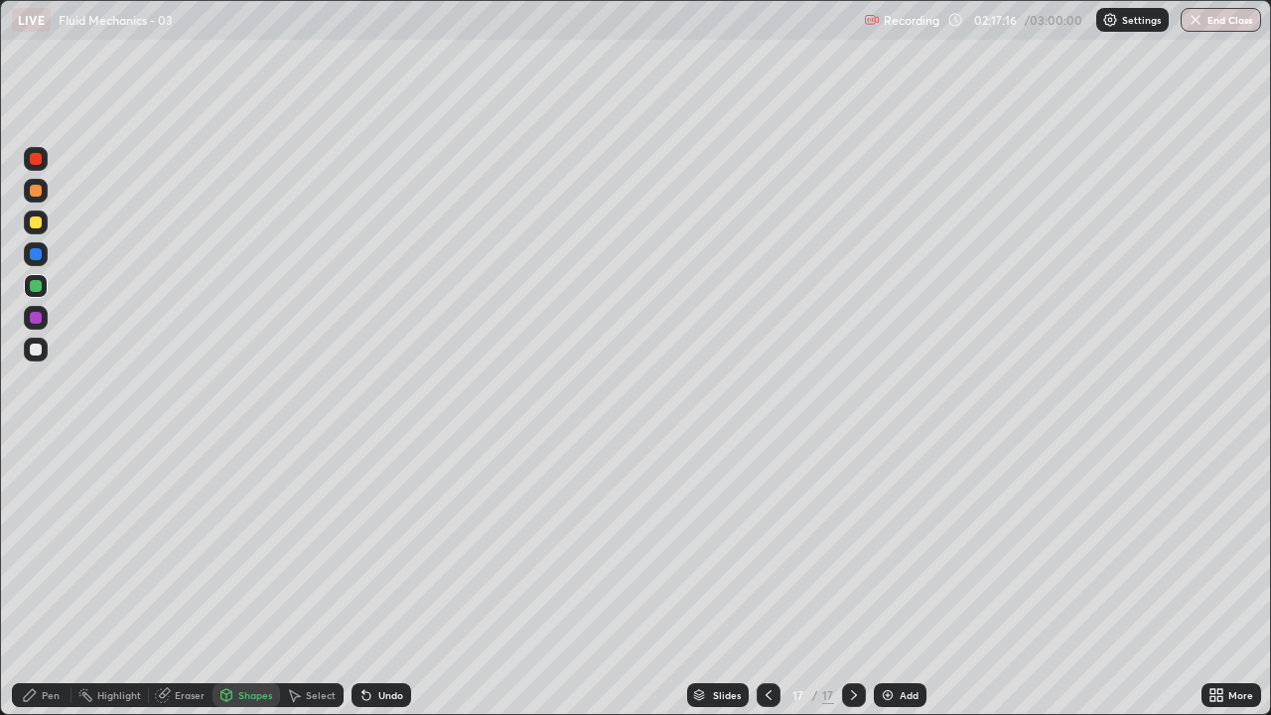
click at [29, 580] on icon at bounding box center [30, 695] width 12 height 12
click at [188, 580] on div "Eraser" at bounding box center [190, 695] width 30 height 10
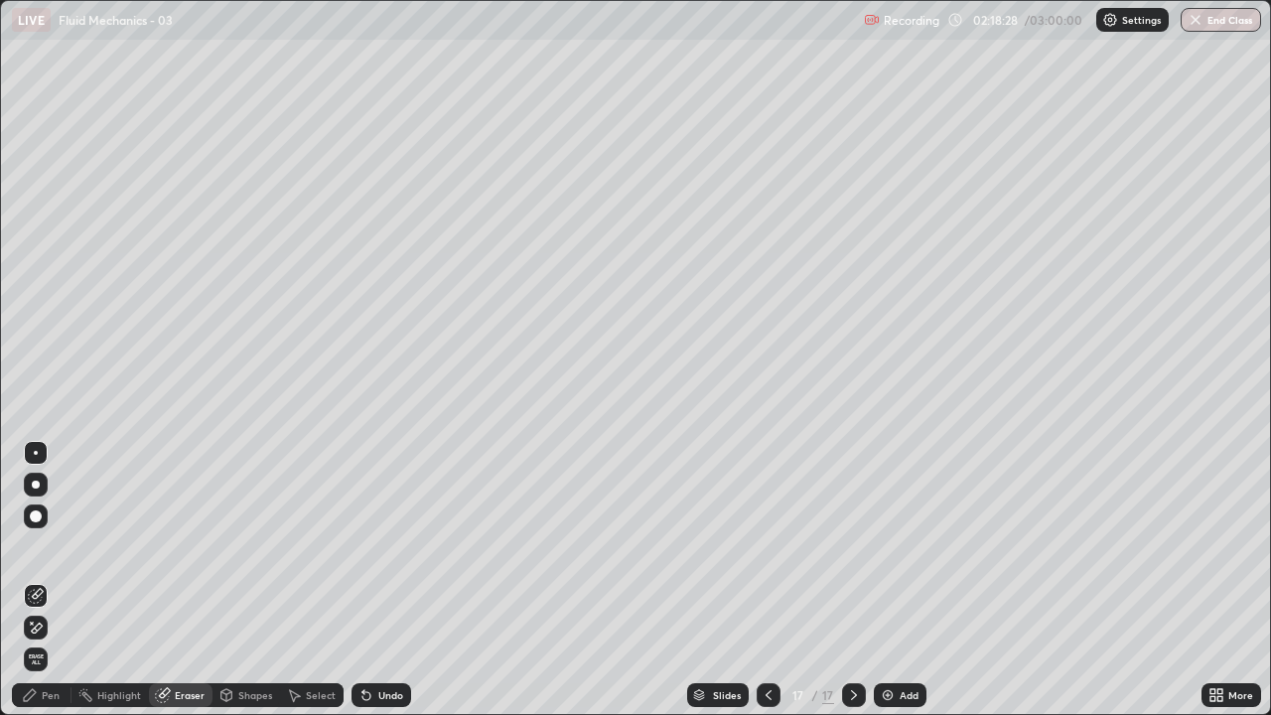
click at [37, 580] on icon at bounding box center [36, 628] width 16 height 17
click at [25, 580] on icon at bounding box center [30, 695] width 12 height 12
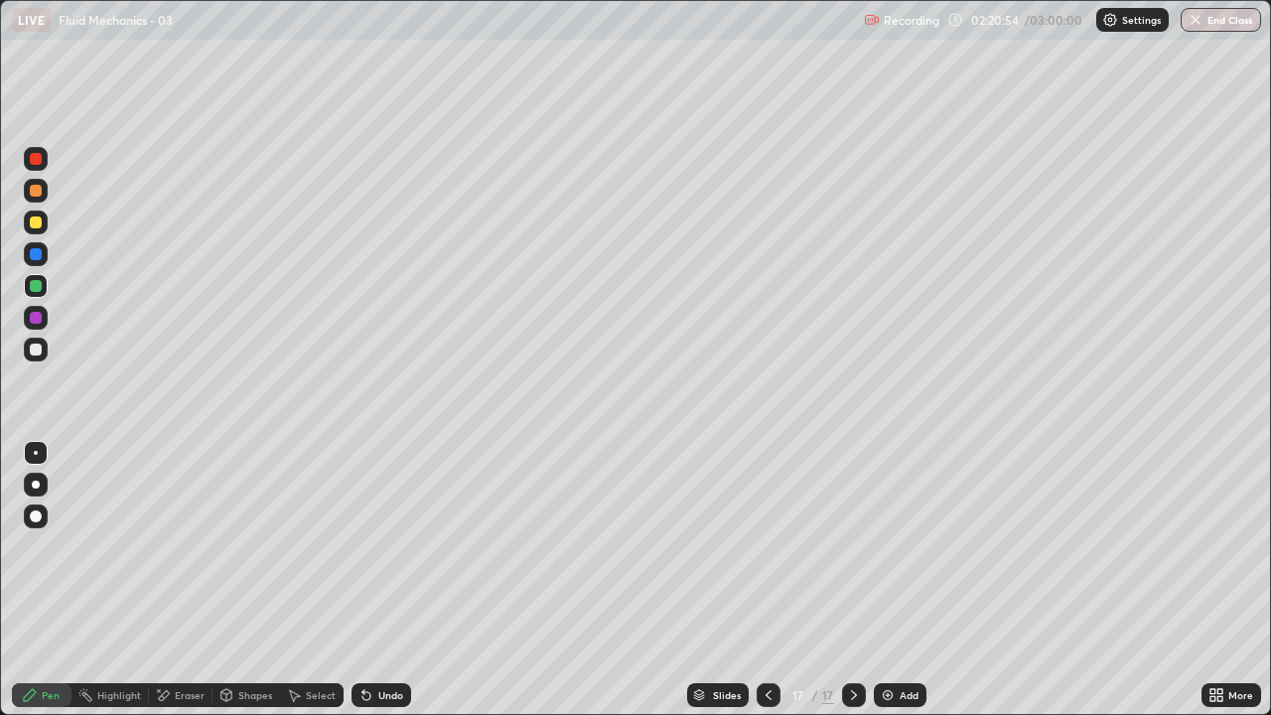
click at [45, 353] on div at bounding box center [36, 350] width 24 height 24
click at [40, 580] on div "Pen" at bounding box center [42, 695] width 60 height 24
click at [41, 348] on div at bounding box center [36, 350] width 12 height 12
click at [39, 316] on div at bounding box center [36, 318] width 12 height 12
click at [910, 580] on div "Add" at bounding box center [909, 695] width 19 height 10
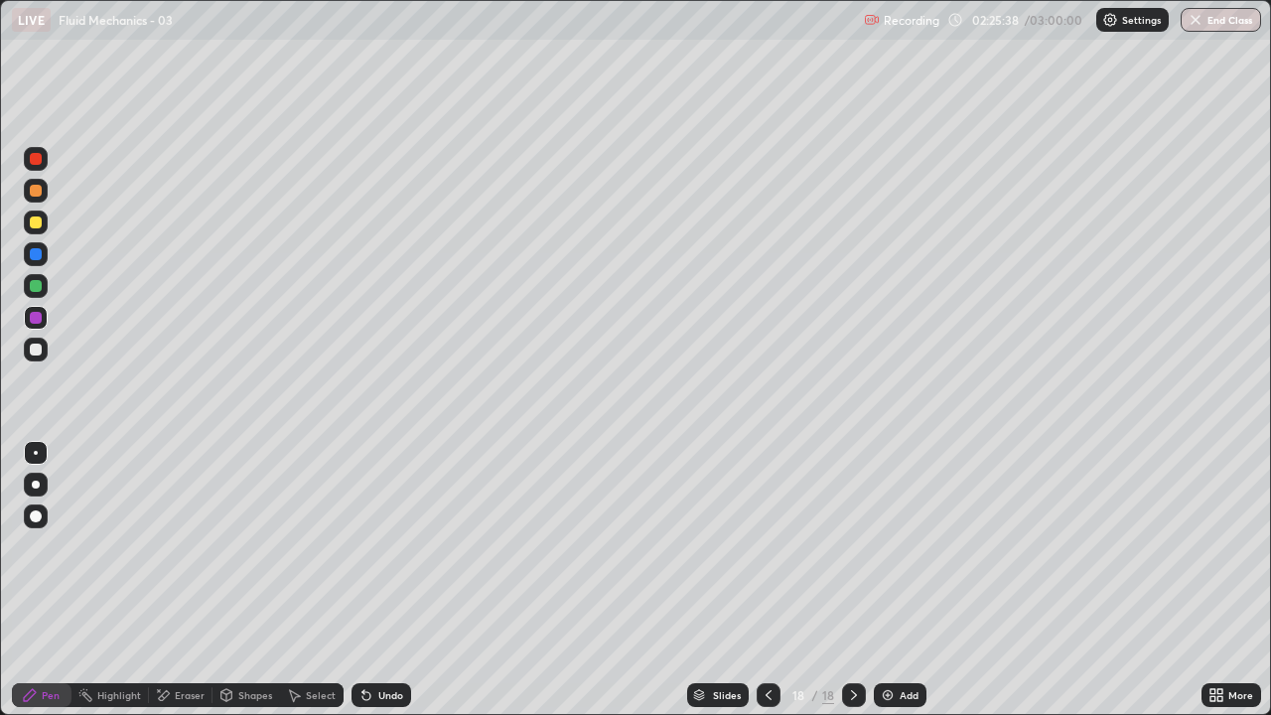
click at [38, 353] on div at bounding box center [36, 350] width 12 height 12
click at [233, 580] on div "Shapes" at bounding box center [247, 695] width 68 height 24
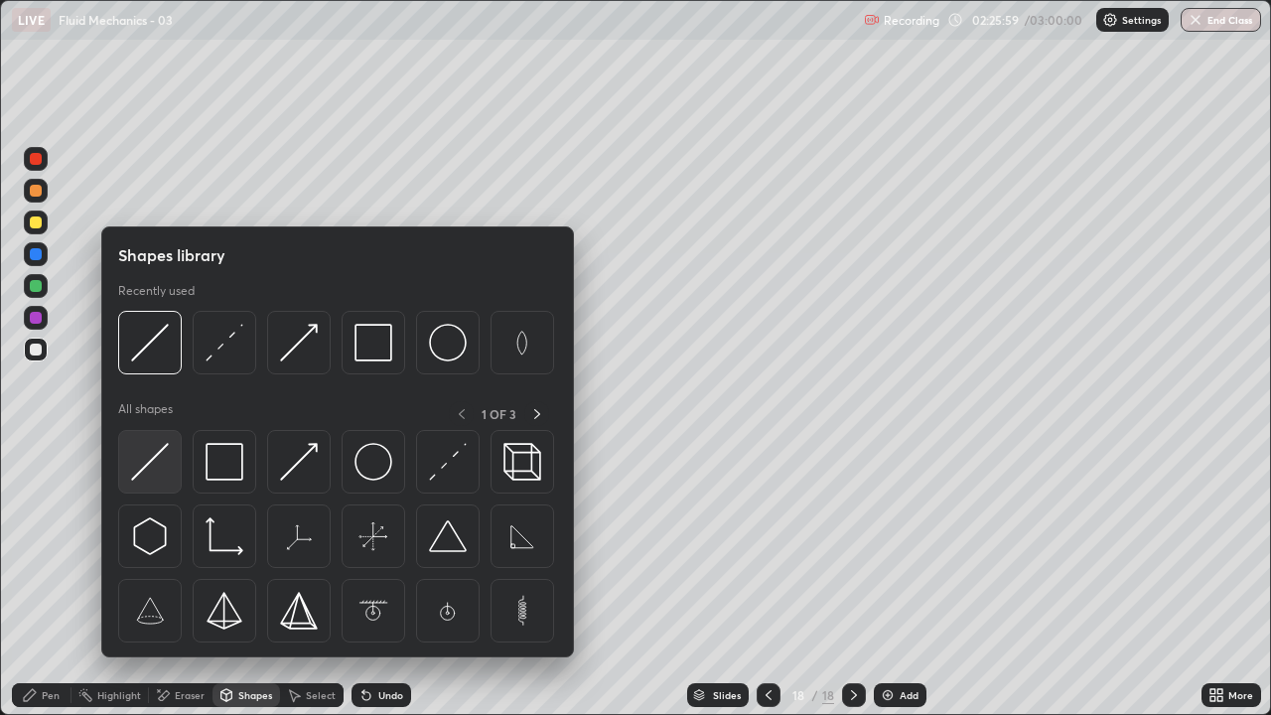
click at [155, 477] on img at bounding box center [150, 462] width 38 height 38
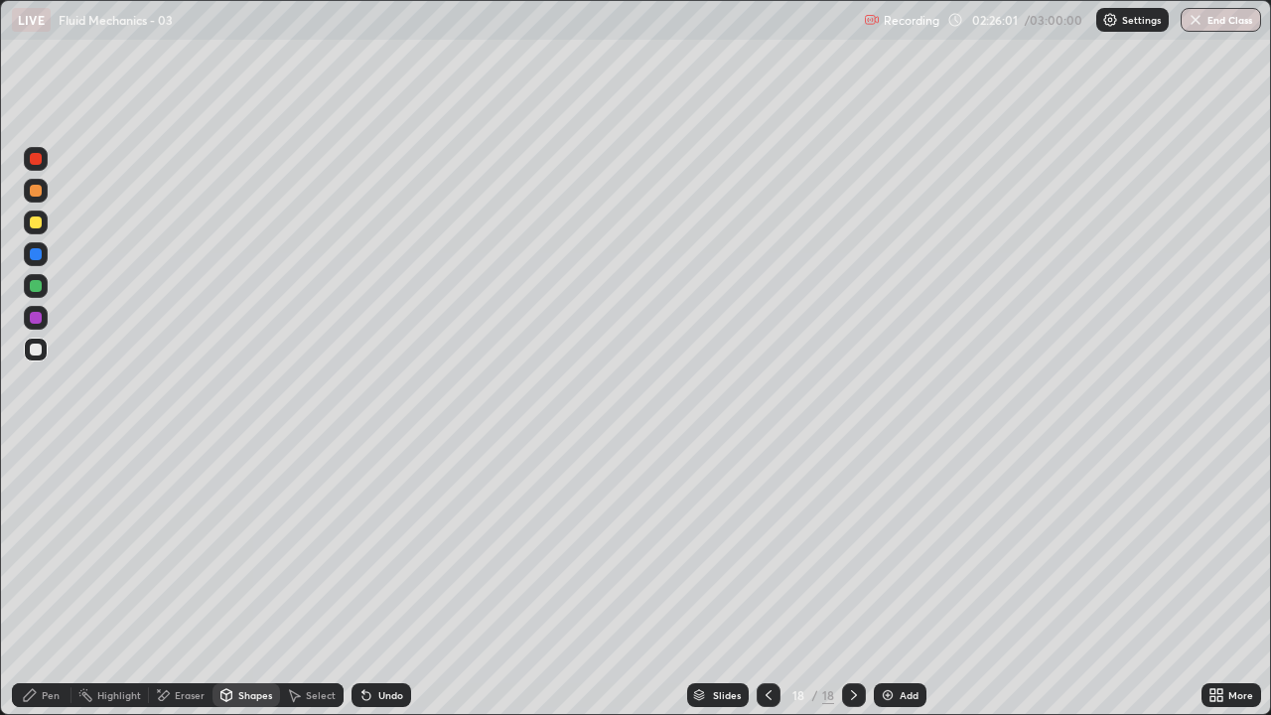
click at [24, 580] on icon at bounding box center [30, 695] width 12 height 12
click at [38, 352] on div at bounding box center [36, 350] width 12 height 12
click at [393, 580] on div "Undo" at bounding box center [390, 695] width 25 height 10
click at [370, 580] on div "Undo" at bounding box center [382, 695] width 60 height 24
click at [243, 580] on div "Shapes" at bounding box center [247, 695] width 68 height 24
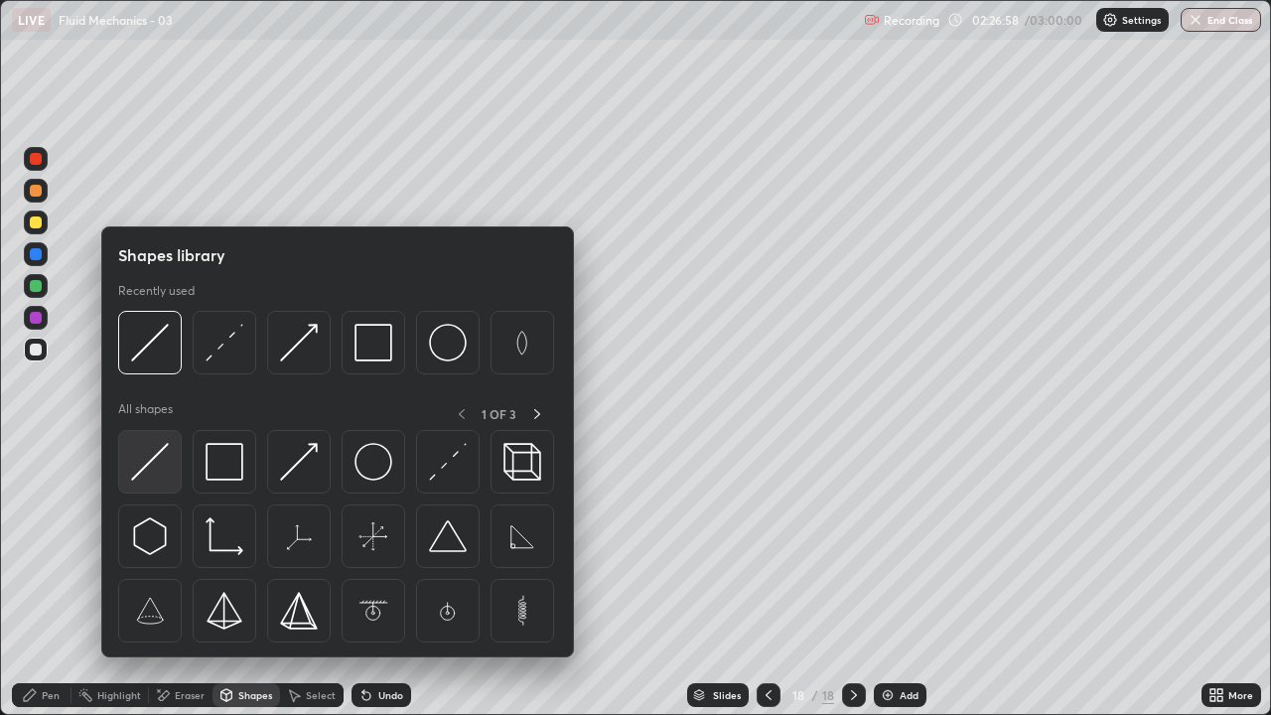
click at [141, 463] on img at bounding box center [150, 462] width 38 height 38
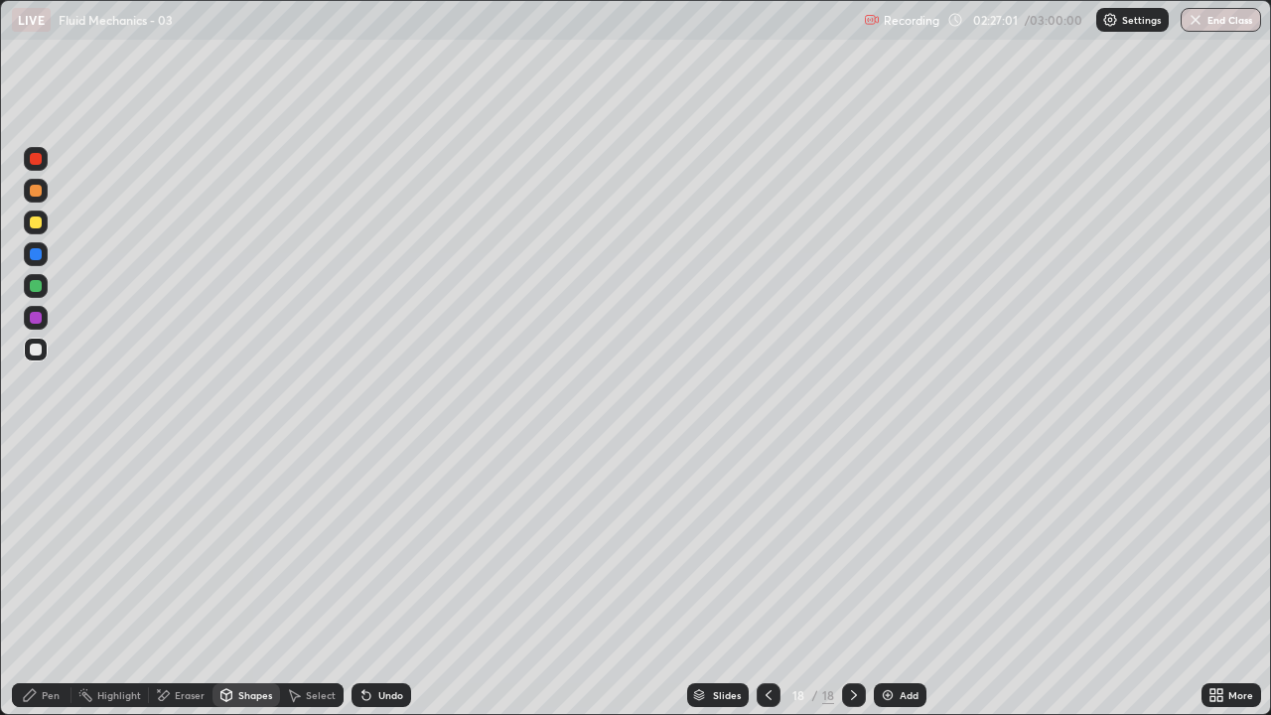
click at [57, 580] on div "Pen" at bounding box center [51, 695] width 18 height 10
click at [35, 318] on div at bounding box center [36, 318] width 12 height 12
click at [249, 580] on div "Shapes" at bounding box center [255, 695] width 34 height 10
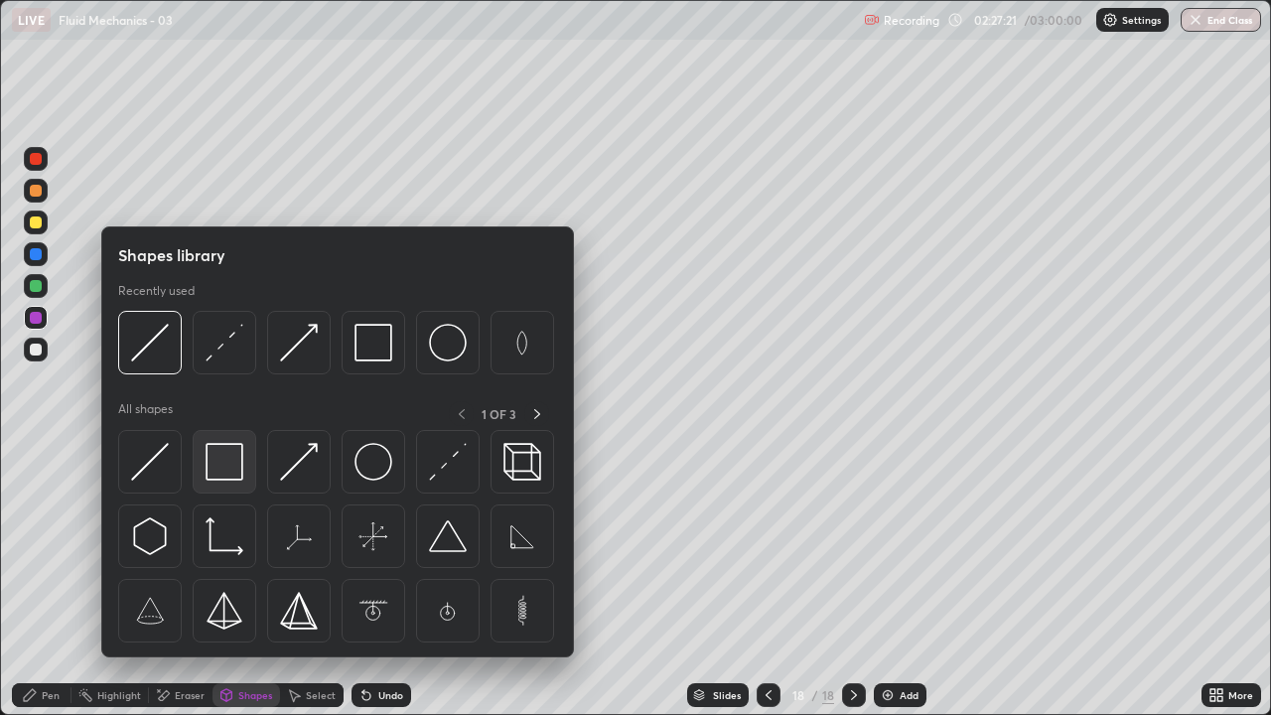
click at [231, 465] on img at bounding box center [225, 462] width 38 height 38
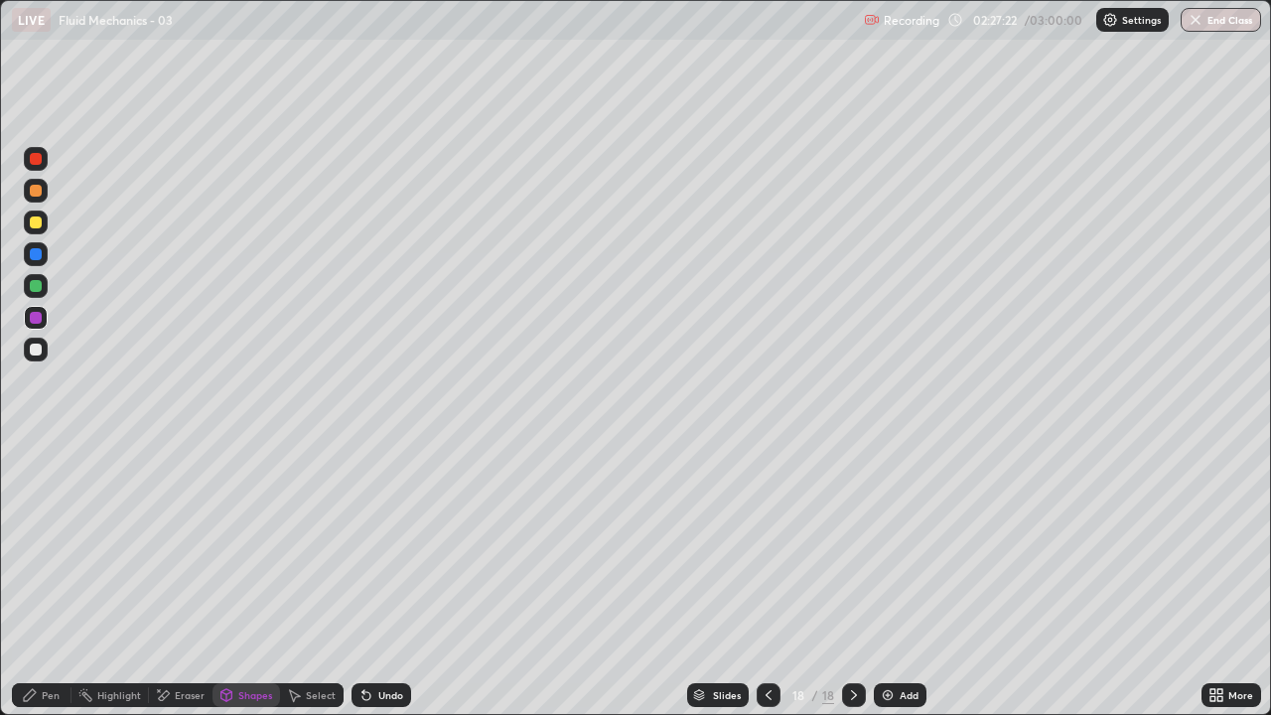
click at [45, 286] on div at bounding box center [36, 286] width 24 height 24
click at [51, 580] on div "Pen" at bounding box center [51, 695] width 18 height 10
click at [37, 354] on div at bounding box center [36, 350] width 12 height 12
click at [249, 580] on div "Shapes" at bounding box center [255, 695] width 34 height 10
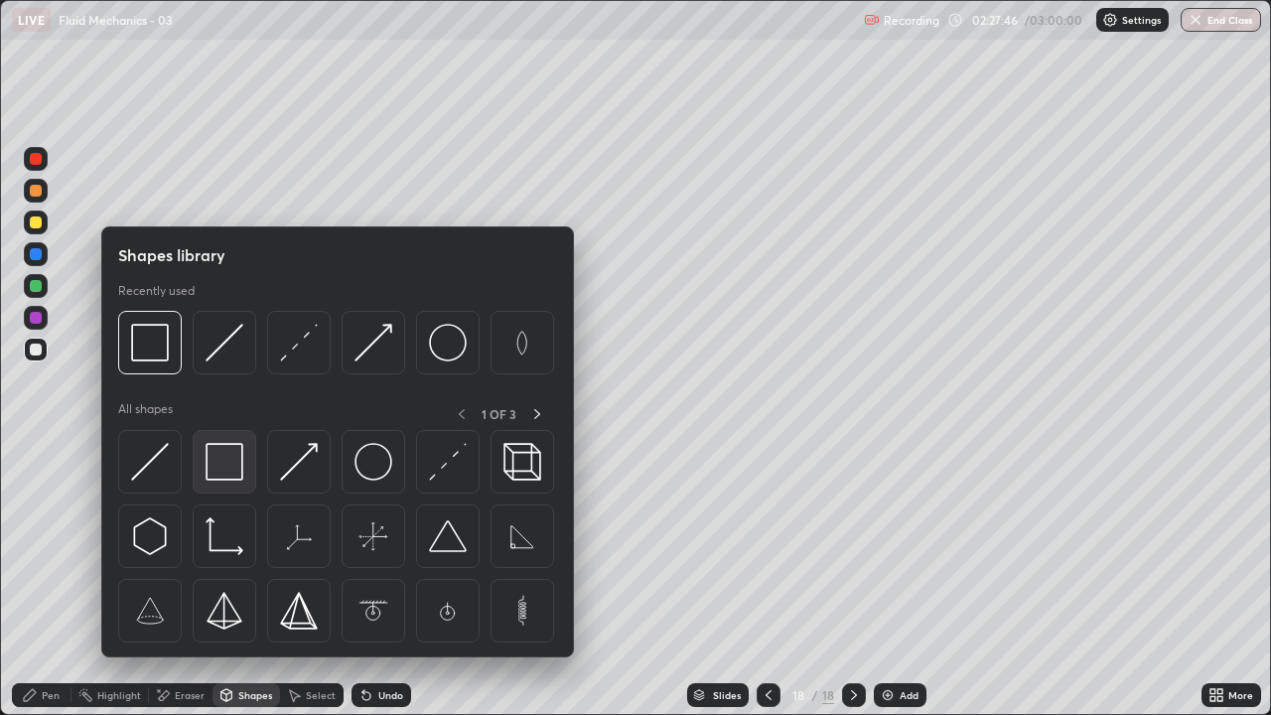
click at [220, 455] on img at bounding box center [225, 462] width 38 height 38
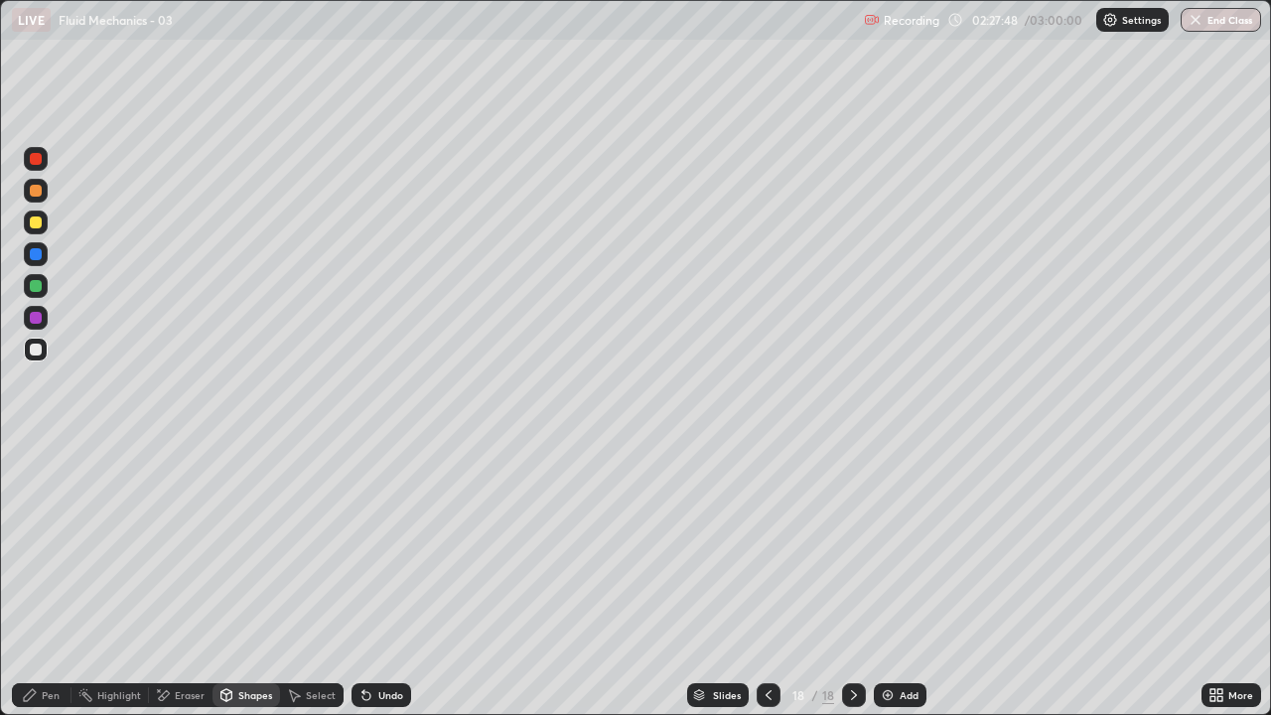
click at [248, 580] on div "Shapes" at bounding box center [255, 695] width 34 height 10
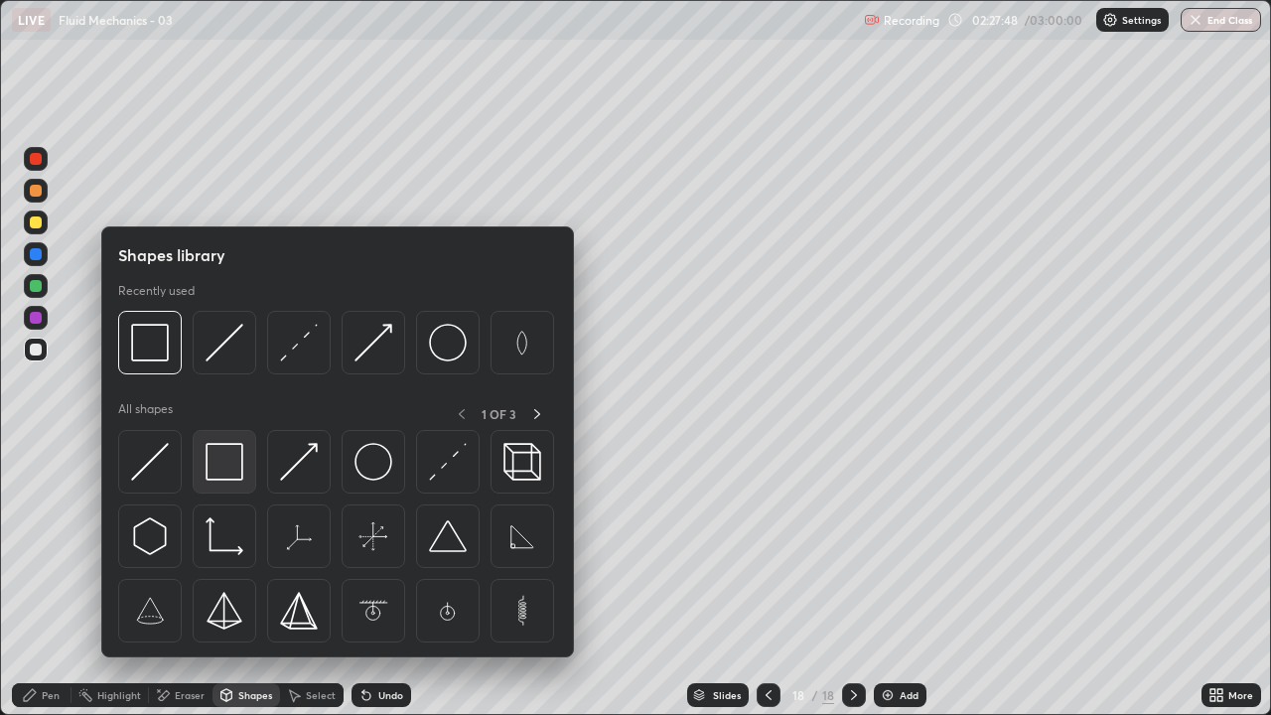
click at [220, 464] on img at bounding box center [225, 462] width 38 height 38
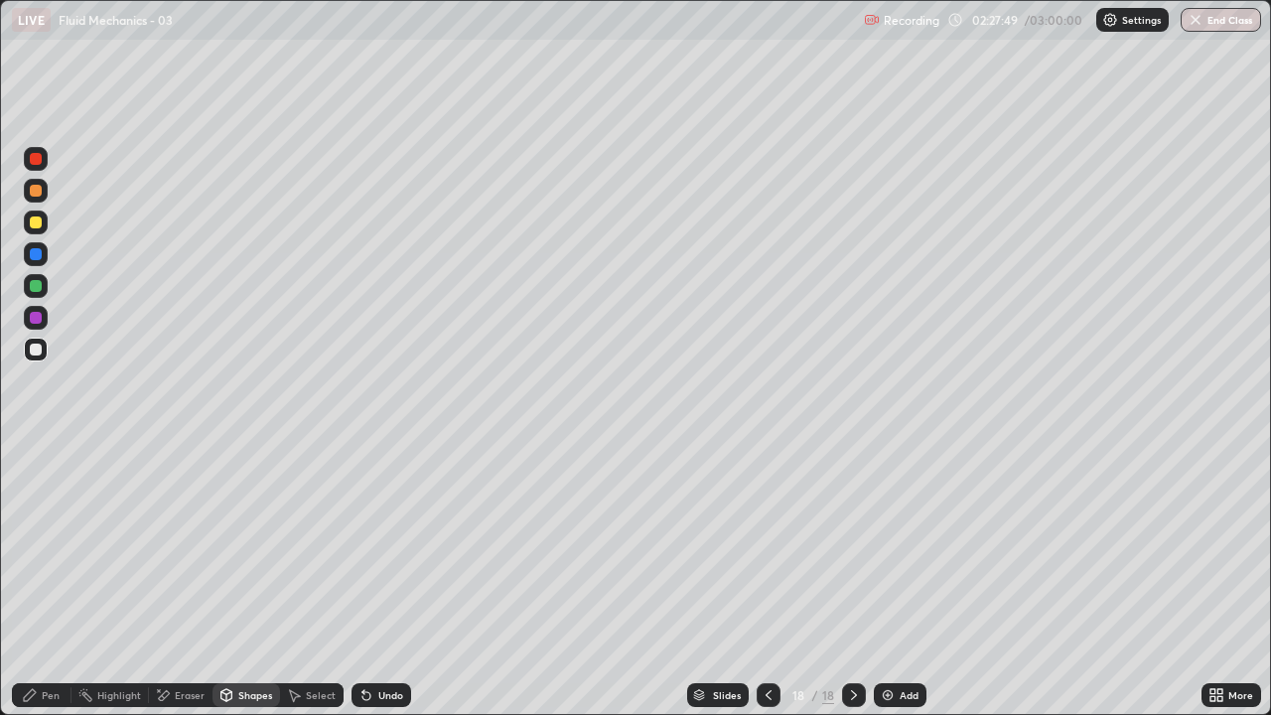
click at [37, 318] on div at bounding box center [36, 318] width 12 height 12
click at [50, 580] on div "Pen" at bounding box center [51, 695] width 18 height 10
click at [40, 348] on div at bounding box center [36, 350] width 12 height 12
click at [767, 580] on icon at bounding box center [769, 695] width 16 height 16
click at [854, 580] on icon at bounding box center [854, 695] width 16 height 16
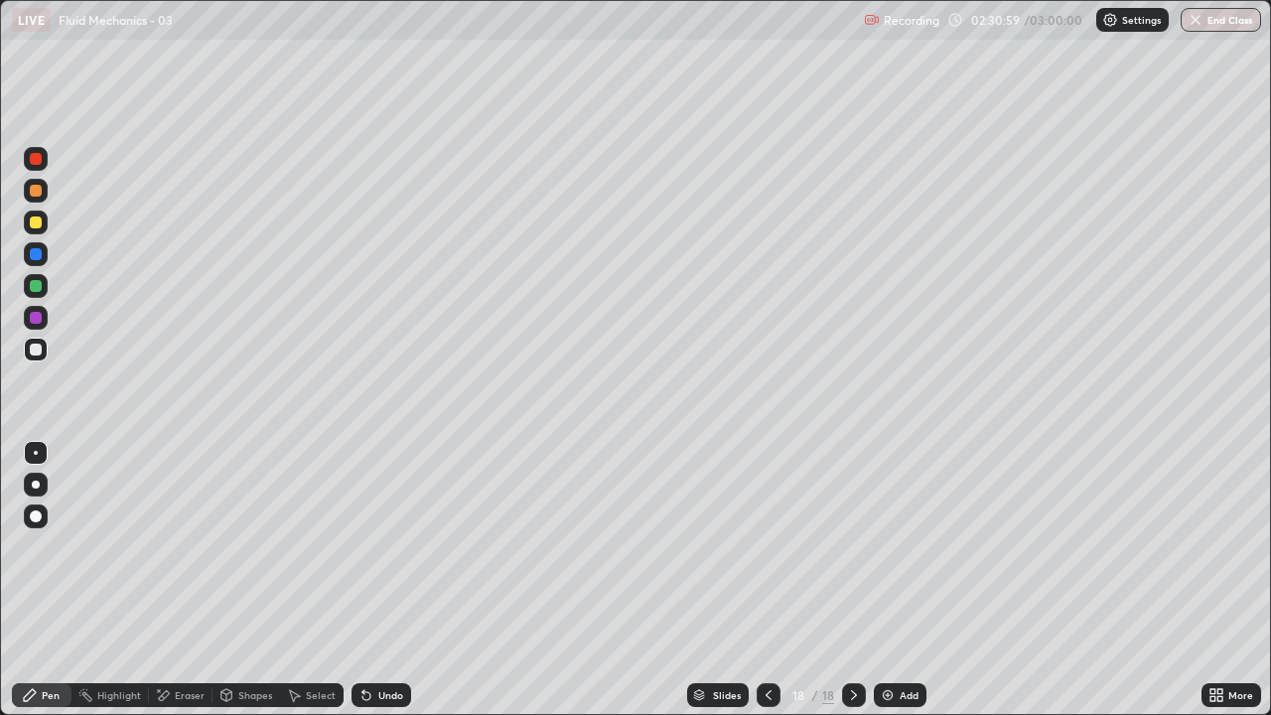
click at [853, 580] on icon at bounding box center [854, 695] width 16 height 16
click at [897, 580] on div "Add" at bounding box center [900, 695] width 53 height 24
click at [42, 580] on div "Pen" at bounding box center [51, 695] width 18 height 10
click at [45, 356] on div at bounding box center [36, 350] width 24 height 24
click at [43, 580] on div "Pen" at bounding box center [42, 695] width 60 height 24
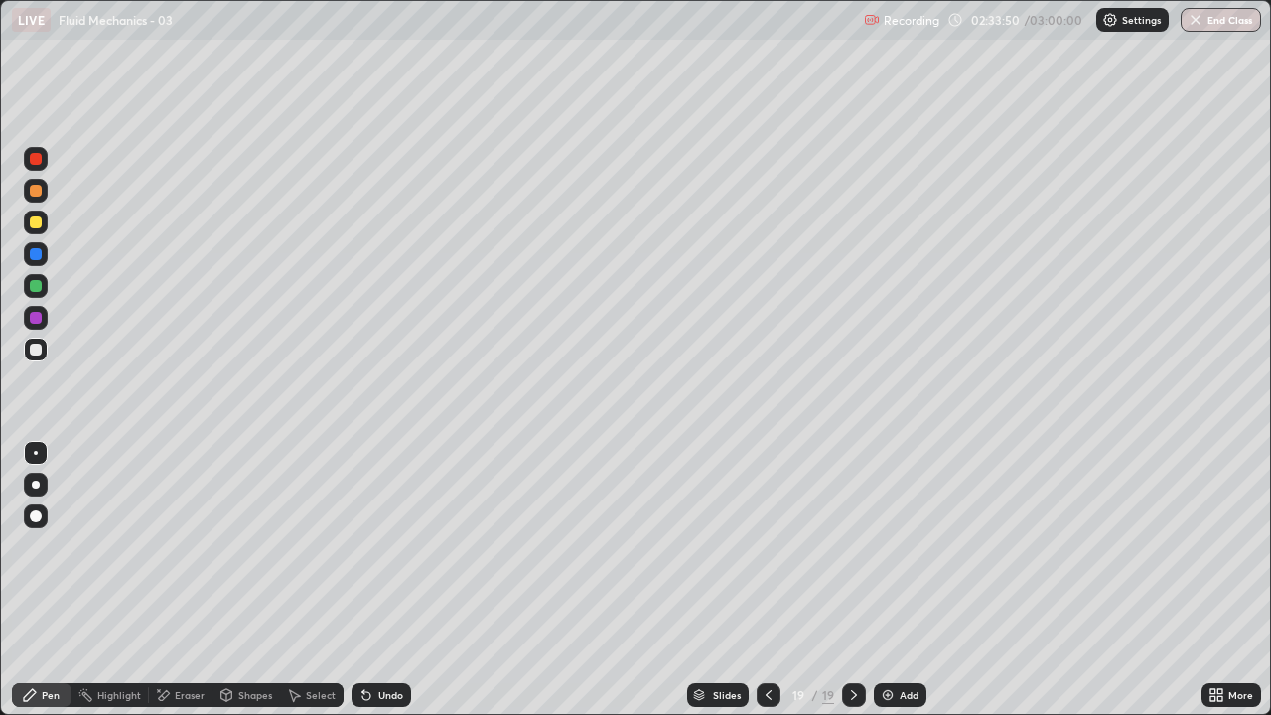
click at [39, 344] on div at bounding box center [36, 350] width 12 height 12
click at [907, 580] on div "Add" at bounding box center [909, 695] width 19 height 10
click at [43, 352] on div at bounding box center [36, 350] width 24 height 24
click at [41, 223] on div at bounding box center [36, 223] width 12 height 12
click at [193, 580] on div "Eraser" at bounding box center [181, 695] width 64 height 24
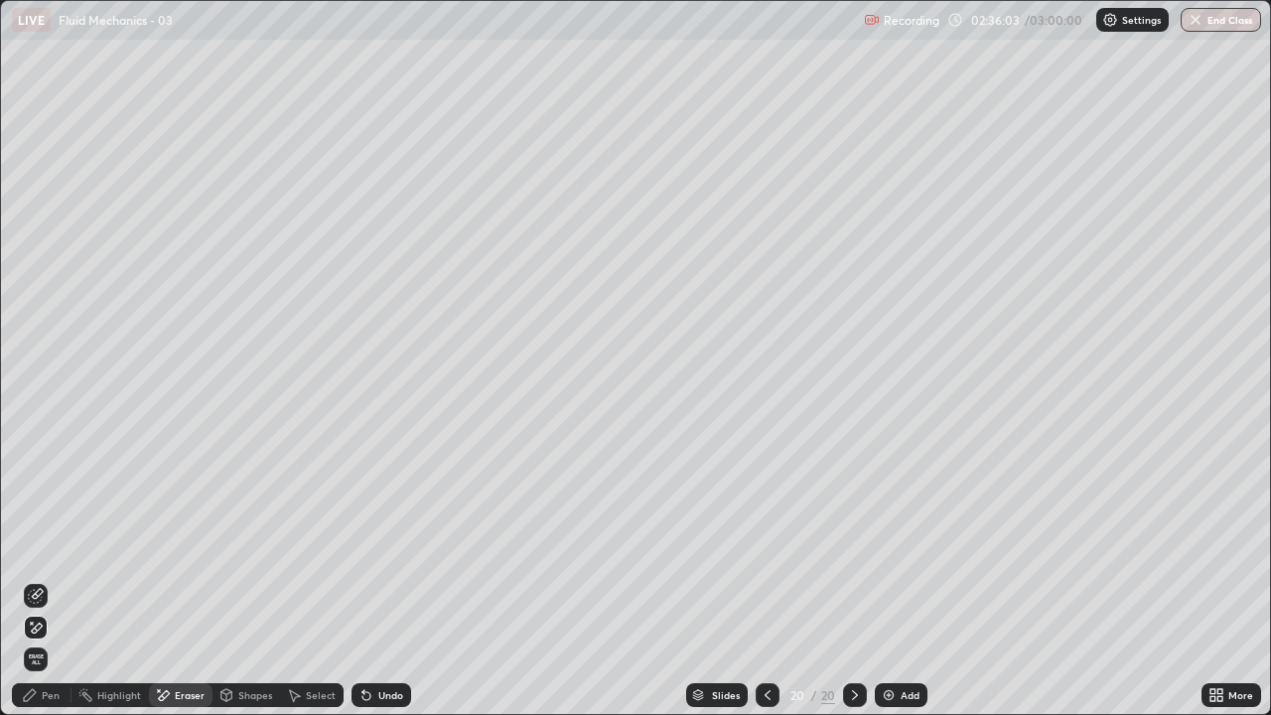
click at [227, 580] on icon at bounding box center [226, 695] width 11 height 12
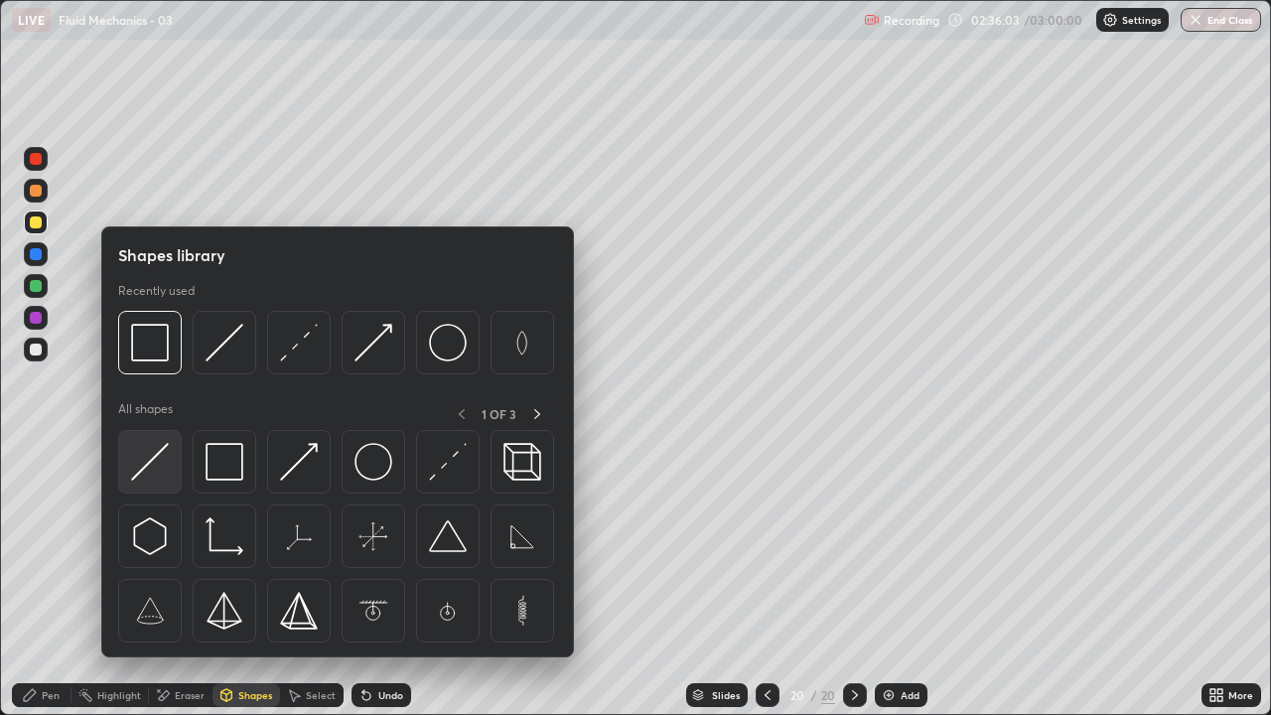
click at [141, 471] on img at bounding box center [150, 462] width 38 height 38
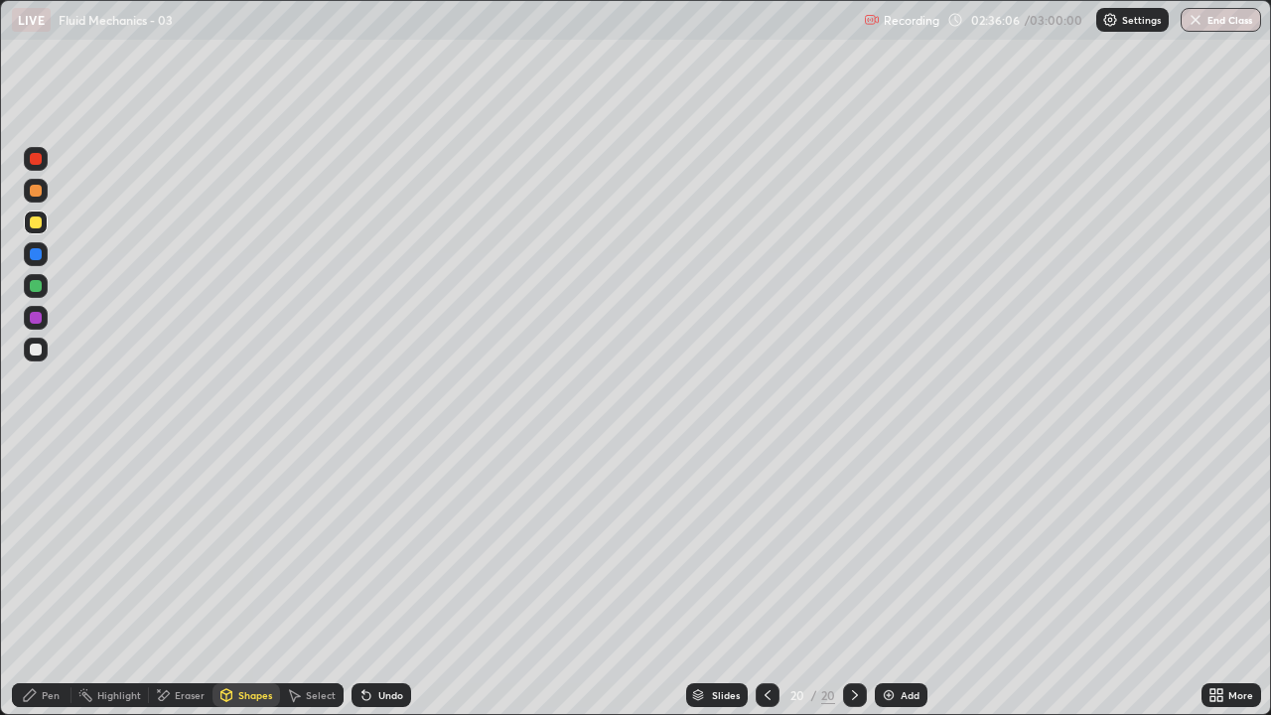
click at [40, 580] on div "Pen" at bounding box center [42, 695] width 60 height 24
click at [47, 354] on div at bounding box center [36, 350] width 24 height 24
click at [262, 580] on div "Shapes" at bounding box center [247, 695] width 68 height 24
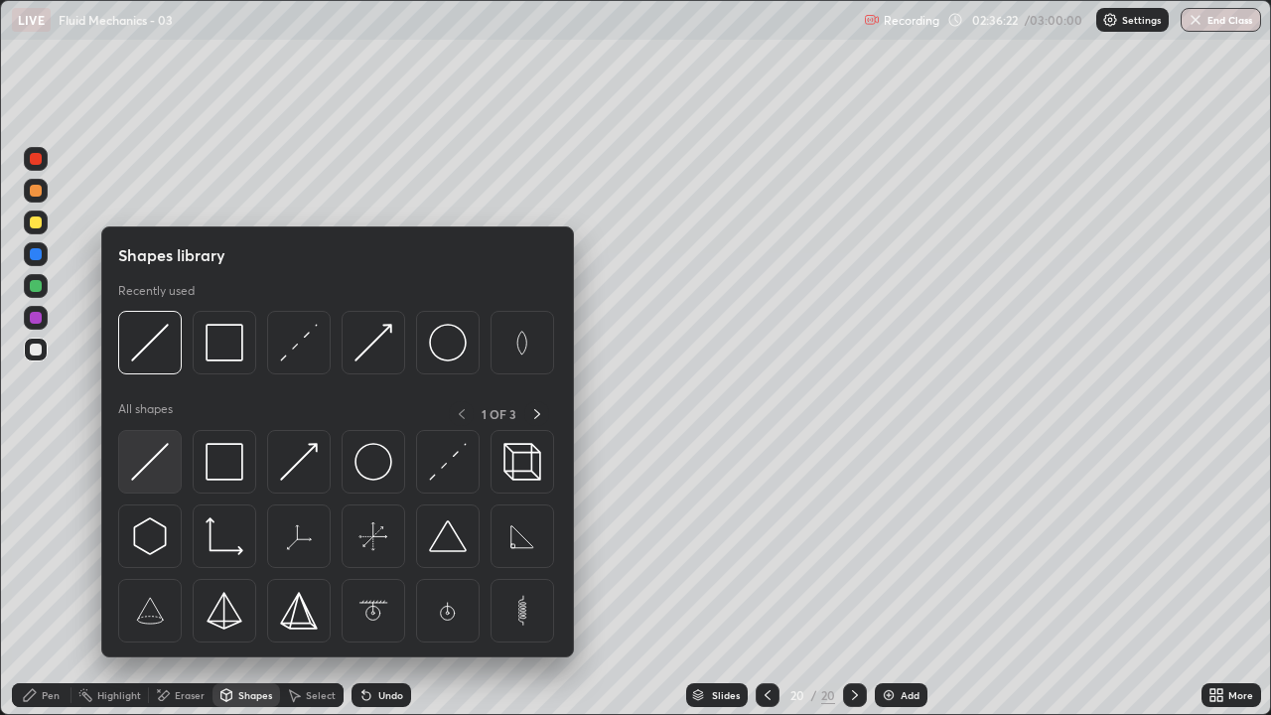
click at [160, 474] on img at bounding box center [150, 462] width 38 height 38
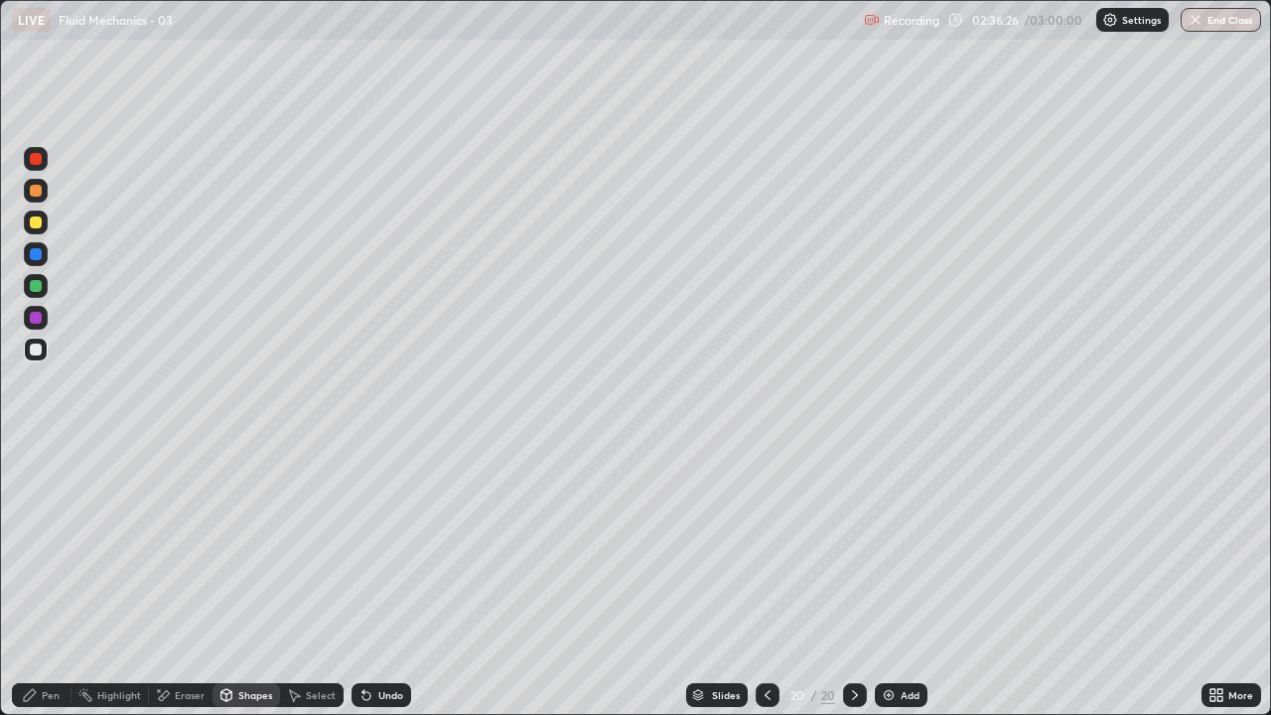
click at [41, 225] on div at bounding box center [36, 223] width 12 height 12
click at [398, 580] on div "Undo" at bounding box center [390, 695] width 25 height 10
click at [38, 580] on div "Pen" at bounding box center [42, 695] width 60 height 24
click at [31, 348] on div at bounding box center [36, 350] width 12 height 12
click at [38, 287] on div at bounding box center [36, 286] width 12 height 12
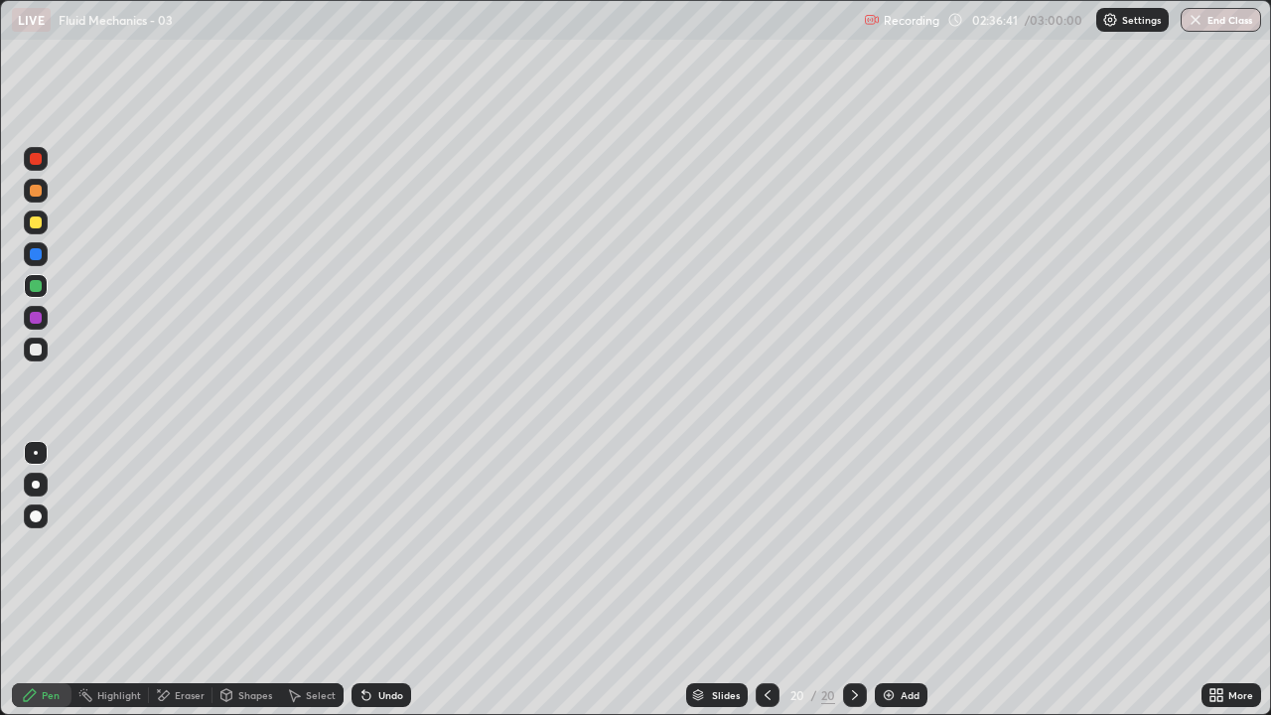
click at [244, 580] on div "Shapes" at bounding box center [247, 695] width 68 height 24
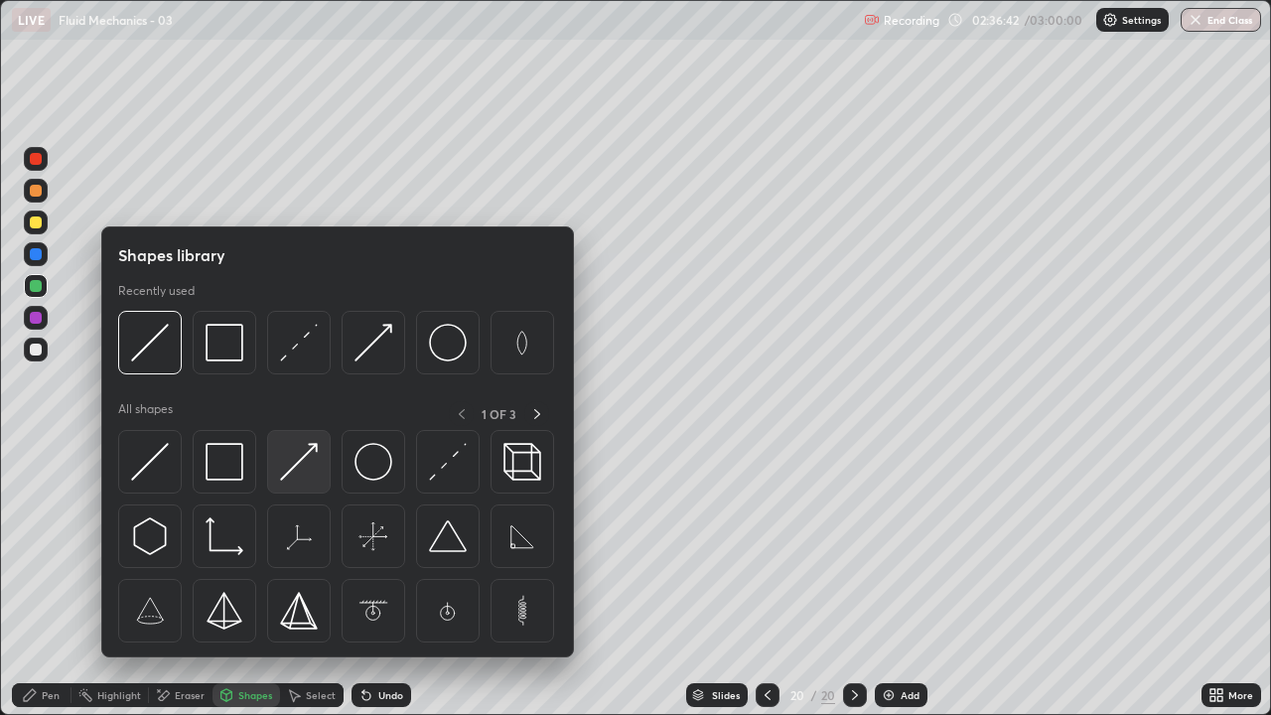
click at [299, 472] on img at bounding box center [299, 462] width 38 height 38
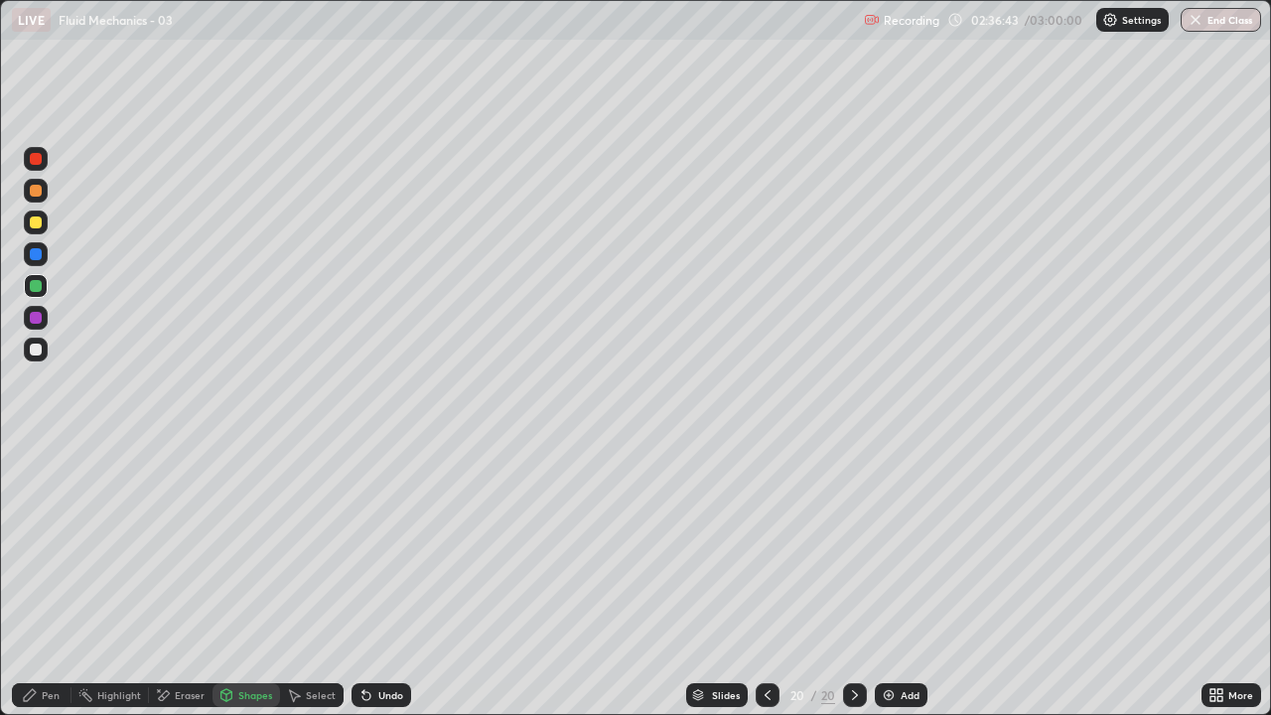
click at [245, 580] on div "Shapes" at bounding box center [255, 695] width 34 height 10
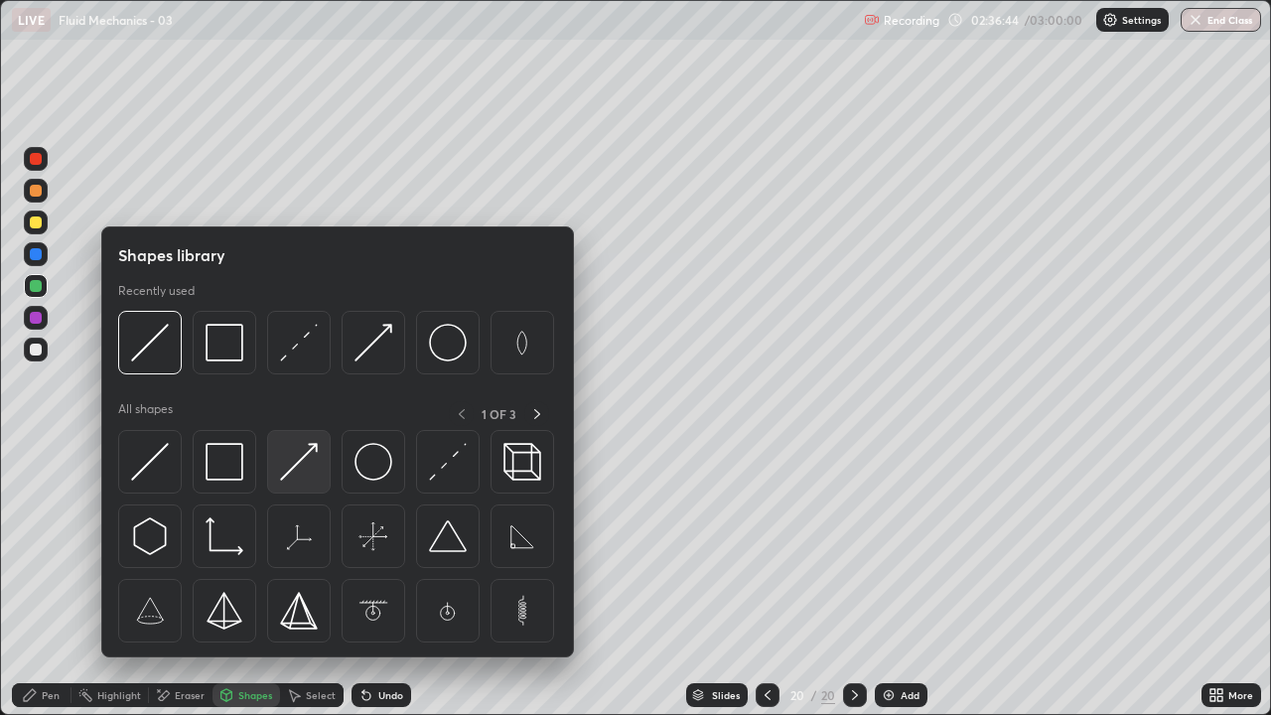
click at [296, 467] on img at bounding box center [299, 462] width 38 height 38
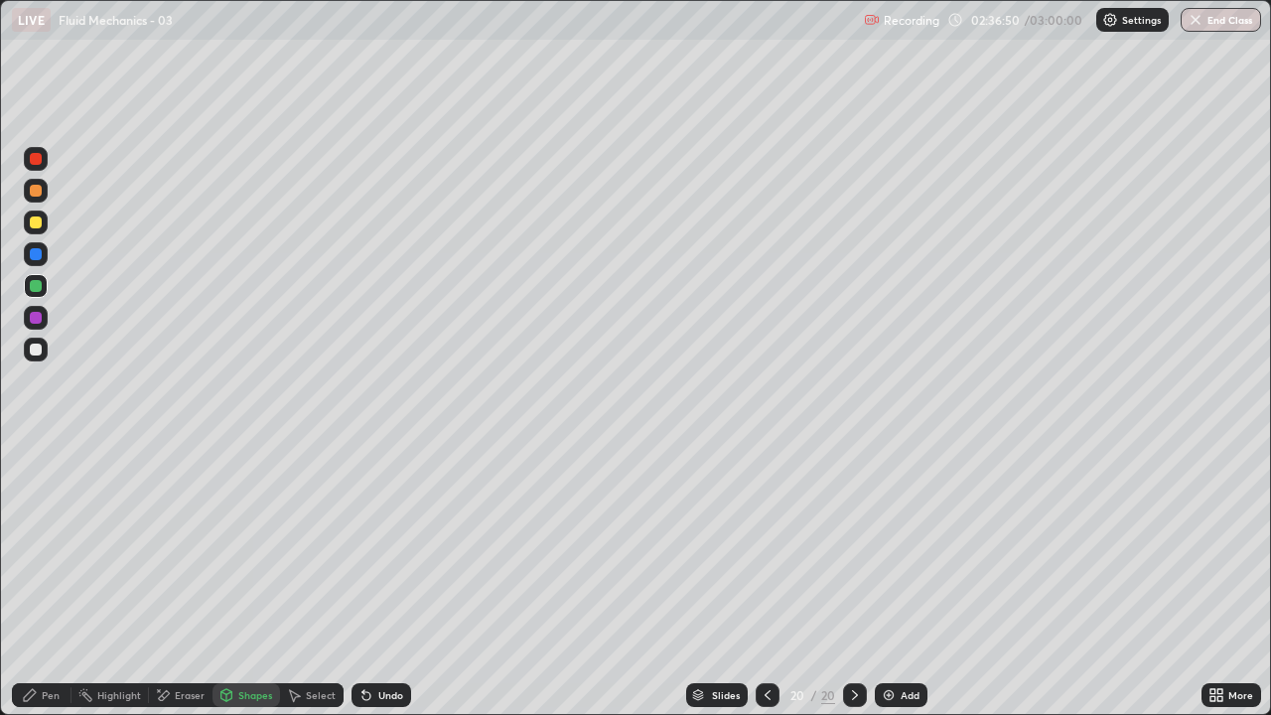
click at [235, 580] on div "Shapes" at bounding box center [247, 695] width 68 height 24
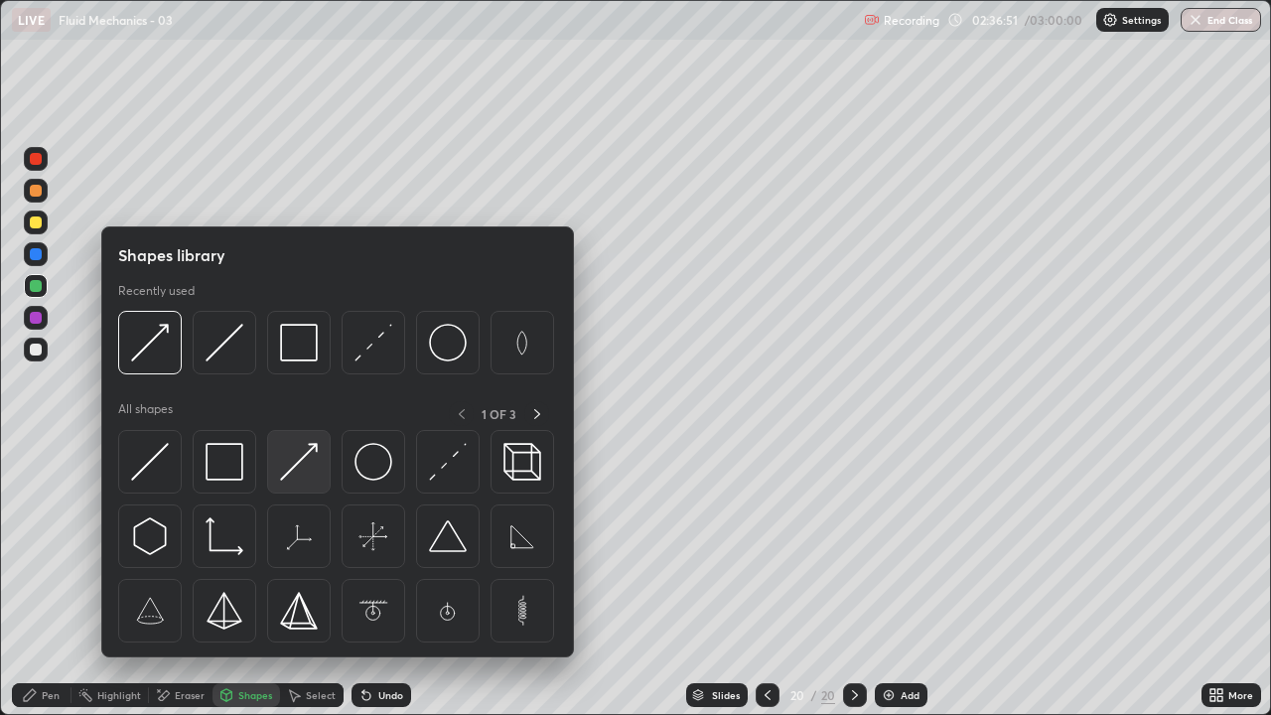
click at [300, 467] on img at bounding box center [299, 462] width 38 height 38
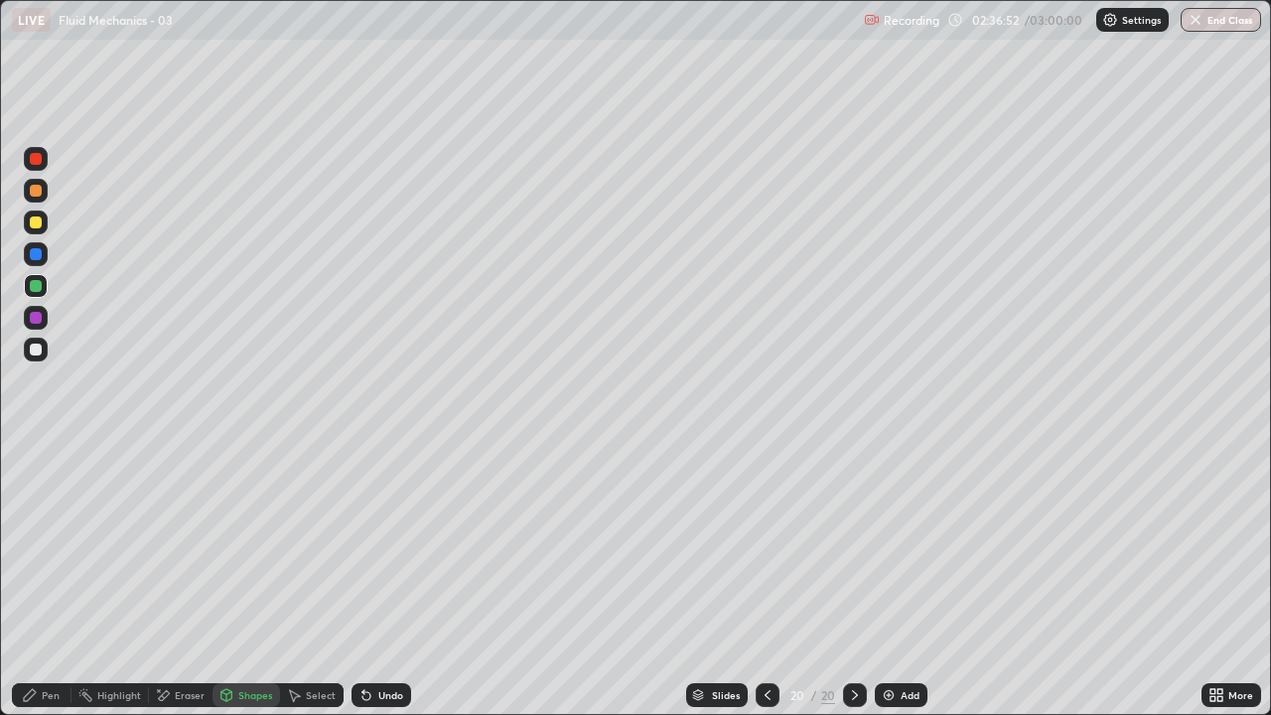
click at [380, 580] on div "Undo" at bounding box center [390, 695] width 25 height 10
click at [246, 580] on div "Shapes" at bounding box center [255, 695] width 34 height 10
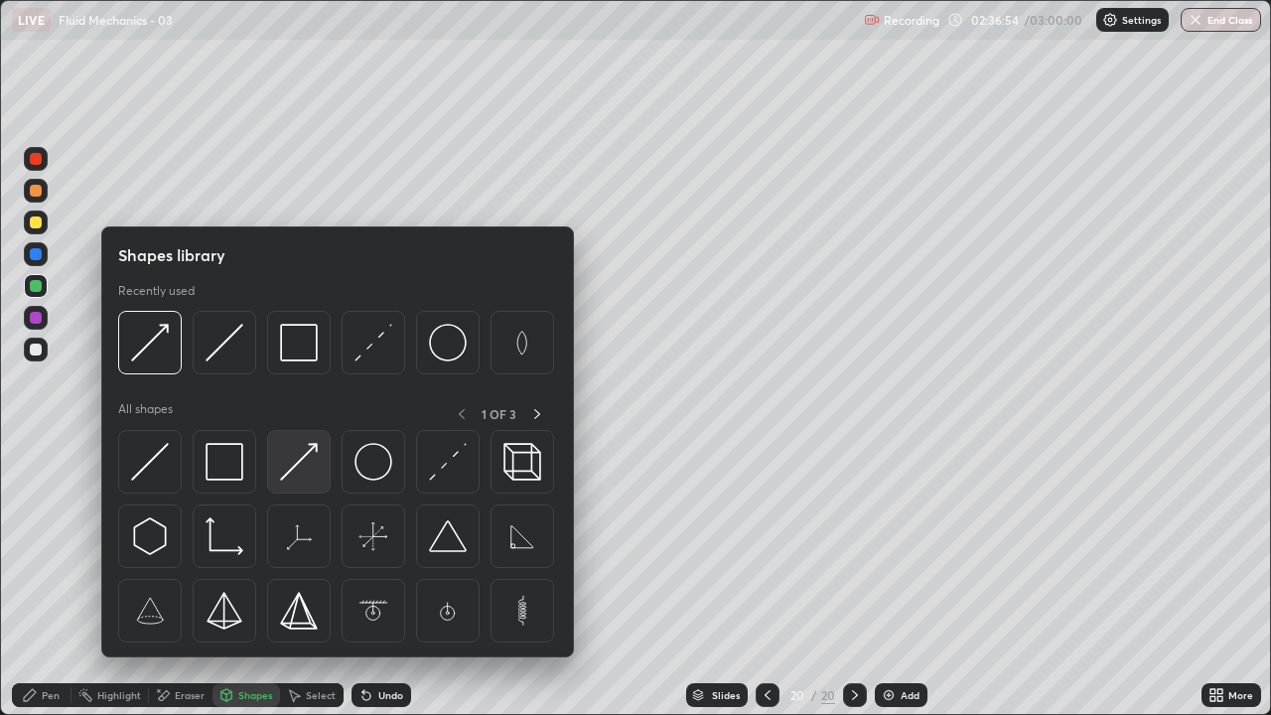
click at [296, 465] on img at bounding box center [299, 462] width 38 height 38
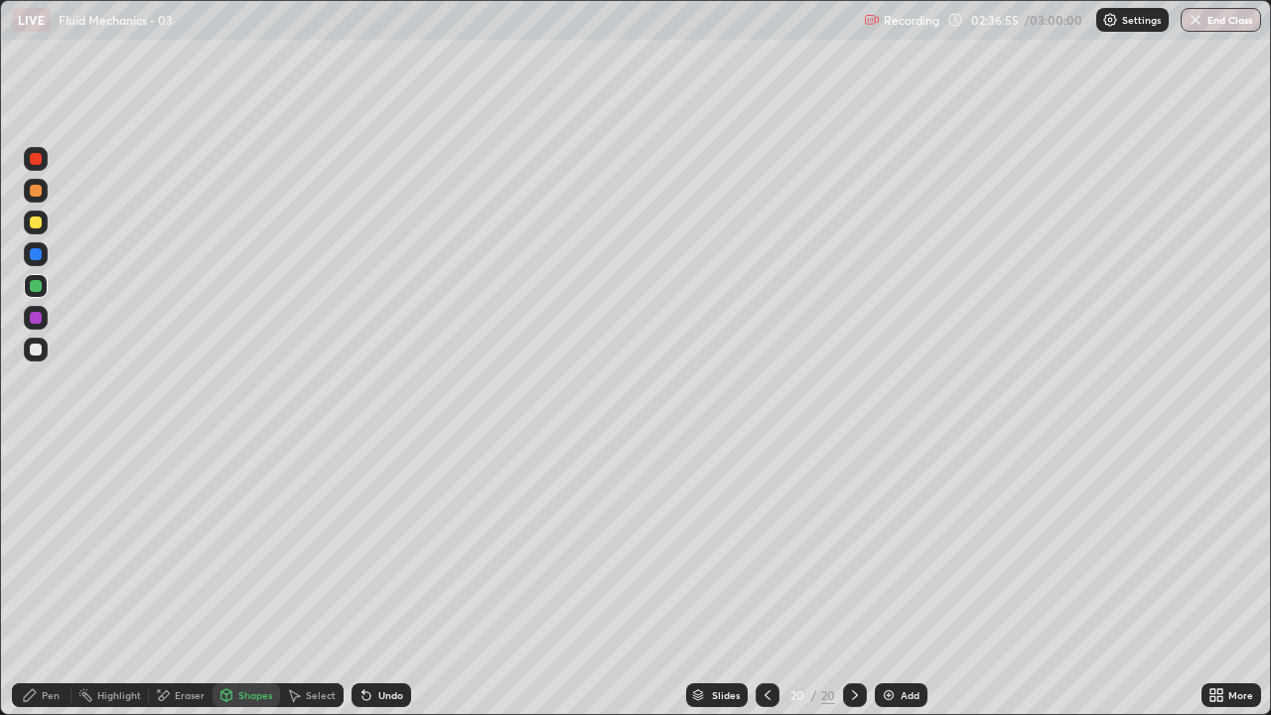
click at [35, 315] on div at bounding box center [36, 318] width 12 height 12
click at [38, 580] on div "Pen" at bounding box center [42, 695] width 60 height 24
click at [248, 580] on div "Shapes" at bounding box center [247, 695] width 68 height 24
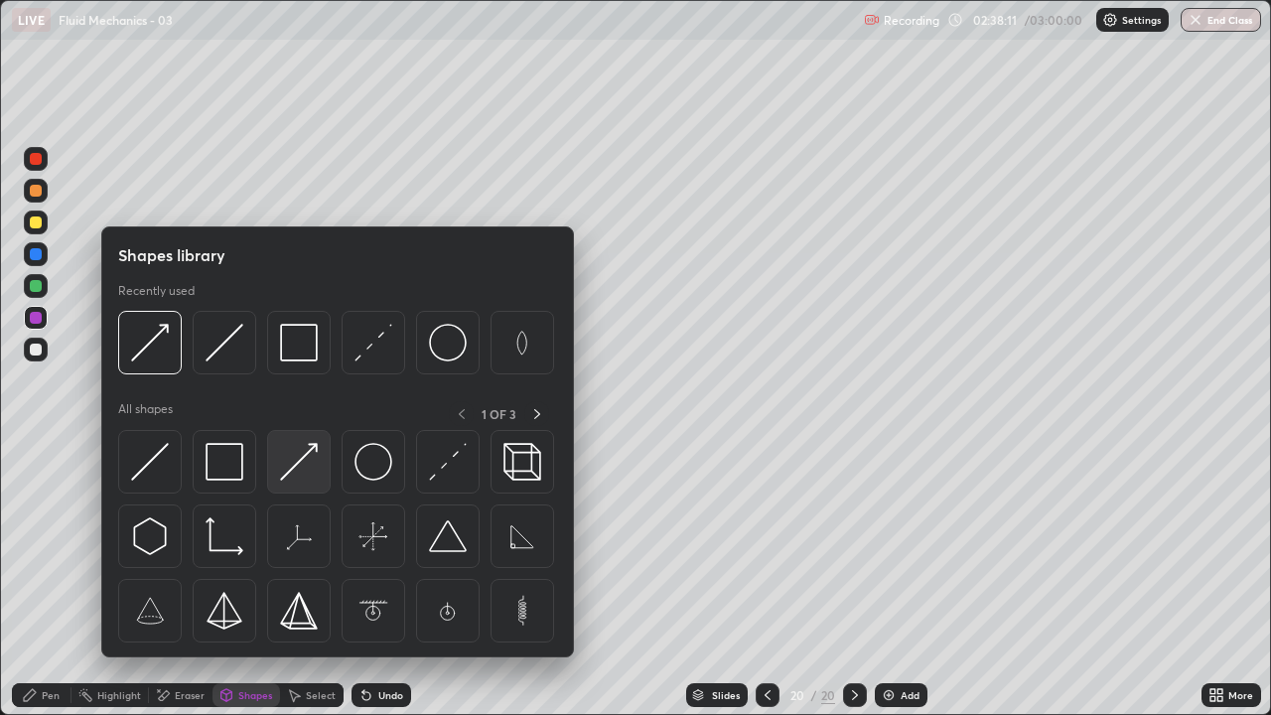
click at [316, 462] on img at bounding box center [299, 462] width 38 height 38
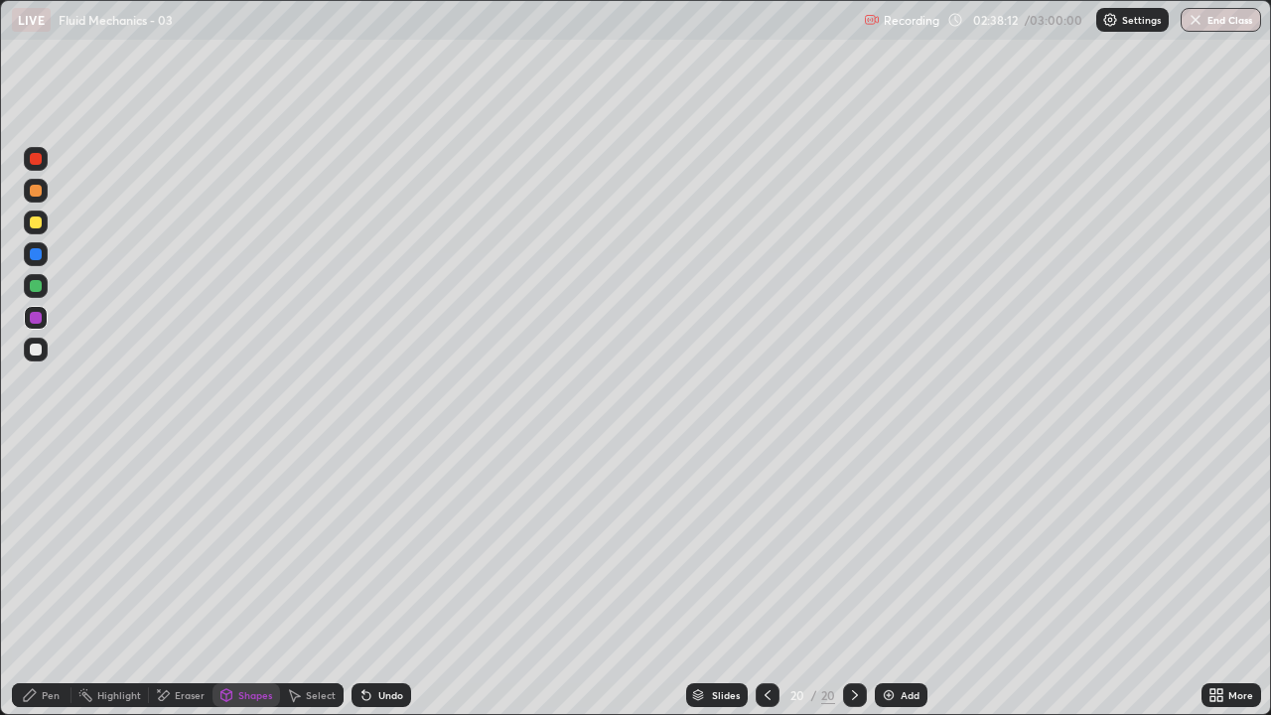
click at [38, 288] on div at bounding box center [36, 286] width 12 height 12
click at [38, 580] on icon at bounding box center [30, 695] width 16 height 16
click at [45, 349] on div at bounding box center [36, 350] width 24 height 24
click at [236, 580] on div "Shapes" at bounding box center [247, 695] width 68 height 24
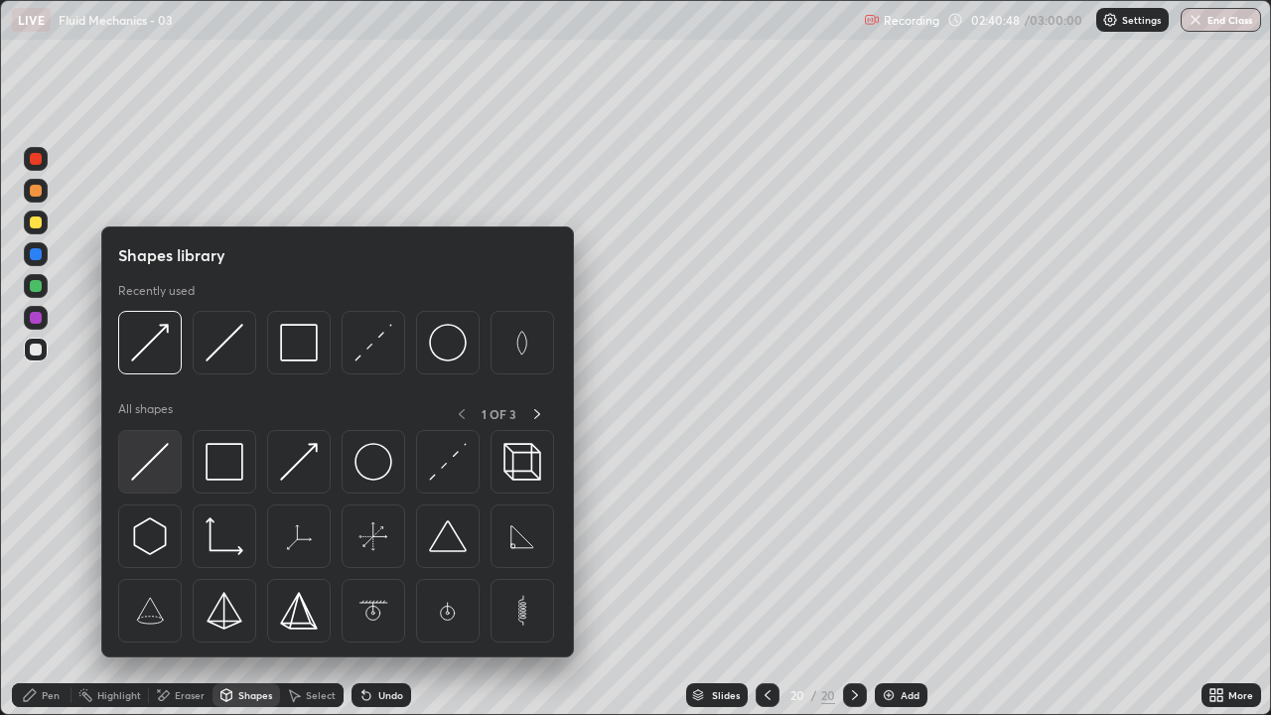
click at [150, 469] on img at bounding box center [150, 462] width 38 height 38
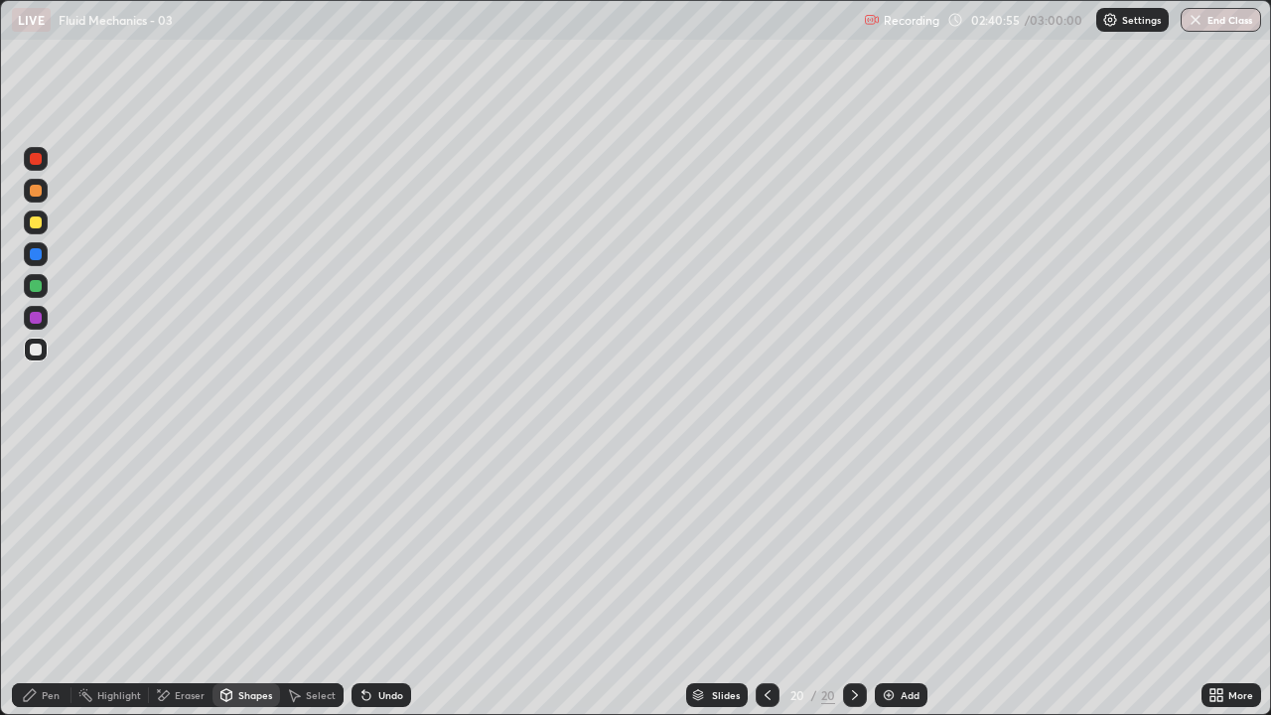
click at [44, 580] on div "Pen" at bounding box center [51, 695] width 18 height 10
click at [241, 580] on div "Shapes" at bounding box center [247, 695] width 68 height 24
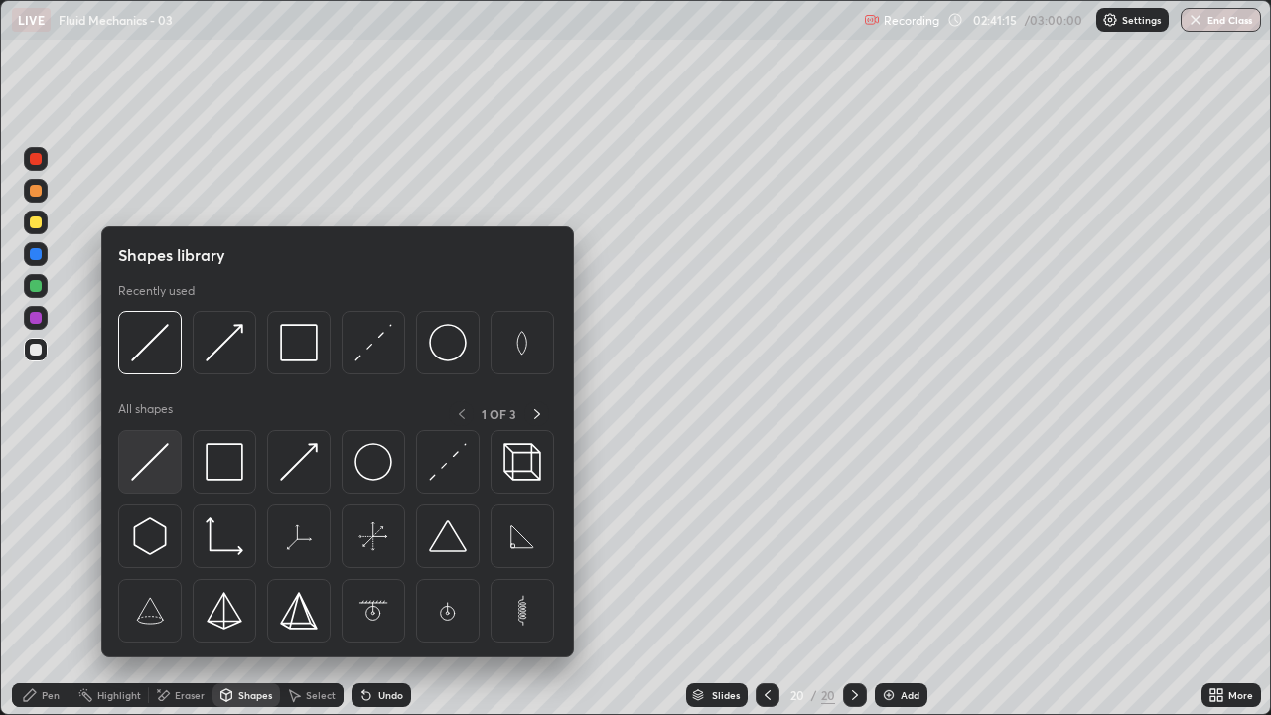
click at [147, 469] on img at bounding box center [150, 462] width 38 height 38
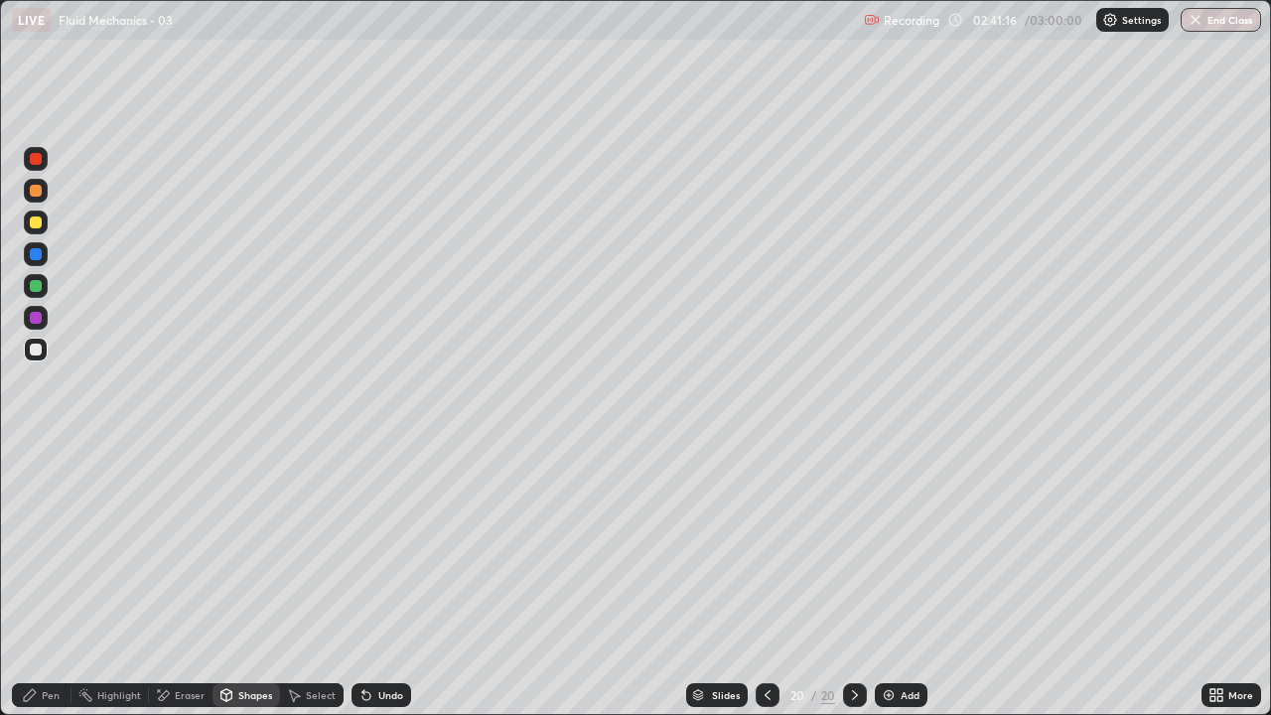
click at [234, 580] on div "Shapes" at bounding box center [247, 695] width 68 height 24
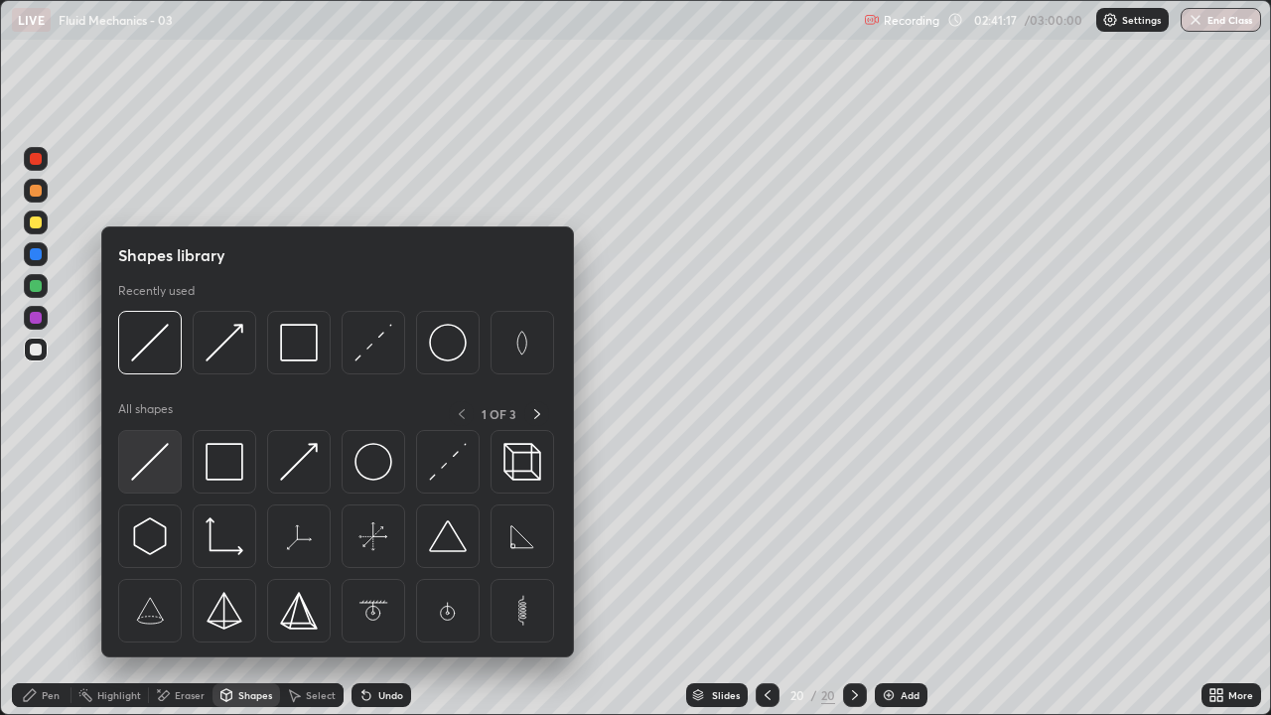
click at [151, 464] on img at bounding box center [150, 462] width 38 height 38
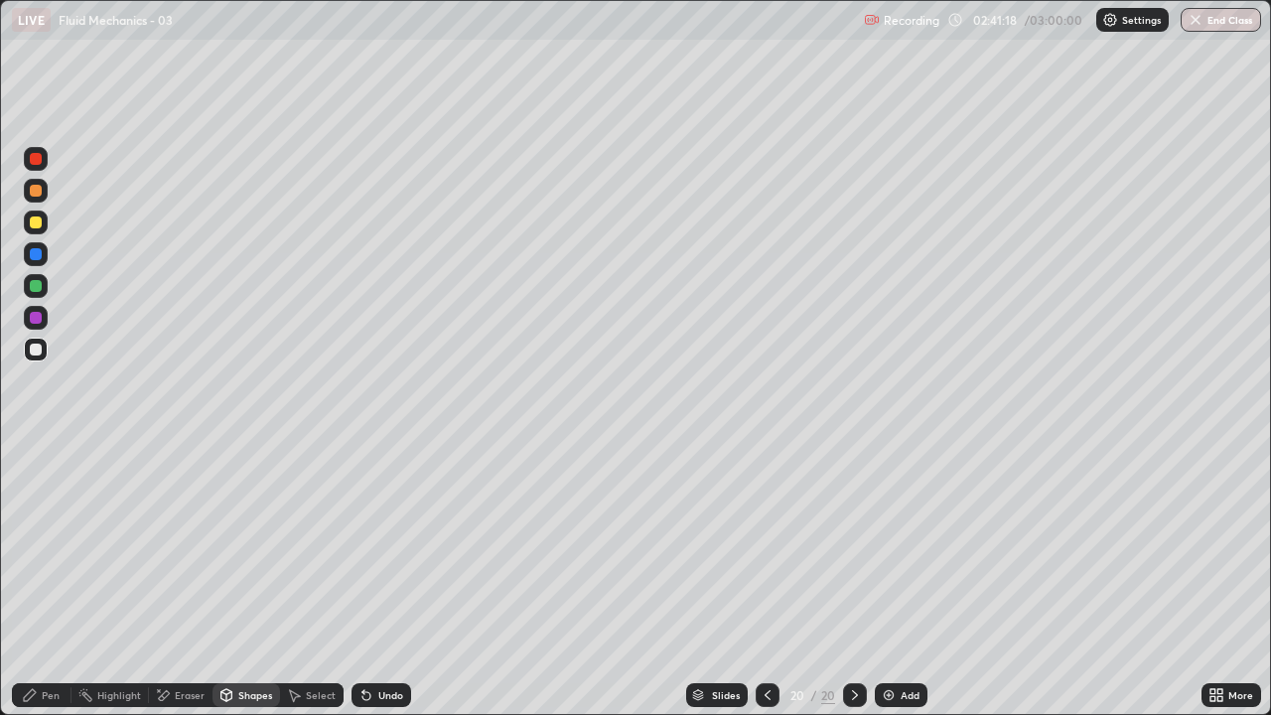
click at [36, 317] on div at bounding box center [36, 318] width 12 height 12
click at [238, 580] on div "Shapes" at bounding box center [255, 695] width 34 height 10
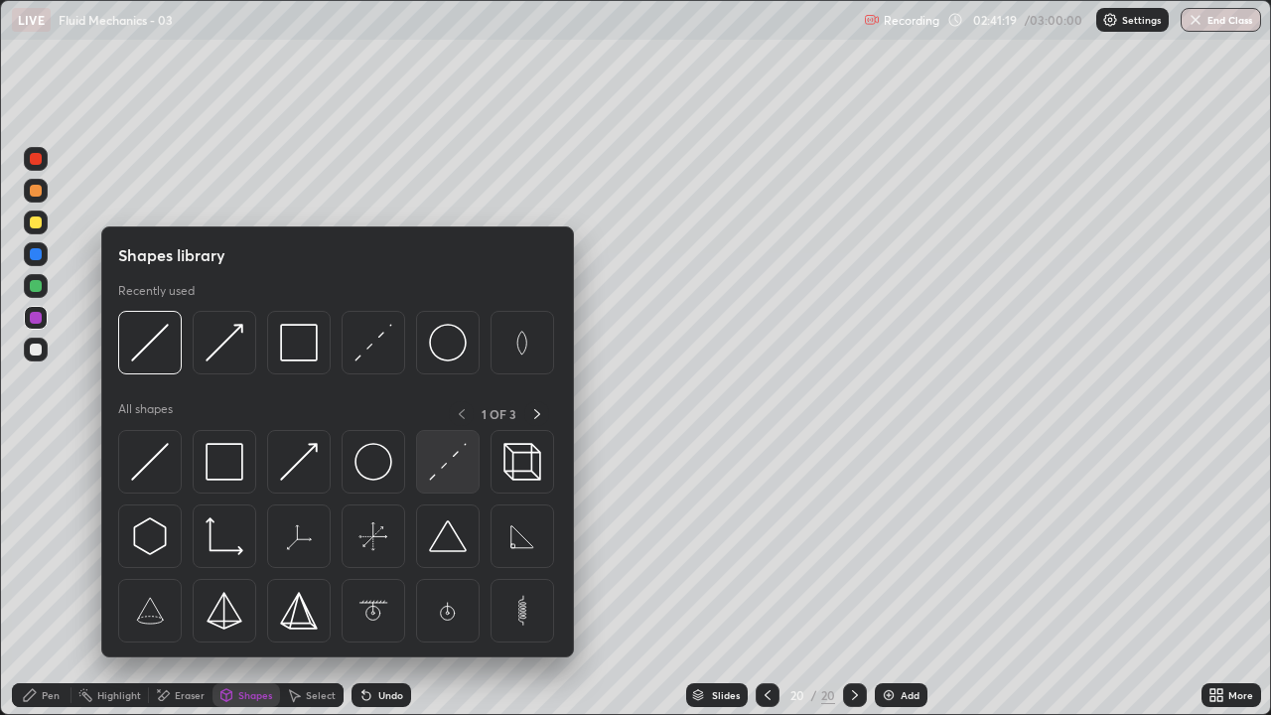
click at [444, 484] on div at bounding box center [448, 462] width 64 height 64
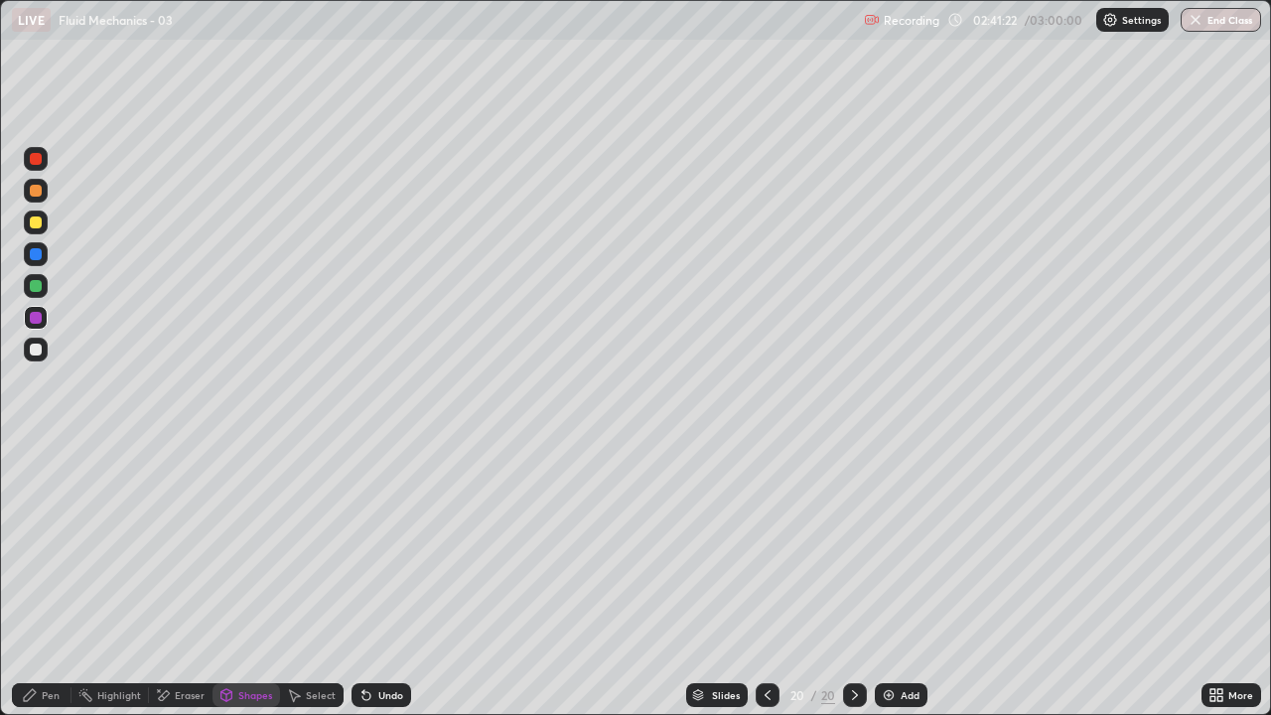
click at [226, 580] on icon at bounding box center [226, 697] width 0 height 7
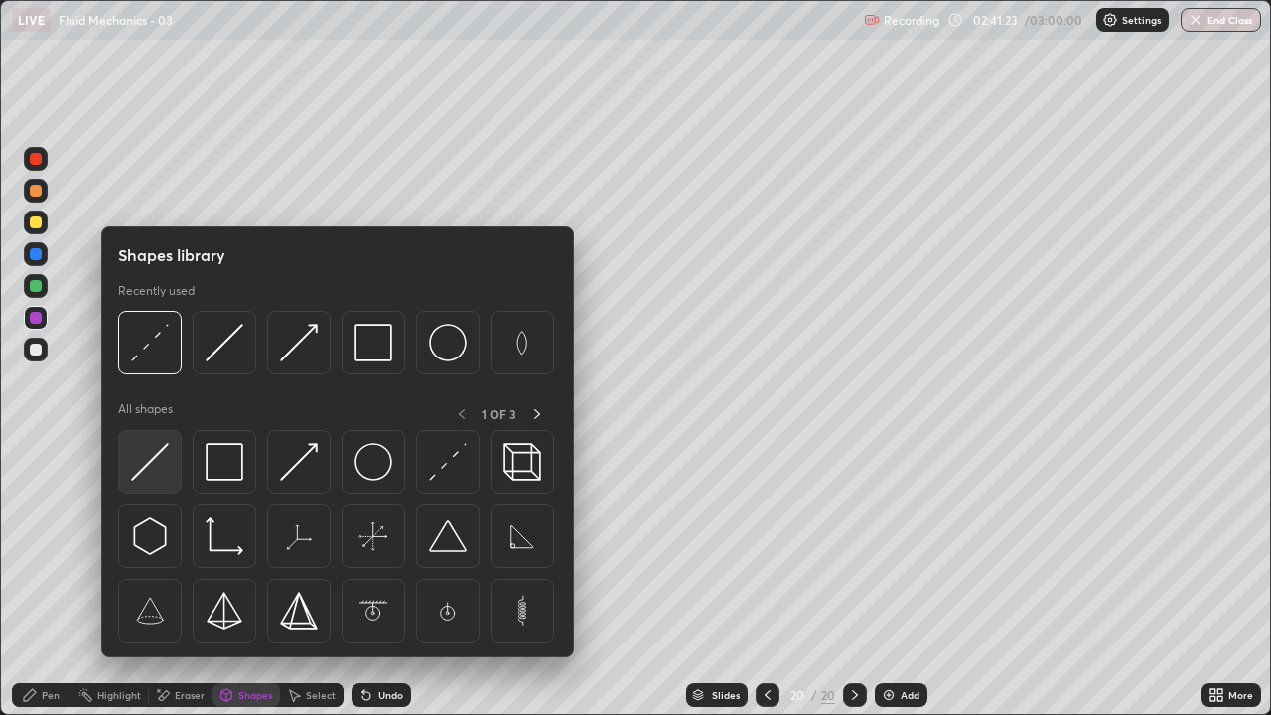
click at [157, 462] on img at bounding box center [150, 462] width 38 height 38
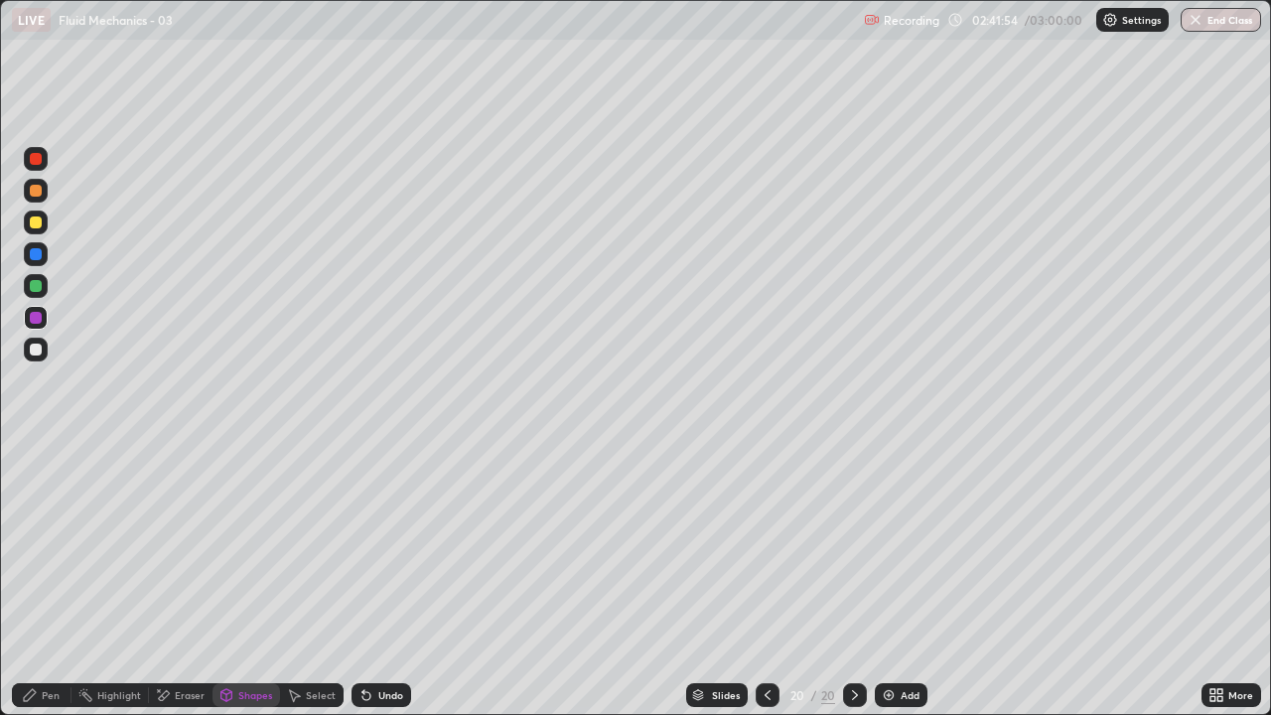
click at [241, 580] on div "Shapes" at bounding box center [247, 695] width 68 height 24
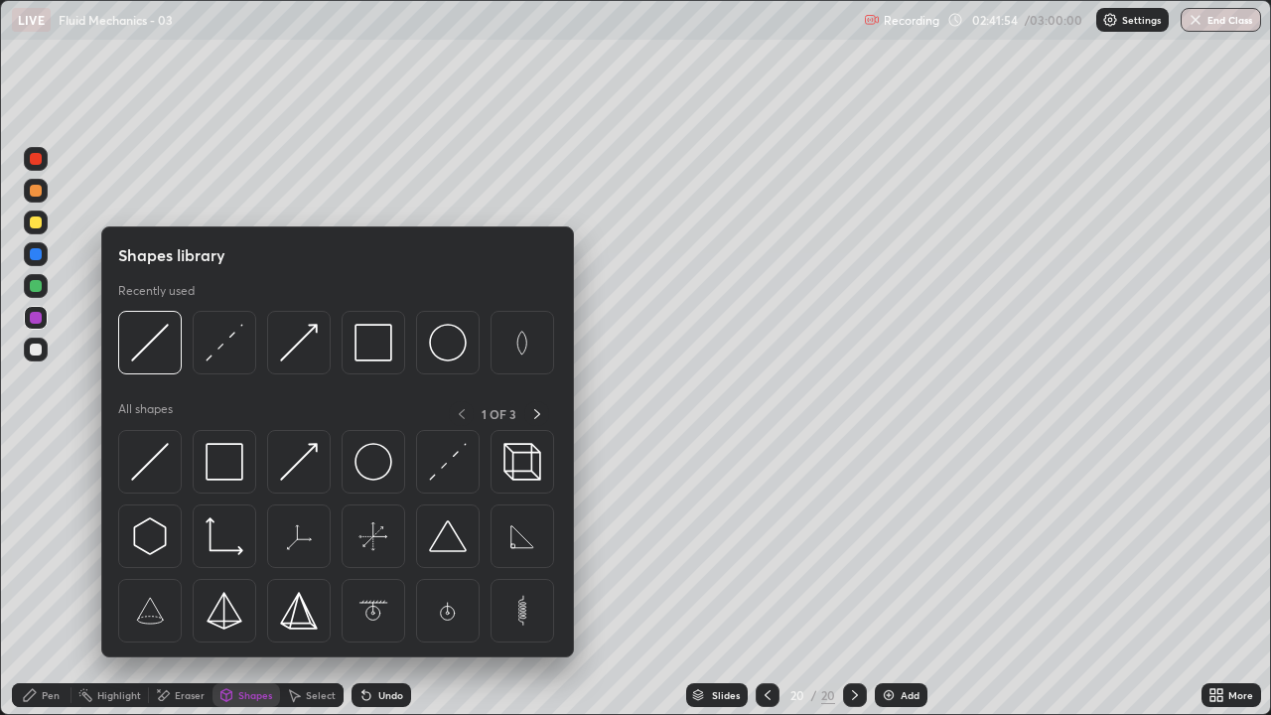
click at [30, 580] on icon at bounding box center [30, 695] width 16 height 16
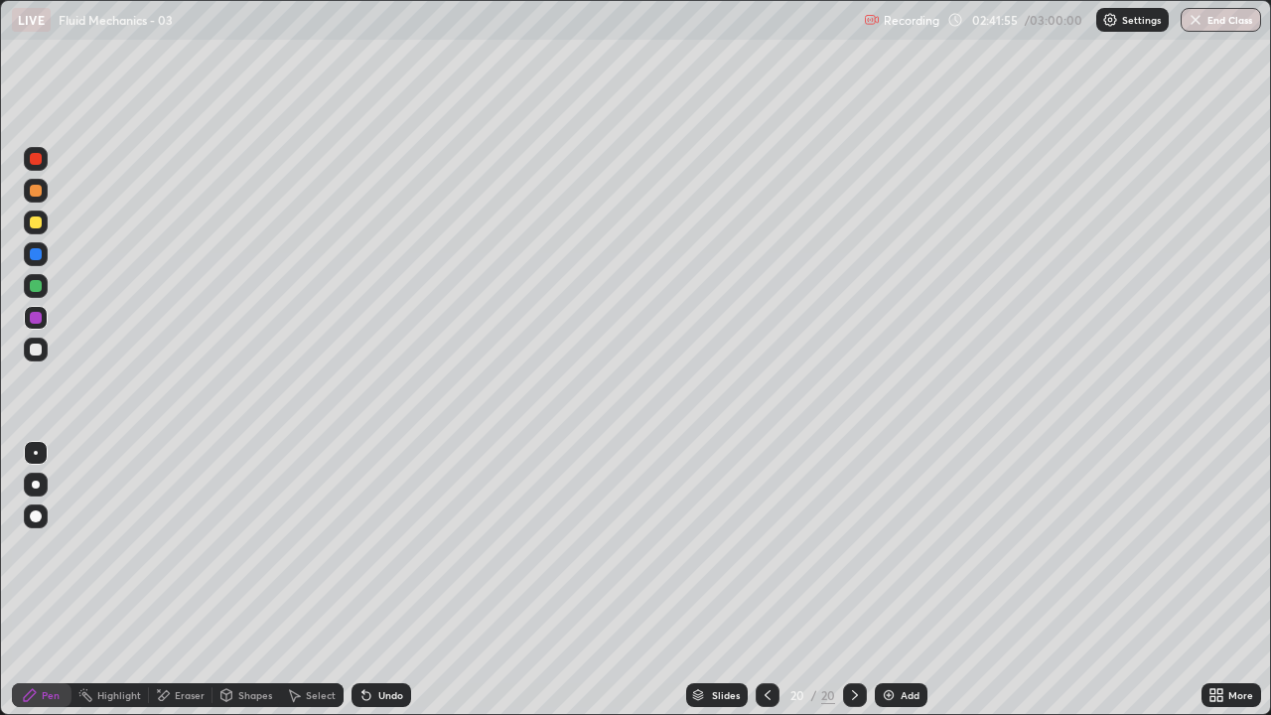
click at [40, 352] on div at bounding box center [36, 350] width 12 height 12
click at [232, 580] on icon at bounding box center [227, 695] width 16 height 16
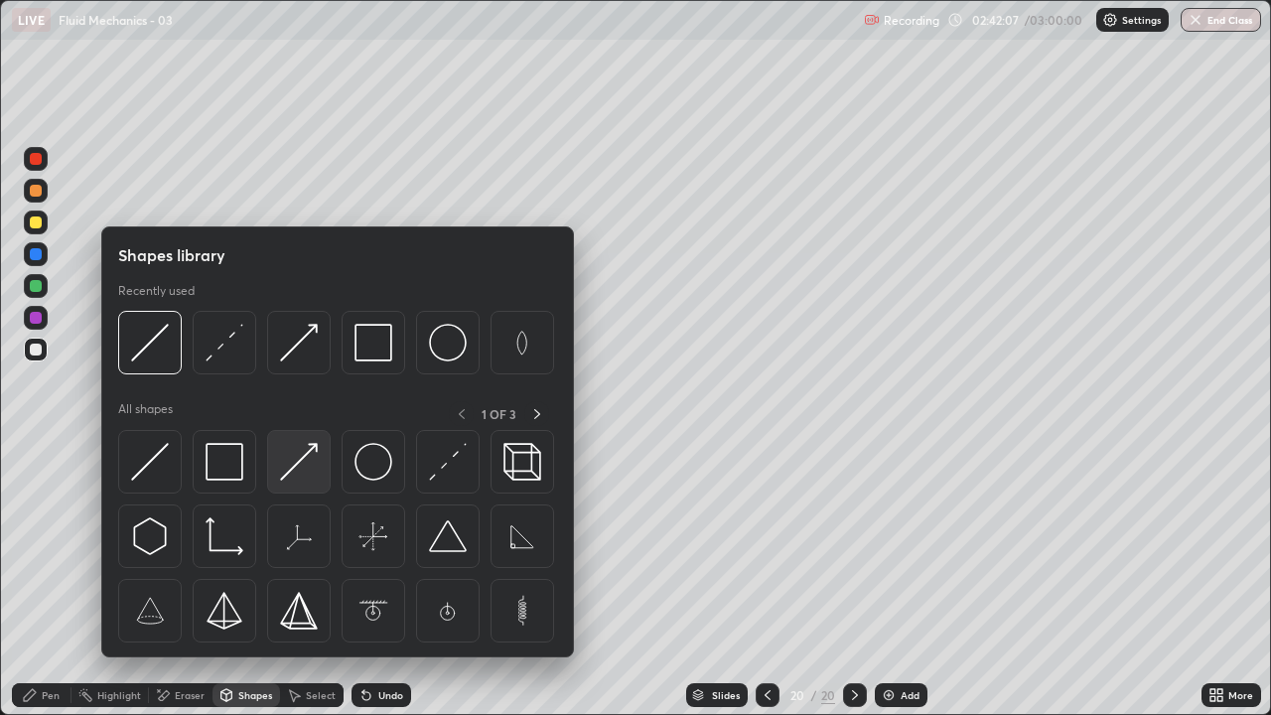
click at [293, 470] on img at bounding box center [299, 462] width 38 height 38
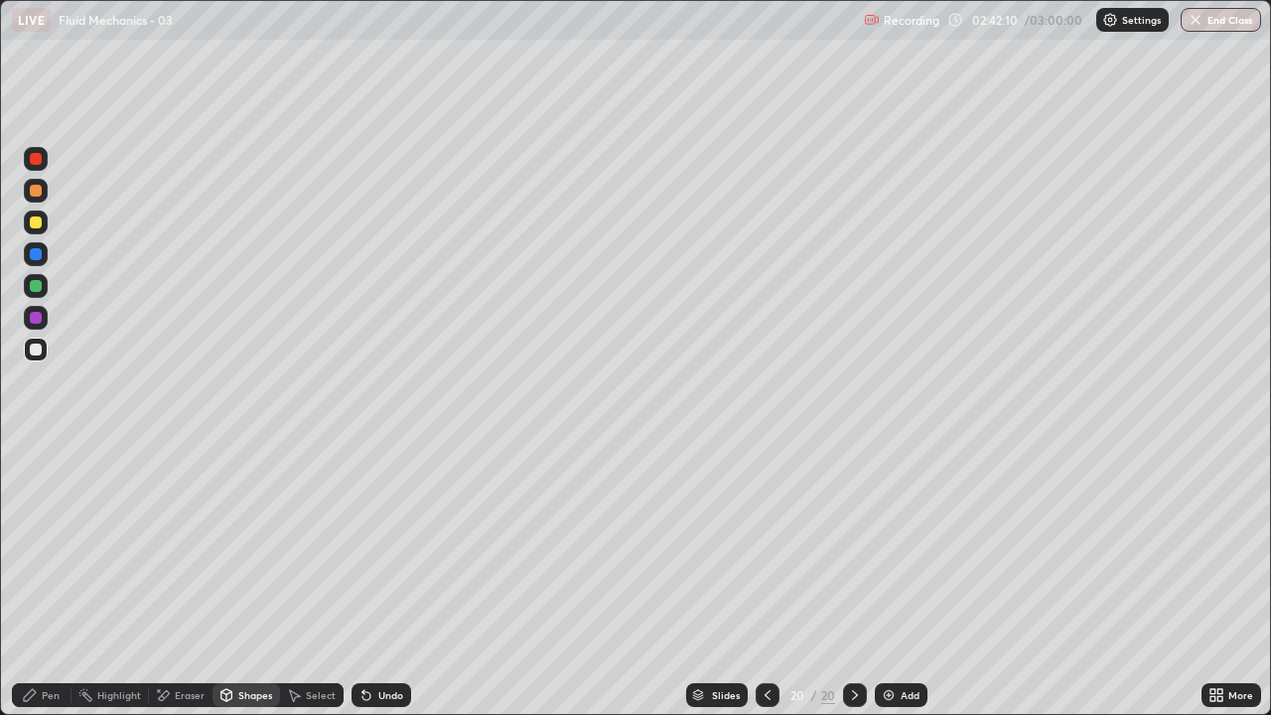
click at [51, 580] on div "Pen" at bounding box center [51, 695] width 18 height 10
click at [42, 580] on div "Pen" at bounding box center [51, 695] width 18 height 10
click at [238, 580] on div "Shapes" at bounding box center [255, 695] width 34 height 10
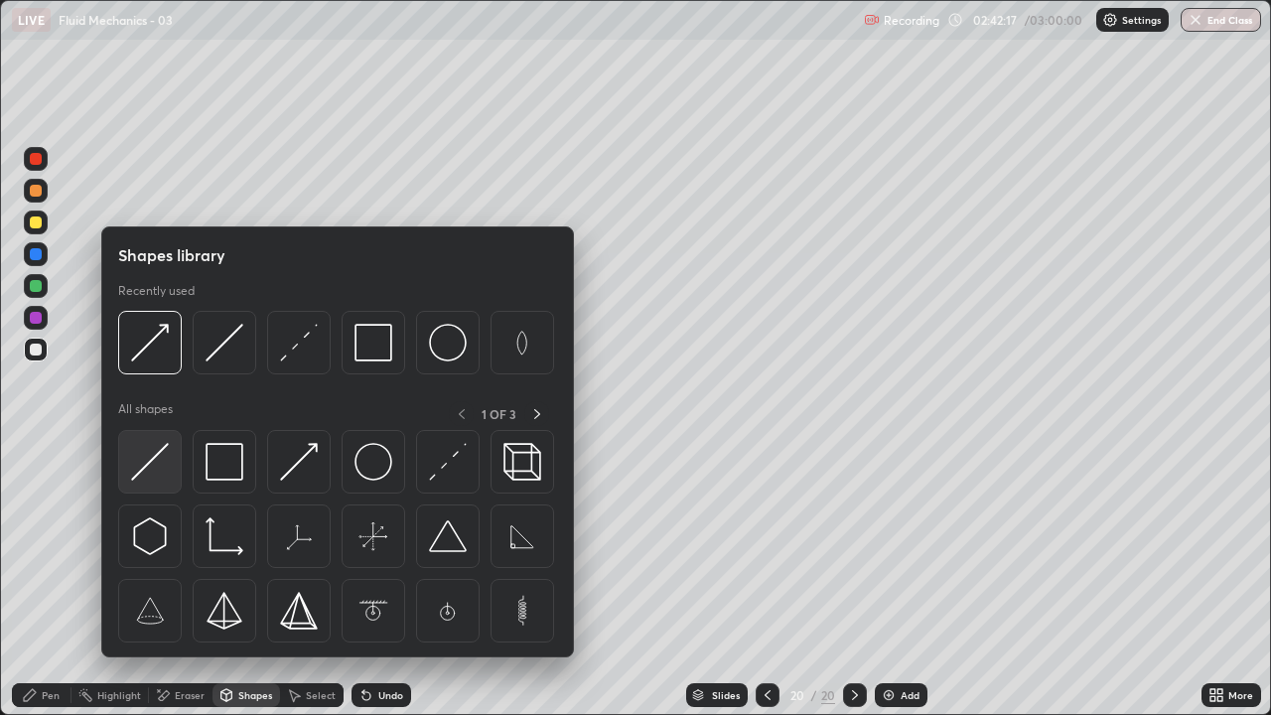
click at [157, 462] on img at bounding box center [150, 462] width 38 height 38
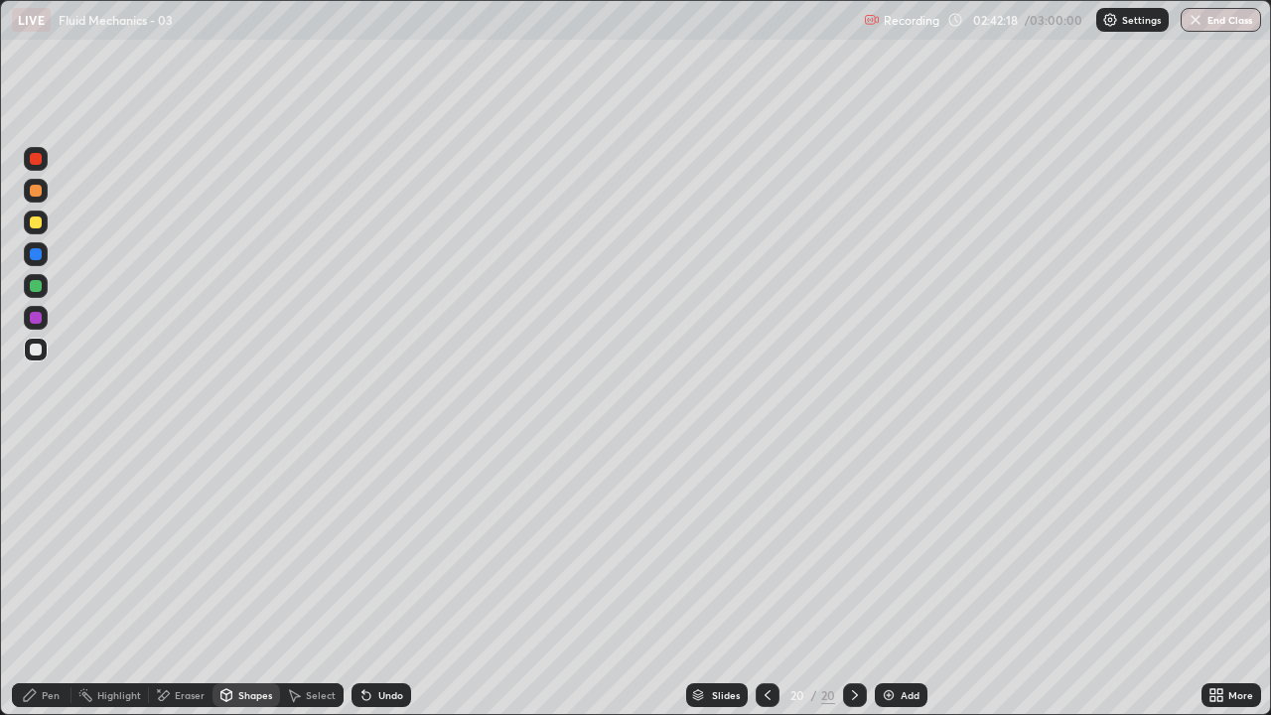
click at [238, 580] on div "Shapes" at bounding box center [255, 695] width 34 height 10
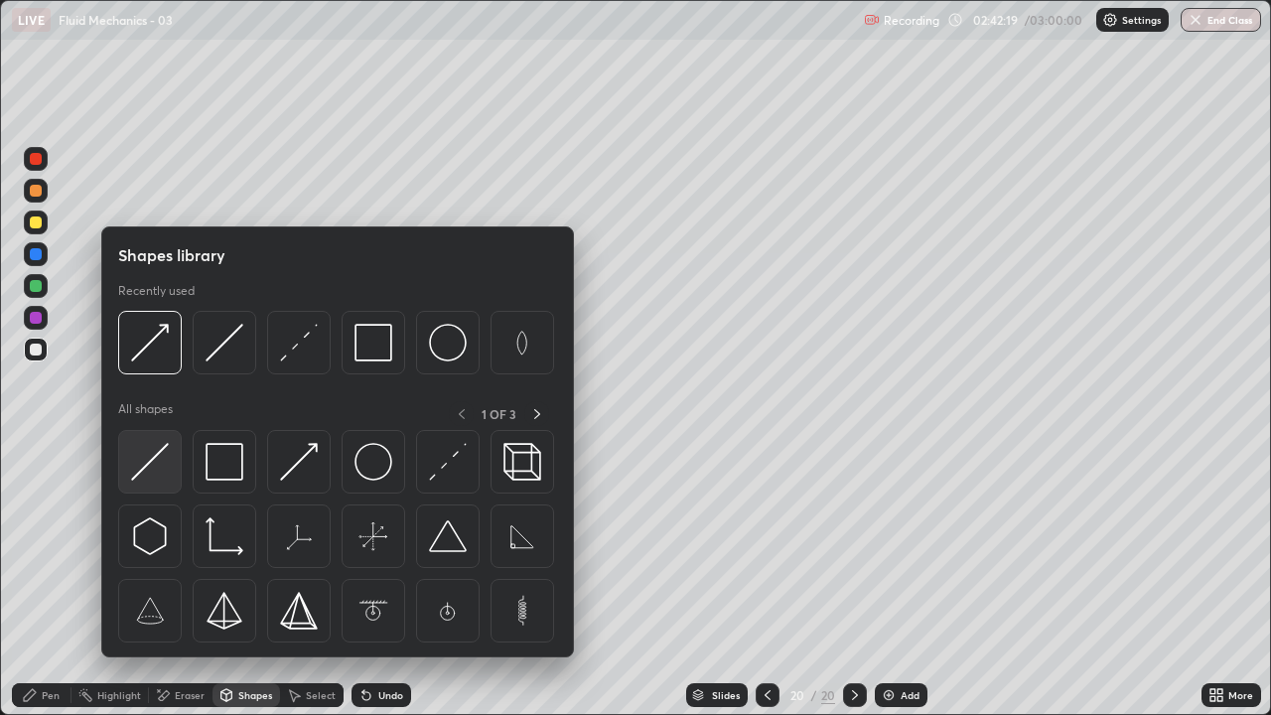
click at [145, 462] on img at bounding box center [150, 462] width 38 height 38
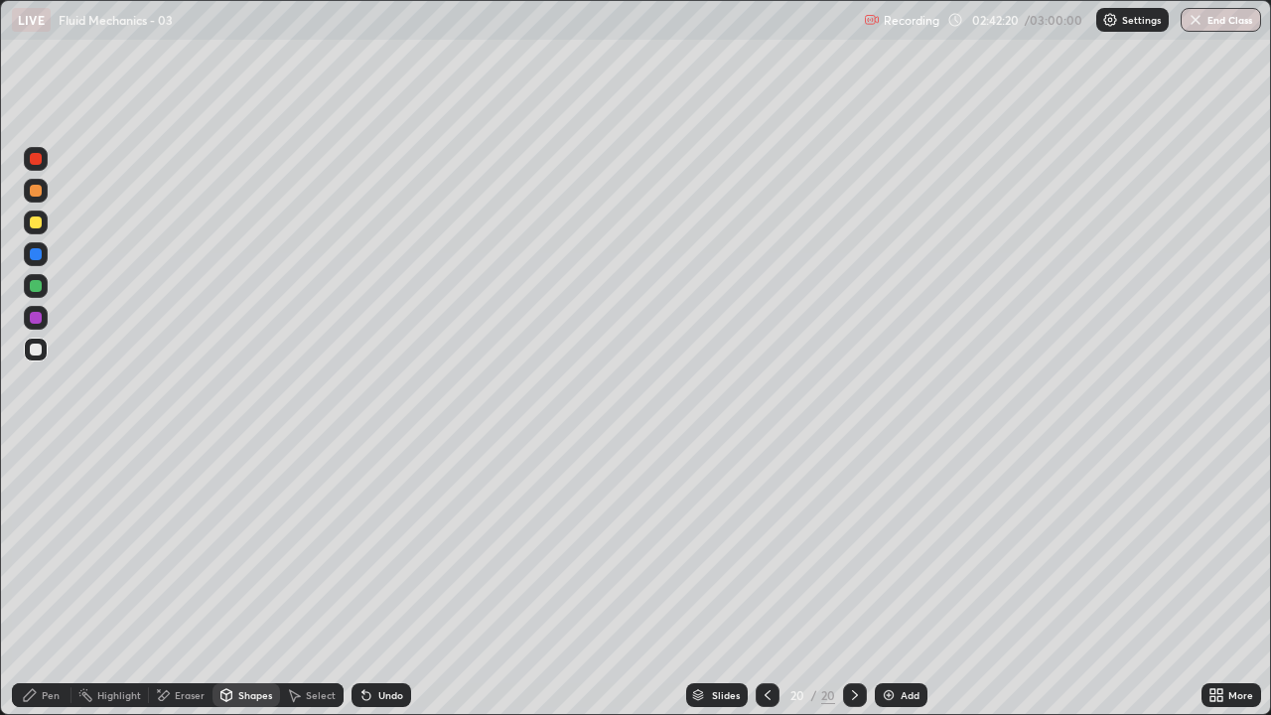
click at [37, 286] on div at bounding box center [36, 286] width 12 height 12
click at [45, 580] on div "Pen" at bounding box center [42, 695] width 60 height 24
click at [40, 580] on div "Pen" at bounding box center [42, 695] width 60 height 24
click at [254, 580] on div "Shapes" at bounding box center [247, 695] width 68 height 24
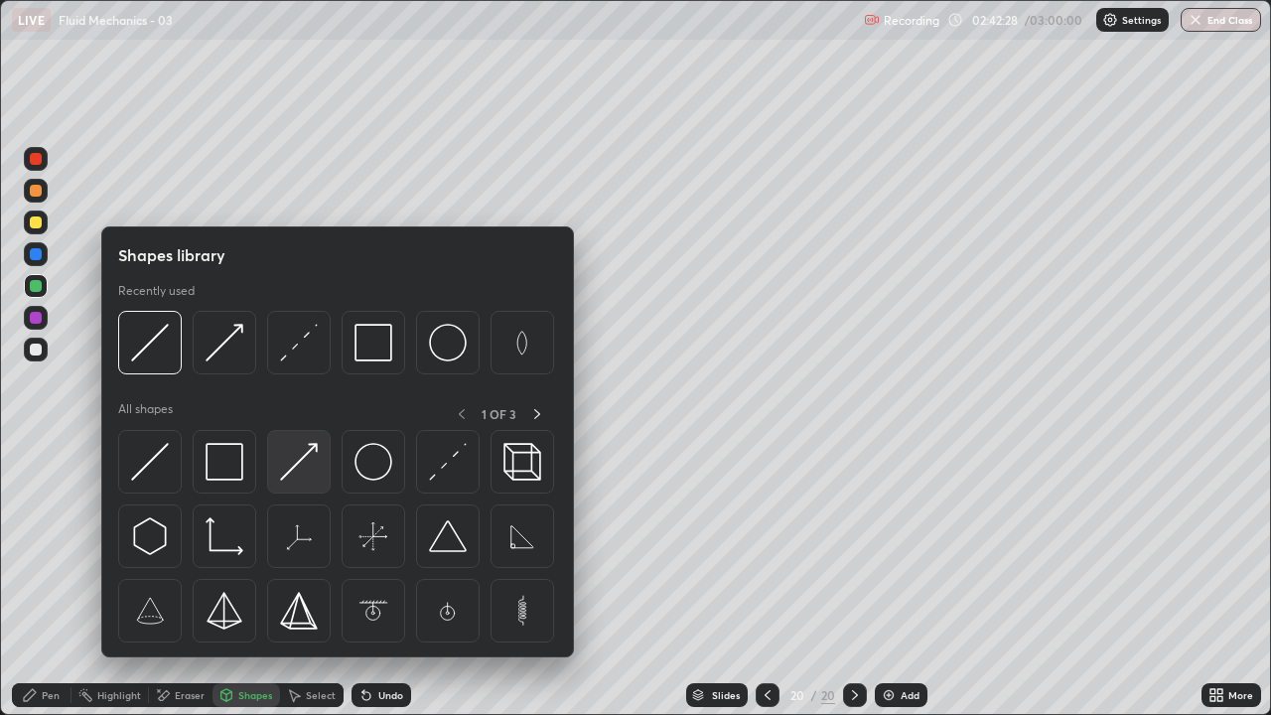
click at [307, 470] on img at bounding box center [299, 462] width 38 height 38
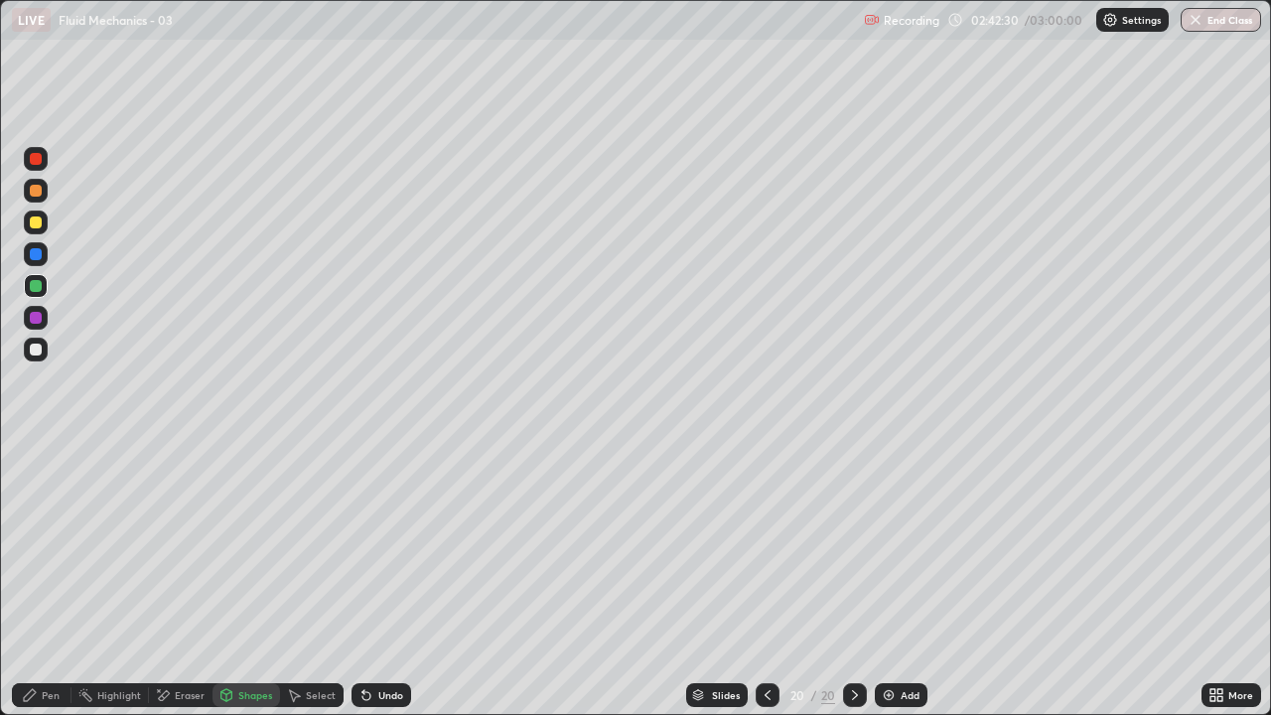
click at [53, 580] on div "Pen" at bounding box center [42, 695] width 60 height 24
click at [373, 580] on div "Undo" at bounding box center [382, 695] width 60 height 24
click at [379, 580] on div "Undo" at bounding box center [390, 695] width 25 height 10
click at [40, 350] on div at bounding box center [36, 350] width 12 height 12
click at [392, 580] on div "Undo" at bounding box center [390, 695] width 25 height 10
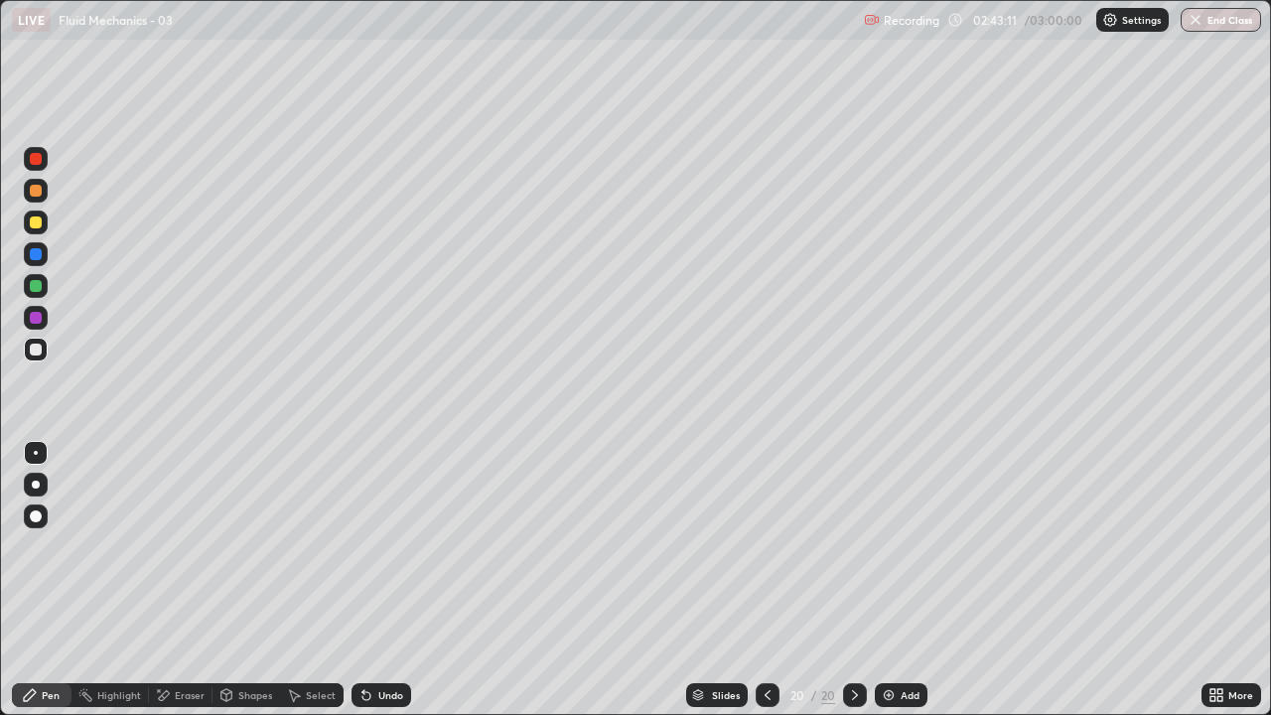
click at [389, 580] on div "Undo" at bounding box center [390, 695] width 25 height 10
click at [384, 580] on div "Undo" at bounding box center [382, 695] width 60 height 24
click at [53, 580] on div "Pen" at bounding box center [51, 695] width 18 height 10
click at [39, 351] on div at bounding box center [36, 350] width 12 height 12
click at [193, 580] on div "Eraser" at bounding box center [190, 695] width 30 height 10
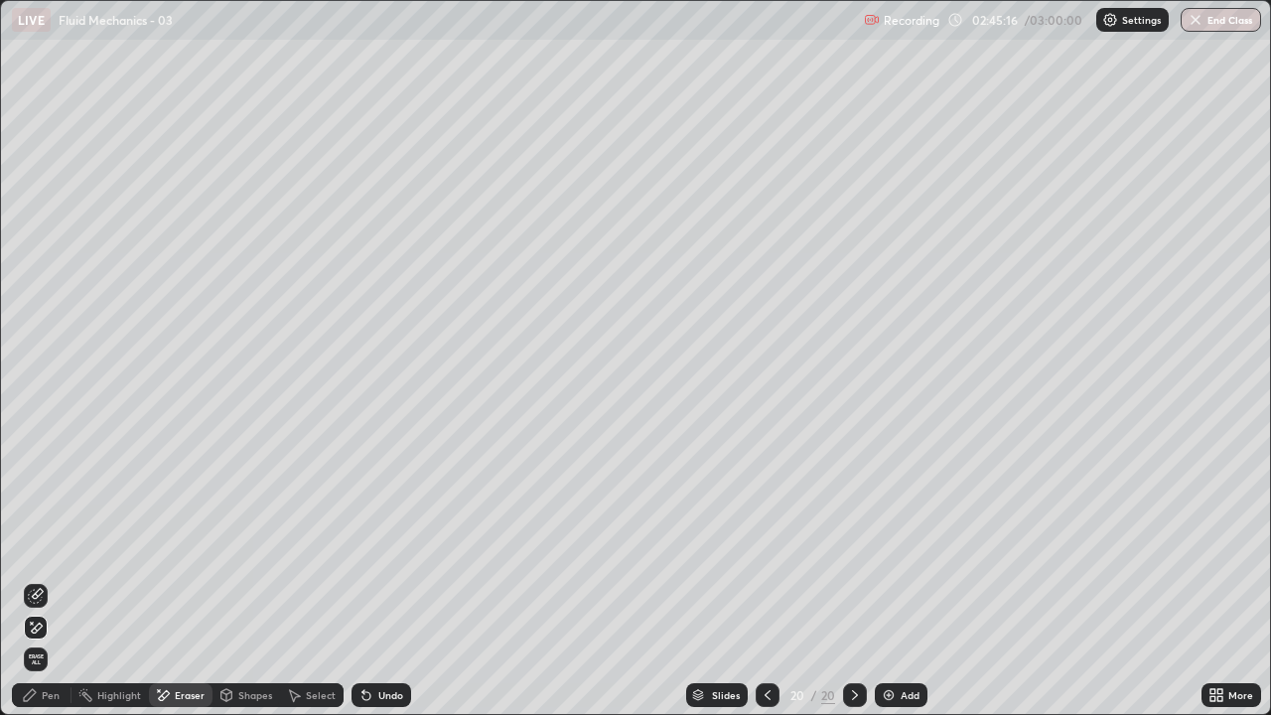
click at [42, 580] on div "Pen" at bounding box center [42, 695] width 60 height 24
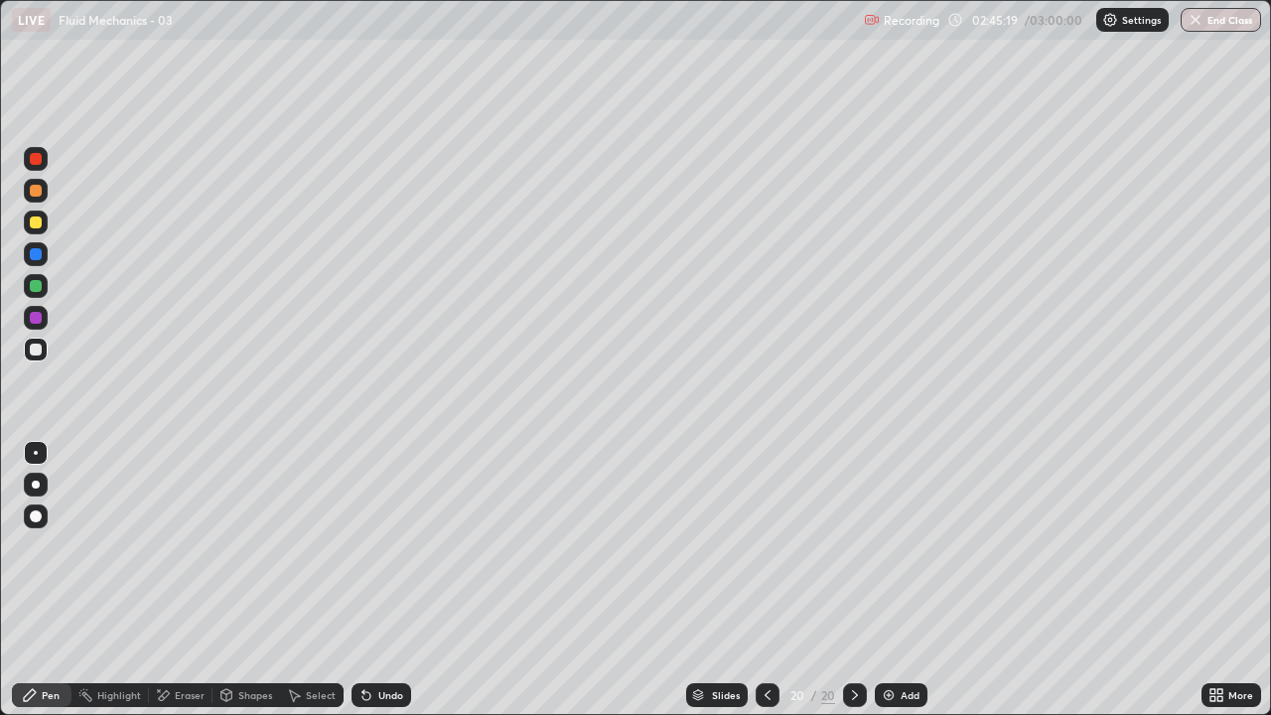
click at [181, 580] on div "Eraser" at bounding box center [190, 695] width 30 height 10
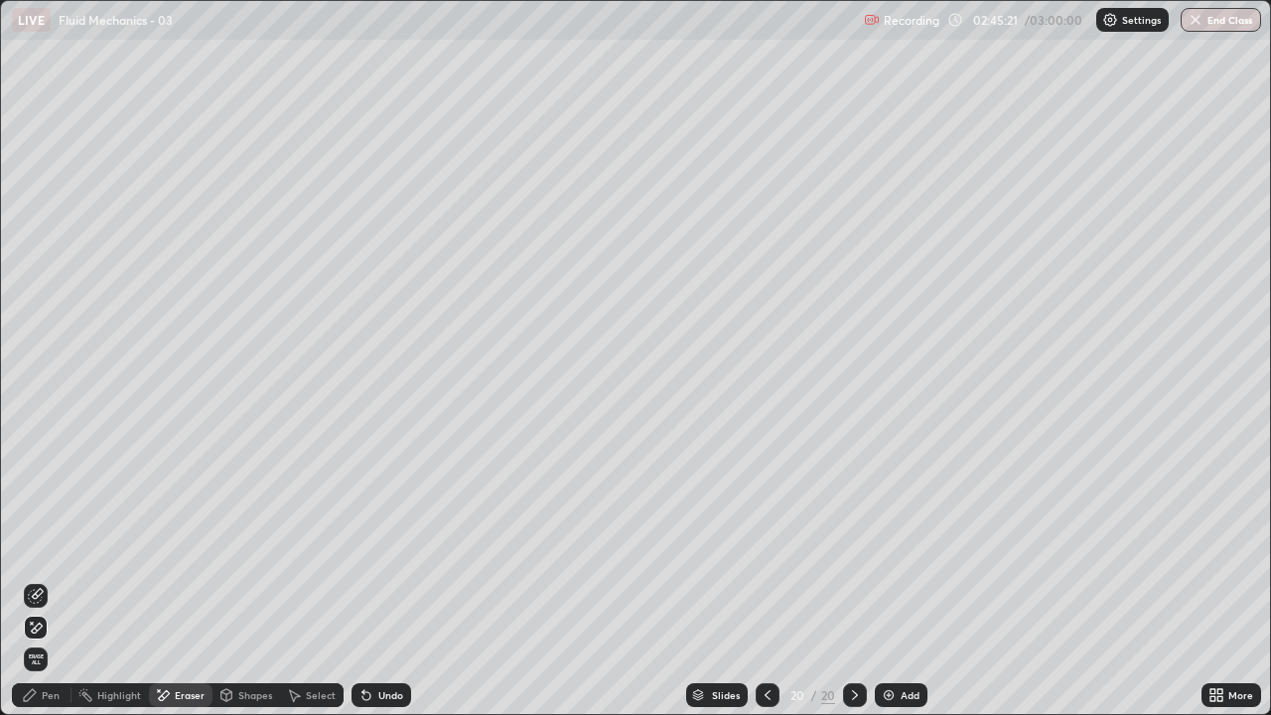
click at [46, 580] on div "Pen" at bounding box center [42, 695] width 60 height 24
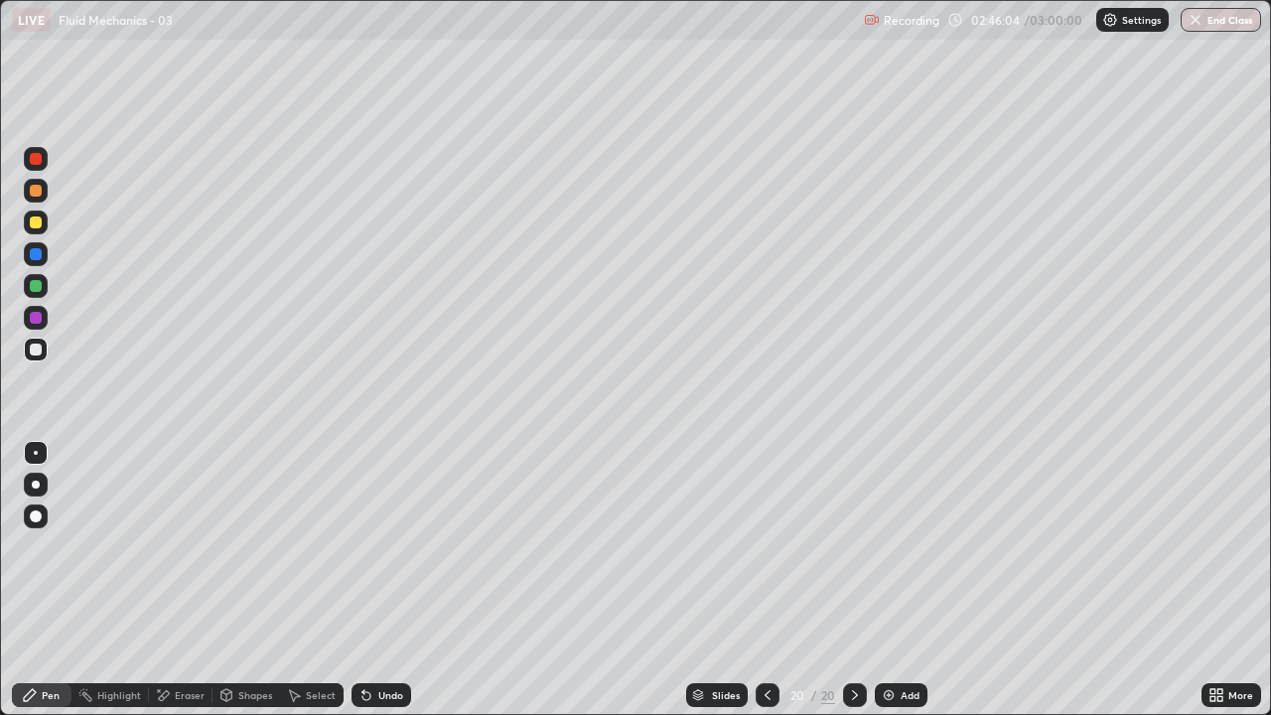
click at [257, 580] on div "Shapes" at bounding box center [255, 695] width 34 height 10
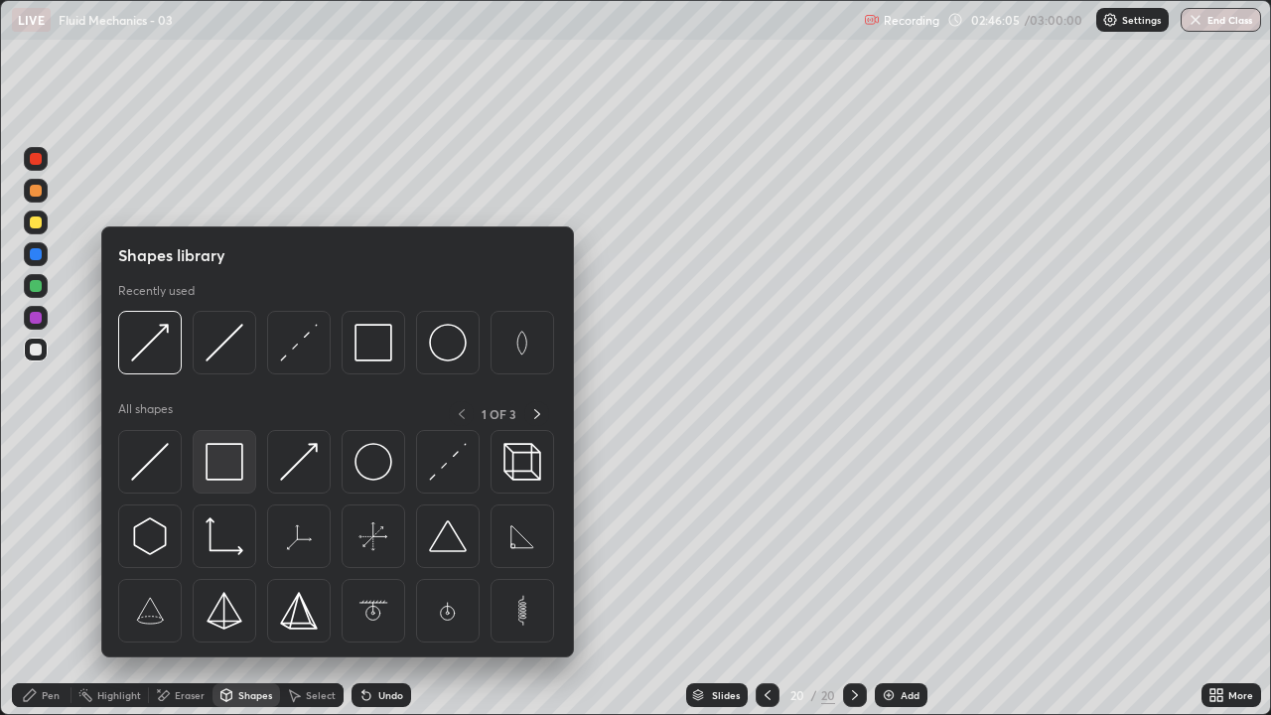
click at [232, 473] on img at bounding box center [225, 462] width 38 height 38
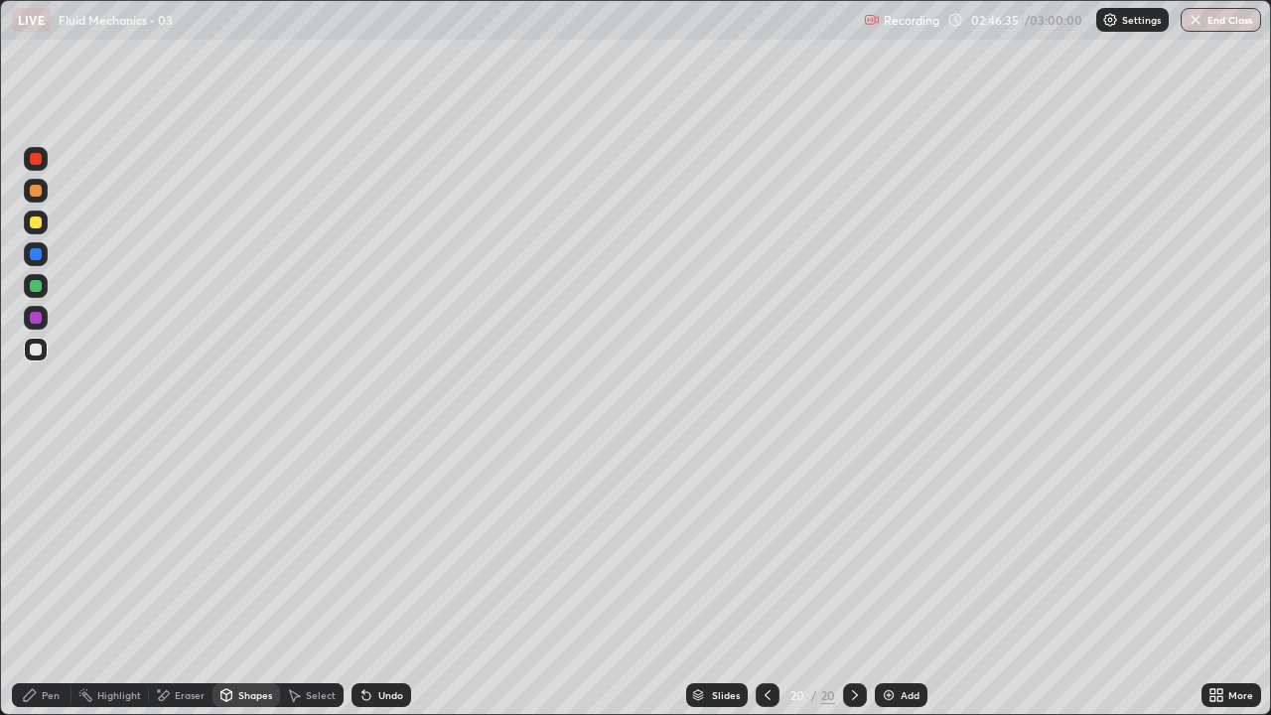
click at [398, 580] on div "Undo" at bounding box center [390, 695] width 25 height 10
click at [59, 580] on div "Pen" at bounding box center [51, 695] width 18 height 10
click at [379, 580] on div "Undo" at bounding box center [390, 695] width 25 height 10
click at [908, 580] on div "Add" at bounding box center [910, 695] width 19 height 10
click at [39, 354] on div at bounding box center [36, 350] width 12 height 12
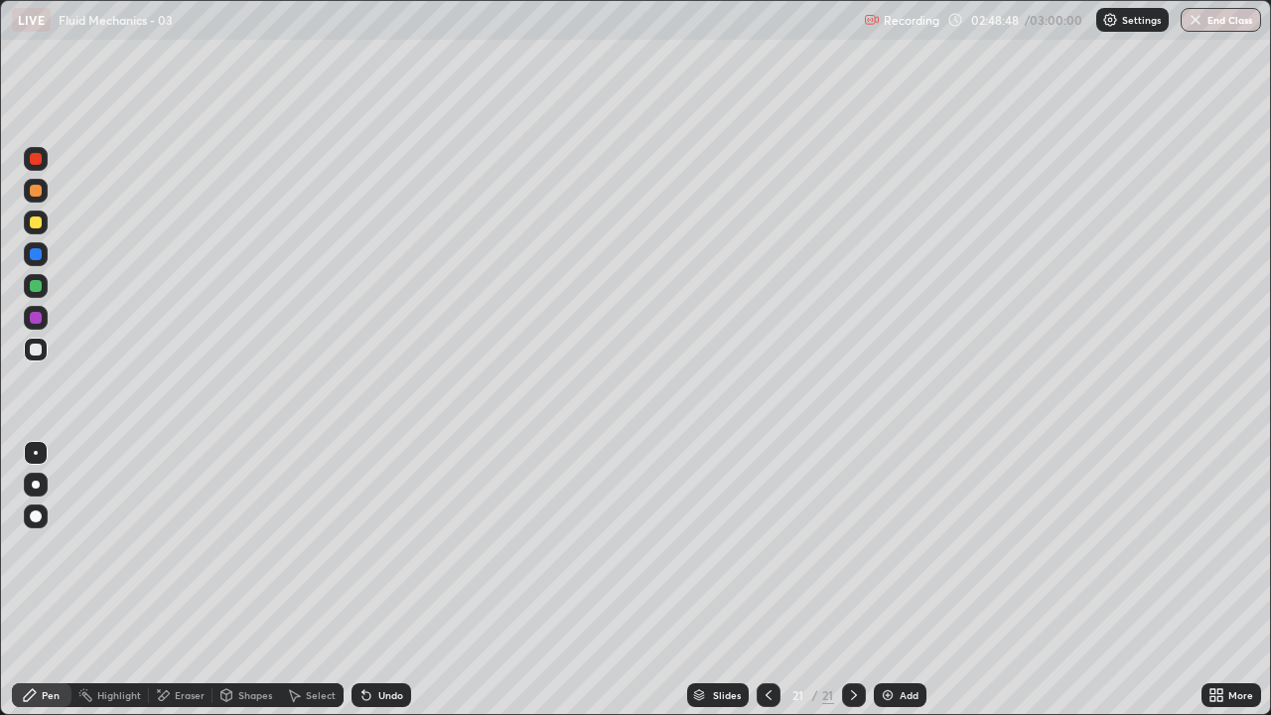
click at [38, 580] on div "Pen" at bounding box center [42, 695] width 60 height 24
click at [46, 225] on div at bounding box center [36, 223] width 24 height 24
click at [767, 580] on icon at bounding box center [769, 695] width 16 height 16
click at [849, 580] on icon at bounding box center [854, 695] width 16 height 16
click at [382, 580] on div "Undo" at bounding box center [382, 695] width 60 height 24
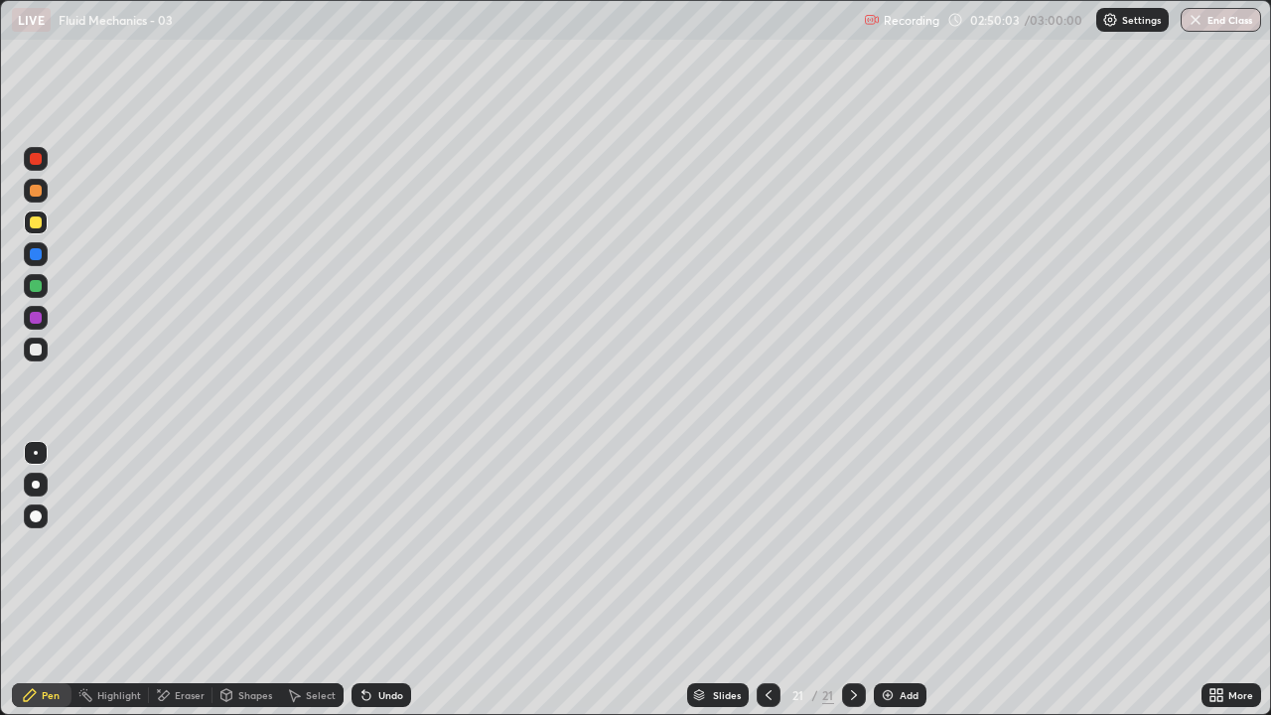
click at [392, 580] on div "Undo" at bounding box center [382, 695] width 60 height 24
click at [388, 580] on div "Undo" at bounding box center [382, 695] width 60 height 24
click at [387, 580] on div "Undo" at bounding box center [382, 695] width 60 height 24
click at [388, 580] on div "Undo" at bounding box center [382, 695] width 60 height 24
click at [386, 580] on div "Undo" at bounding box center [382, 695] width 60 height 24
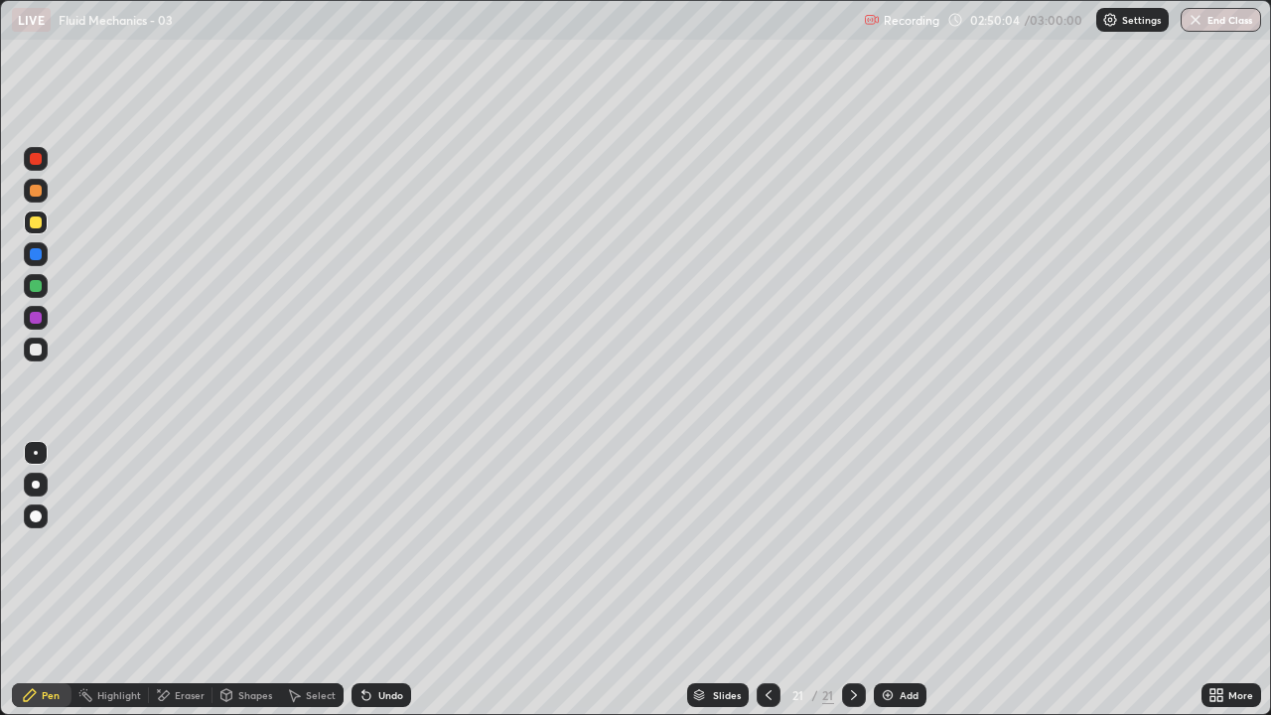
click at [385, 580] on div "Undo" at bounding box center [382, 695] width 60 height 24
click at [39, 283] on div at bounding box center [36, 286] width 12 height 12
click at [31, 580] on div "Pen" at bounding box center [42, 695] width 60 height 24
click at [40, 354] on div at bounding box center [36, 350] width 12 height 12
click at [232, 580] on icon at bounding box center [227, 695] width 16 height 16
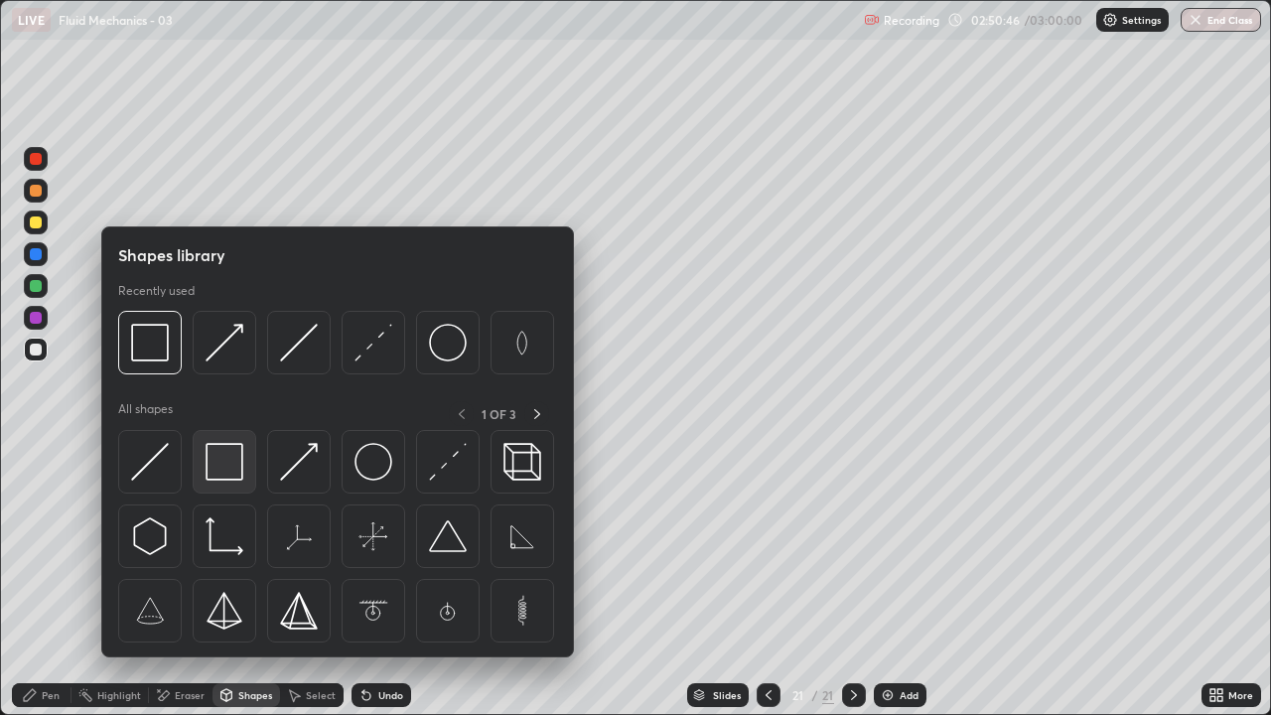
click at [220, 462] on img at bounding box center [225, 462] width 38 height 38
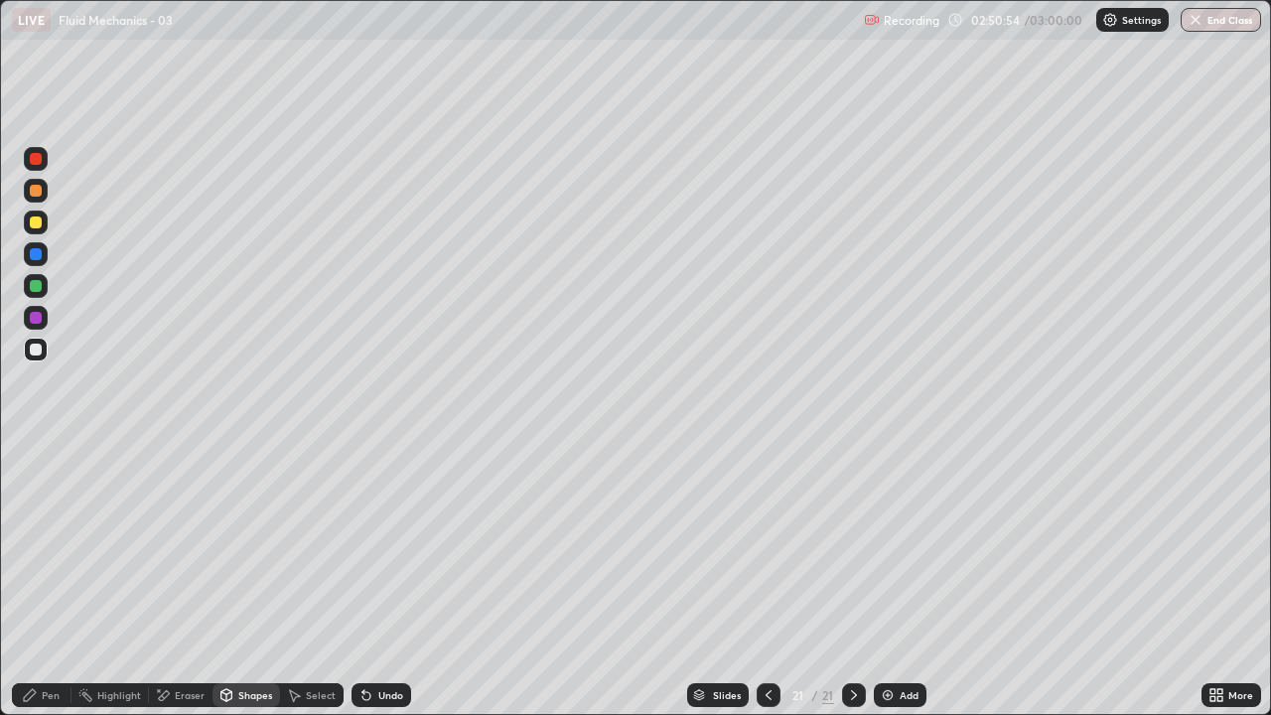
click at [46, 580] on div "Pen" at bounding box center [51, 695] width 18 height 10
click at [258, 580] on div "Shapes" at bounding box center [247, 695] width 68 height 24
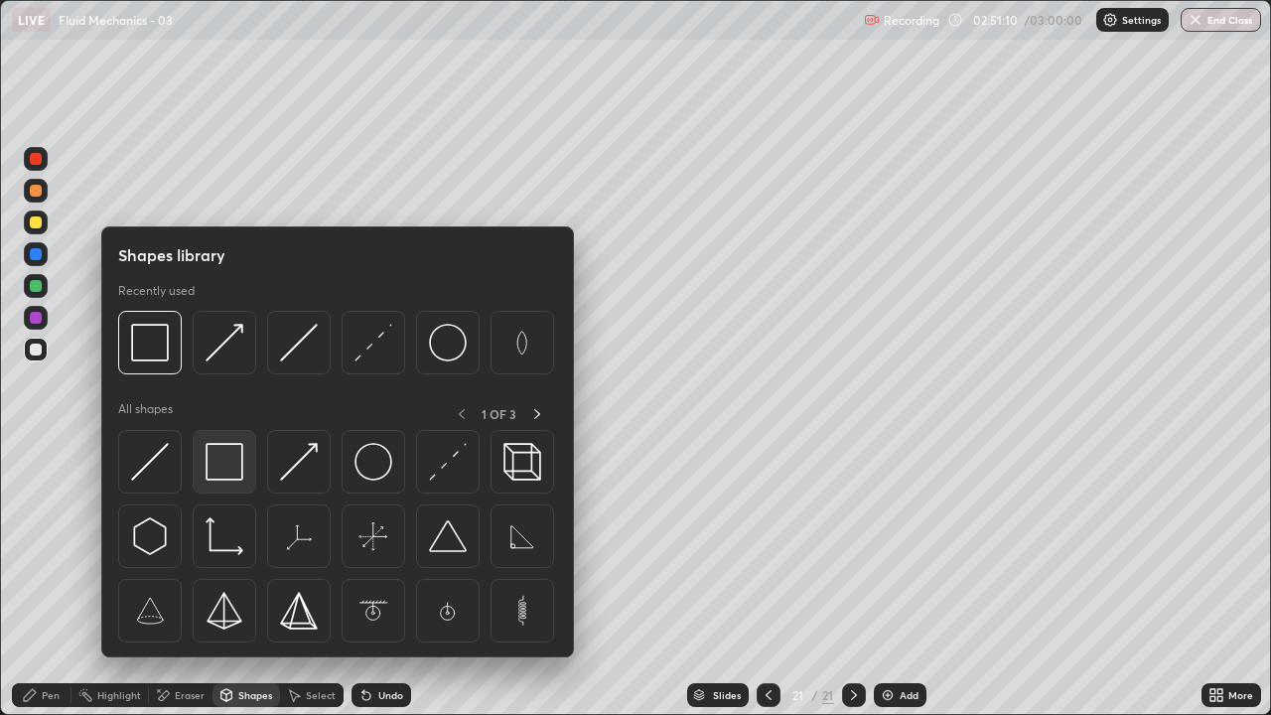
click at [224, 461] on img at bounding box center [225, 462] width 38 height 38
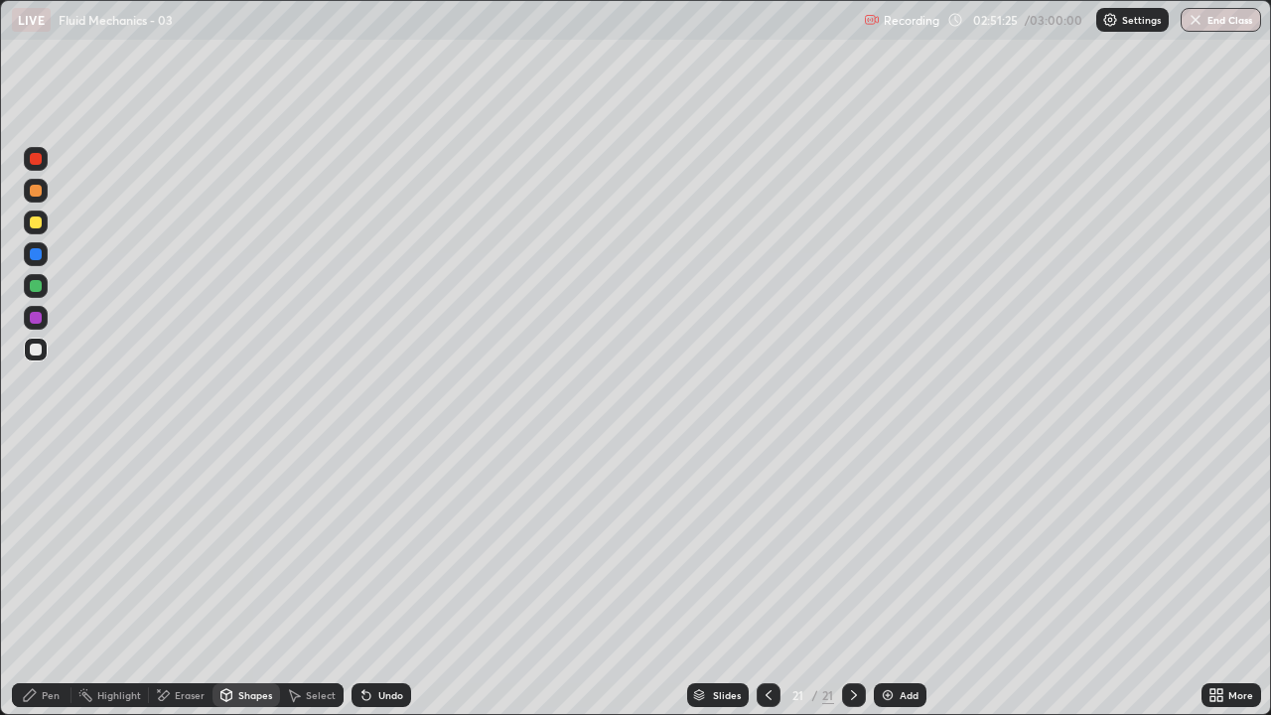
click at [189, 580] on div "Eraser" at bounding box center [190, 695] width 30 height 10
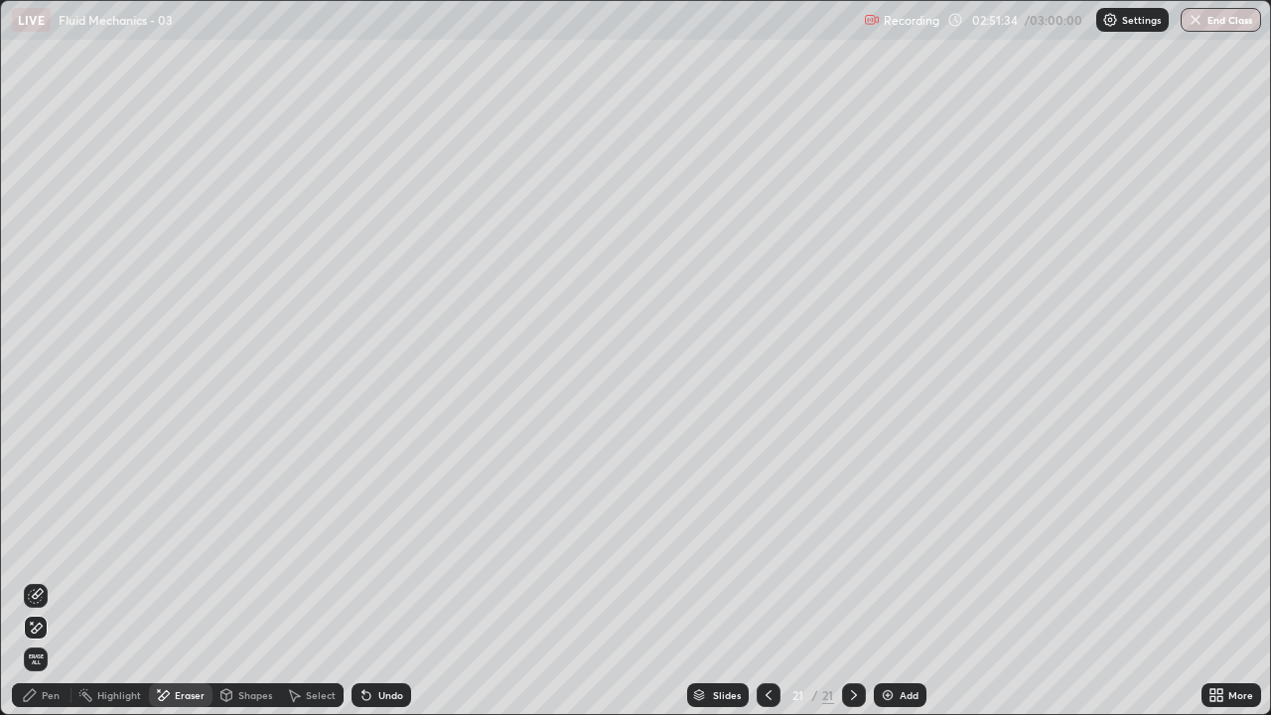
click at [36, 580] on icon at bounding box center [30, 695] width 16 height 16
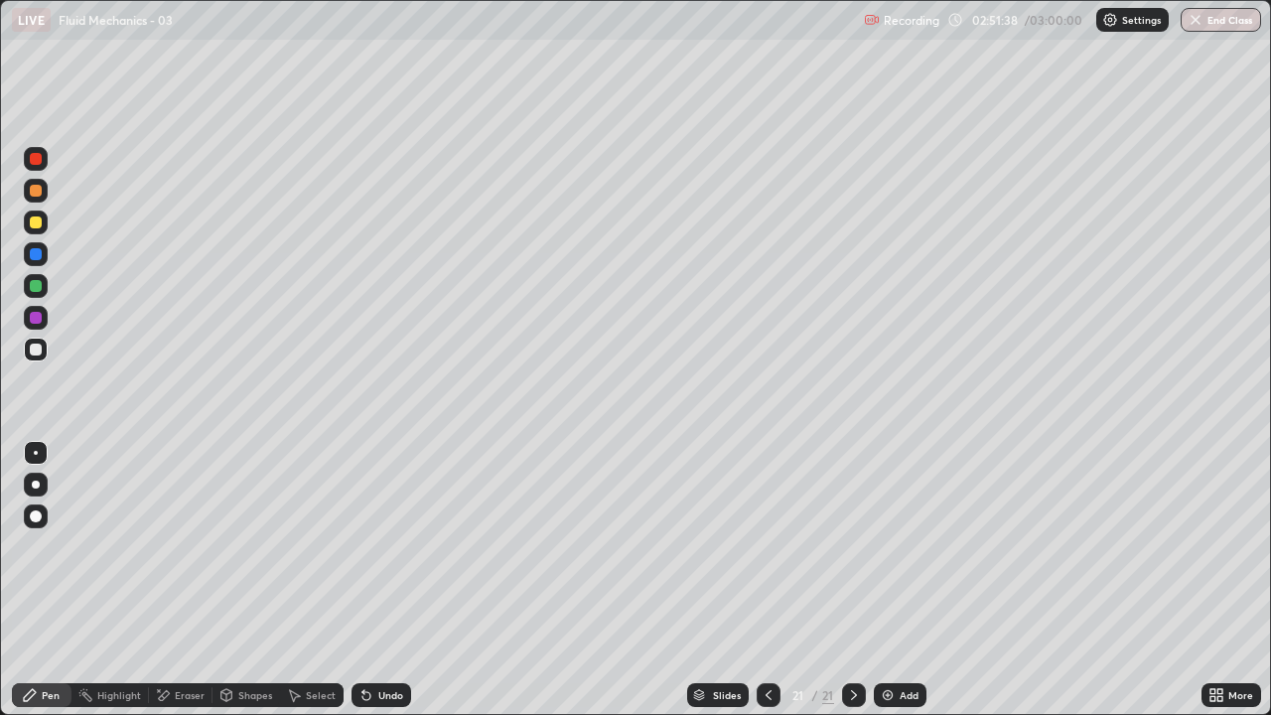
click at [767, 580] on icon at bounding box center [769, 695] width 16 height 16
click at [852, 580] on icon at bounding box center [854, 695] width 6 height 10
click at [38, 580] on div "Pen" at bounding box center [42, 695] width 60 height 24
click at [41, 350] on div at bounding box center [36, 350] width 12 height 12
click at [250, 580] on div "Shapes" at bounding box center [255, 695] width 34 height 10
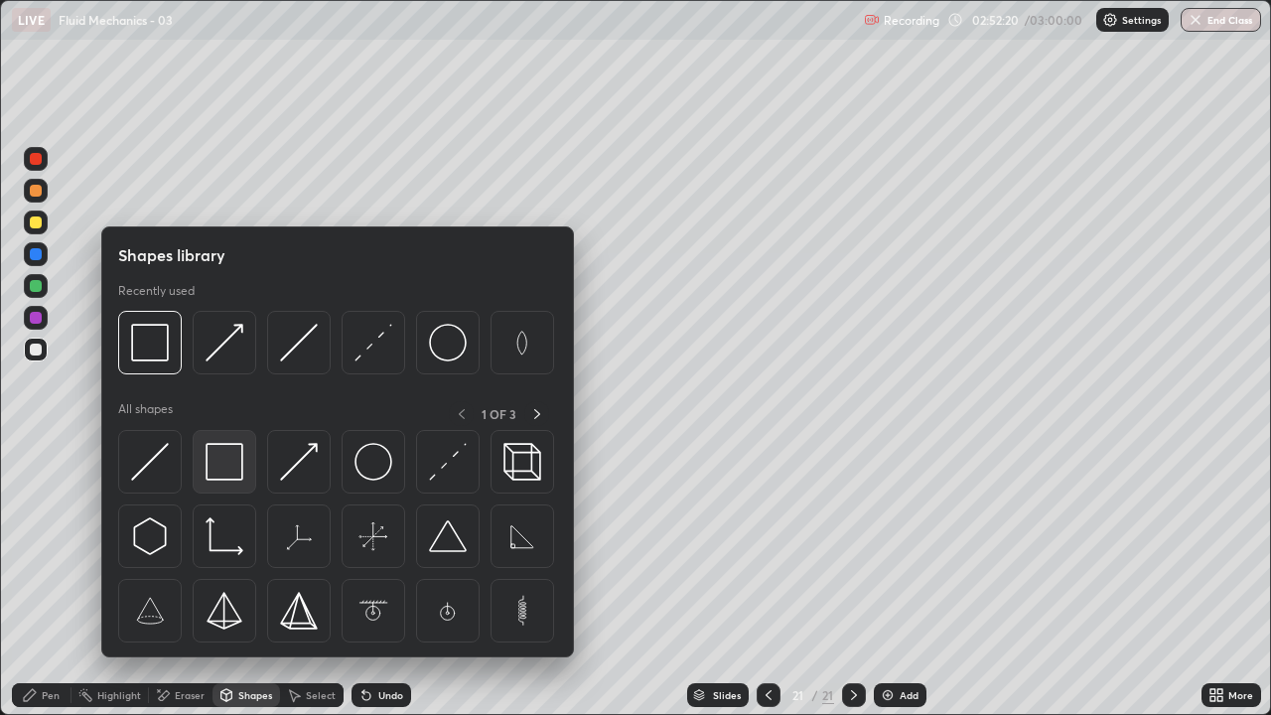
click at [225, 462] on img at bounding box center [225, 462] width 38 height 38
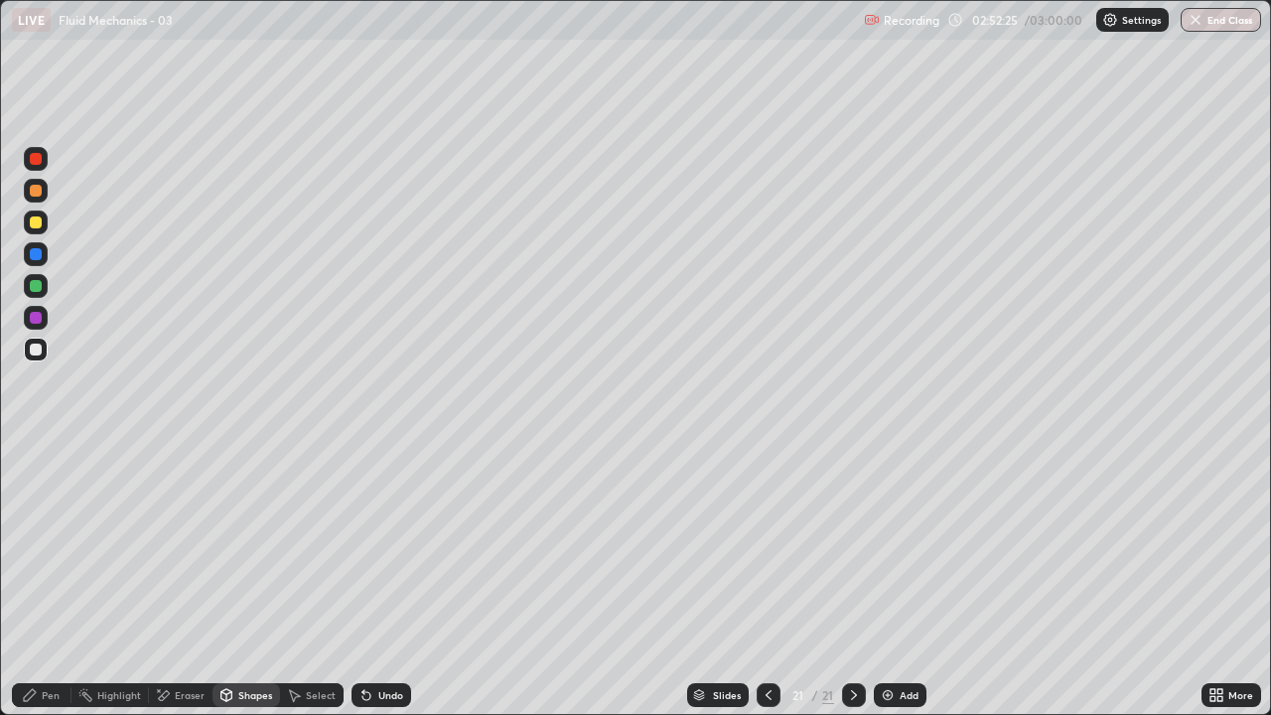
click at [59, 580] on div "Pen" at bounding box center [51, 695] width 18 height 10
click at [44, 353] on div at bounding box center [36, 350] width 24 height 24
click at [266, 580] on div "Shapes" at bounding box center [255, 695] width 34 height 10
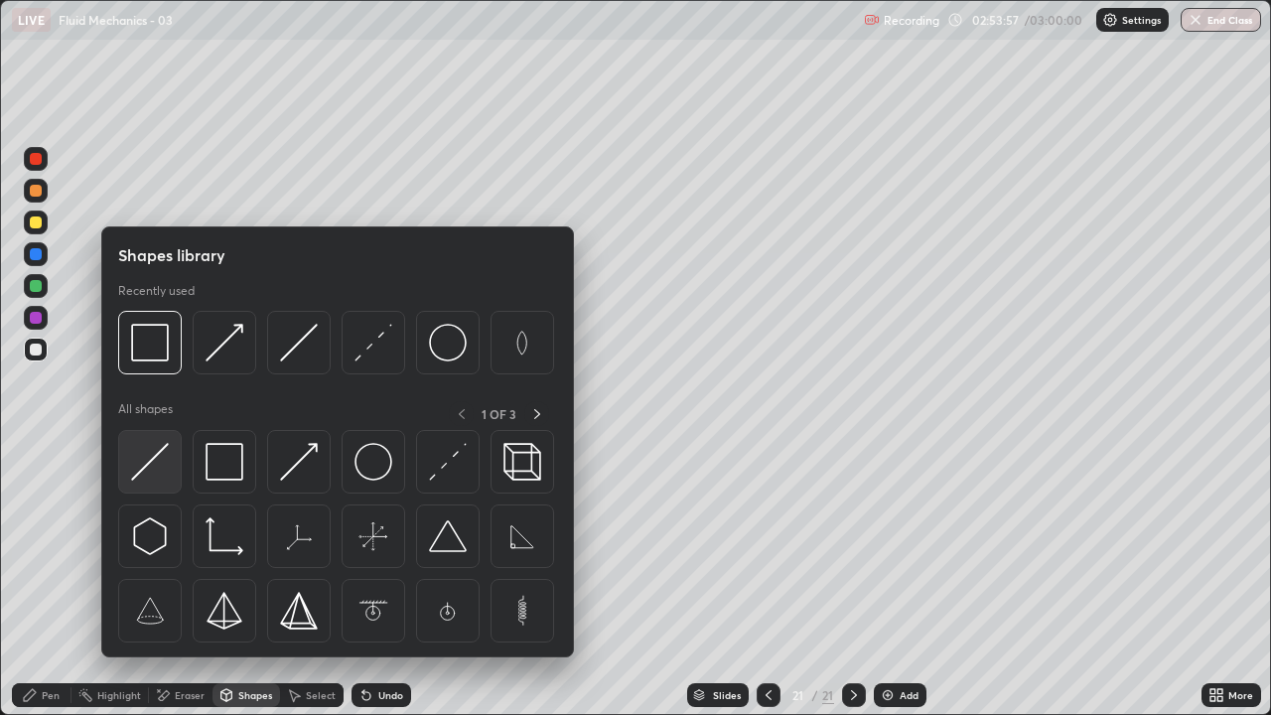
click at [160, 458] on img at bounding box center [150, 462] width 38 height 38
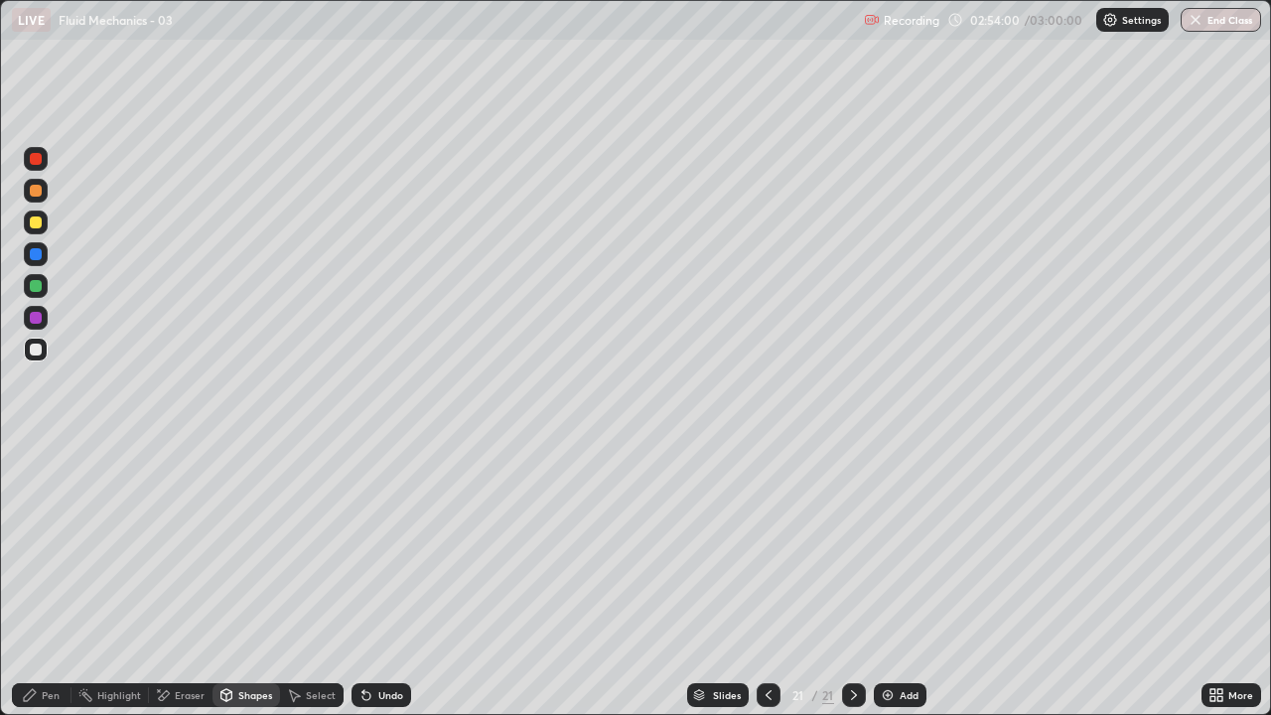
click at [54, 580] on div "Pen" at bounding box center [42, 695] width 60 height 24
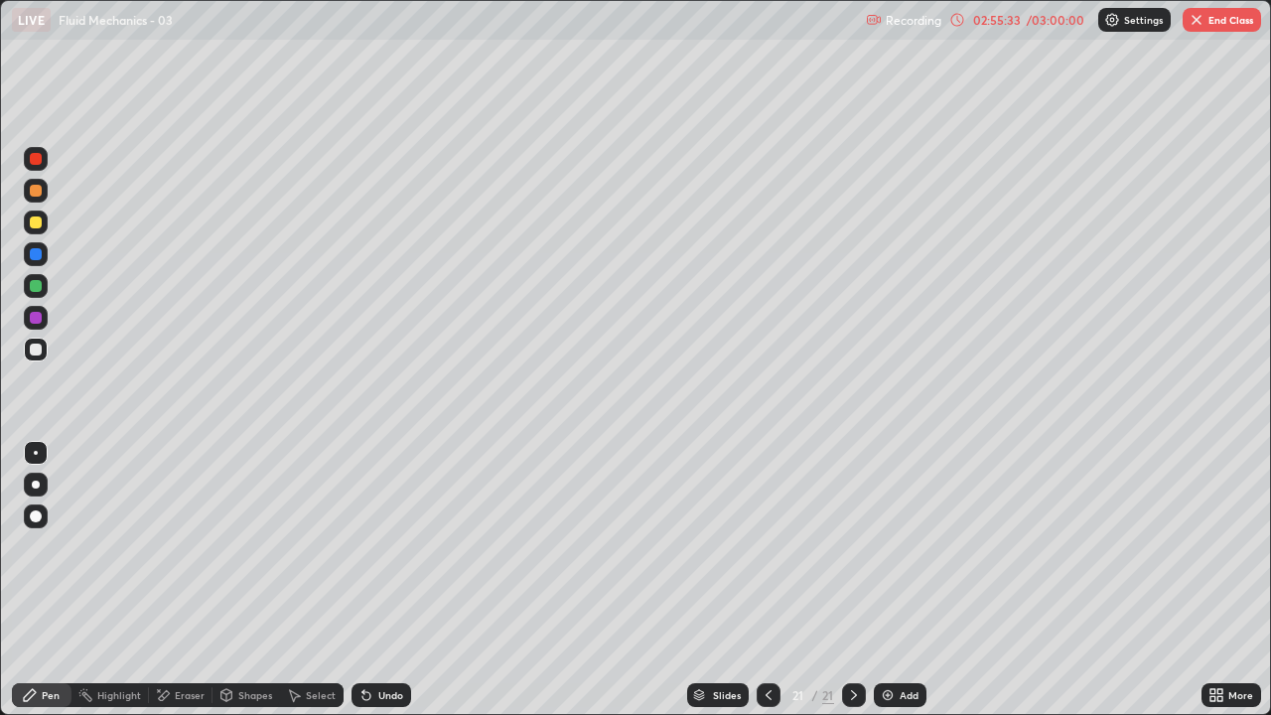
click at [1218, 26] on button "End Class" at bounding box center [1222, 20] width 78 height 24
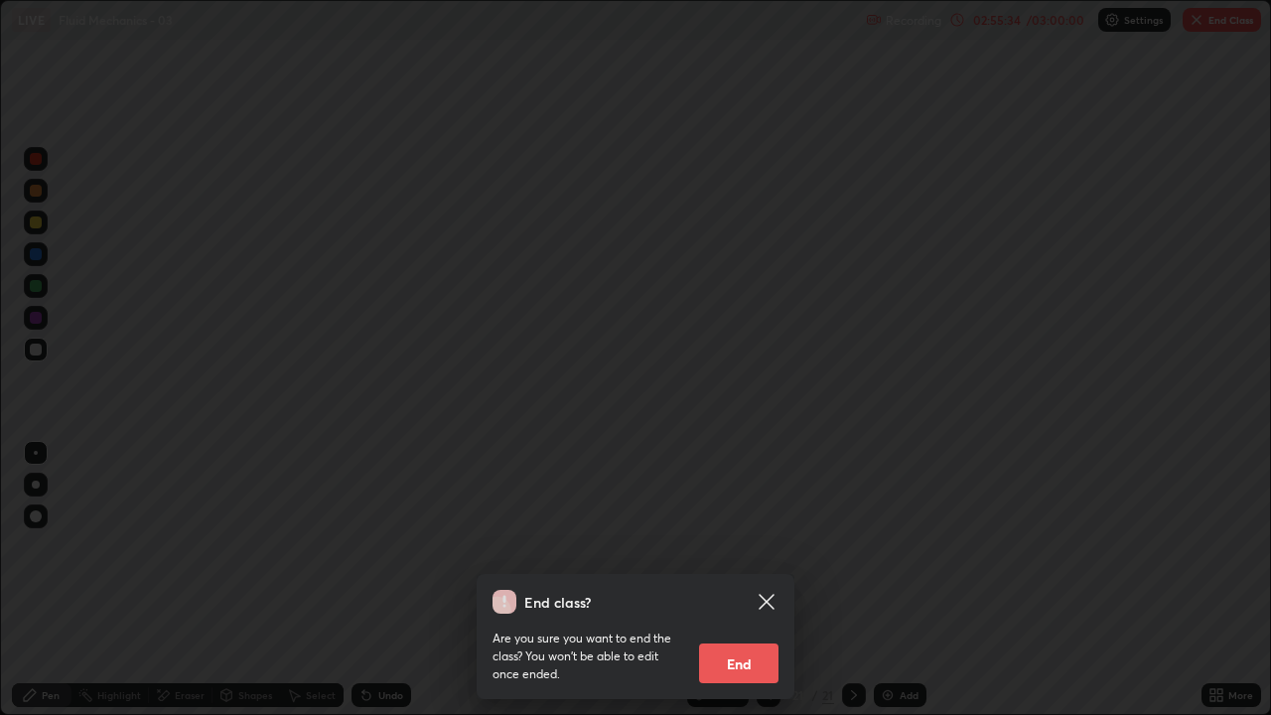
click at [750, 580] on button "End" at bounding box center [738, 664] width 79 height 40
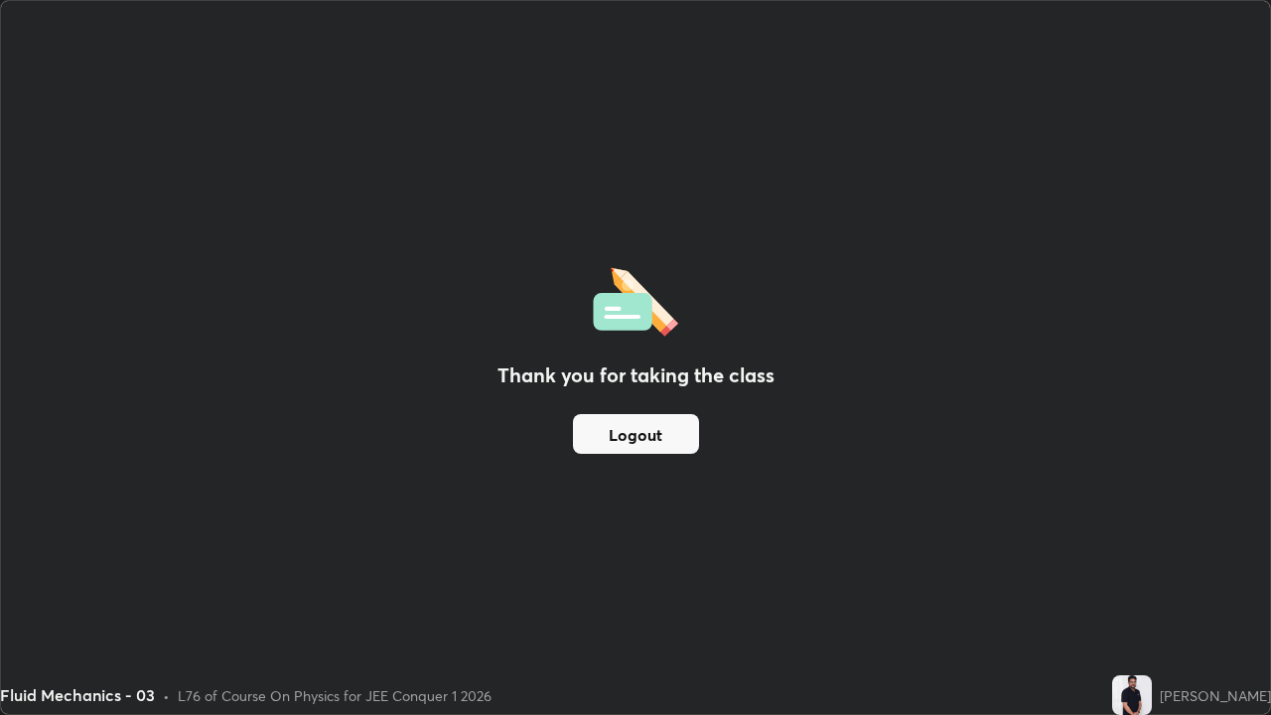
click at [640, 441] on button "Logout" at bounding box center [636, 434] width 126 height 40
